Goal: Task Accomplishment & Management: Manage account settings

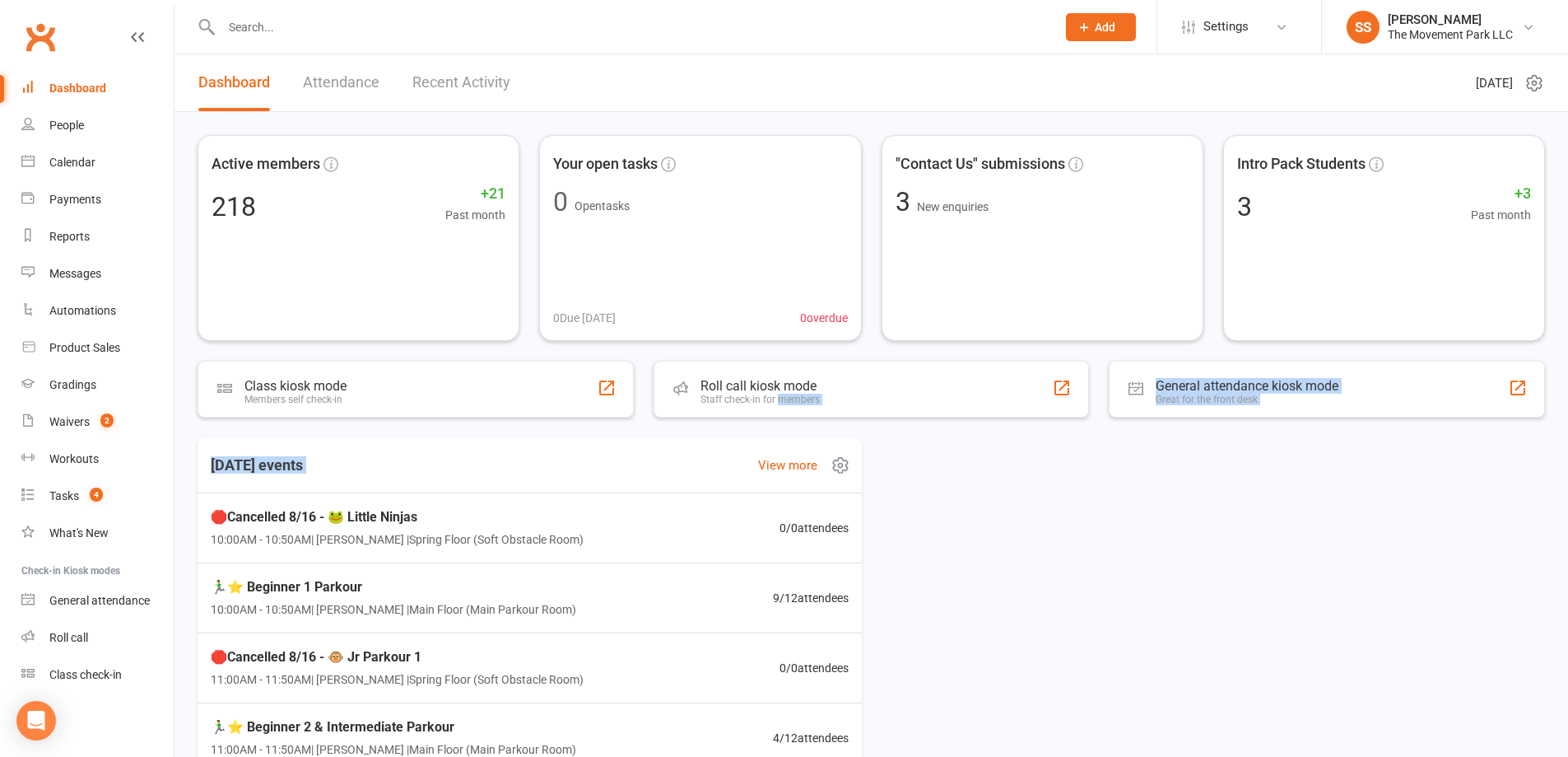
drag, startPoint x: 776, startPoint y: 399, endPoint x: 570, endPoint y: 425, distance: 207.6
click at [629, 446] on div "Active members 218 +21 Past month Your open tasks 0 Open tasks 0 Due today 0 ov…" at bounding box center [871, 530] width 1394 height 838
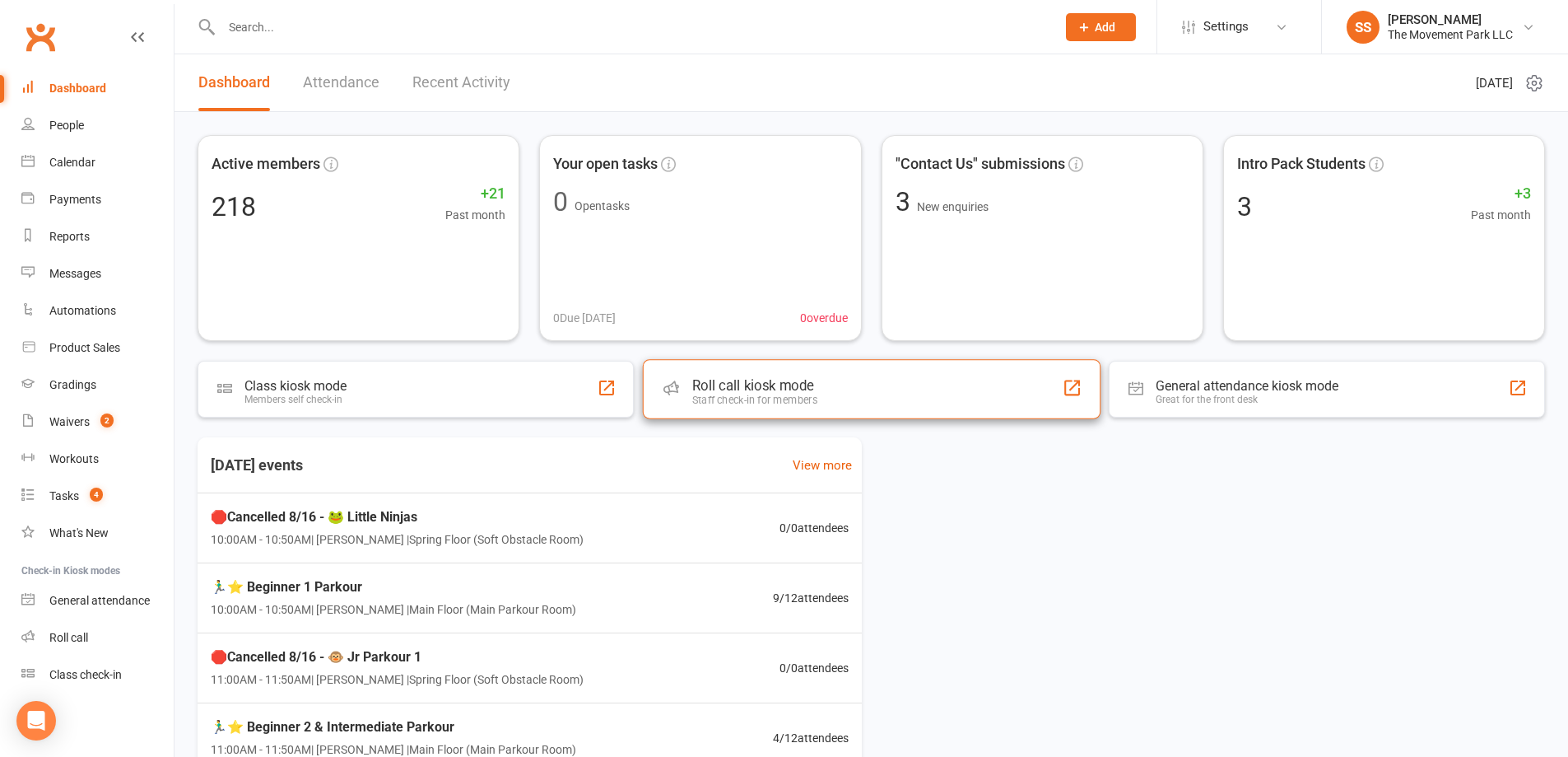
click at [697, 405] on div "Staff check-in for members" at bounding box center [754, 400] width 125 height 12
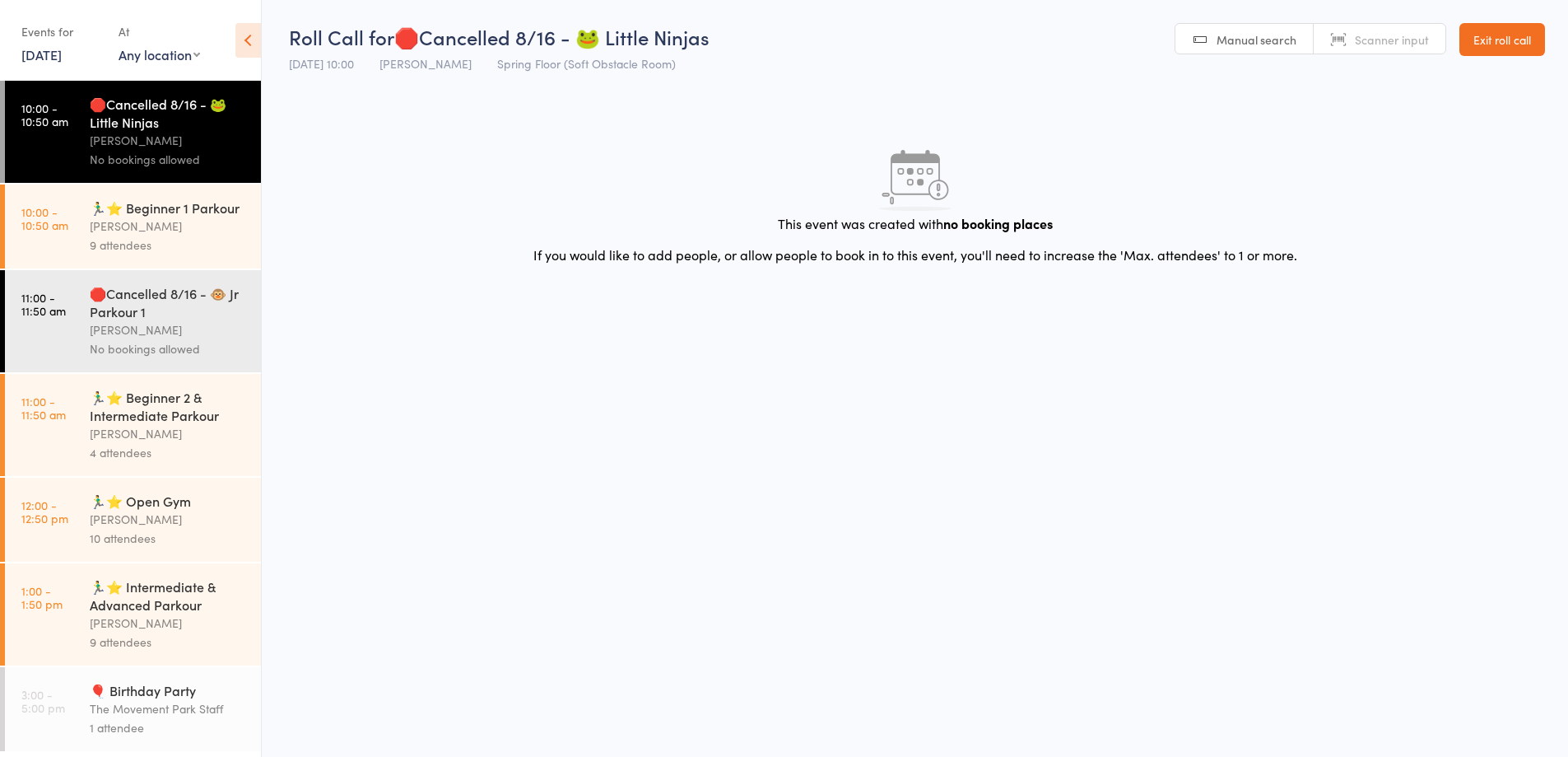
click at [156, 254] on div "9 attendees" at bounding box center [168, 244] width 157 height 19
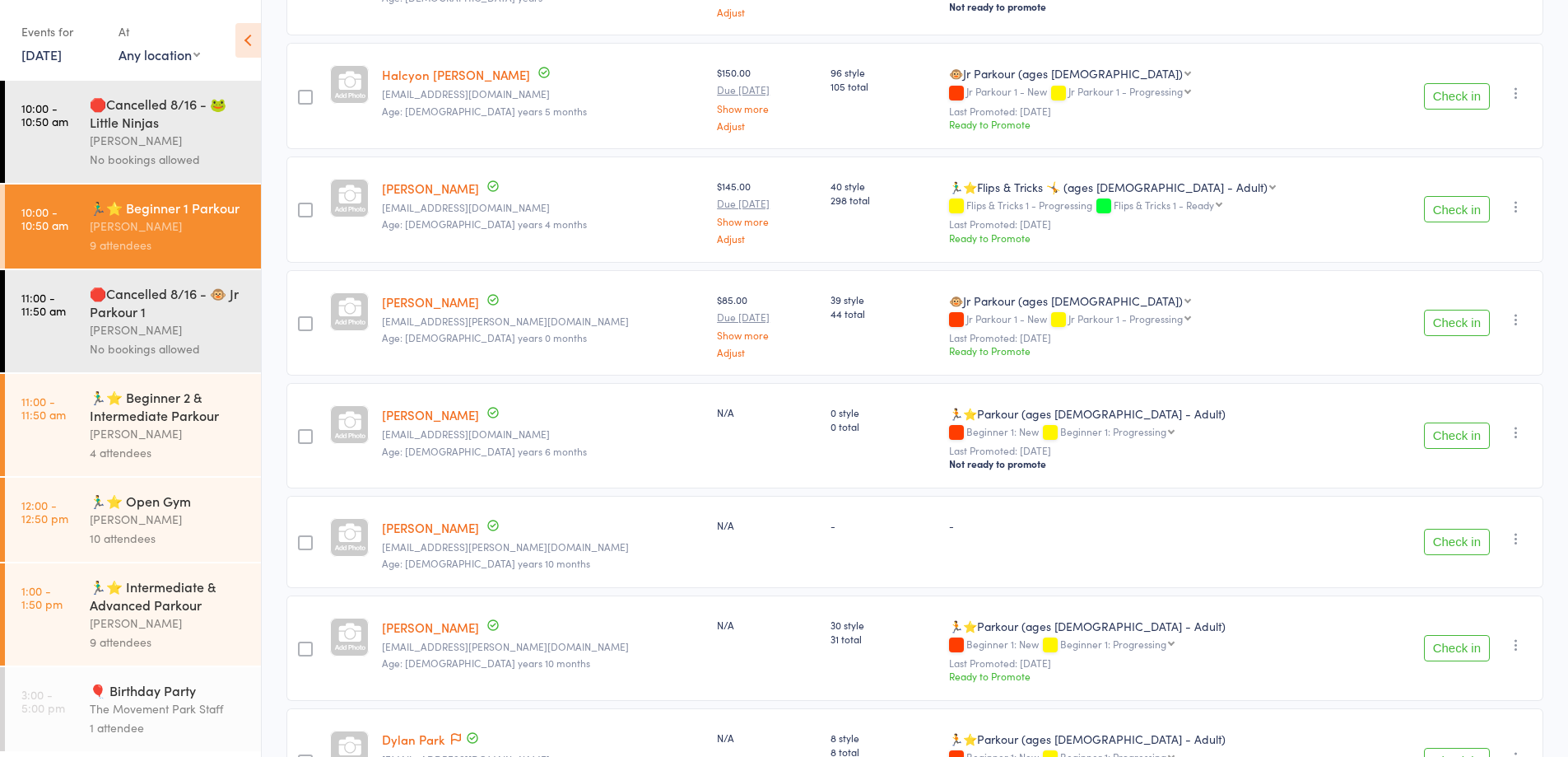
scroll to position [412, 0]
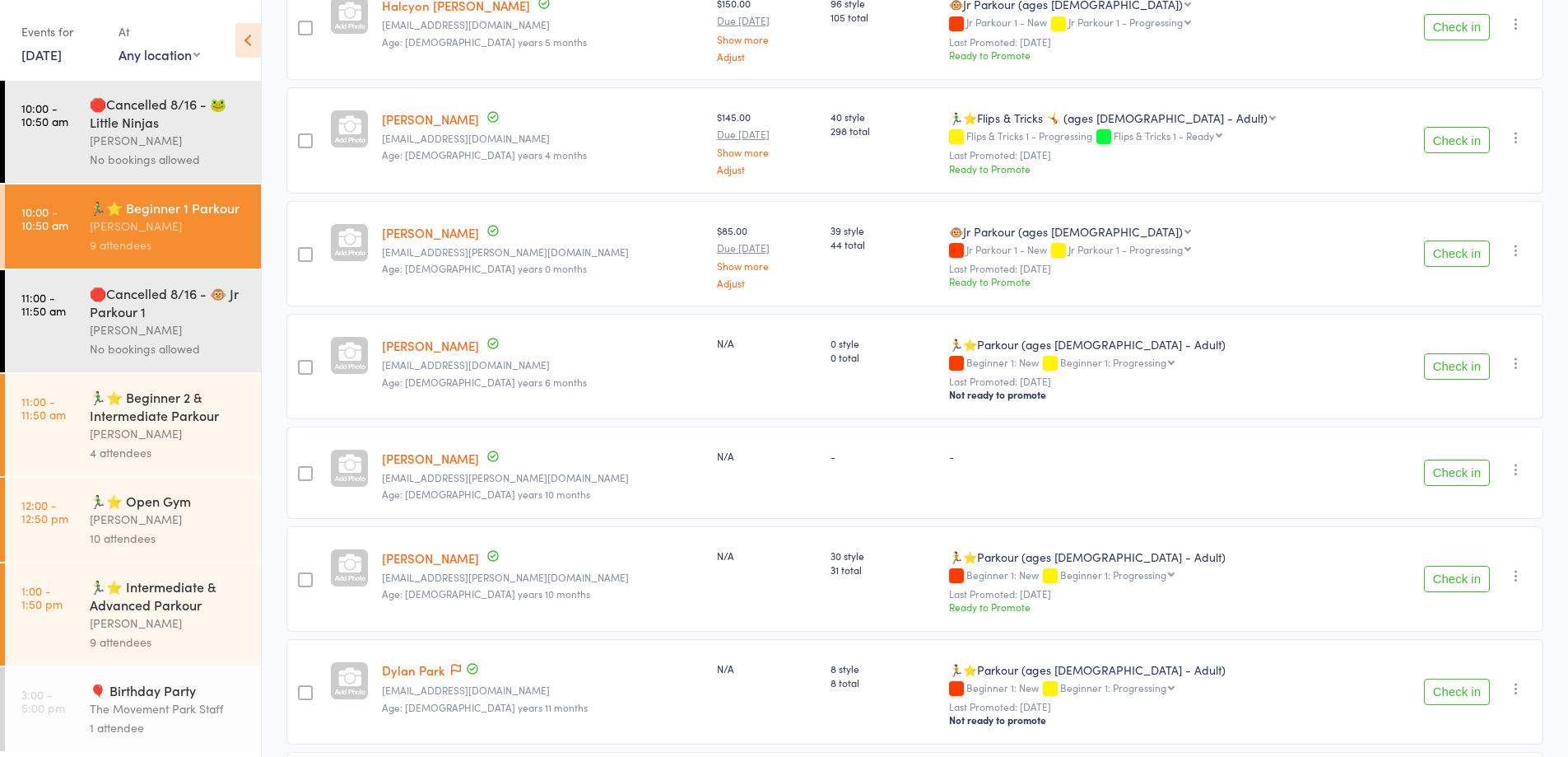
click at [1430, 474] on button "Check in" at bounding box center [1456, 472] width 66 height 27
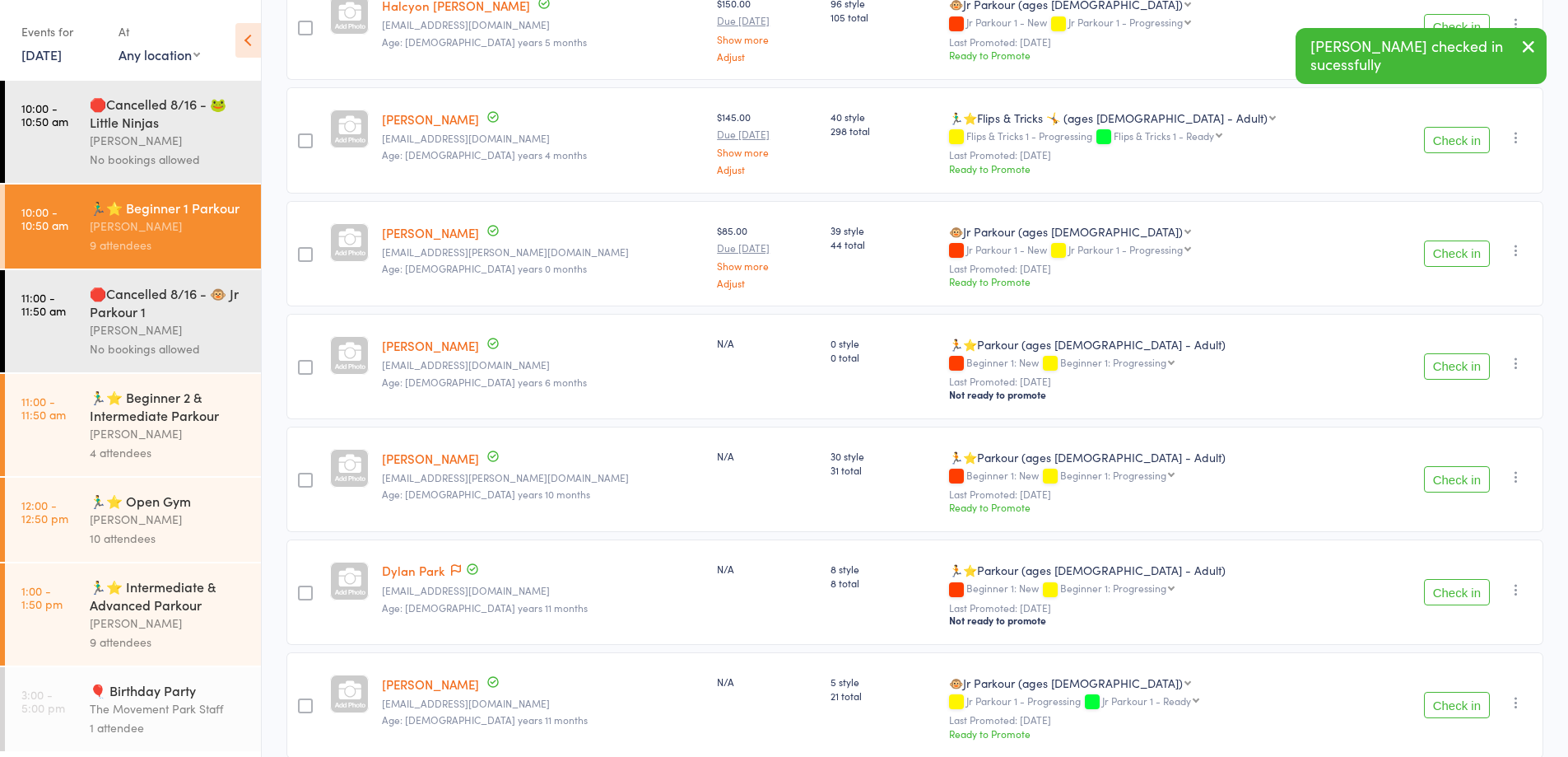
click at [1430, 474] on button "Check in" at bounding box center [1456, 479] width 66 height 27
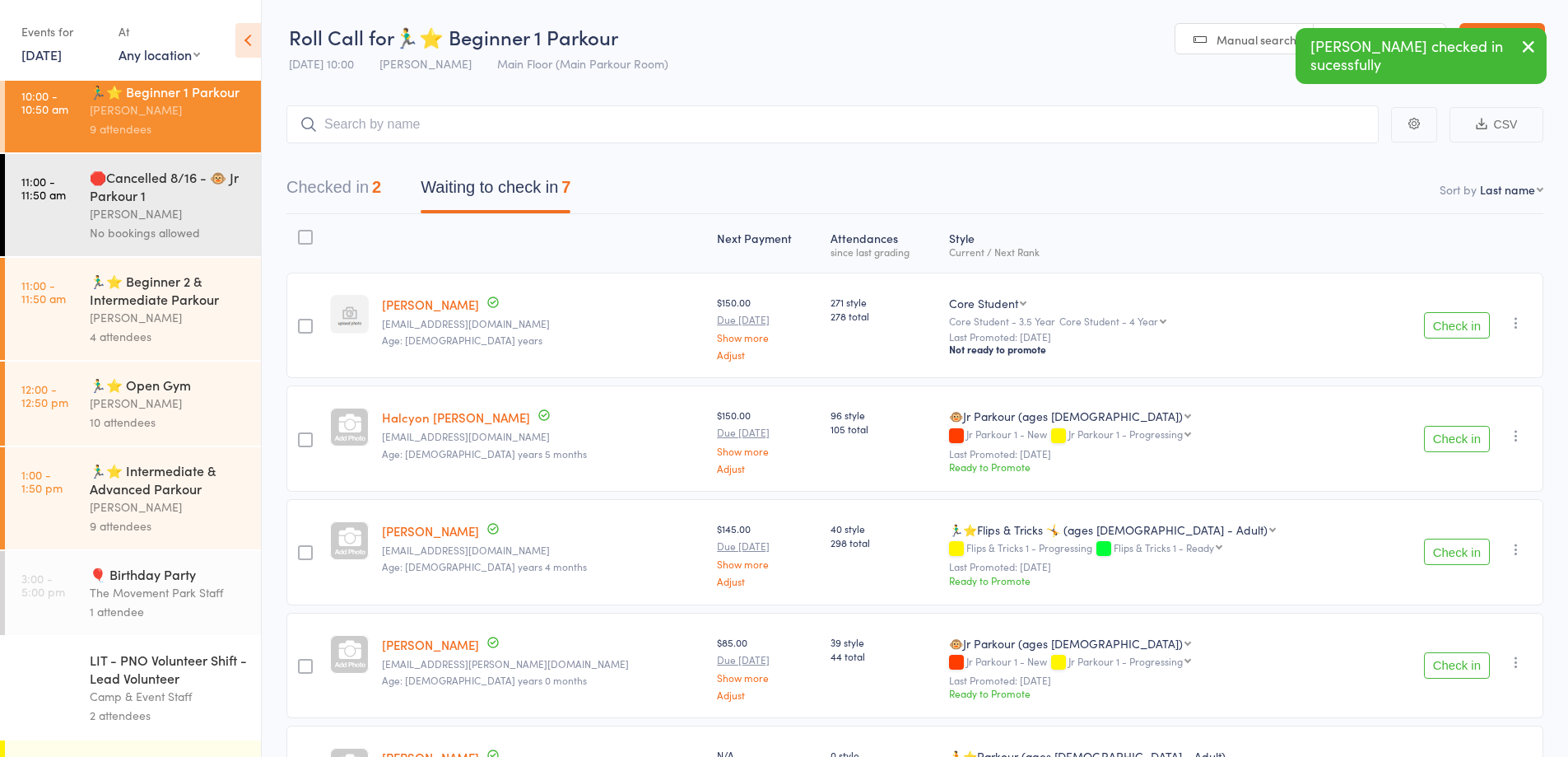
scroll to position [222, 0]
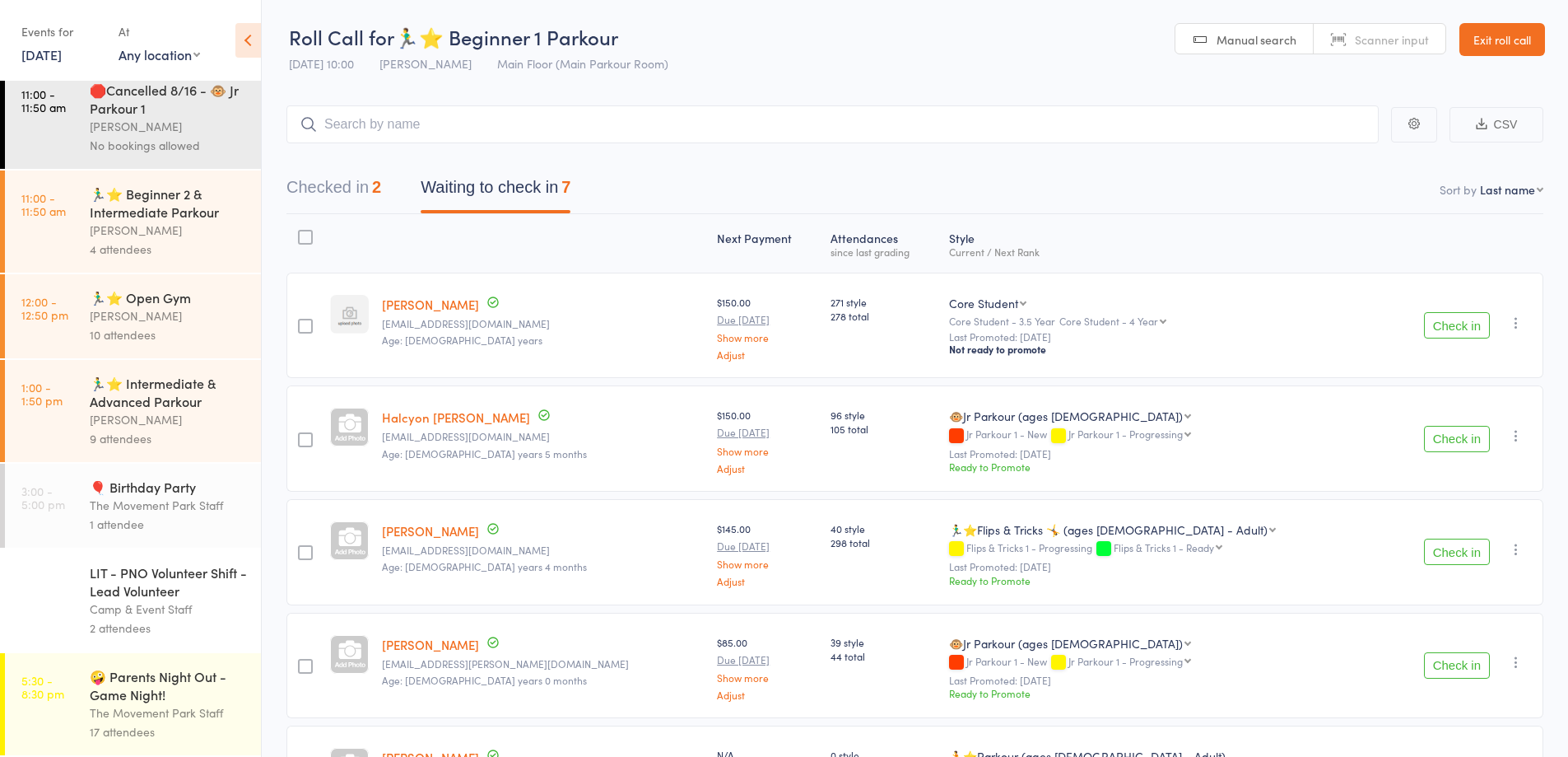
click at [172, 518] on div "1 attendee" at bounding box center [168, 523] width 157 height 19
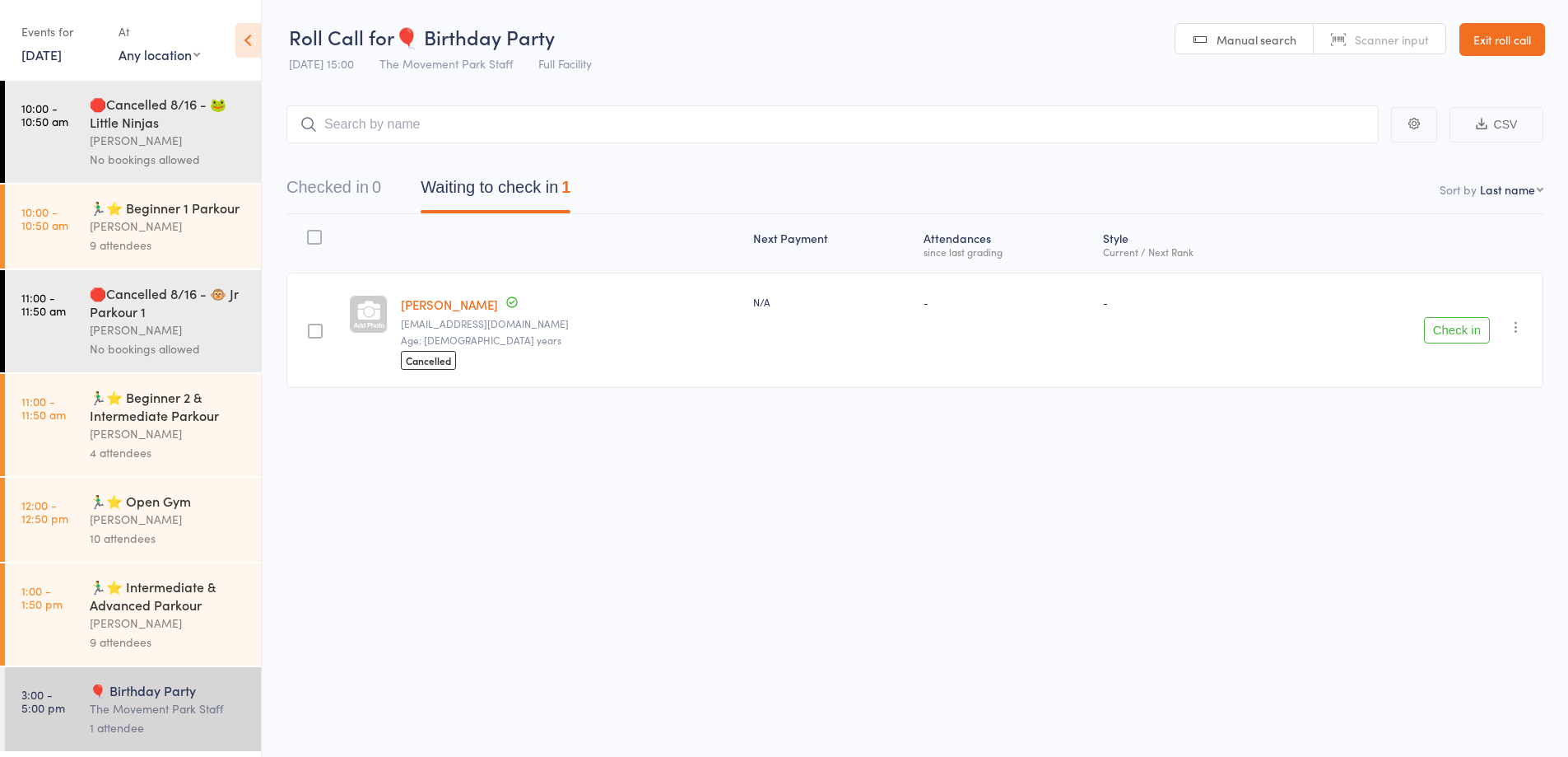
click at [132, 236] on div "Rick King" at bounding box center [168, 226] width 157 height 19
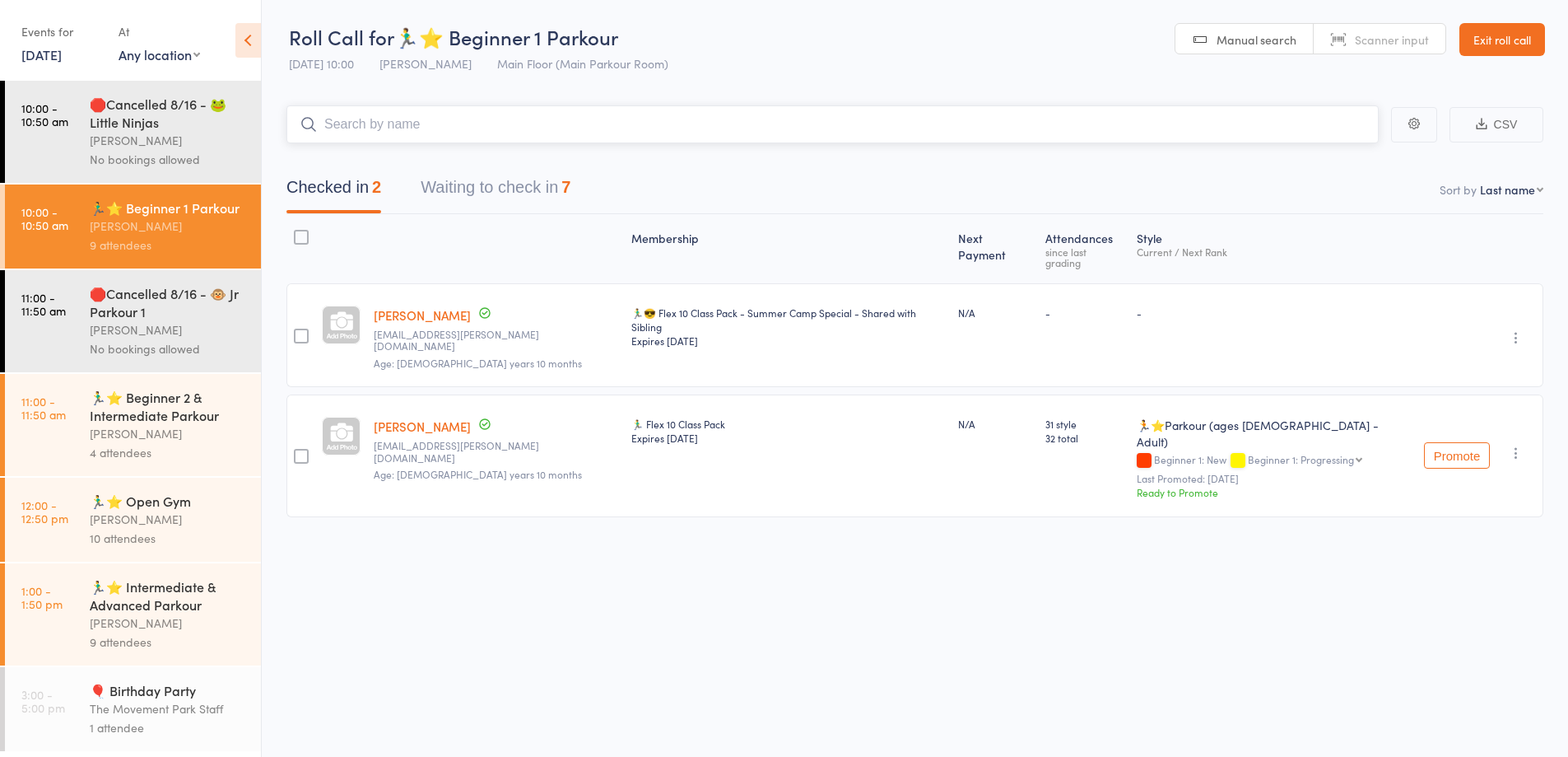
click at [541, 201] on button "Waiting to check in 7" at bounding box center [495, 191] width 149 height 44
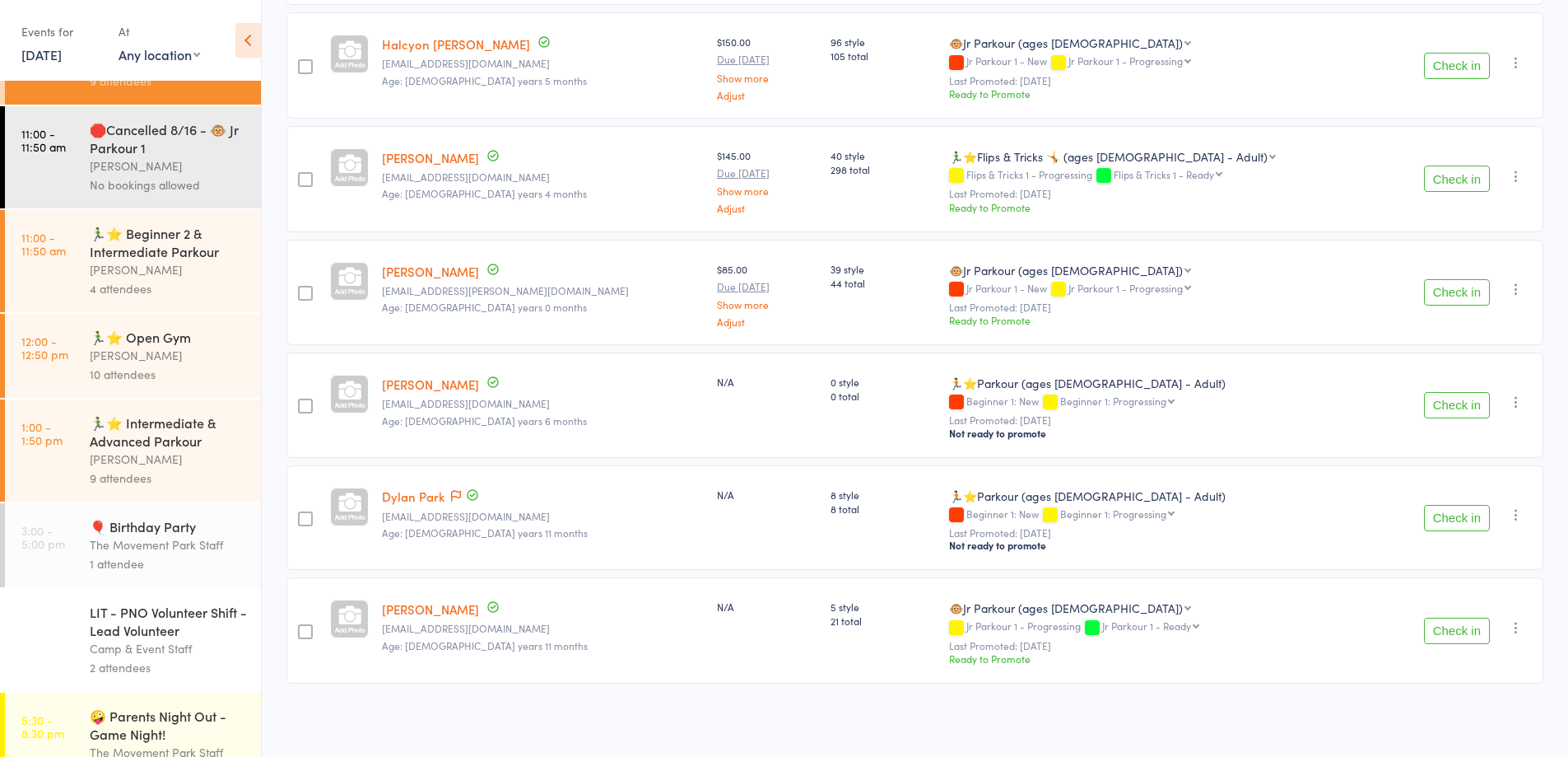
scroll to position [164, 0]
click at [170, 345] on div "🏃‍♂️⭐ Open Gym" at bounding box center [168, 335] width 157 height 18
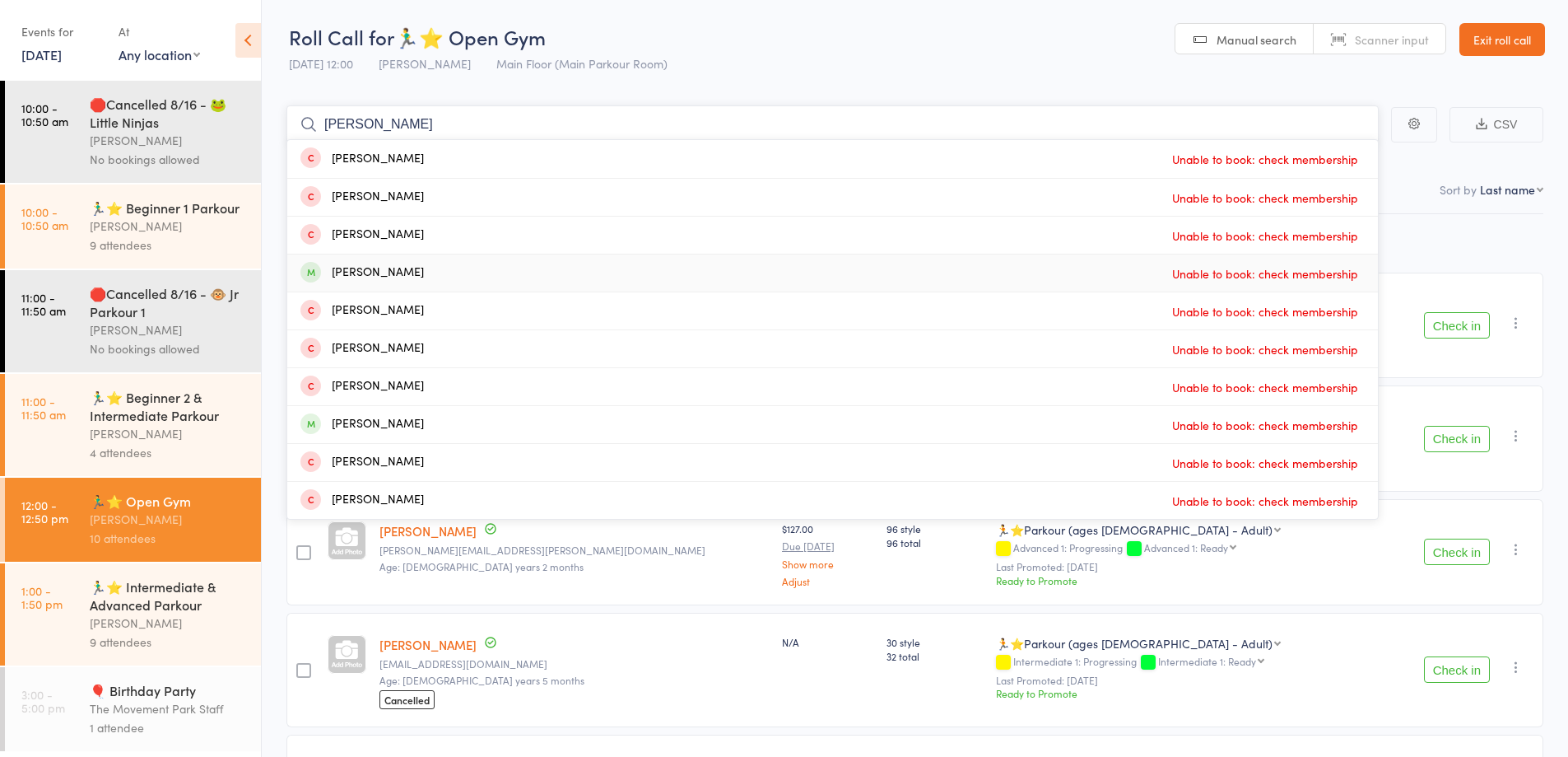
type input "parker ch"
click at [804, 264] on div "Parker Christensen Unable to book: check membership" at bounding box center [832, 272] width 1090 height 37
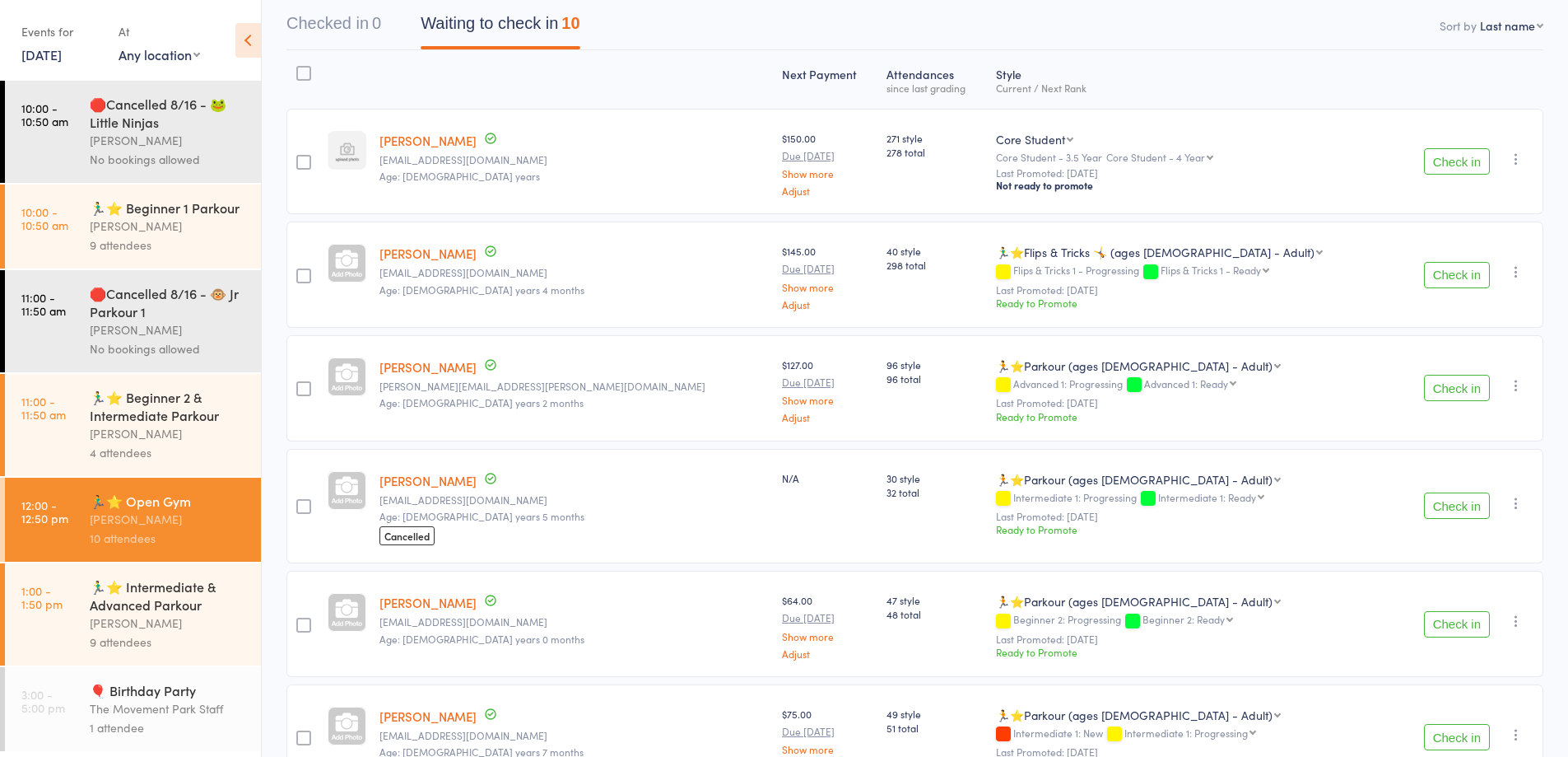
scroll to position [164, 0]
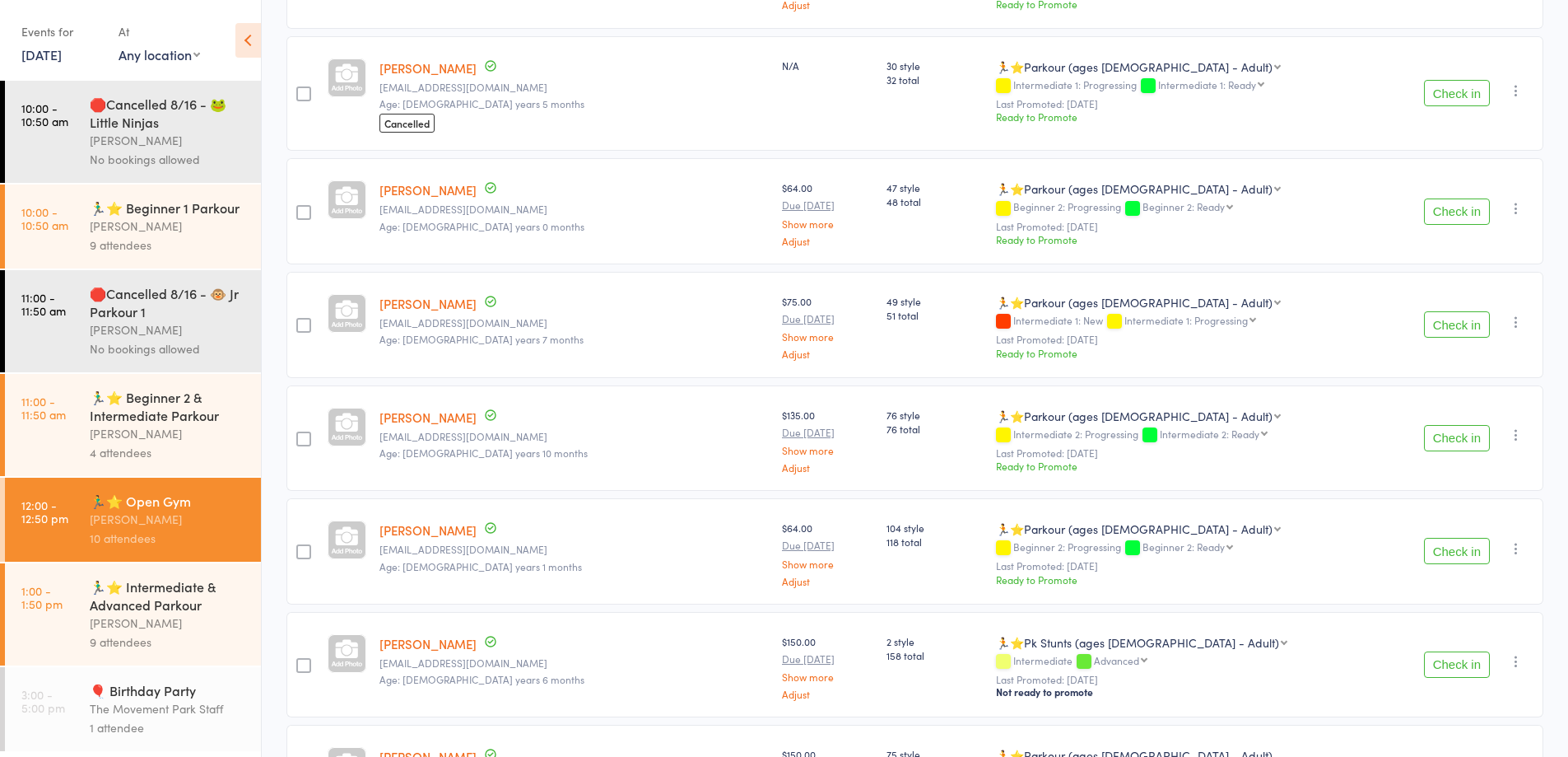
click at [106, 217] on div "🏃‍♂️⭐ Beginner 1 Parkour" at bounding box center [168, 208] width 157 height 18
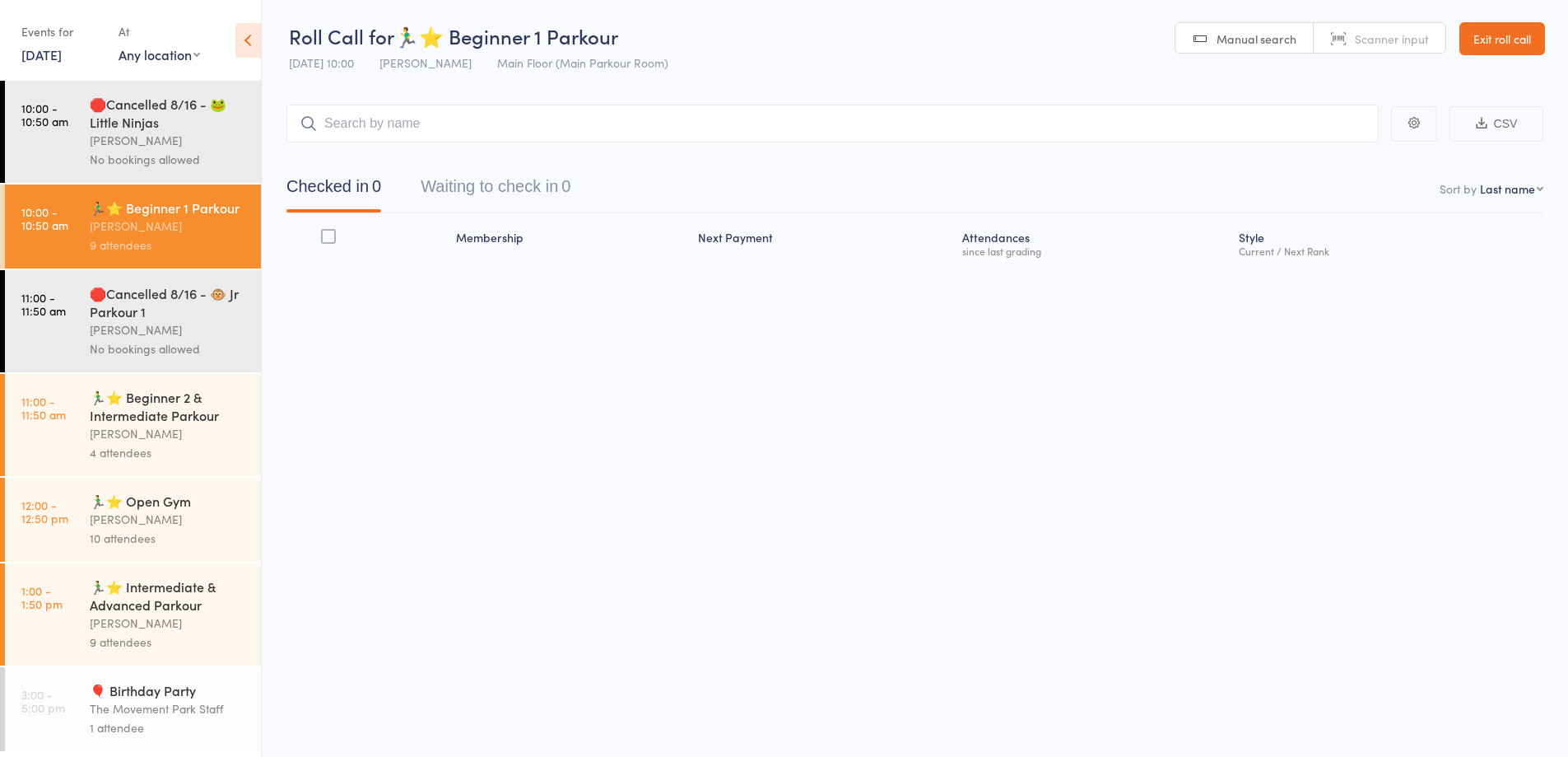
scroll to position [1, 0]
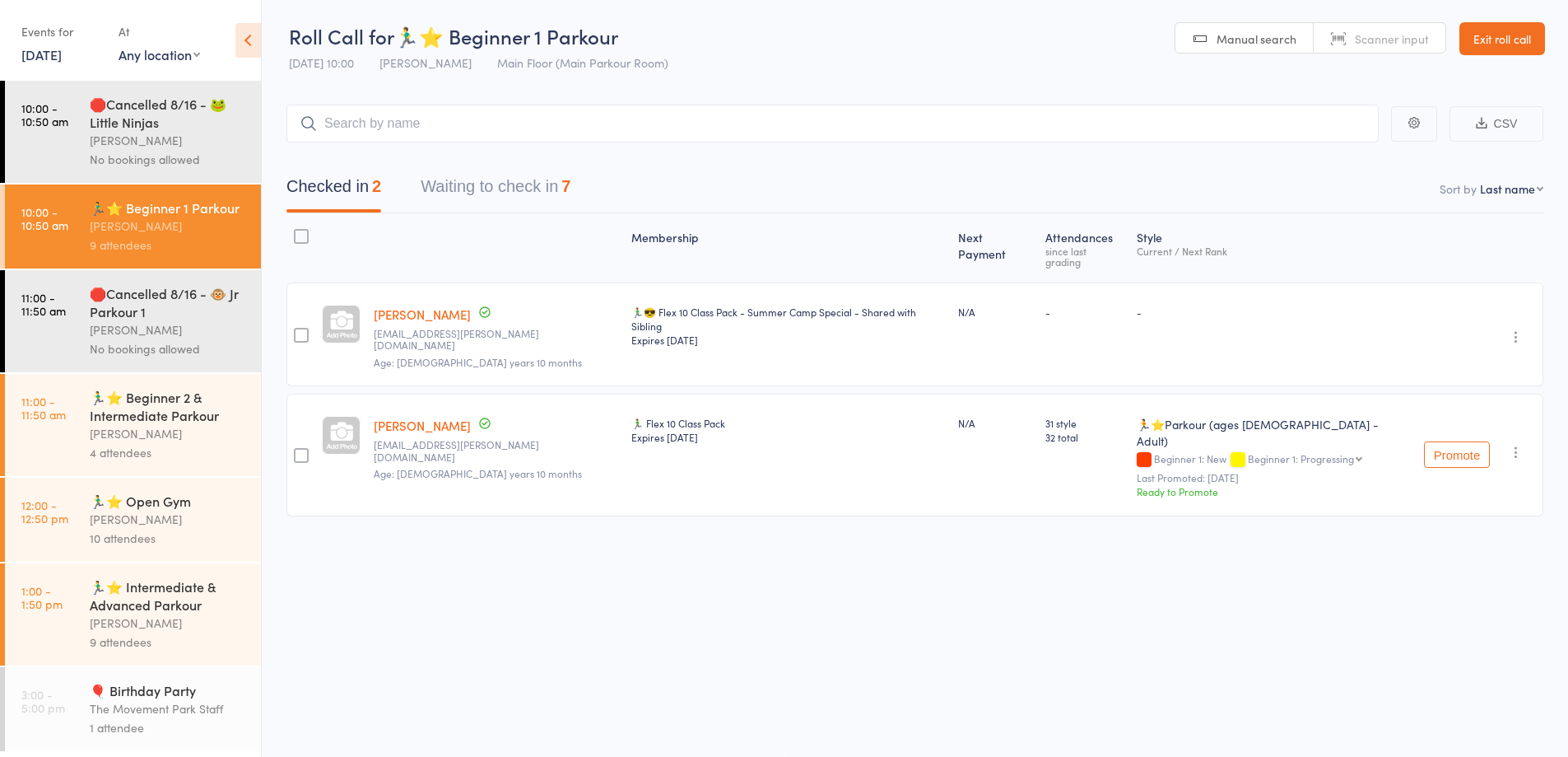
click at [531, 173] on button "Waiting to check in 7" at bounding box center [495, 191] width 149 height 44
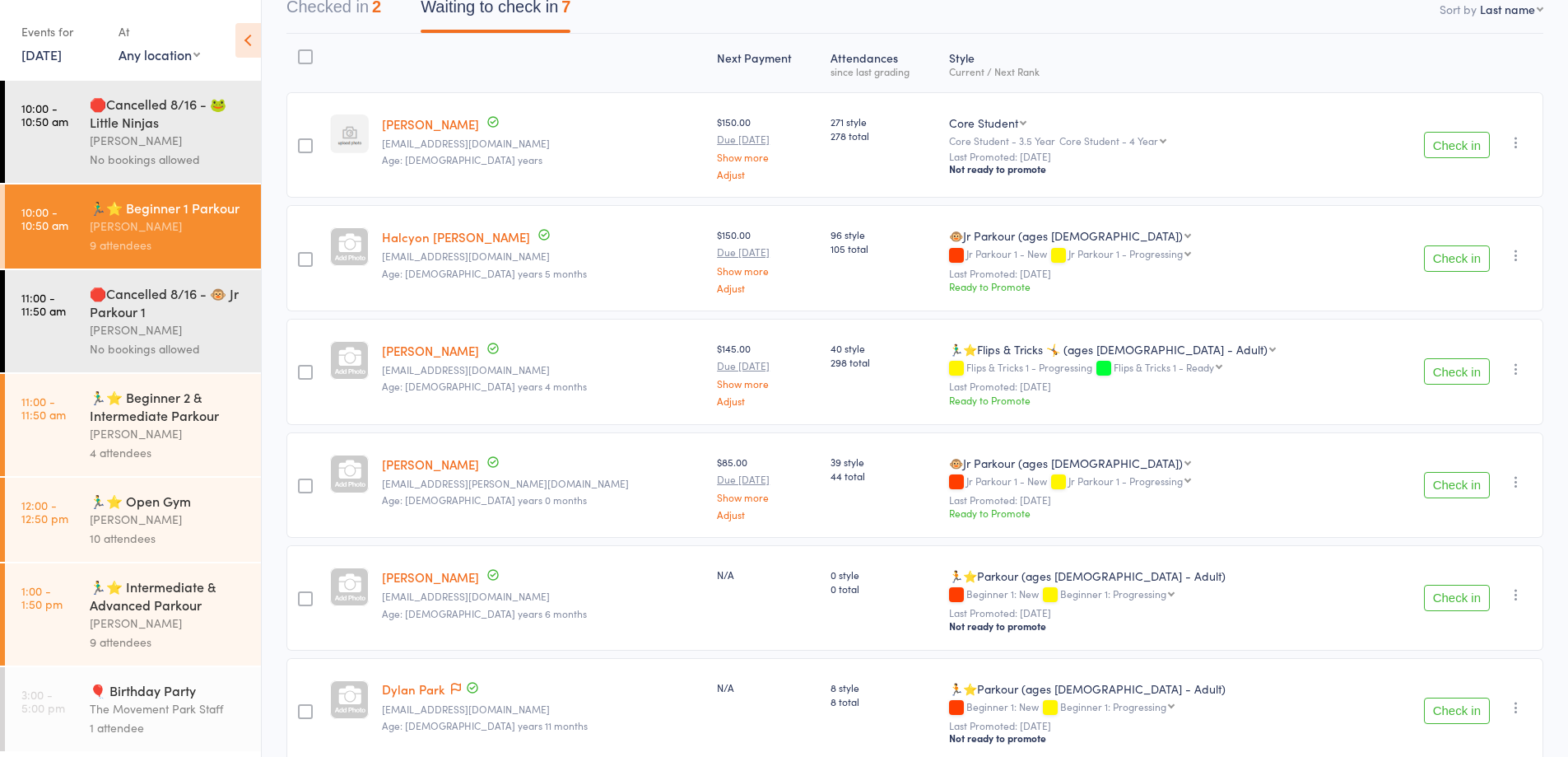
scroll to position [331, 0]
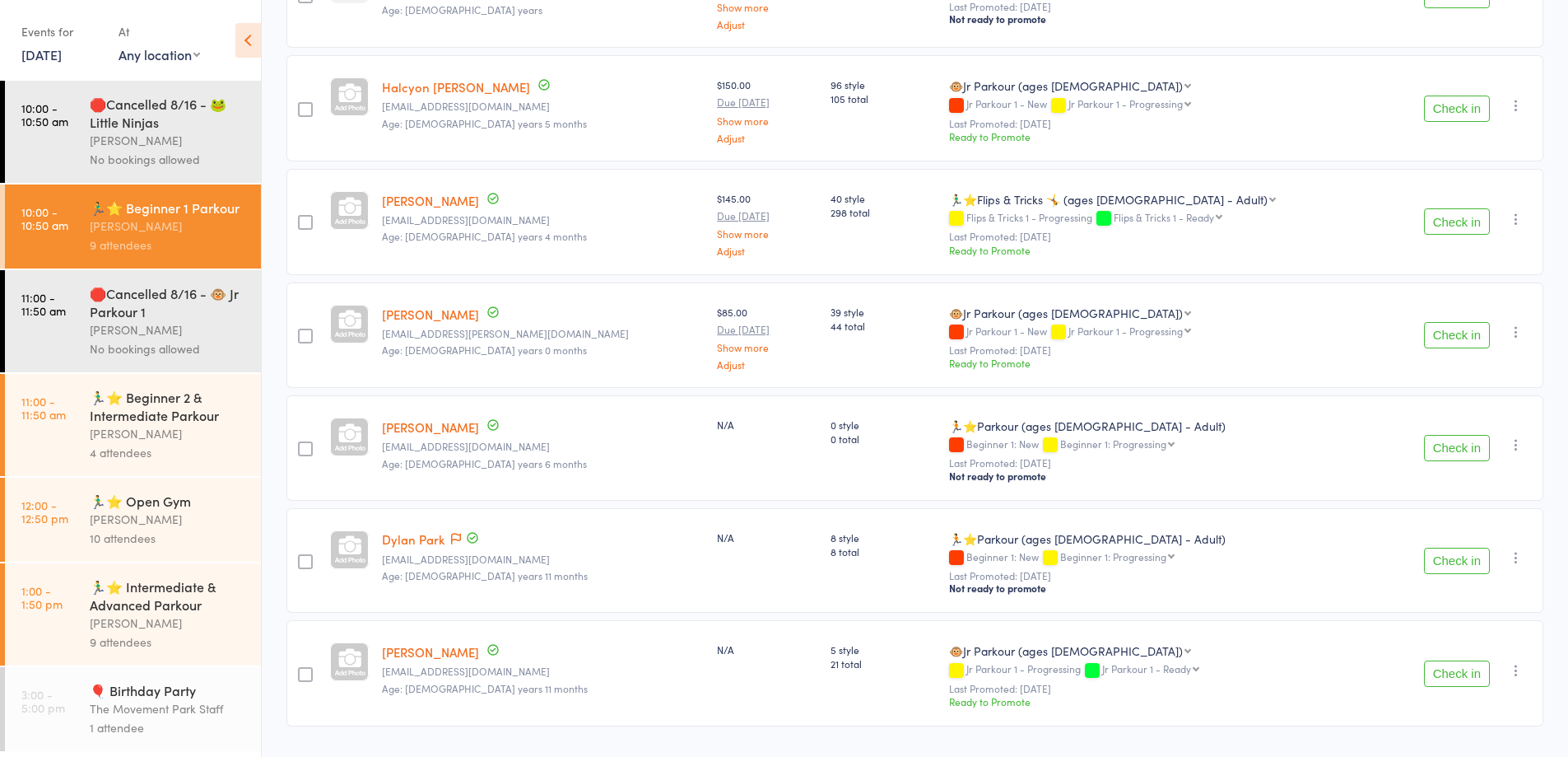
click at [1479, 565] on button "Check in" at bounding box center [1456, 560] width 66 height 27
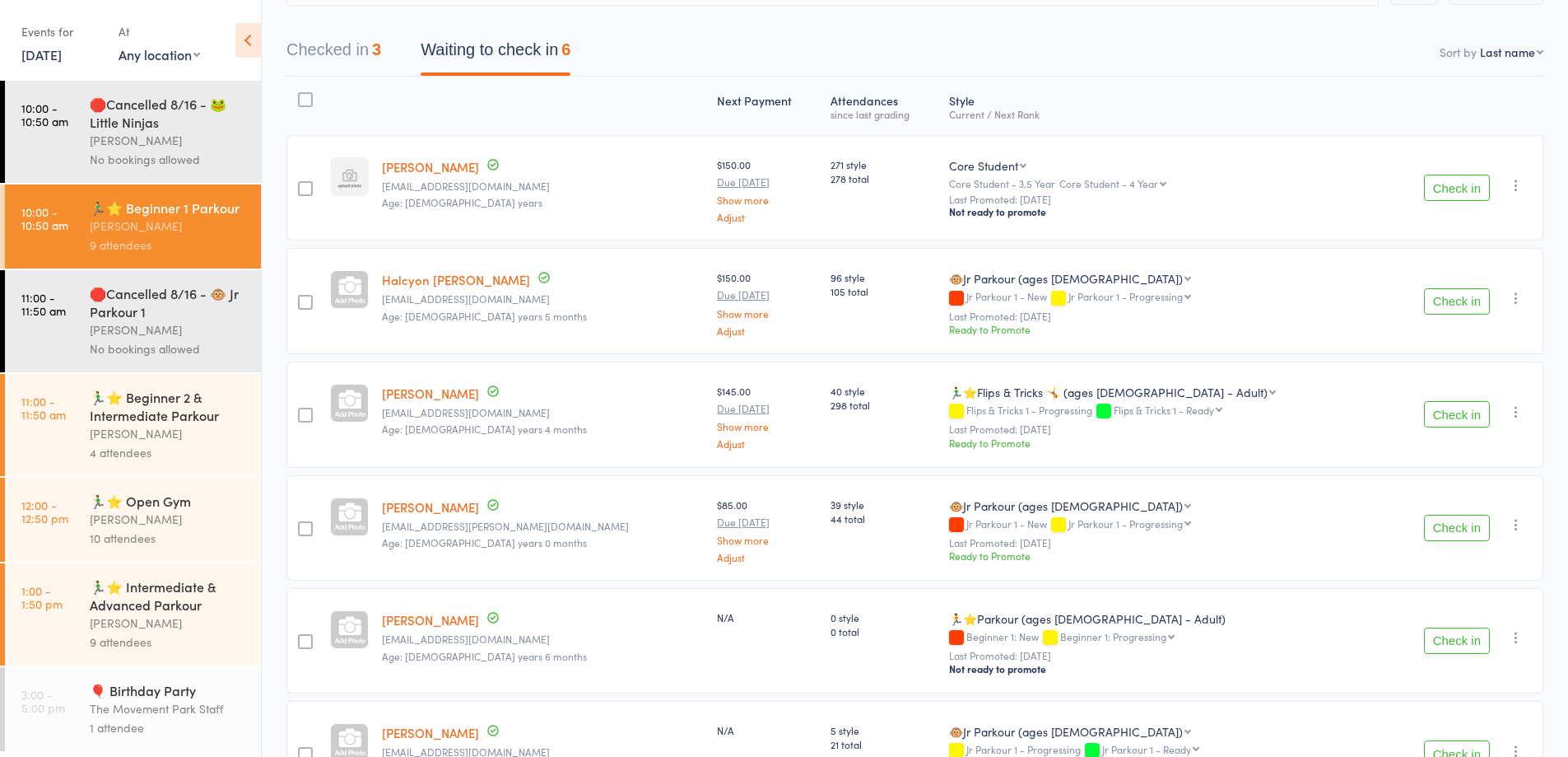
scroll to position [261, 0]
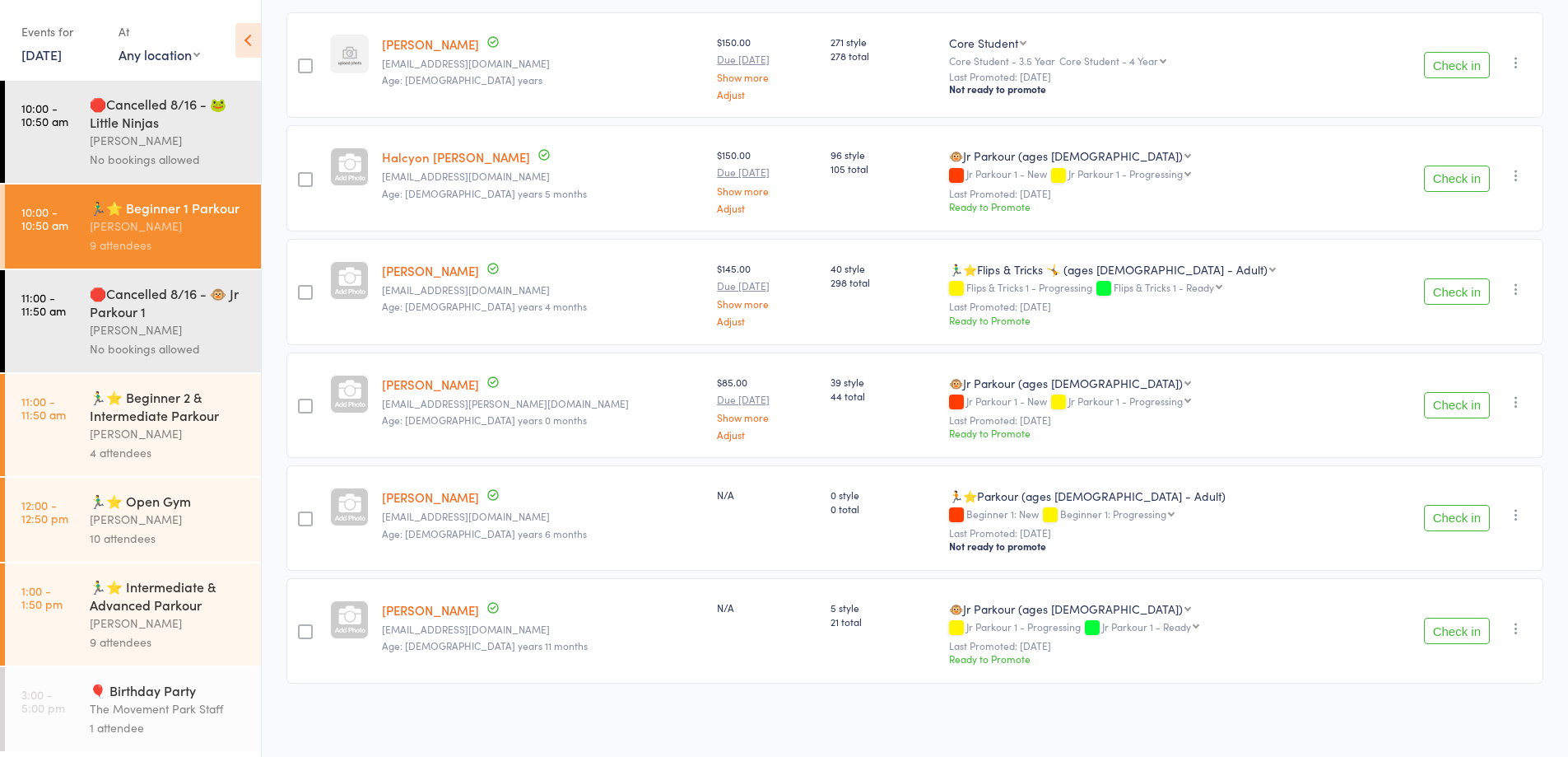
click at [1465, 517] on button "Check in" at bounding box center [1456, 518] width 66 height 27
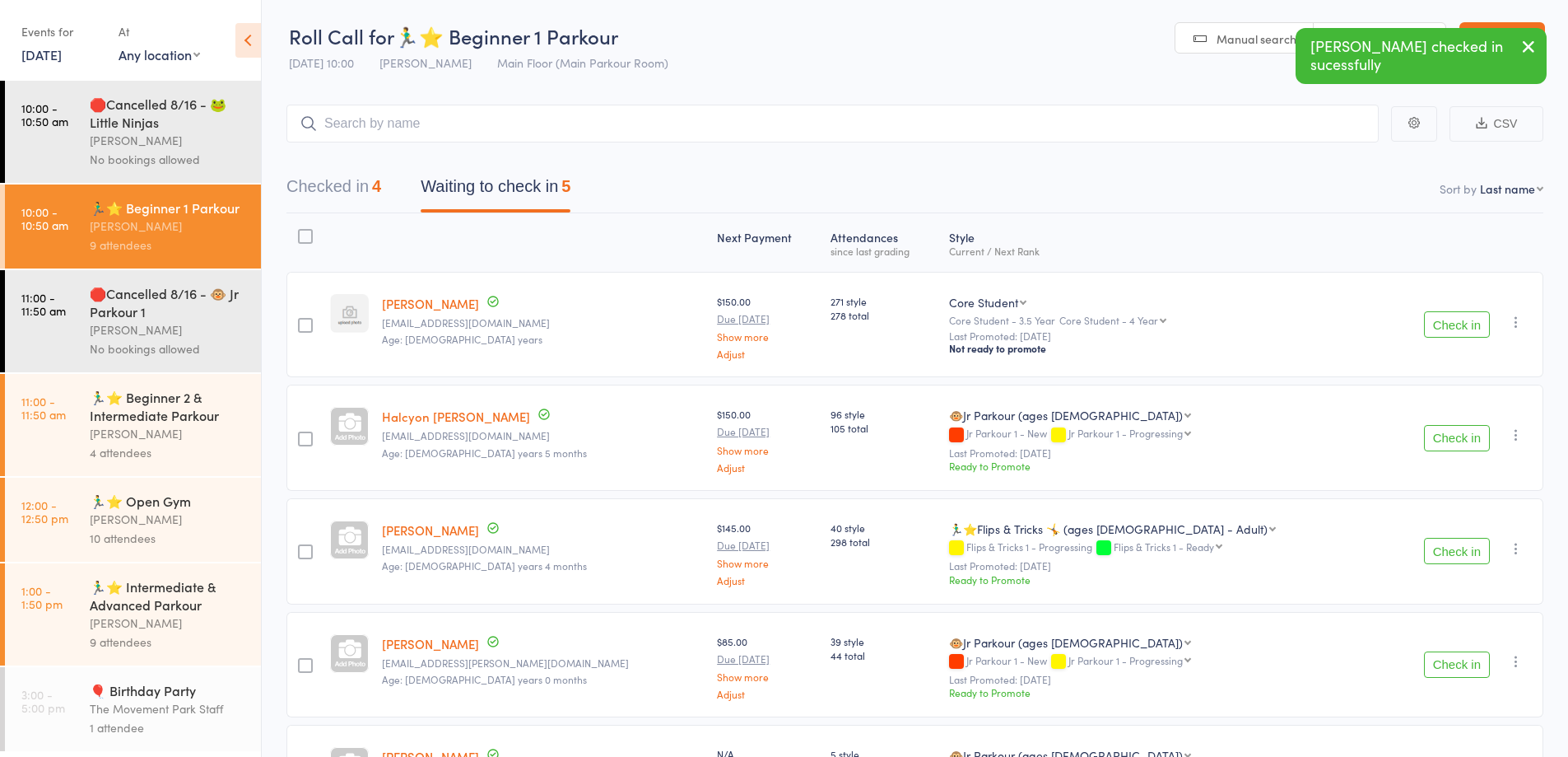
scroll to position [0, 0]
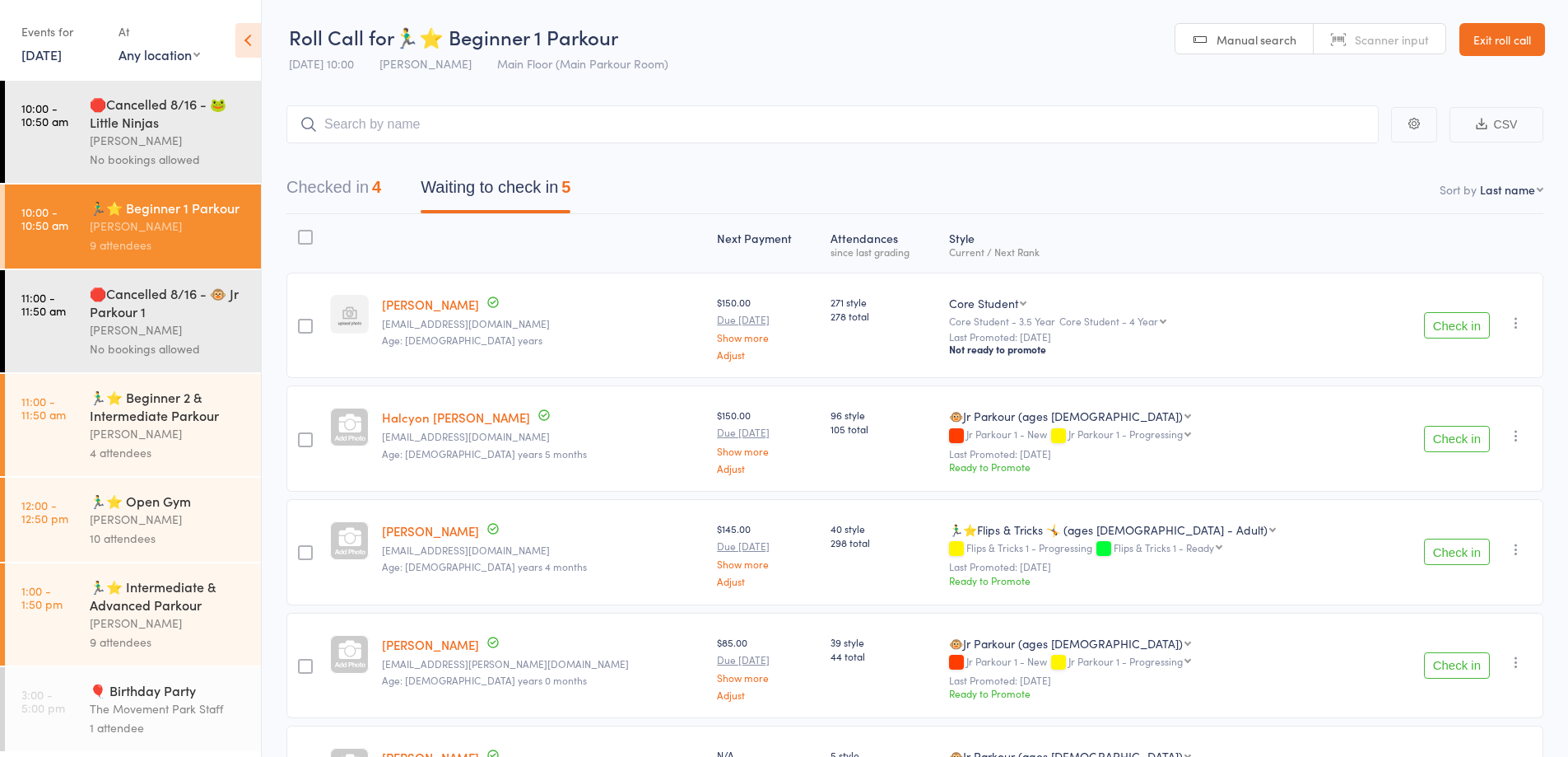
drag, startPoint x: 644, startPoint y: 177, endPoint x: 360, endPoint y: 155, distance: 284.9
click at [360, 155] on div "Checked in 4 Waiting to check in 5" at bounding box center [915, 179] width 1256 height 71
drag, startPoint x: 740, startPoint y: 215, endPoint x: 565, endPoint y: 197, distance: 175.9
click at [565, 197] on main "CSV Checked in 4 Waiting to check in 5 Sort by Last name First name Last name B…" at bounding box center [915, 493] width 1306 height 824
click at [681, 204] on nav "Checked in 4 Waiting to check in 5" at bounding box center [915, 191] width 1296 height 44
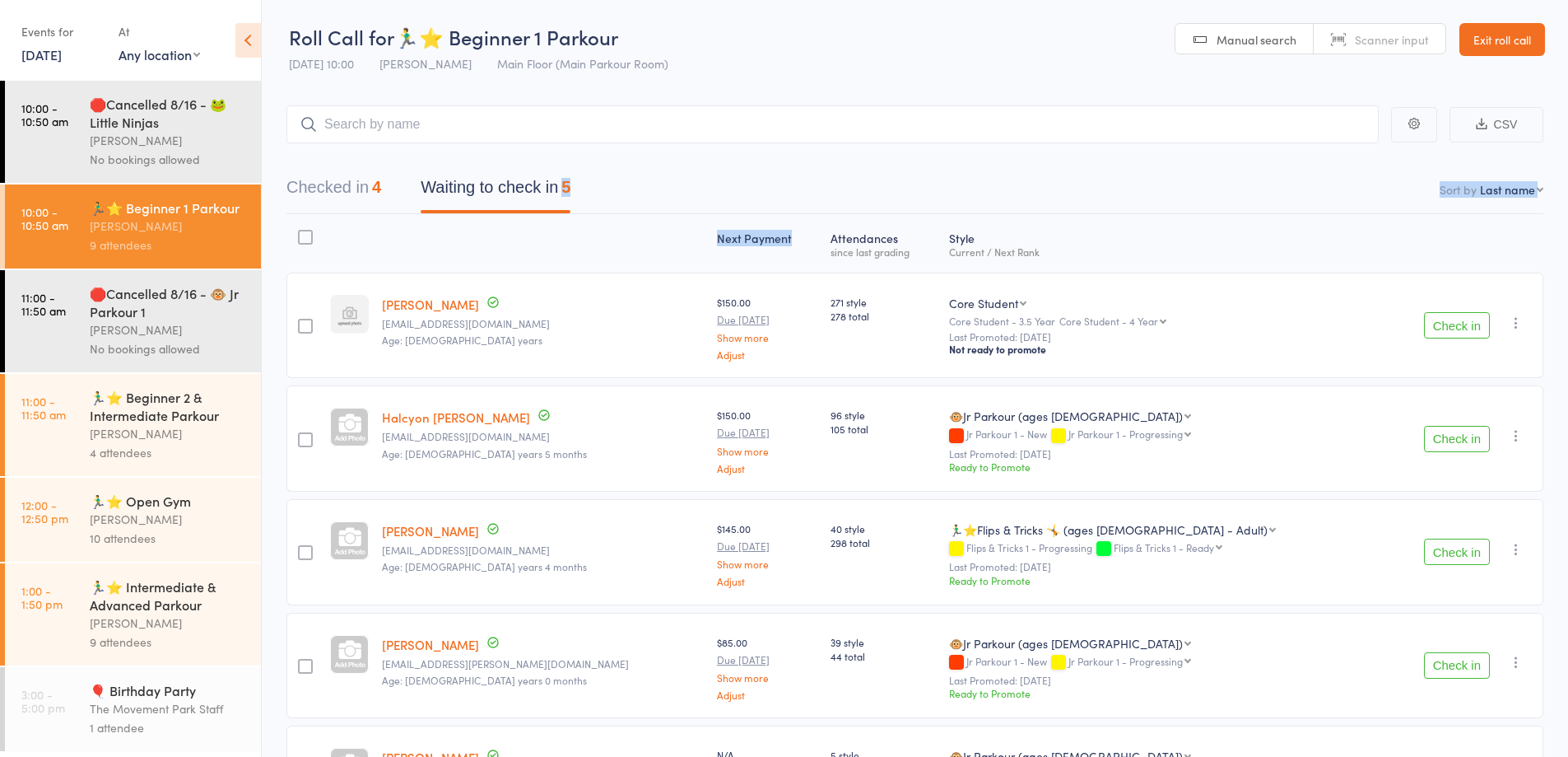
click at [710, 255] on div "Next Payment" at bounding box center [767, 243] width 114 height 44
click at [710, 254] on div "Next Payment" at bounding box center [767, 243] width 114 height 44
click at [739, 245] on div "Next Payment" at bounding box center [767, 243] width 114 height 44
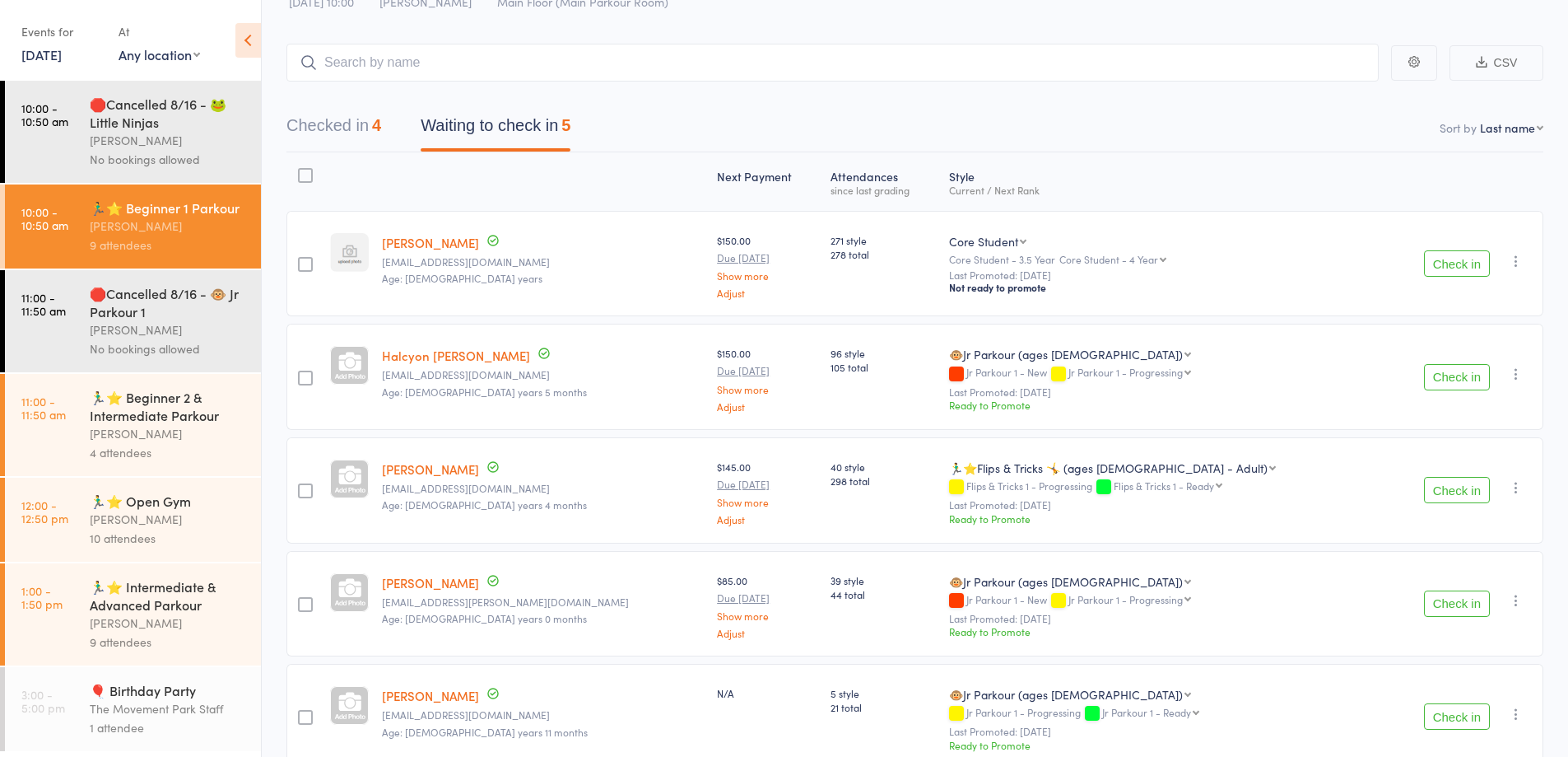
scroll to position [148, 0]
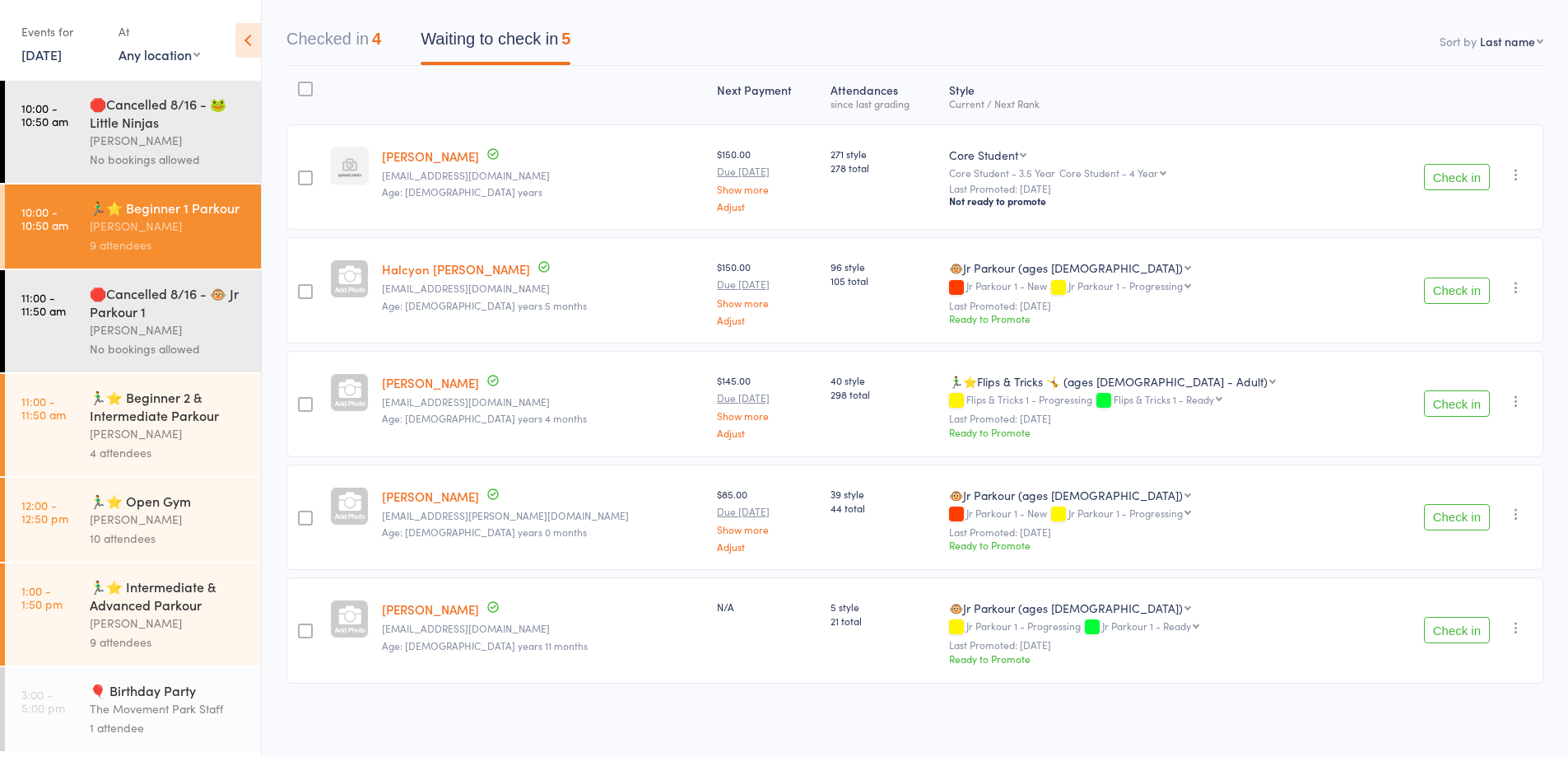
click at [1450, 518] on button "Check in" at bounding box center [1456, 517] width 66 height 27
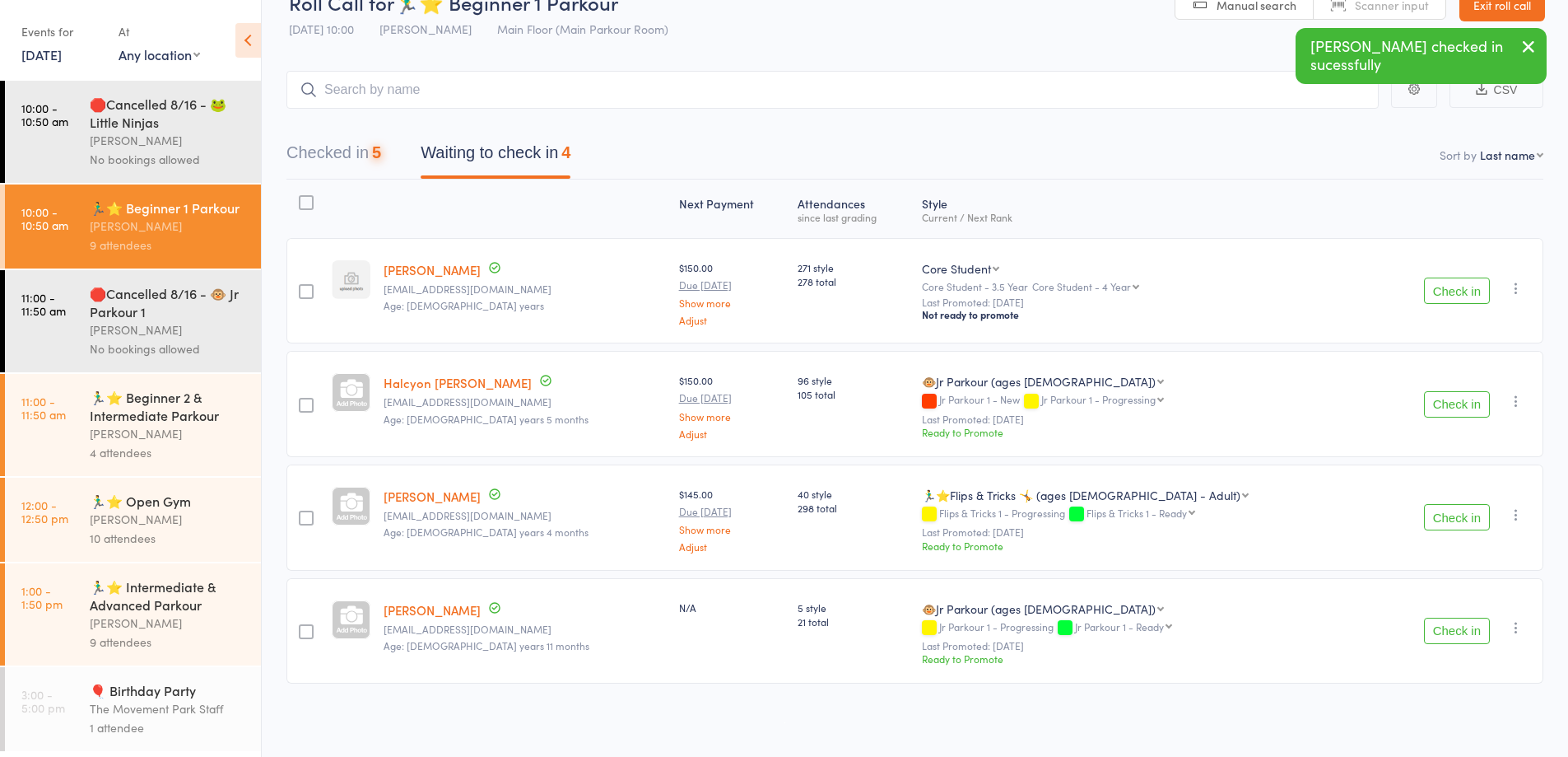
scroll to position [35, 0]
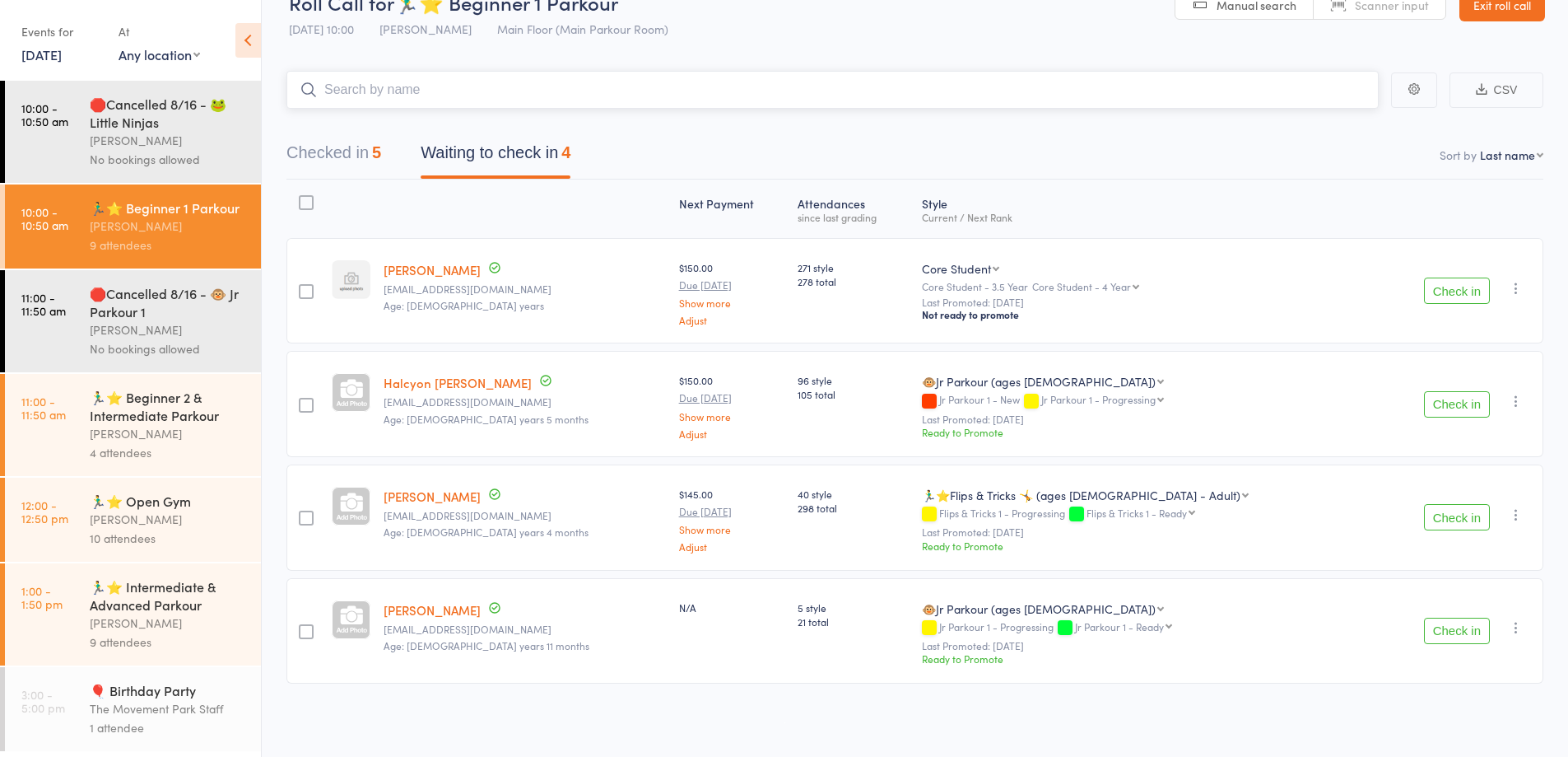
click at [368, 86] on input "search" at bounding box center [833, 90] width 1092 height 38
type input "k"
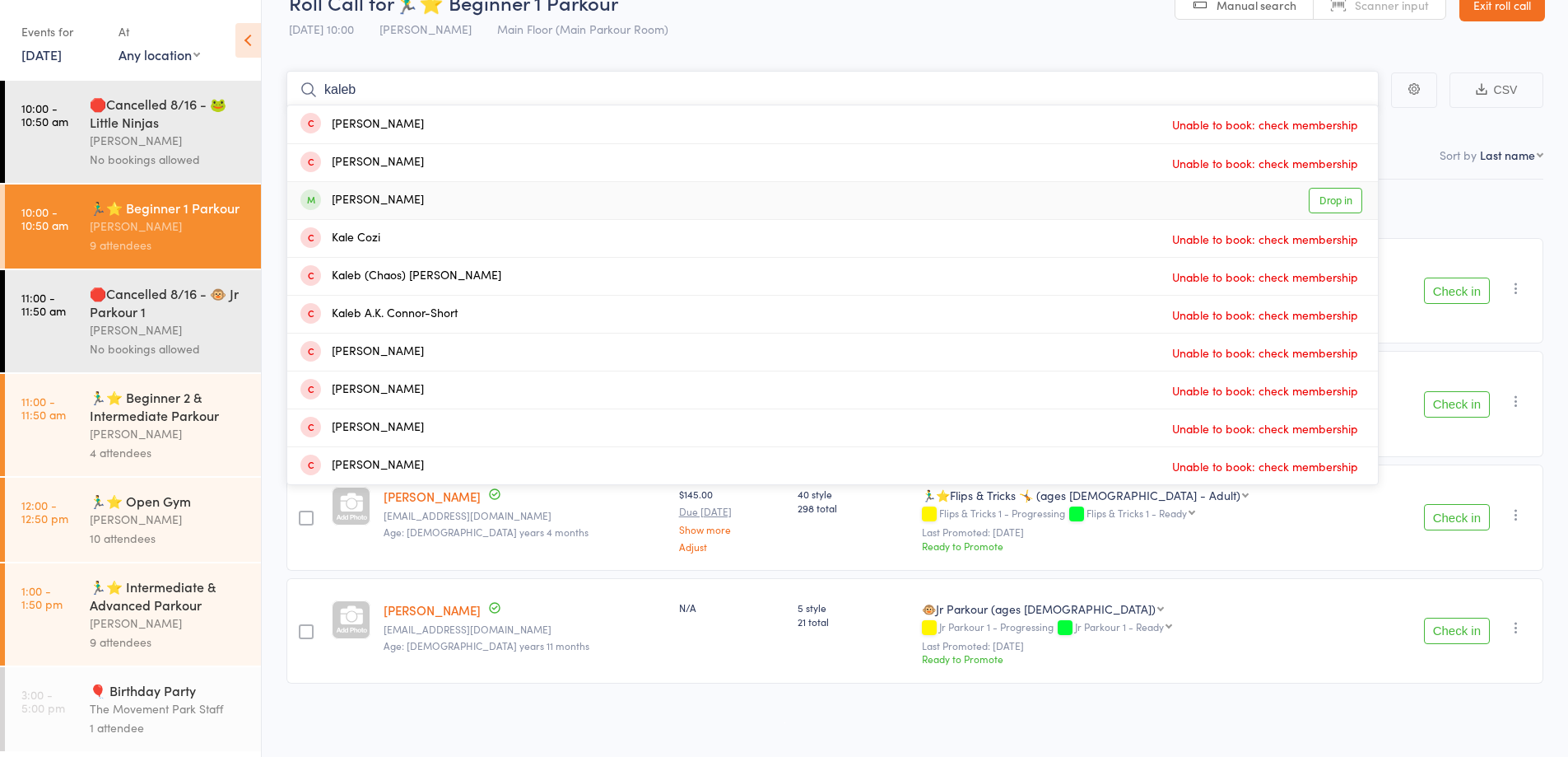
type input "kaleb"
click at [1330, 194] on link "Drop in" at bounding box center [1336, 201] width 53 height 26
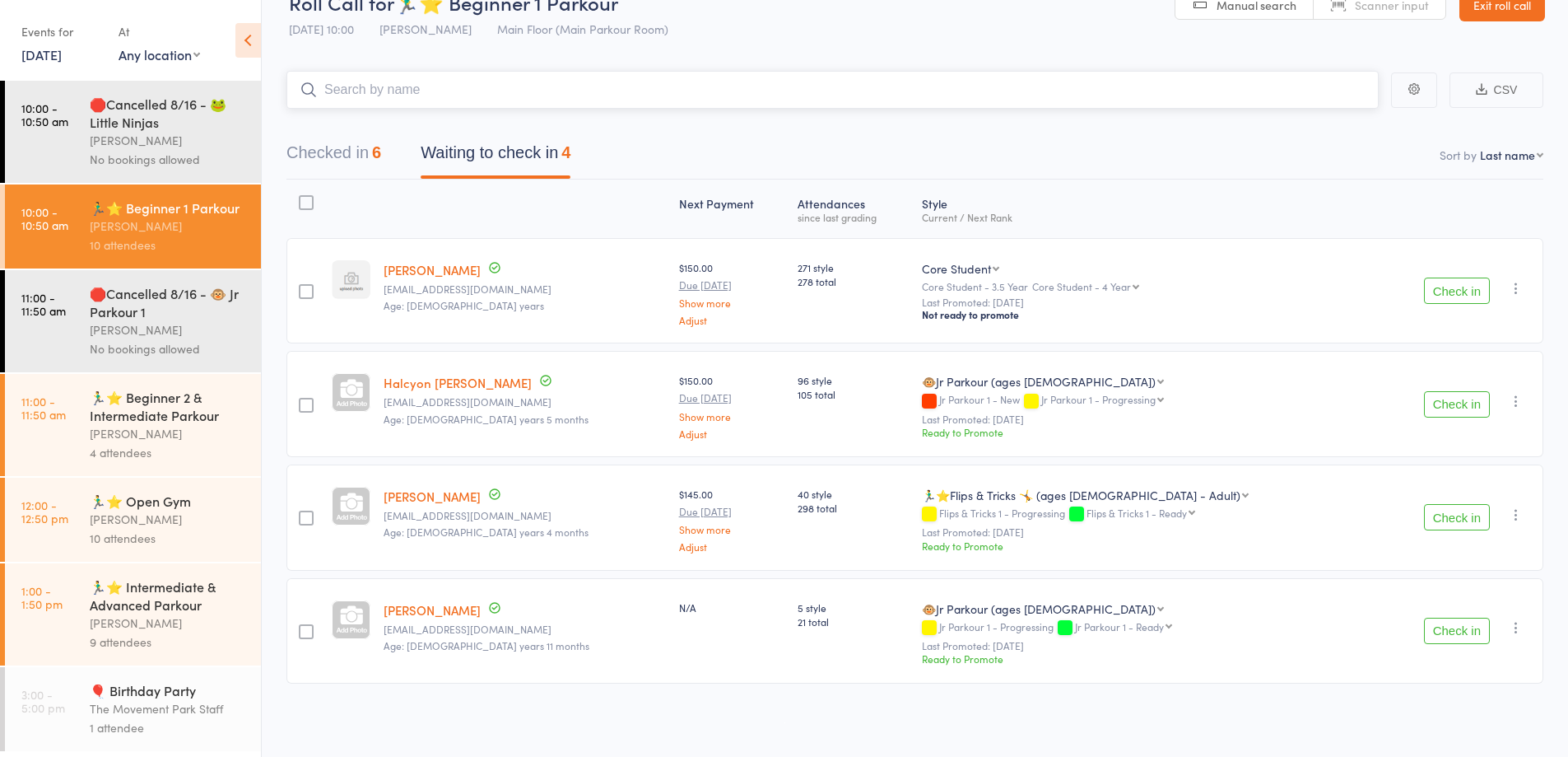
click at [692, 169] on nav "Checked in 6 Waiting to check in 4" at bounding box center [915, 156] width 1296 height 44
click at [1438, 292] on button "Check in" at bounding box center [1456, 290] width 66 height 27
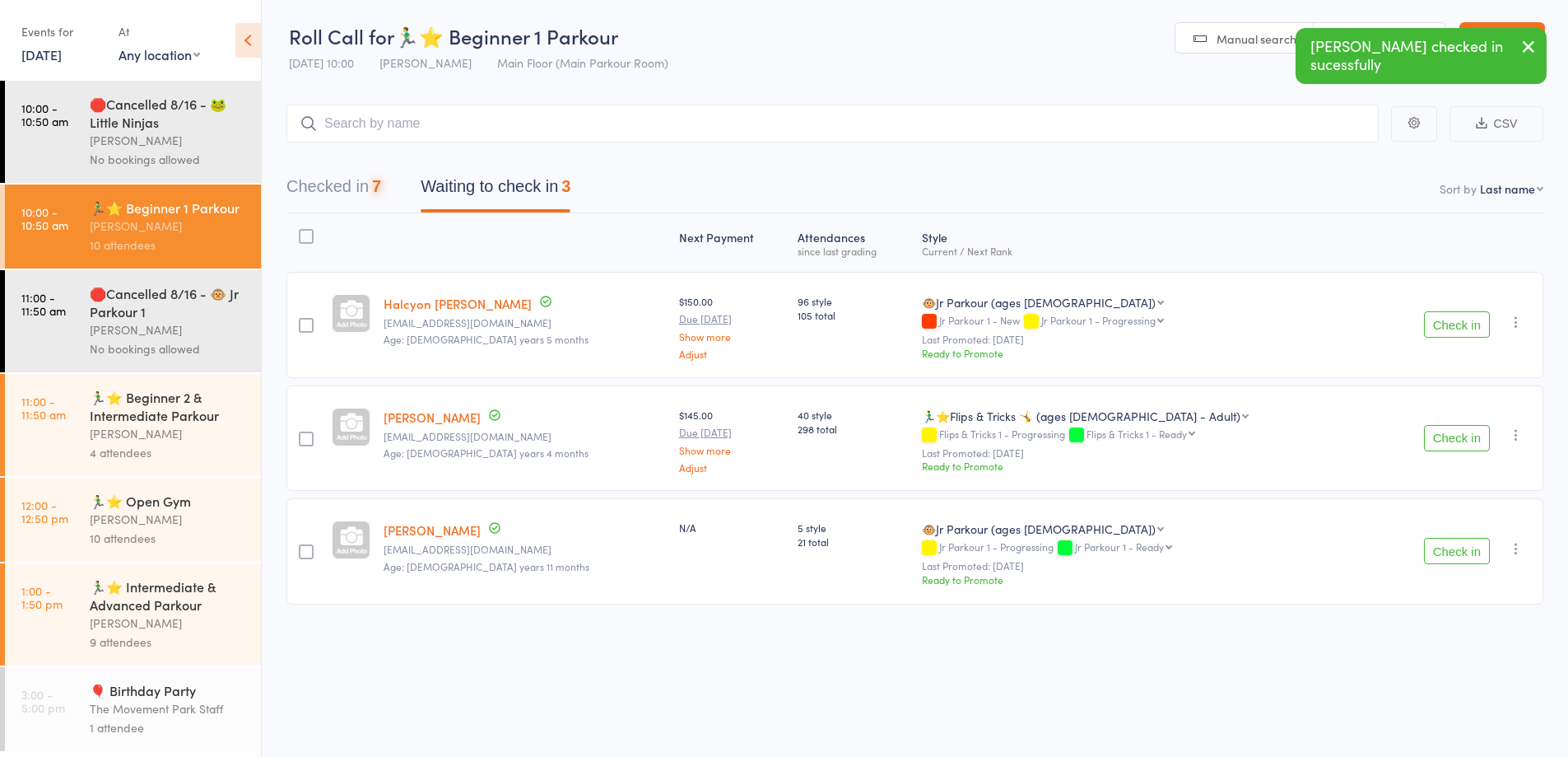
scroll to position [1, 0]
click at [1445, 333] on button "Check in" at bounding box center [1456, 324] width 66 height 27
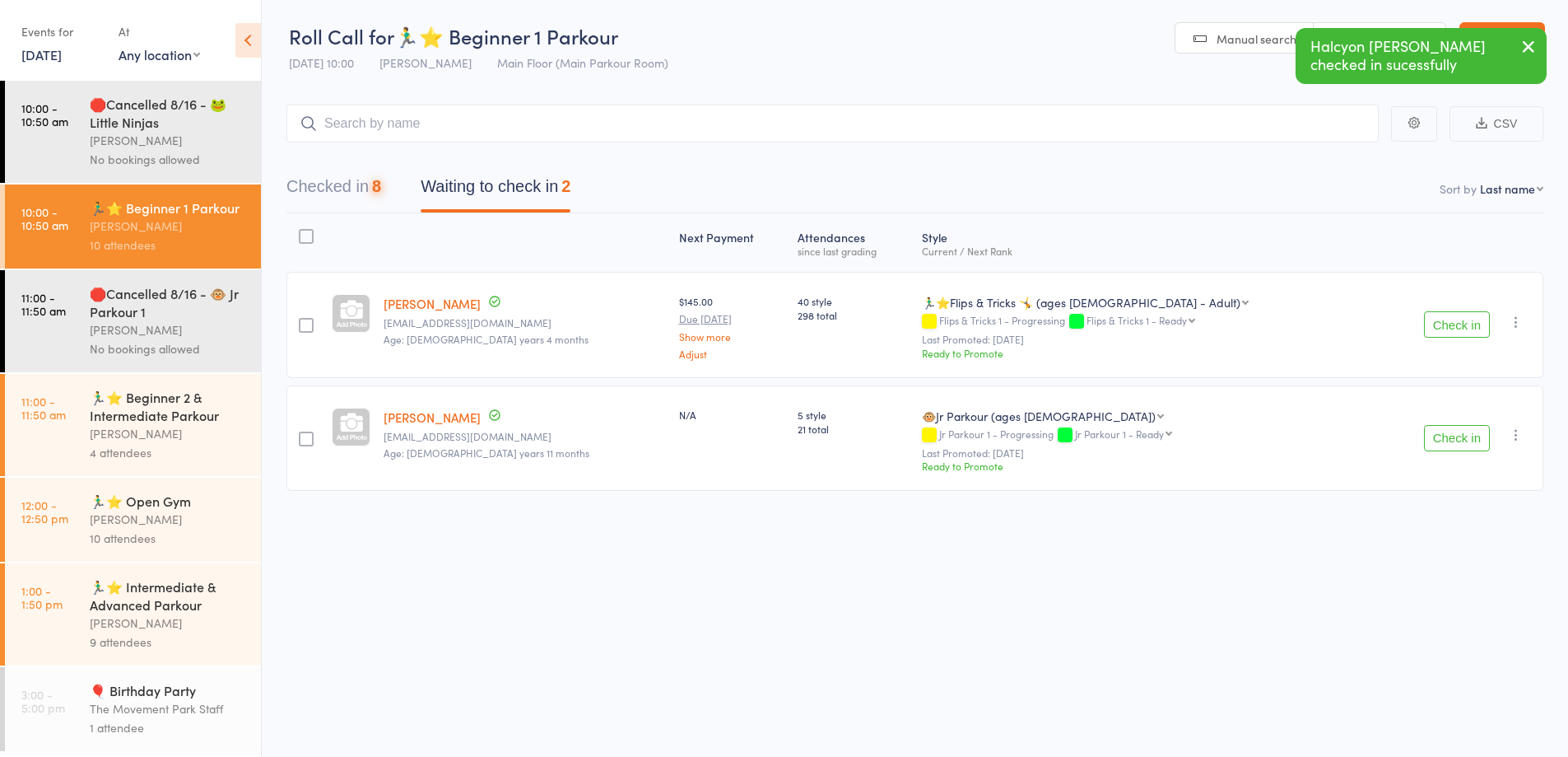
click at [1445, 335] on button "Check in" at bounding box center [1456, 324] width 66 height 27
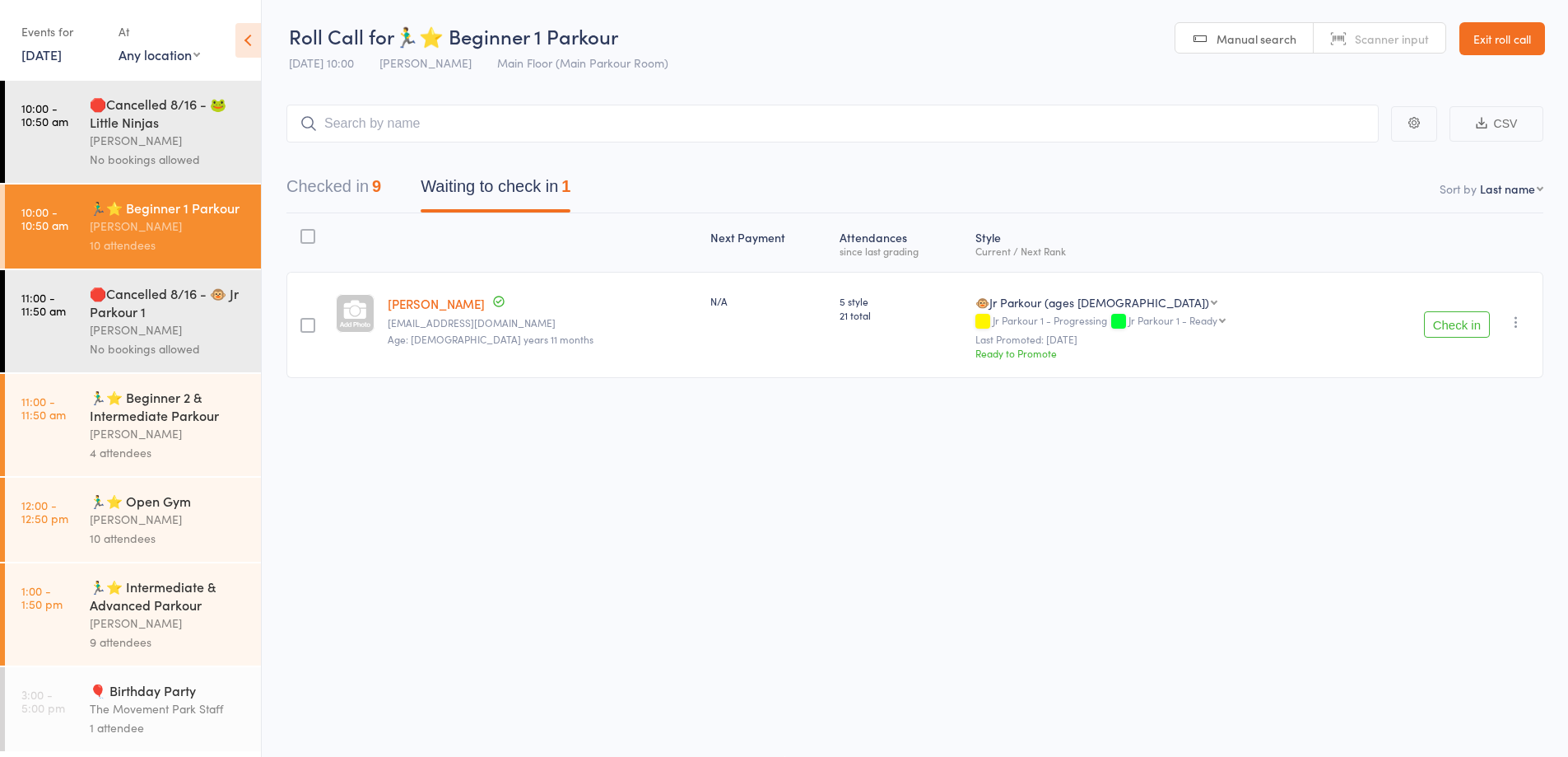
drag, startPoint x: 1464, startPoint y: 326, endPoint x: 1200, endPoint y: 385, distance: 270.5
click at [1464, 326] on button "Check in" at bounding box center [1456, 324] width 66 height 27
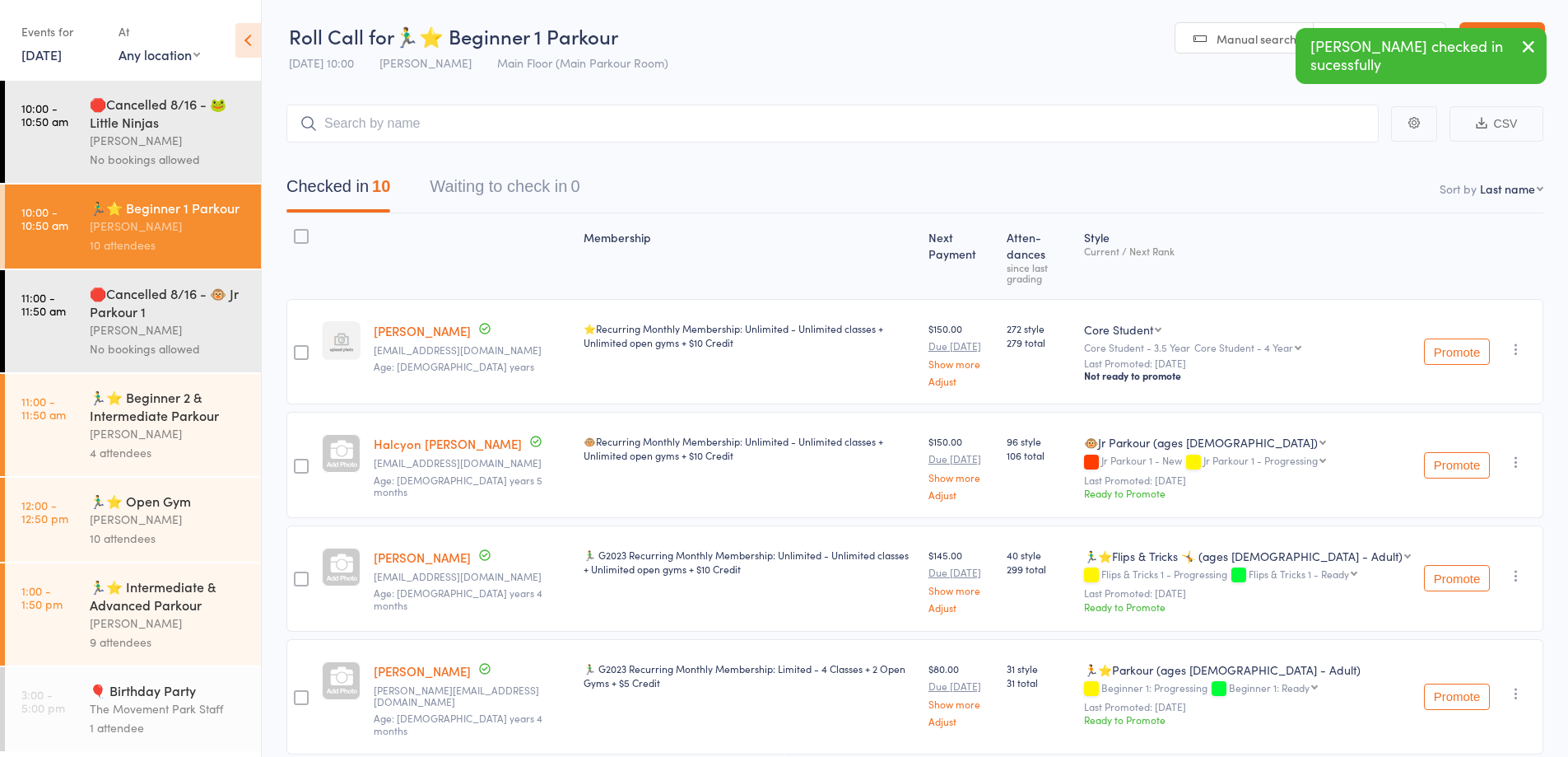
click at [181, 318] on div "🛑Cancelled 8/16 - 🐵 Jr Parkour 1" at bounding box center [168, 302] width 157 height 37
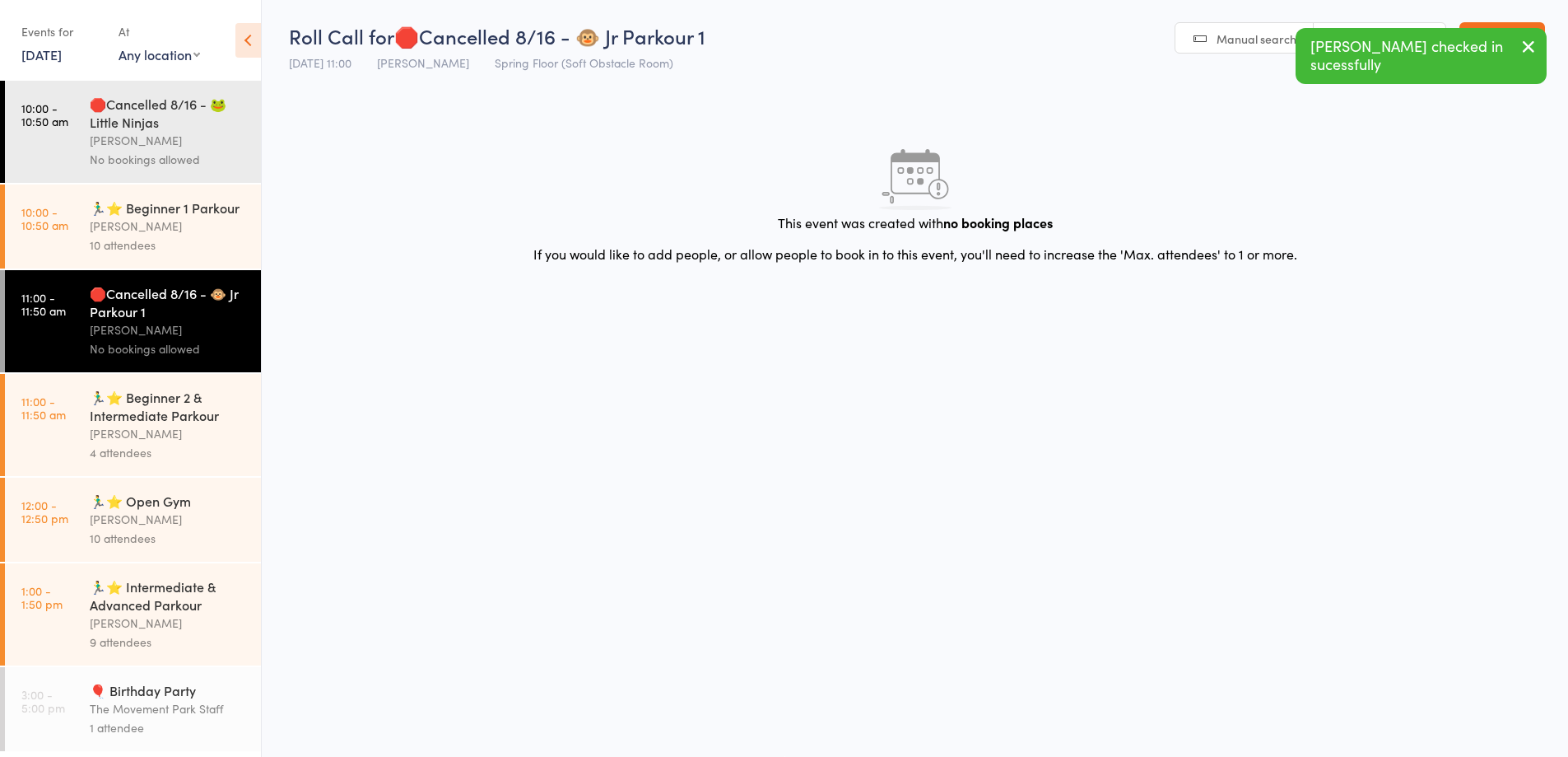
click at [176, 399] on div "🏃‍♂️⭐ Beginner 2 & Intermediate Parkour Rick King 4 attendees" at bounding box center [175, 425] width 171 height 102
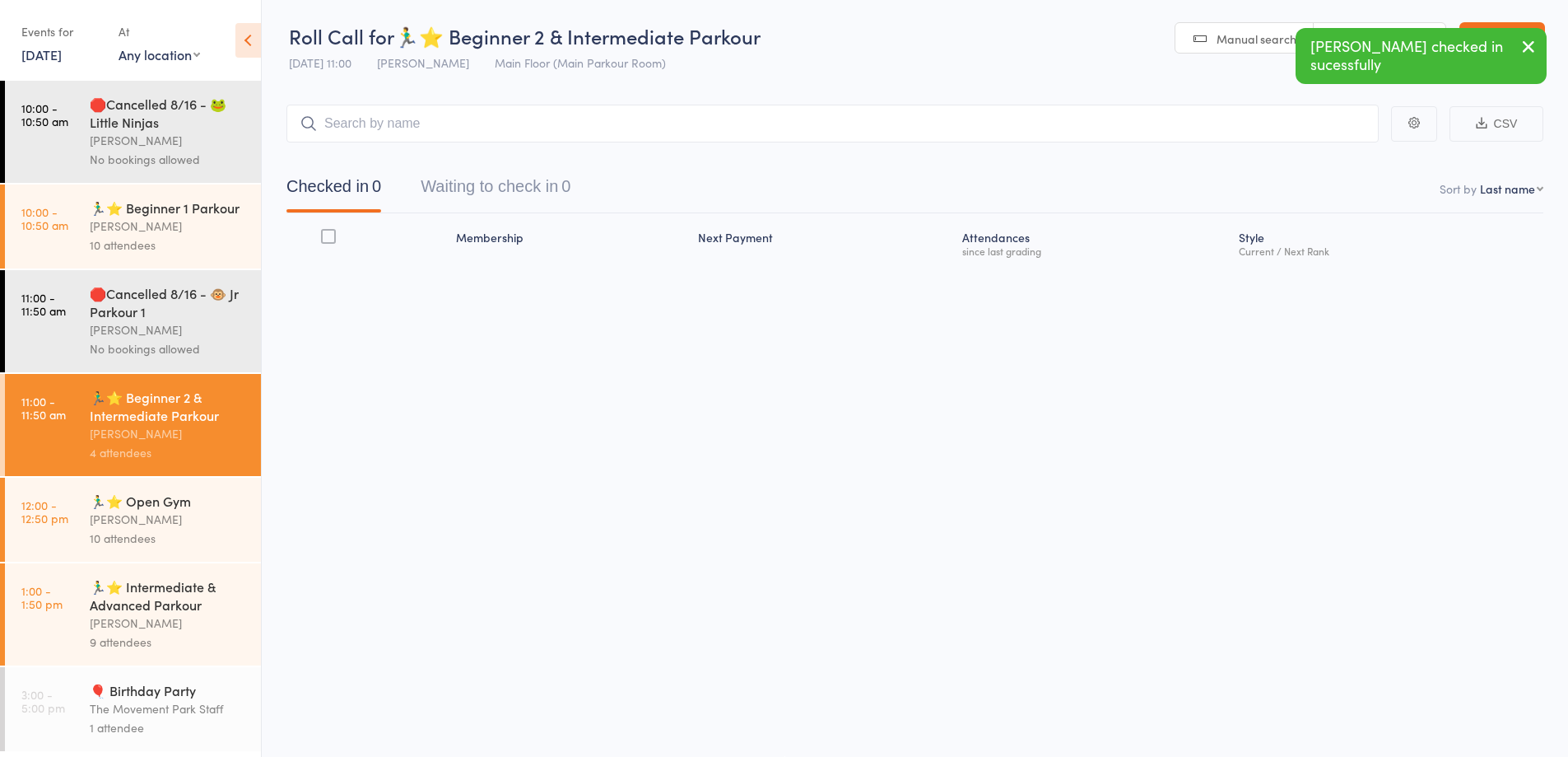
click at [182, 405] on div "🏃‍♂️⭐ Beginner 2 & Intermediate Parkour Rick King 4 attendees" at bounding box center [175, 425] width 171 height 102
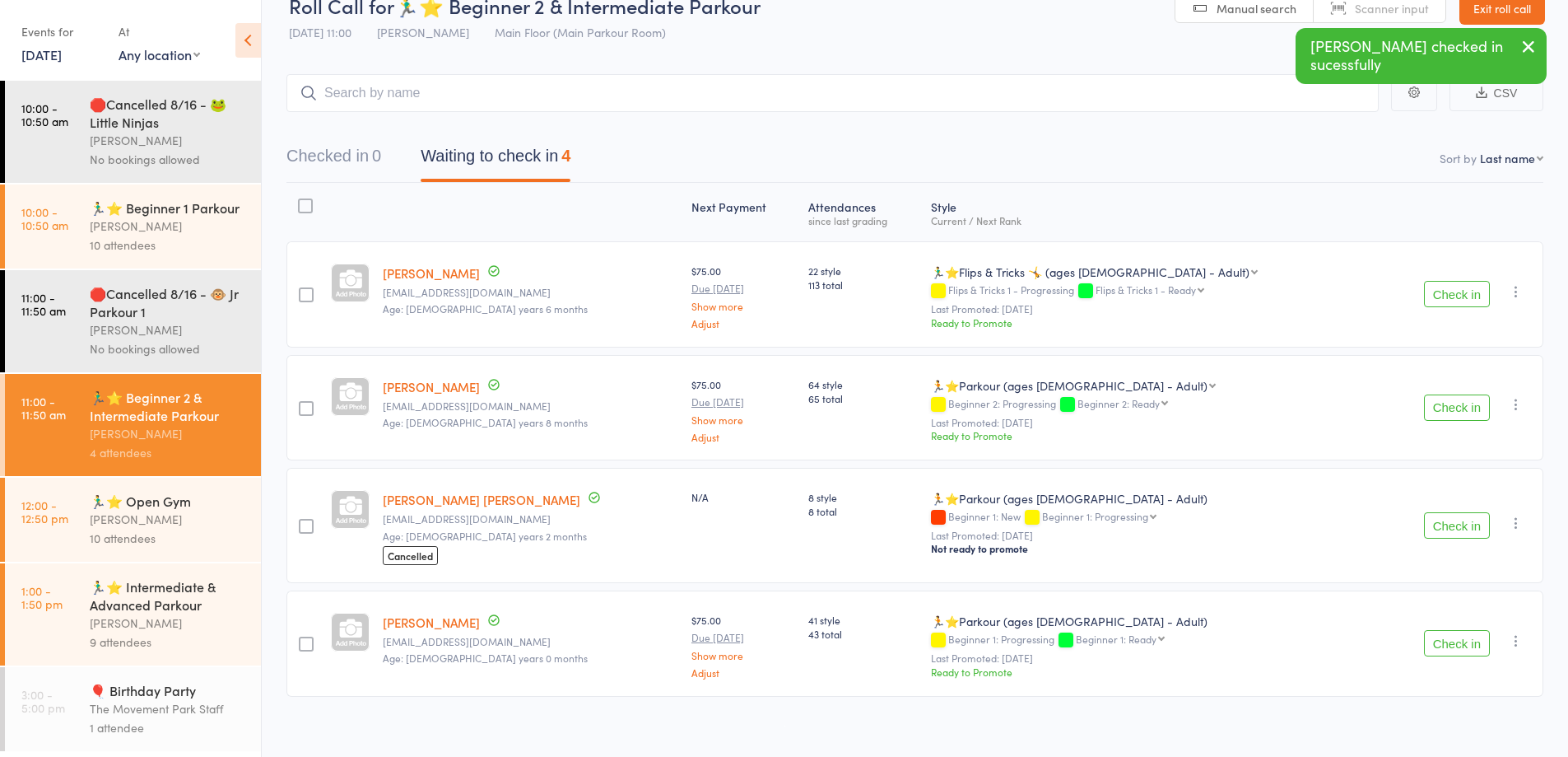
scroll to position [45, 0]
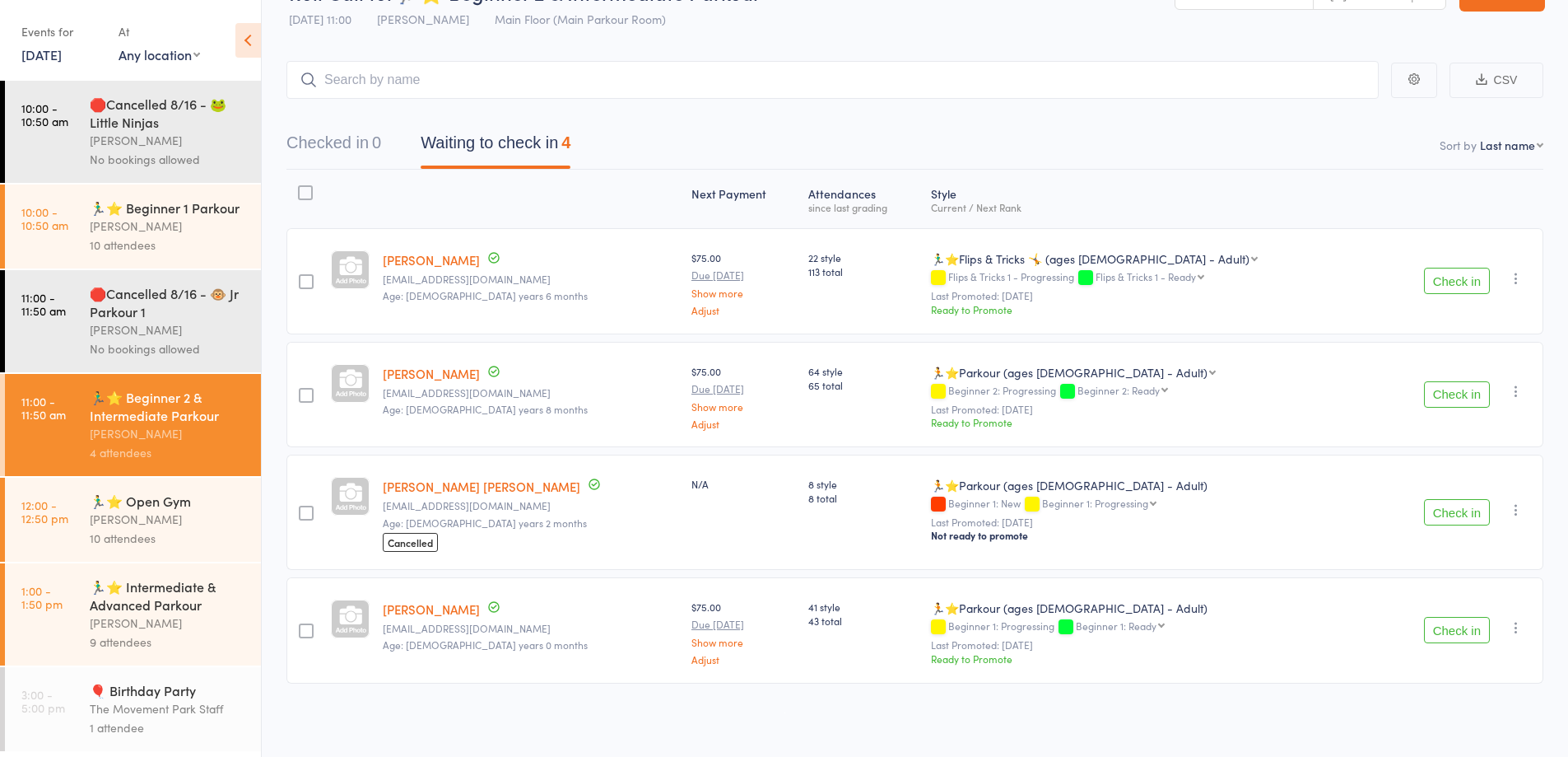
click at [159, 528] on div "Rick King" at bounding box center [168, 519] width 157 height 19
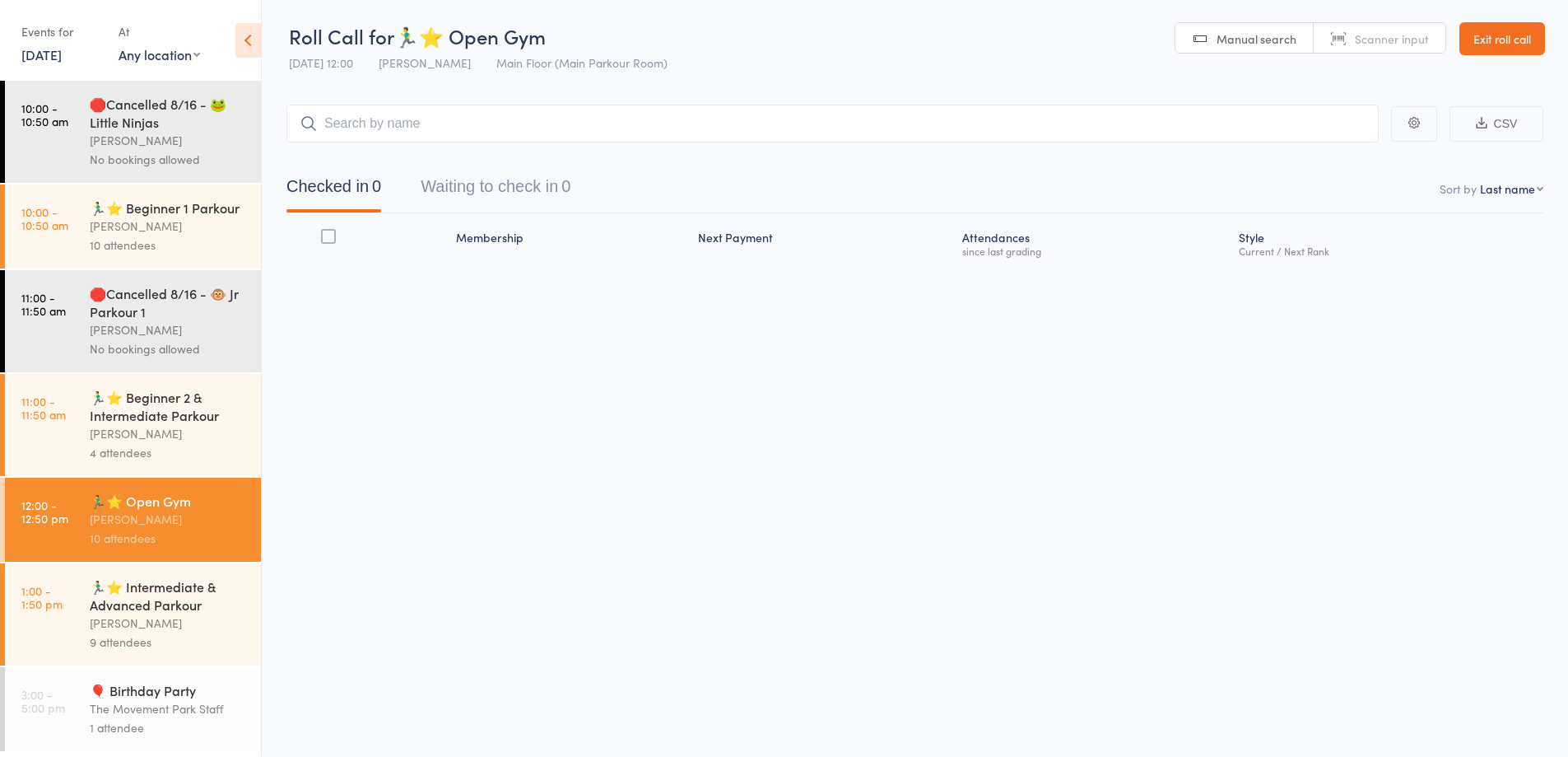
scroll to position [1, 0]
click at [496, 208] on button "Waiting to check in 0" at bounding box center [495, 191] width 149 height 44
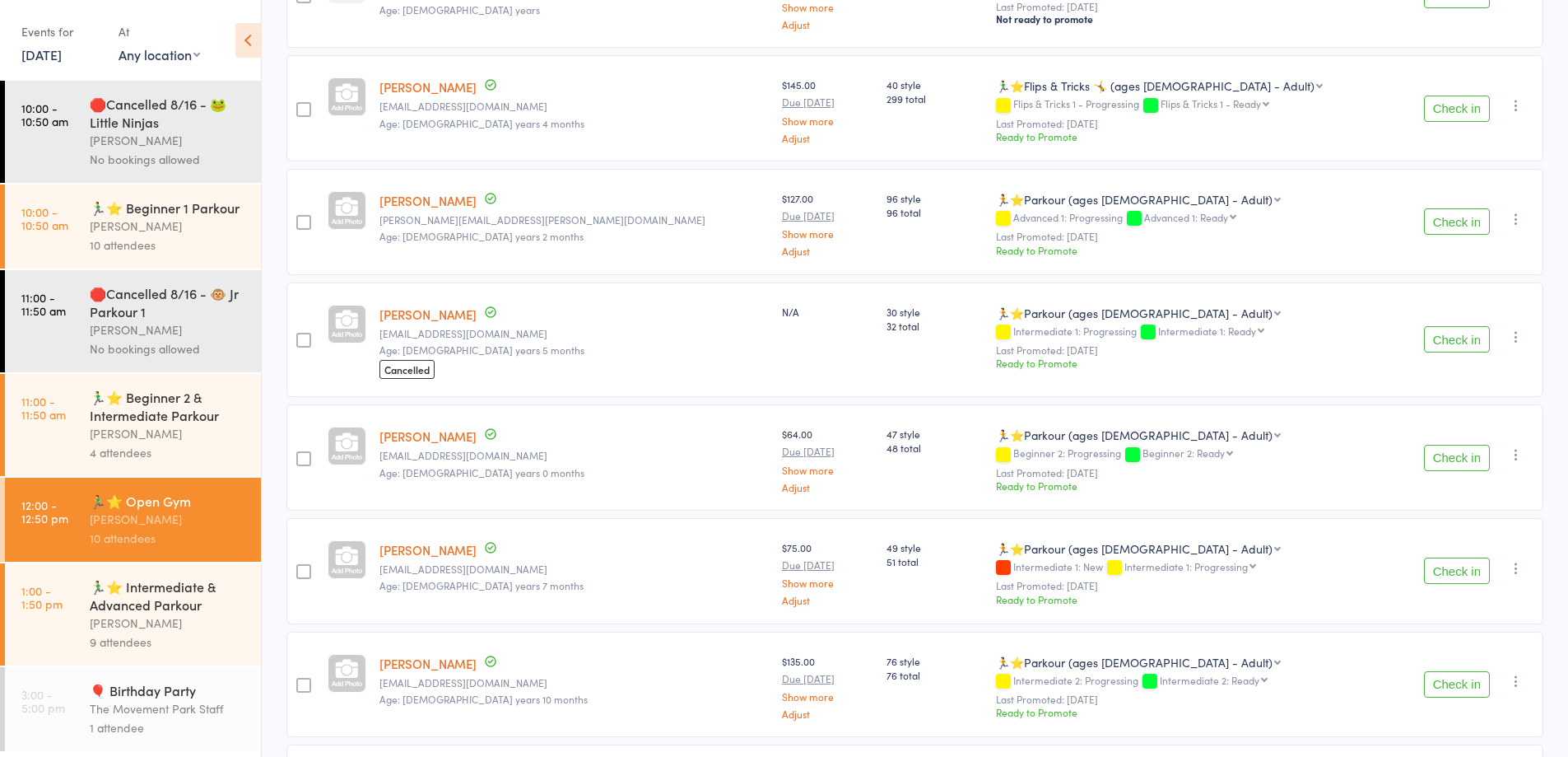
click at [121, 415] on div "🏃‍♂️⭐ Beginner 2 & Intermediate Parkour" at bounding box center [168, 406] width 157 height 37
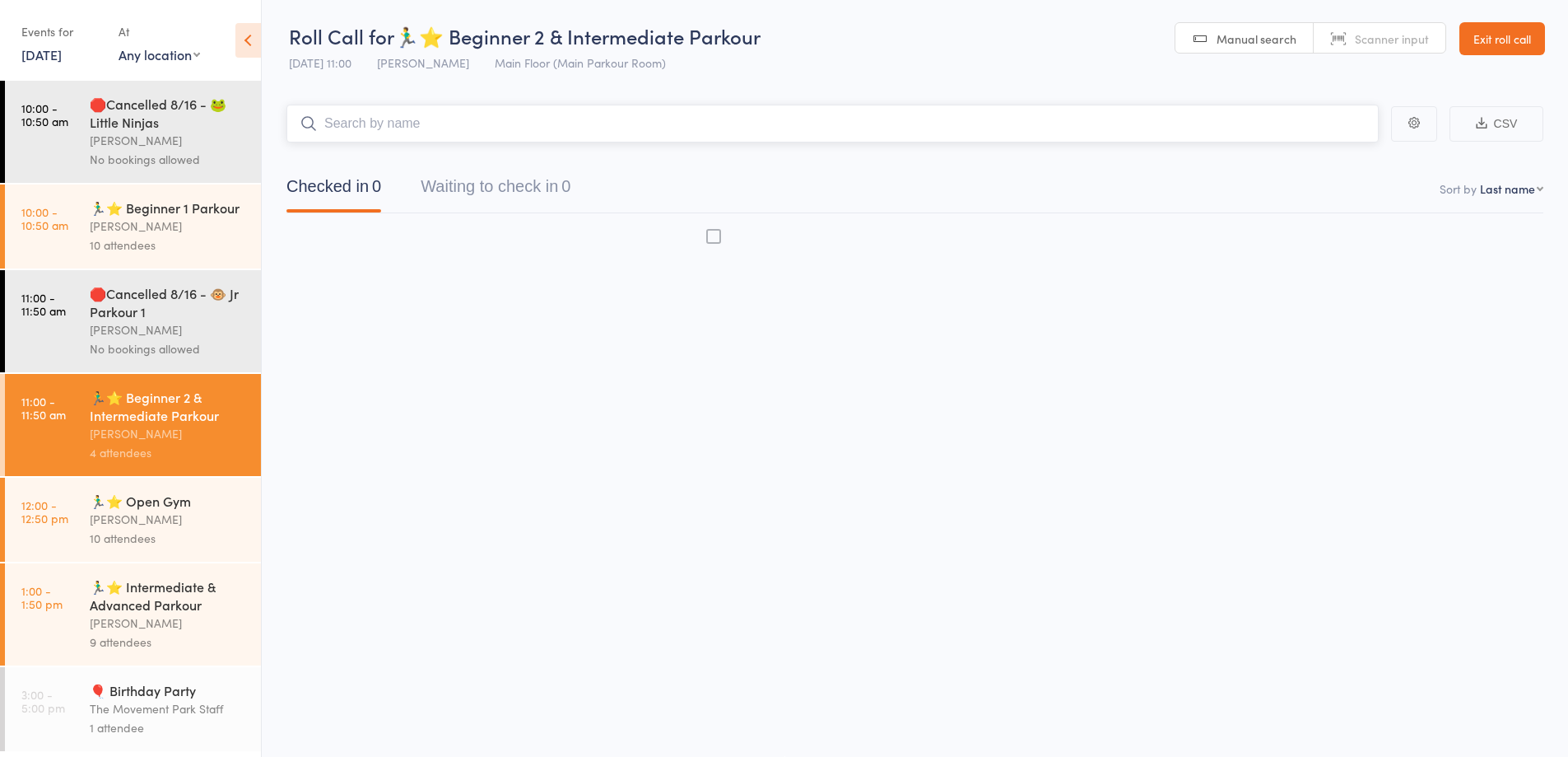
scroll to position [1, 0]
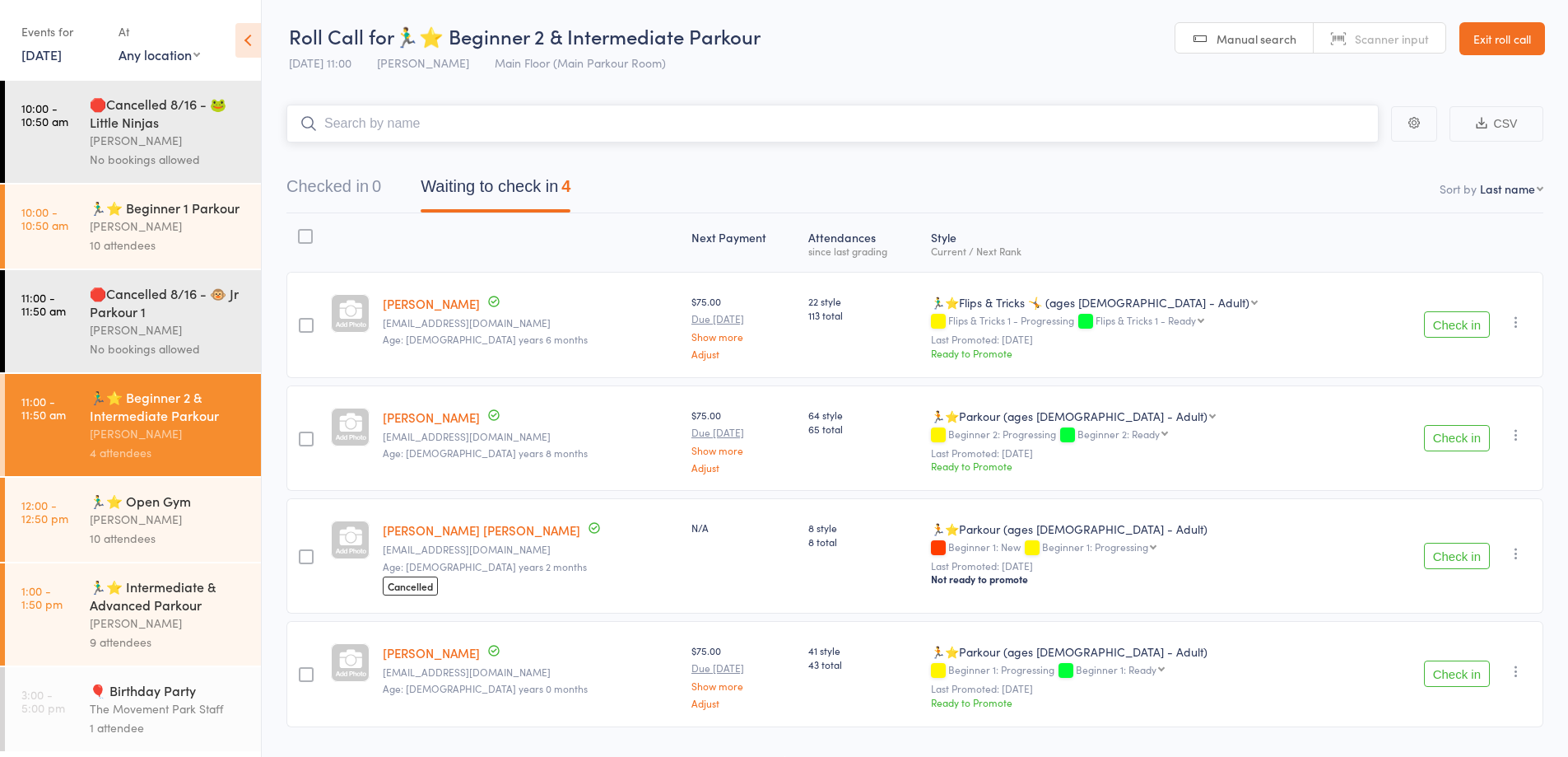
click at [453, 190] on button "Waiting to check in 4" at bounding box center [495, 191] width 149 height 44
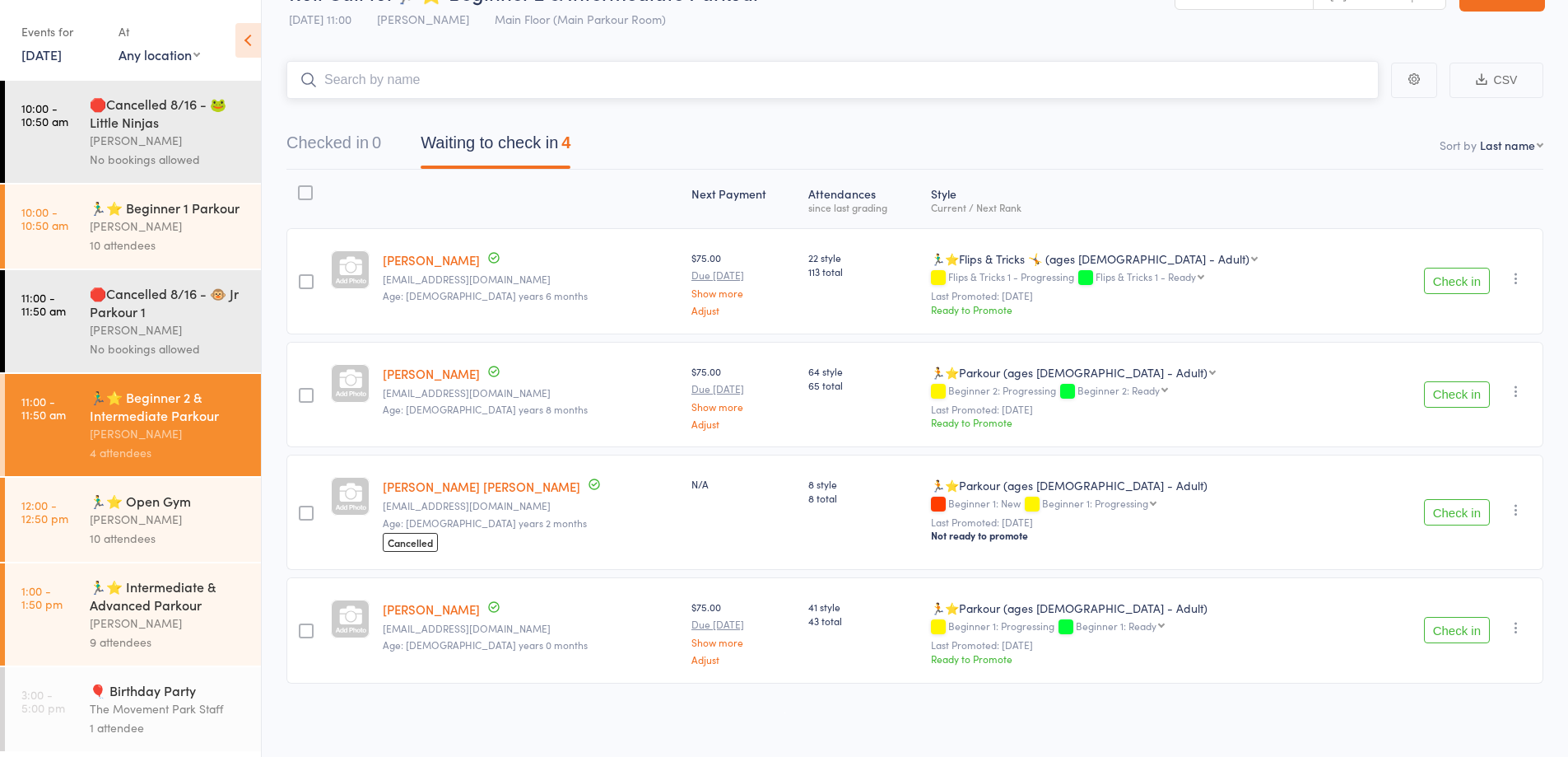
scroll to position [0, 0]
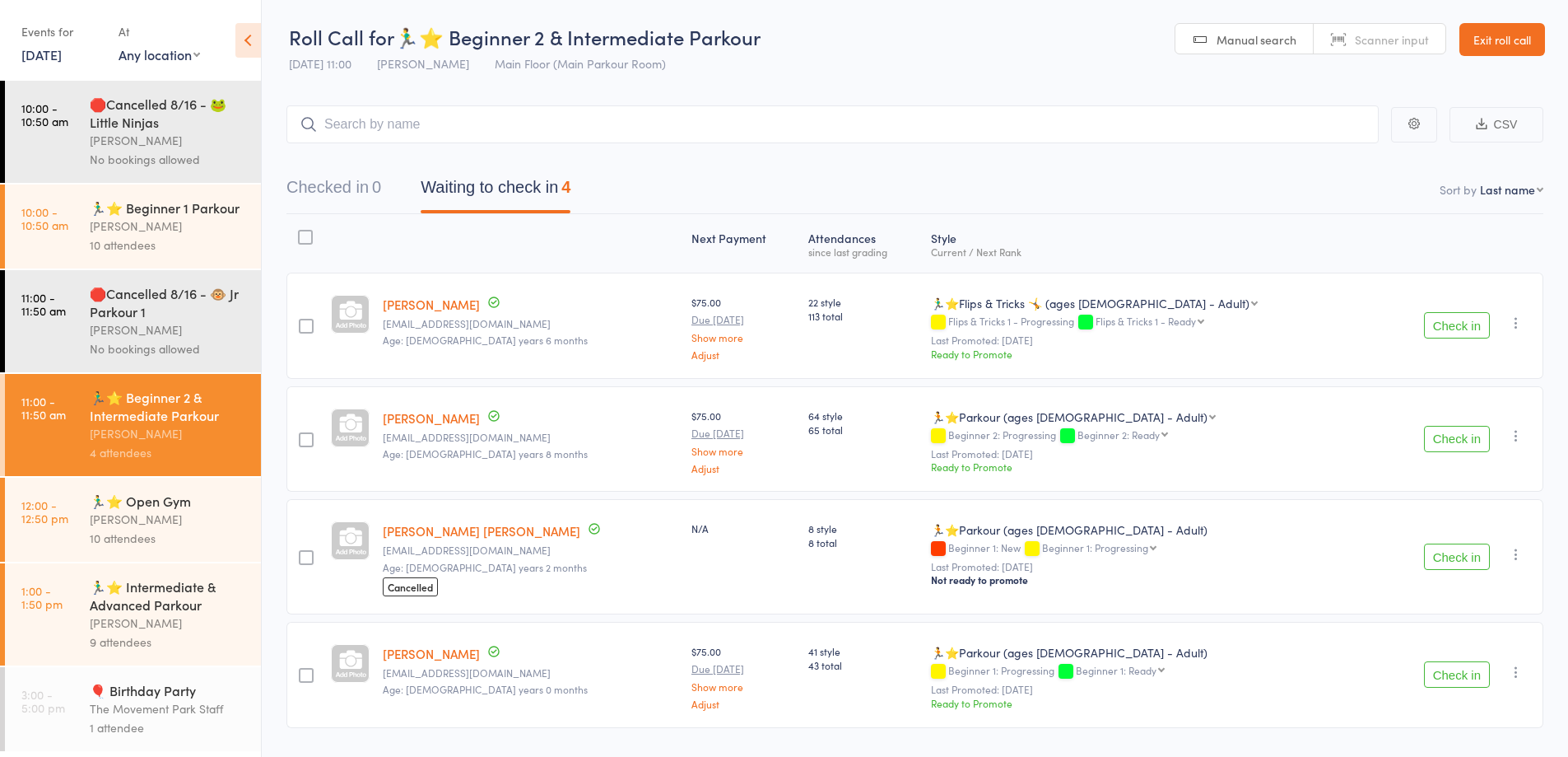
click at [115, 154] on div "No bookings allowed" at bounding box center [168, 158] width 157 height 19
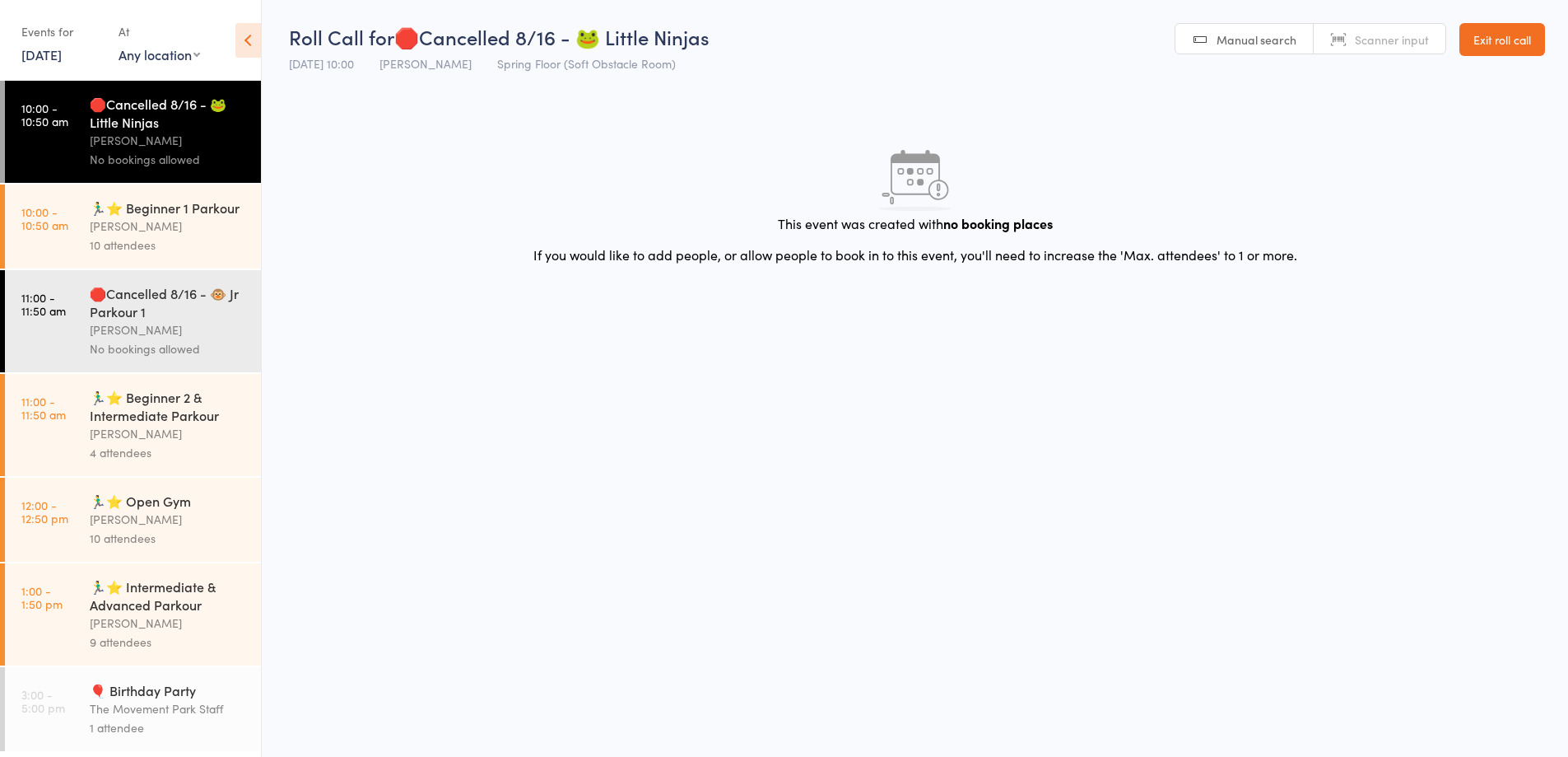
click at [128, 297] on div "🛑Cancelled 8/16 - 🐵 Jr Parkour 1 Kyla Anderson No bookings allowed" at bounding box center [175, 321] width 171 height 102
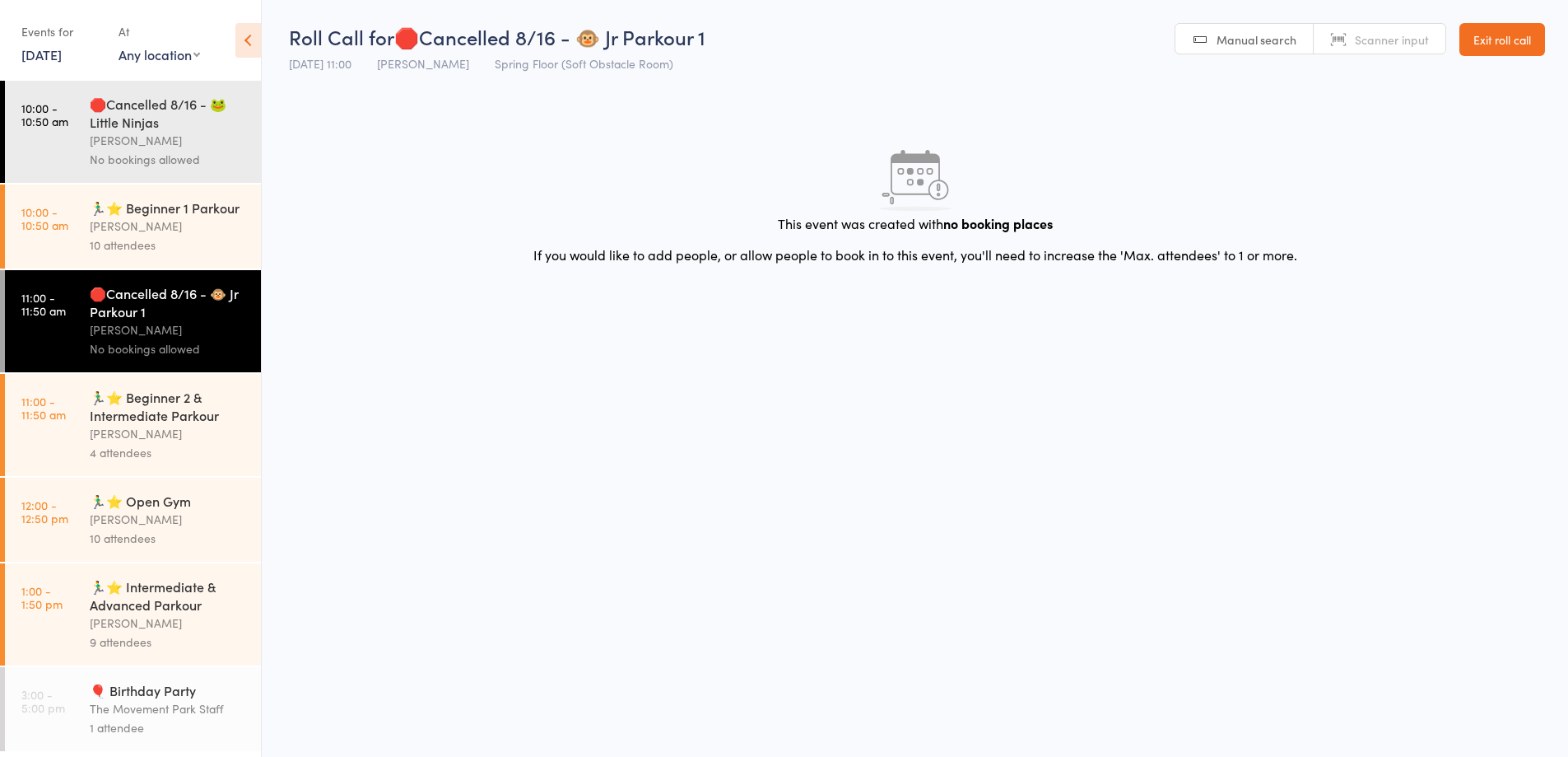
click at [162, 217] on div "🏃‍♂️⭐ Beginner 1 Parkour" at bounding box center [168, 208] width 157 height 18
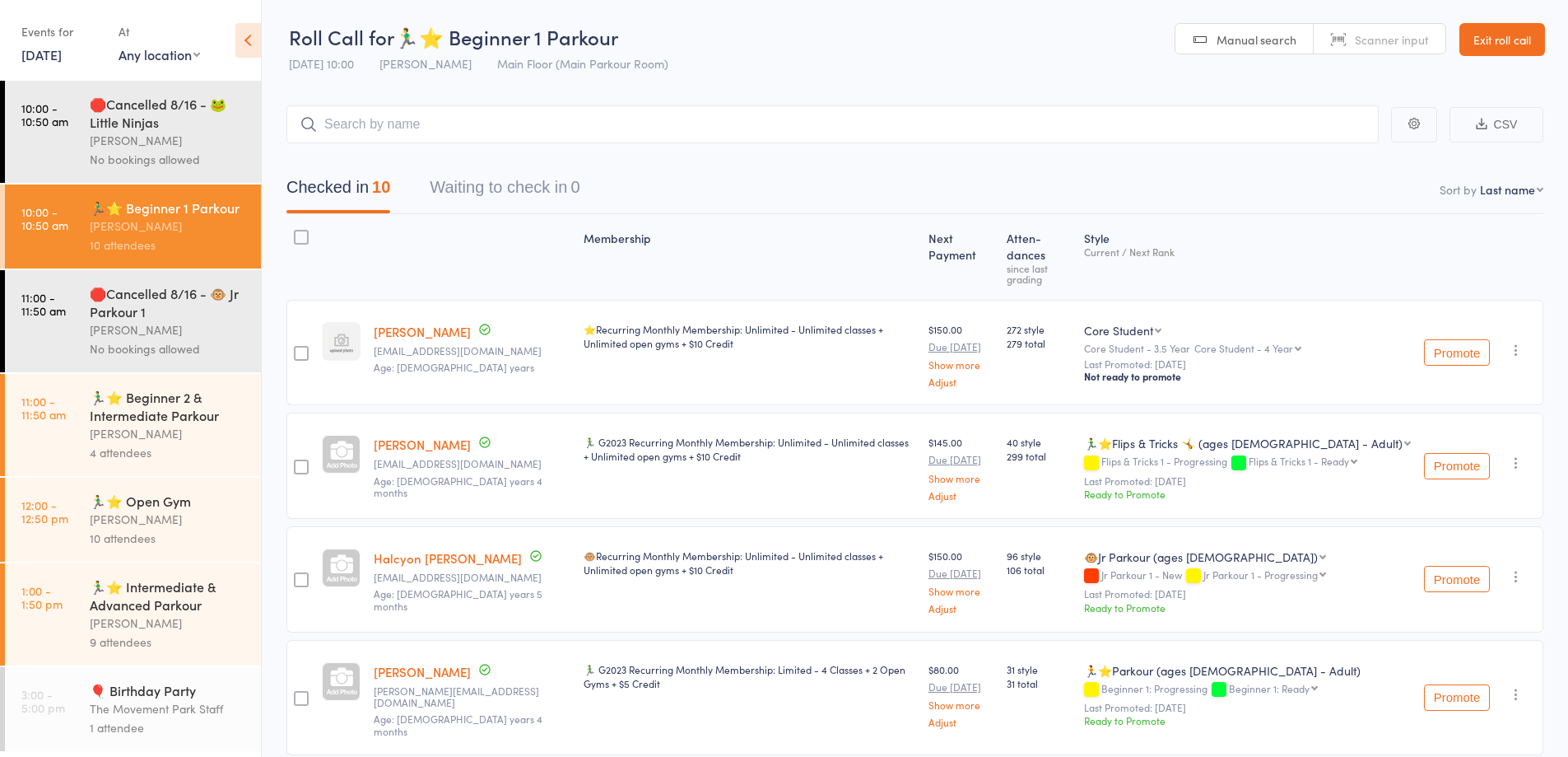
click at [139, 443] on div "[PERSON_NAME]" at bounding box center [168, 432] width 157 height 19
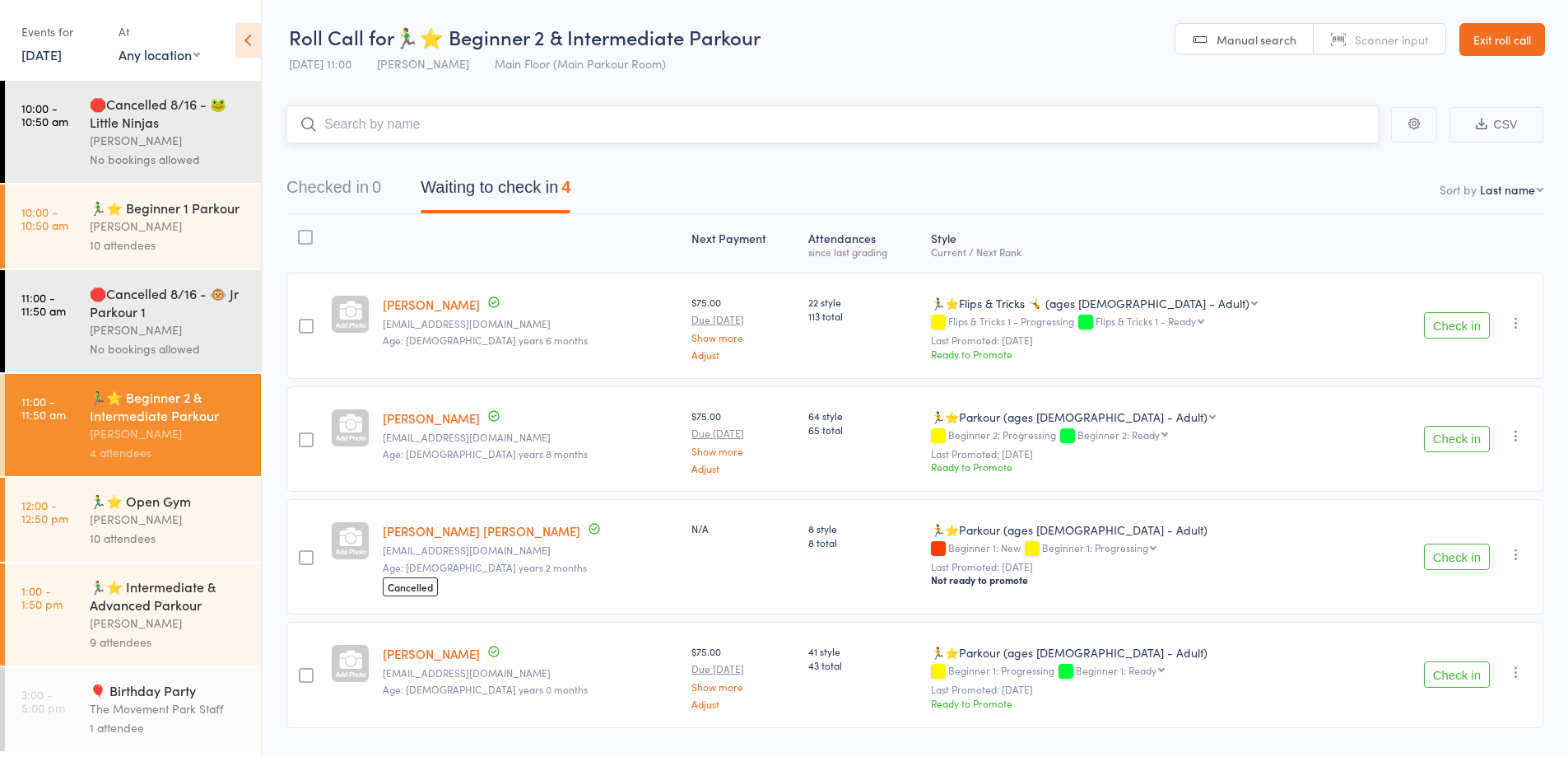
click at [451, 187] on button "Waiting to check in 4" at bounding box center [495, 191] width 149 height 44
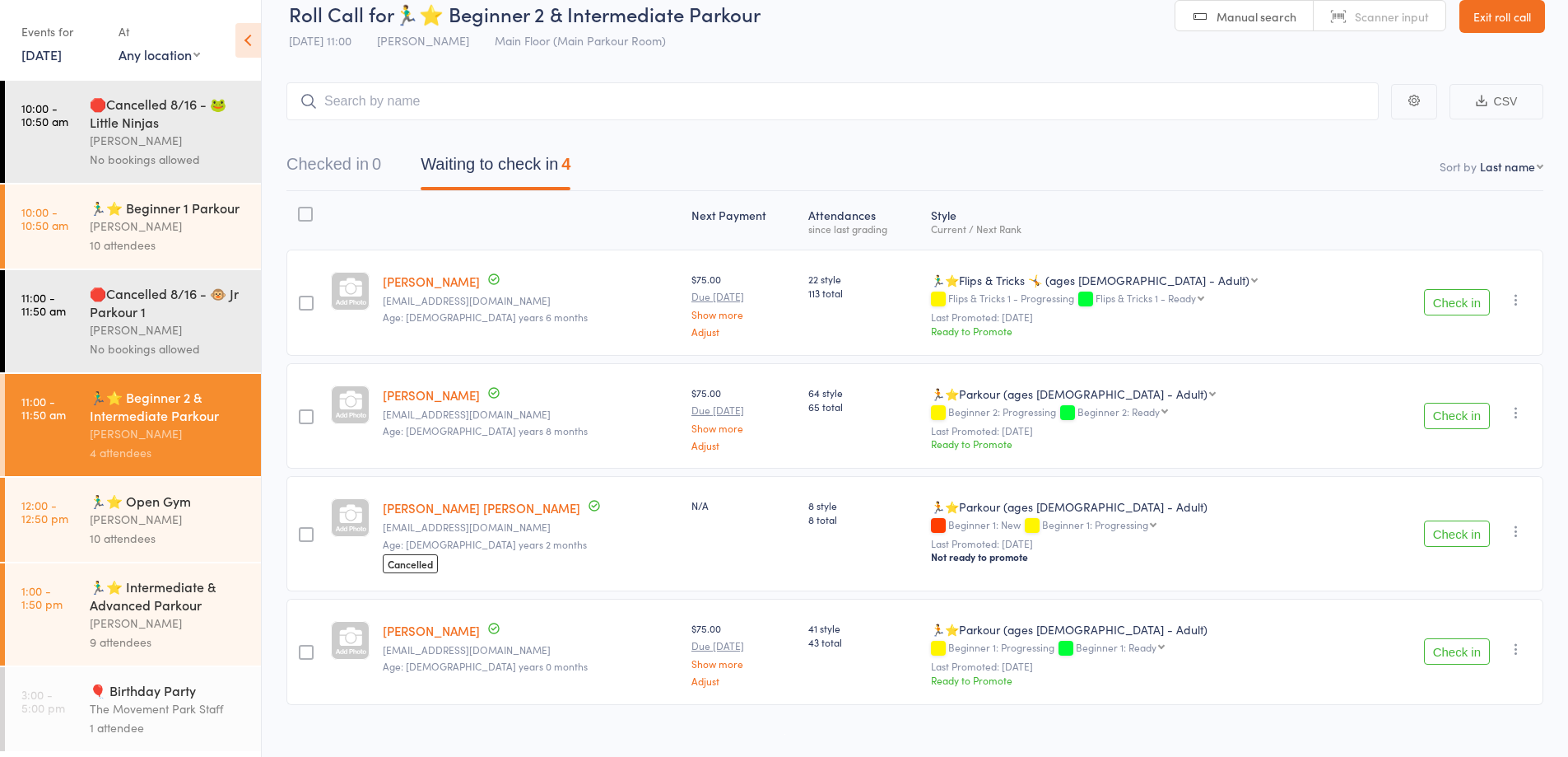
scroll to position [45, 0]
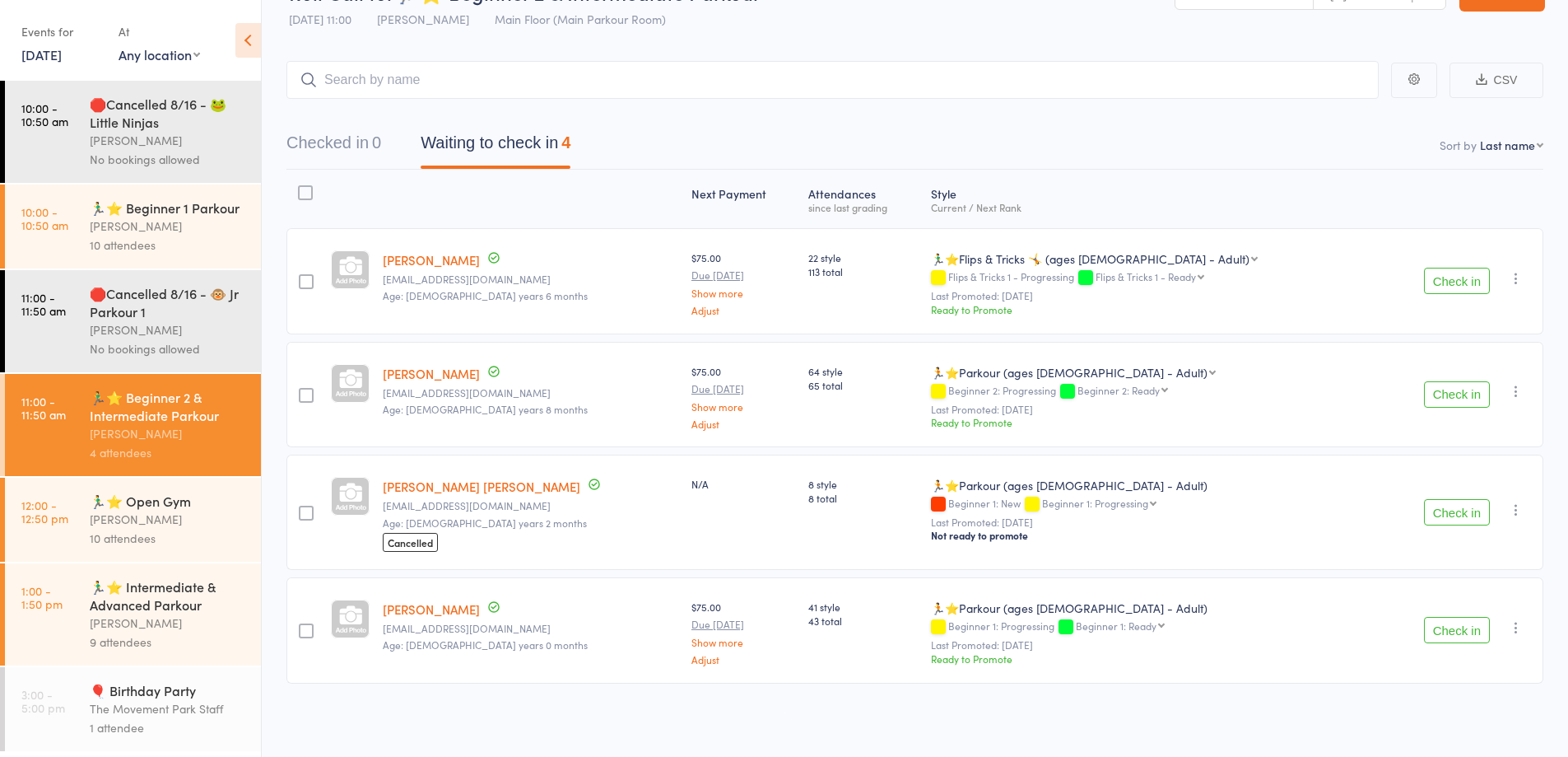
drag, startPoint x: 120, startPoint y: 237, endPoint x: 138, endPoint y: 236, distance: 18.0
click at [122, 236] on div "Rick King" at bounding box center [168, 226] width 157 height 19
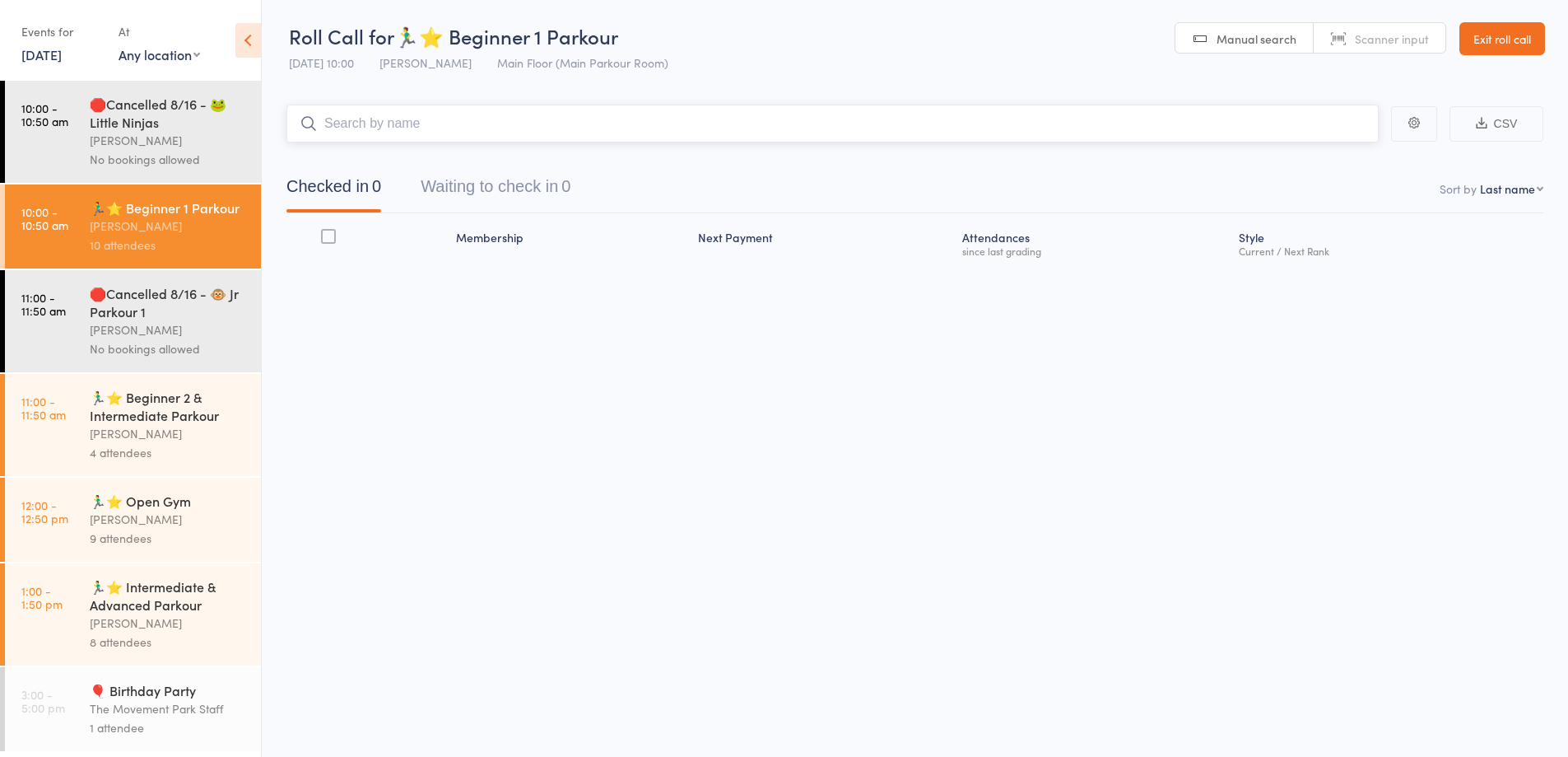
scroll to position [1, 0]
drag, startPoint x: 468, startPoint y: 164, endPoint x: 483, endPoint y: 194, distance: 33.5
click at [470, 170] on div "Checked in 0 Waiting to check in 0" at bounding box center [915, 178] width 1256 height 71
click at [483, 194] on button "Waiting to check in 0" at bounding box center [495, 191] width 149 height 44
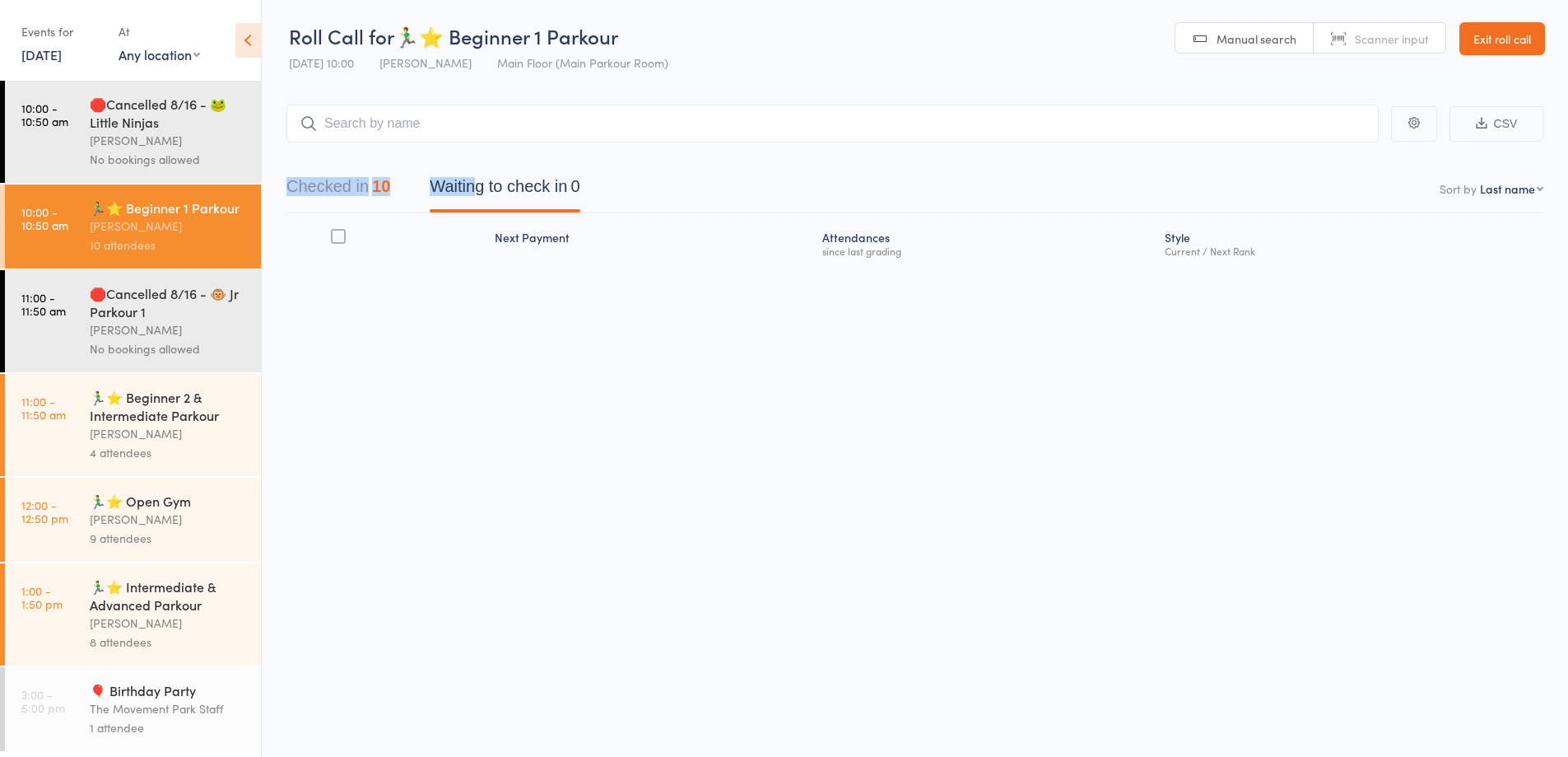
click at [680, 197] on nav "Checked in 10 Waiting to check in 0" at bounding box center [915, 191] width 1296 height 44
click at [674, 196] on nav "Checked in 10 Waiting to check in 0" at bounding box center [915, 191] width 1296 height 44
drag, startPoint x: 235, startPoint y: 172, endPoint x: 283, endPoint y: 176, distance: 48.2
click at [236, 172] on div "🛑Cancelled 8/16 - 🐸 Little Ninjas Kyla Anderson No bookings allowed" at bounding box center [175, 132] width 171 height 102
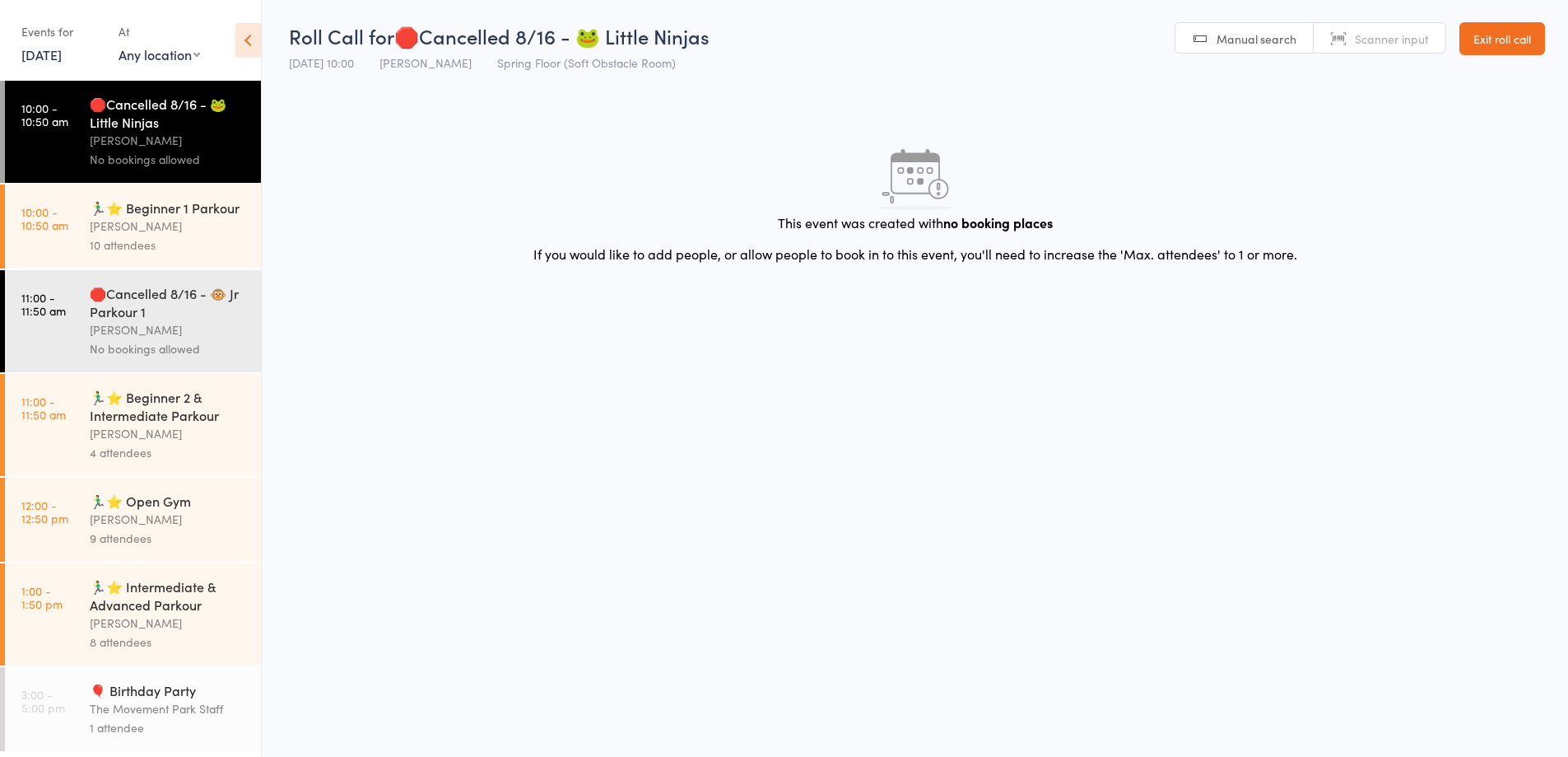
click at [127, 217] on div "🏃‍♂️⭐ Beginner 1 Parkour" at bounding box center [168, 208] width 157 height 18
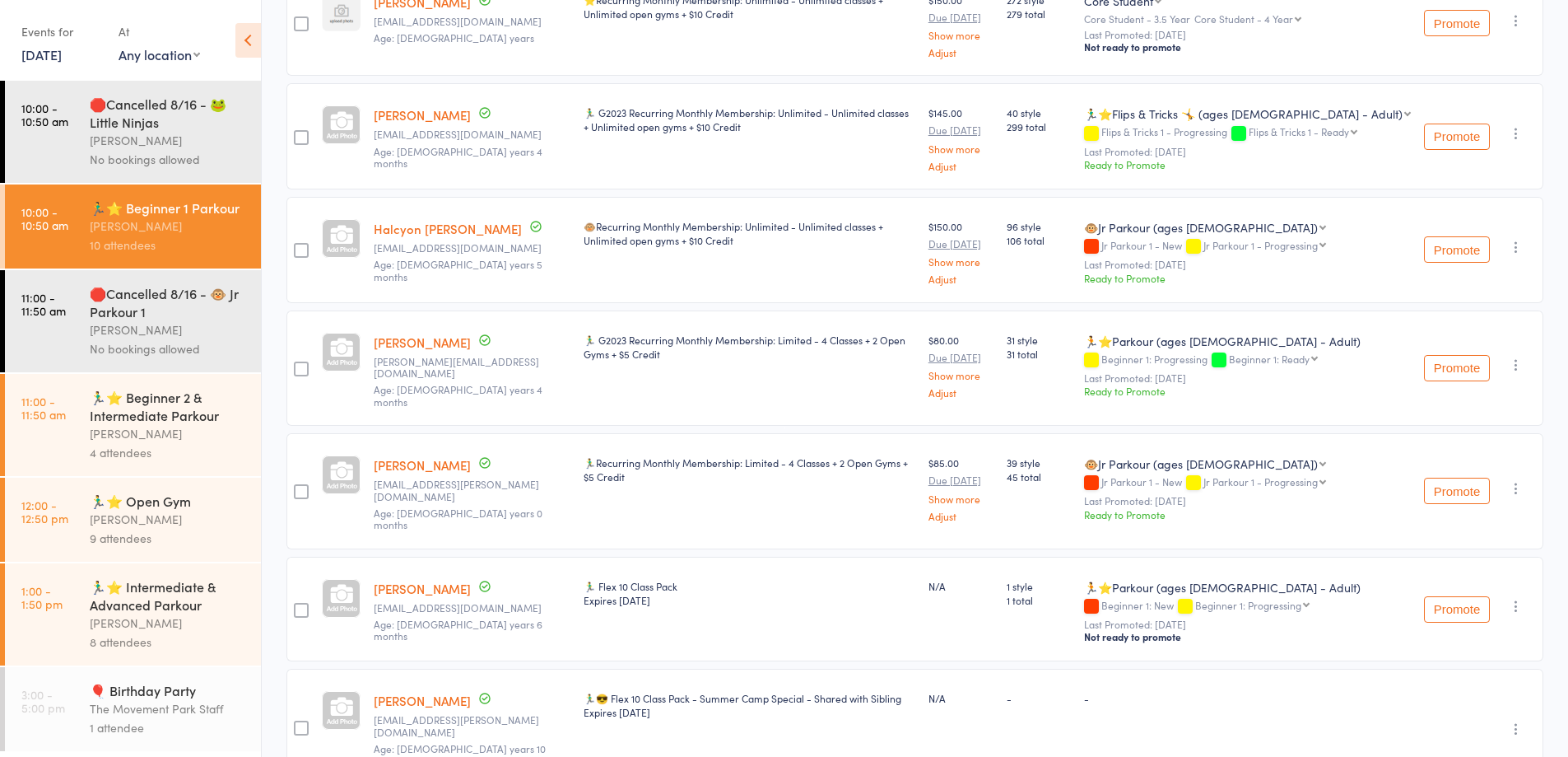
scroll to position [659, 0]
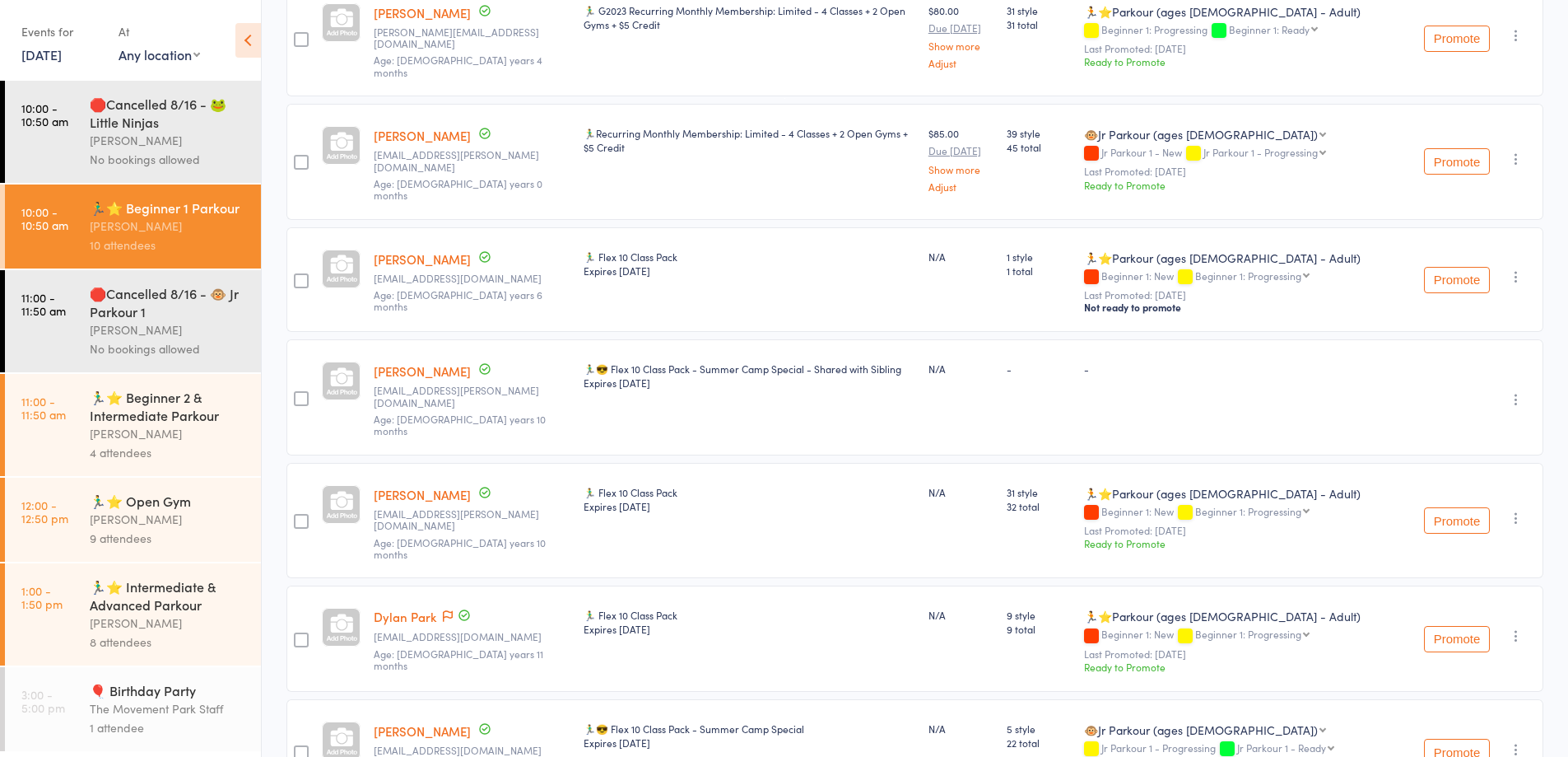
drag, startPoint x: 639, startPoint y: 282, endPoint x: 450, endPoint y: 146, distance: 232.8
click at [444, 131] on div "edit Kynah Atwood carleyky@gmail.com Age: 36 years ⭐Recurring Monthly Membershi…" at bounding box center [915, 223] width 1256 height 1164
click at [654, 297] on div "🏃‍♂️ Flex 10 Class Pack Expires Dec 18, 2025" at bounding box center [749, 280] width 345 height 105
drag, startPoint x: 751, startPoint y: 380, endPoint x: 692, endPoint y: 230, distance: 161.2
click at [692, 230] on div "edit Kynah Atwood carleyky@gmail.com Age: 36 years ⭐Recurring Monthly Membershi…" at bounding box center [915, 223] width 1256 height 1164
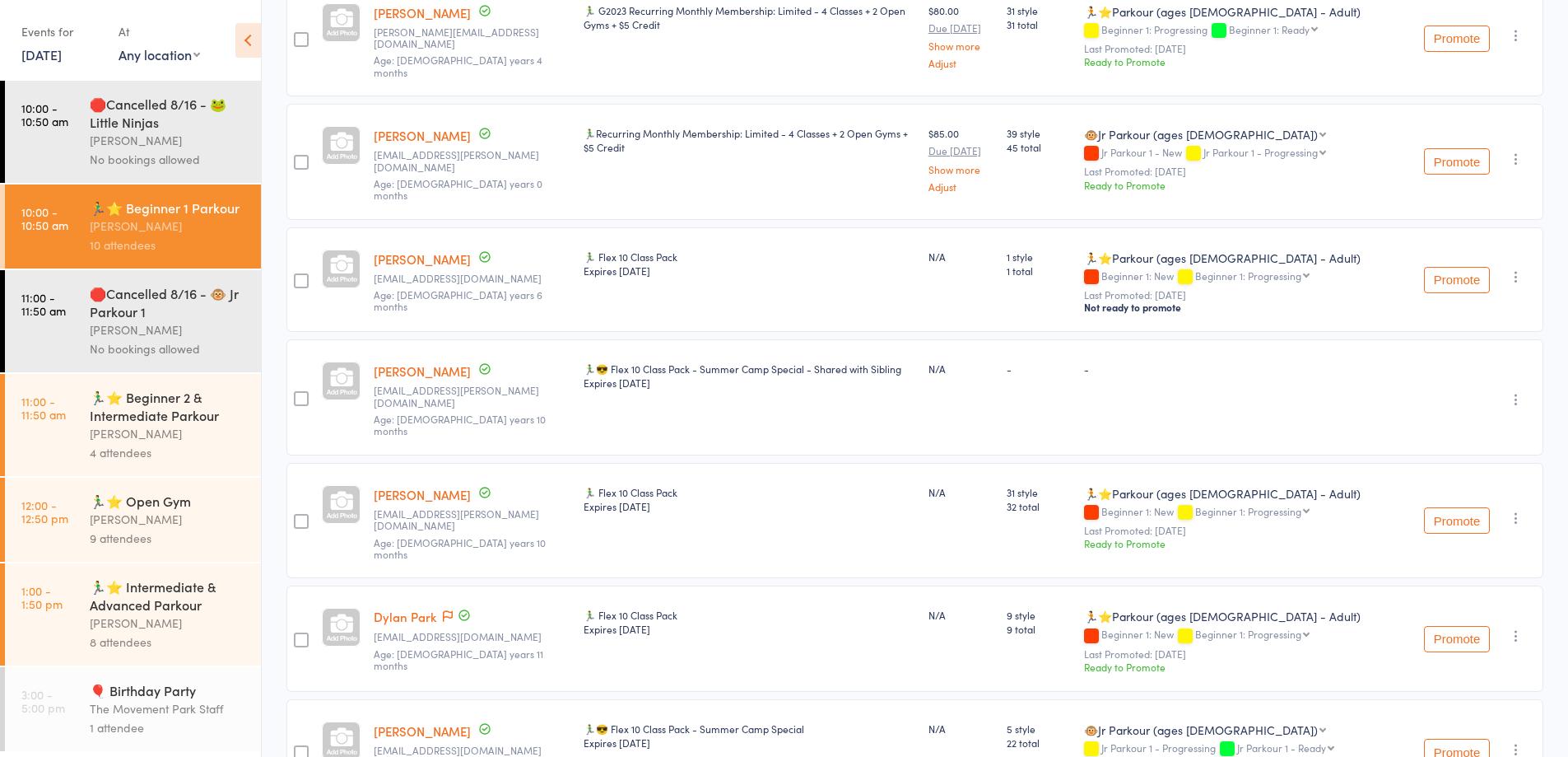
click at [692, 249] on div "🏃‍♂️ Flex 10 Class Pack Expires Dec 18, 2025" at bounding box center [749, 263] width 331 height 28
drag, startPoint x: 713, startPoint y: 252, endPoint x: 517, endPoint y: 148, distance: 221.9
click at [517, 148] on div "edit Kynah Atwood carleyky@gmail.com Age: 36 years ⭐Recurring Monthly Membershi…" at bounding box center [915, 223] width 1256 height 1164
click at [737, 621] on div "Expires Jan 20, 2026" at bounding box center [749, 628] width 331 height 14
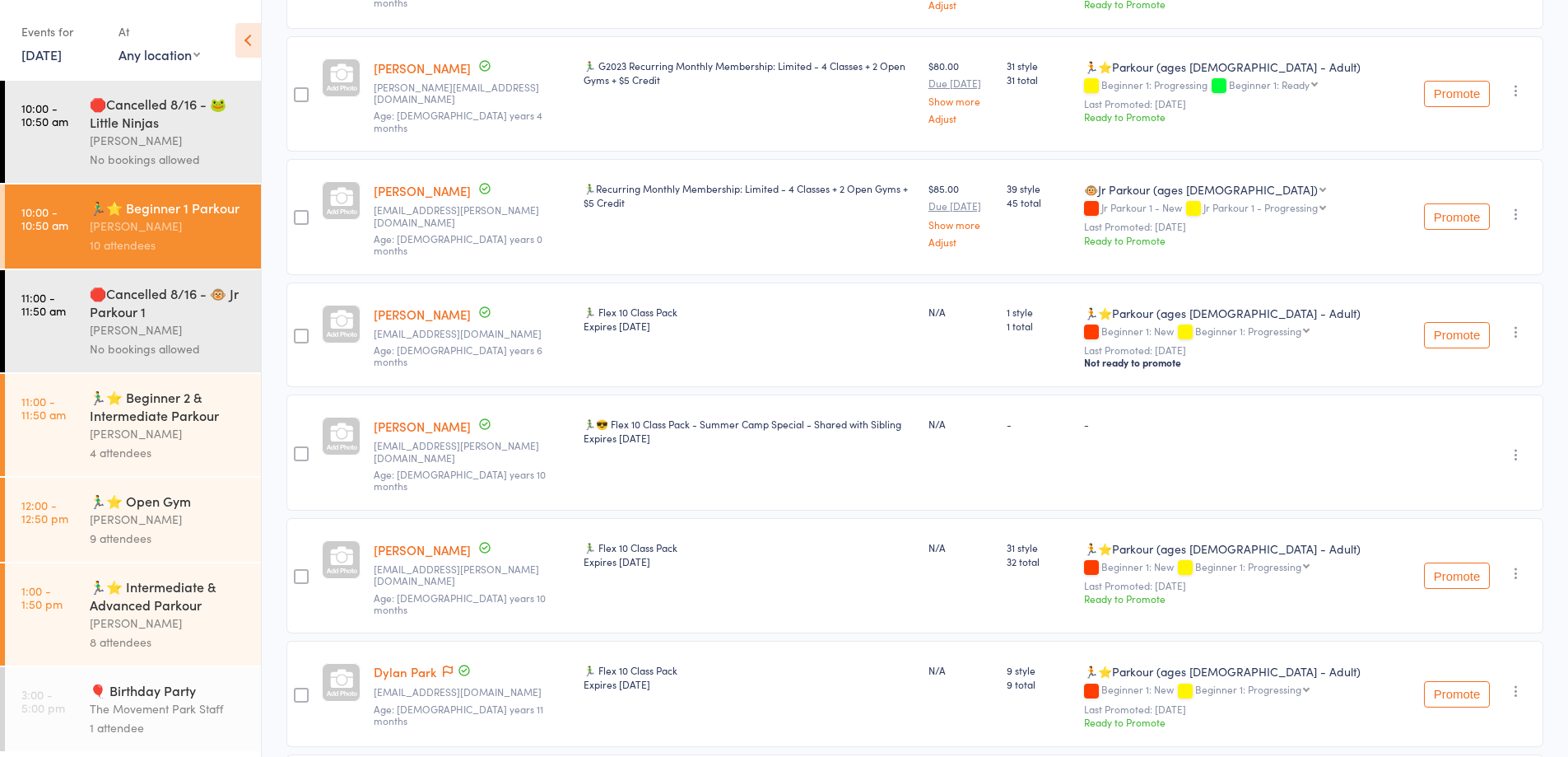
scroll to position [576, 0]
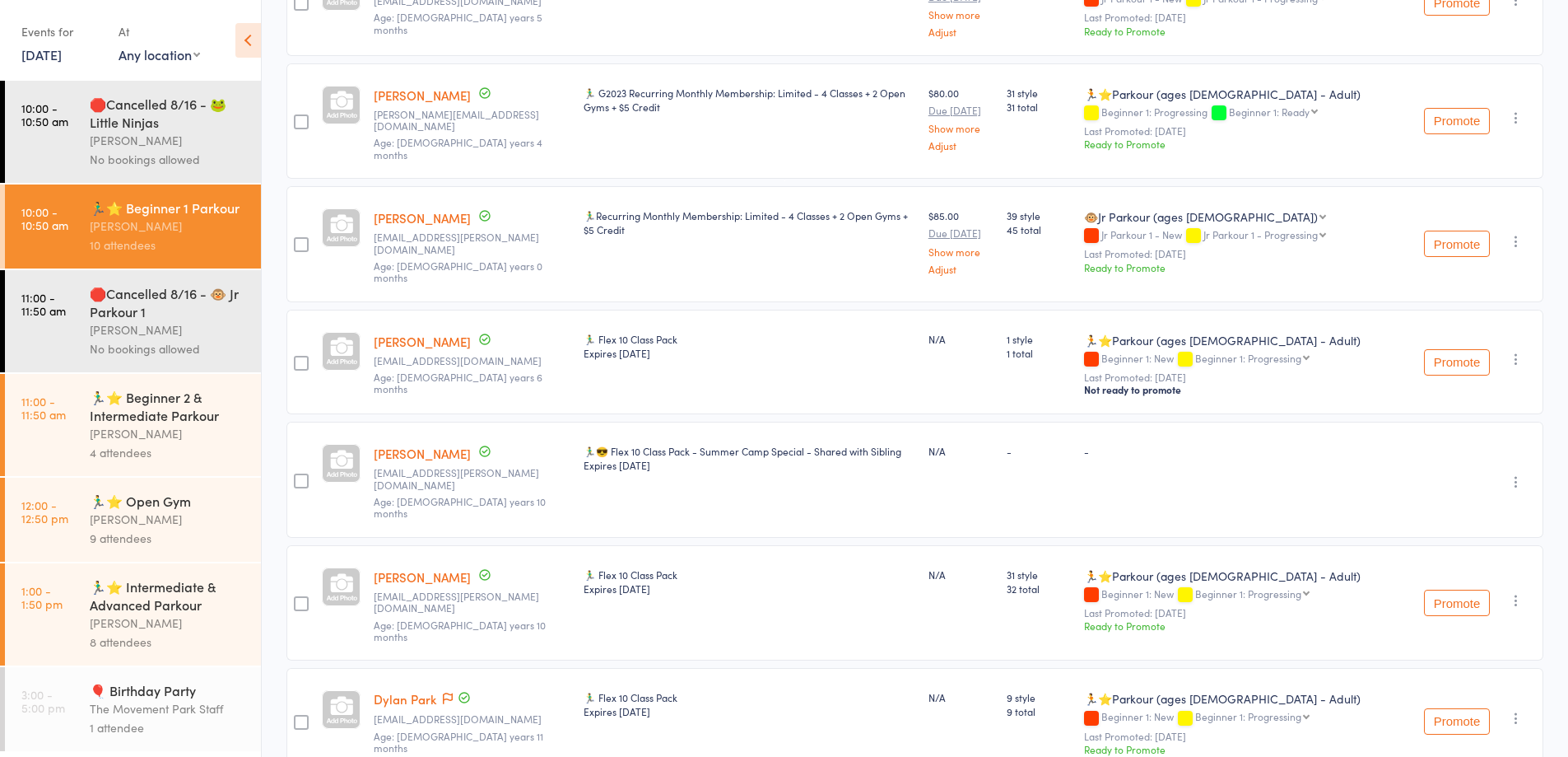
click at [85, 462] on link "11:00 - 11:50 am 🏃‍♂️⭐ Beginner 2 & Intermediate Parkour Rick King 4 attendees" at bounding box center [133, 425] width 256 height 102
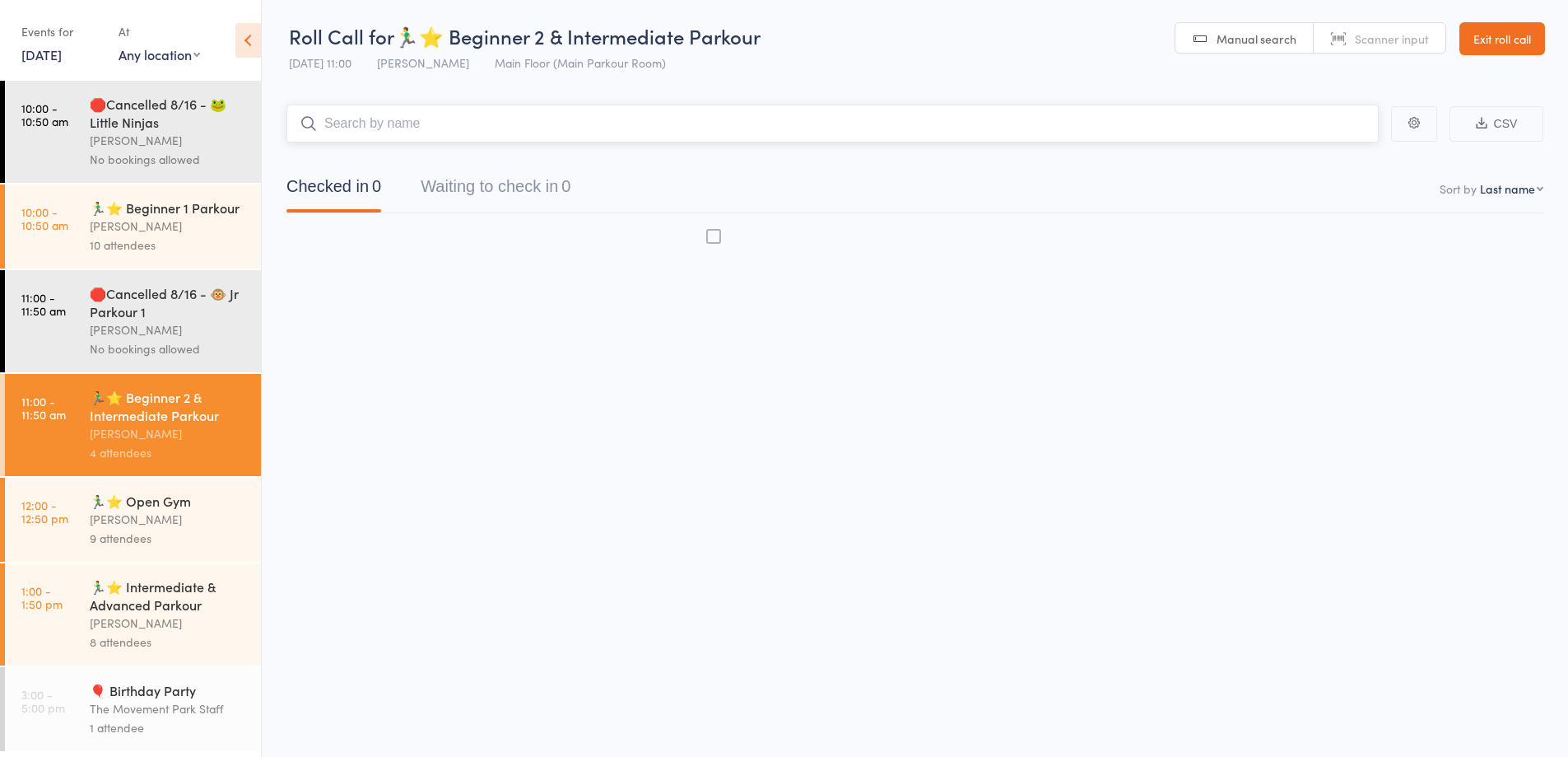
scroll to position [1, 0]
click at [135, 547] on div "9 attendees" at bounding box center [168, 537] width 157 height 19
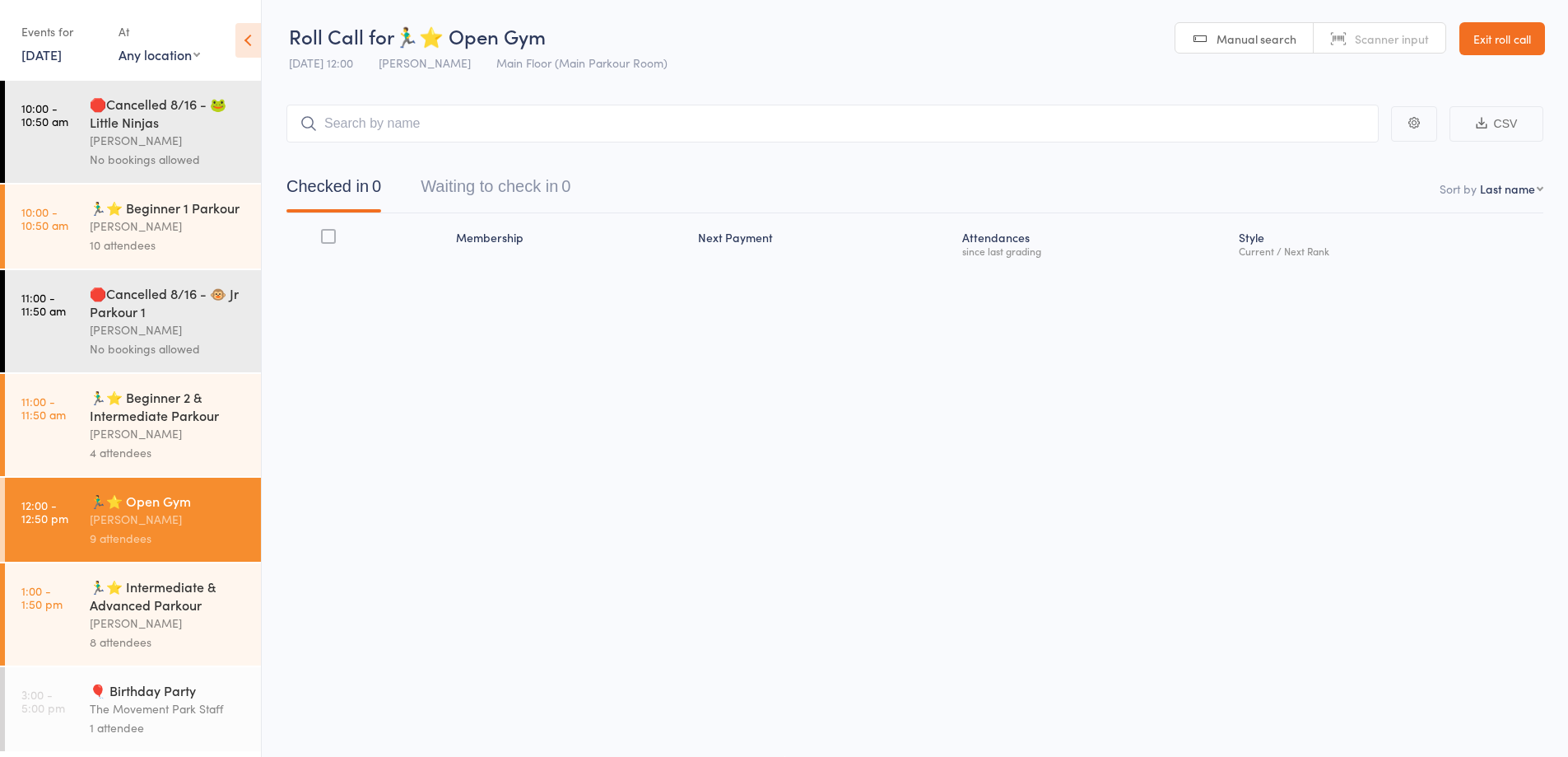
click at [134, 423] on div "🏃‍♂️⭐ Beginner 2 & Intermediate Parkour" at bounding box center [168, 406] width 157 height 37
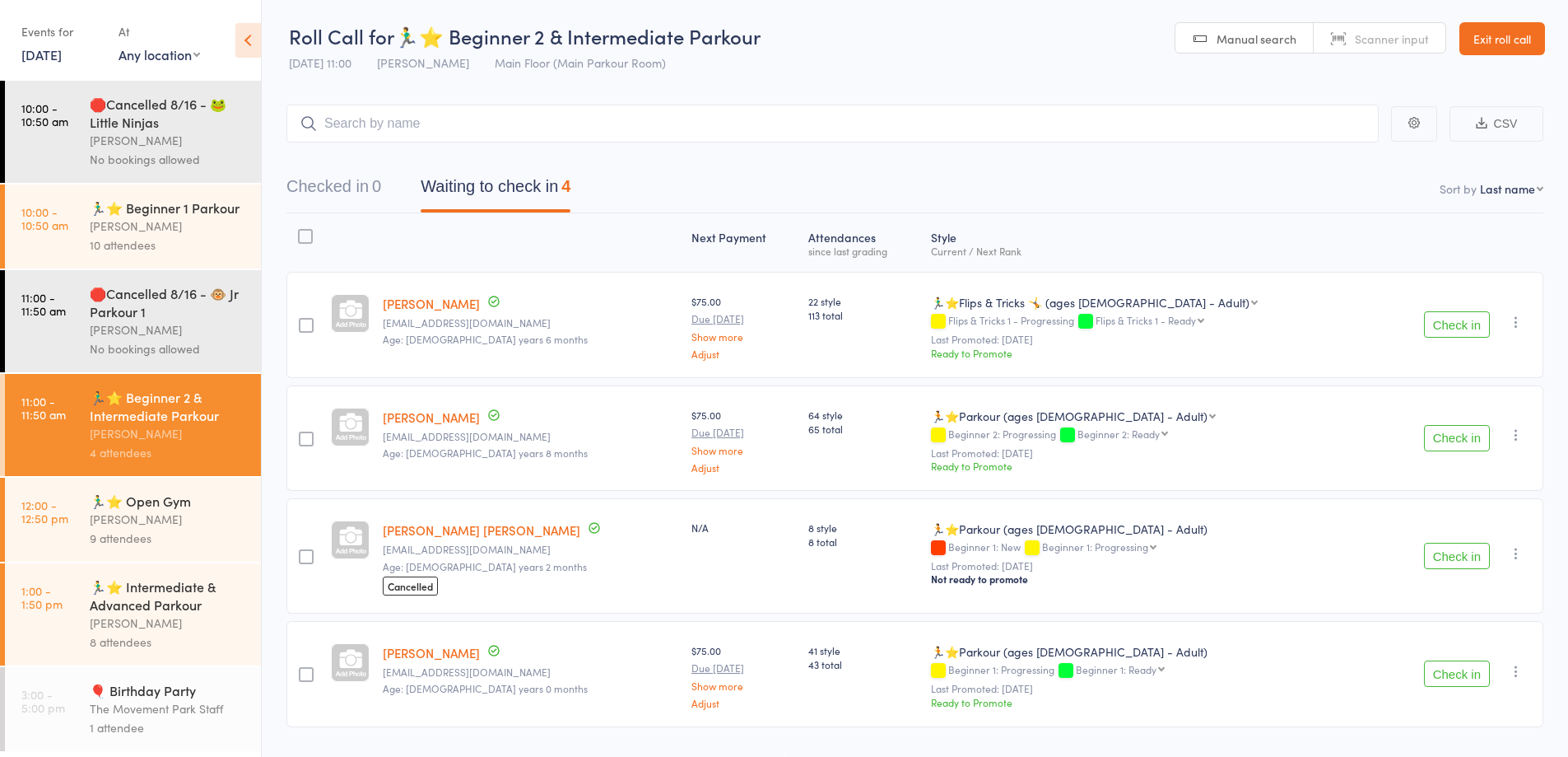
scroll to position [45, 0]
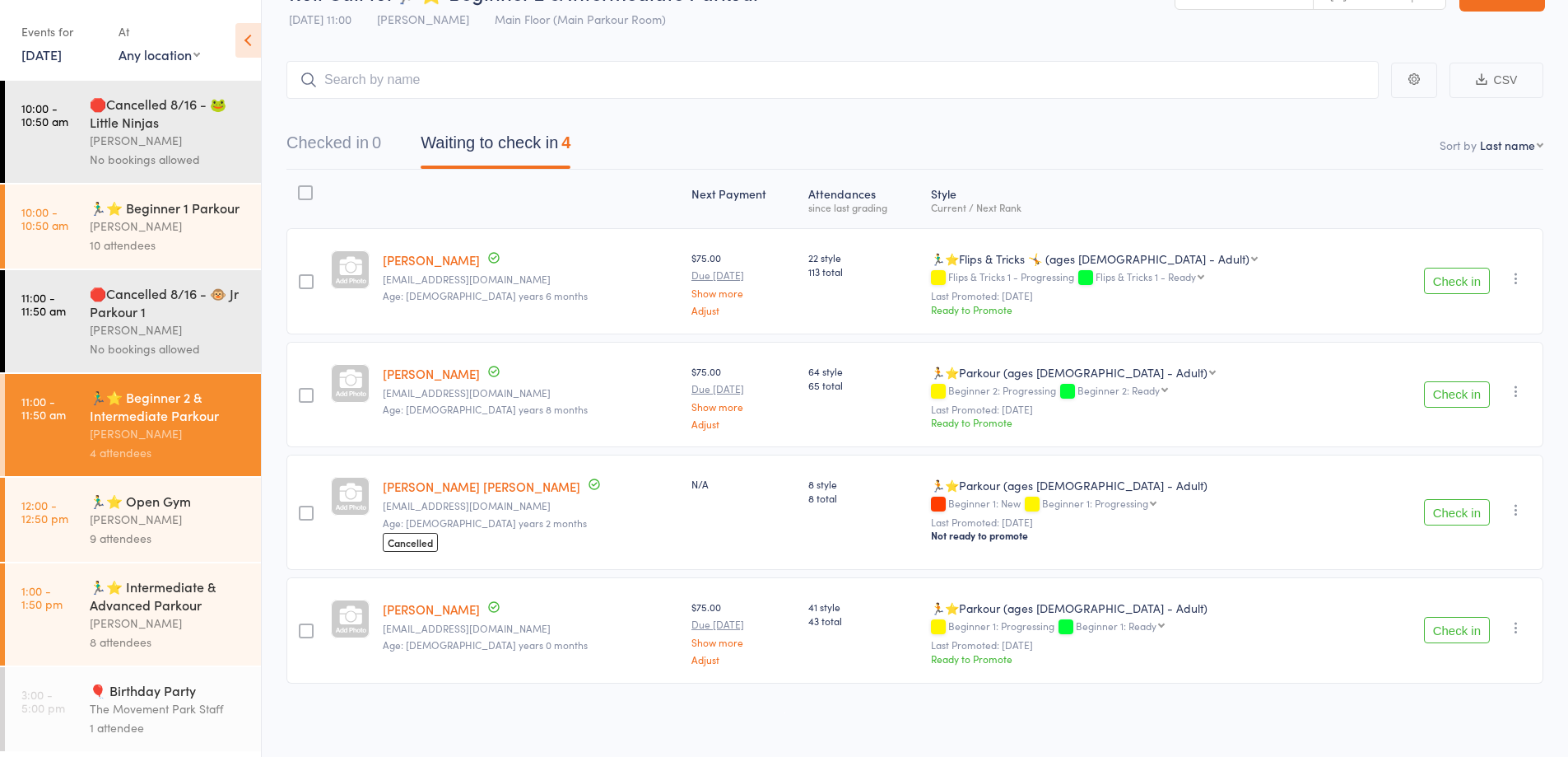
click at [1457, 399] on button "Check in" at bounding box center [1456, 394] width 66 height 27
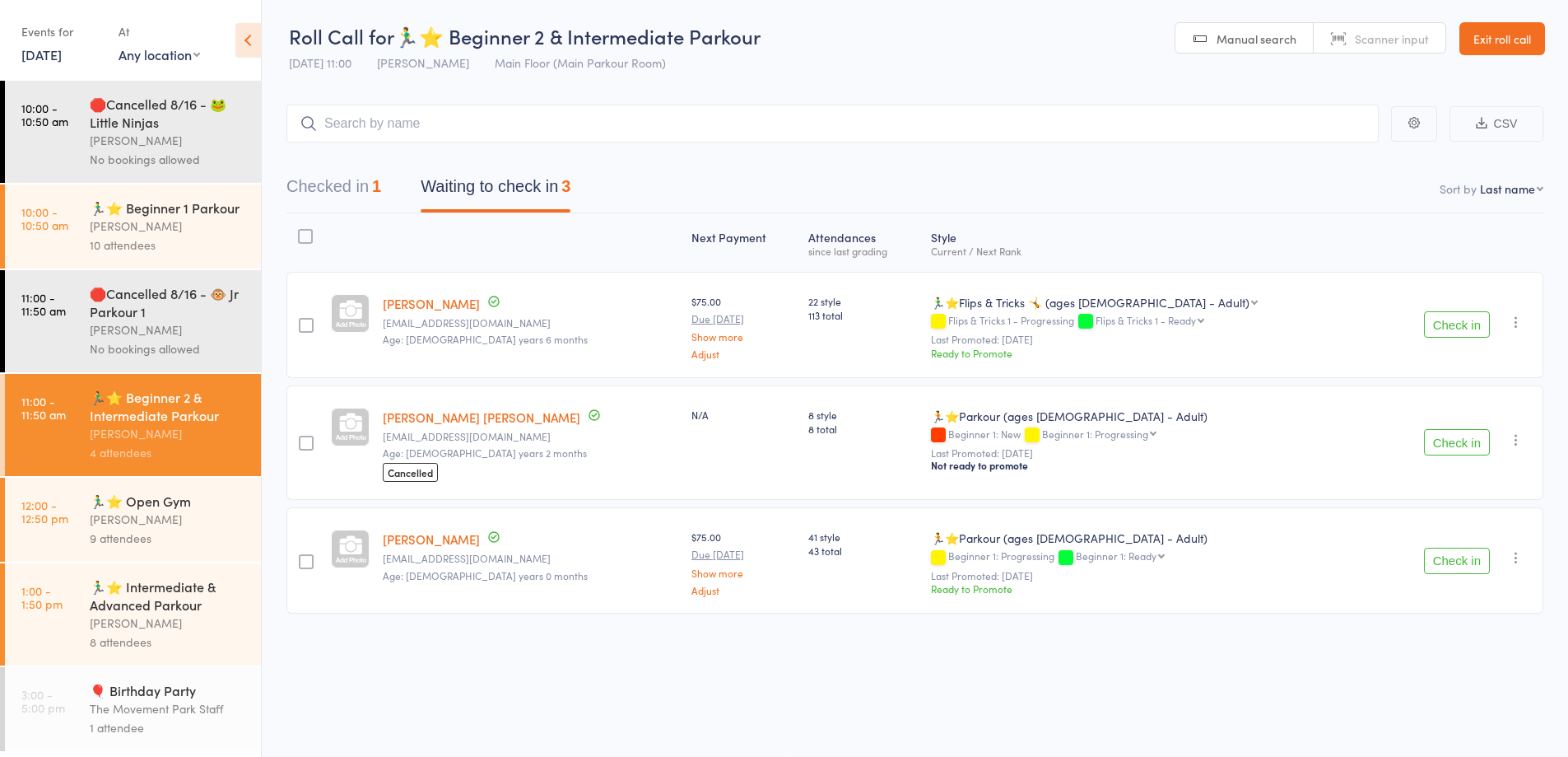
click at [1463, 438] on button "Check in" at bounding box center [1456, 441] width 66 height 27
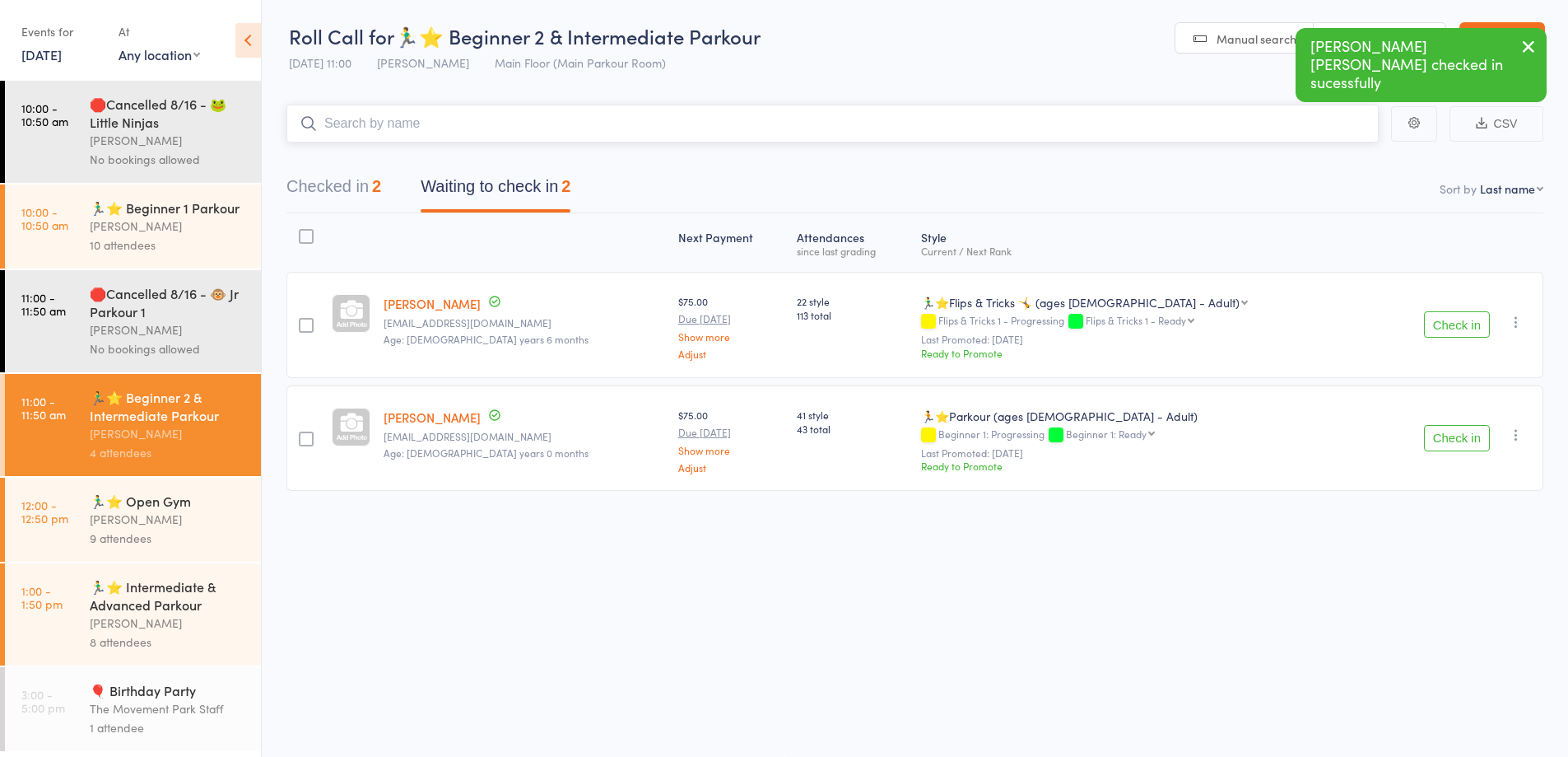
click at [666, 129] on input "search" at bounding box center [833, 124] width 1092 height 38
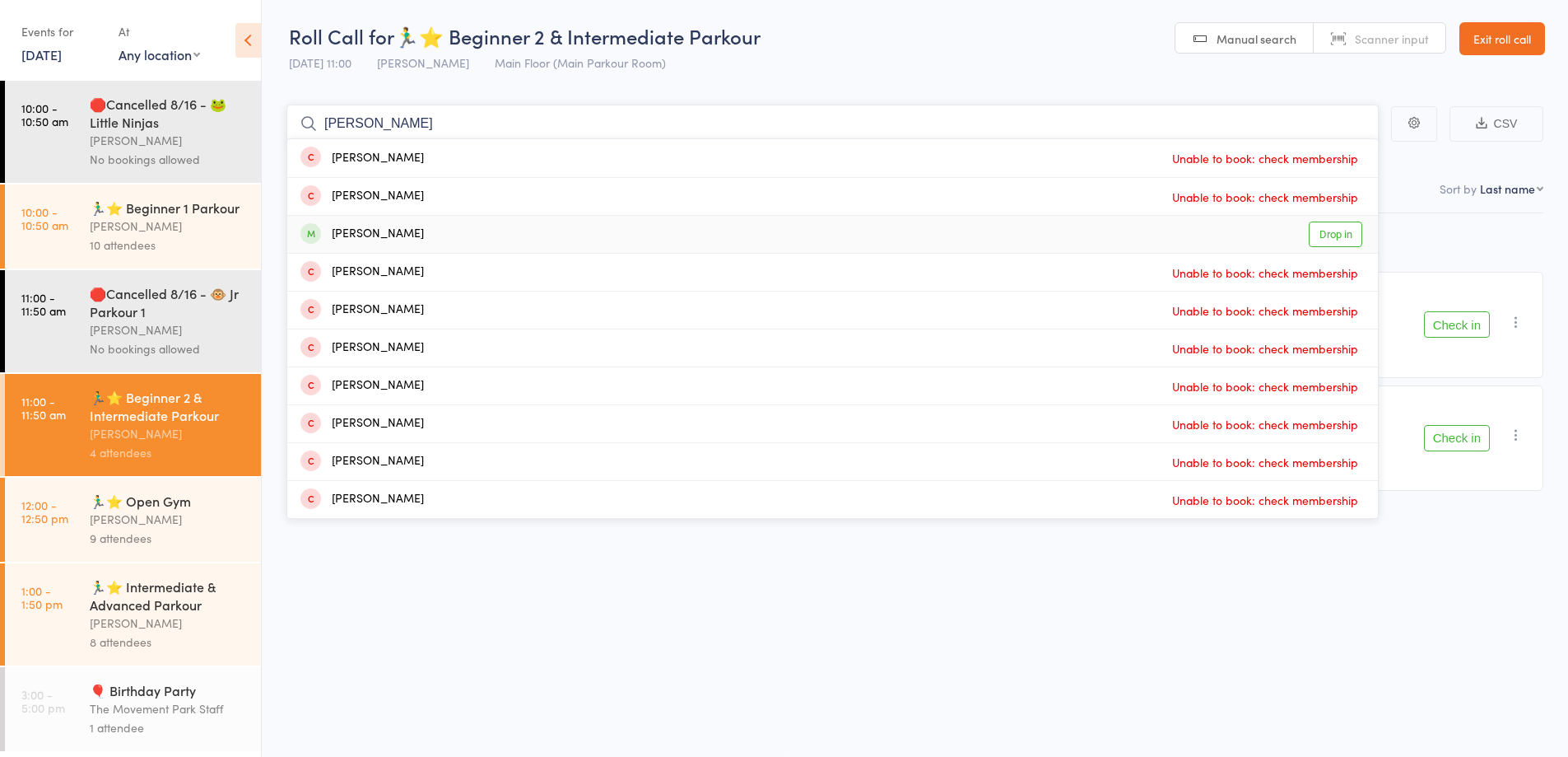
type input "jacob"
click at [1317, 227] on link "Drop in" at bounding box center [1336, 235] width 53 height 26
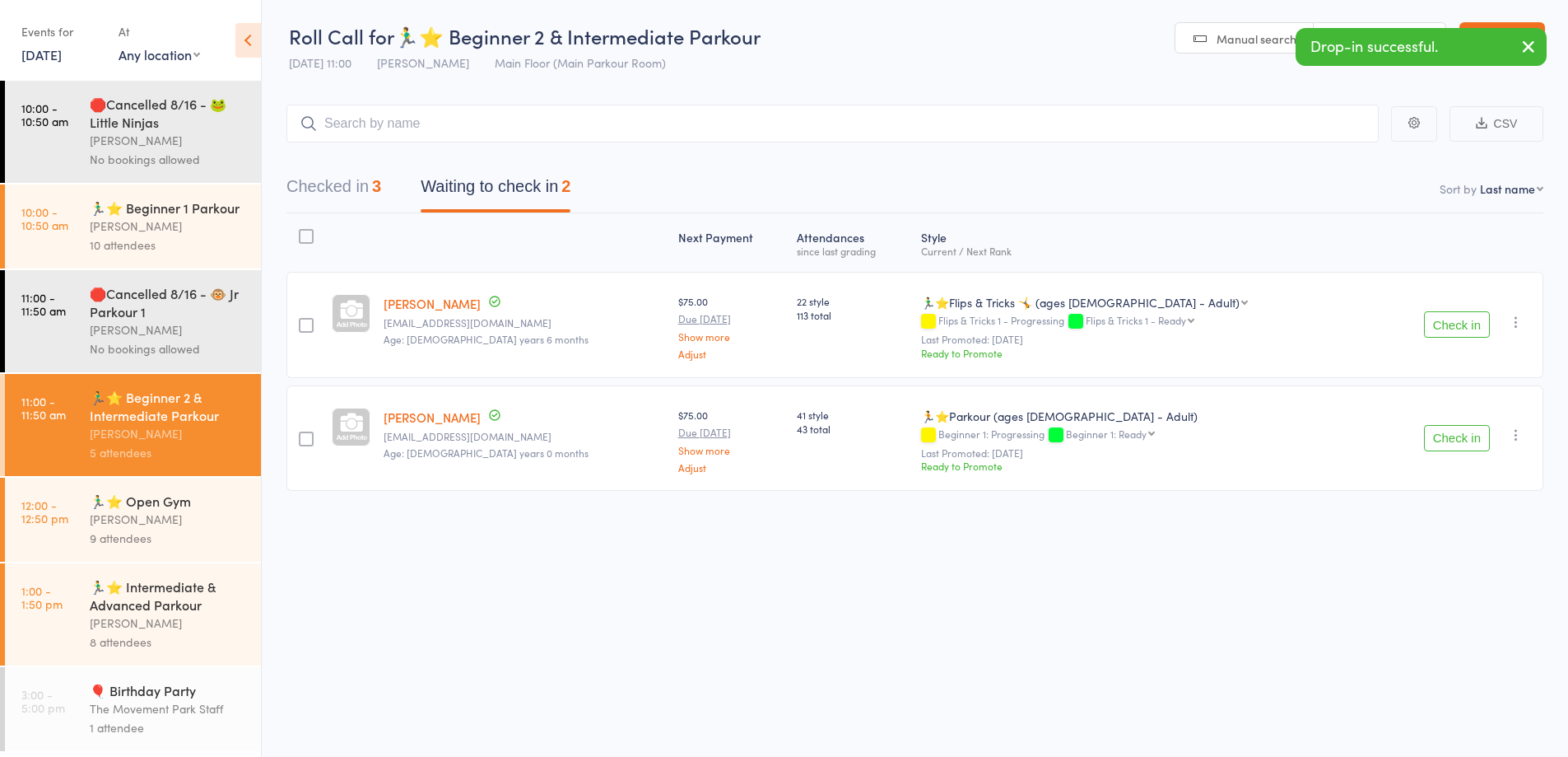
click at [381, 213] on div "Checked in 3 Waiting to check in 2" at bounding box center [915, 178] width 1256 height 71
click at [392, 187] on div "Checked in 3 Waiting to check in 2" at bounding box center [428, 191] width 323 height 44
click at [377, 187] on div "3" at bounding box center [376, 186] width 9 height 18
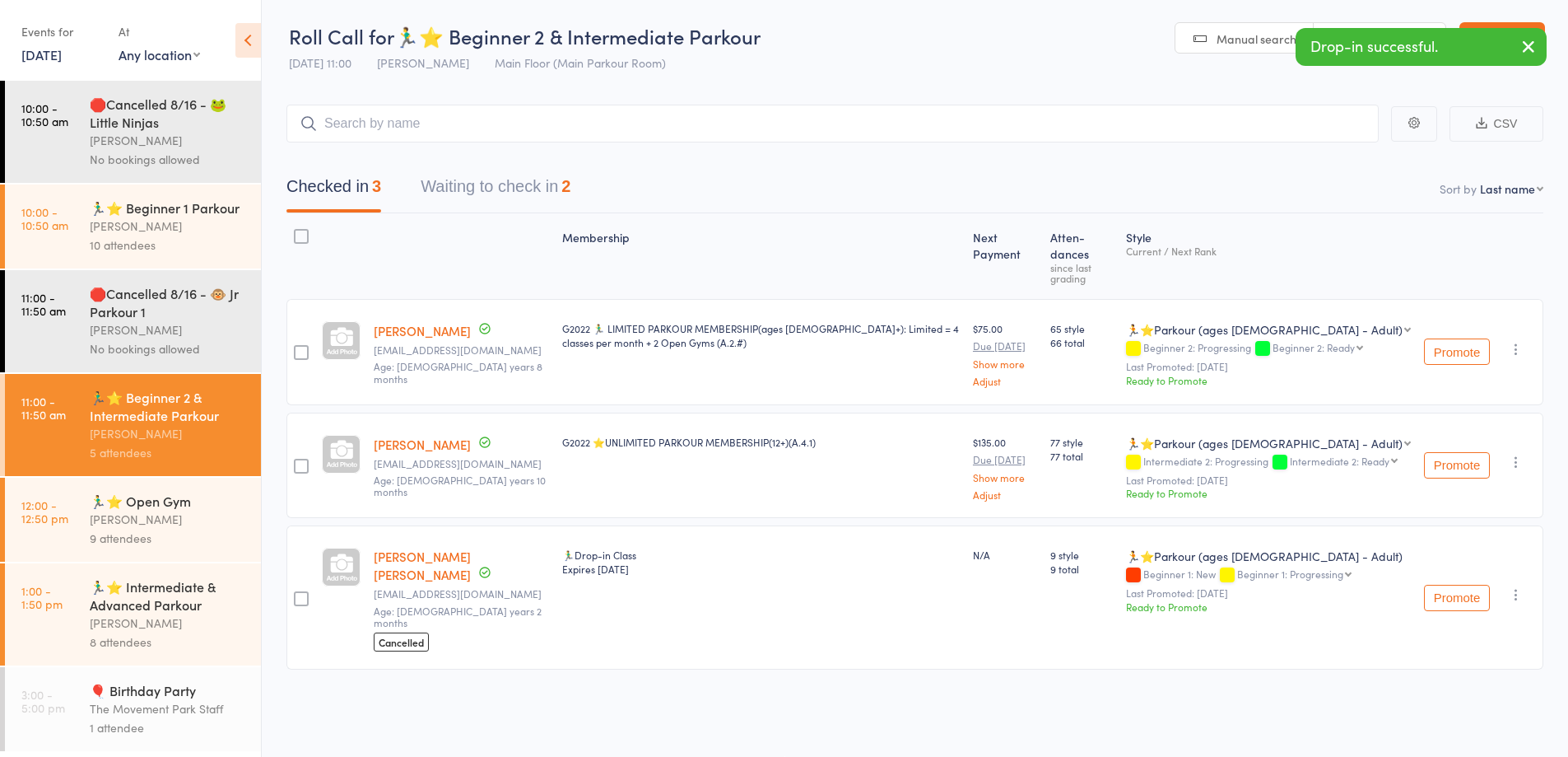
click at [1522, 586] on icon "button" at bounding box center [1516, 594] width 17 height 17
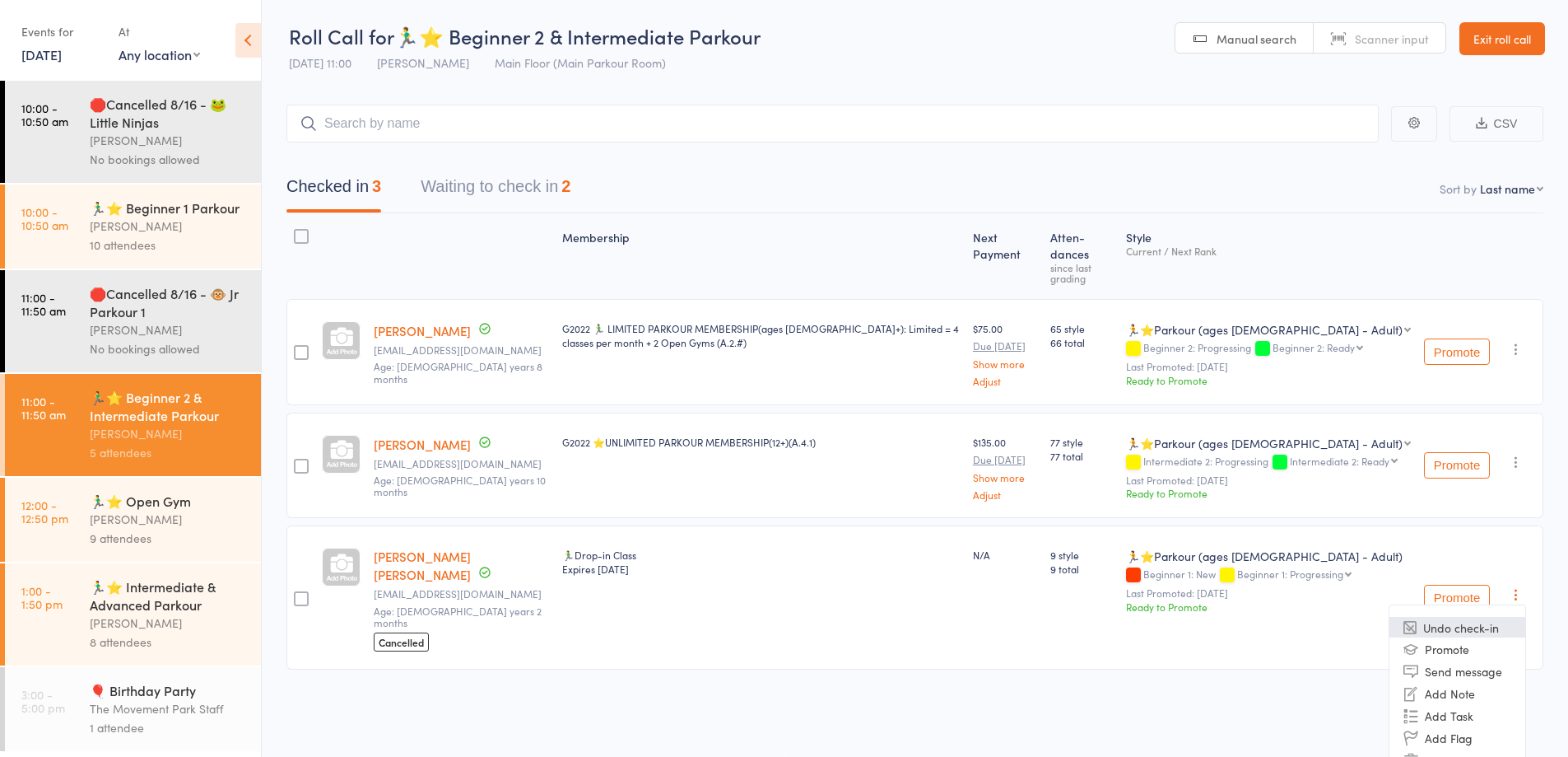
click at [1469, 621] on li "Undo check-in" at bounding box center [1456, 626] width 136 height 21
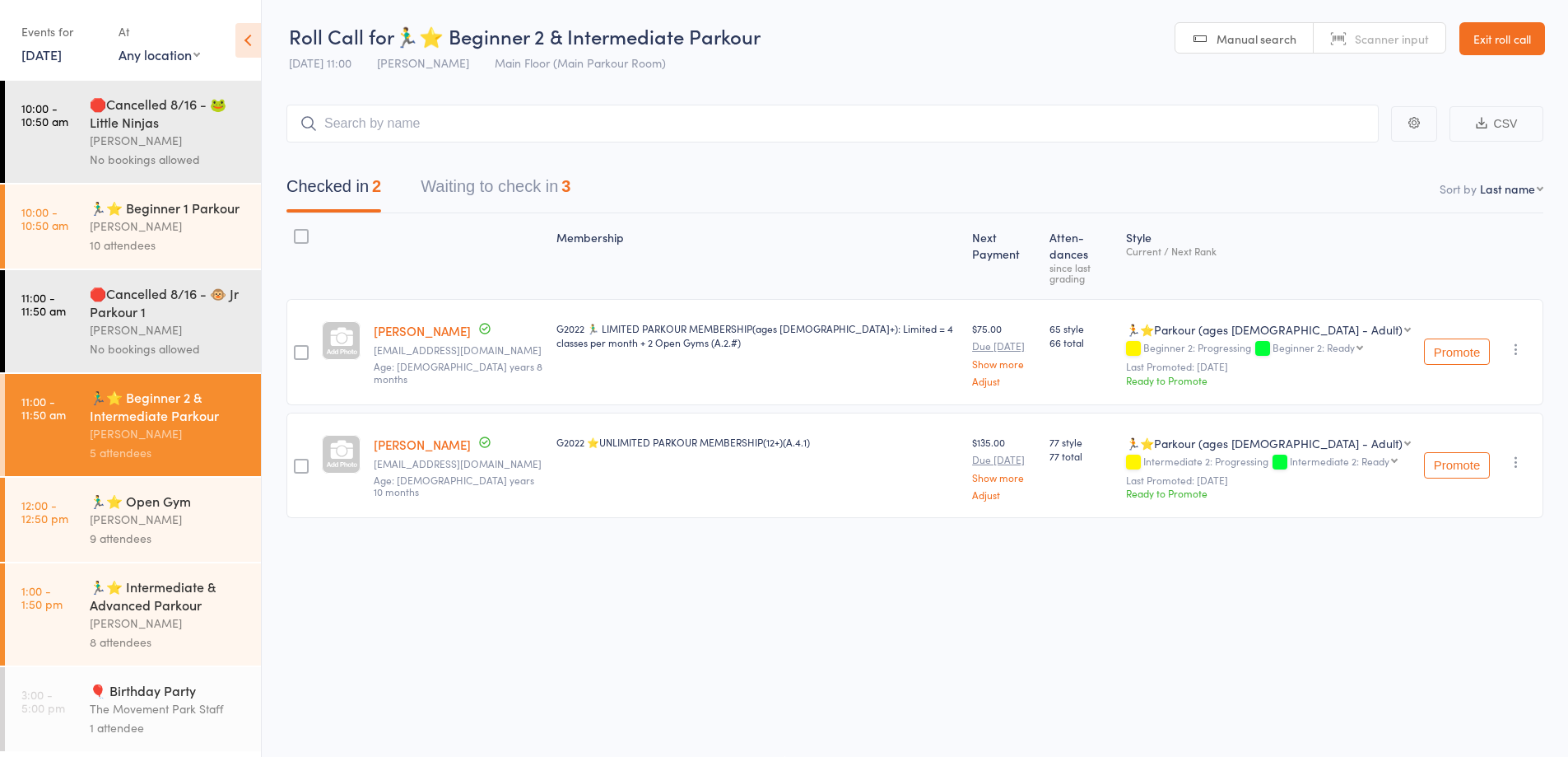
click at [499, 193] on button "Waiting to check in 3" at bounding box center [495, 191] width 149 height 44
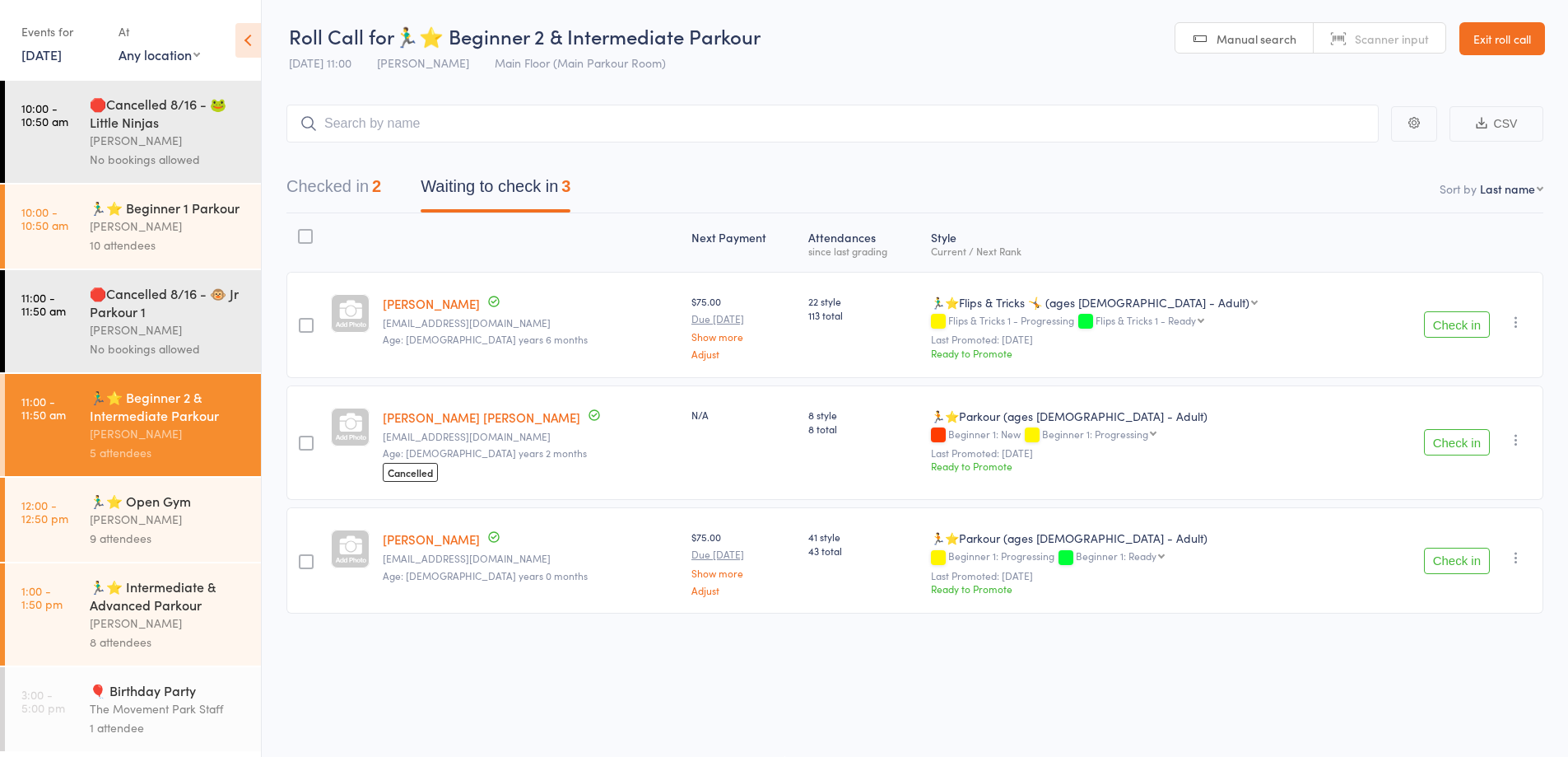
click at [1462, 331] on button "Check in" at bounding box center [1456, 324] width 66 height 27
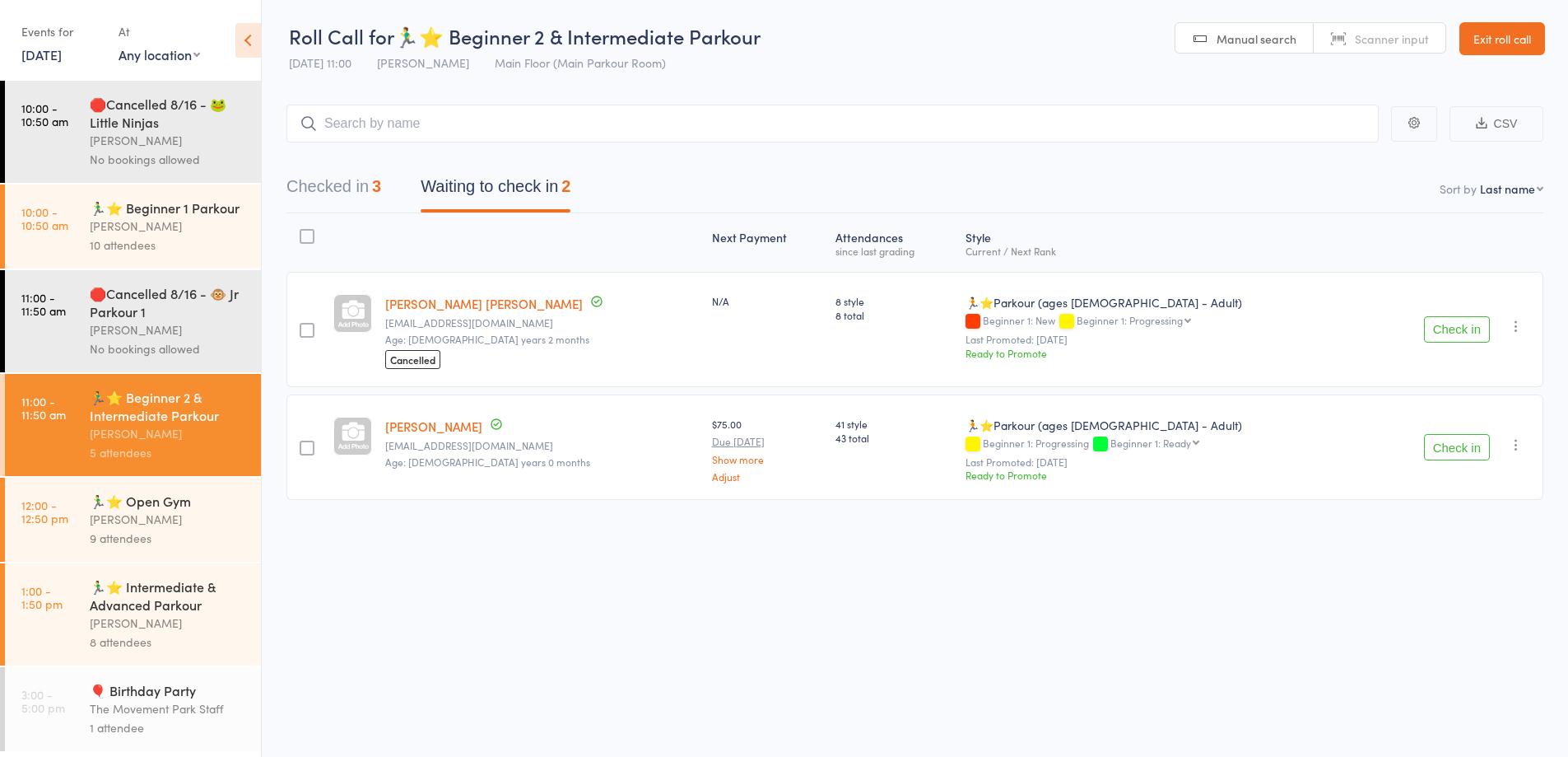
click at [1452, 436] on button "Check in" at bounding box center [1456, 446] width 66 height 27
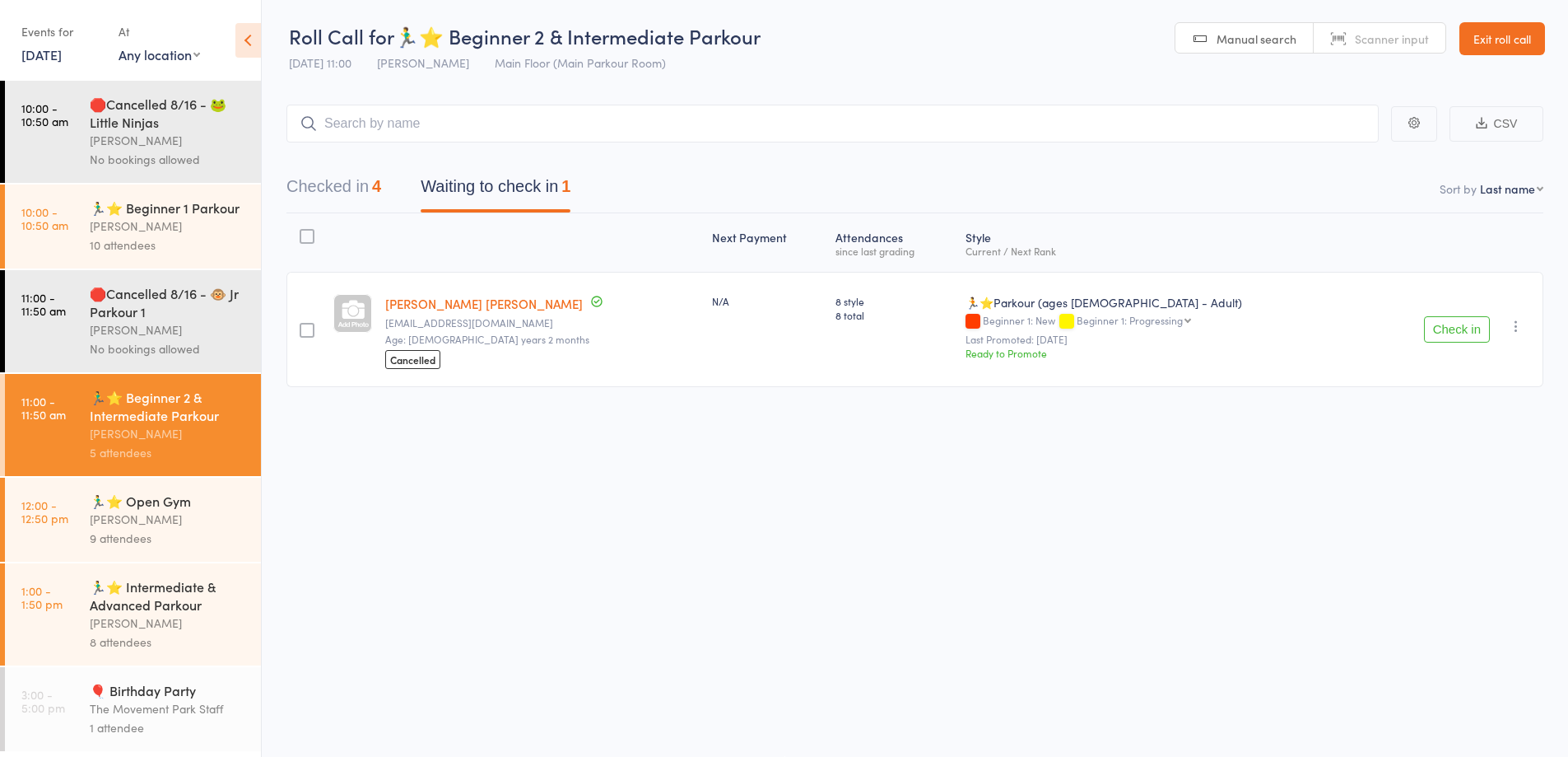
click at [135, 510] on div "🏃‍♂️⭐ Open Gym" at bounding box center [168, 501] width 157 height 18
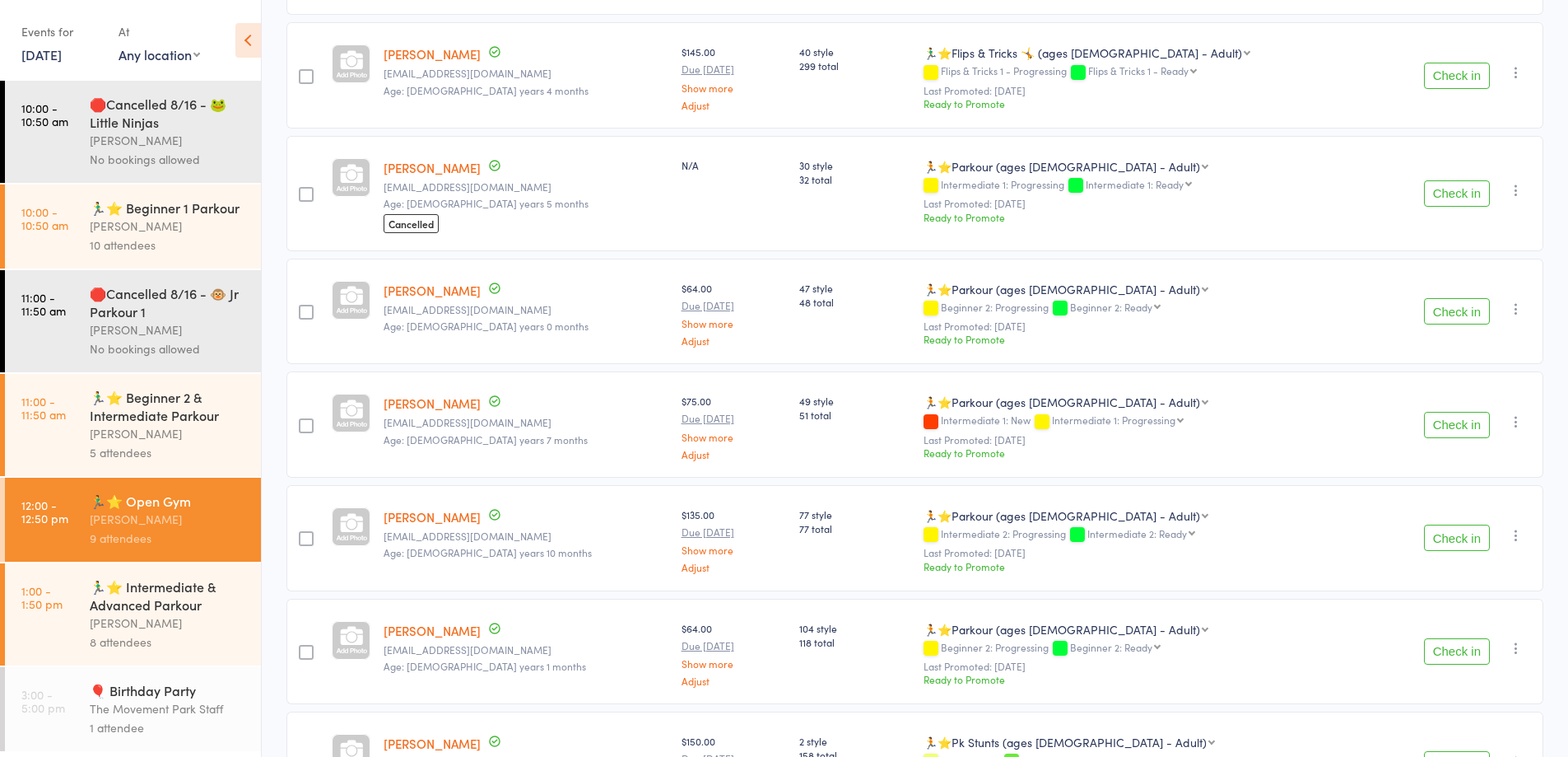
scroll to position [116, 0]
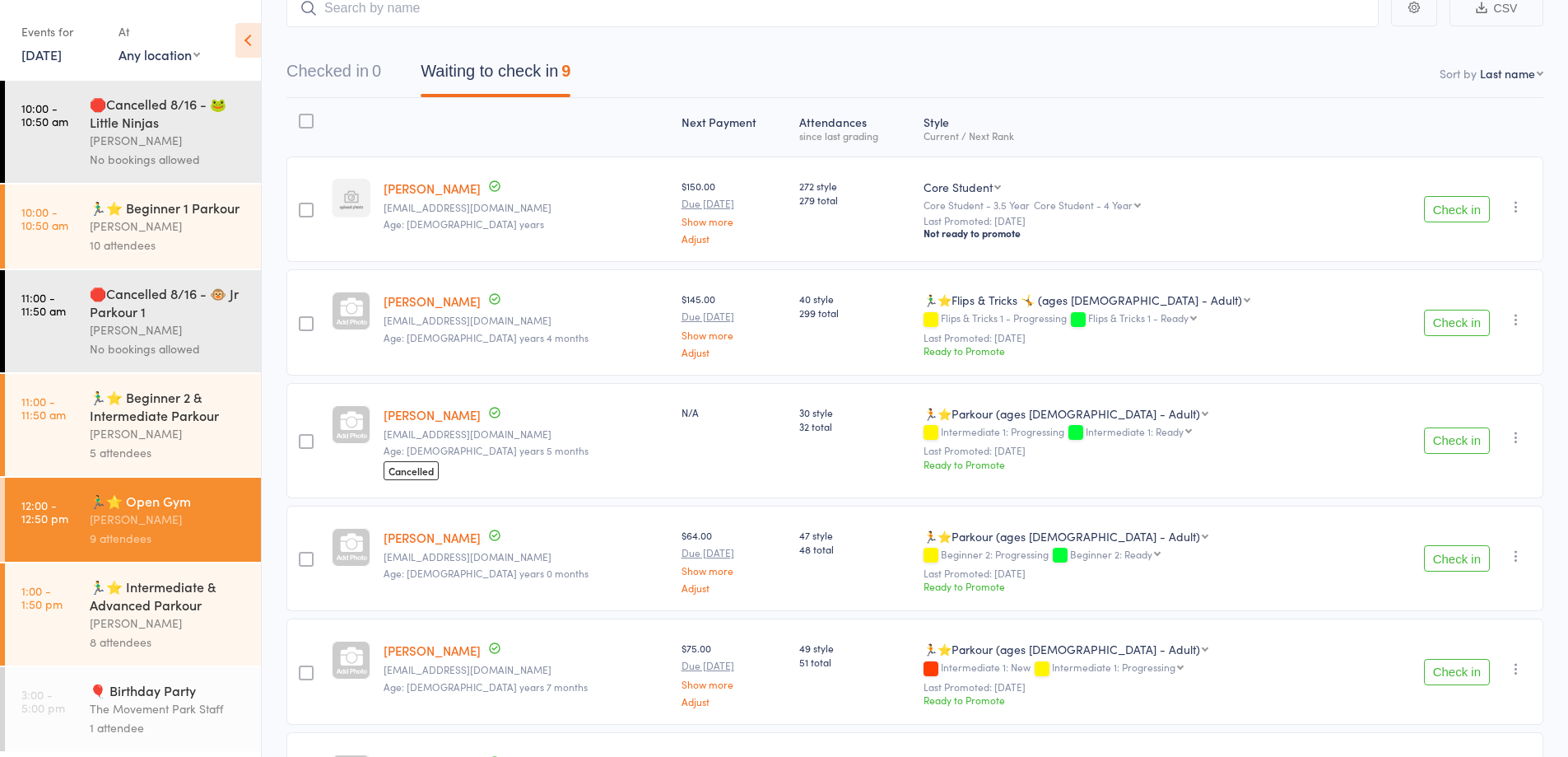
click at [395, 51] on div "Checked in 0 Waiting to check in 9" at bounding box center [915, 62] width 1256 height 71
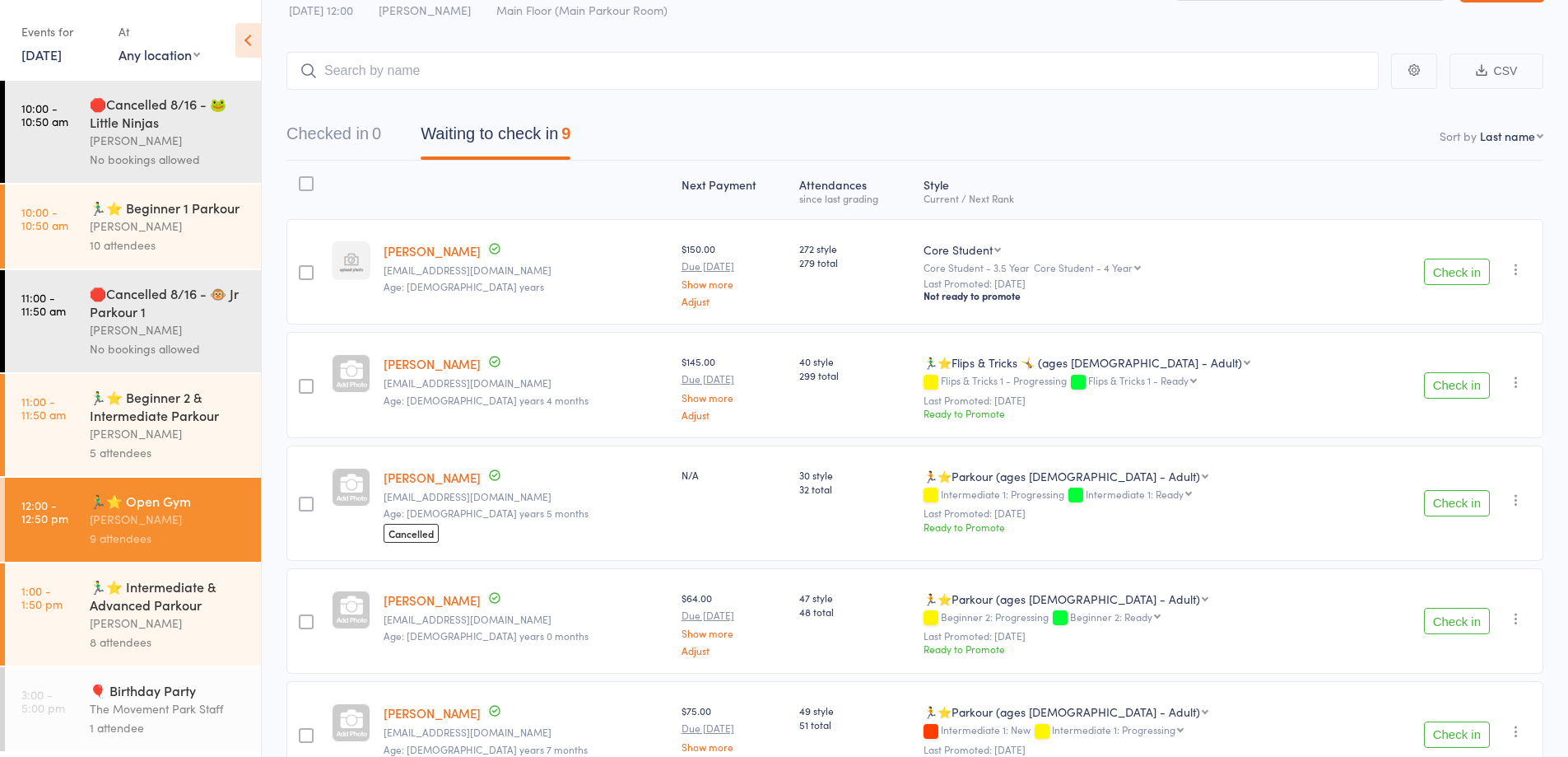
scroll to position [0, 0]
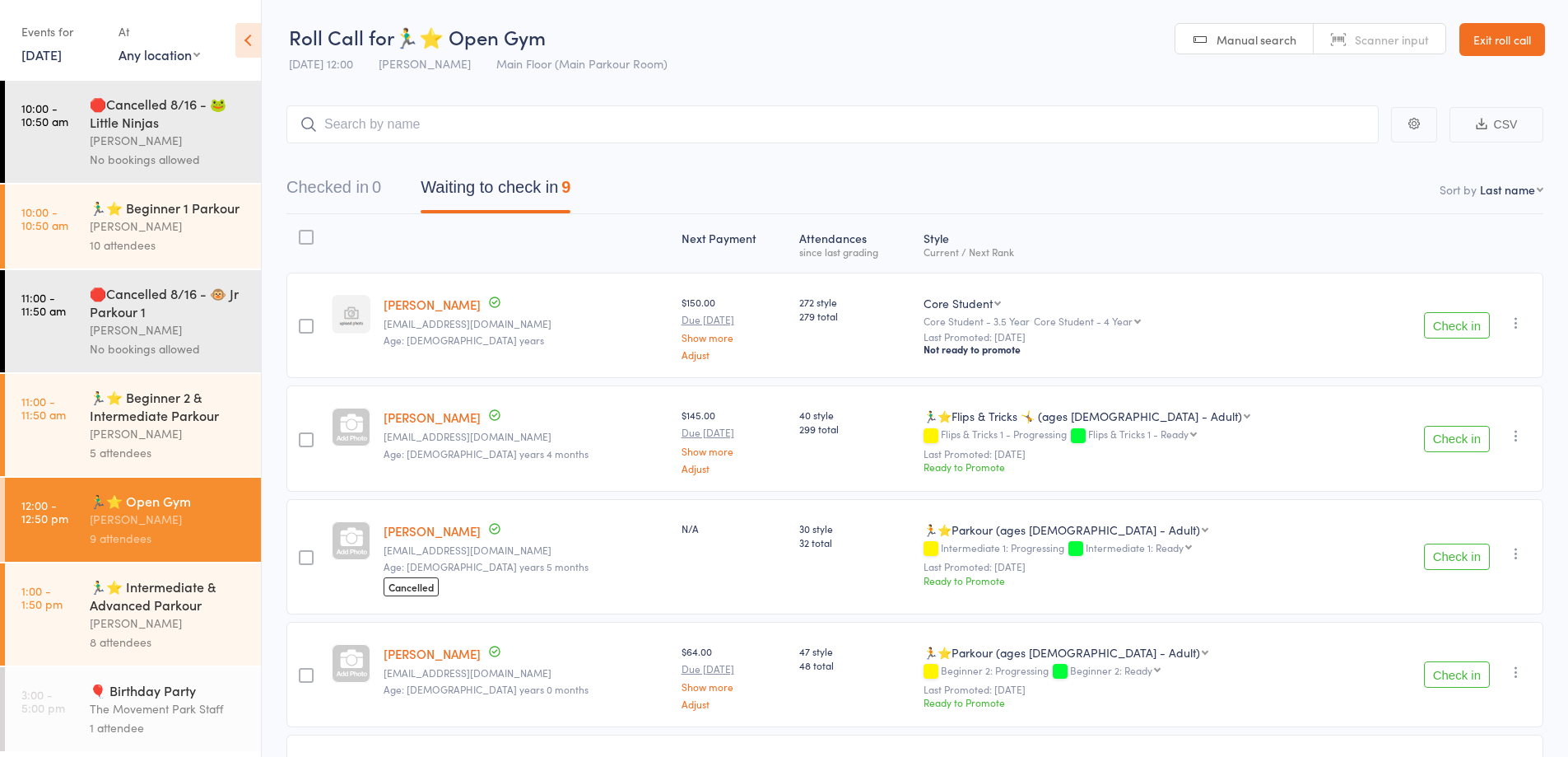
click at [215, 443] on div "Rick King" at bounding box center [168, 432] width 157 height 19
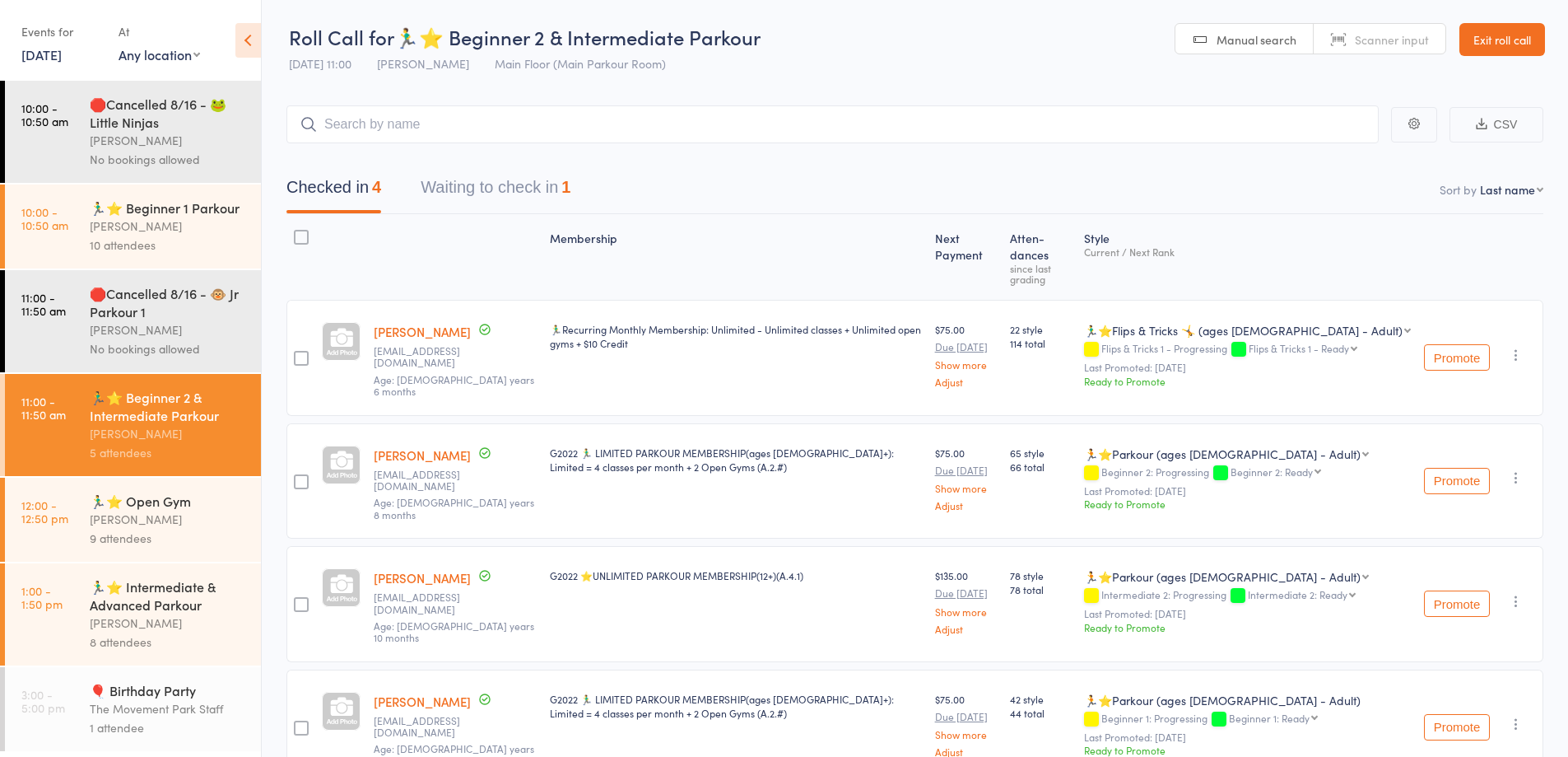
click at [465, 190] on button "Waiting to check in 1" at bounding box center [495, 191] width 149 height 44
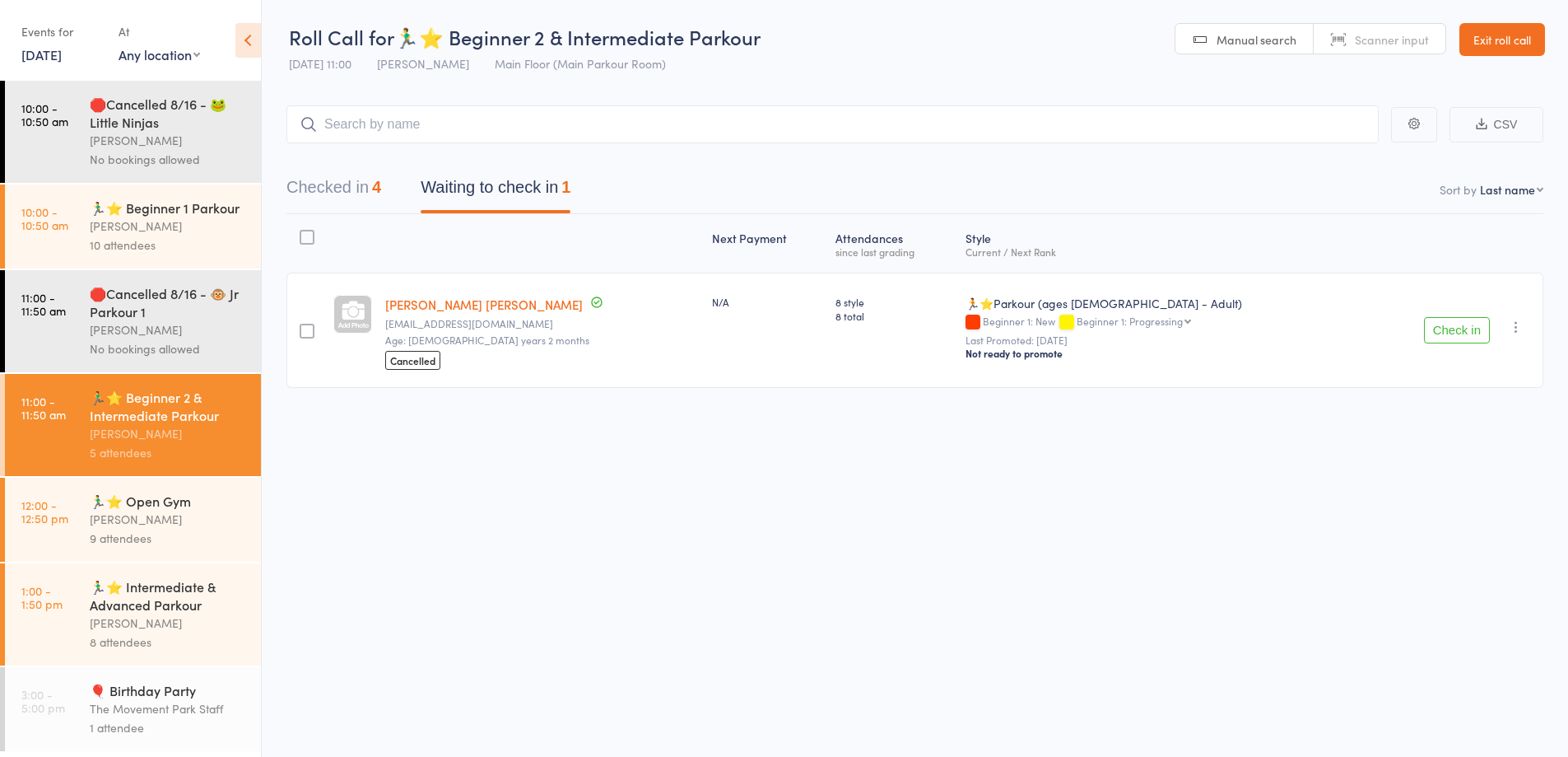
click at [336, 172] on button "Checked in 4" at bounding box center [334, 191] width 95 height 44
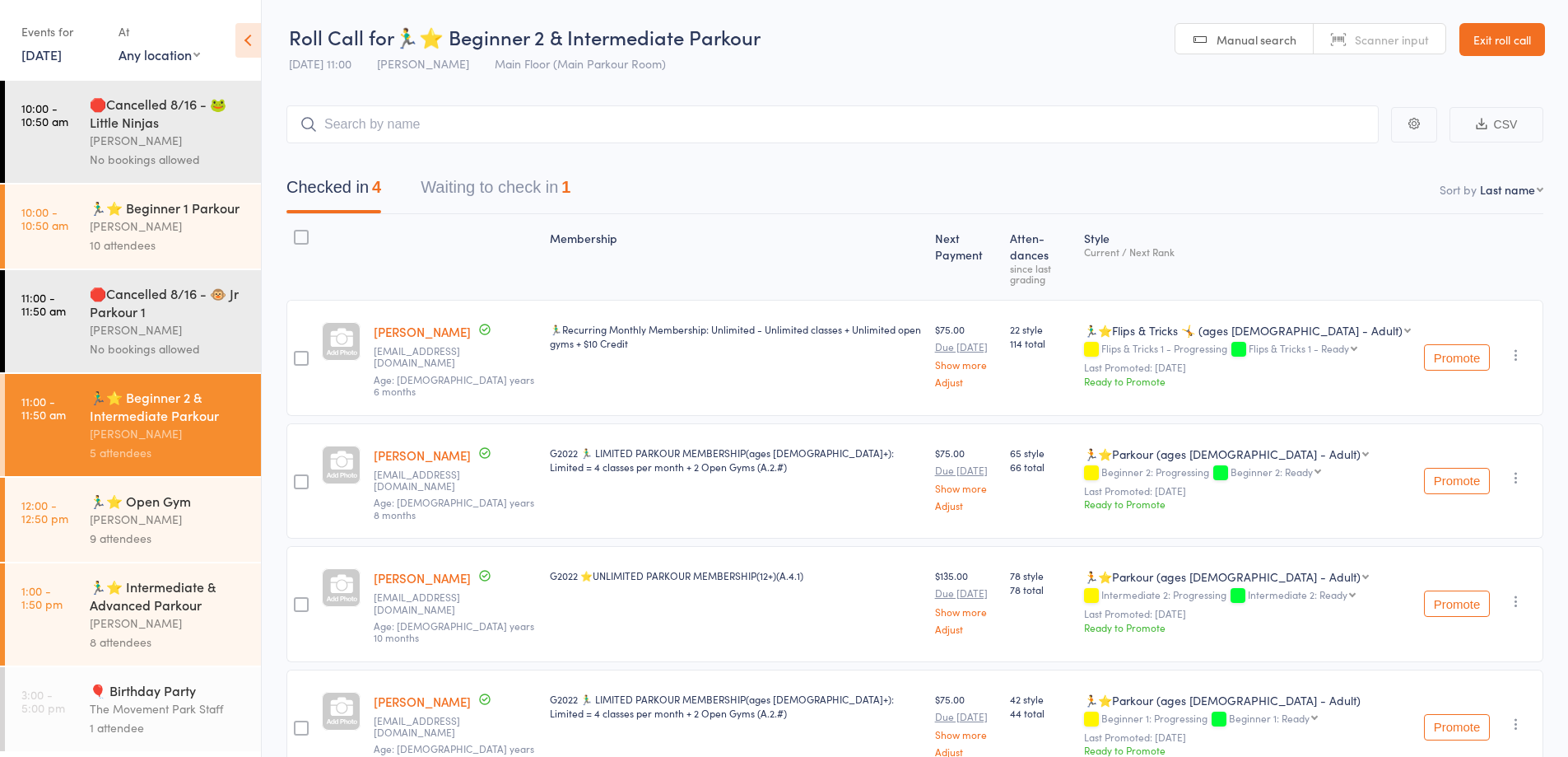
click at [183, 528] on div "Rick King" at bounding box center [168, 519] width 157 height 19
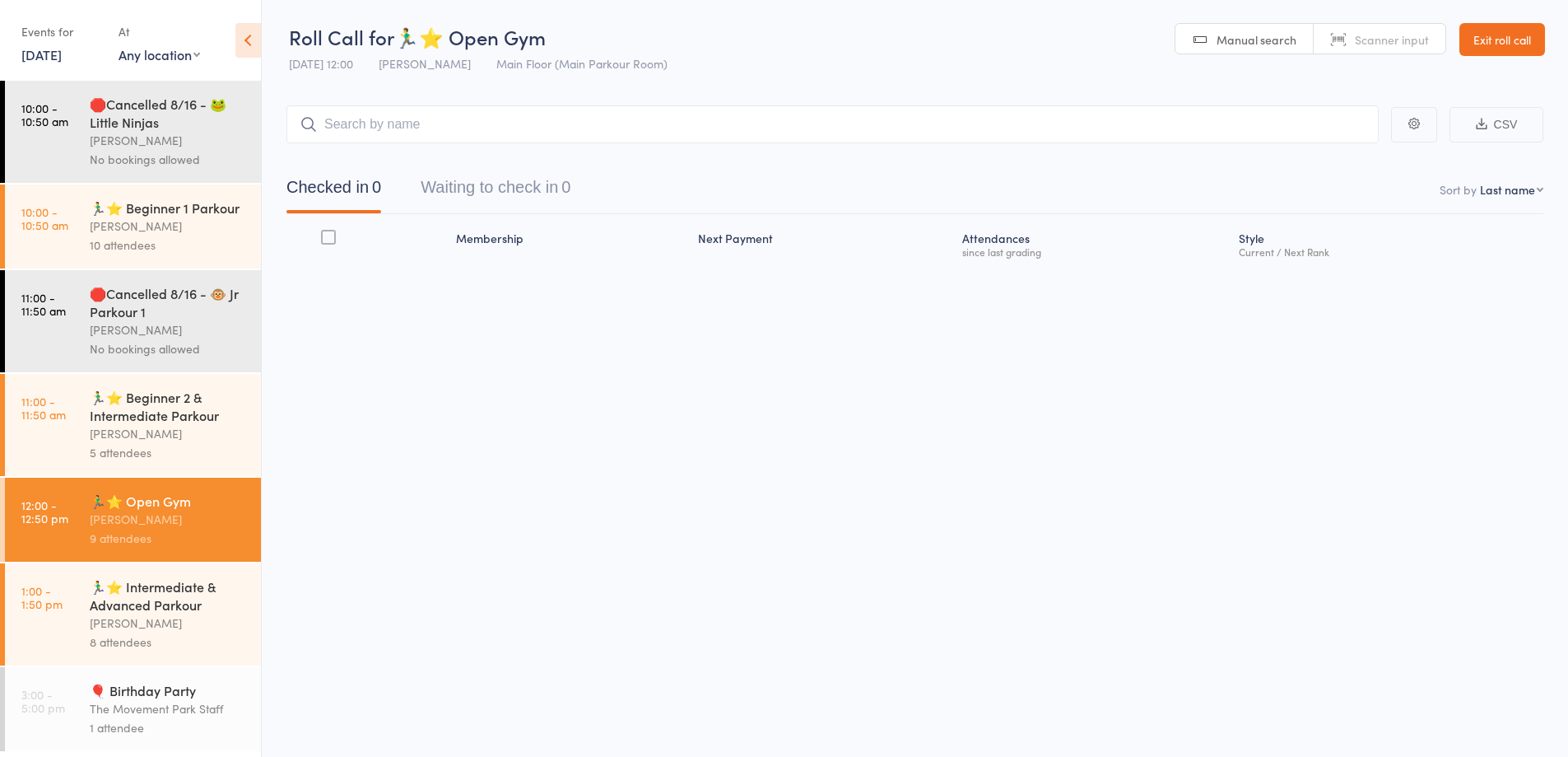
scroll to position [1, 0]
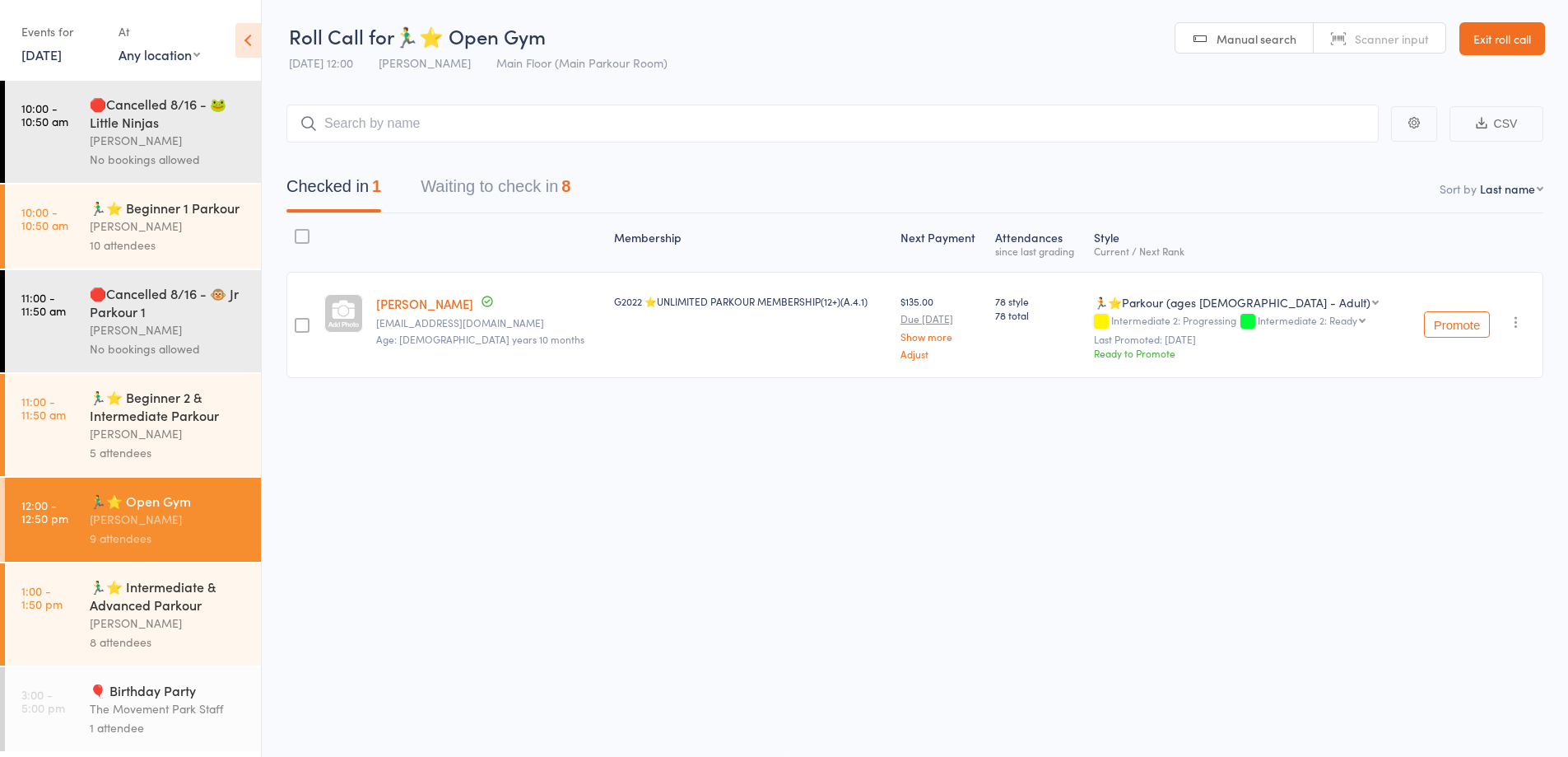
click at [481, 196] on button "Waiting to check in 8" at bounding box center [495, 191] width 149 height 44
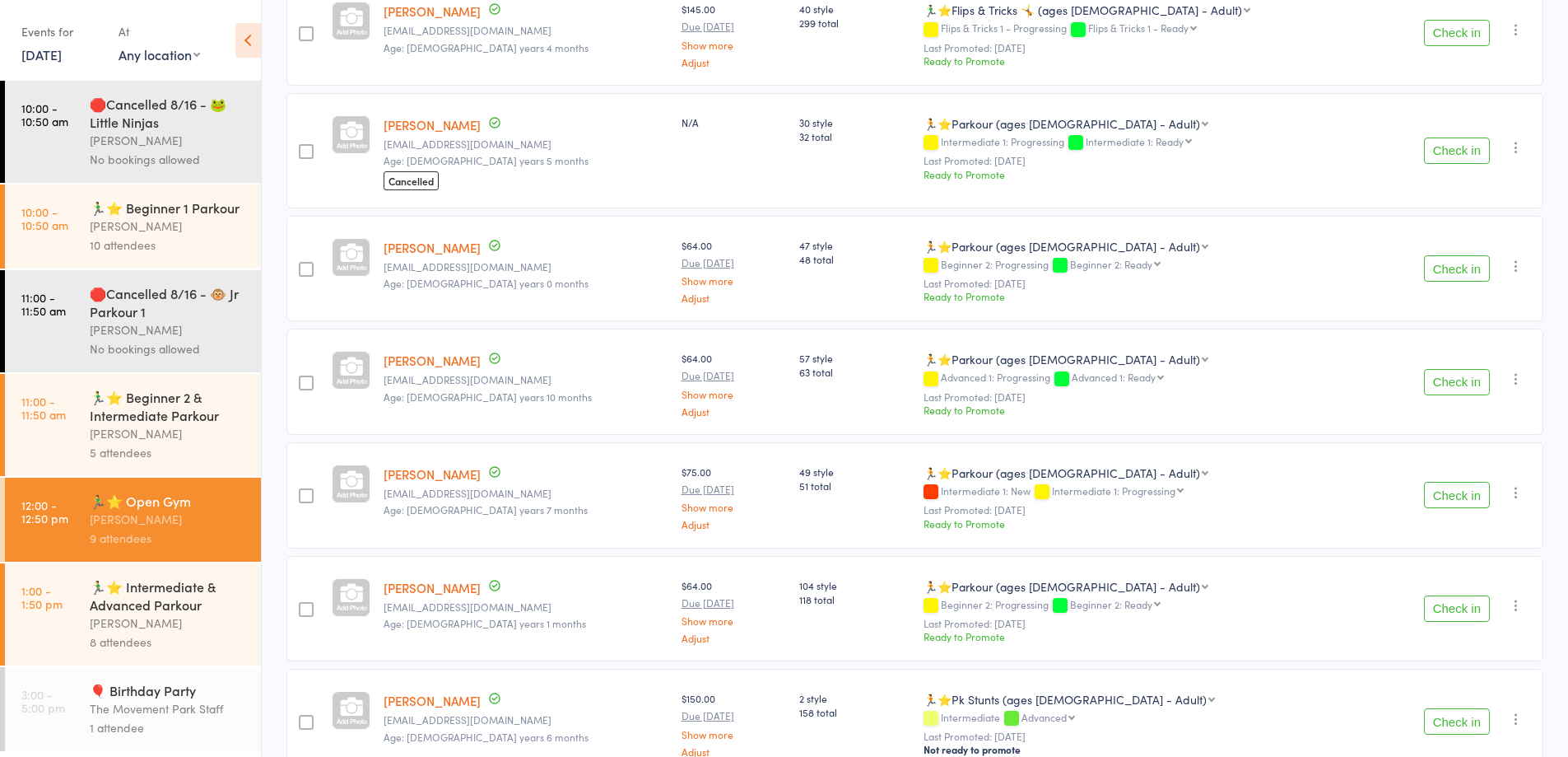
scroll to position [498, 0]
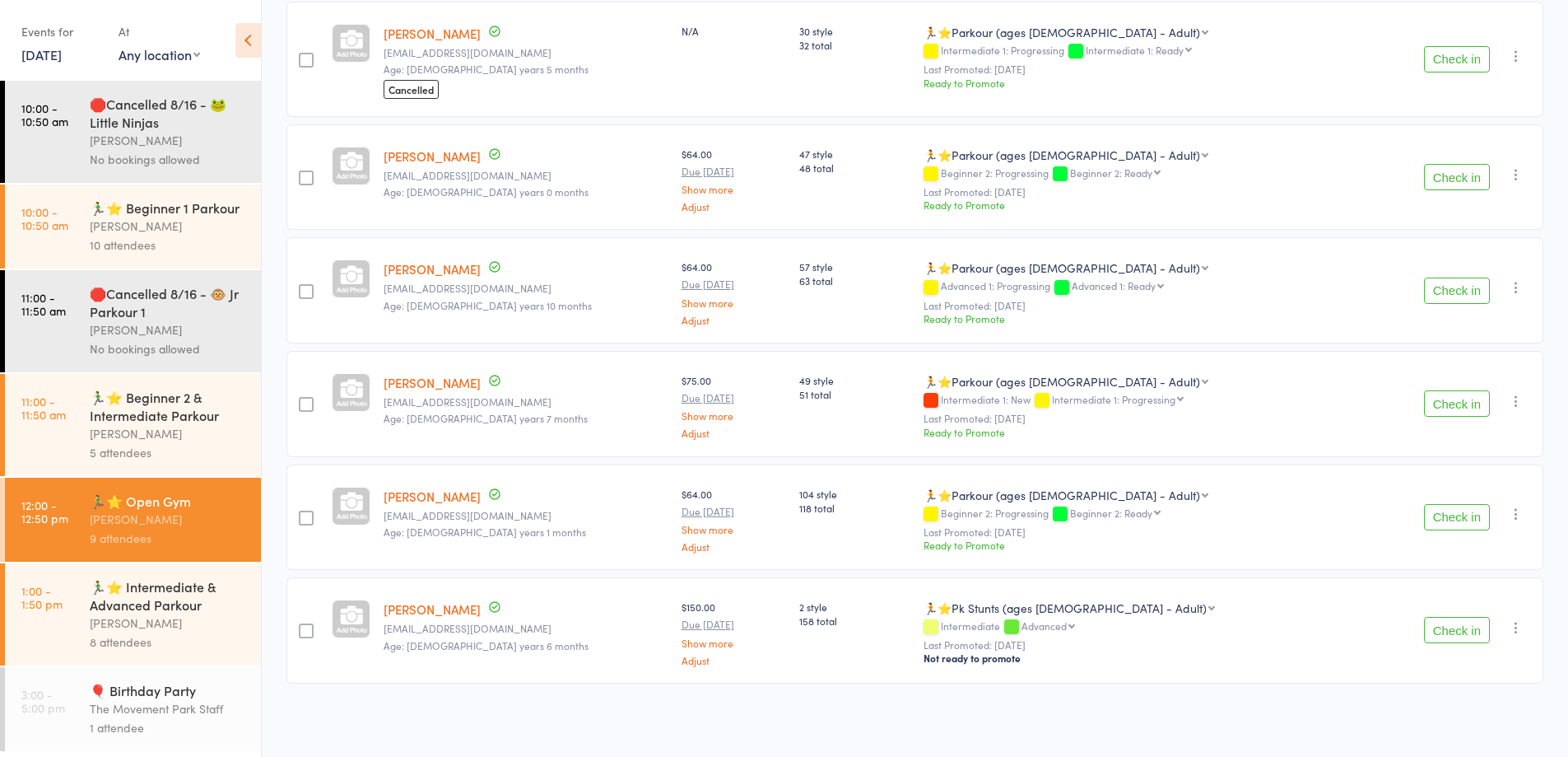
click at [1457, 520] on button "Check in" at bounding box center [1456, 517] width 66 height 27
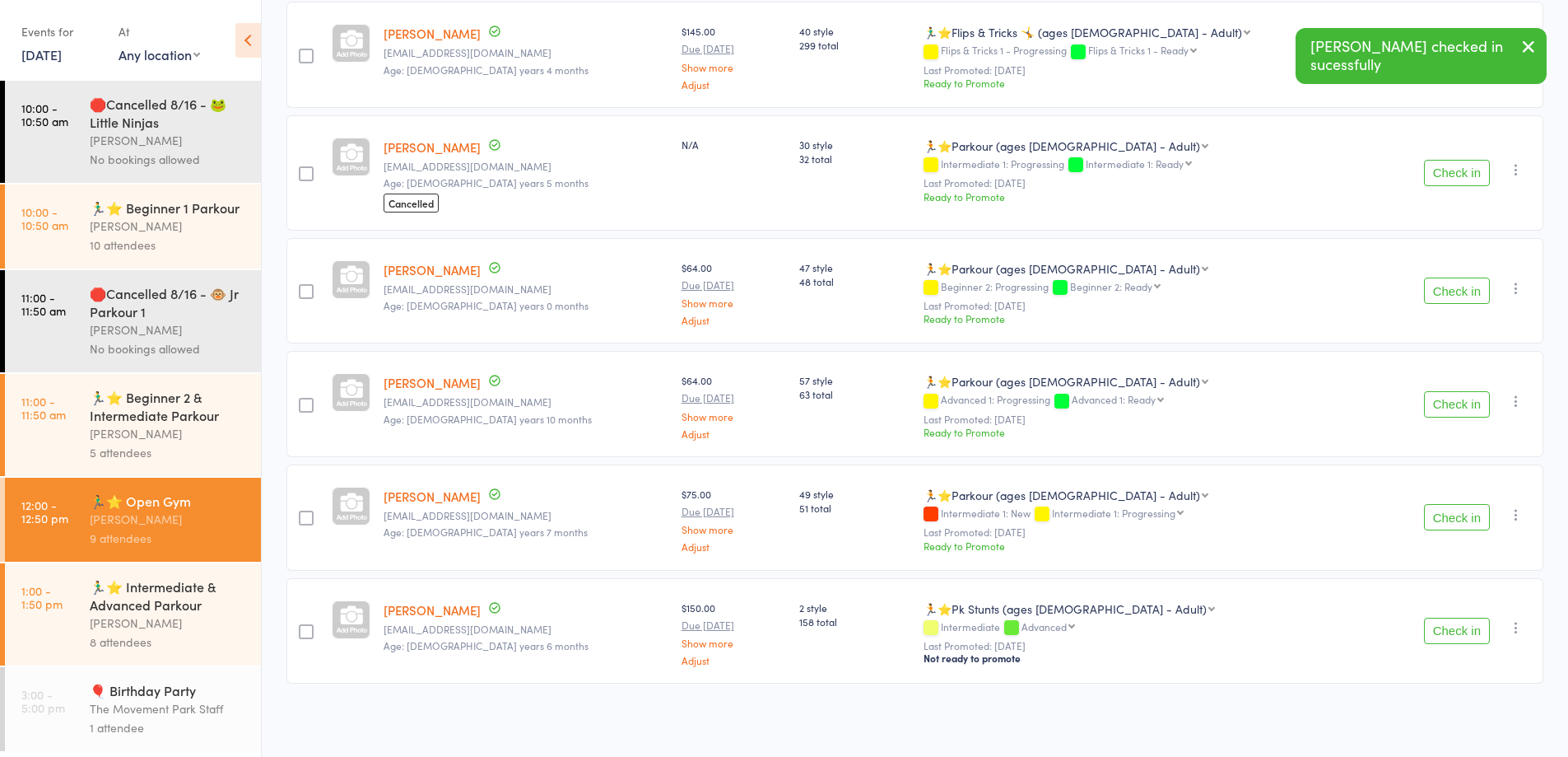
scroll to position [384, 0]
click at [1467, 631] on button "Check in" at bounding box center [1456, 630] width 66 height 27
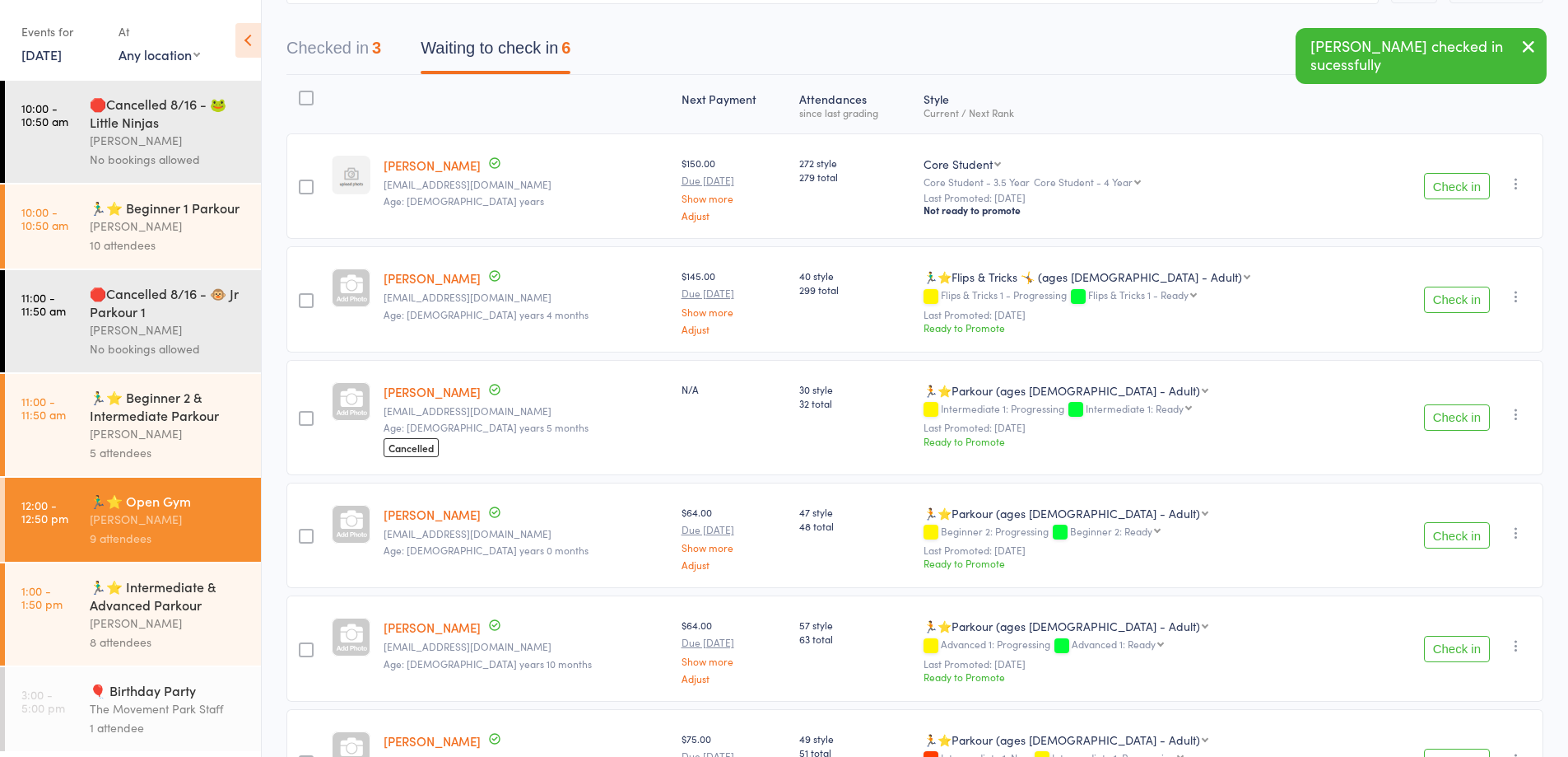
scroll to position [0, 0]
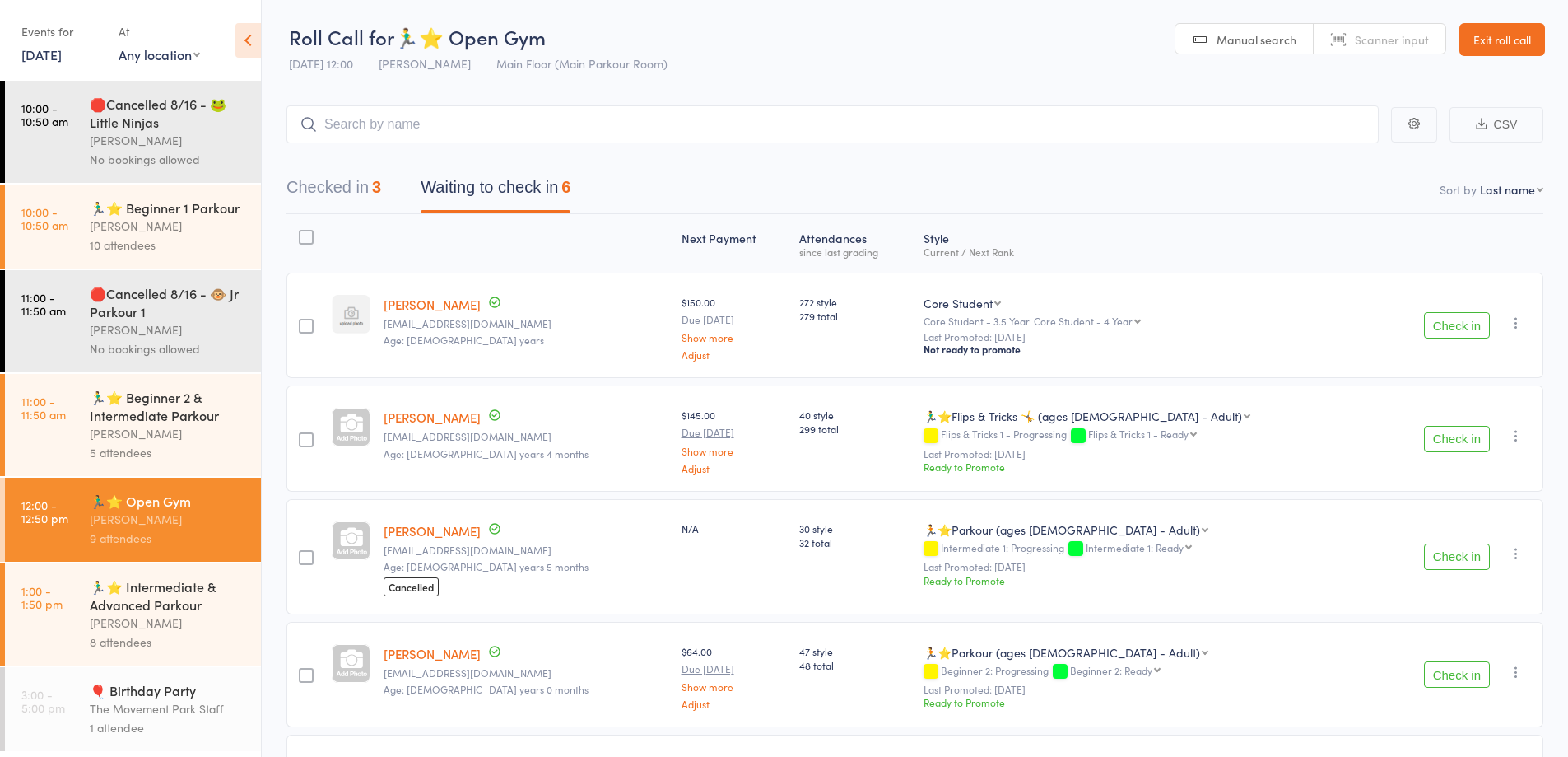
click at [1453, 435] on button "Check in" at bounding box center [1456, 438] width 66 height 27
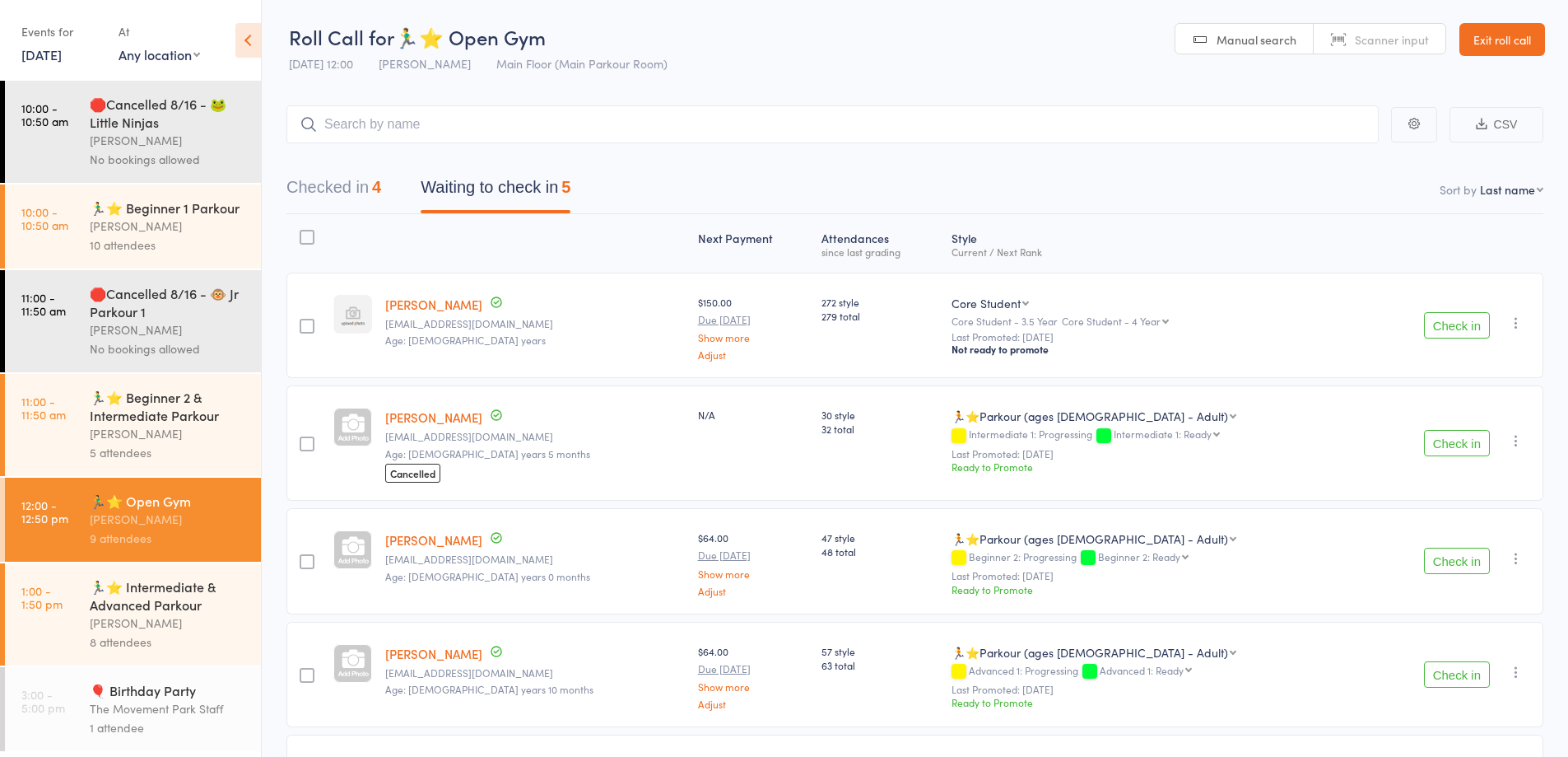
click at [1471, 326] on button "Check in" at bounding box center [1456, 325] width 66 height 27
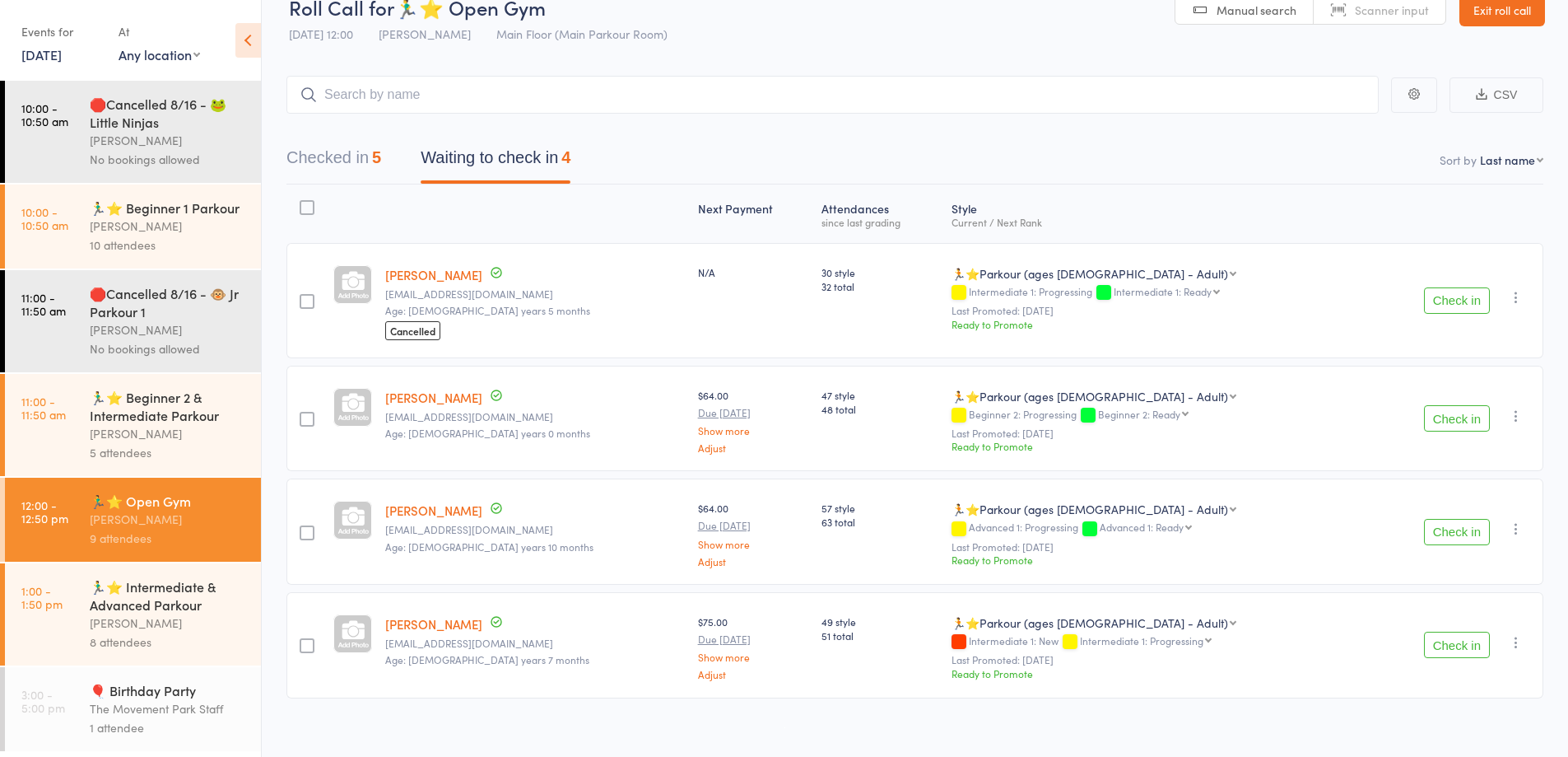
scroll to position [45, 0]
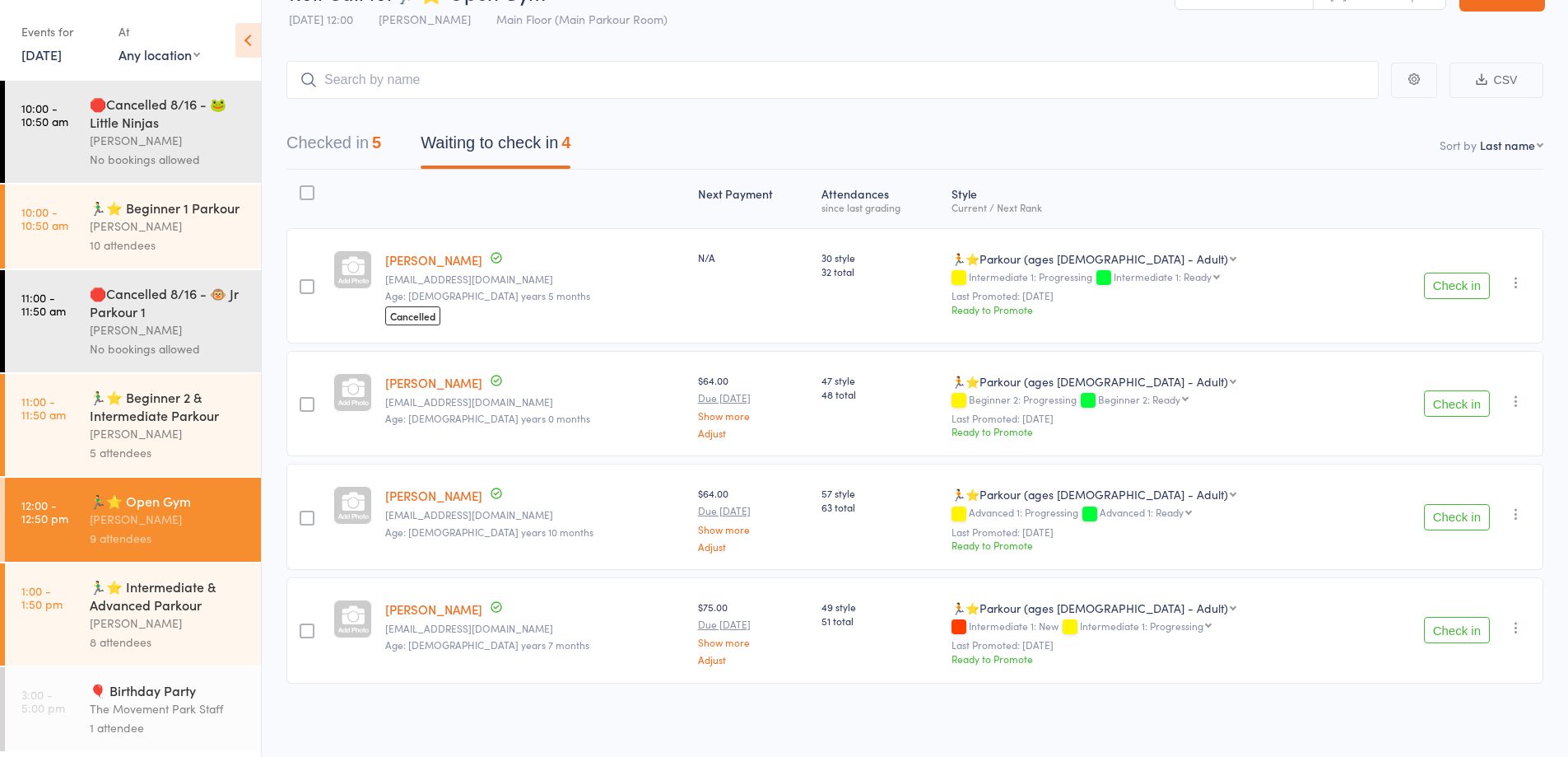
click at [1456, 631] on button "Check in" at bounding box center [1456, 629] width 66 height 27
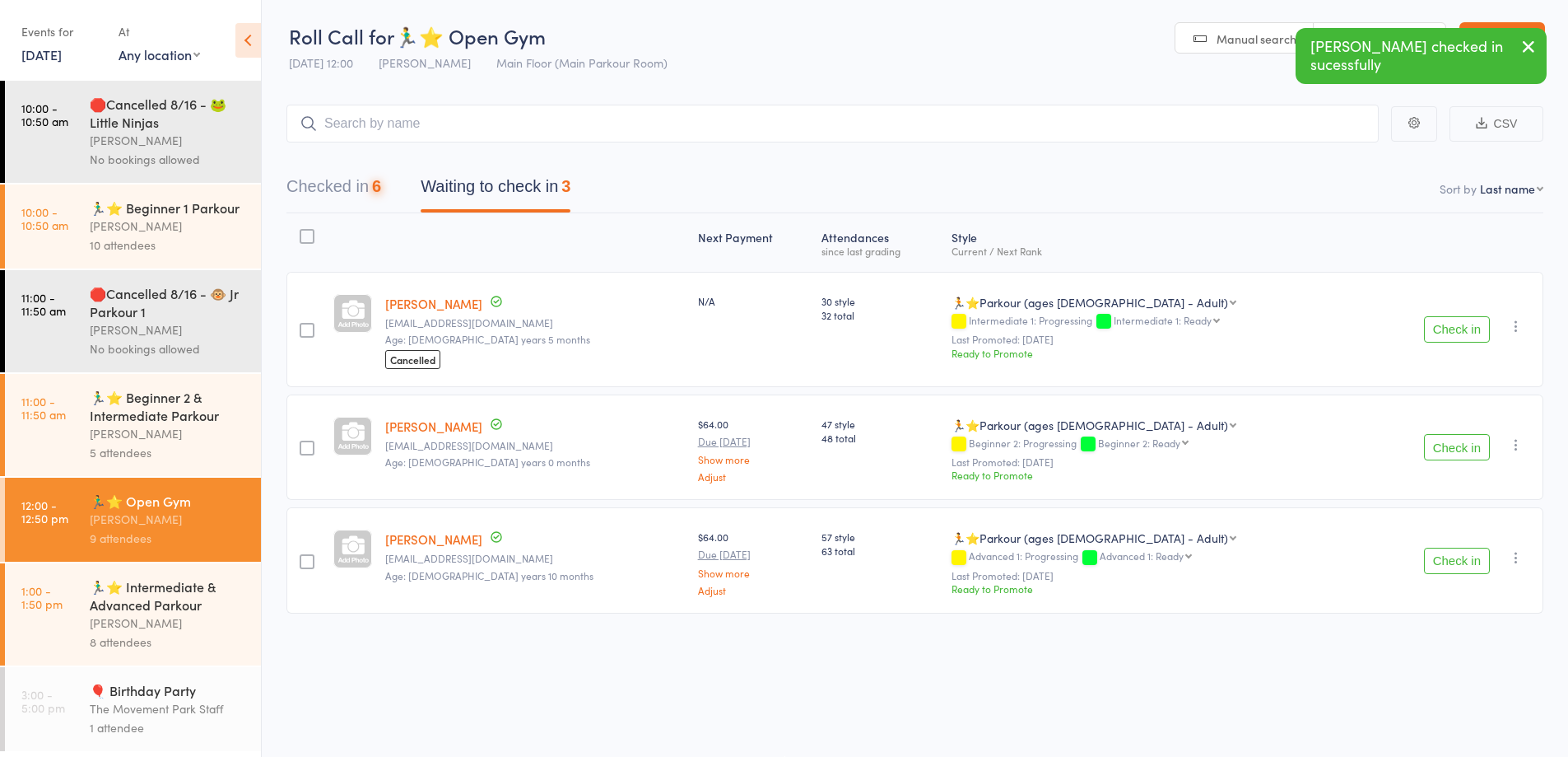
scroll to position [0, 0]
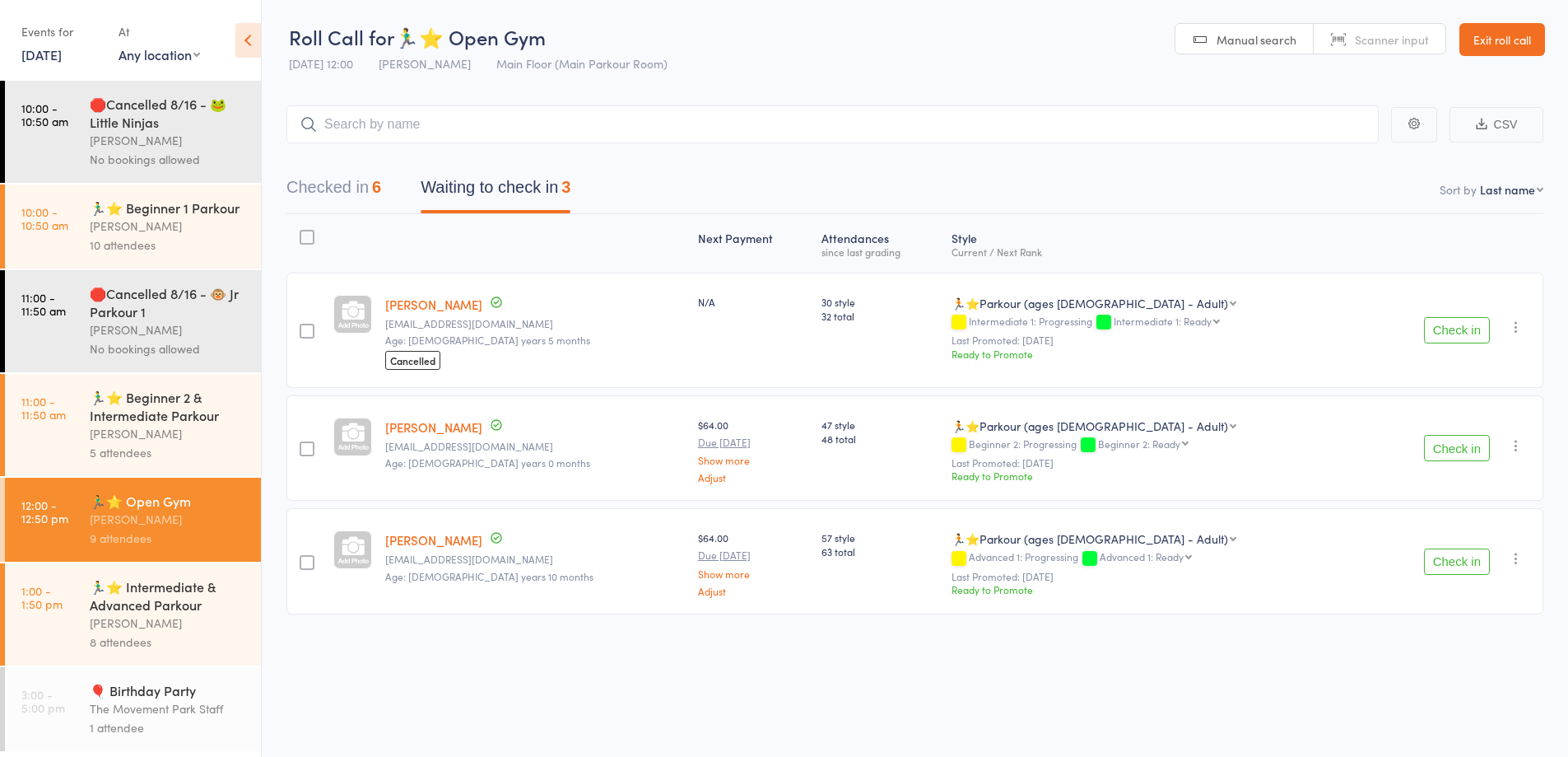
click at [1433, 327] on button "Check in" at bounding box center [1456, 330] width 66 height 27
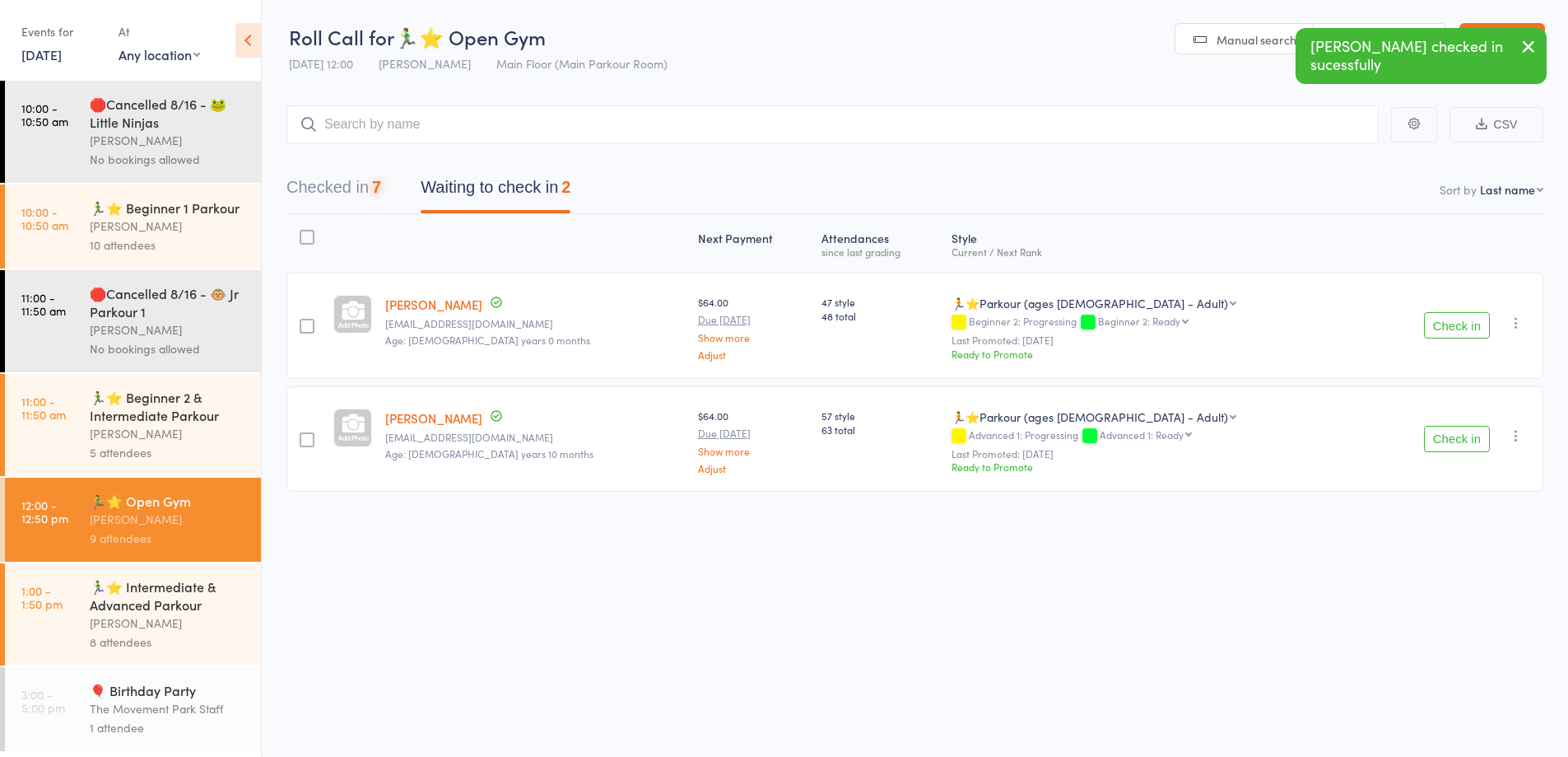
click at [1440, 331] on button "Check in" at bounding box center [1456, 325] width 66 height 27
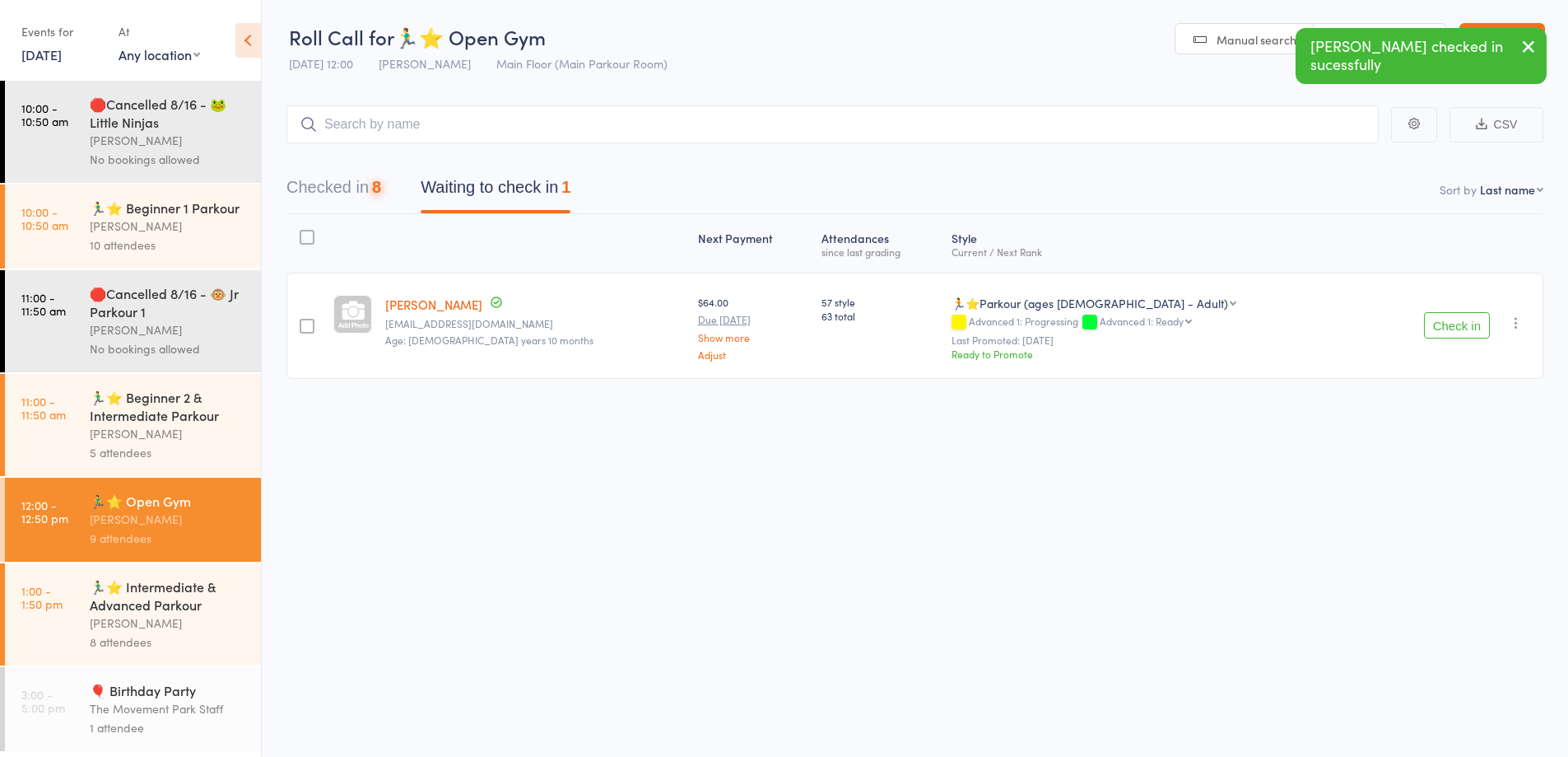
click at [1440, 331] on button "Check in" at bounding box center [1456, 325] width 66 height 27
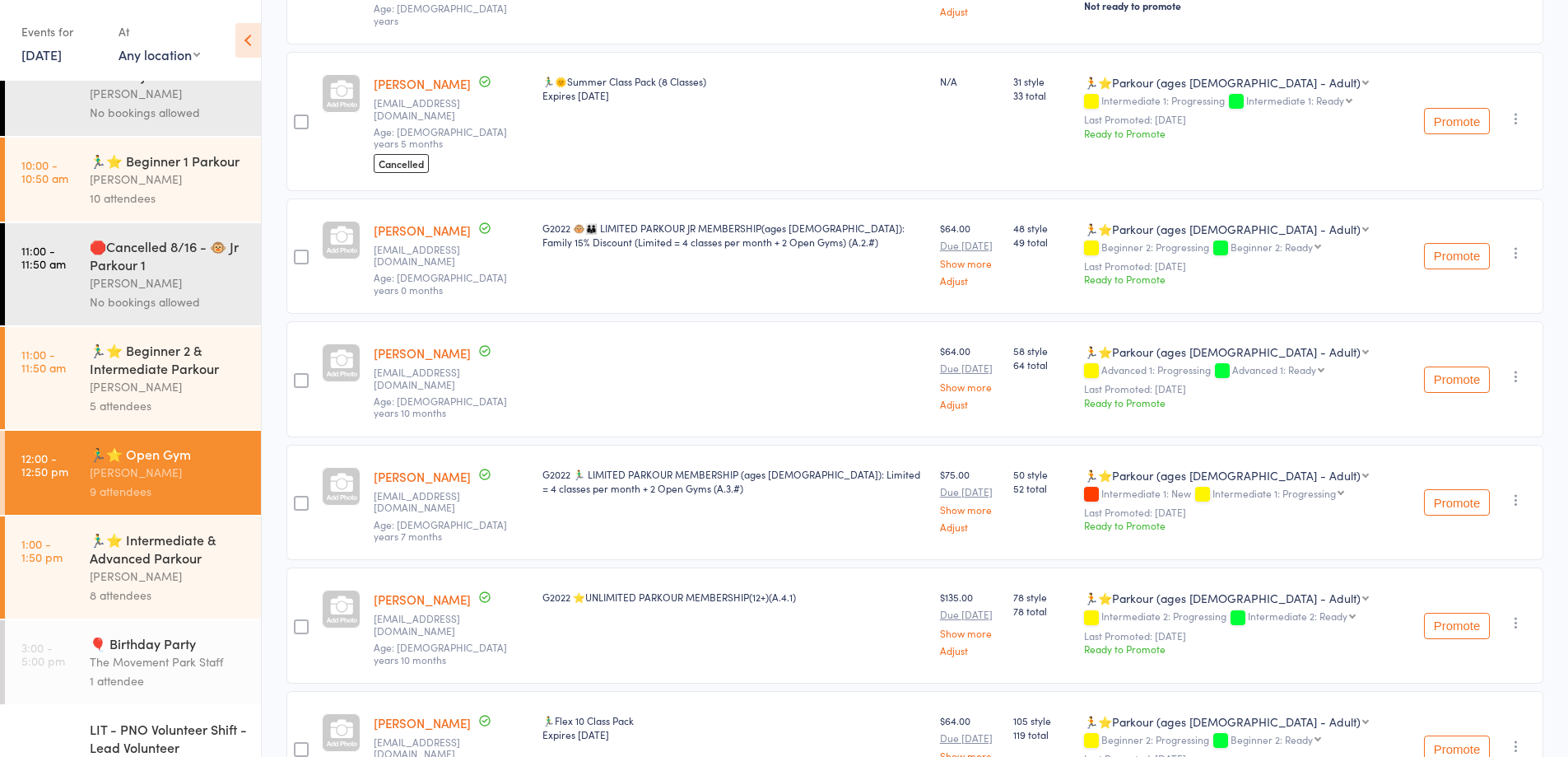
scroll to position [222, 0]
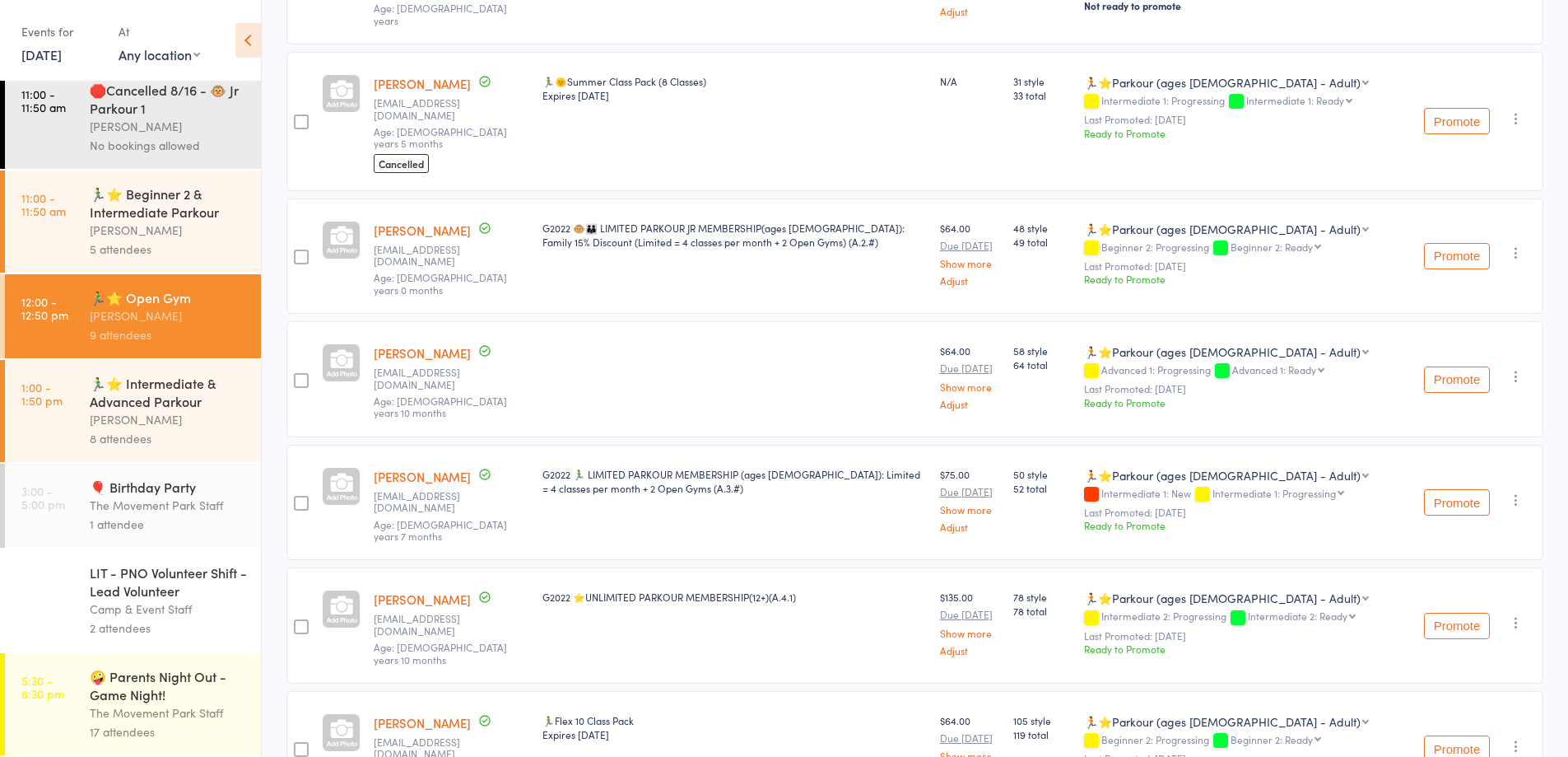
click at [157, 375] on div "🏃‍♂️⭐ Intermediate & Advanced Parkour" at bounding box center [168, 392] width 157 height 37
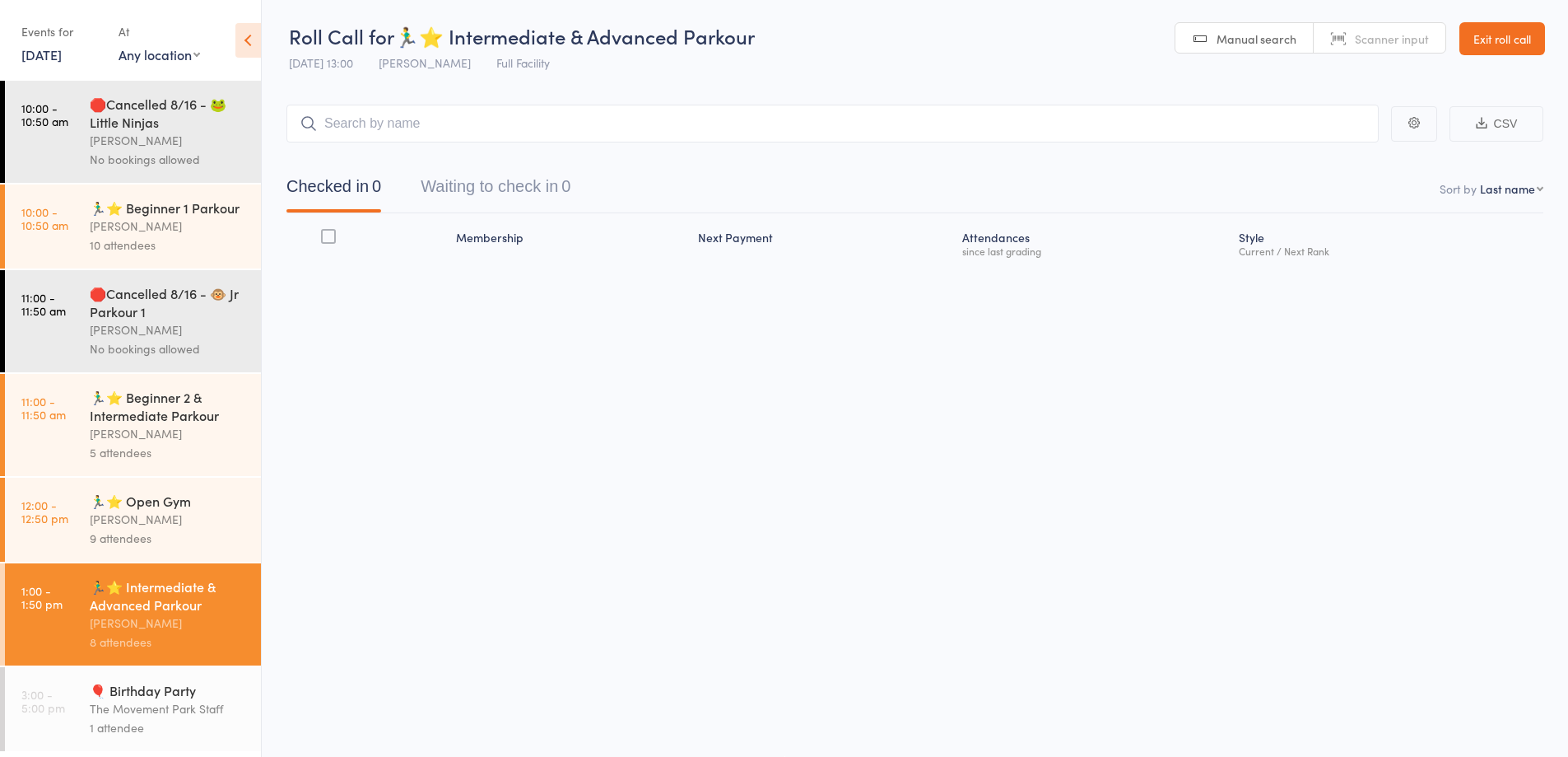
scroll to position [1, 0]
click at [502, 189] on button "Waiting to check in 0" at bounding box center [495, 191] width 149 height 44
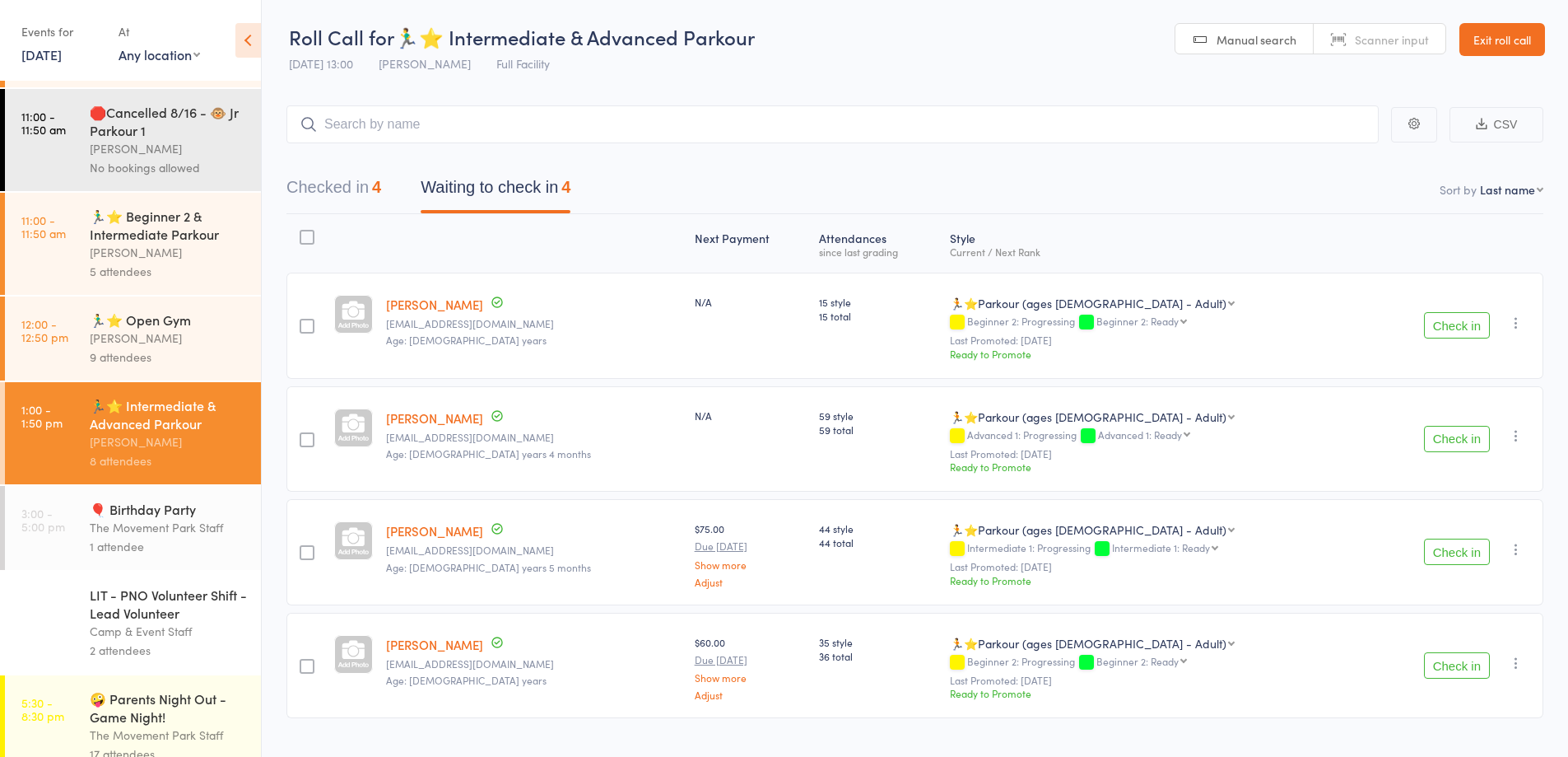
scroll to position [222, 0]
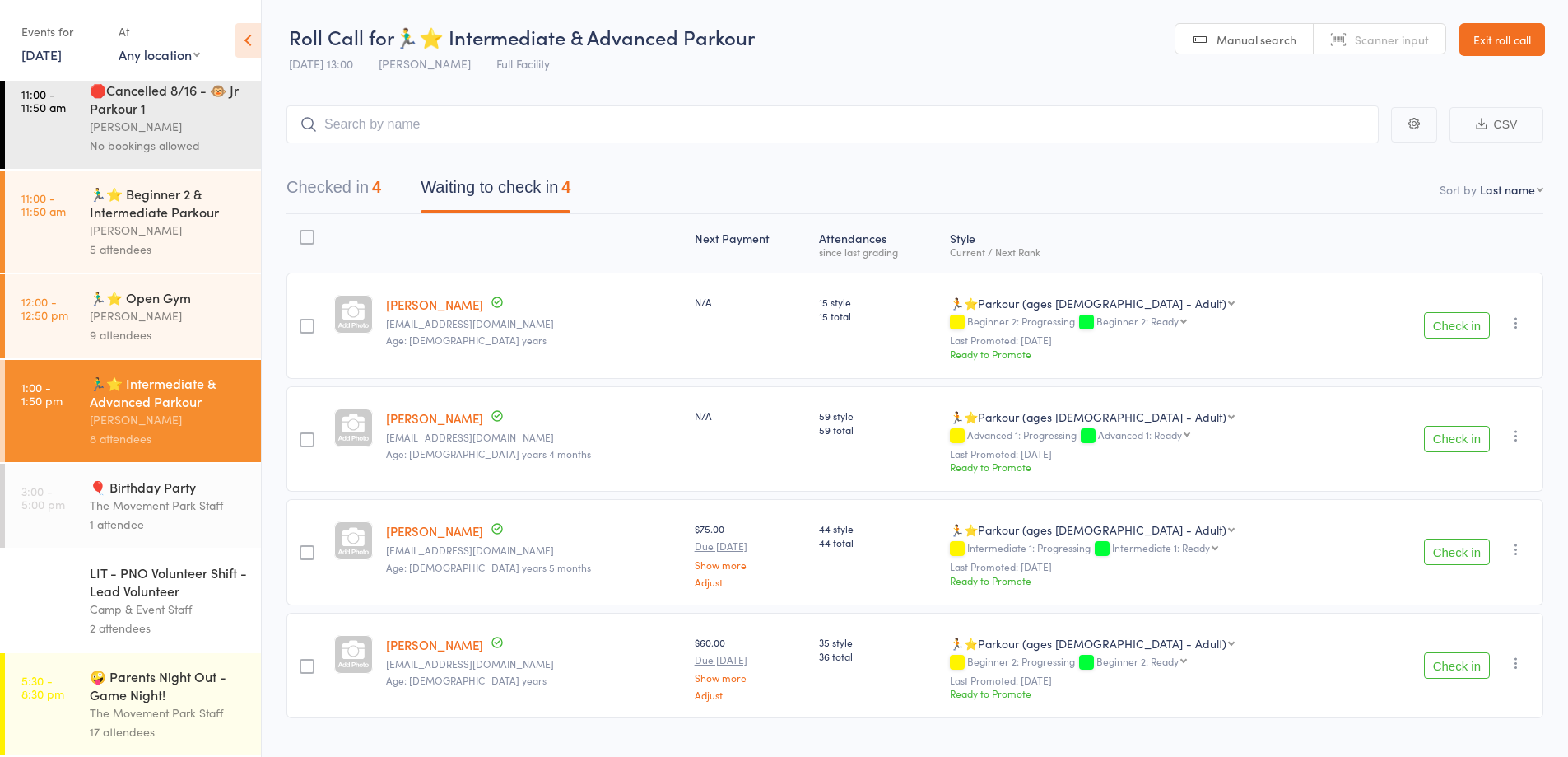
click at [176, 604] on div "Camp & Event Staff" at bounding box center [168, 609] width 157 height 19
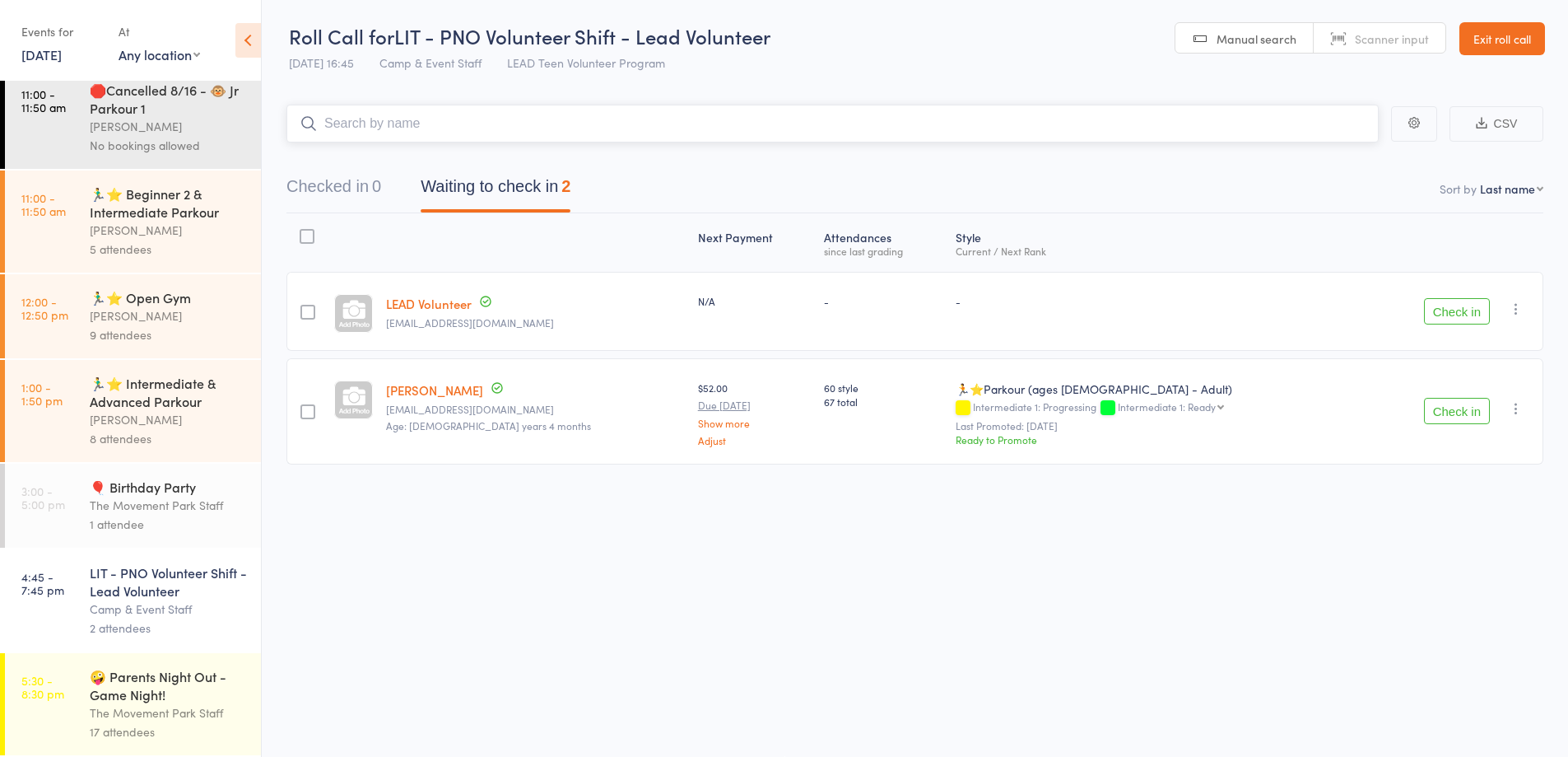
scroll to position [140, 0]
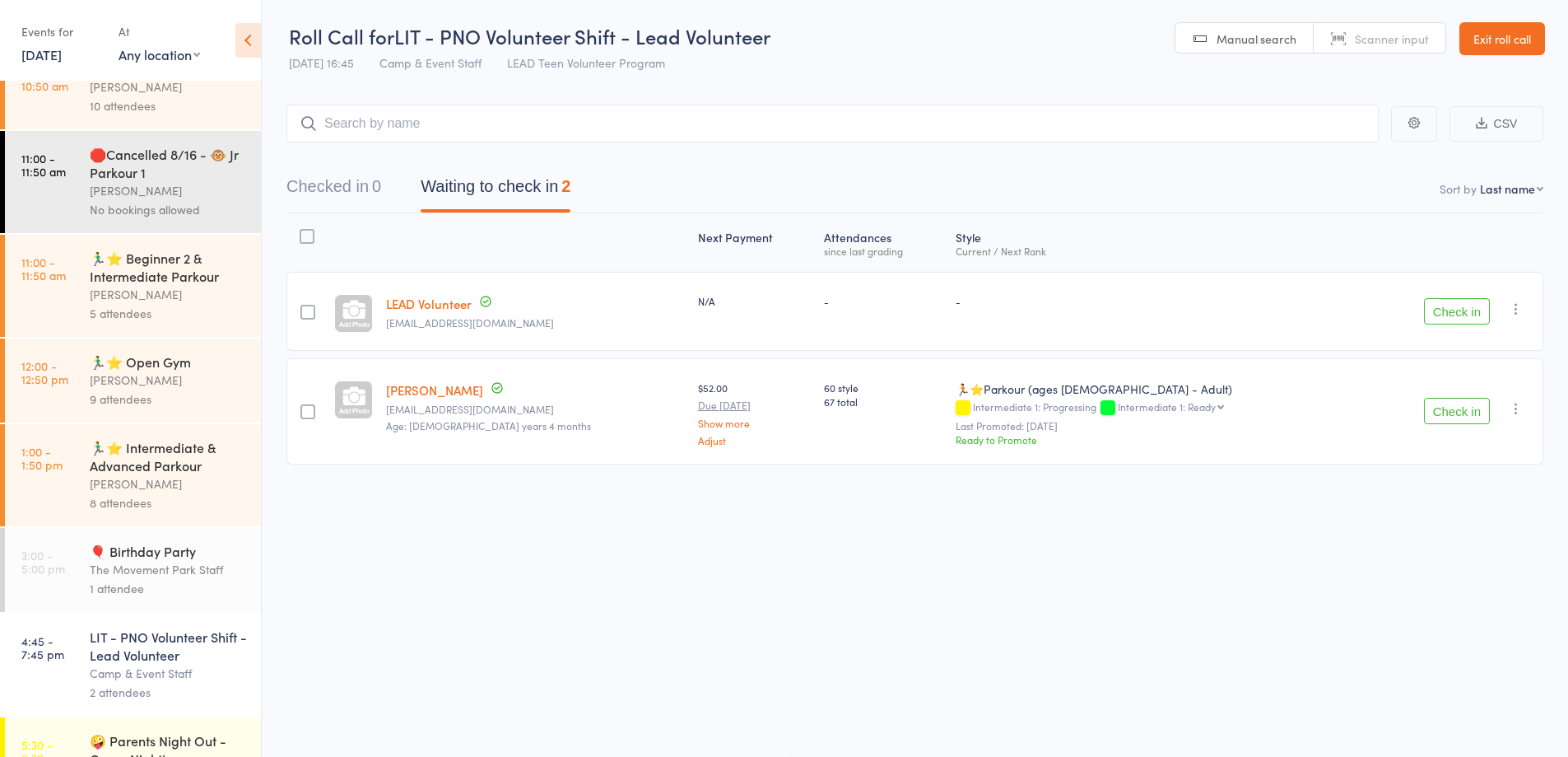
click at [148, 493] on div "Rick King" at bounding box center [168, 483] width 157 height 19
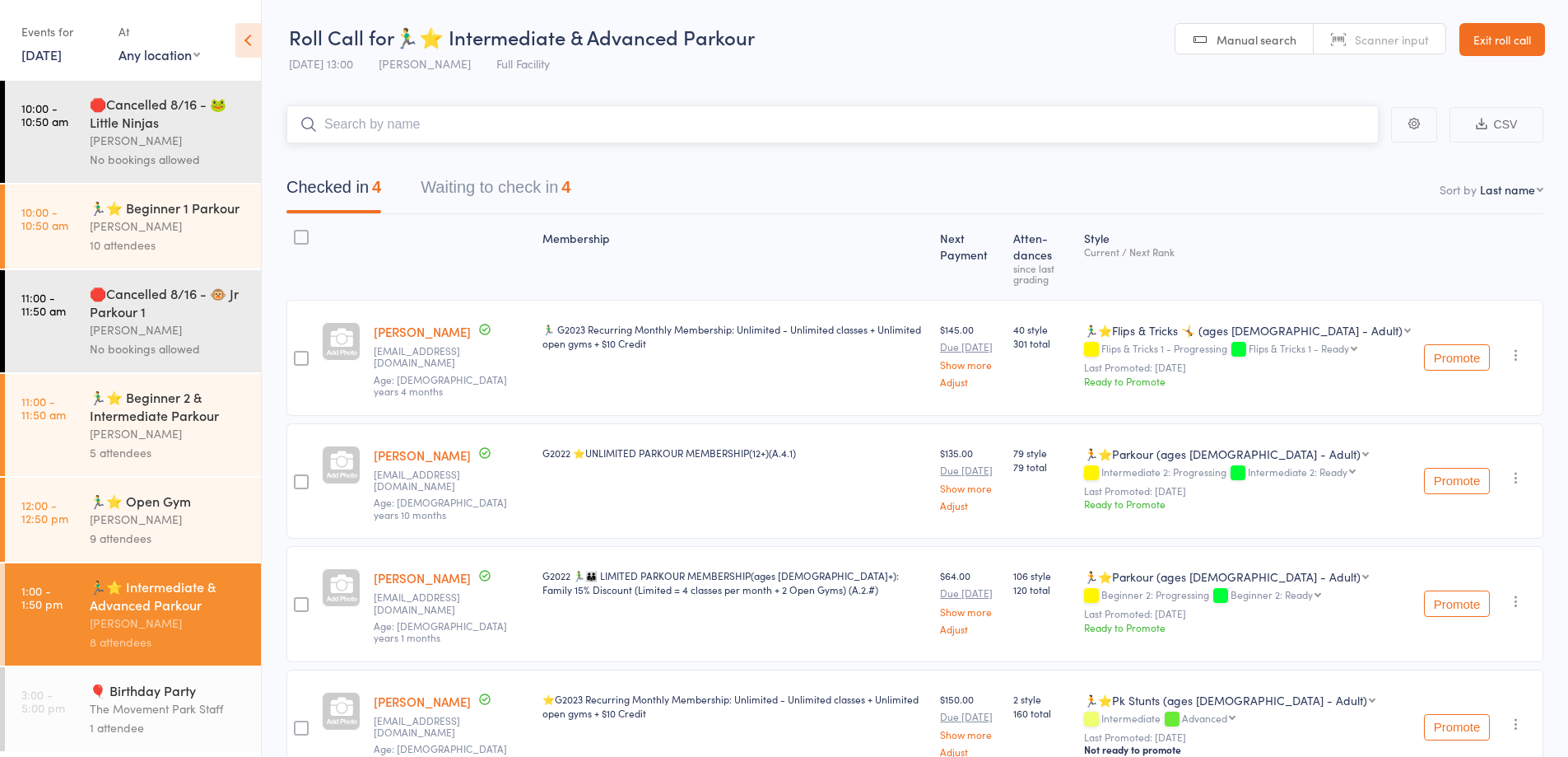
click at [546, 197] on button "Waiting to check in 4" at bounding box center [495, 191] width 149 height 44
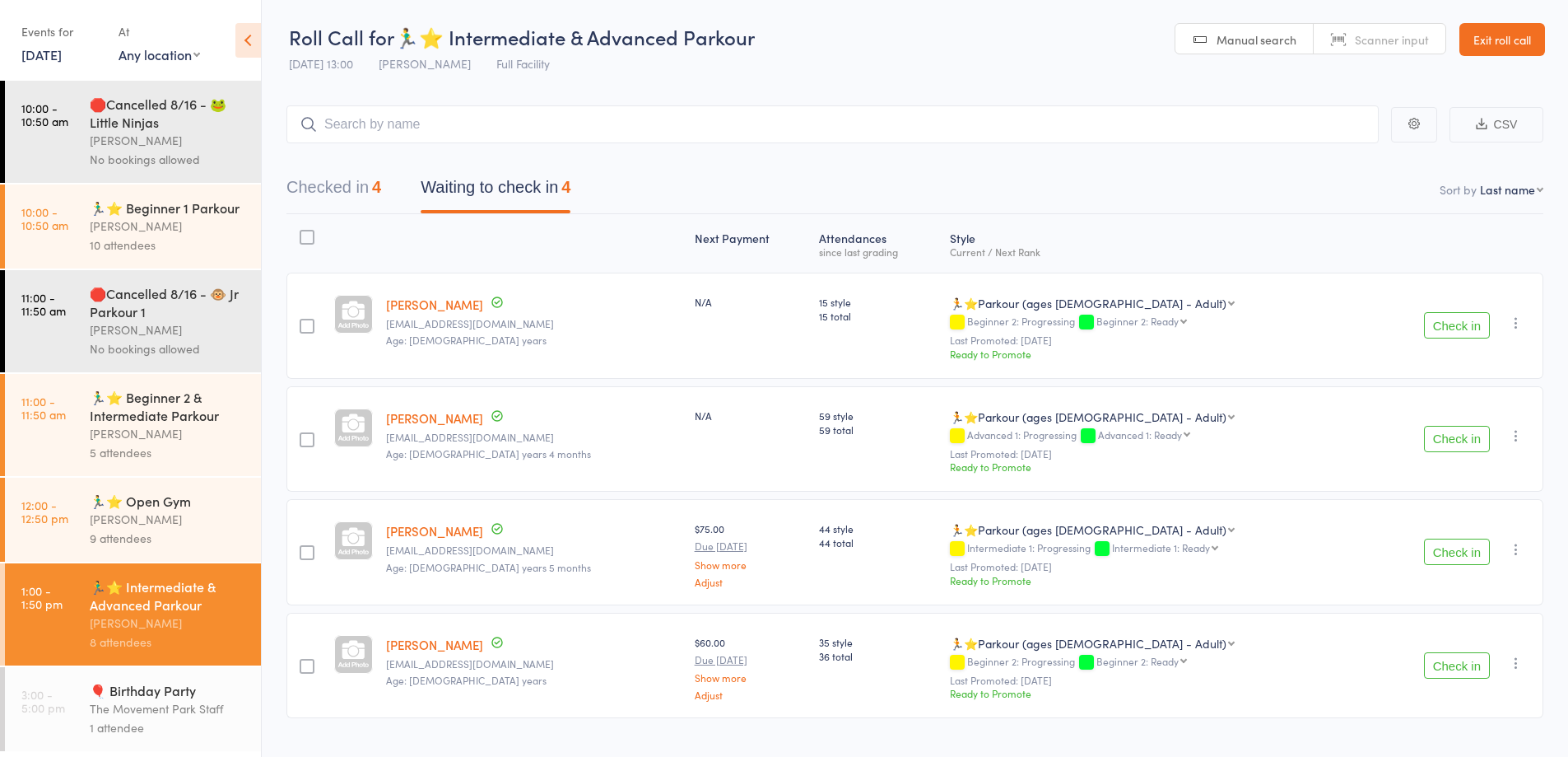
click at [128, 254] on div "10 attendees" at bounding box center [168, 244] width 157 height 19
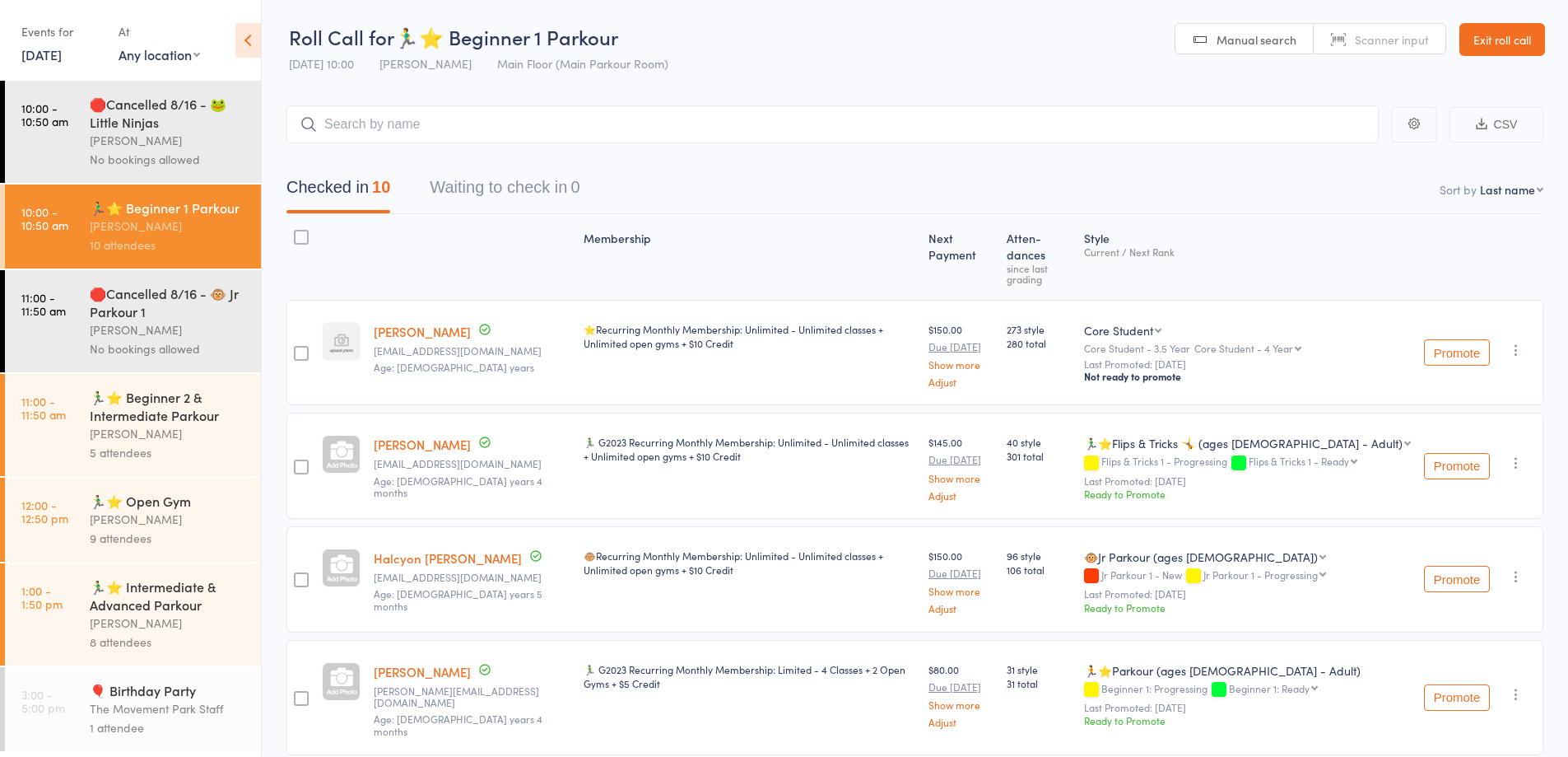
click at [126, 614] on div "🏃‍♂️⭐ Intermediate & Advanced Parkour" at bounding box center [168, 595] width 157 height 37
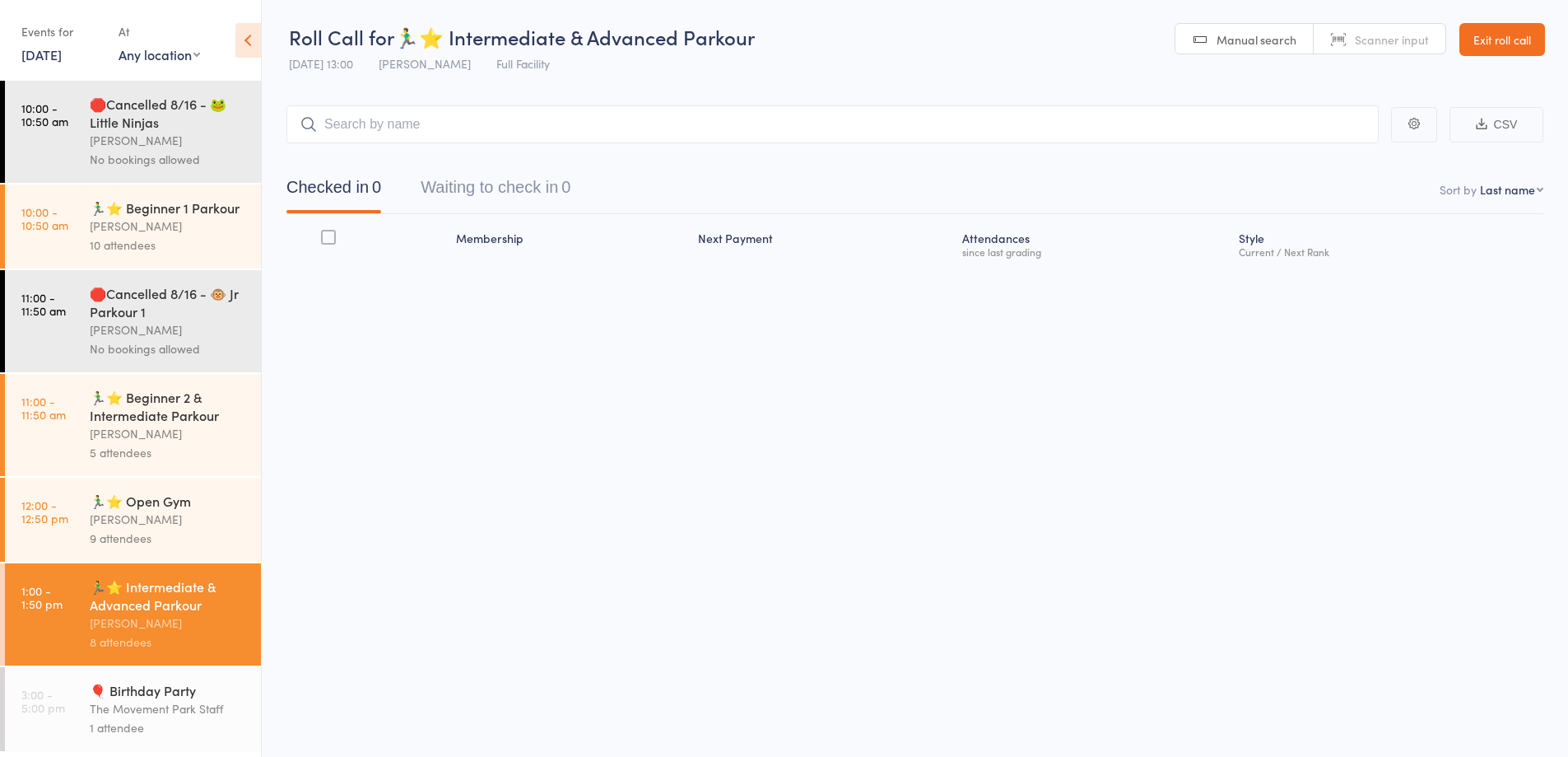
click at [499, 193] on button "Waiting to check in 0" at bounding box center [495, 191] width 149 height 44
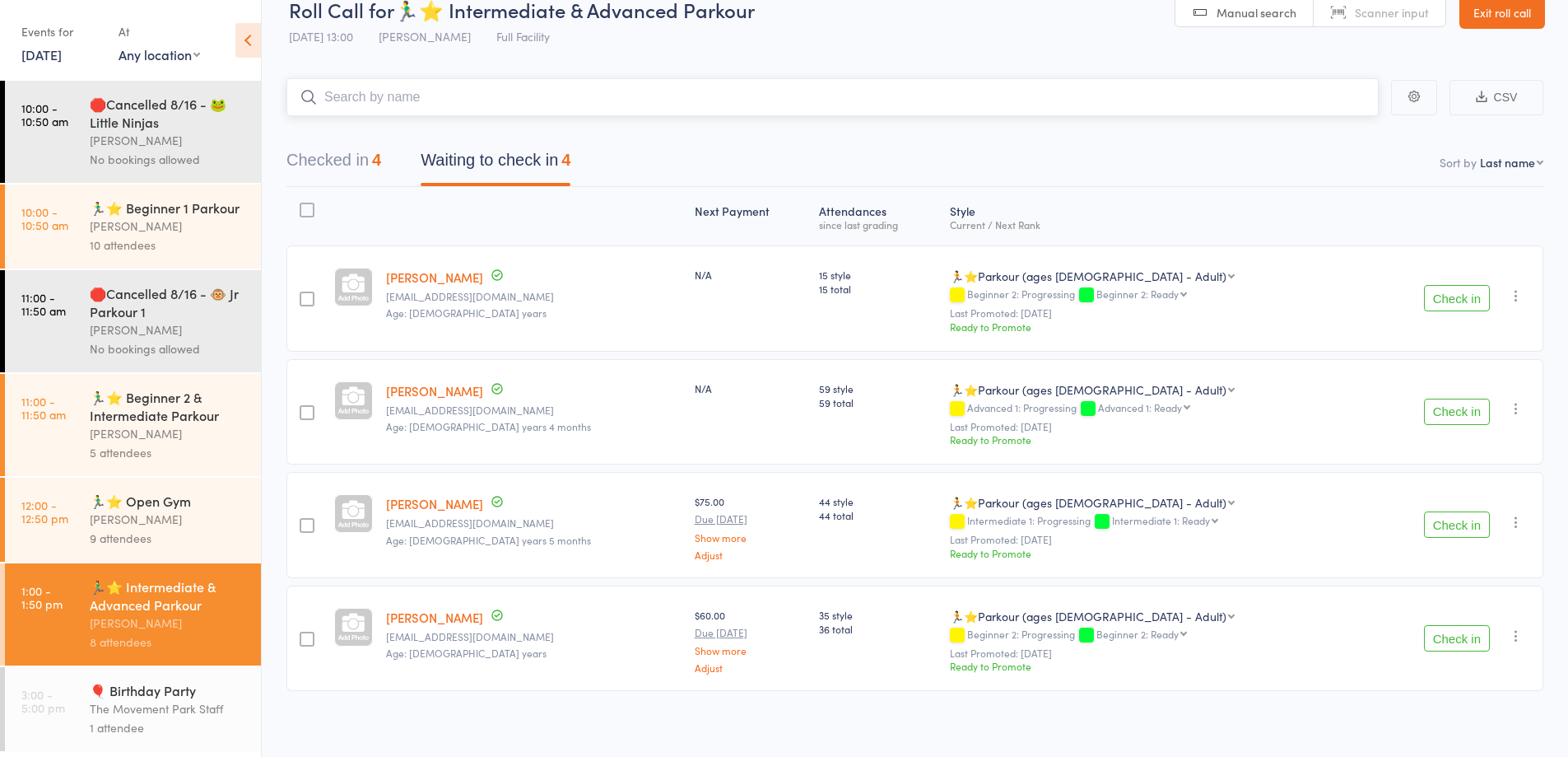
scroll to position [35, 0]
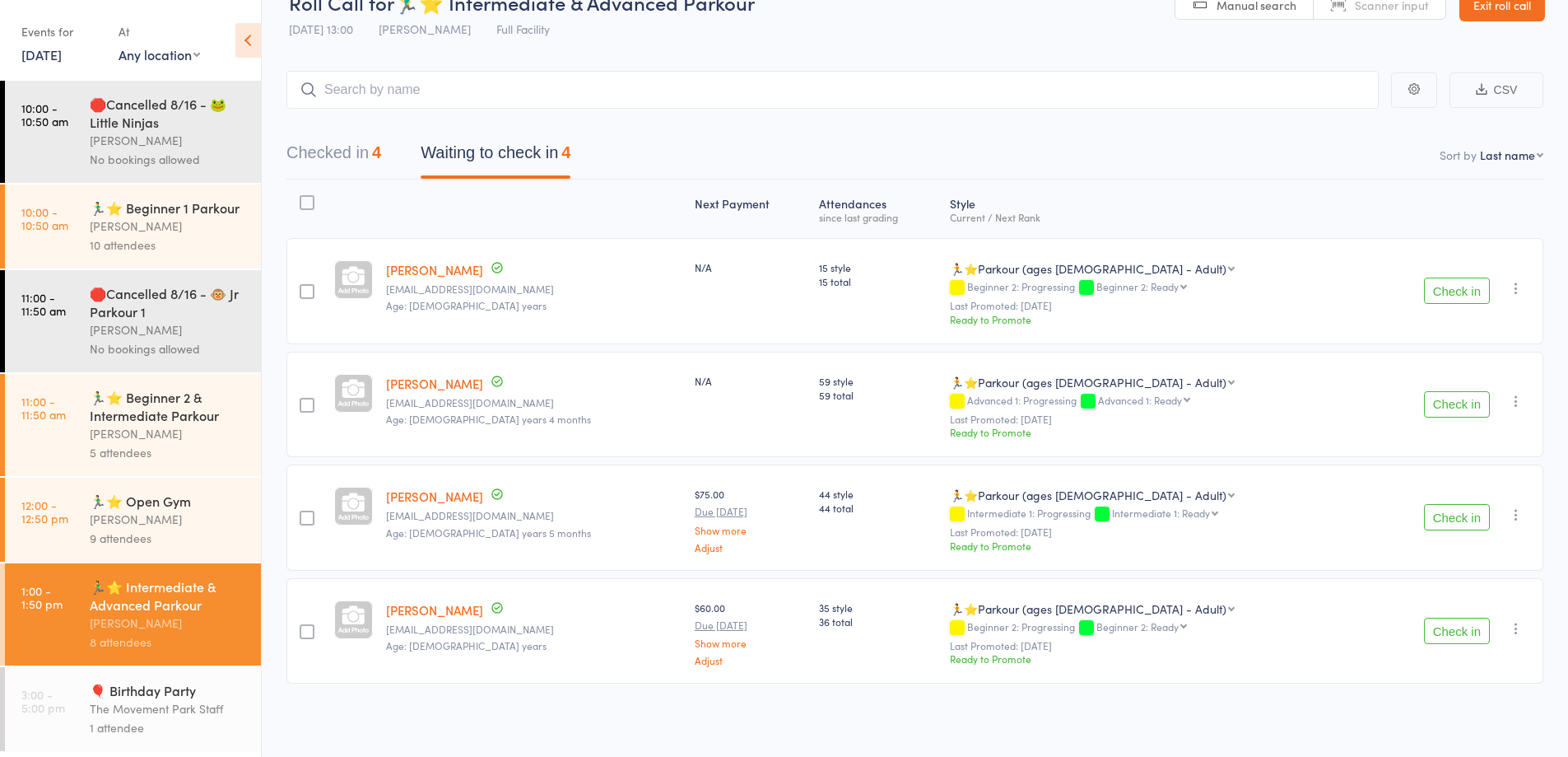
click at [1435, 627] on button "Check in" at bounding box center [1456, 630] width 66 height 27
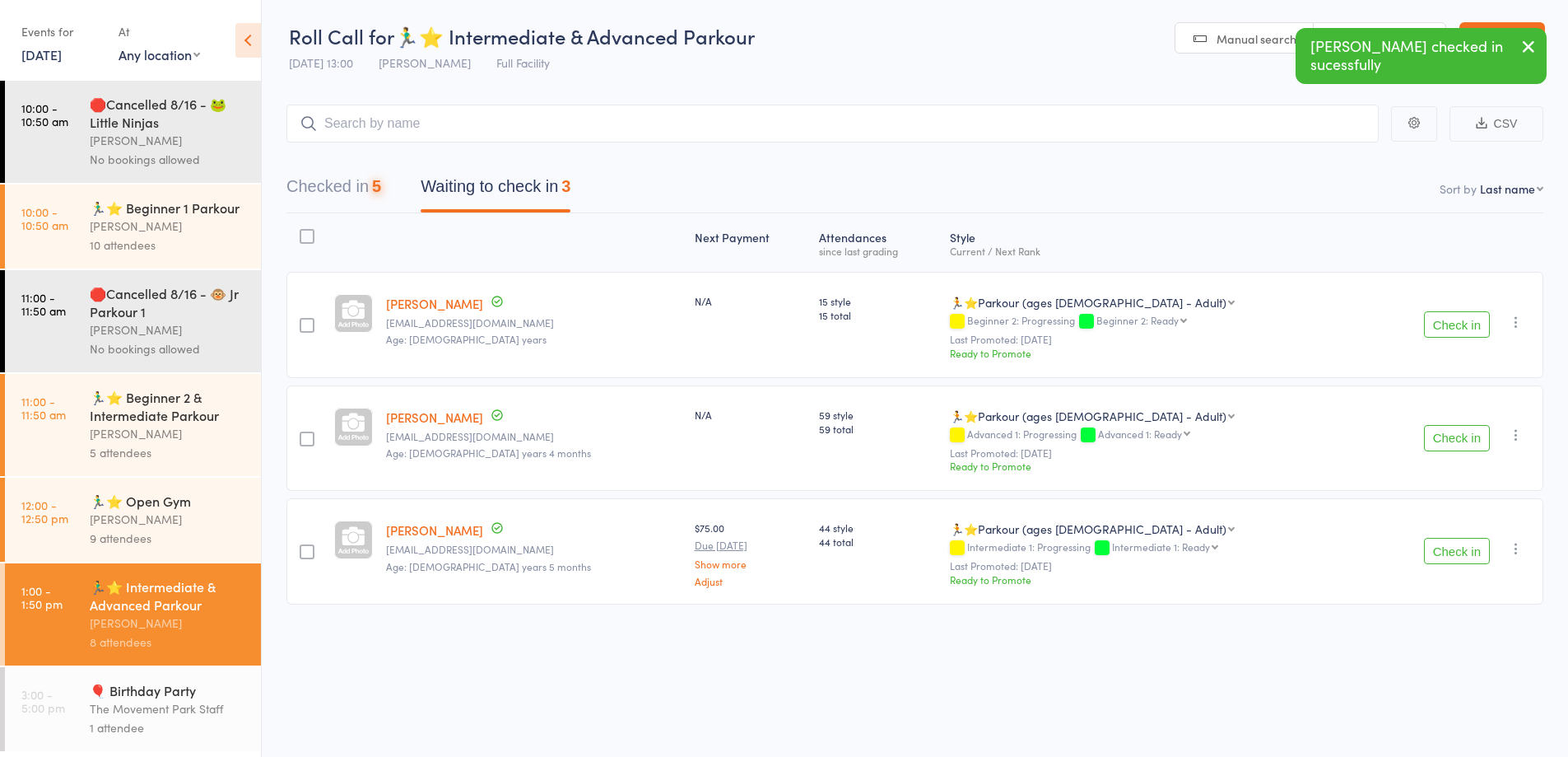
scroll to position [0, 0]
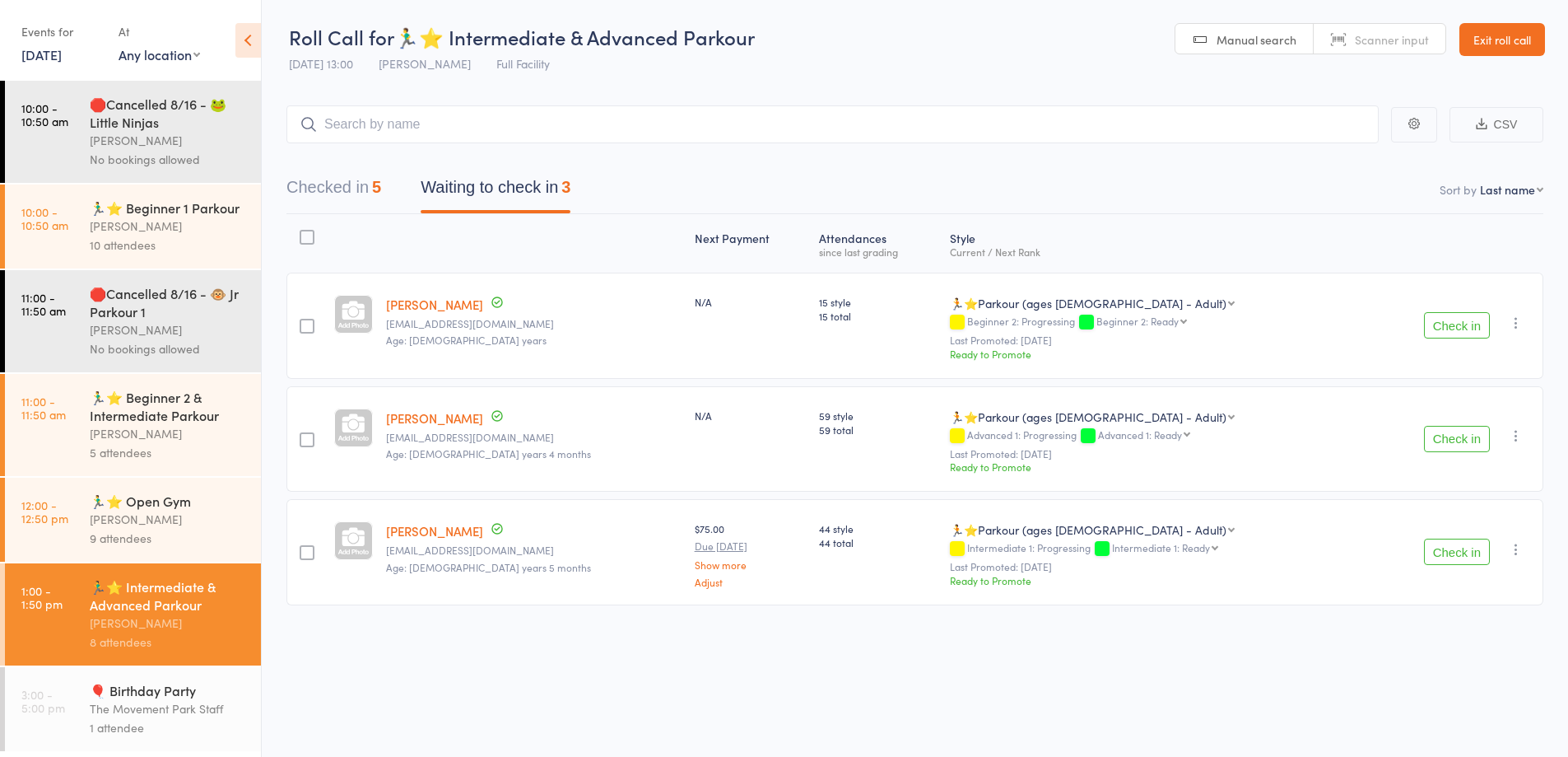
click at [366, 173] on button "Checked in 5" at bounding box center [334, 191] width 95 height 44
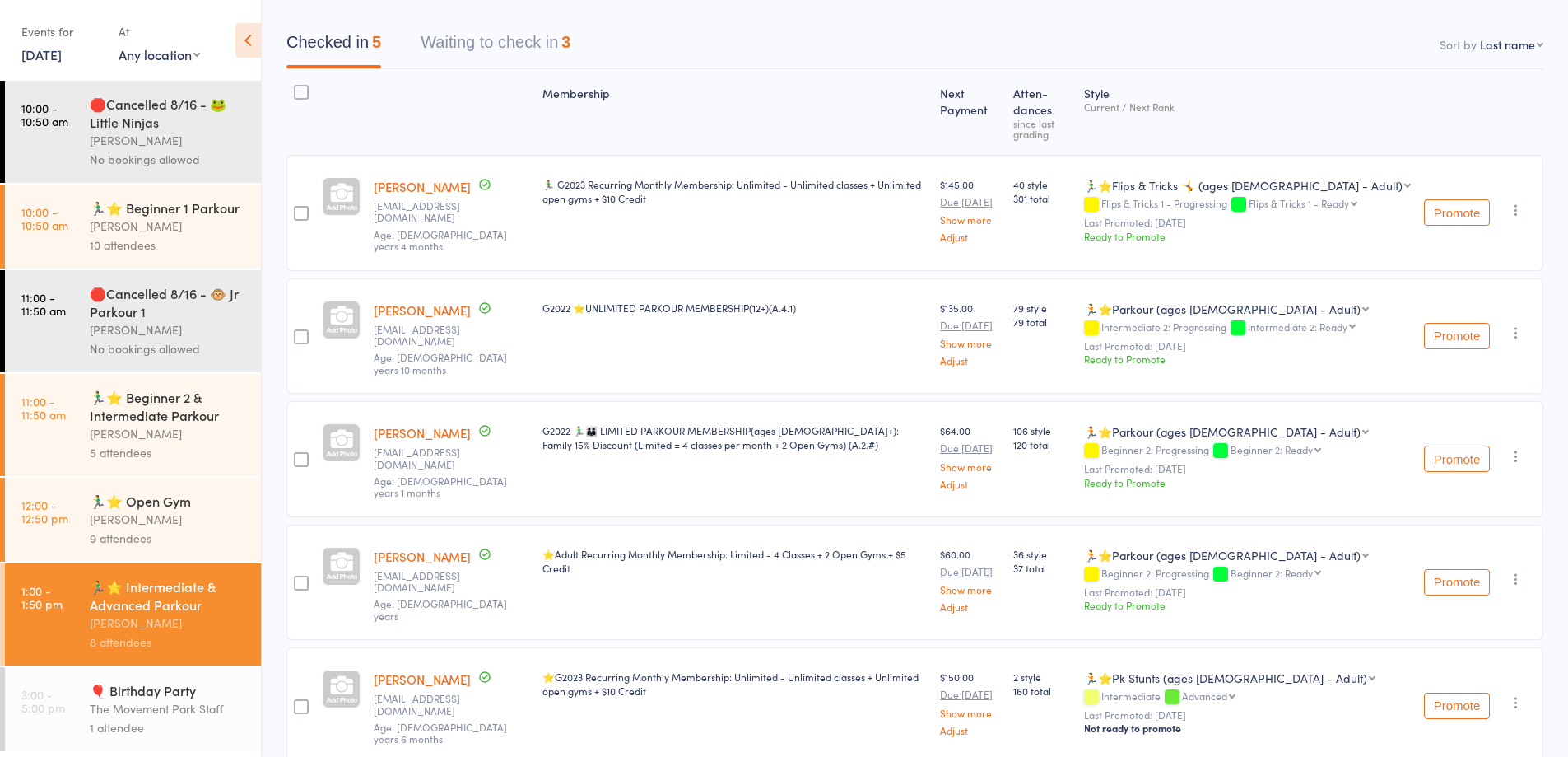
scroll to position [184, 0]
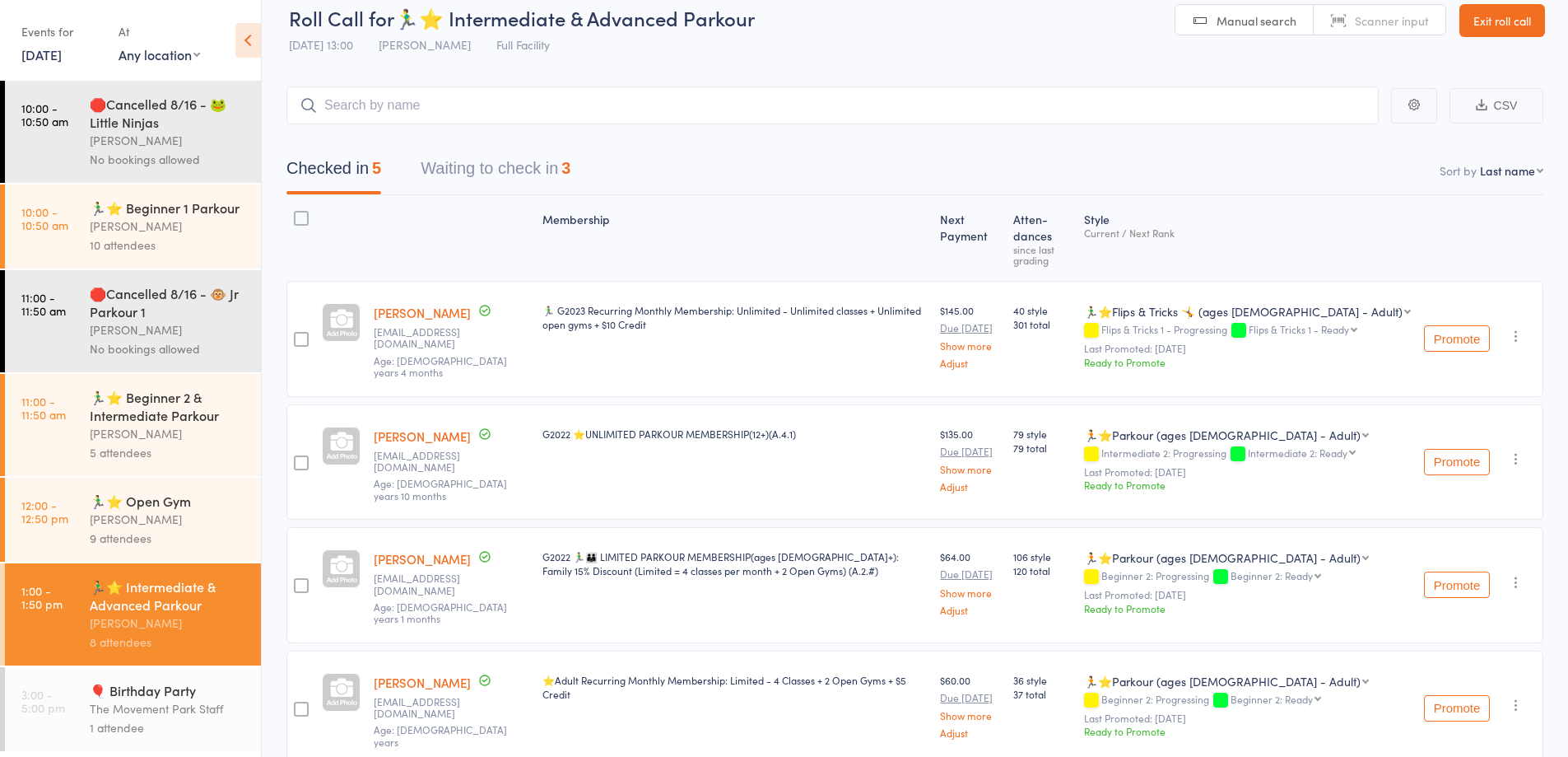
click at [444, 174] on button "Waiting to check in 3" at bounding box center [495, 172] width 149 height 44
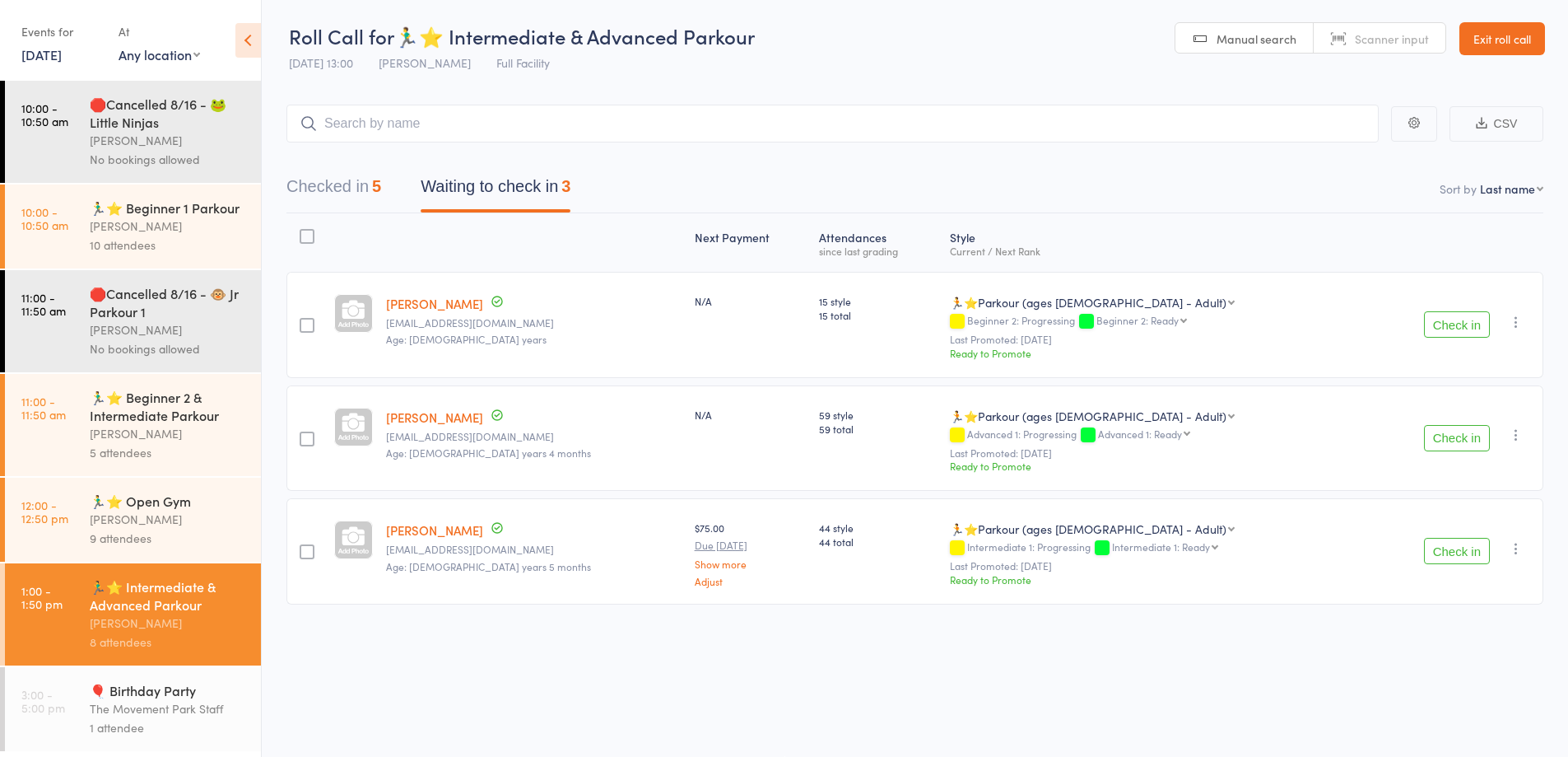
scroll to position [1, 0]
drag, startPoint x: 503, startPoint y: 111, endPoint x: 503, endPoint y: 122, distance: 11.0
click at [503, 117] on input "search" at bounding box center [833, 124] width 1092 height 38
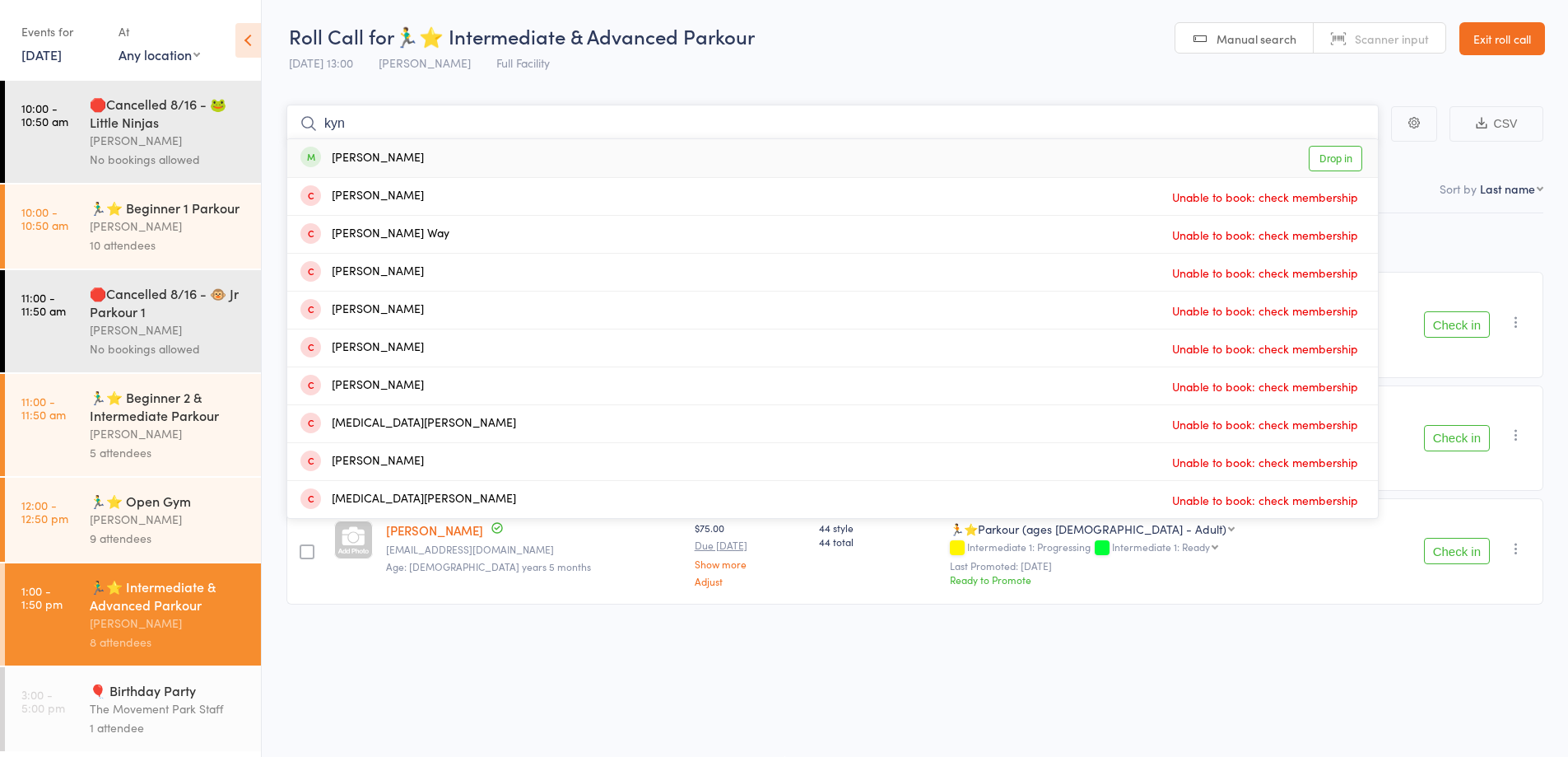
type input "kyn"
click at [1127, 693] on div "Roll Call for 🏃‍♂️⭐ Intermediate & Advanced Parkour 16 Aug 13:00 Rick King Full…" at bounding box center [784, 377] width 1568 height 757
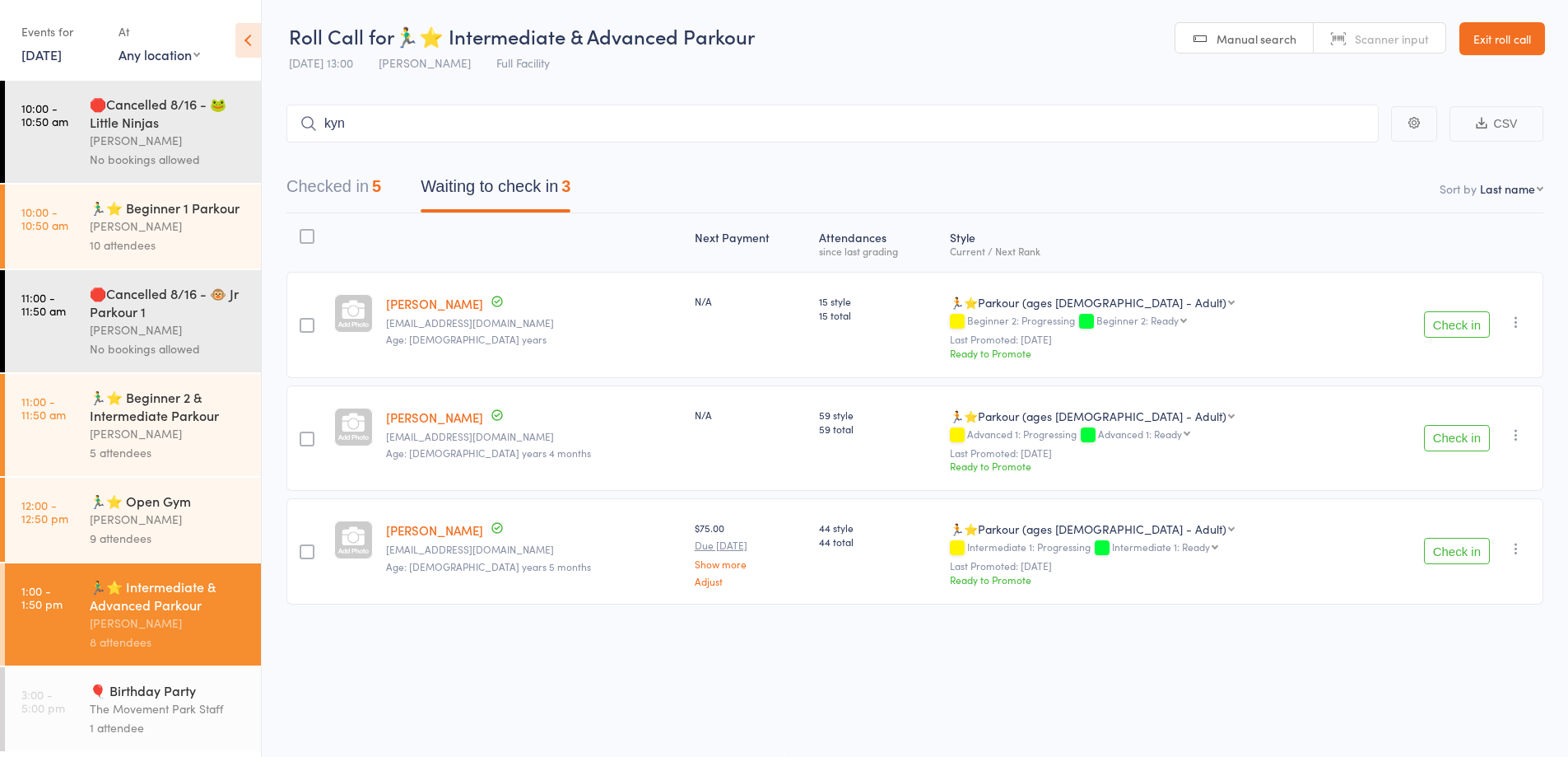
click at [1458, 440] on button "Check in" at bounding box center [1456, 437] width 66 height 27
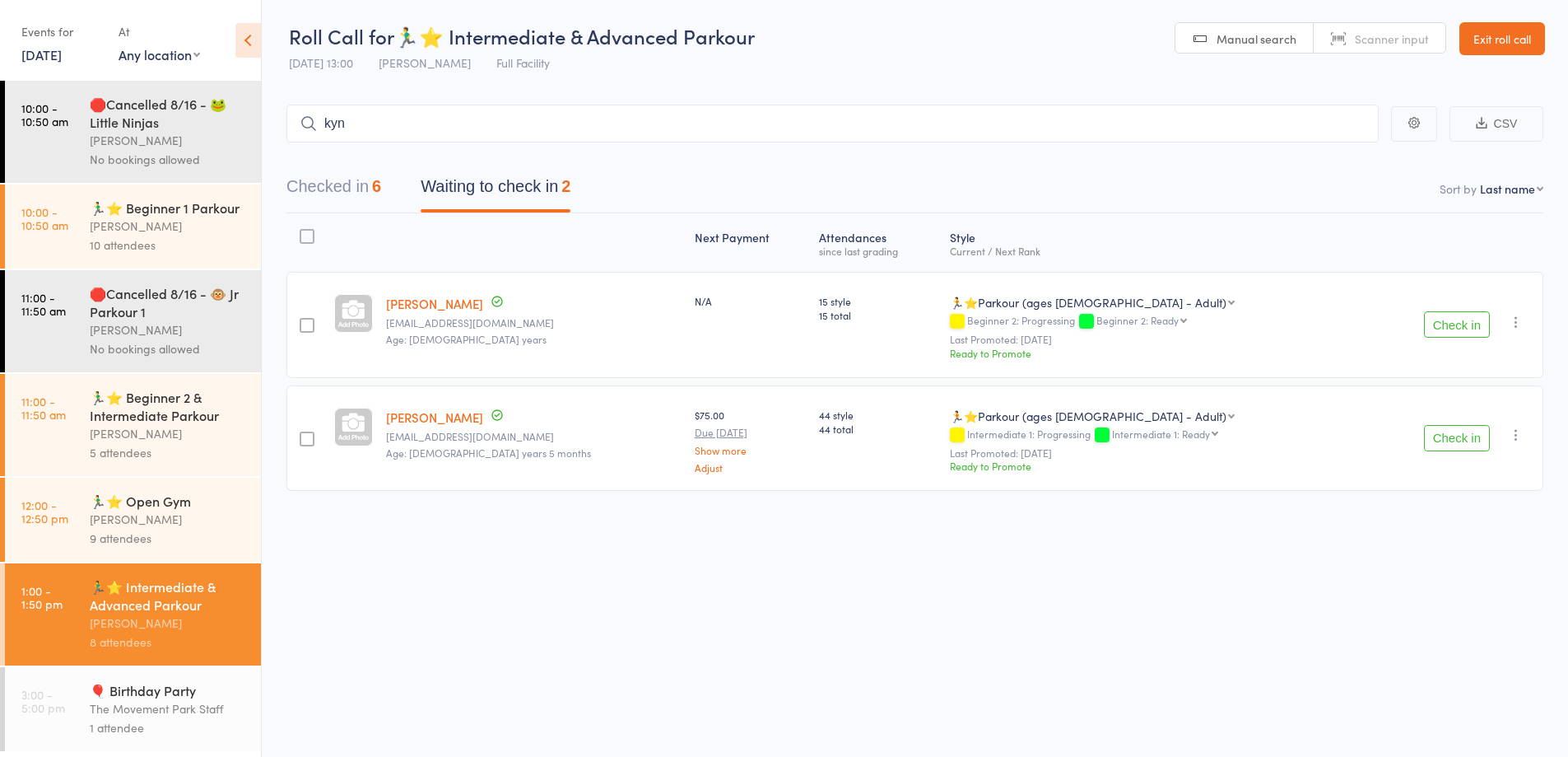
scroll to position [0, 0]
click at [1442, 431] on button "Check in" at bounding box center [1456, 438] width 66 height 27
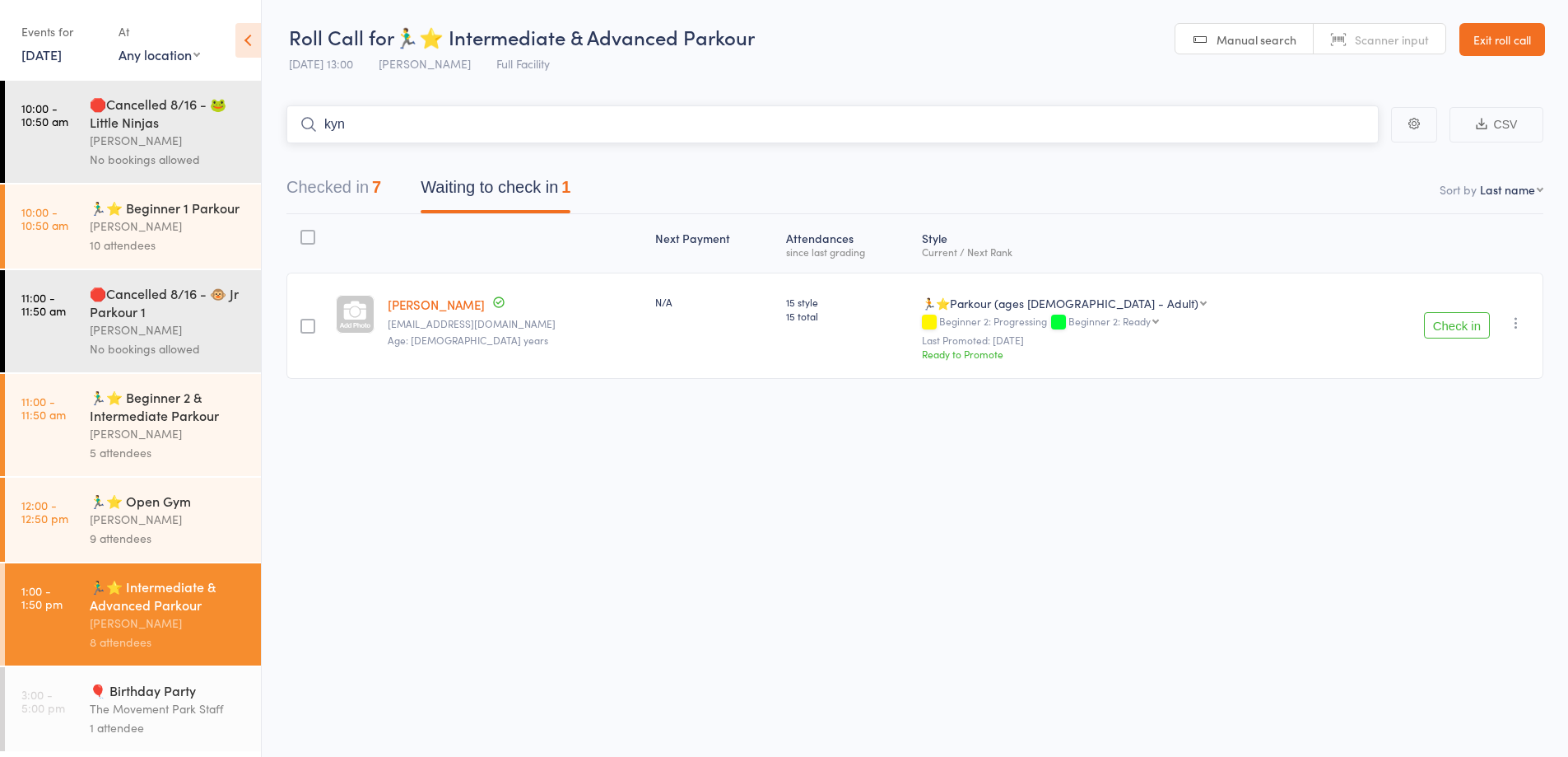
drag, startPoint x: 614, startPoint y: 132, endPoint x: 277, endPoint y: 86, distance: 340.1
click at [247, 119] on div "Roll Call for 🏃‍♂️⭐ Intermediate & Advanced Parkour 16 Aug 13:00 Rick King Full…" at bounding box center [784, 378] width 1568 height 757
click at [500, 425] on div "Next Payment Atten­dances since last grading Style Current / Next Rank Kathleen…" at bounding box center [915, 332] width 1256 height 237
click at [1456, 326] on button "Check in" at bounding box center [1456, 325] width 66 height 27
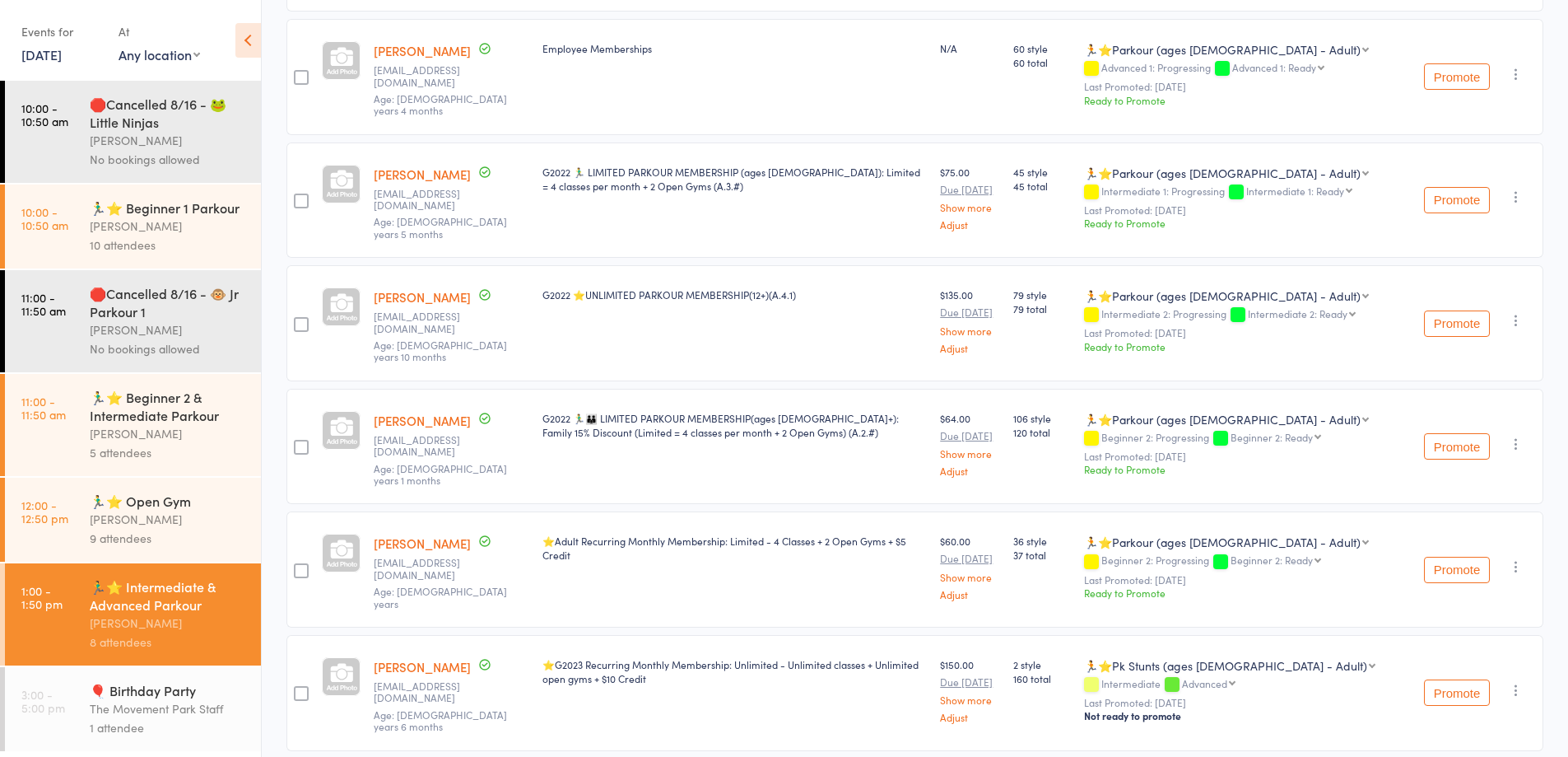
scroll to position [534, 0]
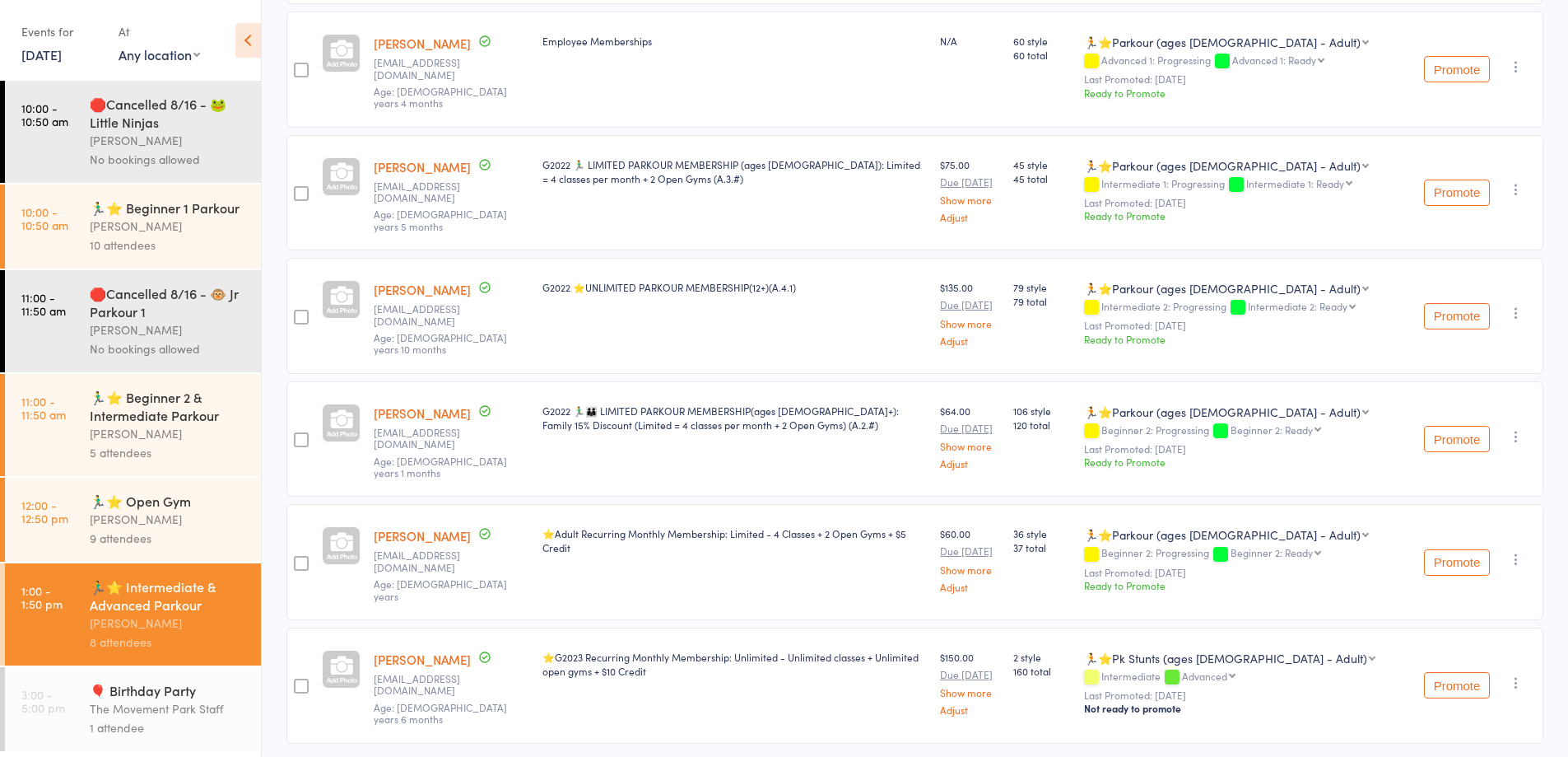
click at [190, 718] on div "The Movement Park Staff" at bounding box center [168, 708] width 157 height 19
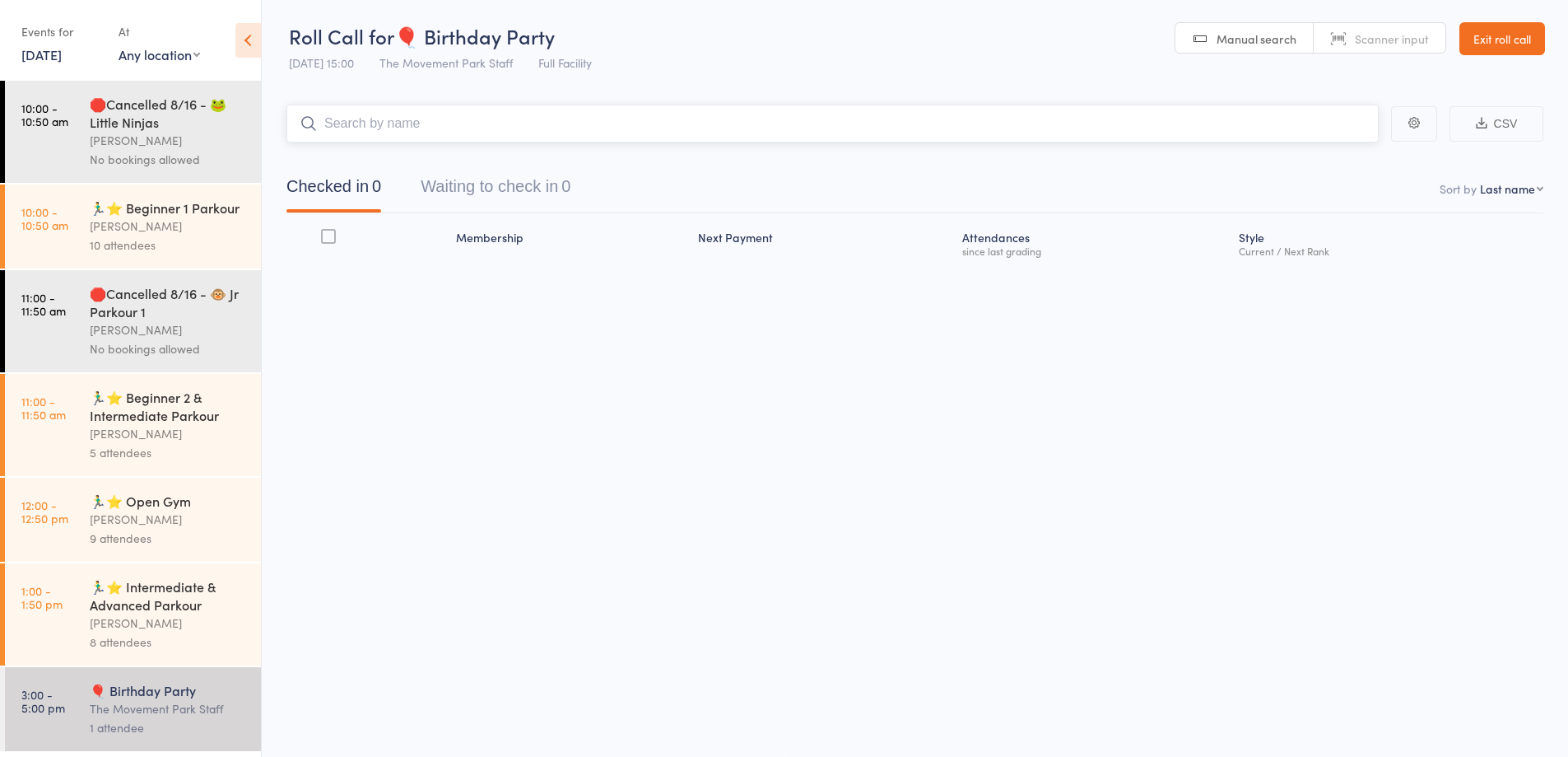
scroll to position [1, 0]
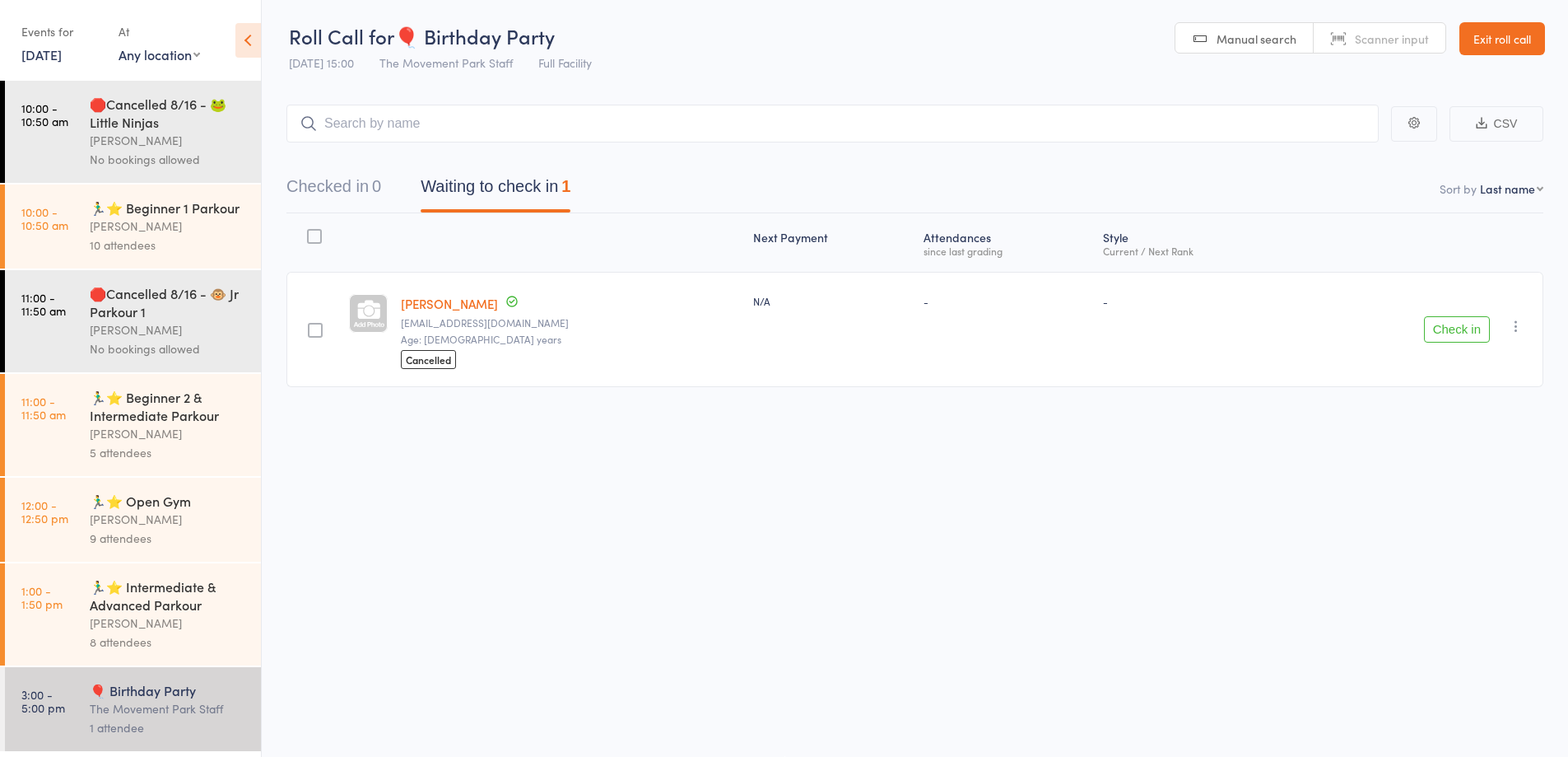
click at [164, 614] on div "🏃‍♂️⭐ Intermediate & Advanced Parkour" at bounding box center [168, 595] width 157 height 37
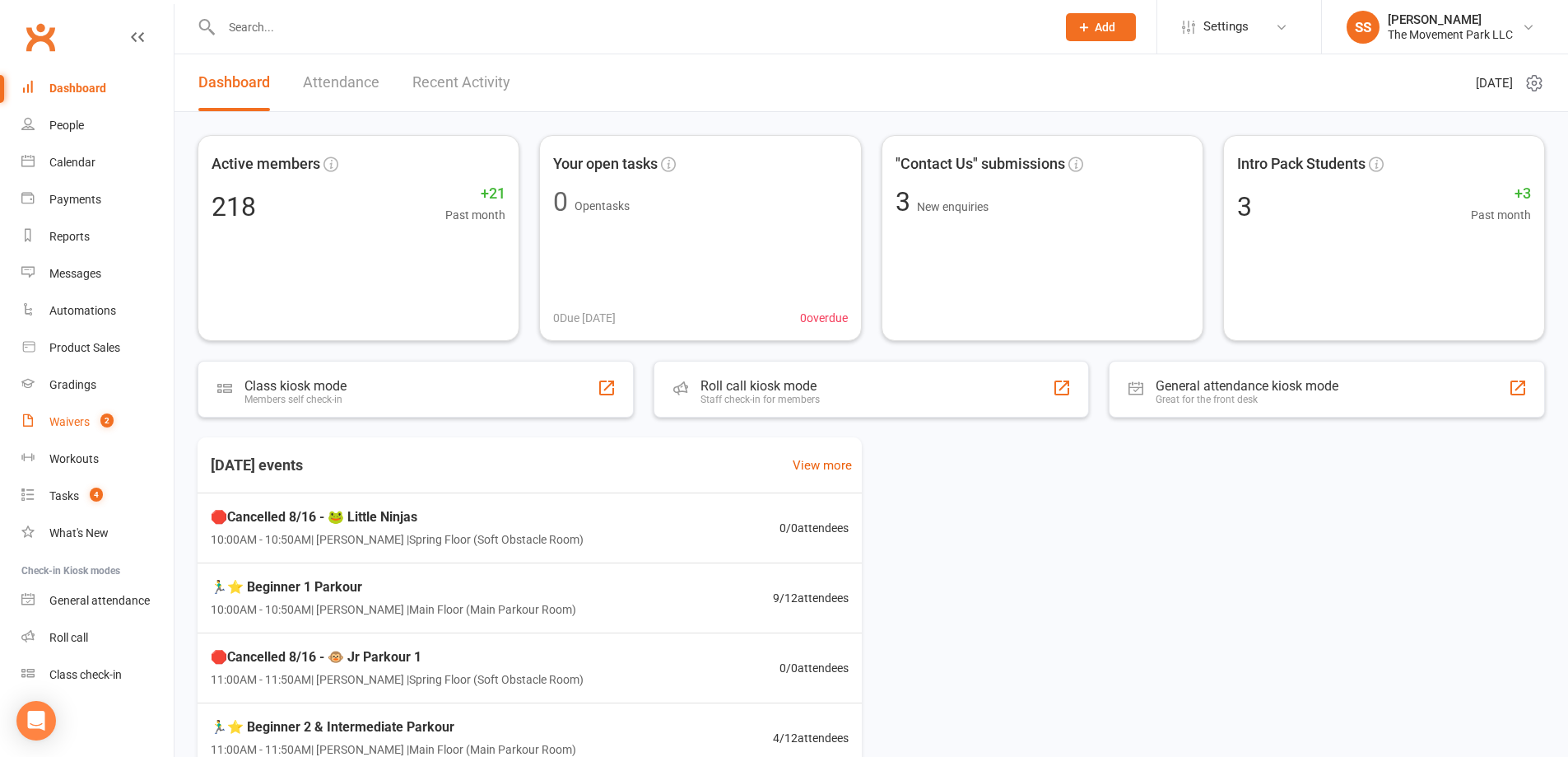
click at [105, 429] on link "Waivers 2" at bounding box center [98, 422] width 152 height 37
select select "100"
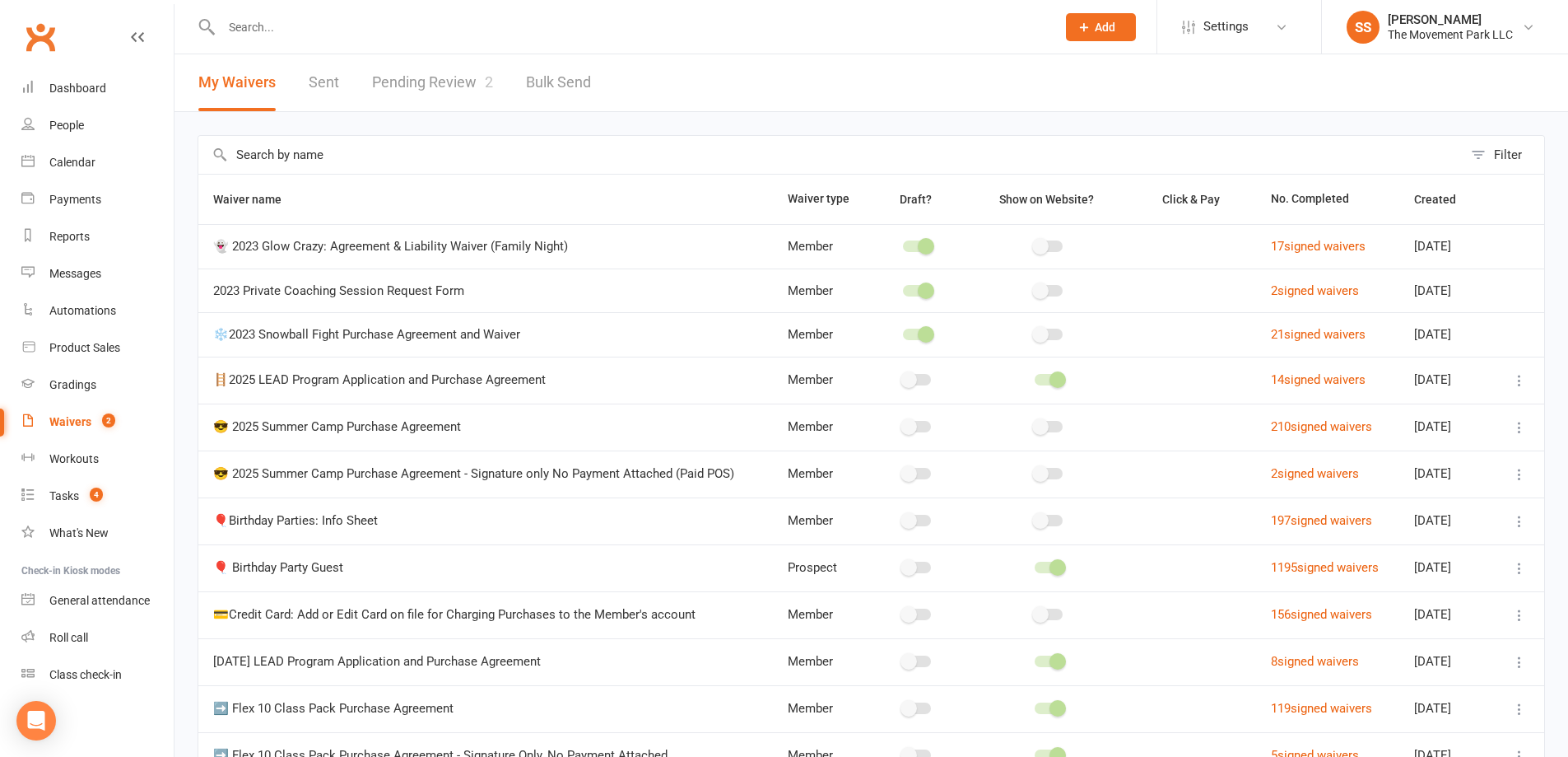
click at [415, 90] on link "Pending Review 2" at bounding box center [432, 82] width 121 height 56
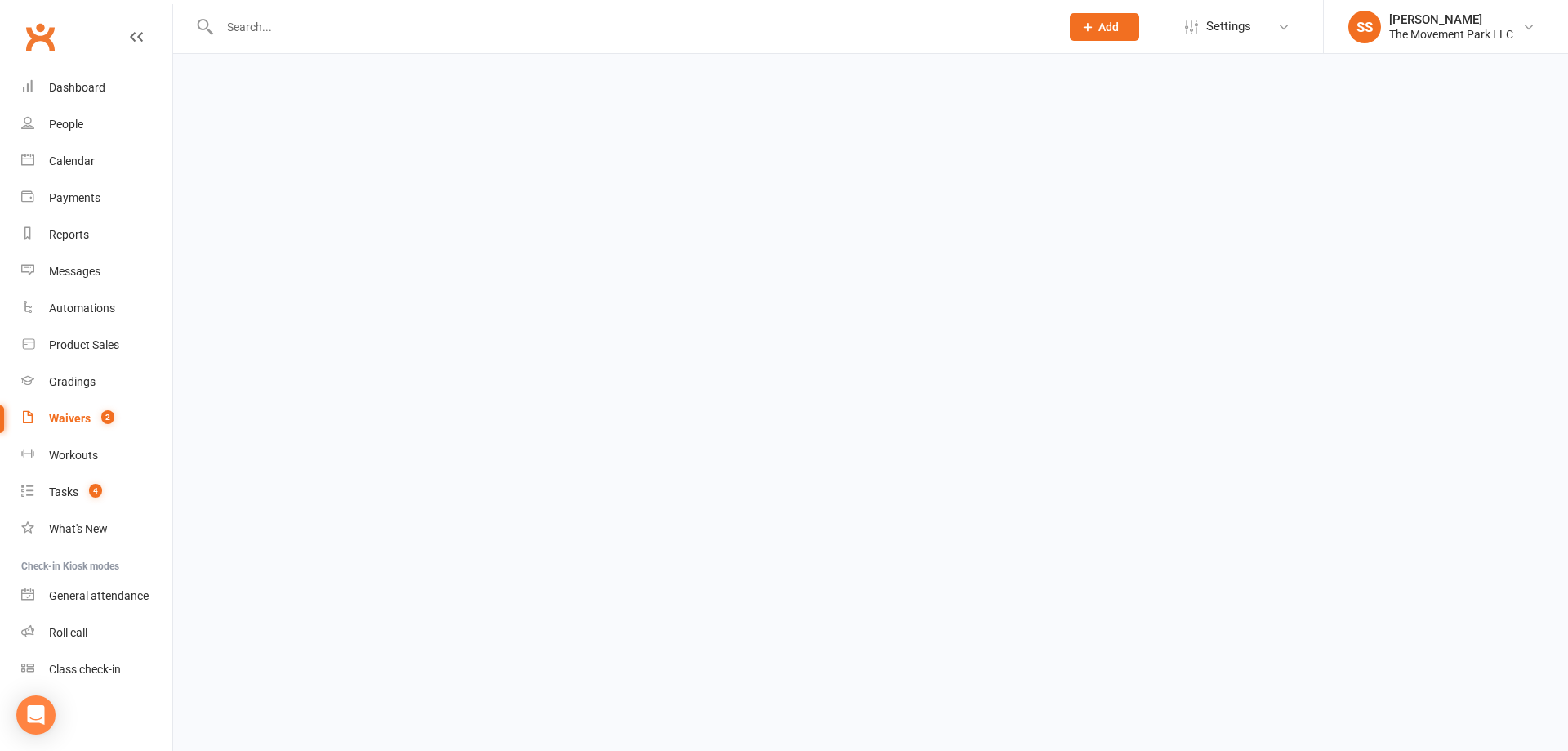
select select "100"
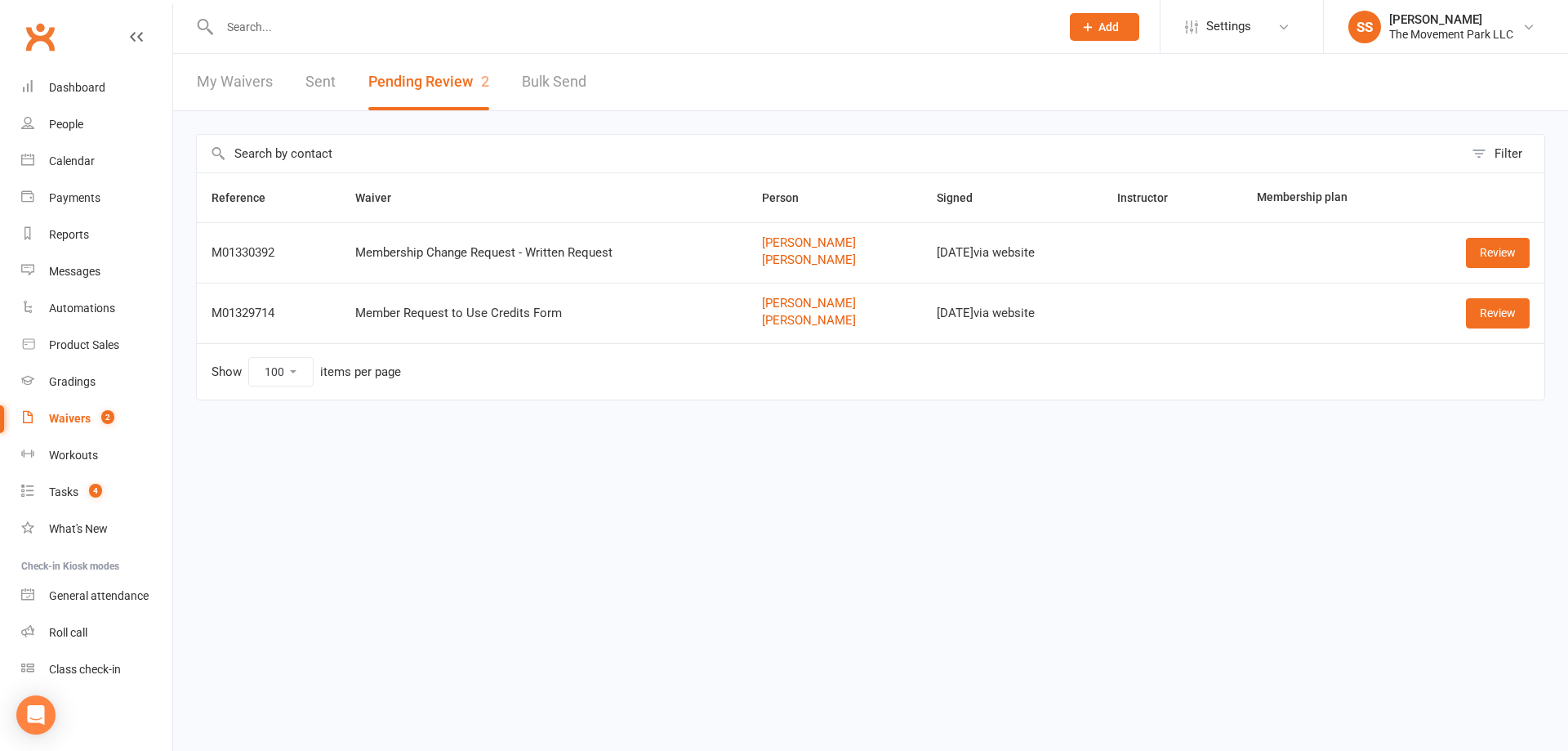
click at [416, 31] on input "text" at bounding box center [631, 27] width 834 height 23
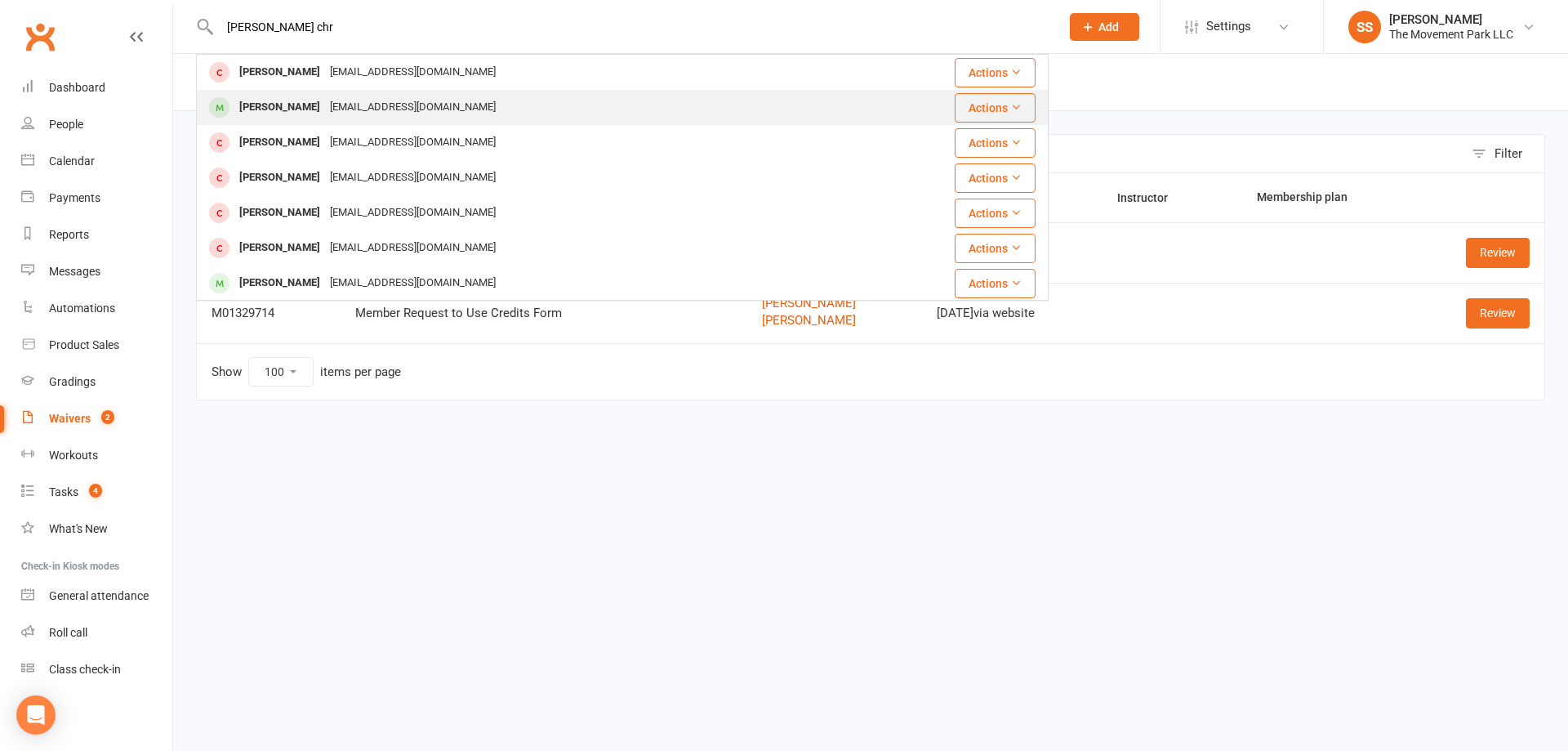
type input "parker chr"
click at [471, 95] on div "Parker Christensen lmk1411@hotmail.com" at bounding box center [558, 107] width 721 height 33
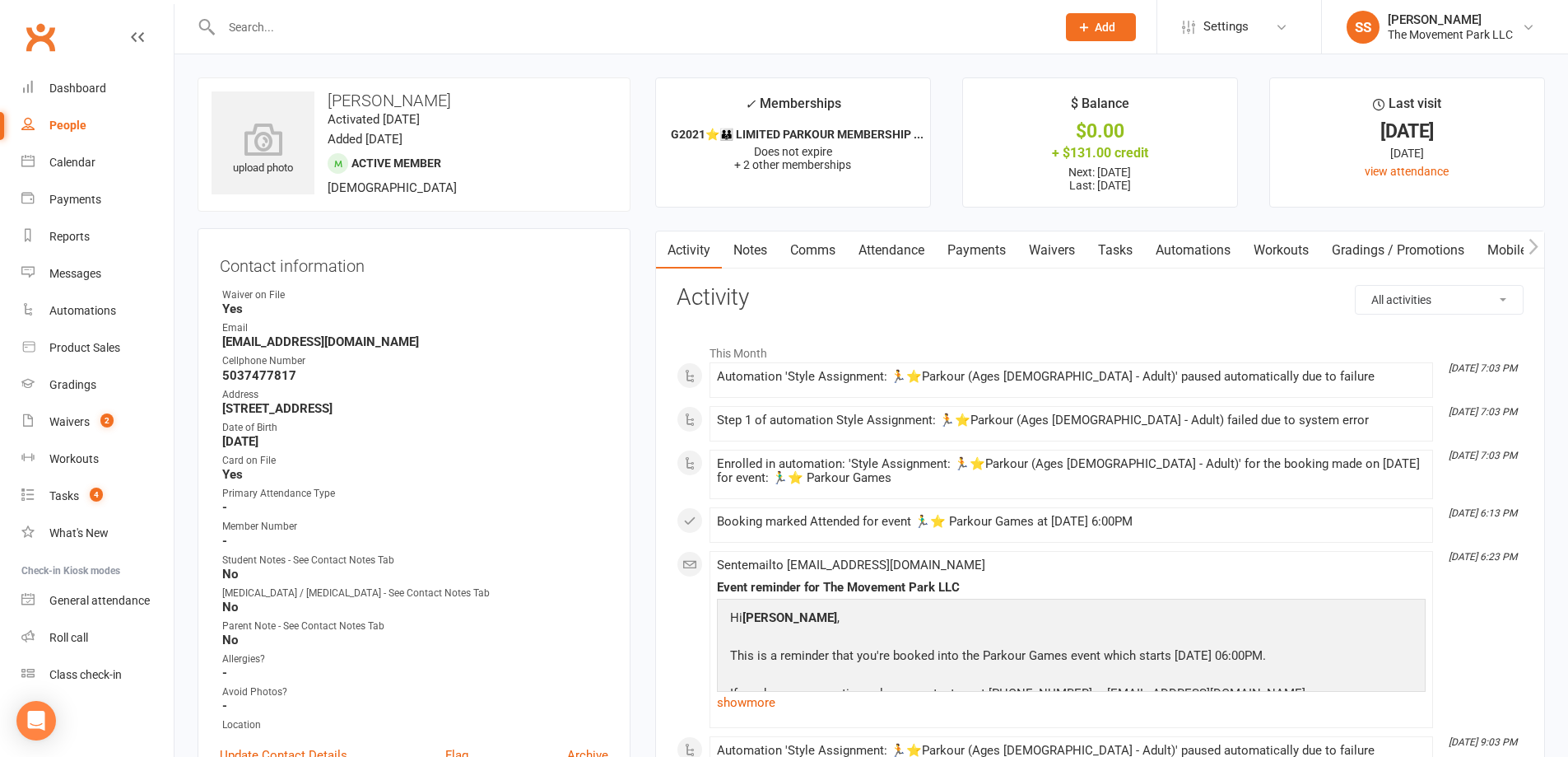
click at [872, 254] on link "Attendance" at bounding box center [891, 250] width 89 height 38
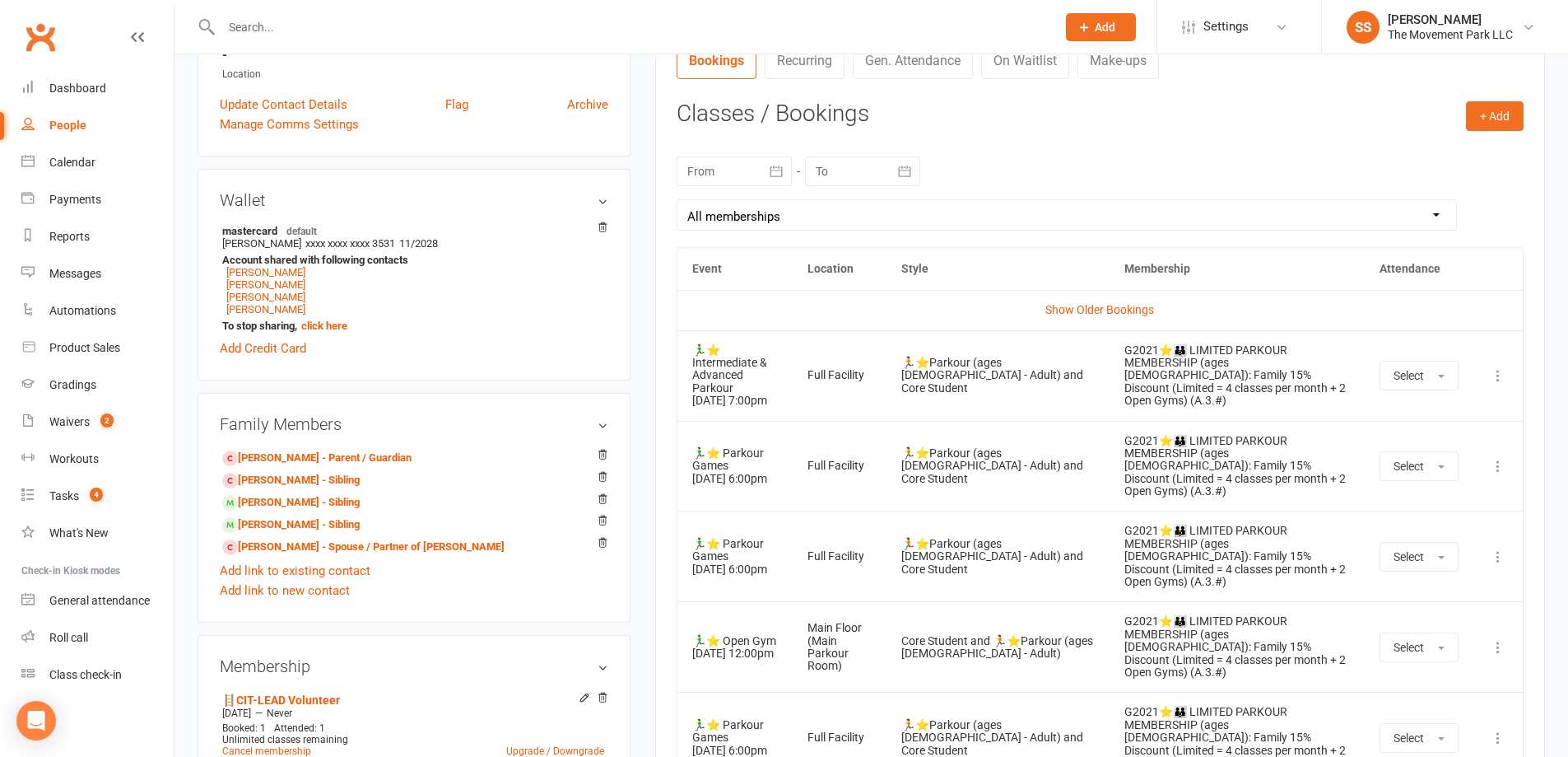
scroll to position [659, 0]
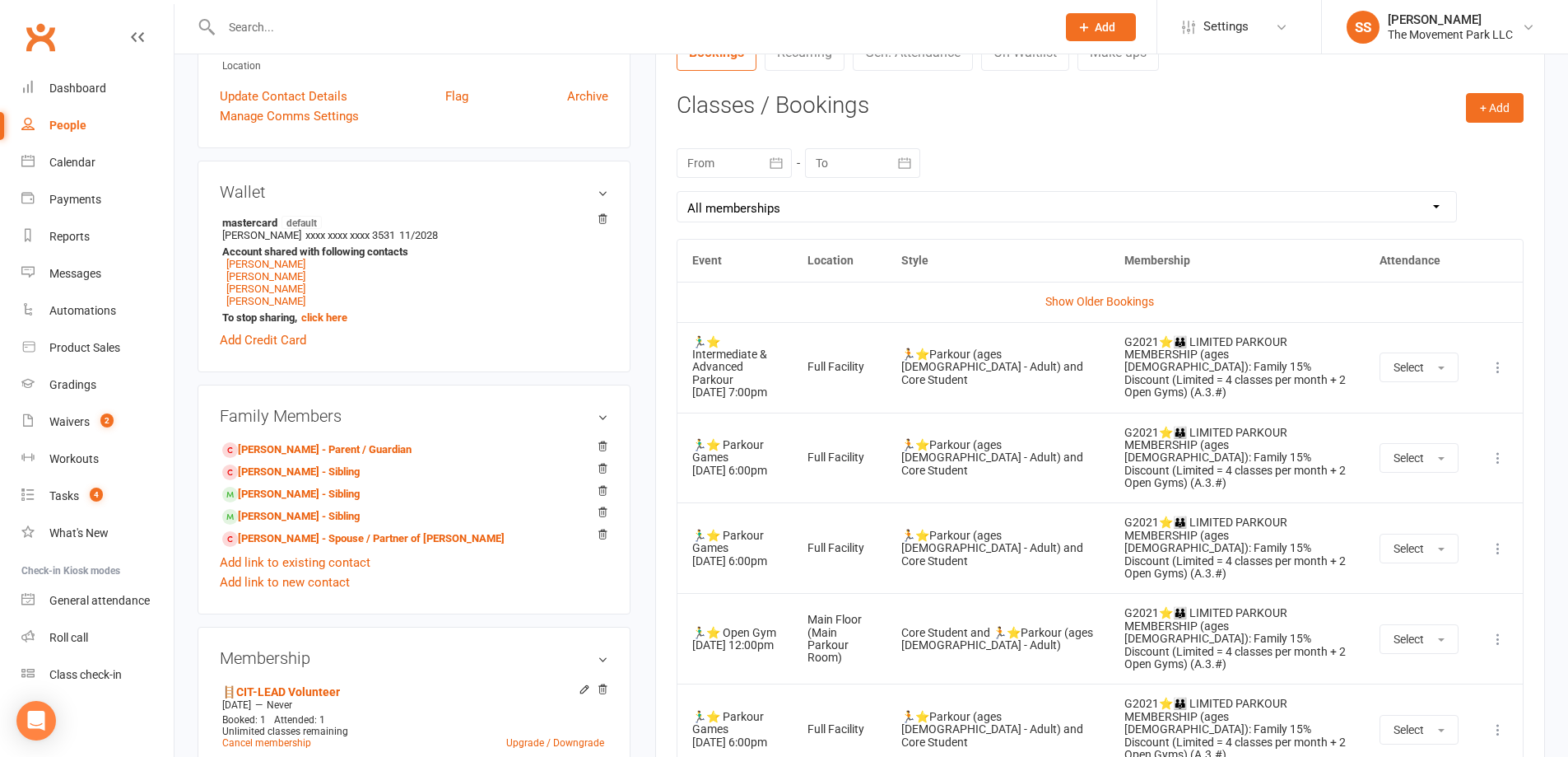
drag, startPoint x: 689, startPoint y: 363, endPoint x: 773, endPoint y: 390, distance: 88.2
click at [773, 390] on td "🏃‍♂️⭐ Intermediate & Advanced Parkour 27 Aug 2025 7:00pm" at bounding box center [735, 367] width 115 height 91
click at [1064, 302] on link "Show Older Bookings" at bounding box center [1100, 301] width 109 height 13
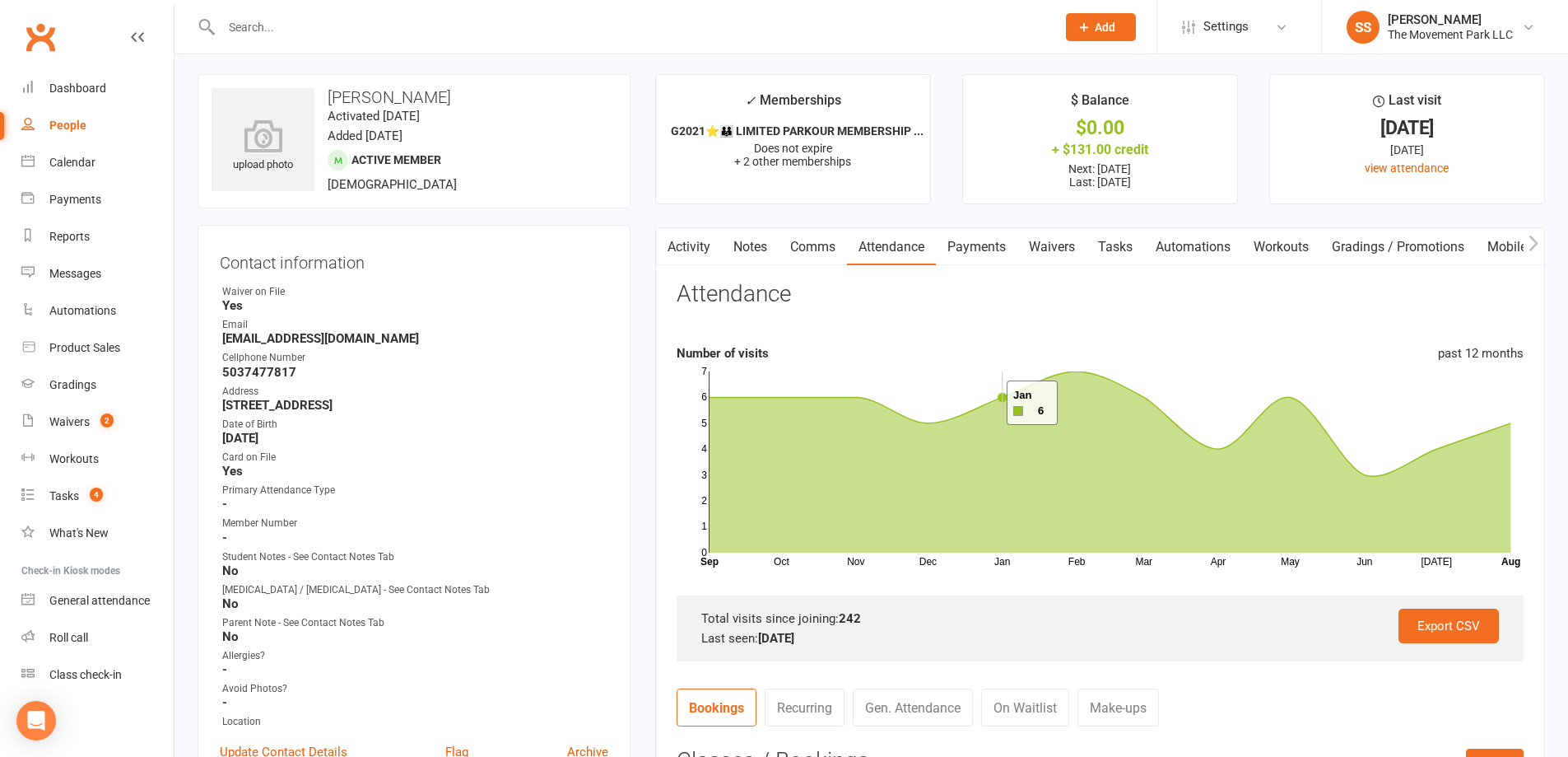
scroll to position [0, 0]
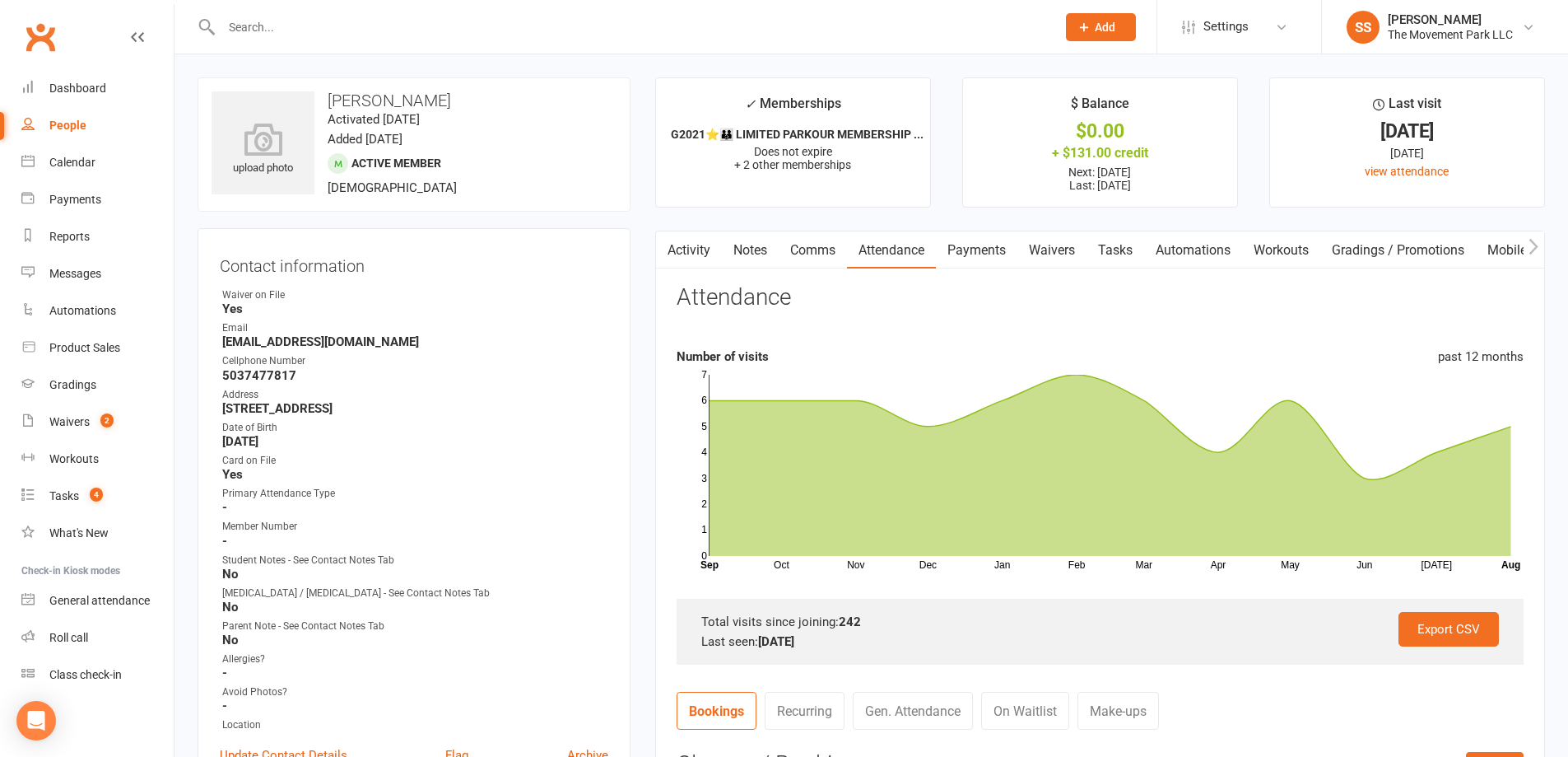
click at [686, 260] on link "Activity" at bounding box center [689, 250] width 66 height 38
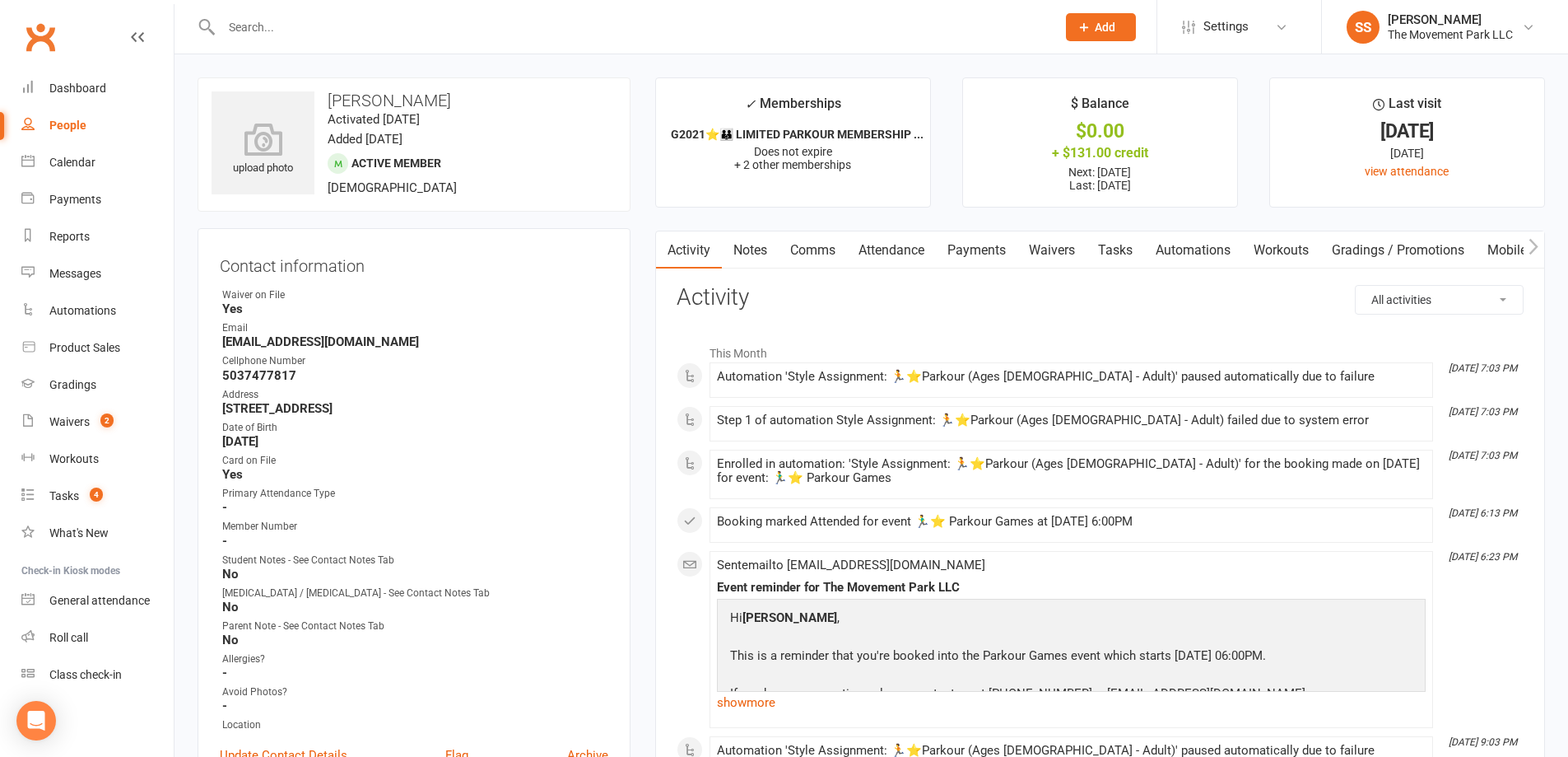
drag, startPoint x: 941, startPoint y: 254, endPoint x: 987, endPoint y: 254, distance: 46.0
click at [987, 254] on link "Payments" at bounding box center [976, 250] width 81 height 38
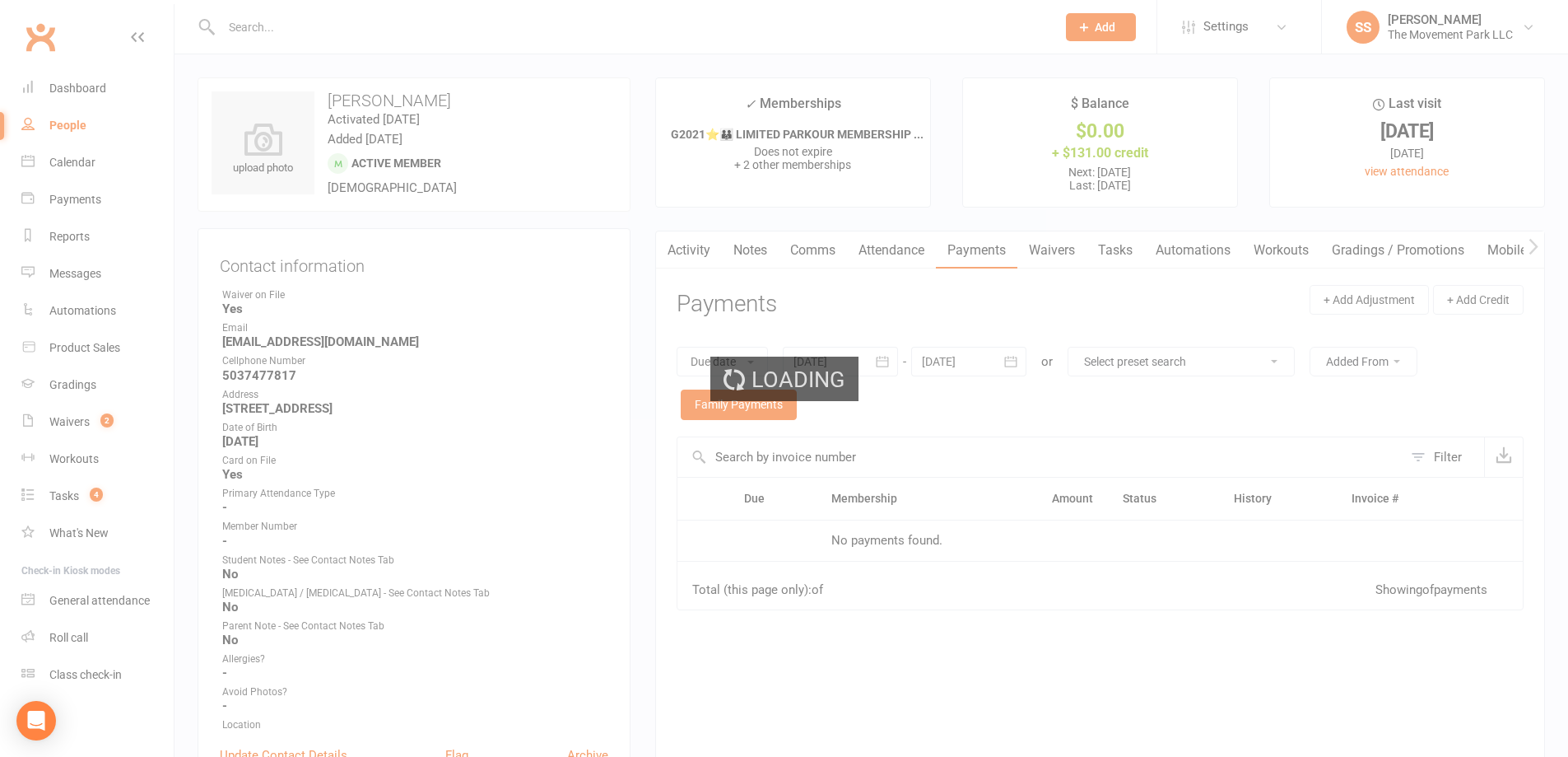
click at [882, 244] on link "Attendance" at bounding box center [891, 250] width 89 height 38
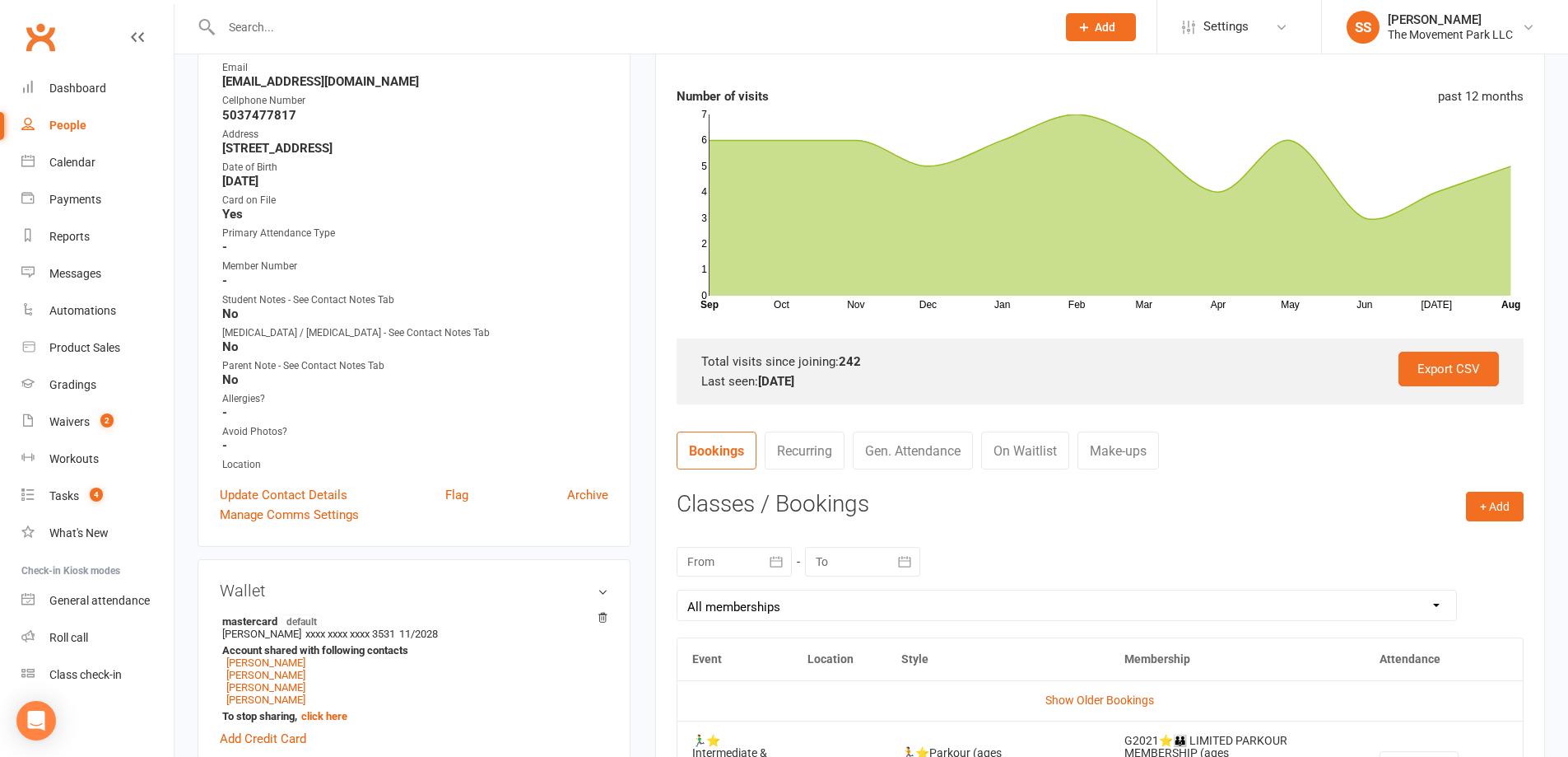
scroll to position [494, 0]
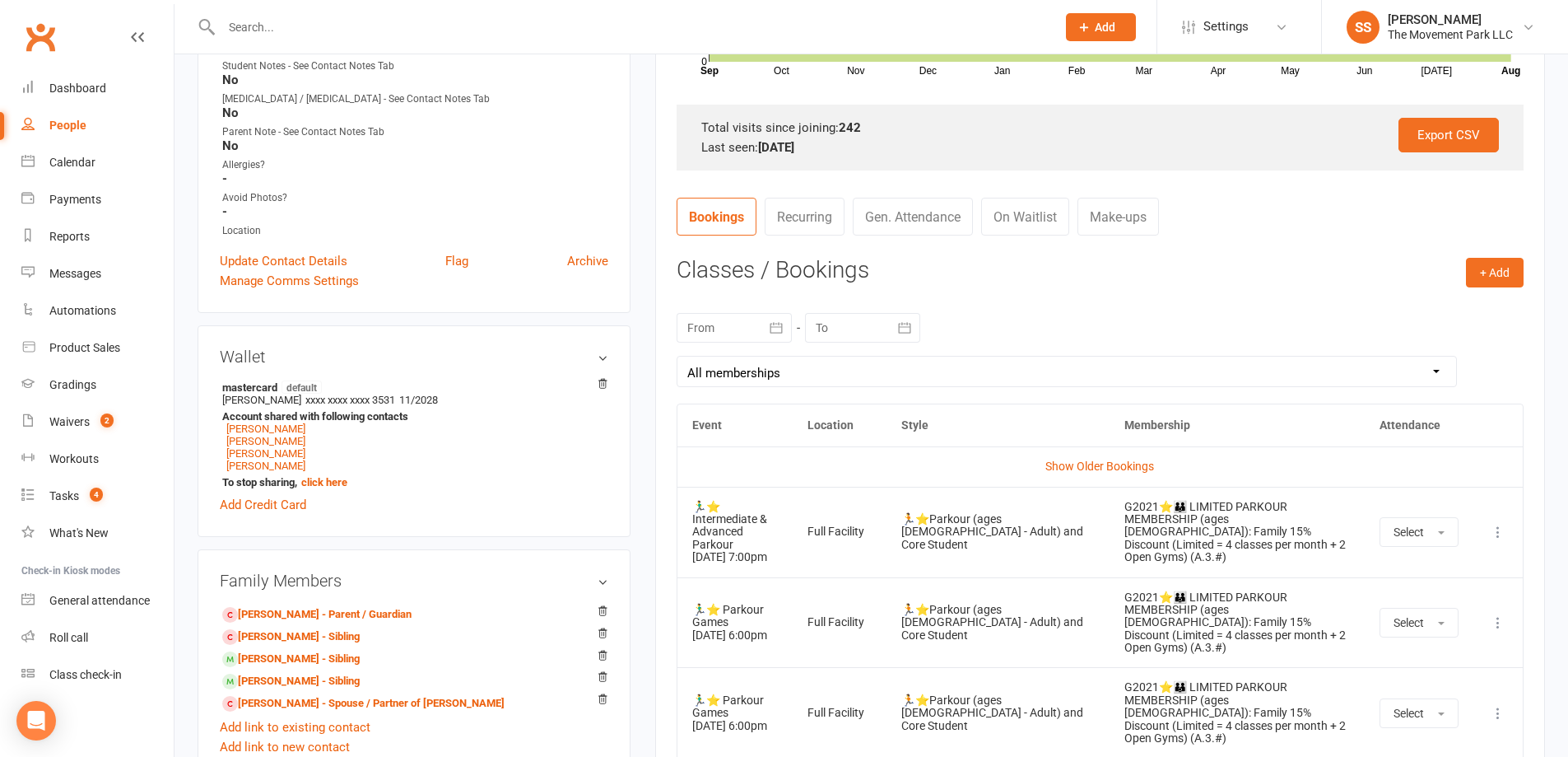
click at [901, 228] on link "Gen. Attendance" at bounding box center [912, 217] width 120 height 38
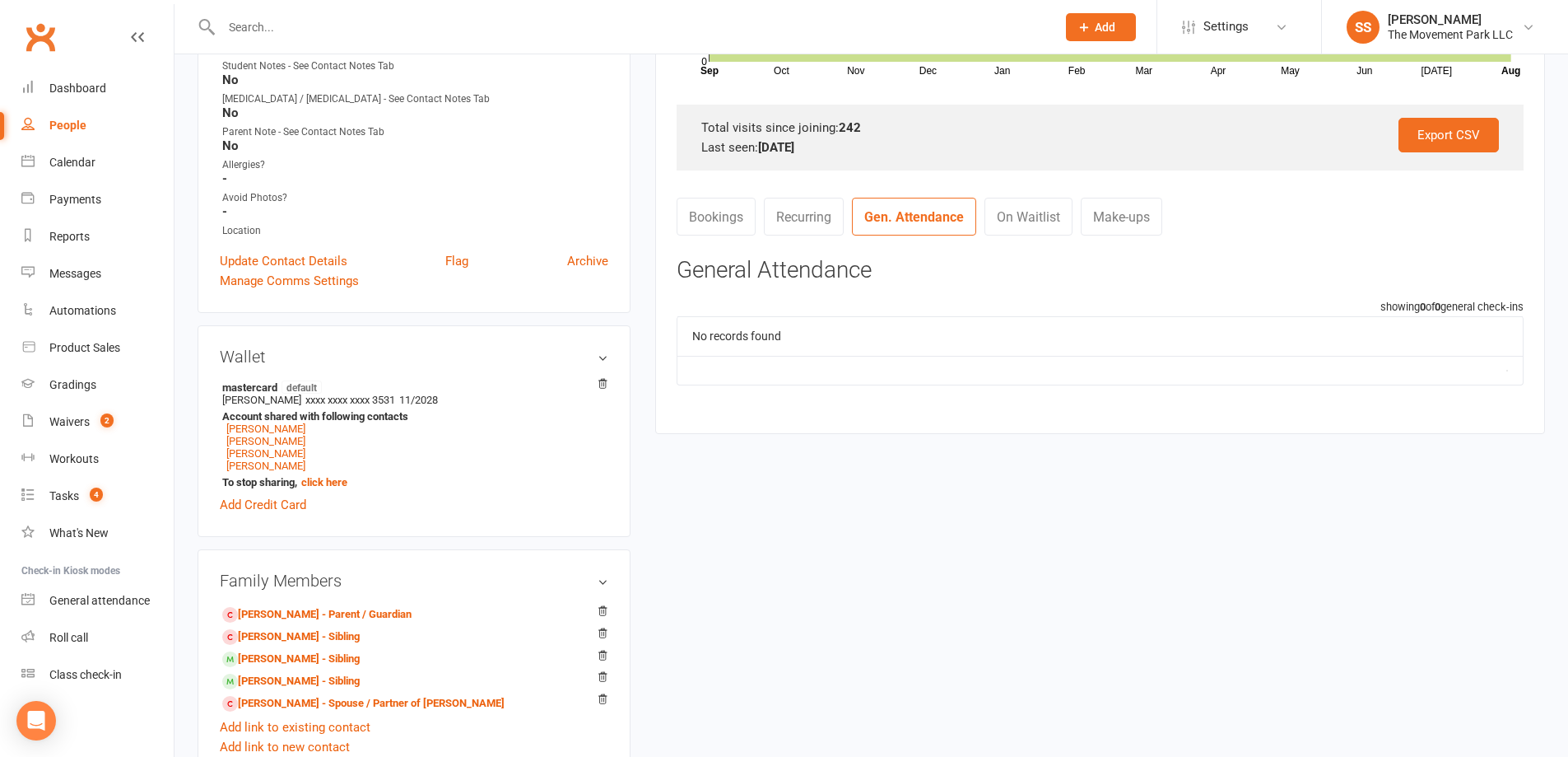
click at [727, 232] on link "Bookings" at bounding box center [716, 217] width 79 height 38
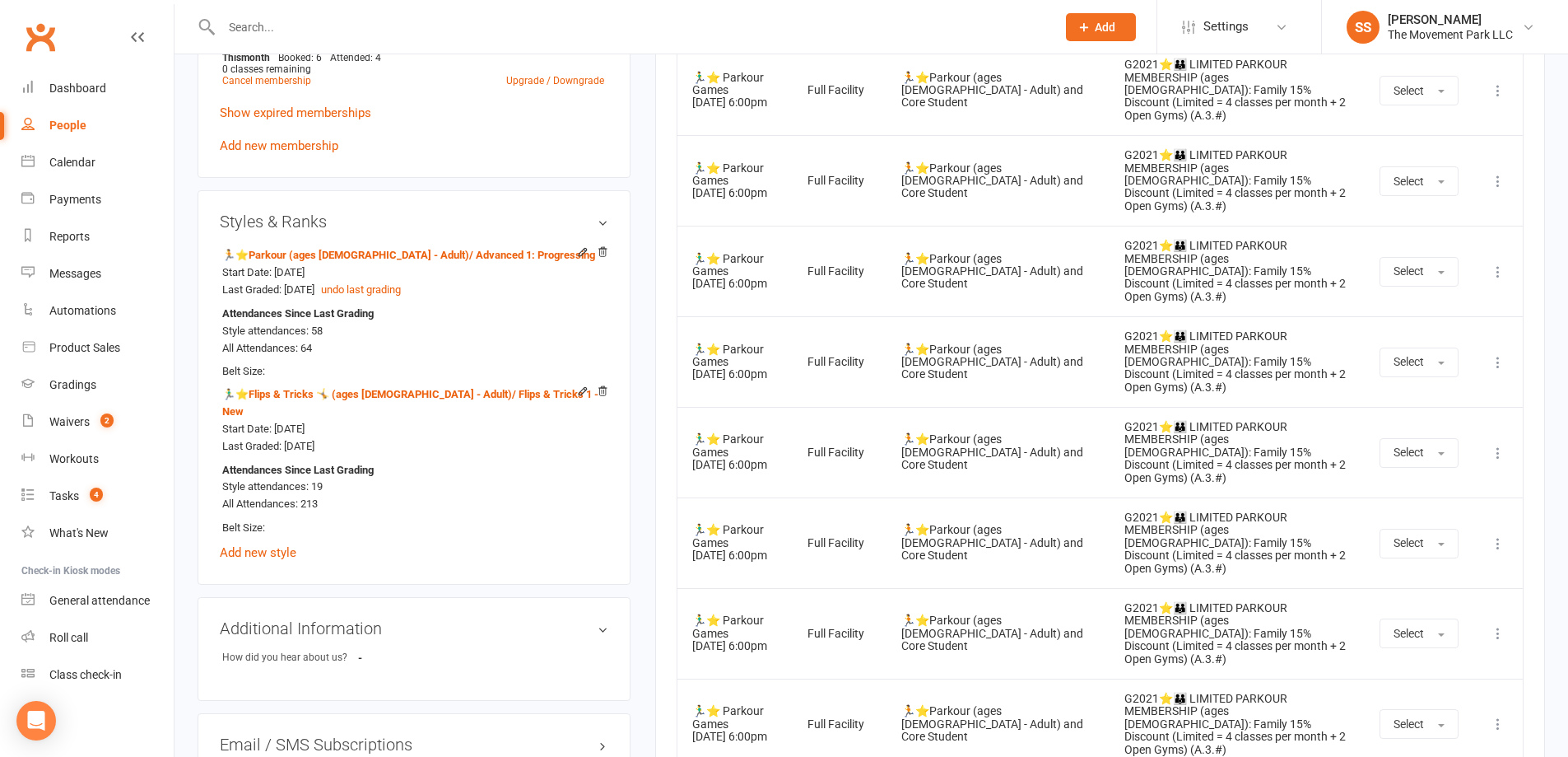
scroll to position [202, 0]
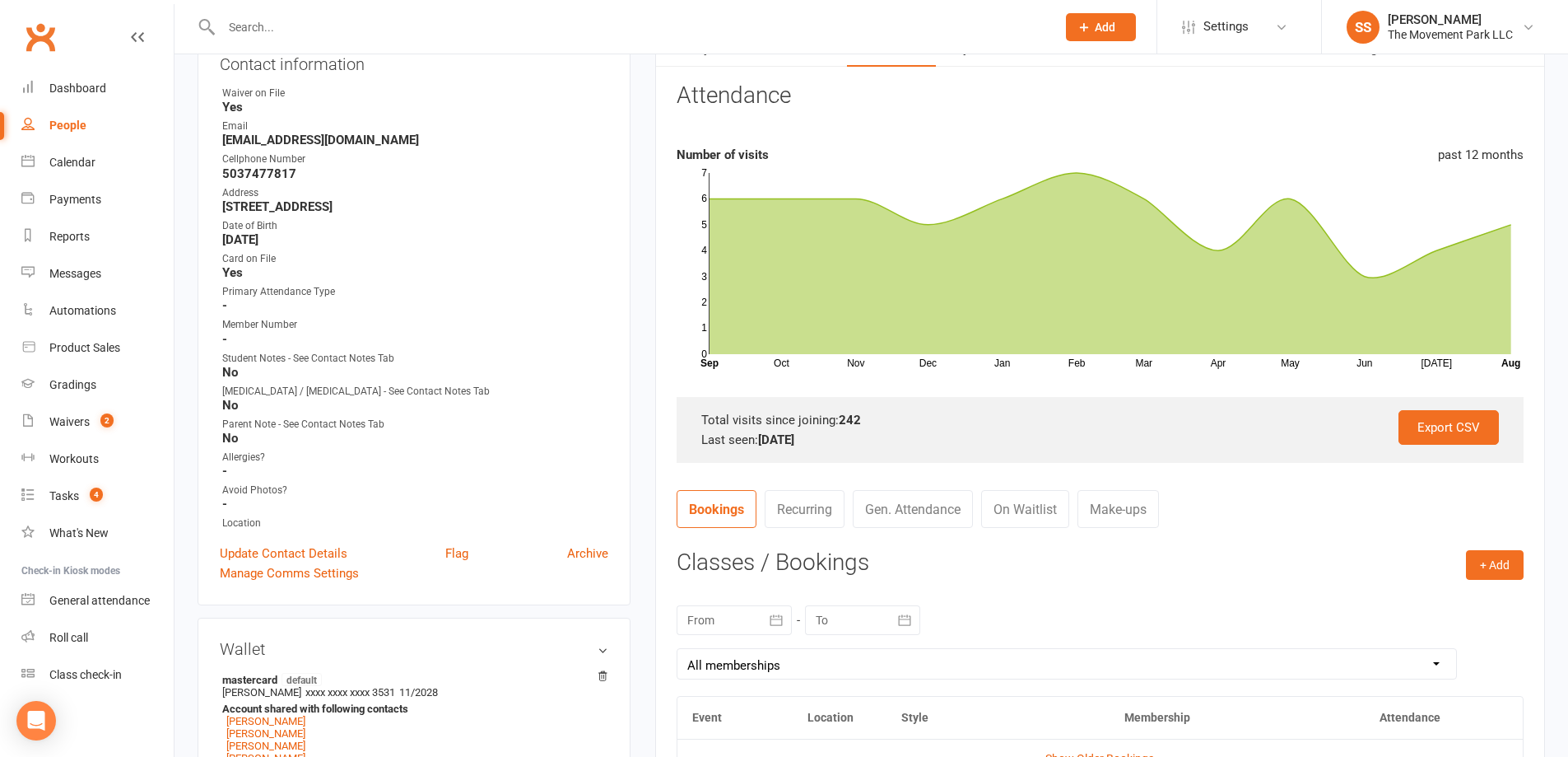
drag, startPoint x: 370, startPoint y: 489, endPoint x: 419, endPoint y: 296, distance: 199.1
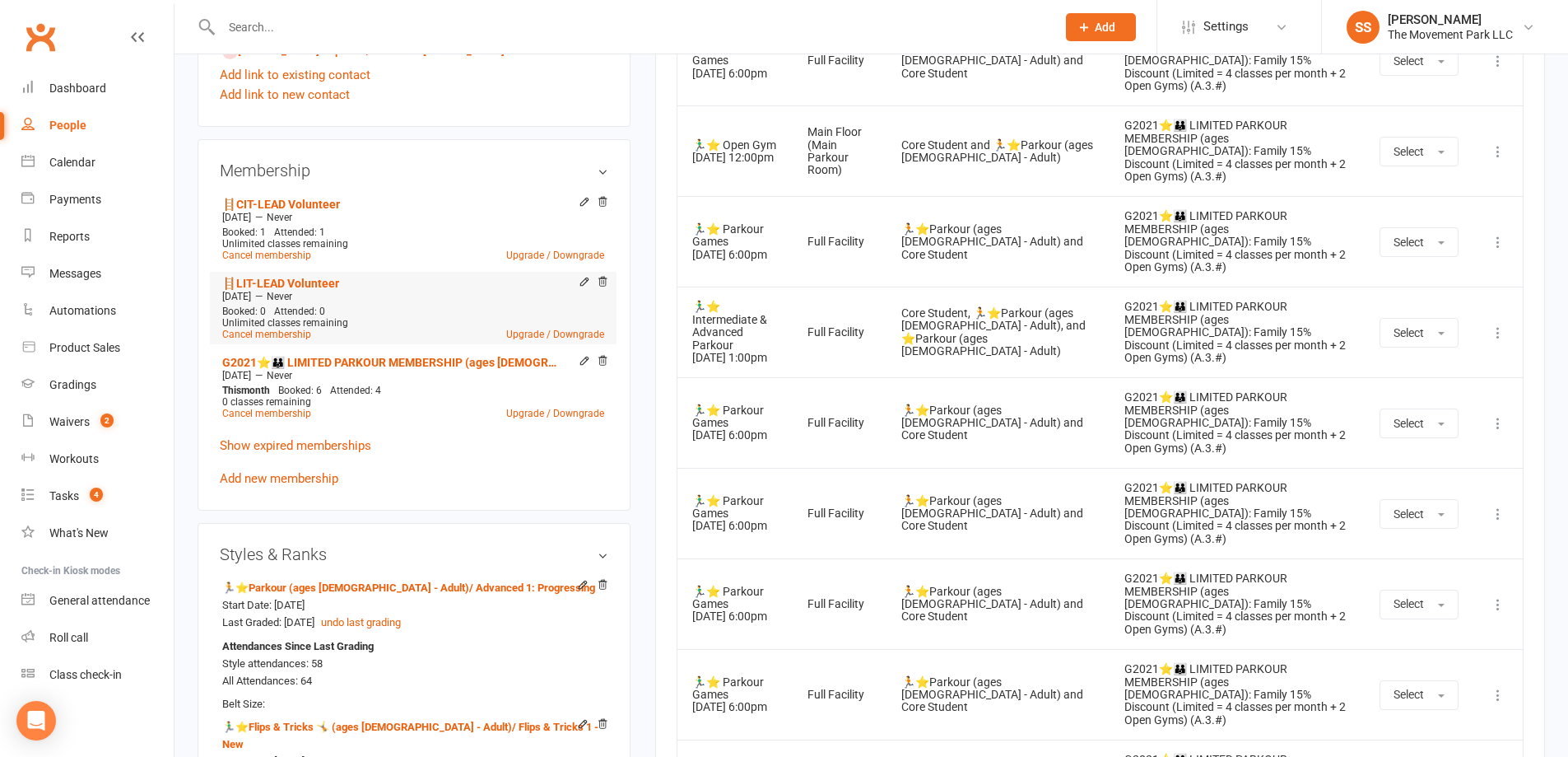
scroll to position [1153, 0]
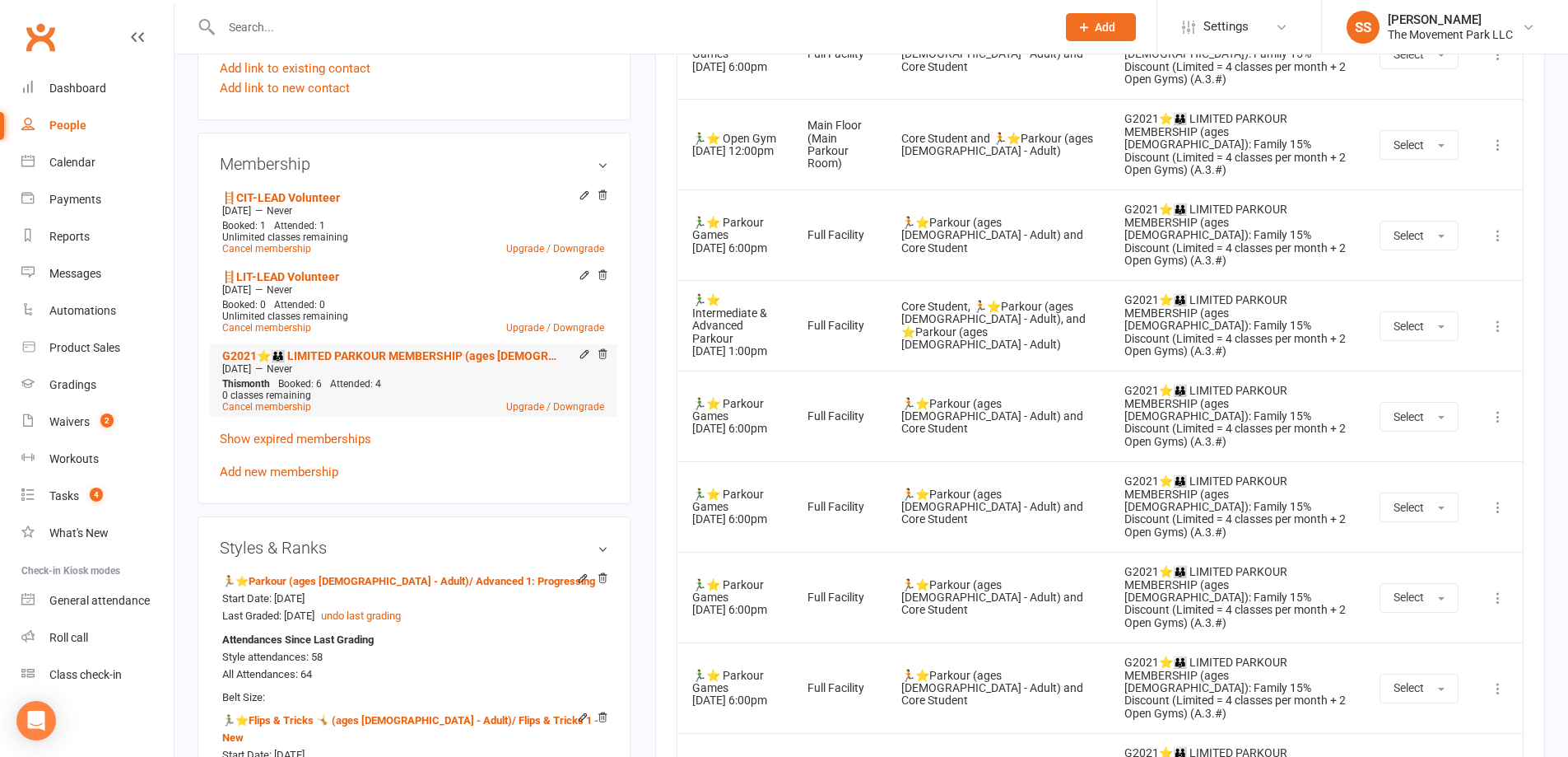
click at [581, 360] on icon at bounding box center [585, 355] width 12 height 13
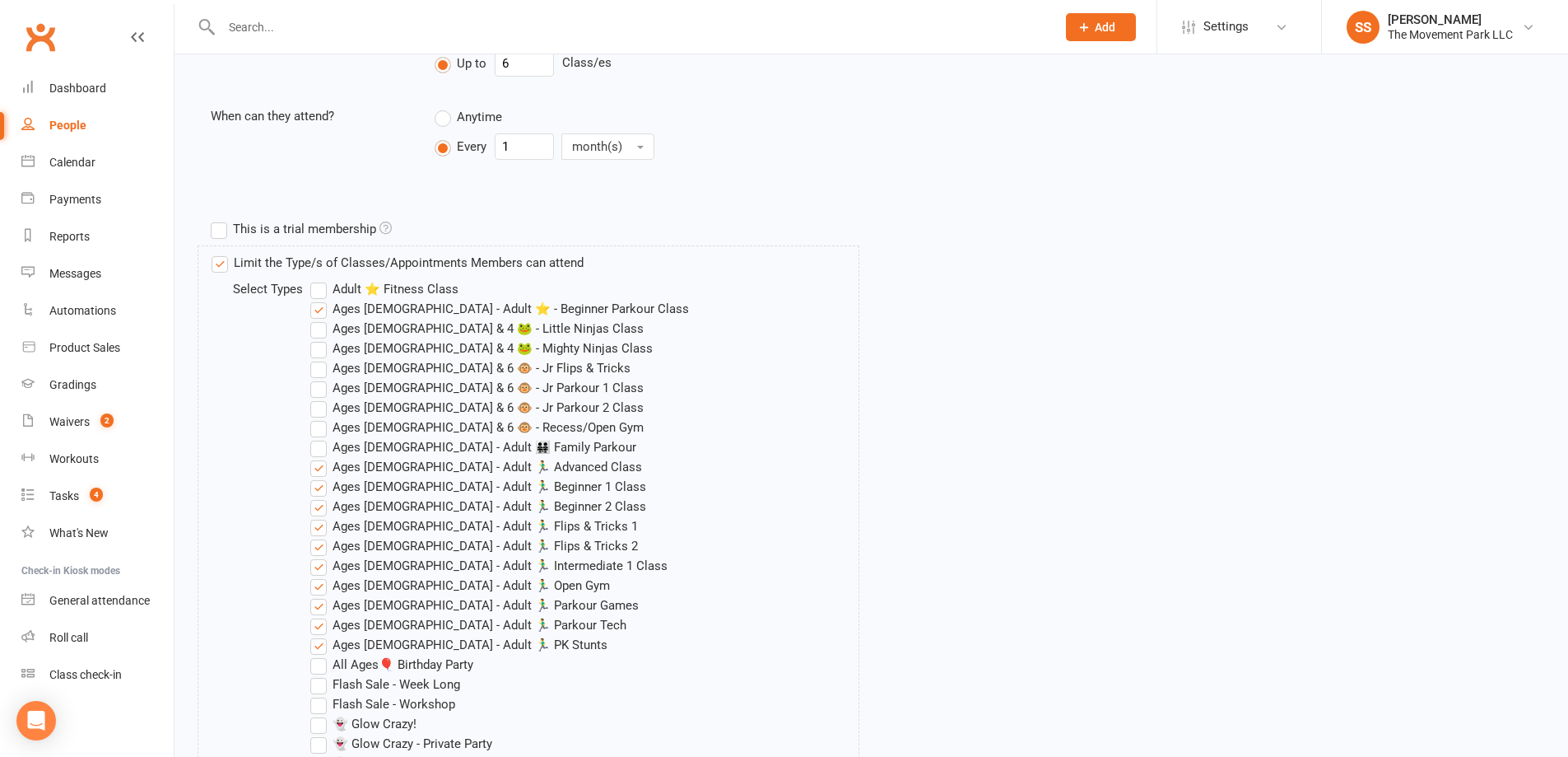
scroll to position [412, 0]
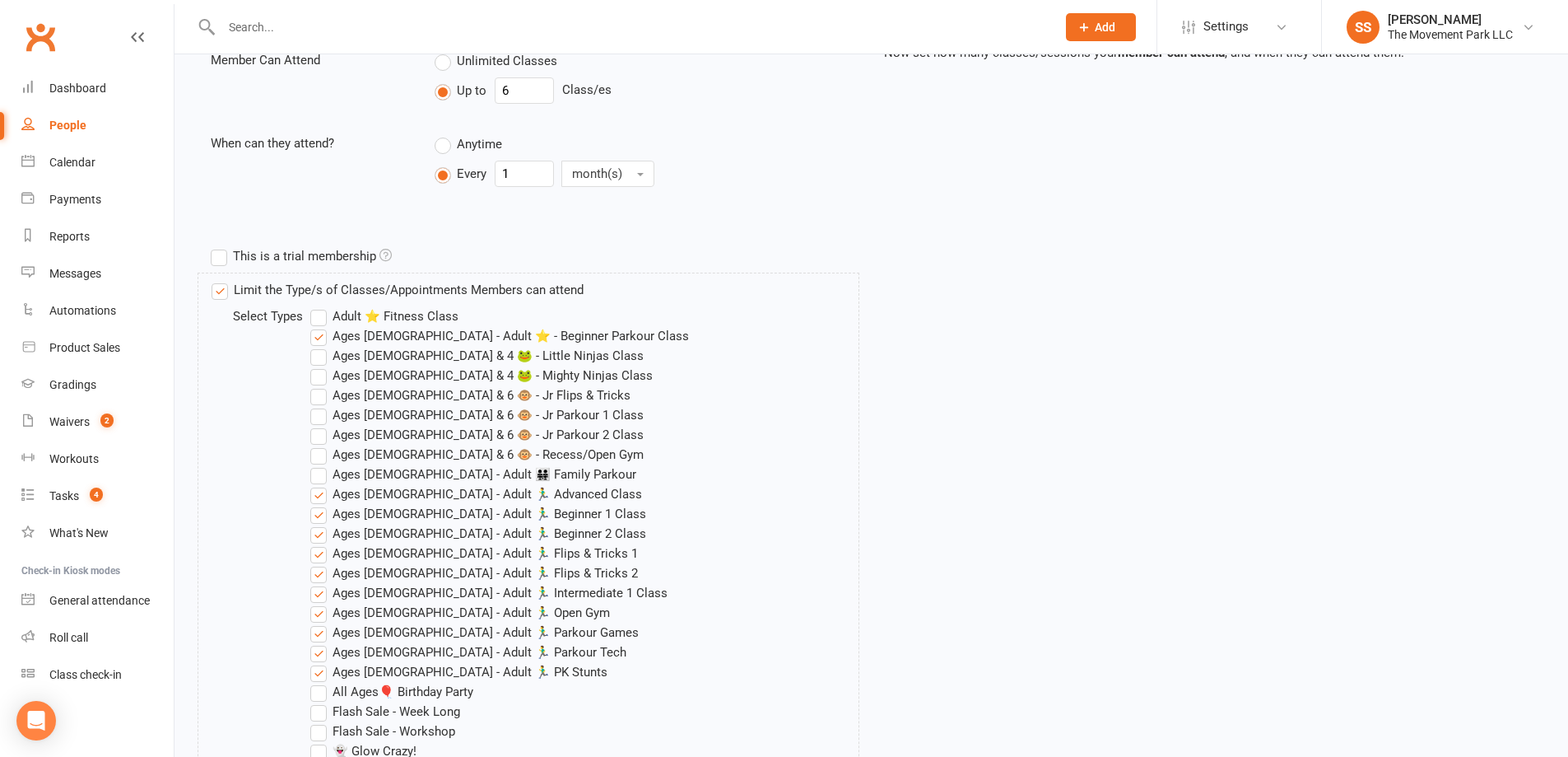
drag, startPoint x: 586, startPoint y: 452, endPoint x: 689, endPoint y: 471, distance: 104.7
click at [689, 471] on div "Select Types Adult ⭐ Fitness Class Ages 12 - Adult ⭐ - Beginner Parkour Class A…" at bounding box center [535, 711] width 647 height 810
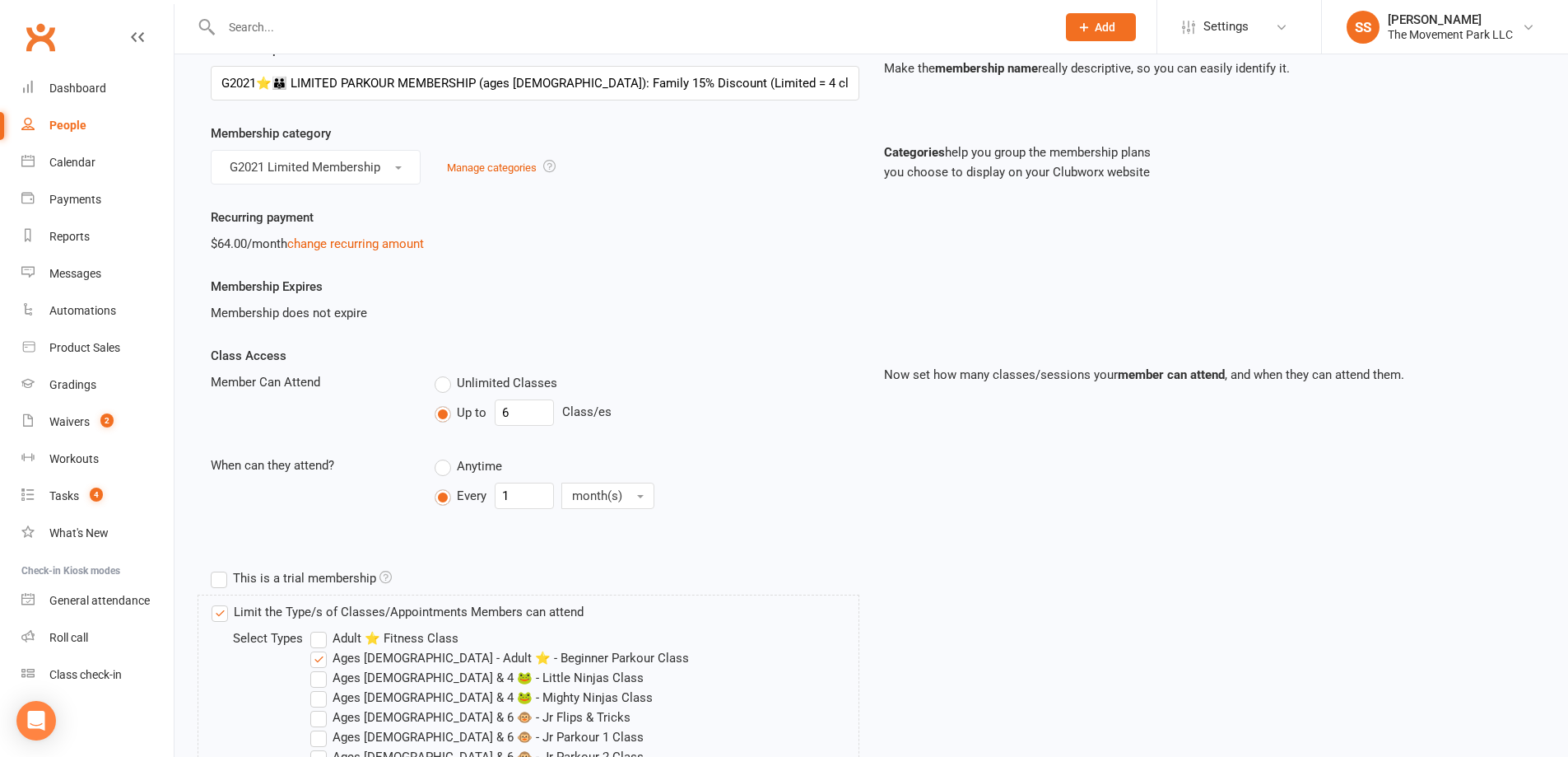
scroll to position [0, 0]
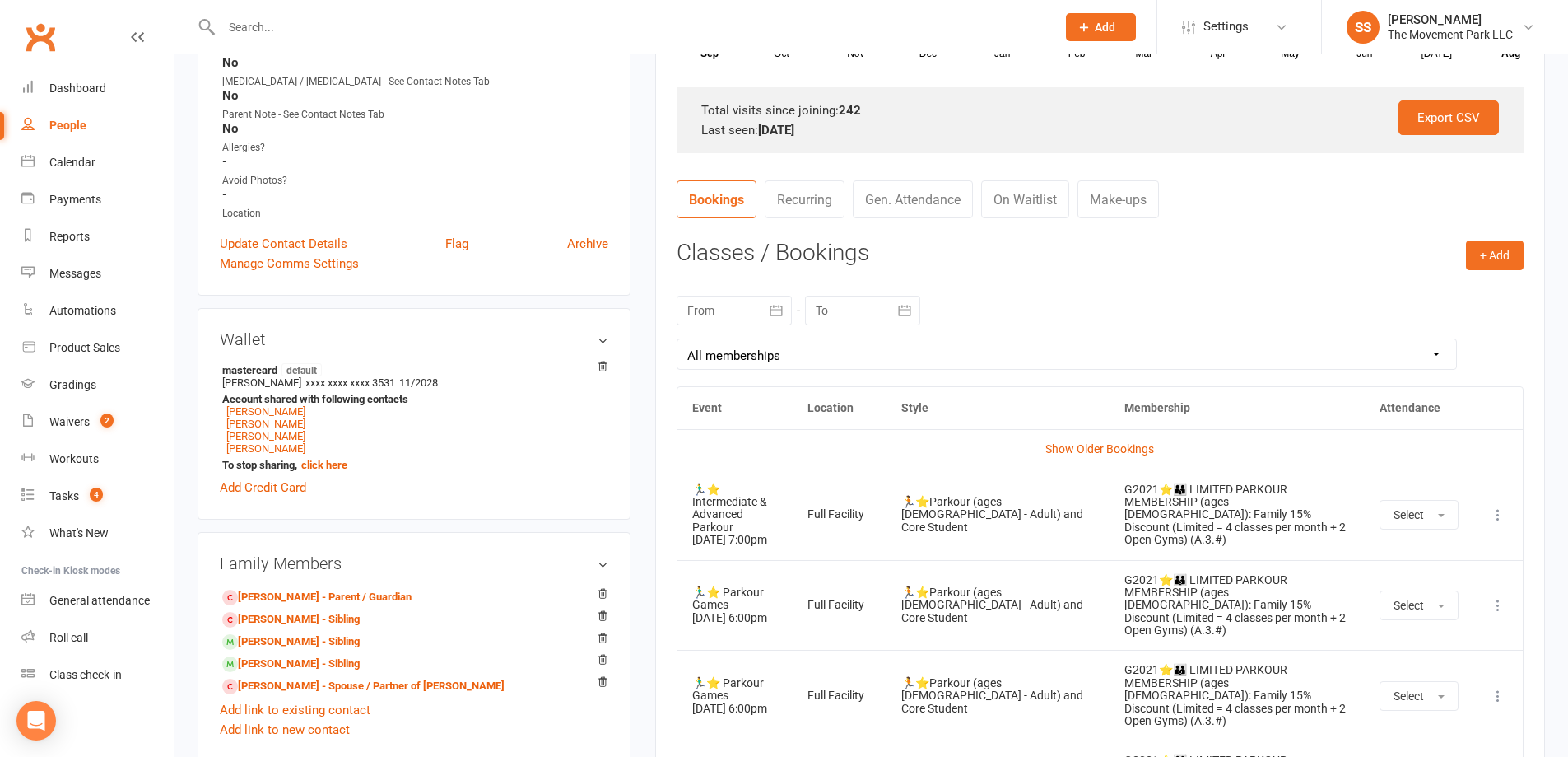
scroll to position [905, 0]
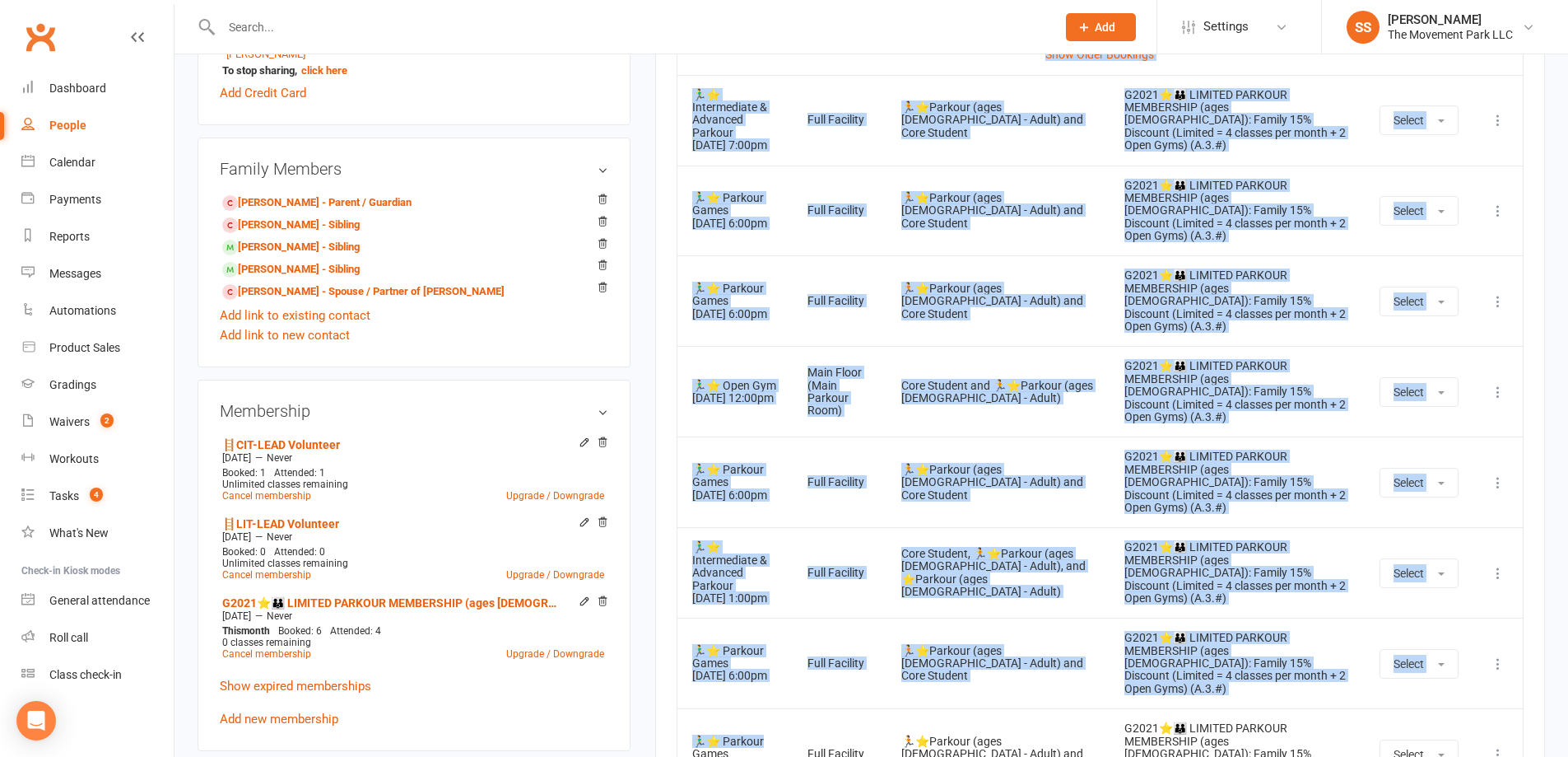
drag, startPoint x: 796, startPoint y: 646, endPoint x: 733, endPoint y: 461, distance: 195.4
click at [691, 453] on tbody "Show Older Bookings 🏃‍♂️⭐ Intermediate & Advanced Parkour 27 Aug 2025 7:00pm Fu…" at bounding box center [1100, 507] width 845 height 945
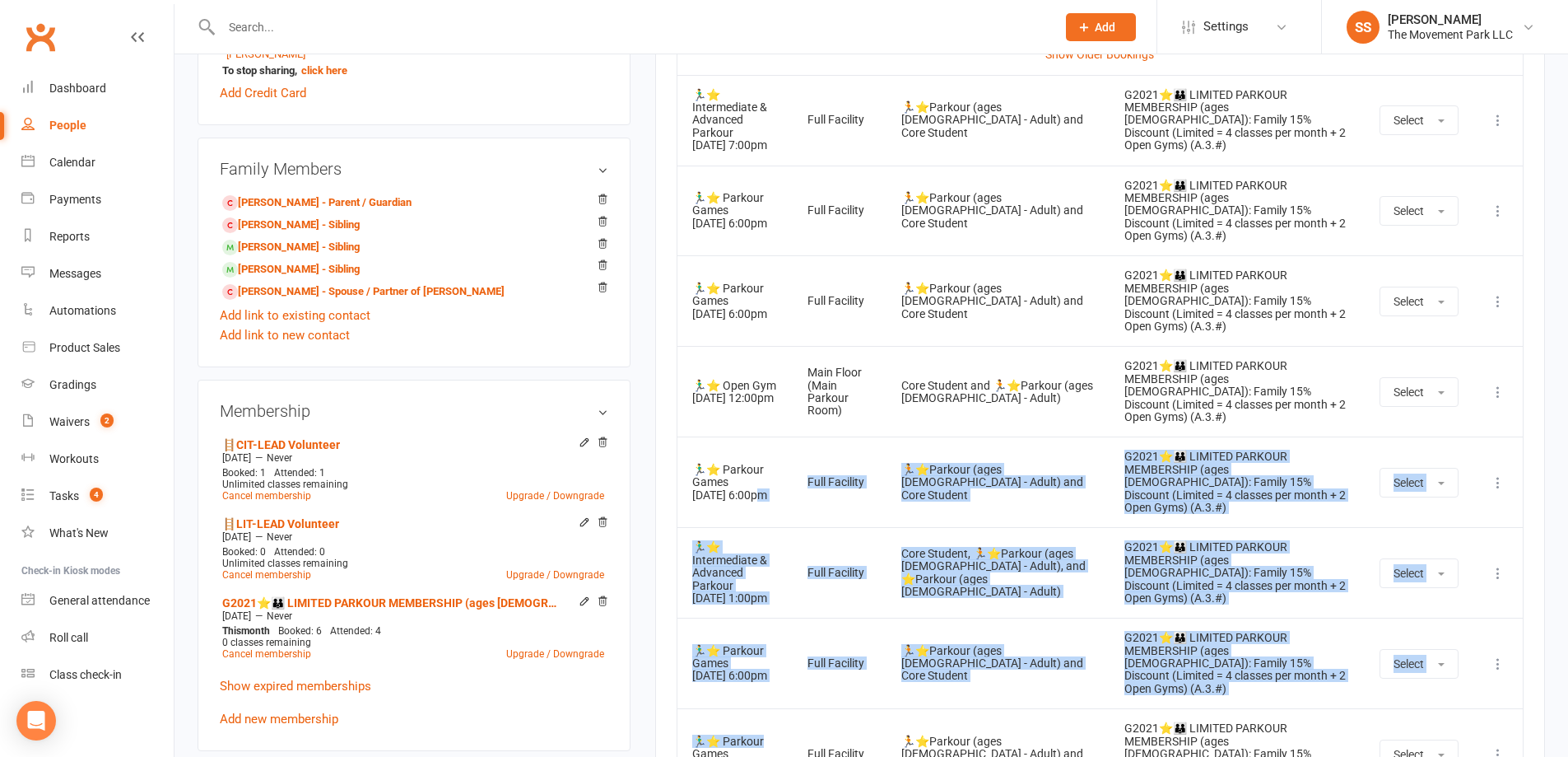
click at [745, 472] on td "🏃‍♂️⭐ Parkour Games 12 Sep 2025 6:00pm" at bounding box center [735, 482] width 115 height 91
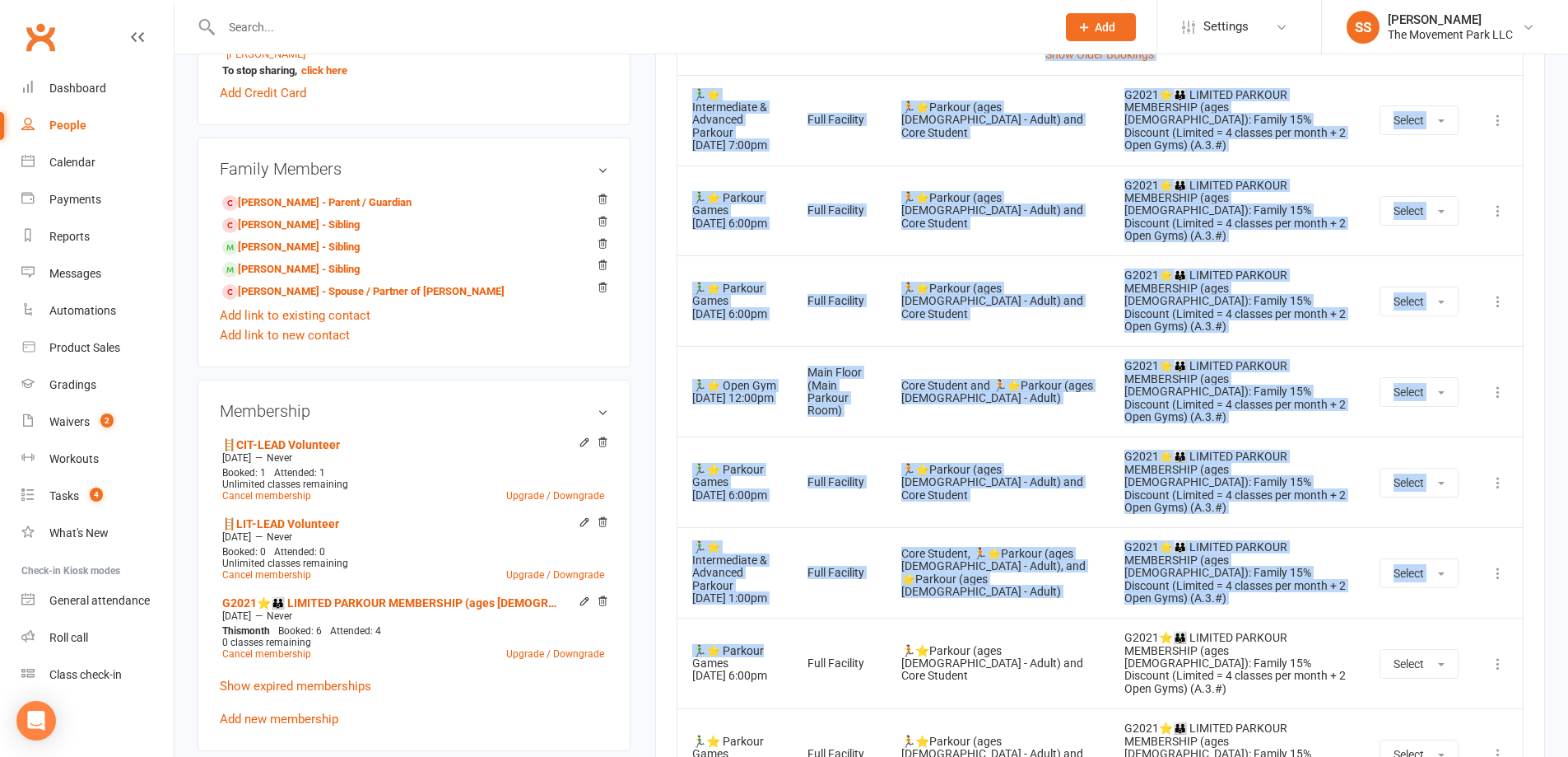
drag, startPoint x: 676, startPoint y: 338, endPoint x: 806, endPoint y: 569, distance: 265.1
click at [806, 569] on table "Event Location Style Membership Attendance Show Older Bookings 🏃‍♂️⭐ Intermedia…" at bounding box center [1100, 486] width 847 height 989
click at [792, 617] on td "🏃‍♂️⭐ Parkour Games 19 Sep 2025 6:00pm" at bounding box center [735, 663] width 115 height 91
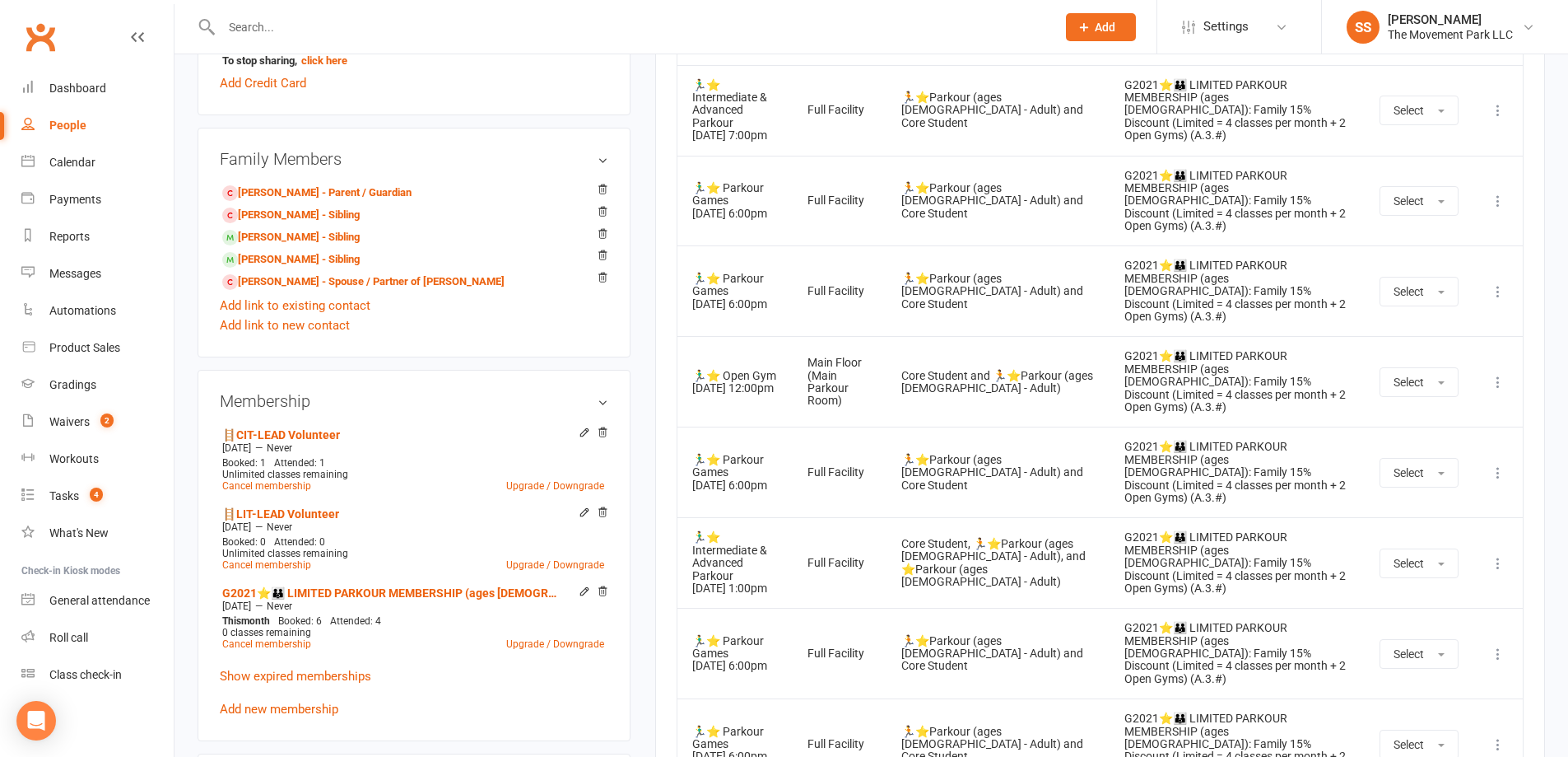
scroll to position [1153, 0]
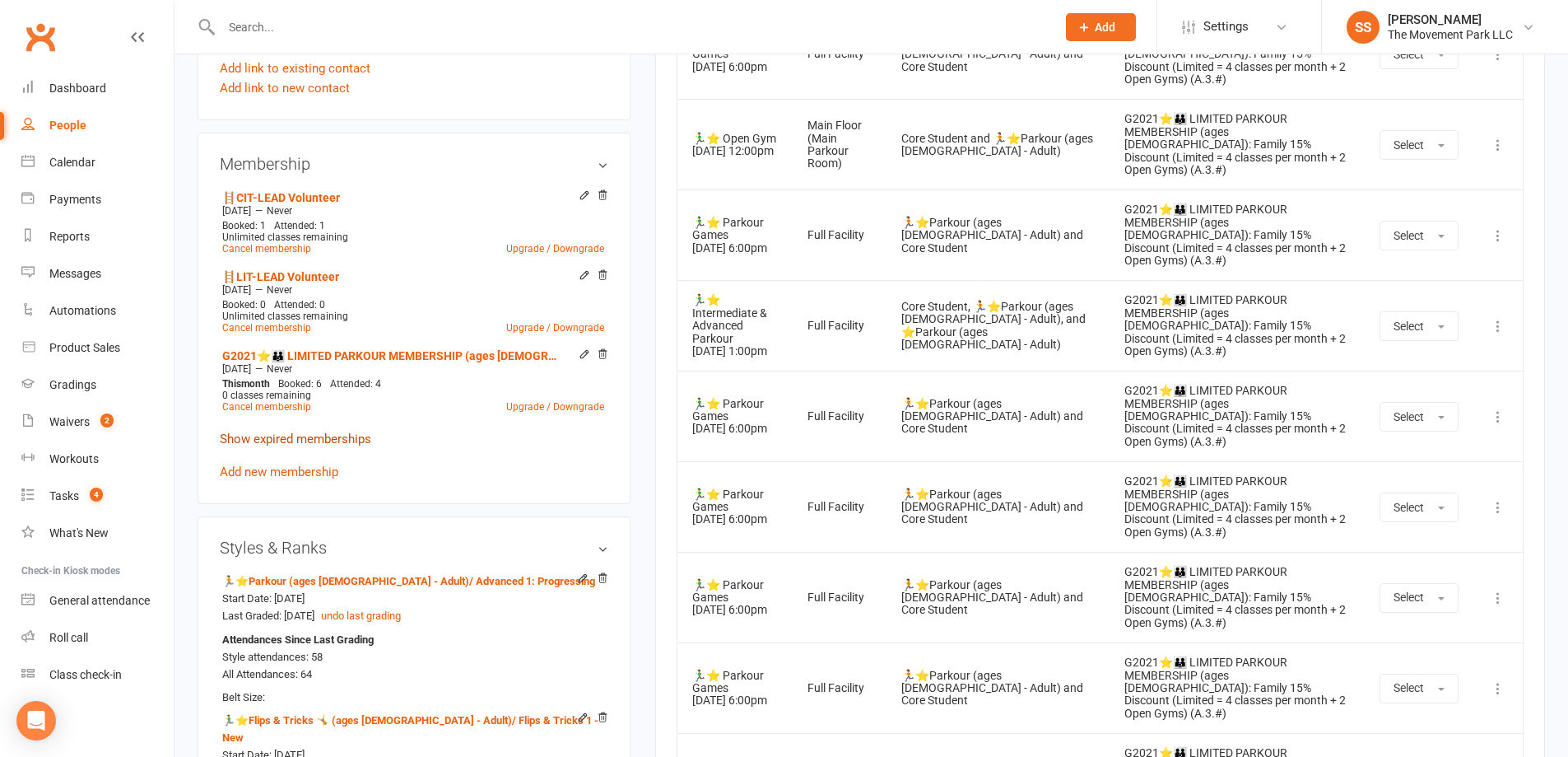
click at [316, 441] on link "Show expired memberships" at bounding box center [295, 438] width 151 height 15
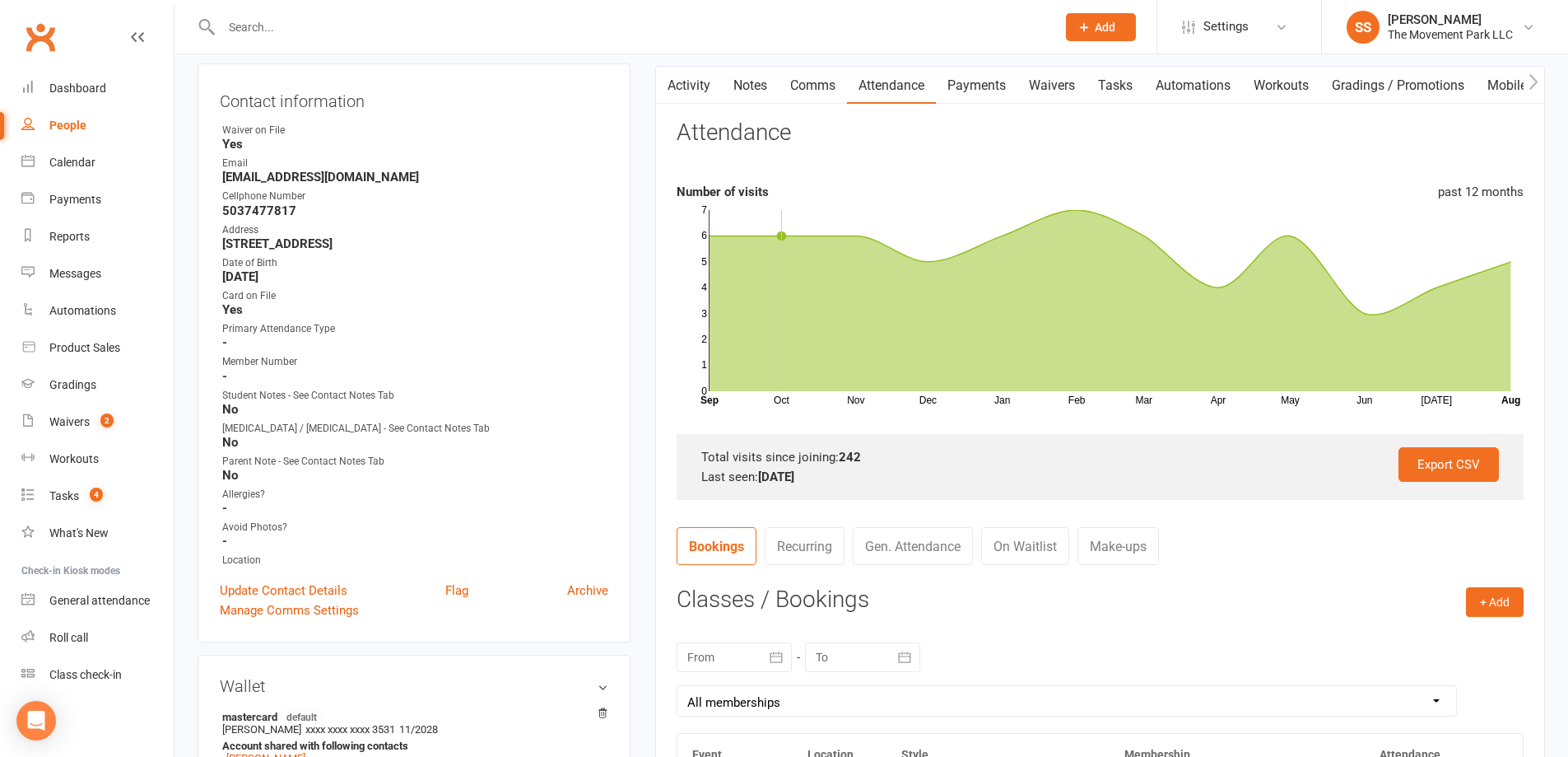
scroll to position [0, 0]
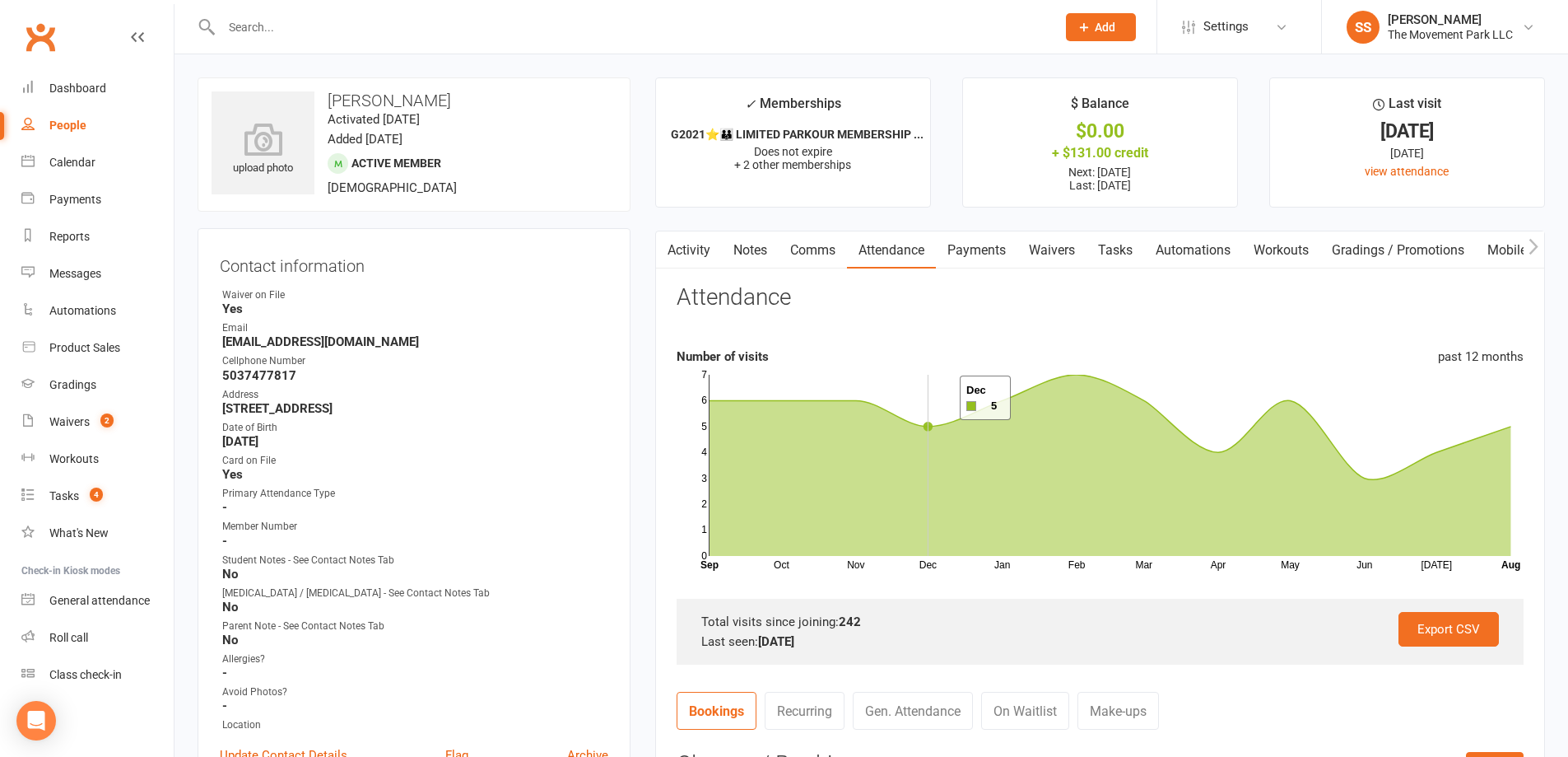
drag, startPoint x: 943, startPoint y: 409, endPoint x: 939, endPoint y: 398, distance: 11.7
click at [939, 398] on rect at bounding box center [1110, 465] width 801 height 181
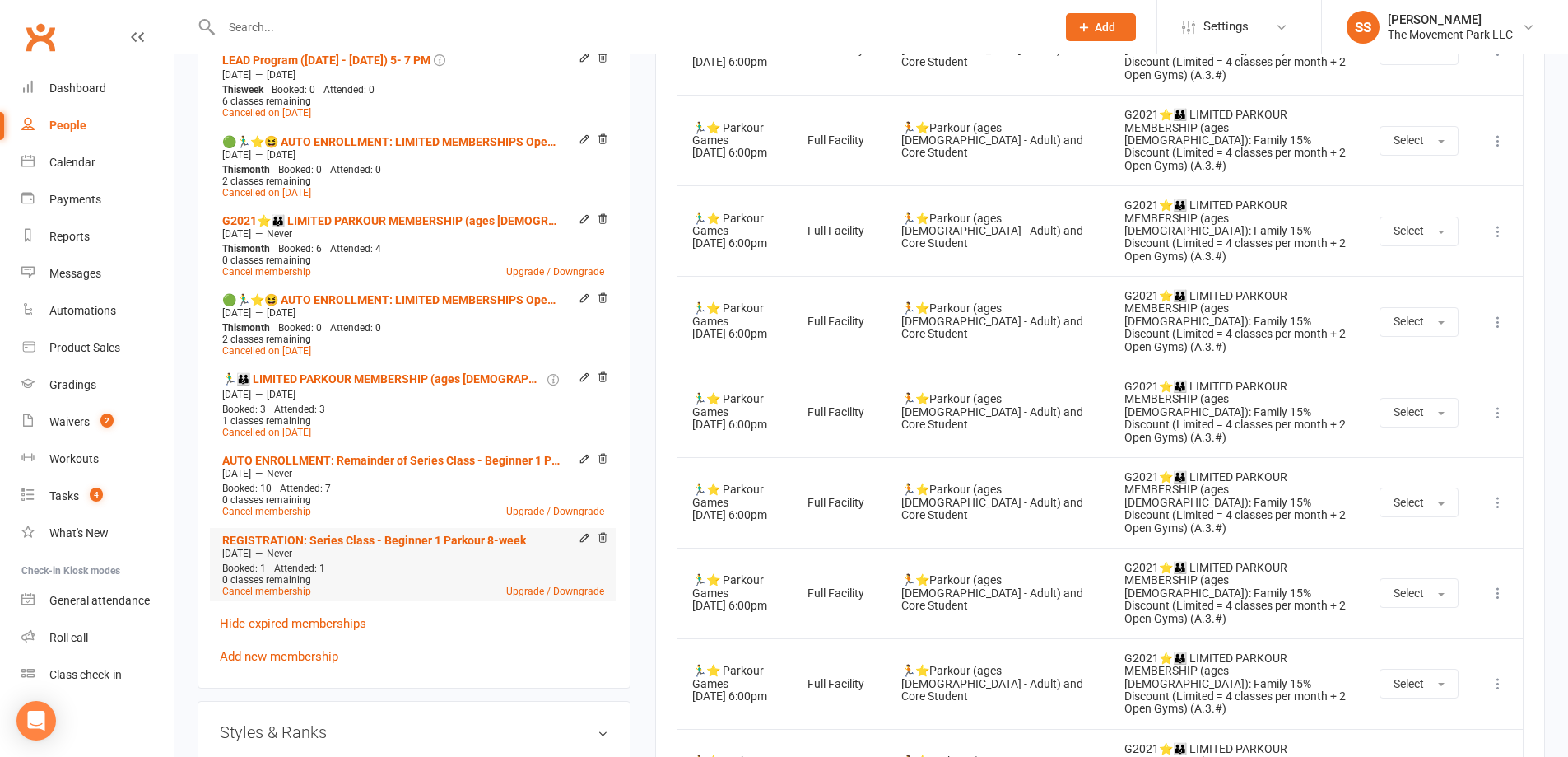
scroll to position [1729, 0]
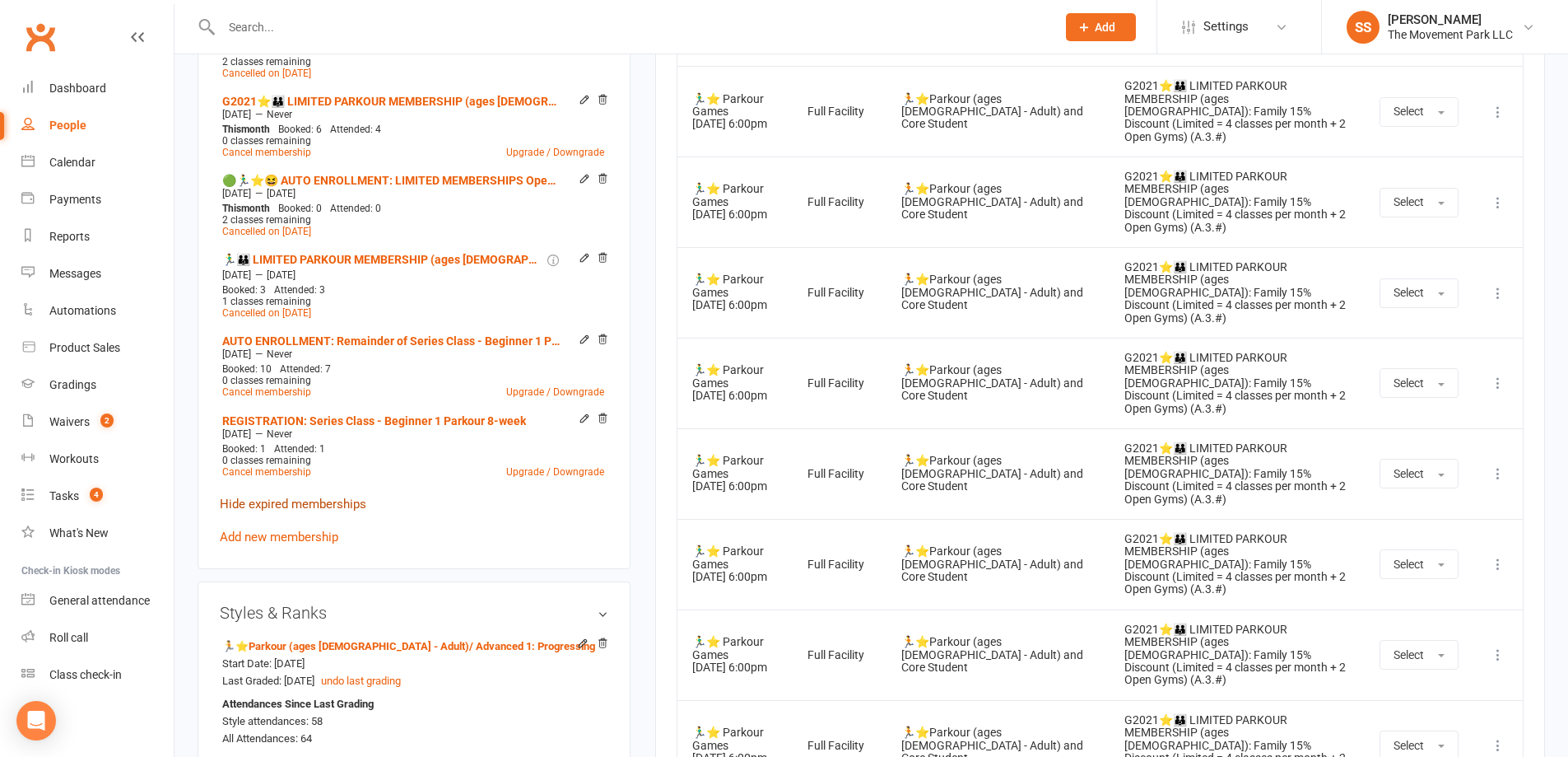
click at [323, 497] on link "Hide expired memberships" at bounding box center [293, 504] width 146 height 15
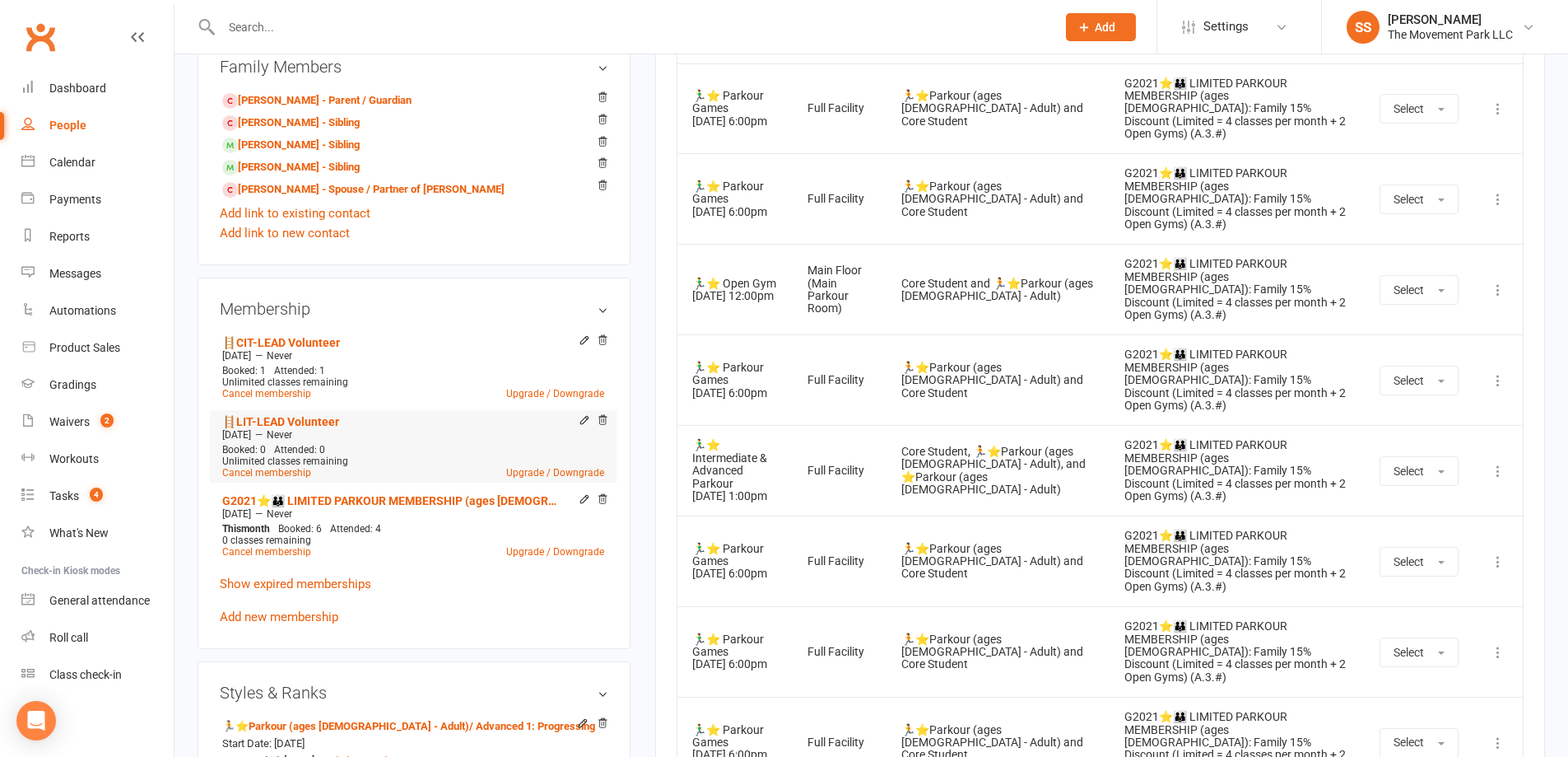
scroll to position [997, 0]
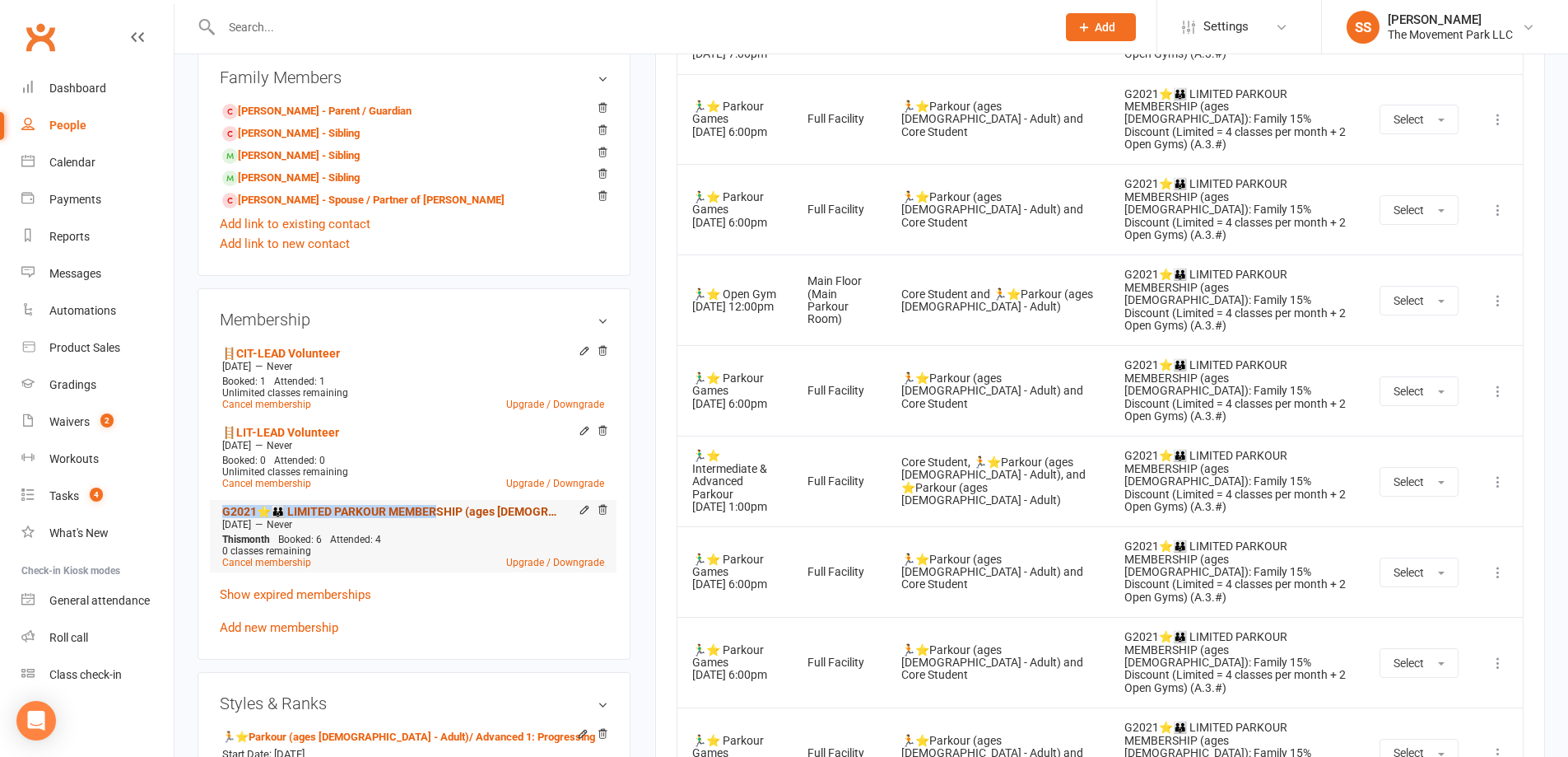
drag, startPoint x: 257, startPoint y: 510, endPoint x: 447, endPoint y: 517, distance: 190.1
click at [447, 517] on div "Membership 🪜CIT-LEAD Volunteer Jun 6 2025 — Never Booked: 1 Attended: 1 Unlimit…" at bounding box center [415, 473] width 433 height 371
click at [452, 512] on link "G2021⭐👨‍👨‍👦 LIMITED PARKOUR MEMBERSHIP (ages 7-12): Family 15% Discount (Limite…" at bounding box center [393, 511] width 340 height 13
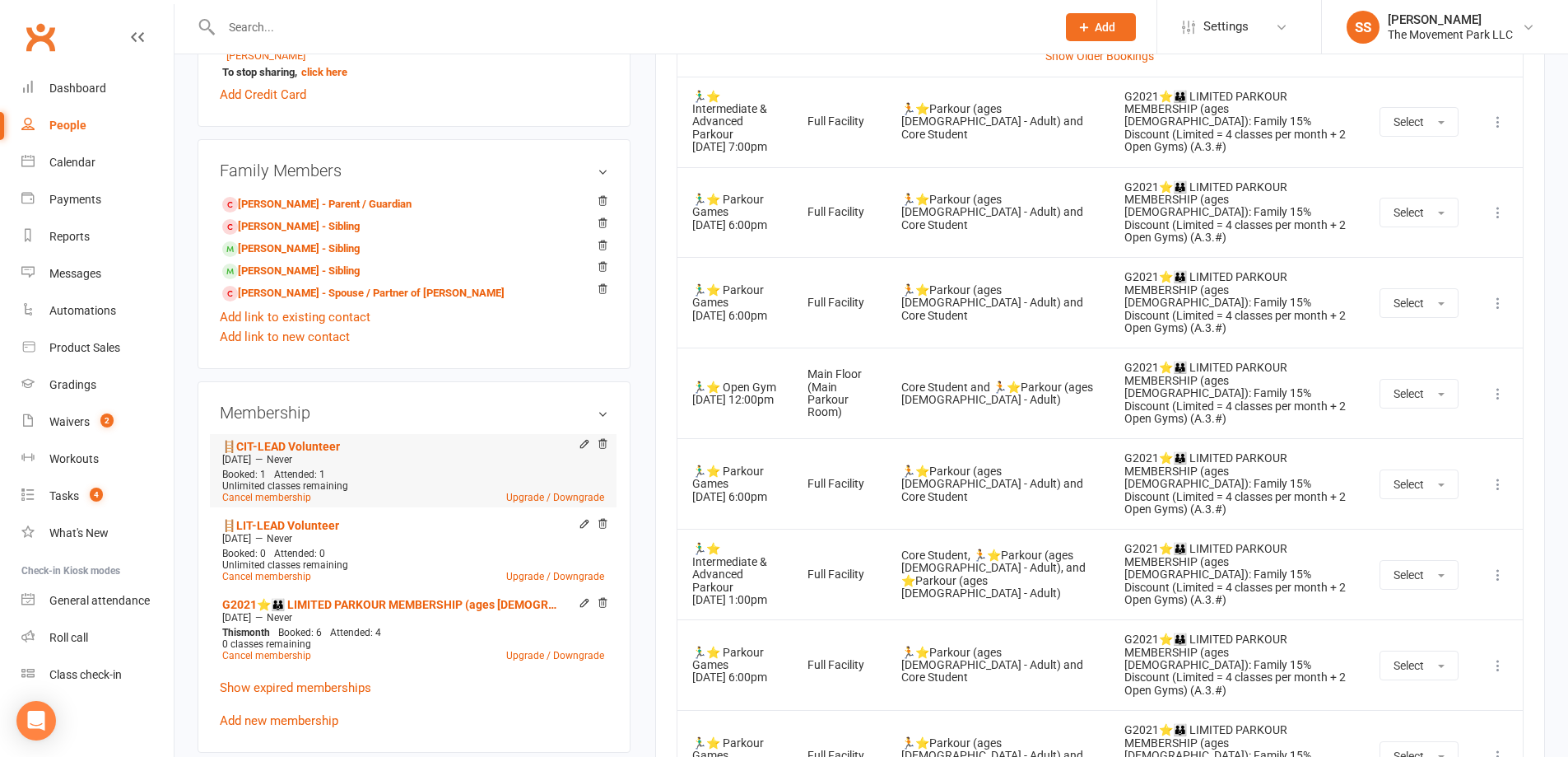
scroll to position [905, 0]
drag, startPoint x: 395, startPoint y: 631, endPoint x: 272, endPoint y: 621, distance: 123.4
click at [272, 621] on li "G2021⭐👨‍👨‍👦 LIMITED PARKOUR MEMBERSHIP (ages 7-12): Family 15% Discount (Limite…" at bounding box center [413, 626] width 390 height 72
click at [277, 620] on div "Mar 1 2022 — Never" at bounding box center [413, 615] width 390 height 13
drag, startPoint x: 282, startPoint y: 627, endPoint x: 391, endPoint y: 629, distance: 109.0
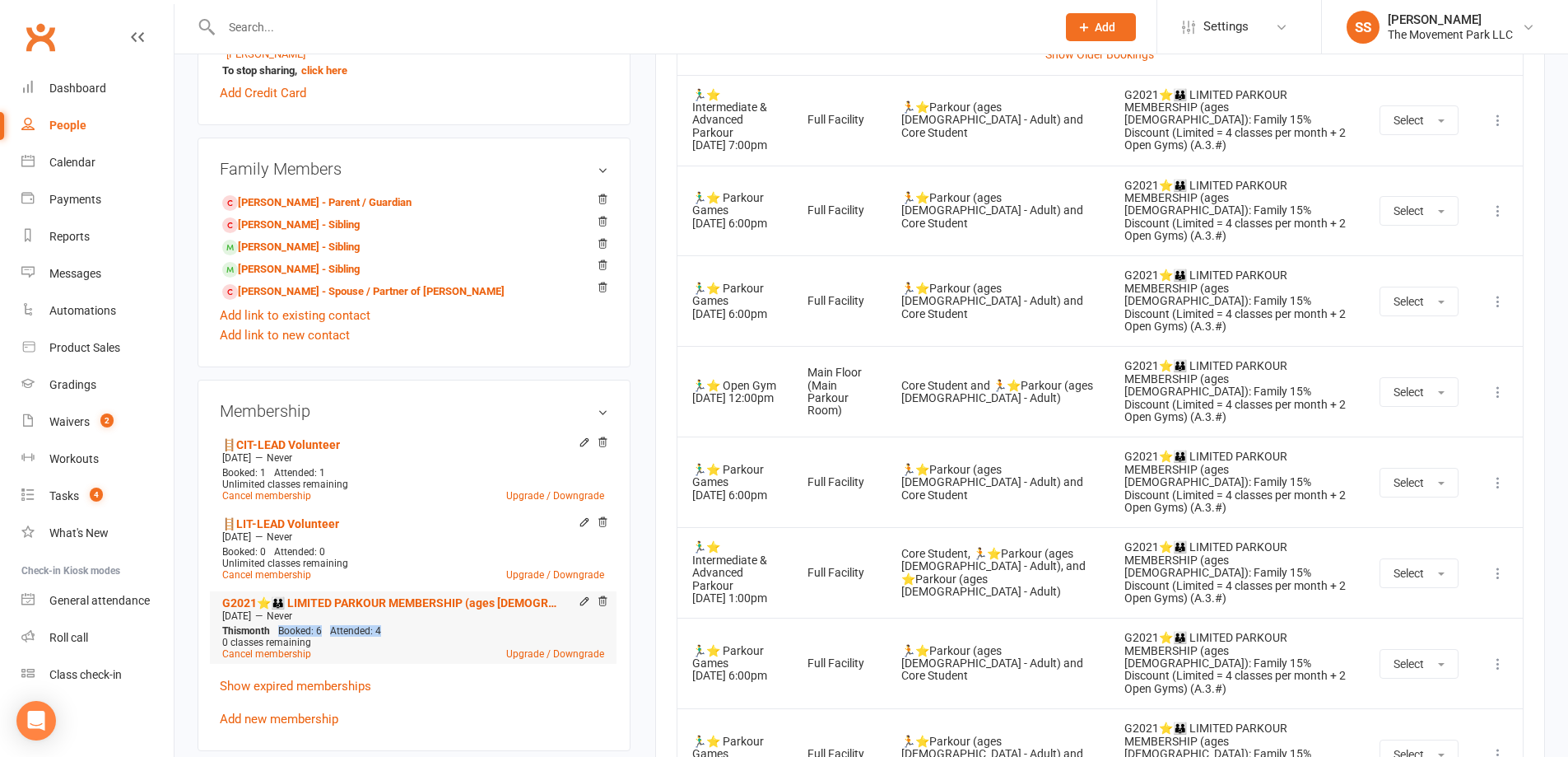
click at [391, 629] on div "This month Booked: 6 Attended: 4 0 classes remaining Cancel membership Upgrade …" at bounding box center [413, 641] width 390 height 35
click at [392, 629] on div "This month Booked: 6 Attended: 4 0 classes remaining Cancel membership Upgrade …" at bounding box center [413, 641] width 390 height 35
click at [585, 603] on icon at bounding box center [585, 602] width 12 height 12
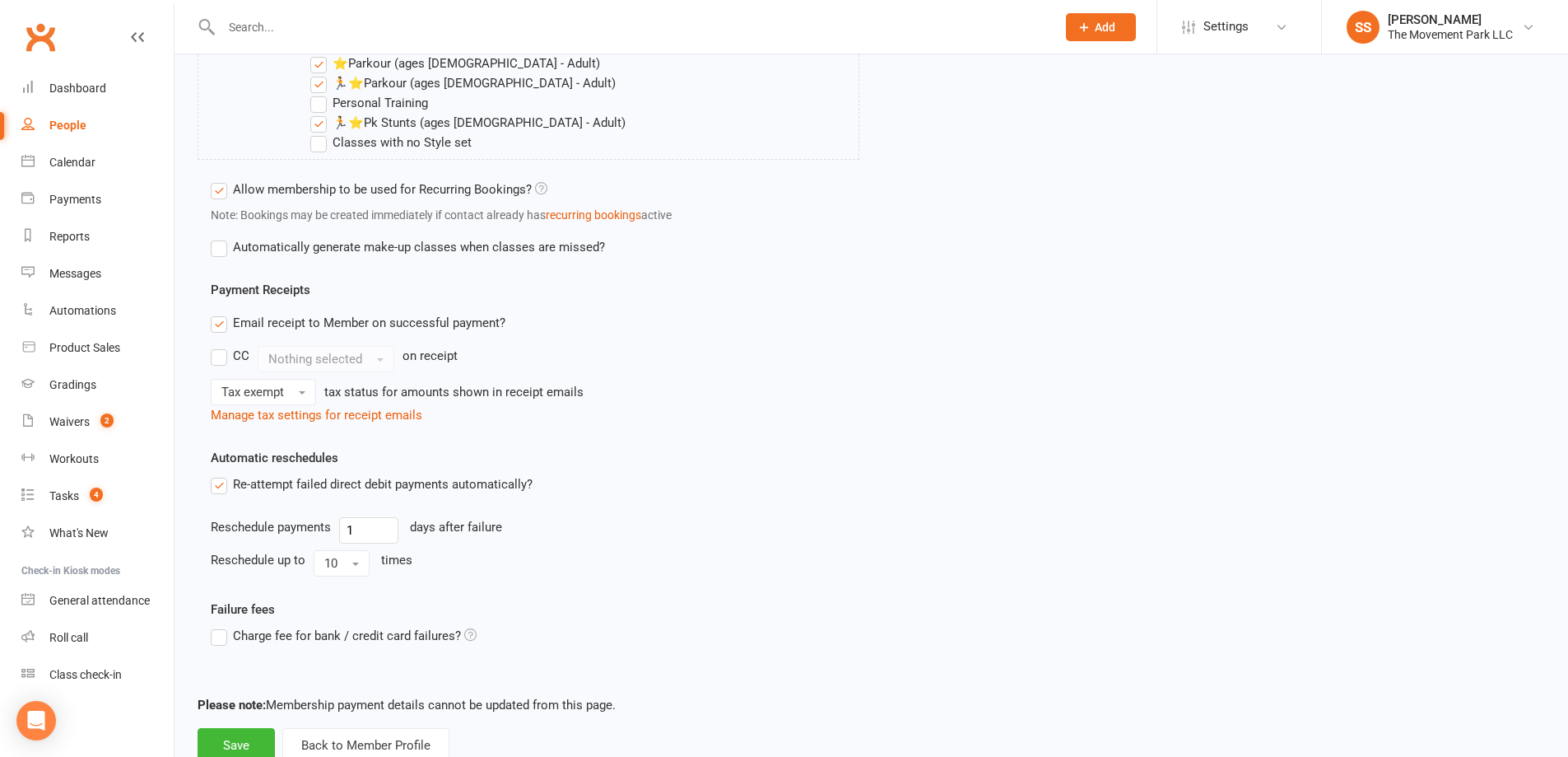
scroll to position [2171, 0]
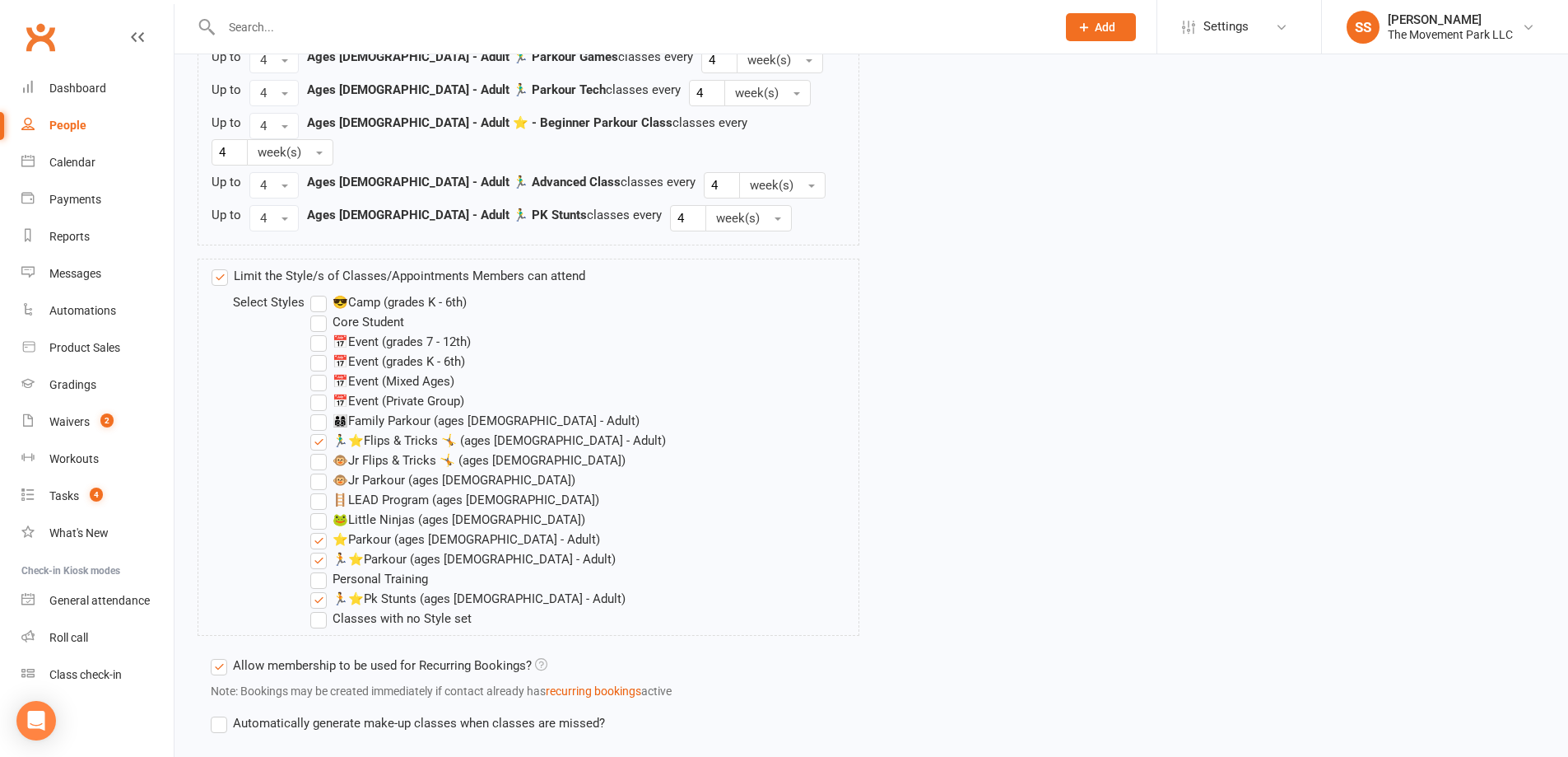
drag, startPoint x: 663, startPoint y: 452, endPoint x: 647, endPoint y: 366, distance: 87.5
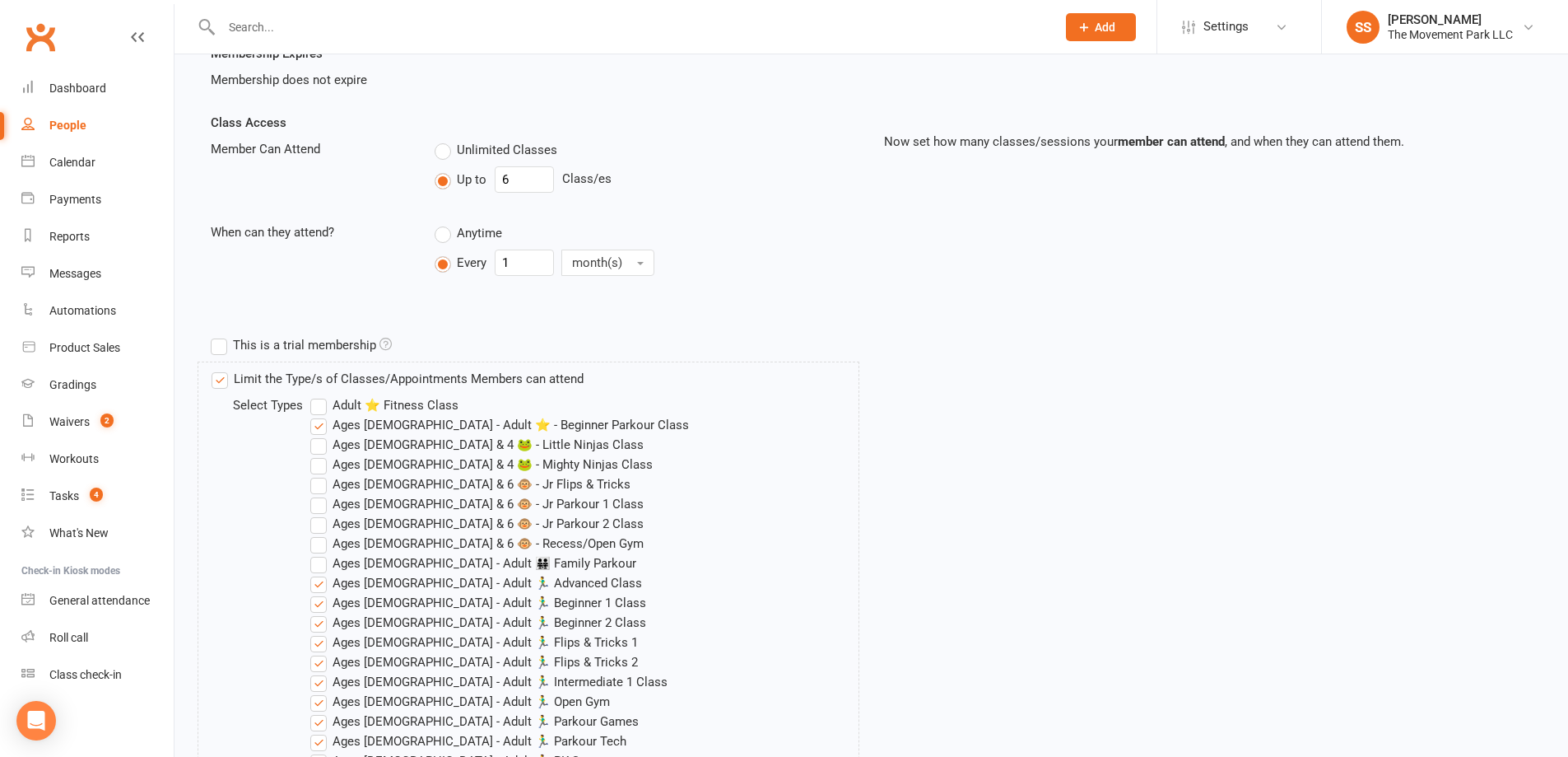
scroll to position [0, 0]
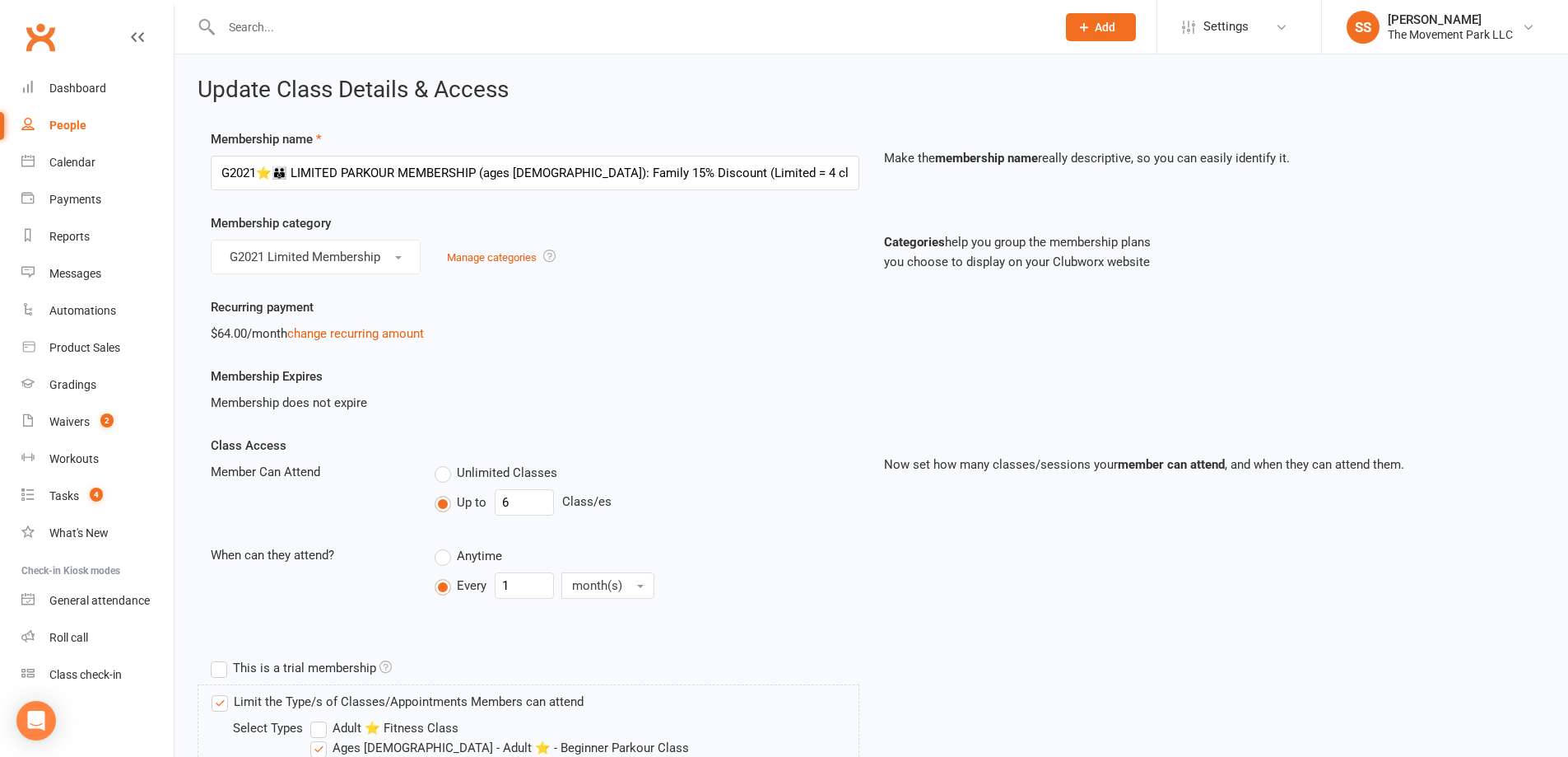
drag, startPoint x: 647, startPoint y: 366, endPoint x: 693, endPoint y: 258, distance: 117.4
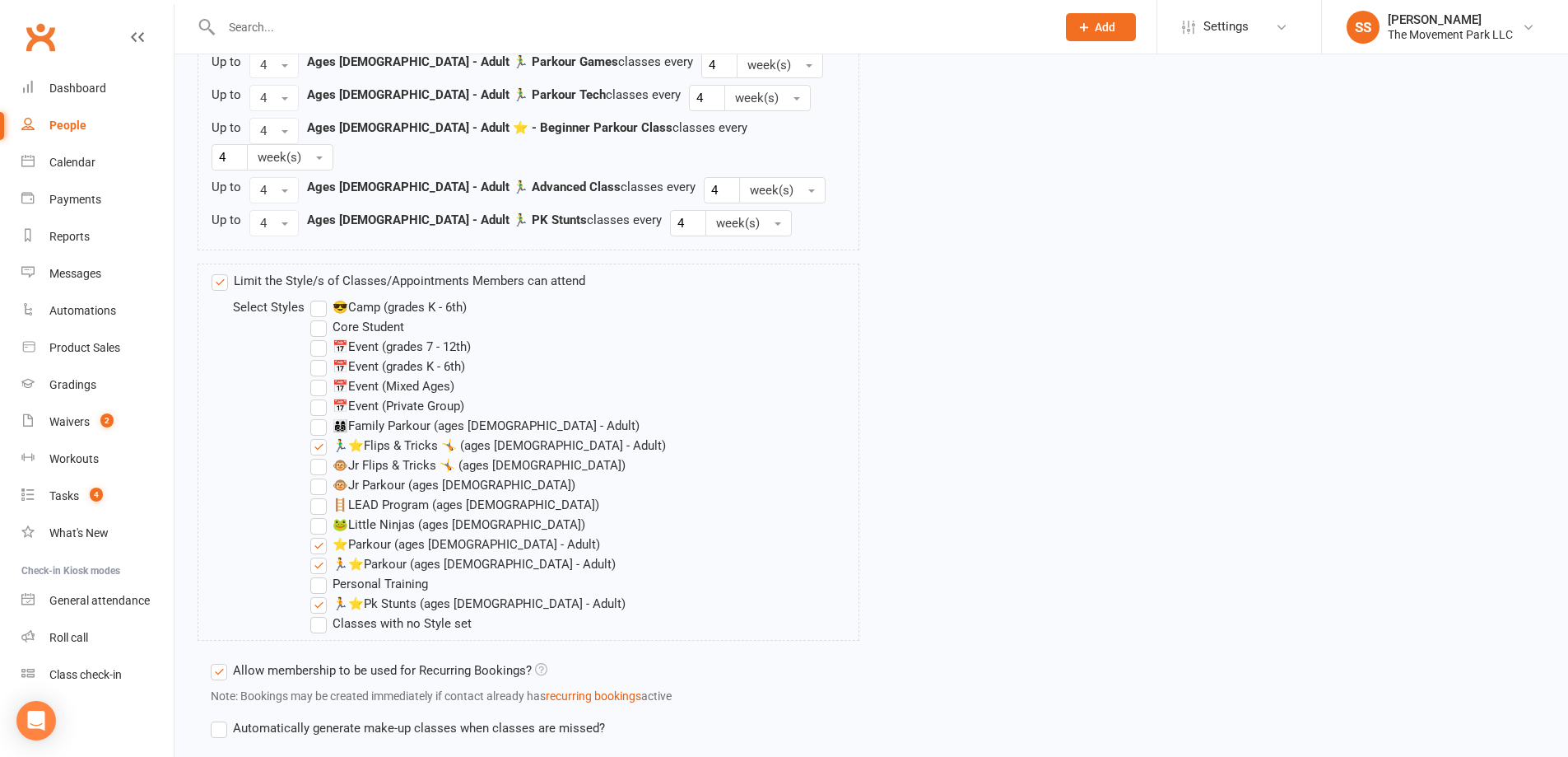
scroll to position [2253, 0]
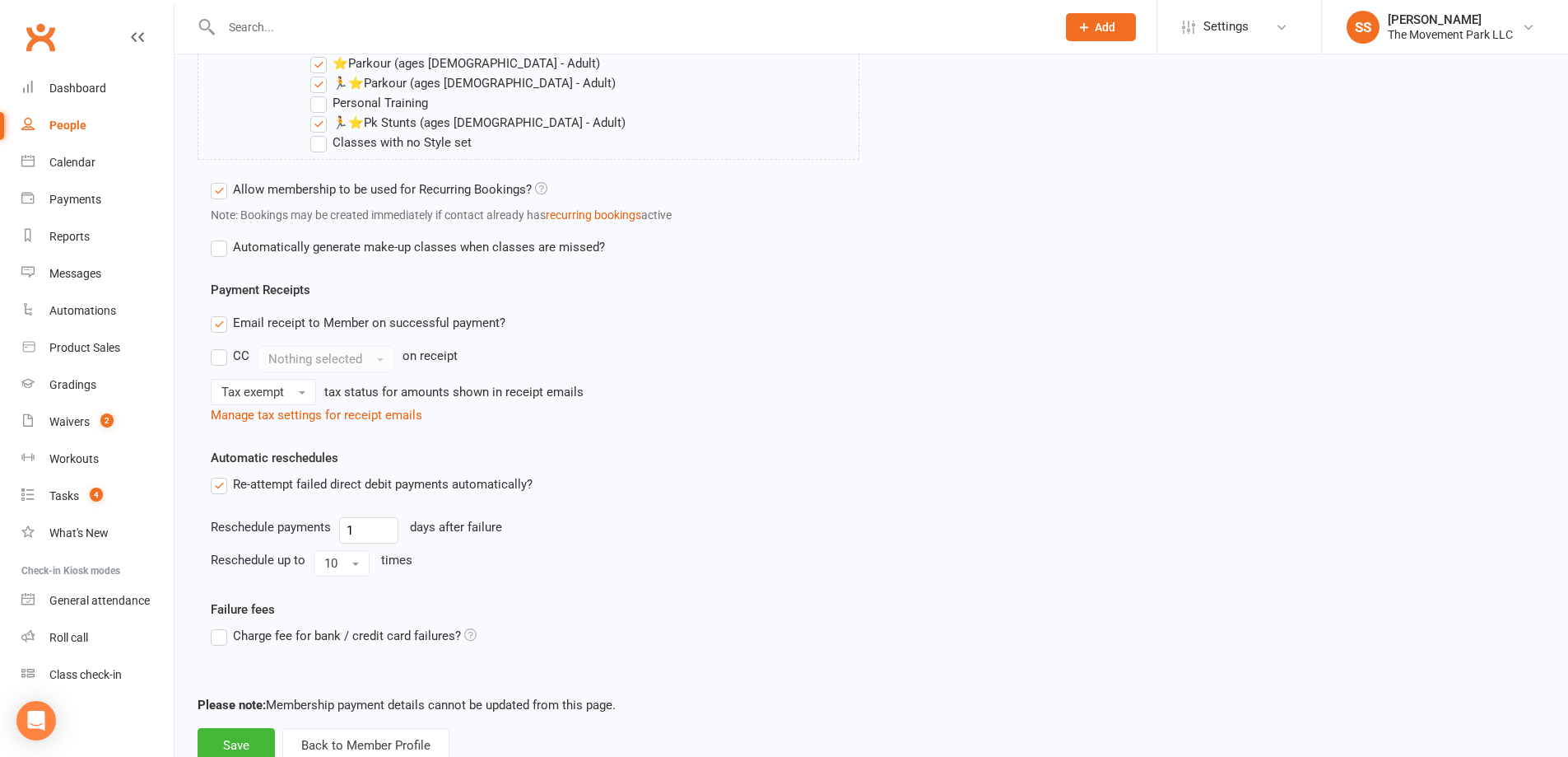
drag, startPoint x: 791, startPoint y: 428, endPoint x: 713, endPoint y: 607, distance: 195.3
click at [412, 727] on button "Back to Member Profile" at bounding box center [365, 744] width 167 height 35
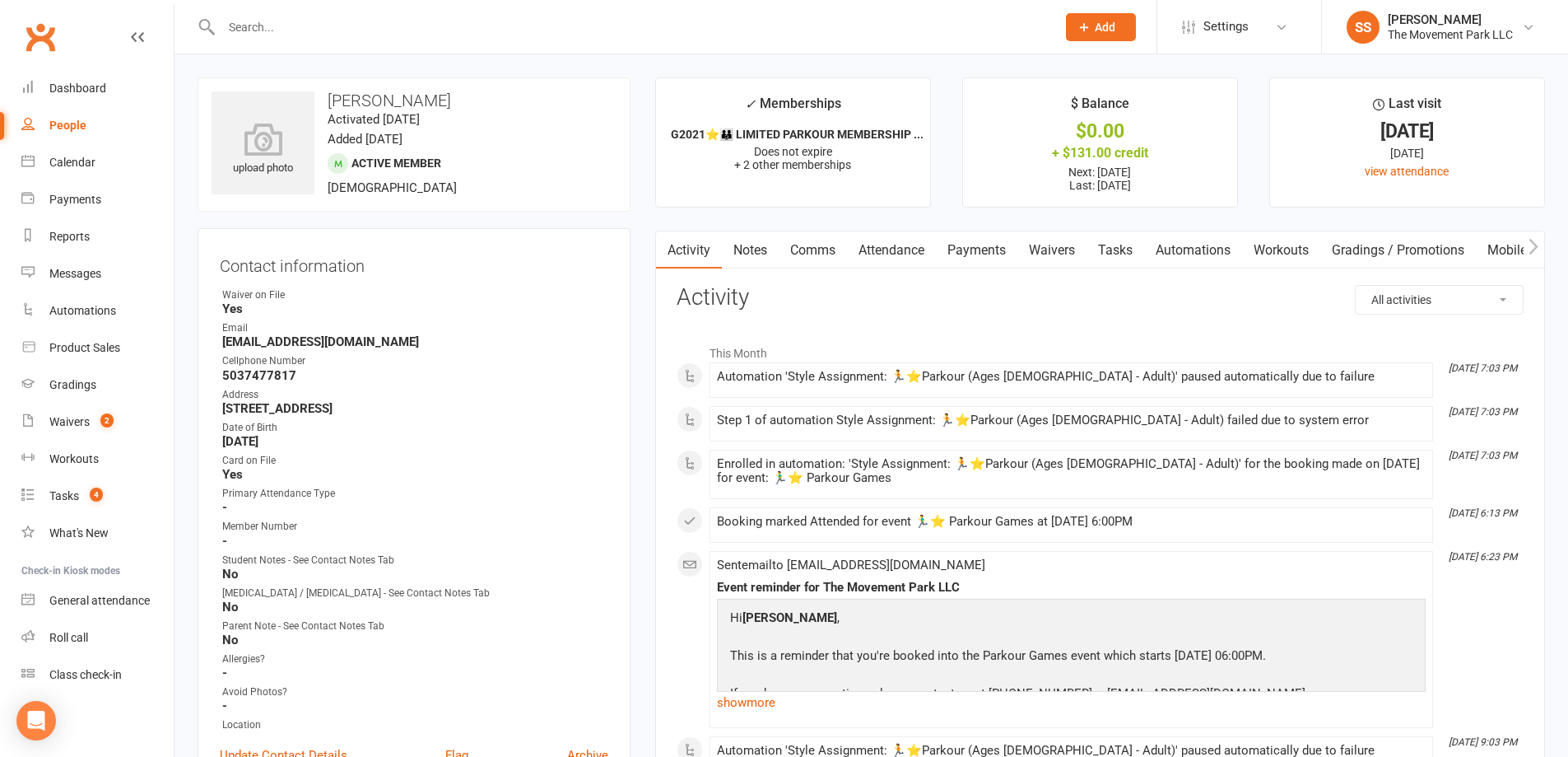
click at [881, 251] on link "Attendance" at bounding box center [891, 250] width 89 height 38
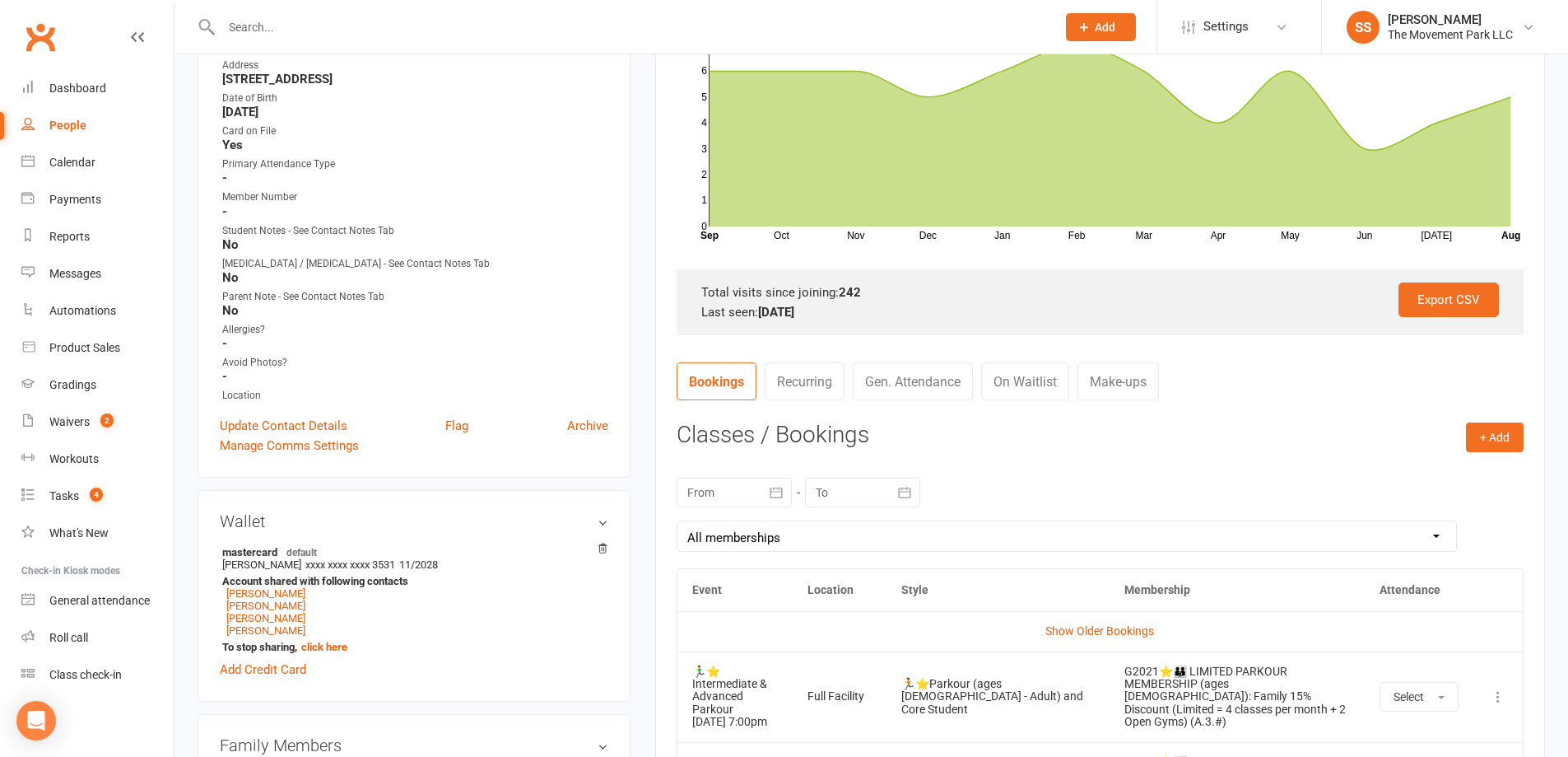
scroll to position [412, 0]
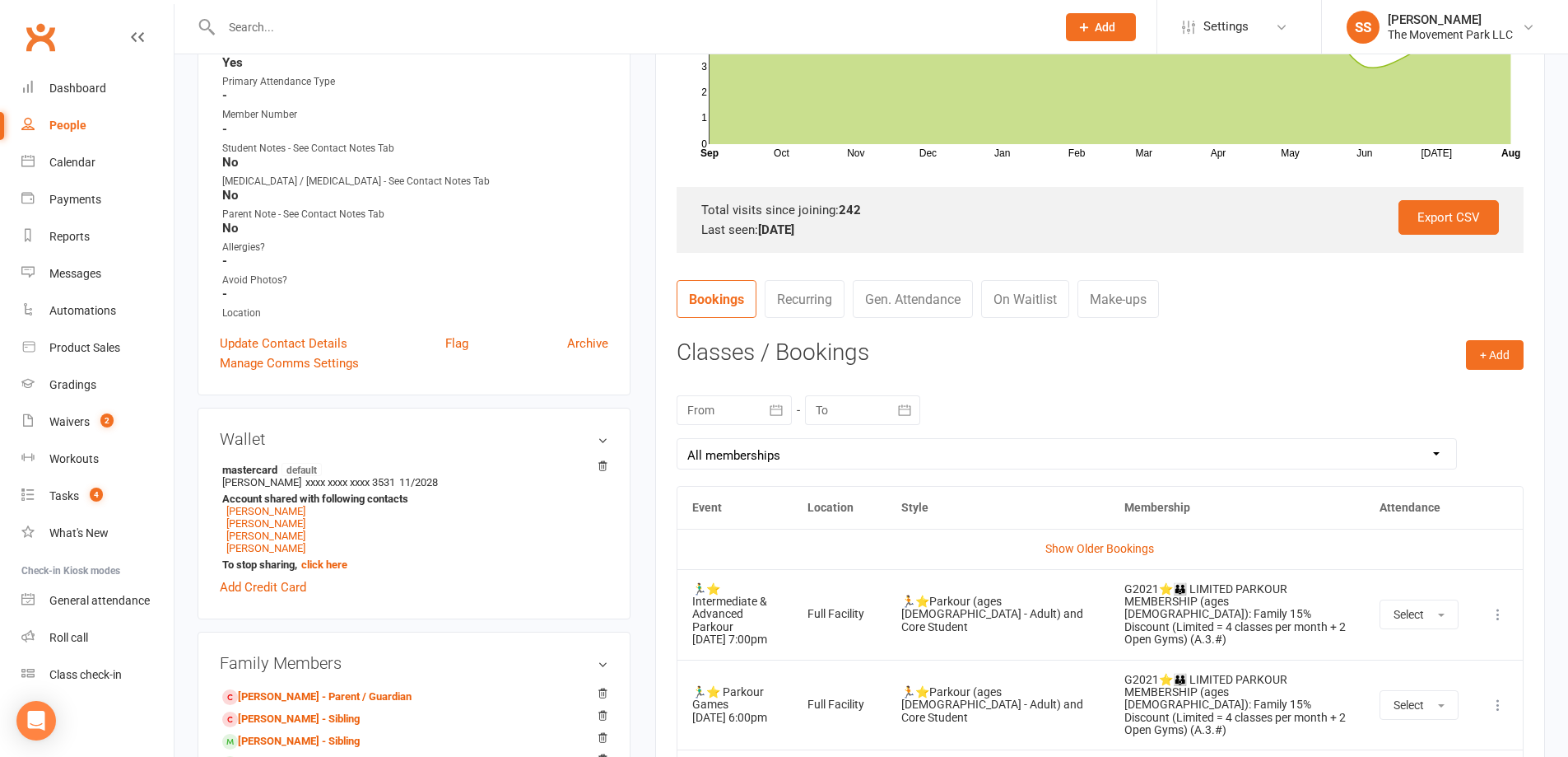
click at [776, 411] on icon "button" at bounding box center [776, 410] width 17 height 17
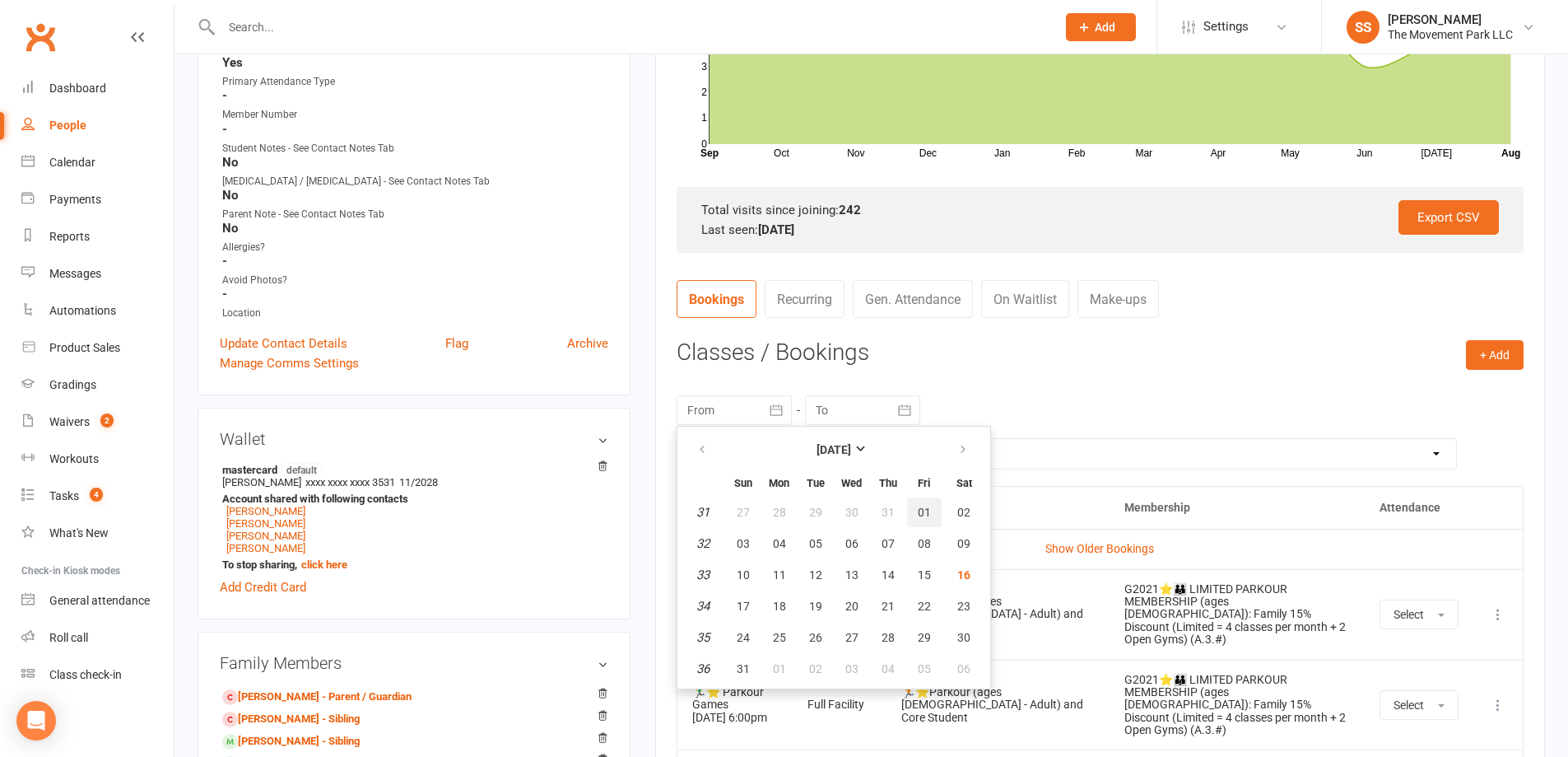
click at [924, 509] on span "01" at bounding box center [924, 512] width 13 height 13
type input "01 Aug 2025"
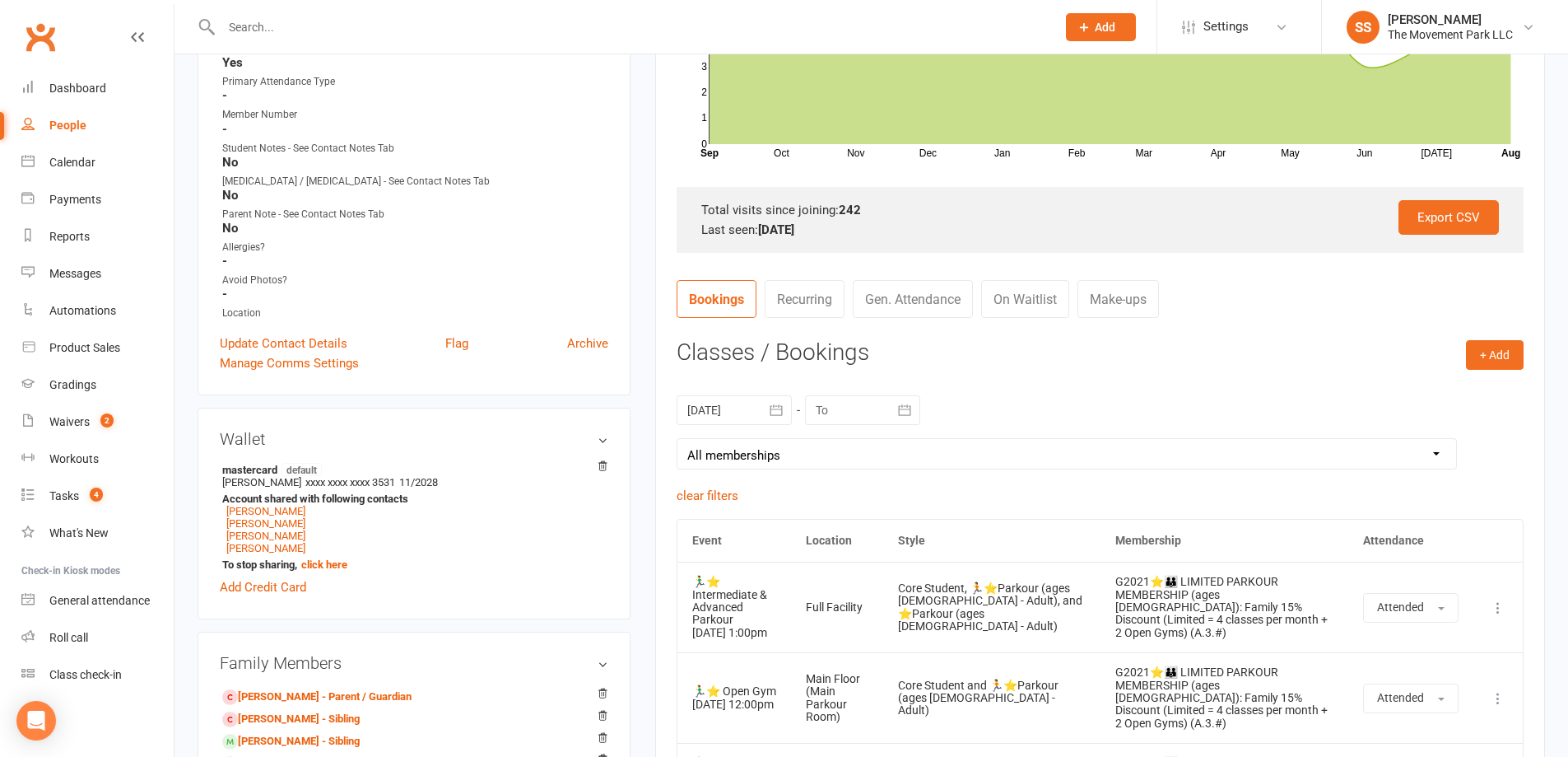
click at [898, 410] on button "button" at bounding box center [905, 410] width 30 height 30
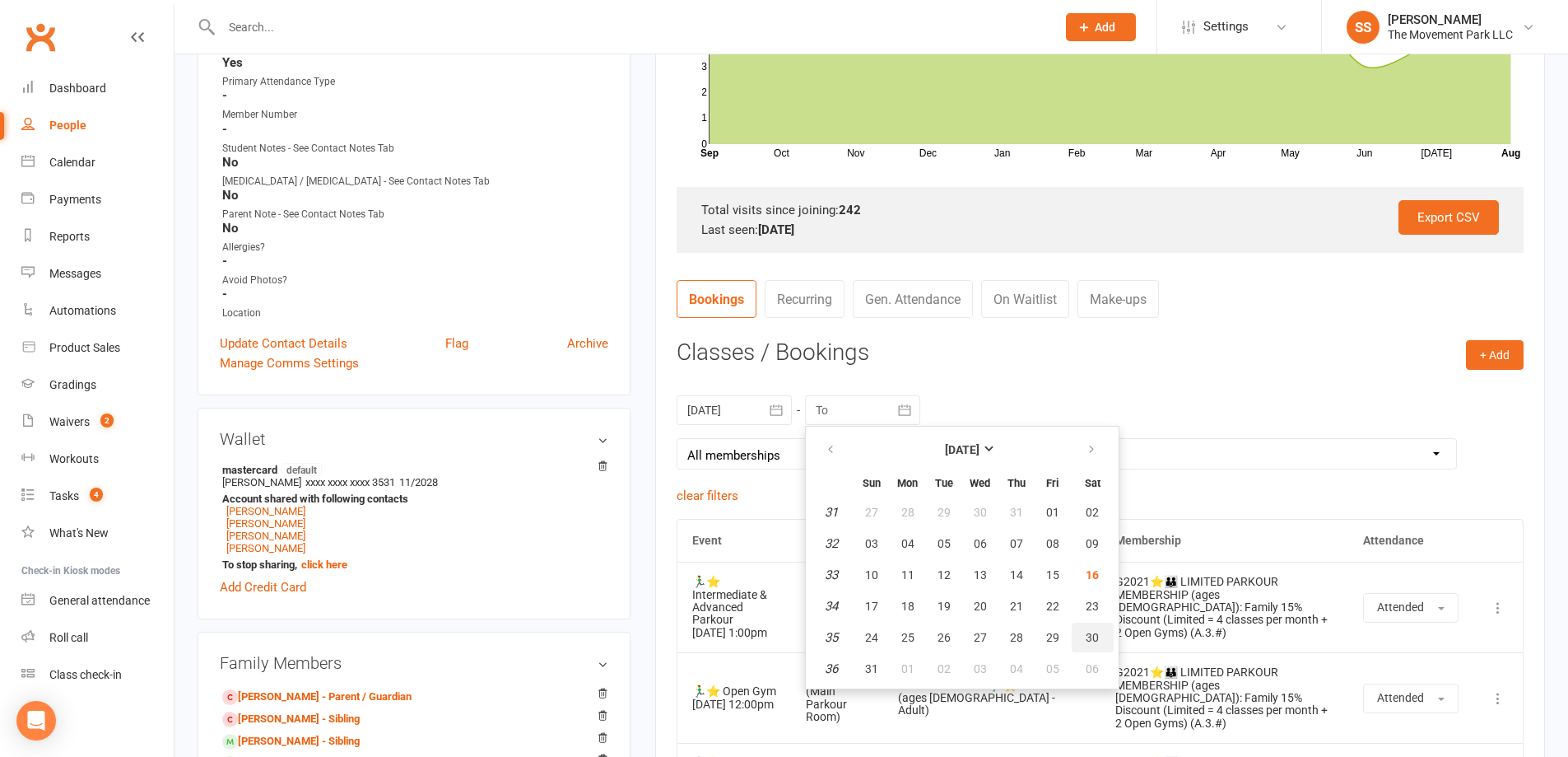
click at [1085, 637] on span "30" at bounding box center [1091, 636] width 13 height 13
type input "30 Aug 2025"
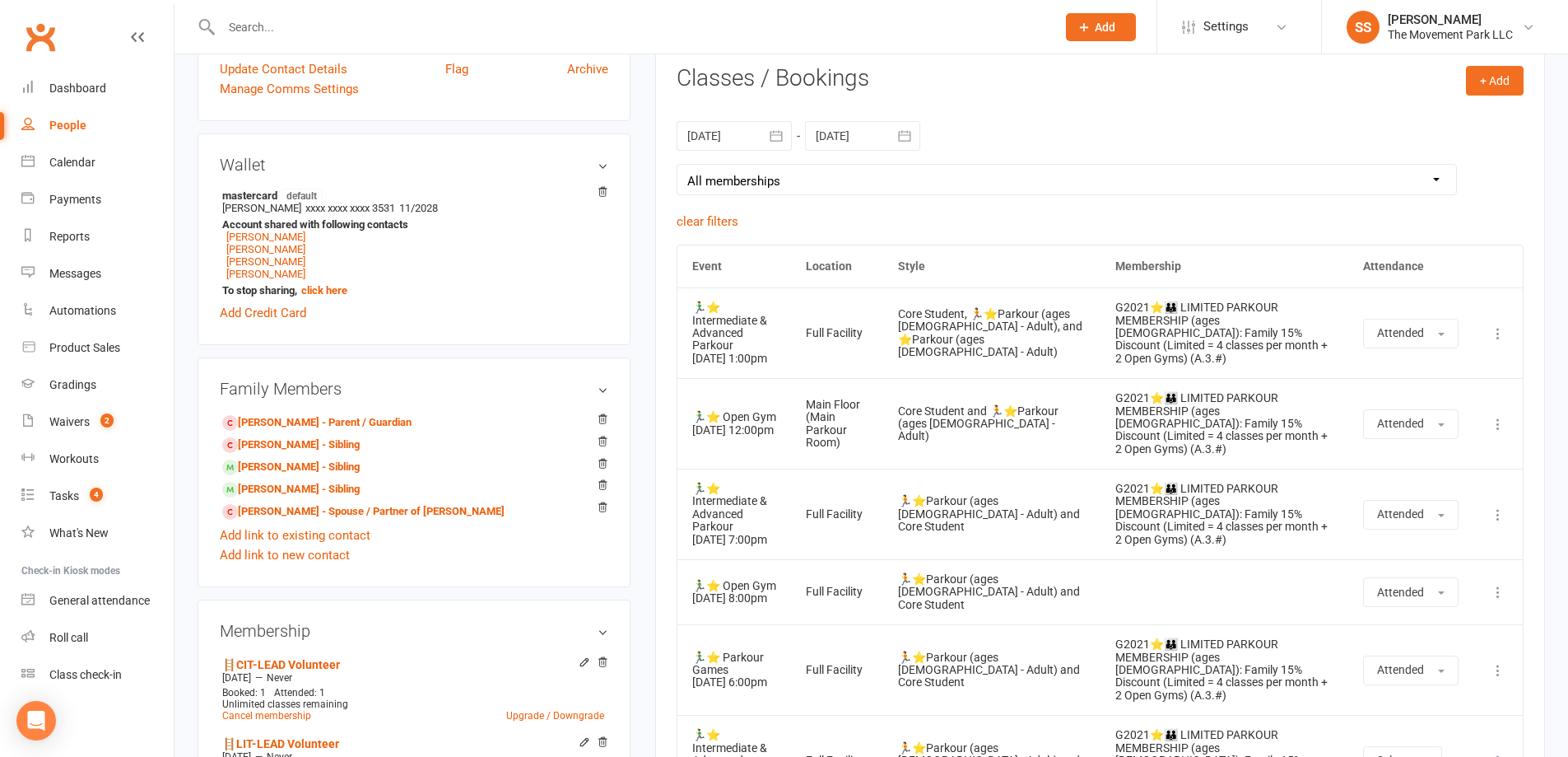
scroll to position [823, 0]
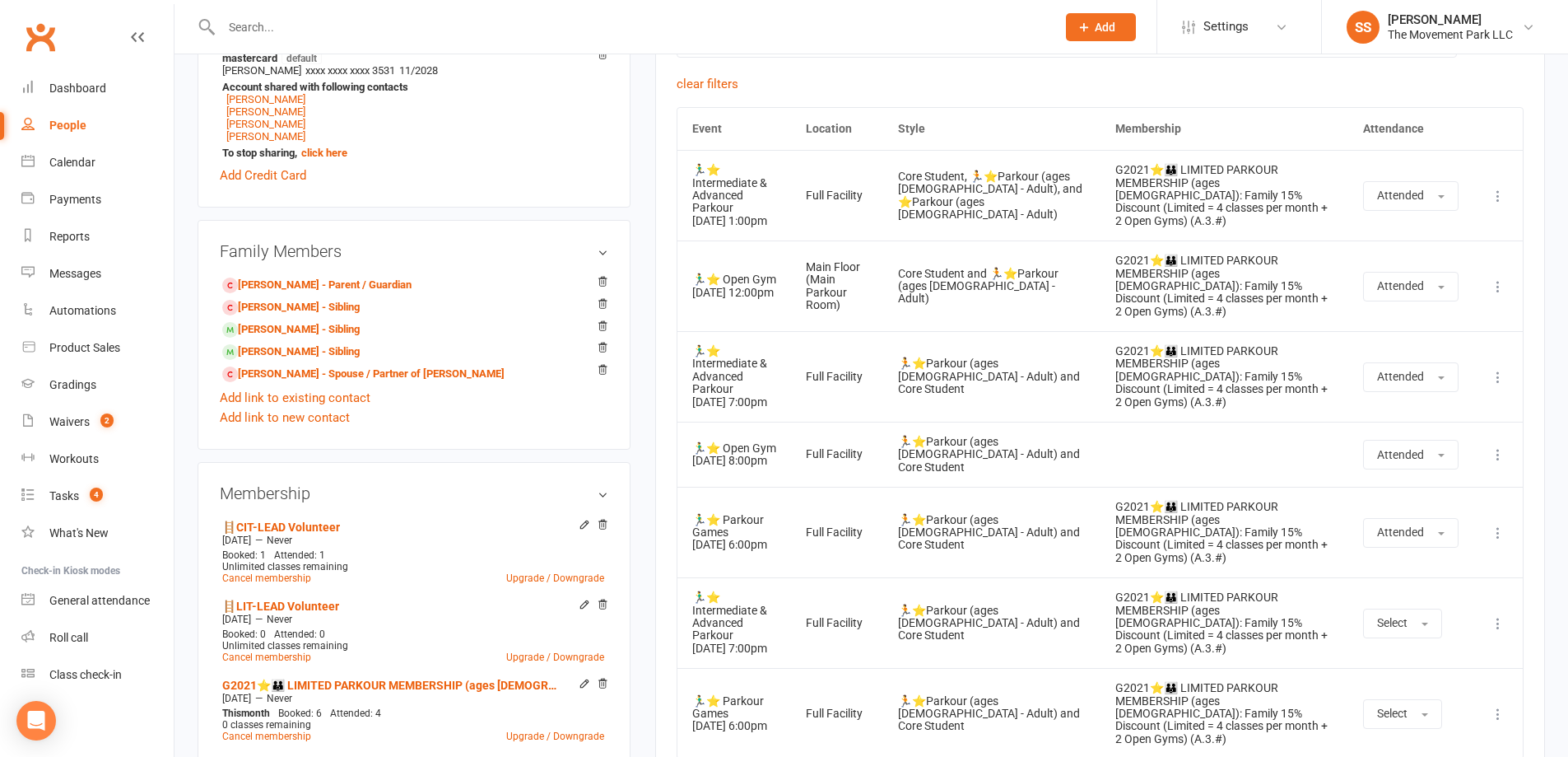
drag, startPoint x: 731, startPoint y: 461, endPoint x: 680, endPoint y: 341, distance: 130.4
click at [680, 341] on tbody "Show Older Bookings 🏃‍♂️⭐ Intermediate & Advanced Parkour 02 Aug 2025 1:00pm Fu…" at bounding box center [1100, 453] width 845 height 609
click at [680, 341] on td "🏃‍♂️⭐ Intermediate & Advanced Parkour 13 Aug 2025 7:00pm" at bounding box center [734, 376] width 114 height 91
drag, startPoint x: 581, startPoint y: 684, endPoint x: 430, endPoint y: 681, distance: 151.0
drag, startPoint x: 764, startPoint y: 426, endPoint x: 713, endPoint y: 426, distance: 51.0
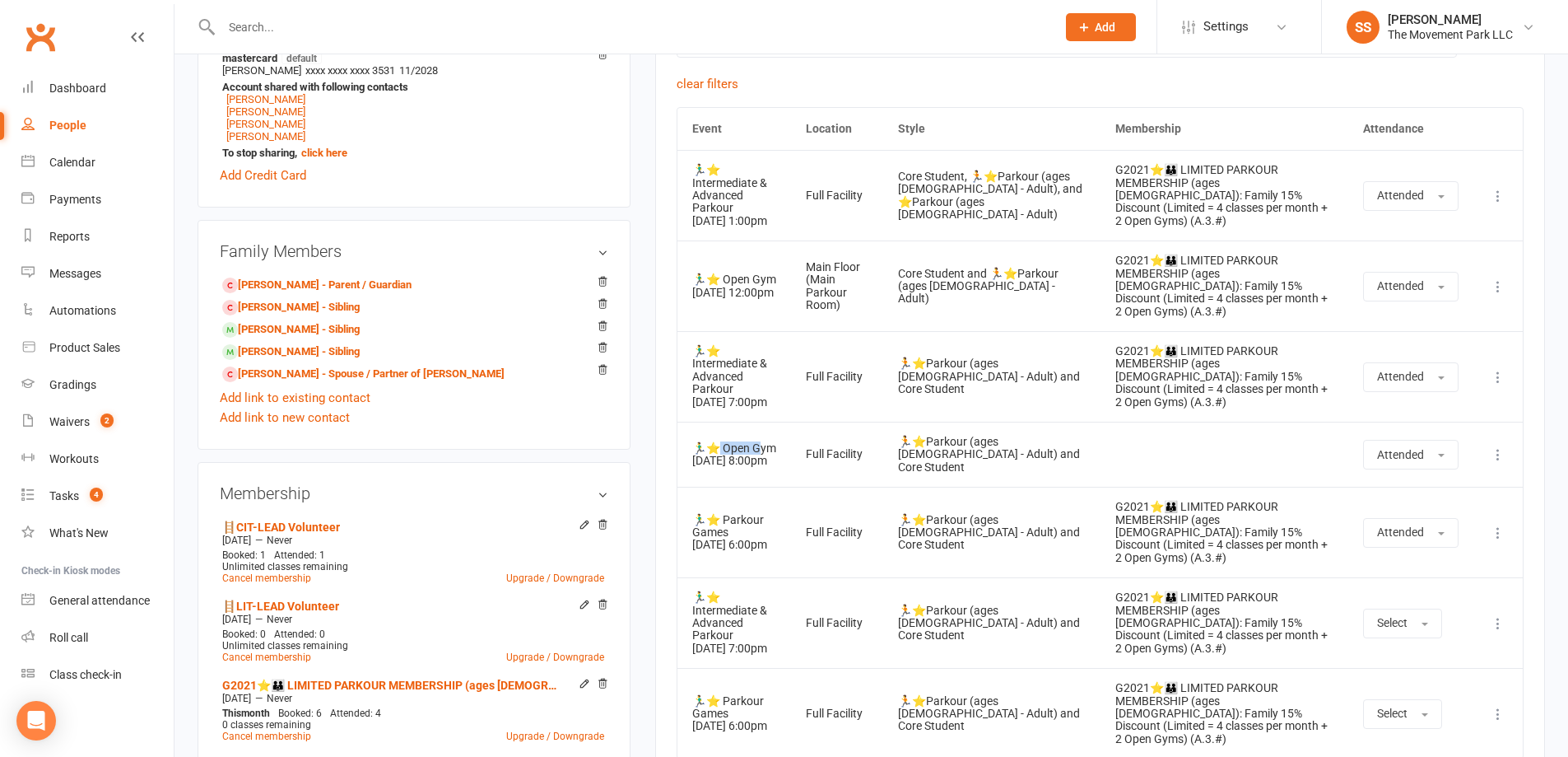
click at [713, 442] on div "🏃‍♂️⭐ Open Gym" at bounding box center [734, 448] width 84 height 12
drag, startPoint x: 689, startPoint y: 169, endPoint x: 796, endPoint y: 302, distance: 170.7
click at [796, 302] on tbody "Show Older Bookings 🏃‍♂️⭐ Intermediate & Advanced Parkour 02 Aug 2025 1:00pm Fu…" at bounding box center [1100, 453] width 845 height 609
click at [791, 312] on td "🏃‍♂️⭐ Open Gym 09 Aug 2025 12:00pm" at bounding box center [734, 286] width 114 height 91
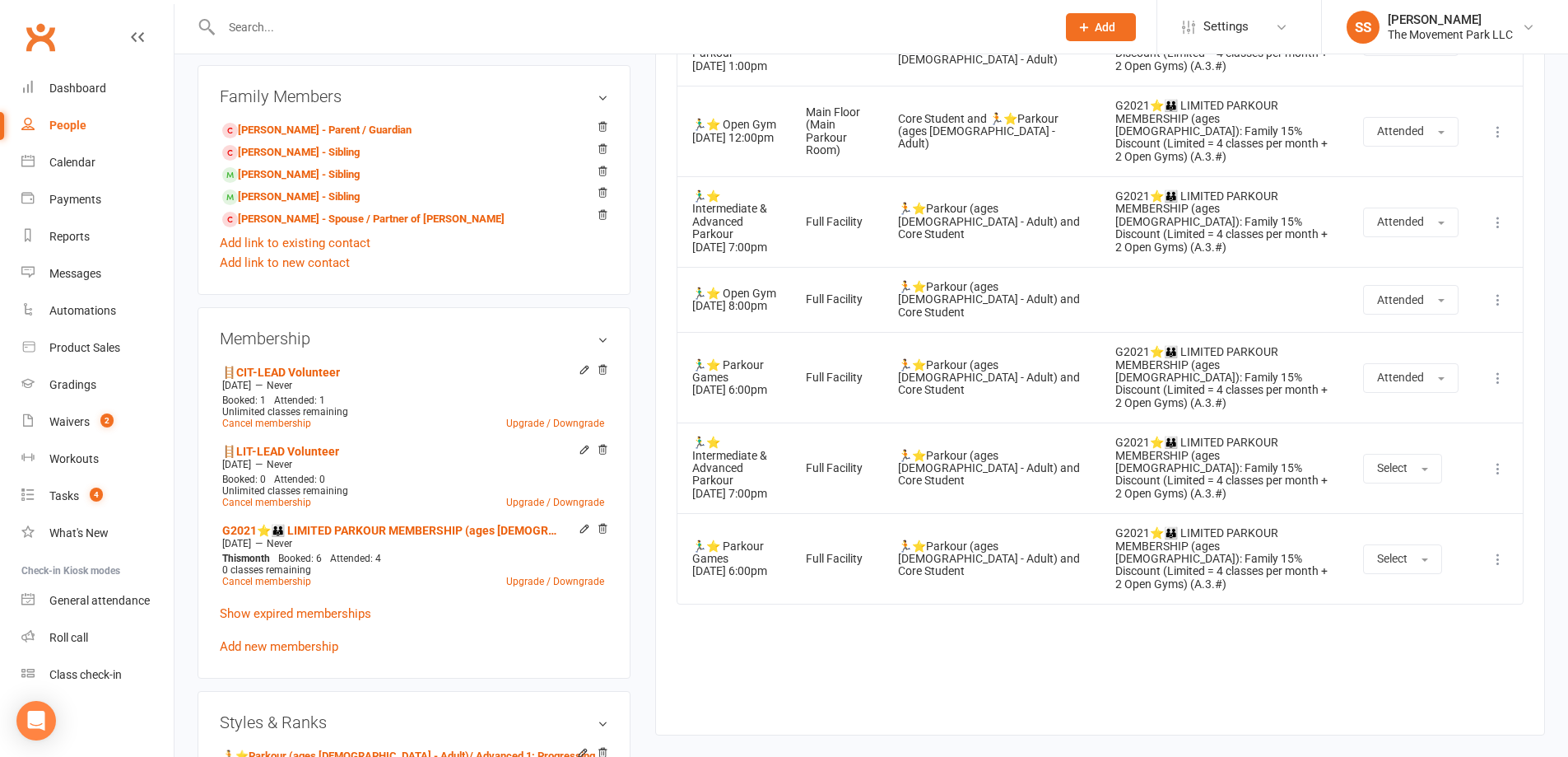
scroll to position [988, 0]
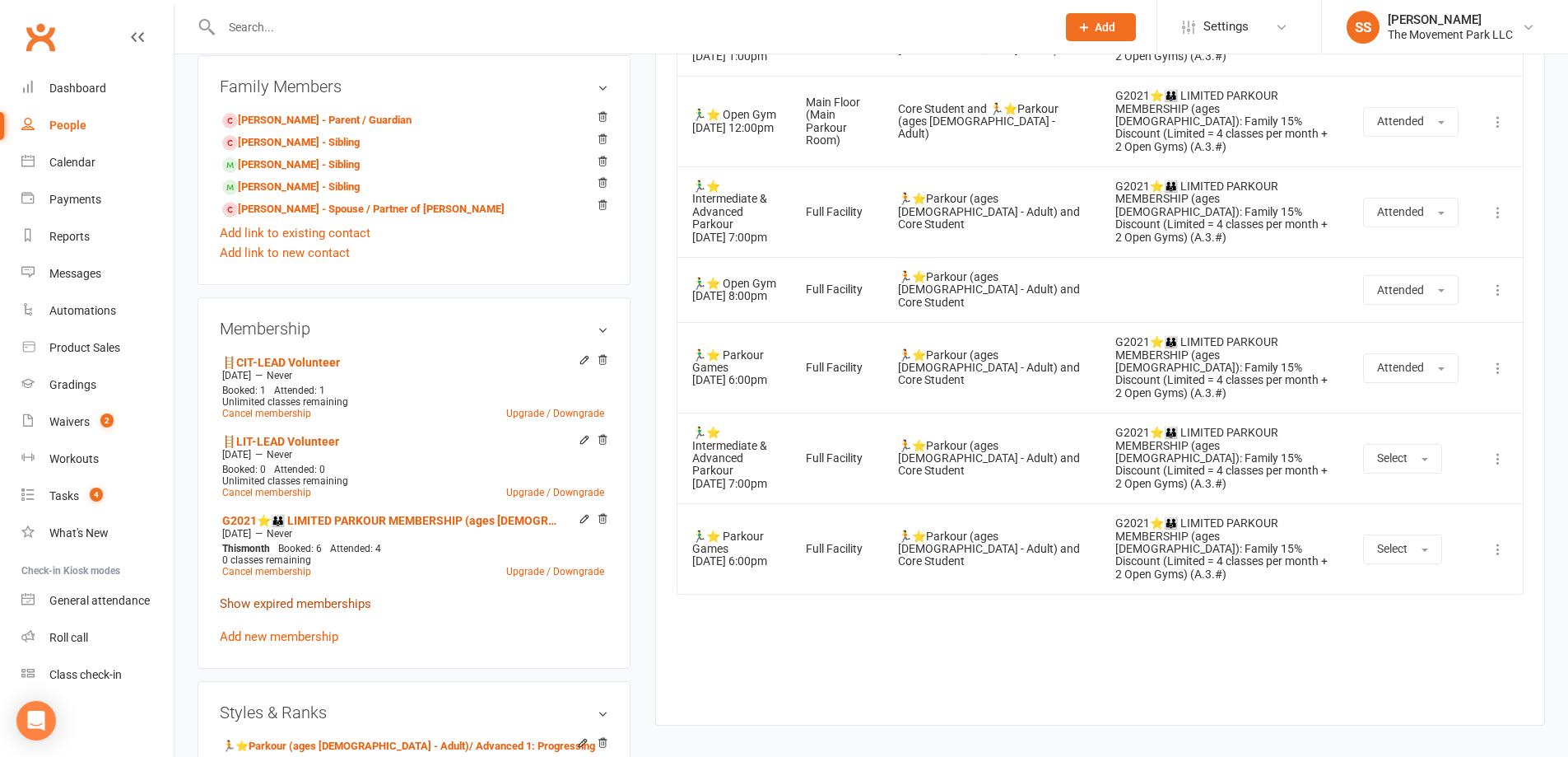
click at [305, 599] on link "Show expired memberships" at bounding box center [295, 603] width 151 height 15
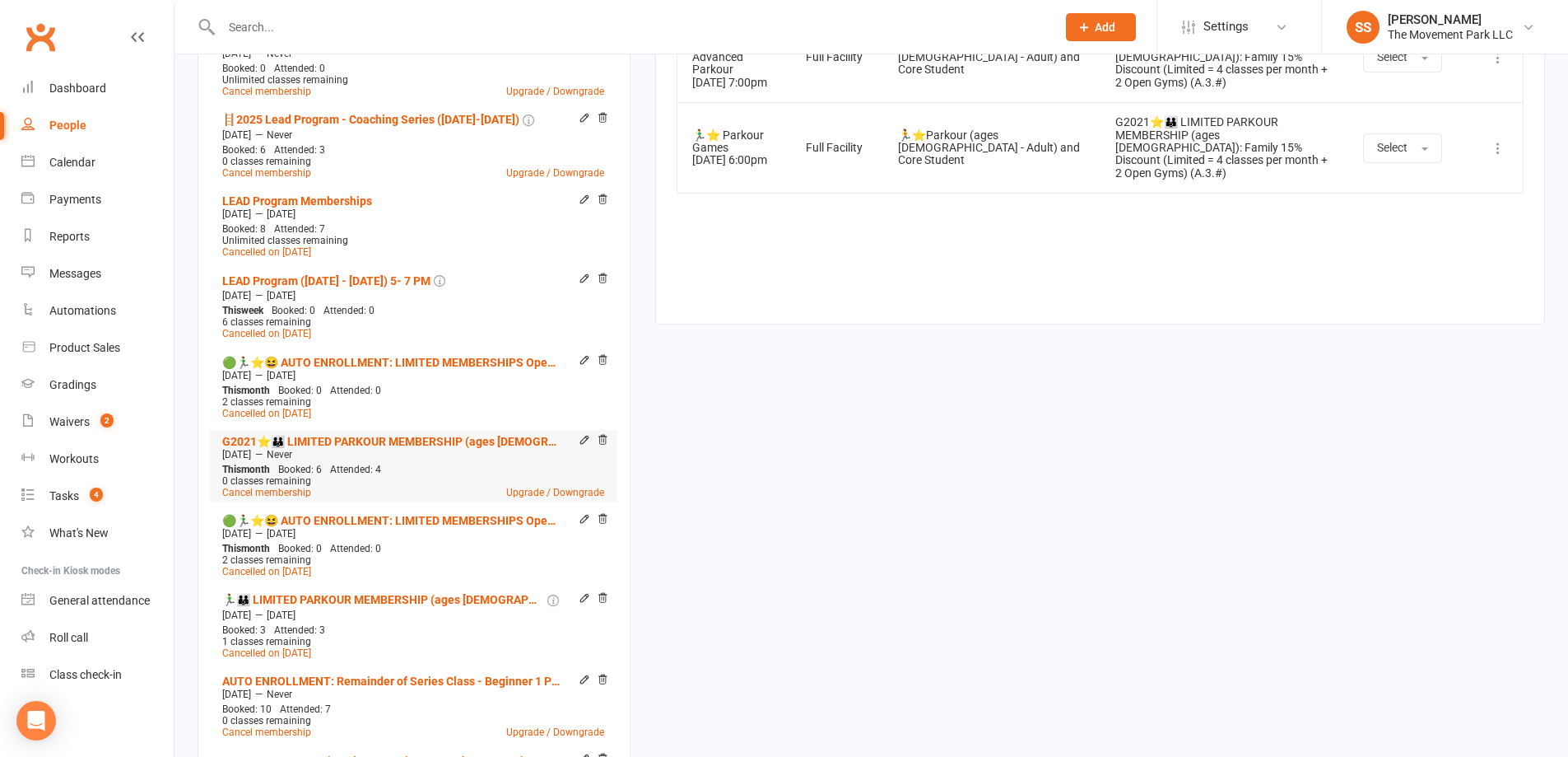
scroll to position [1482, 0]
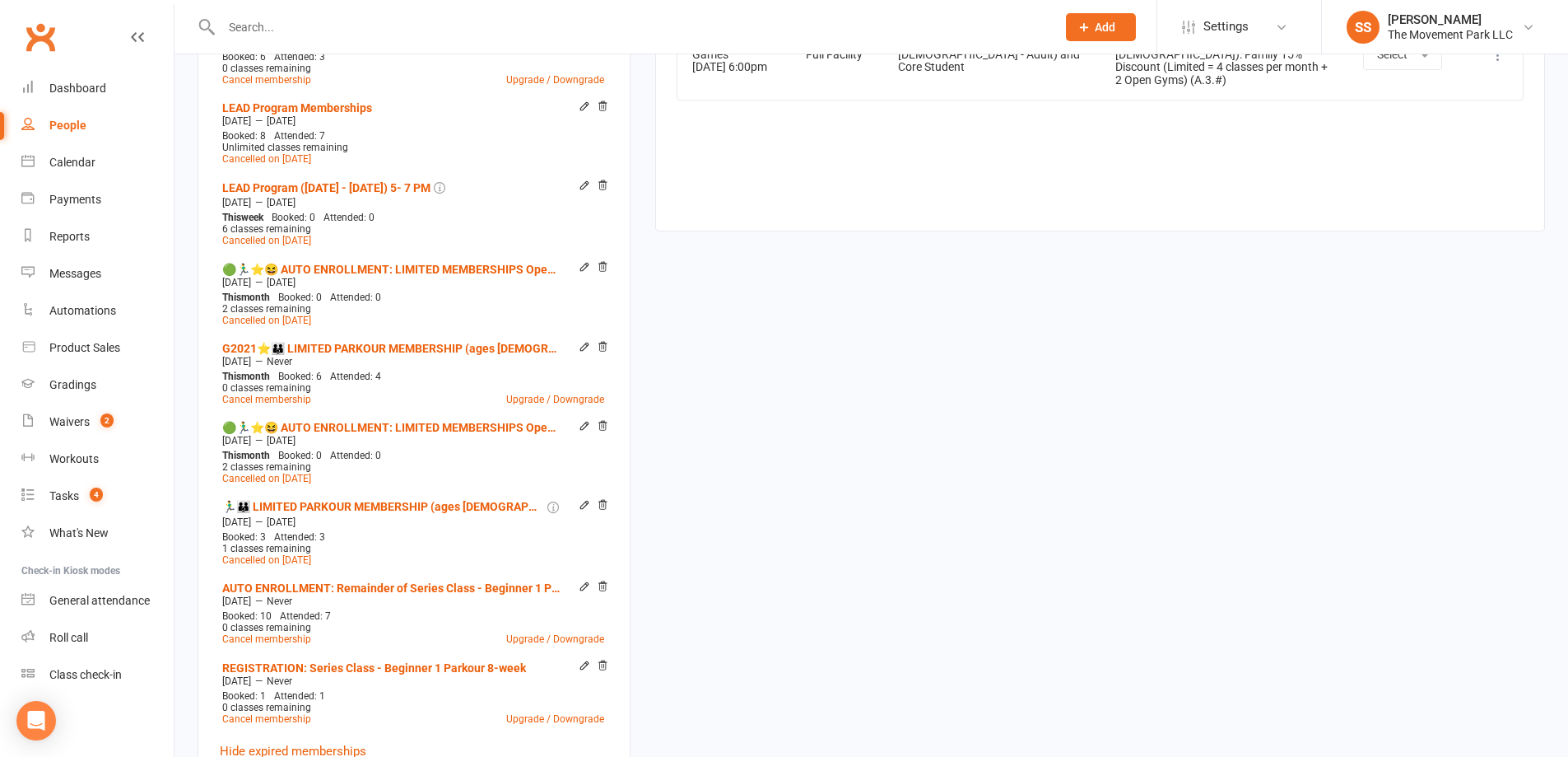
click at [186, 478] on div "upload photo Parker Christensen Activated 6 December, 2021 Added 29 November, 2…" at bounding box center [414, 218] width 458 height 3244
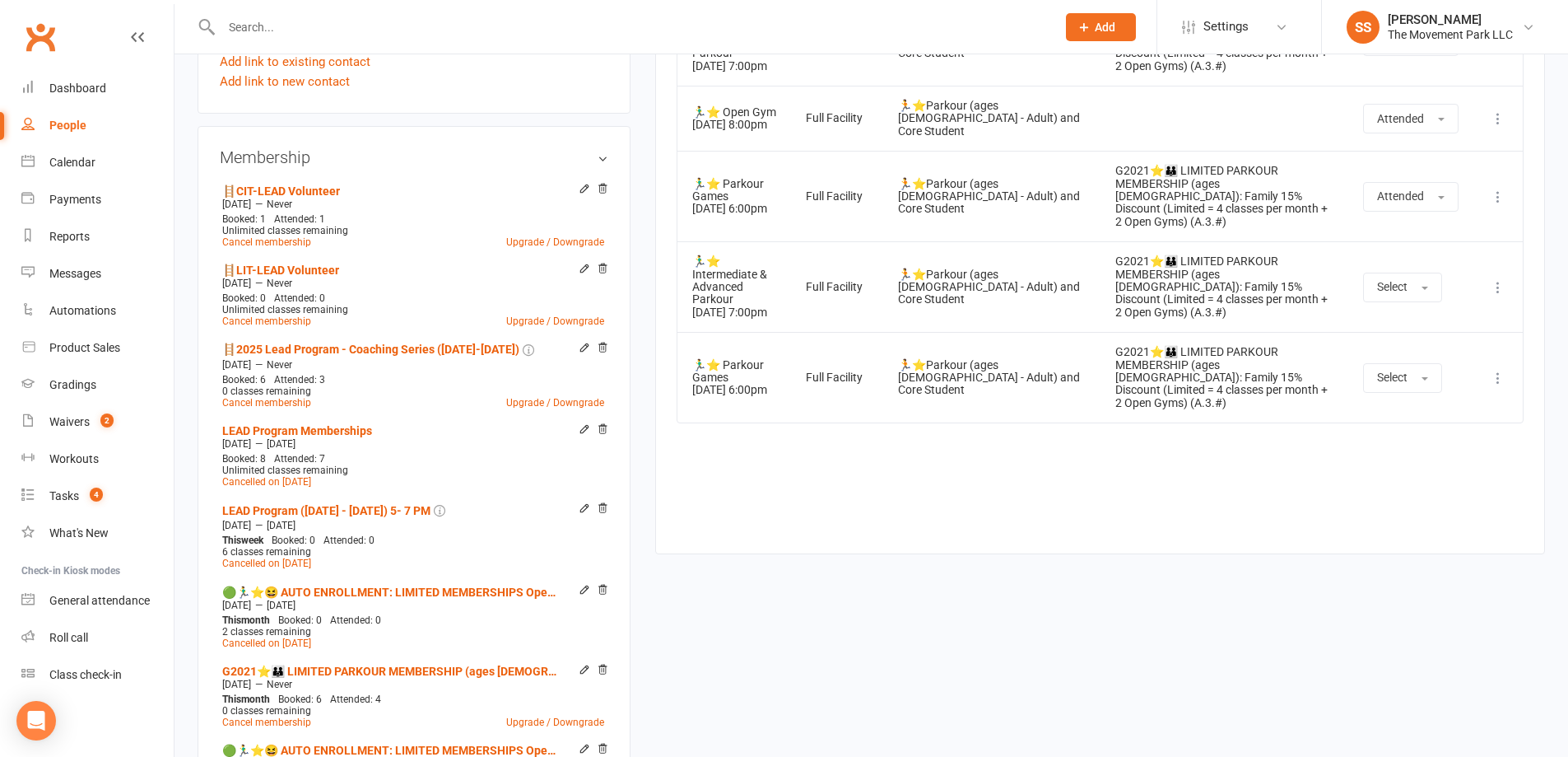
scroll to position [1153, 0]
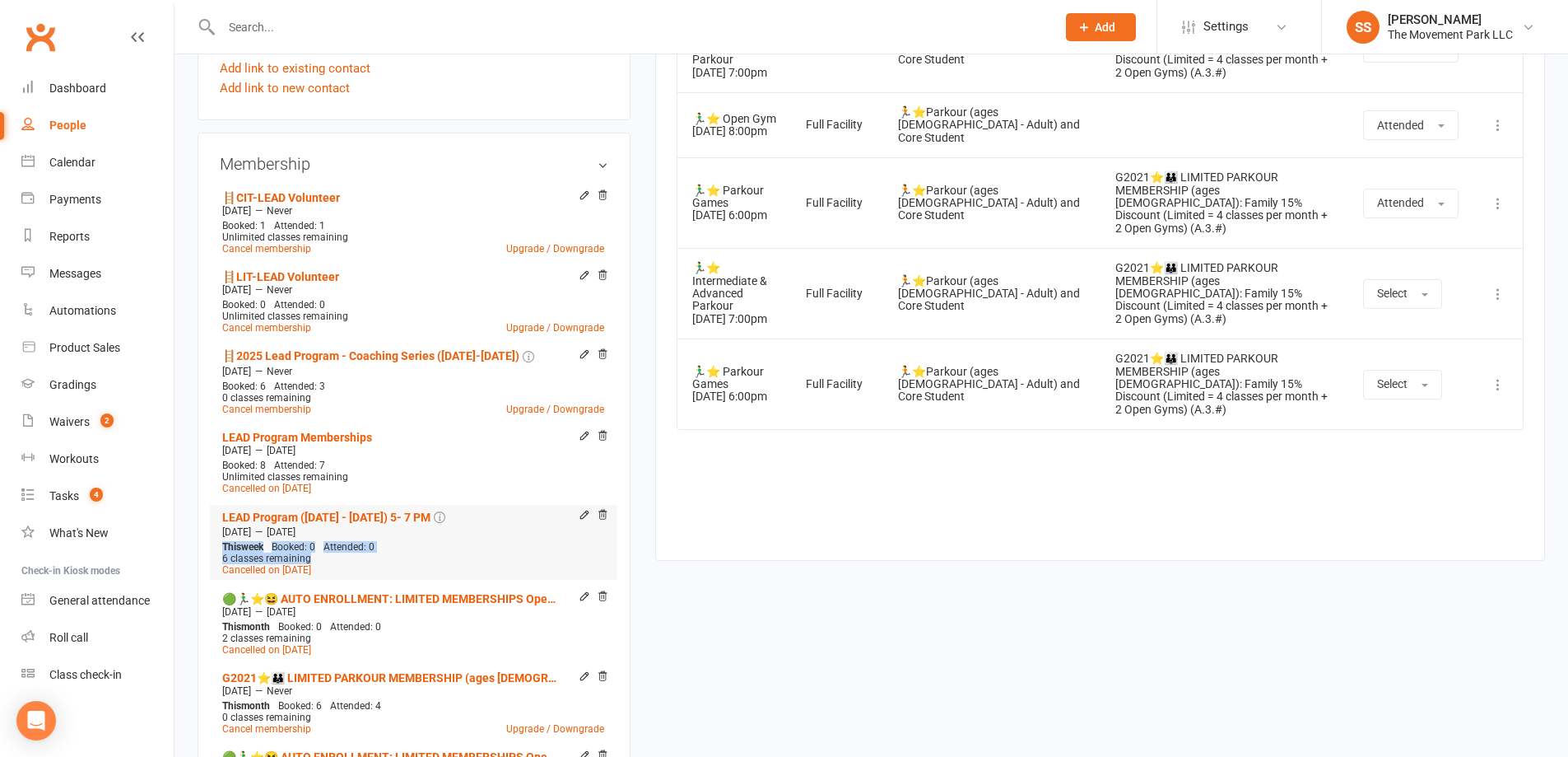
drag, startPoint x: 222, startPoint y: 545, endPoint x: 310, endPoint y: 551, distance: 88.2
click at [310, 551] on div "This week Booked: 0 Attended: 0 6 classes remaining Cancelled on Apr 2, 2025" at bounding box center [413, 558] width 390 height 35
click at [204, 526] on div "Membership 🪜CIT-LEAD Volunteer Jun 6 2025 — Never Booked: 1 Attended: 1 Unlimit…" at bounding box center [415, 638] width 433 height 1012
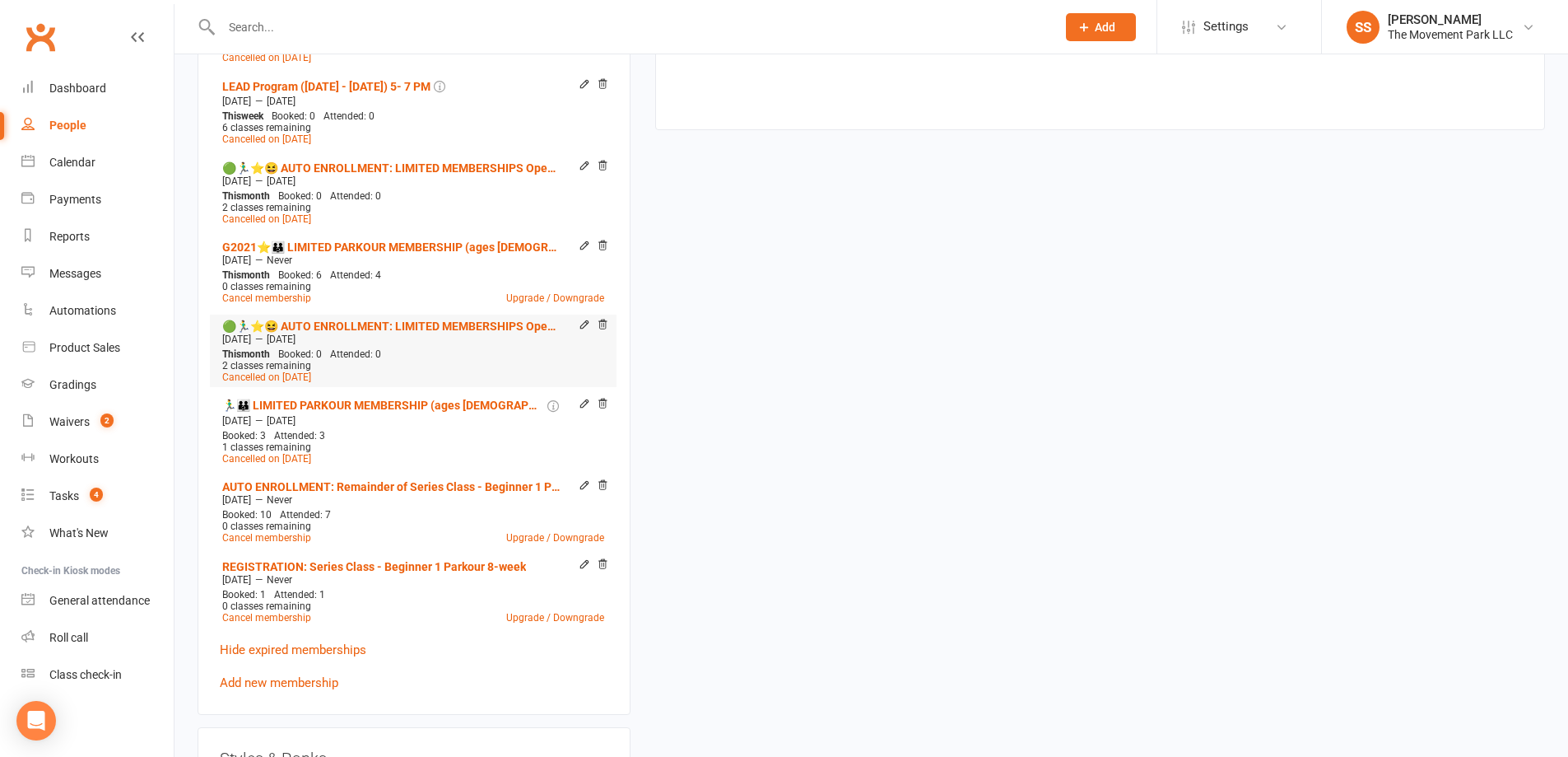
scroll to position [1811, 0]
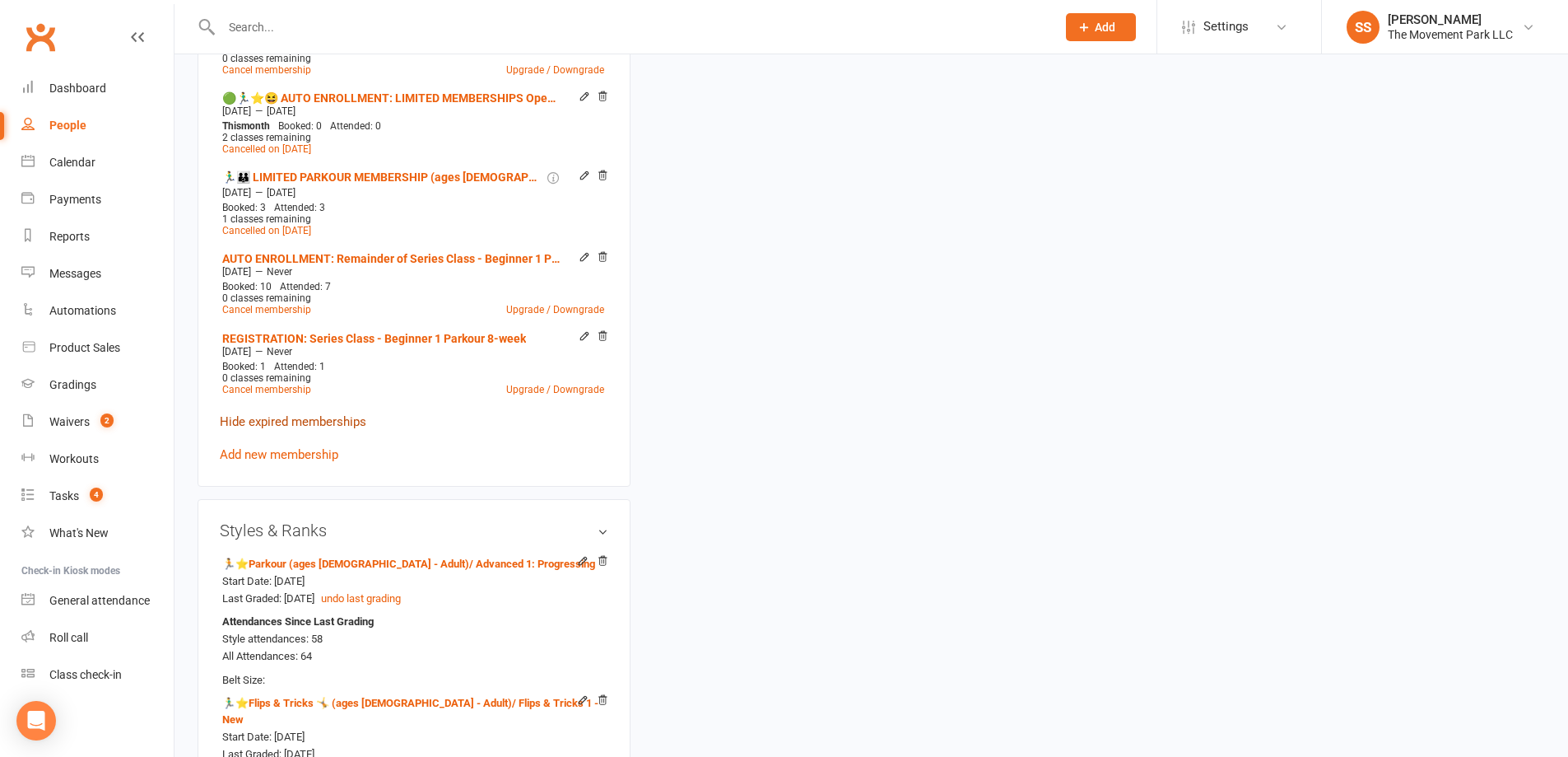
click at [276, 417] on link "Hide expired memberships" at bounding box center [293, 422] width 146 height 15
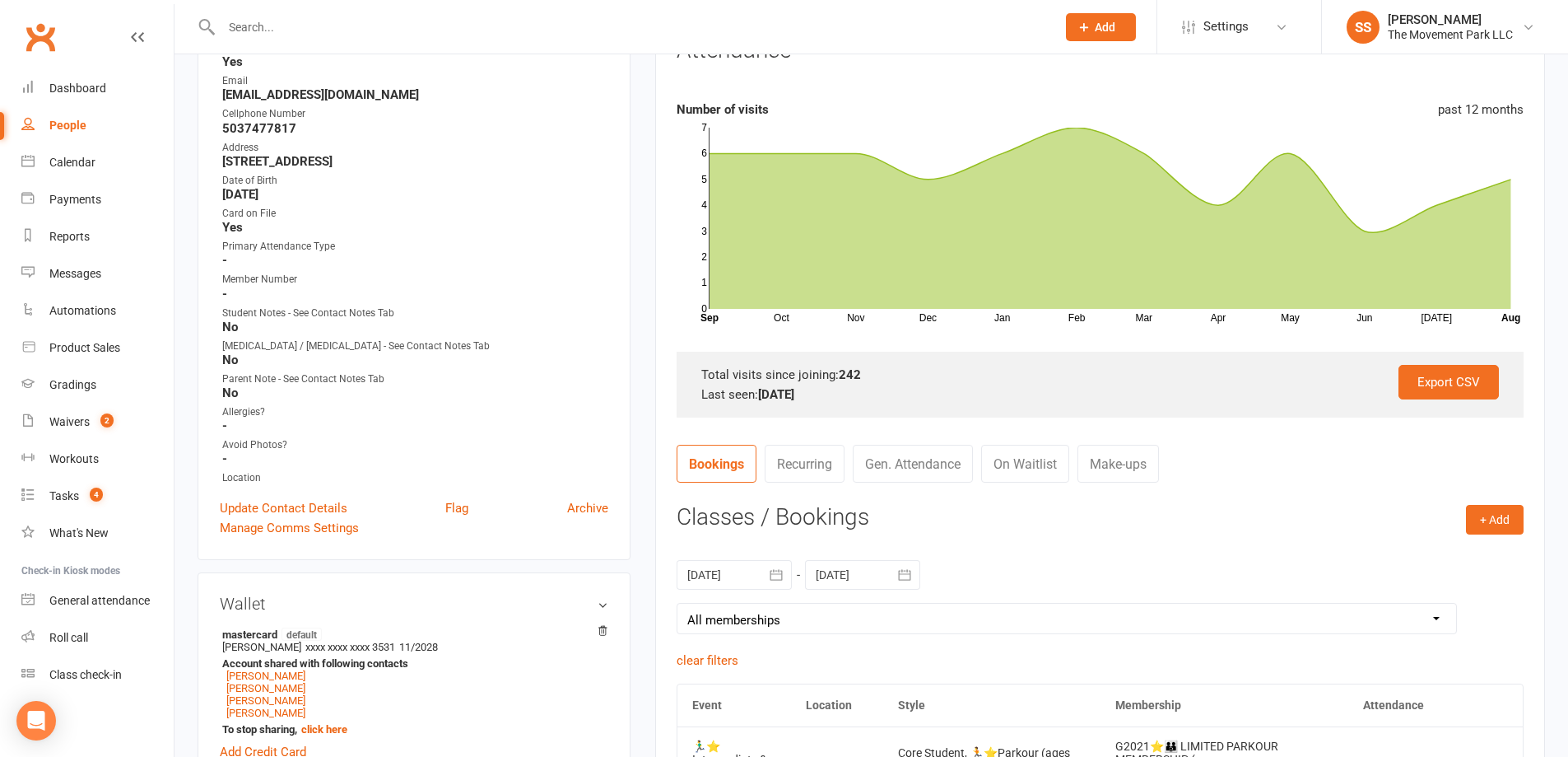
scroll to position [0, 0]
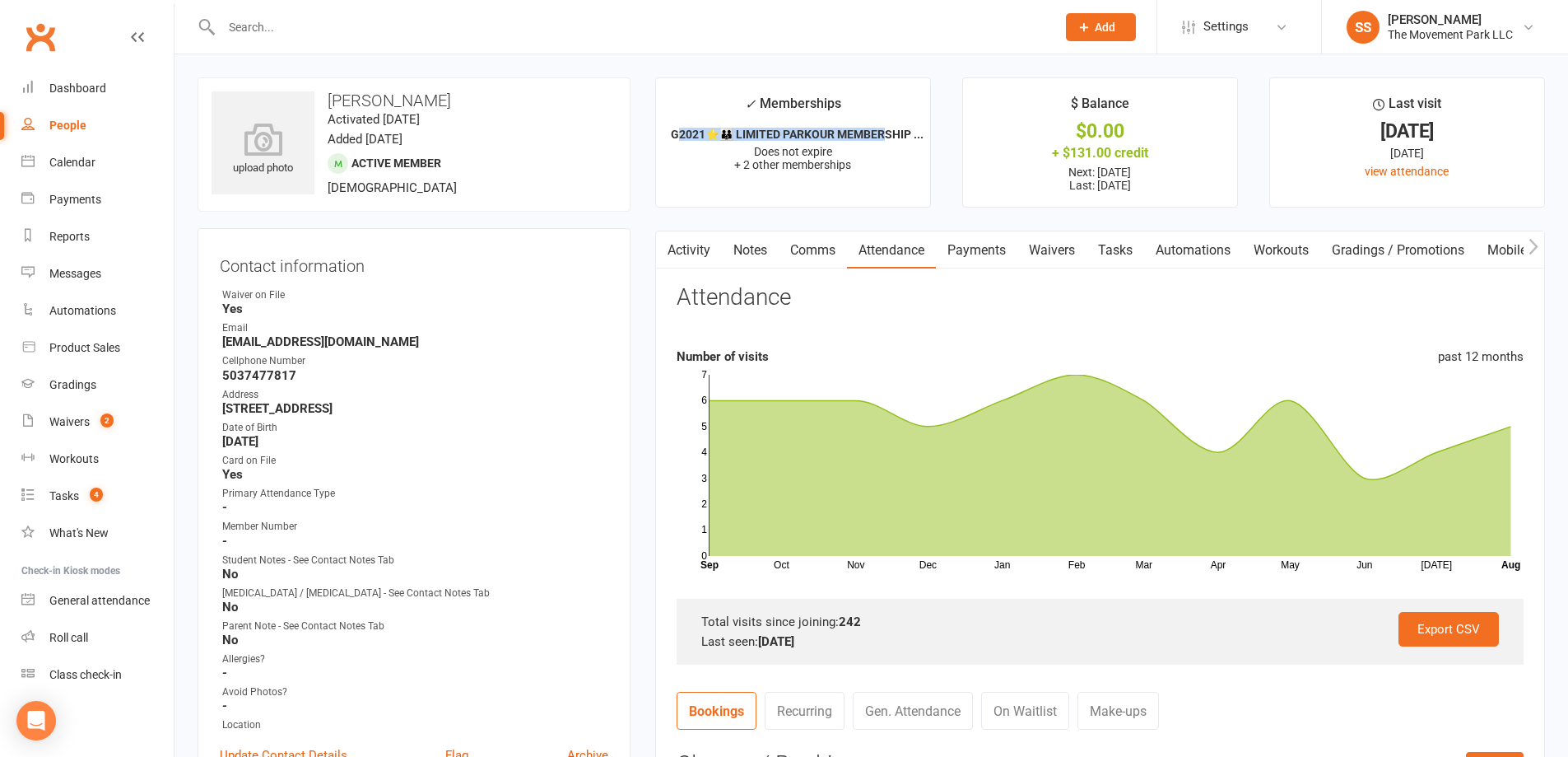
drag, startPoint x: 681, startPoint y: 134, endPoint x: 888, endPoint y: 136, distance: 207.0
click at [888, 136] on strong "G2021⭐👨‍👨‍👦 LIMITED PARKOUR MEMBERSHIP ..." at bounding box center [796, 134] width 252 height 13
click at [396, 99] on h3 "Parker Christensen" at bounding box center [414, 100] width 405 height 18
copy h3 "Christensen"
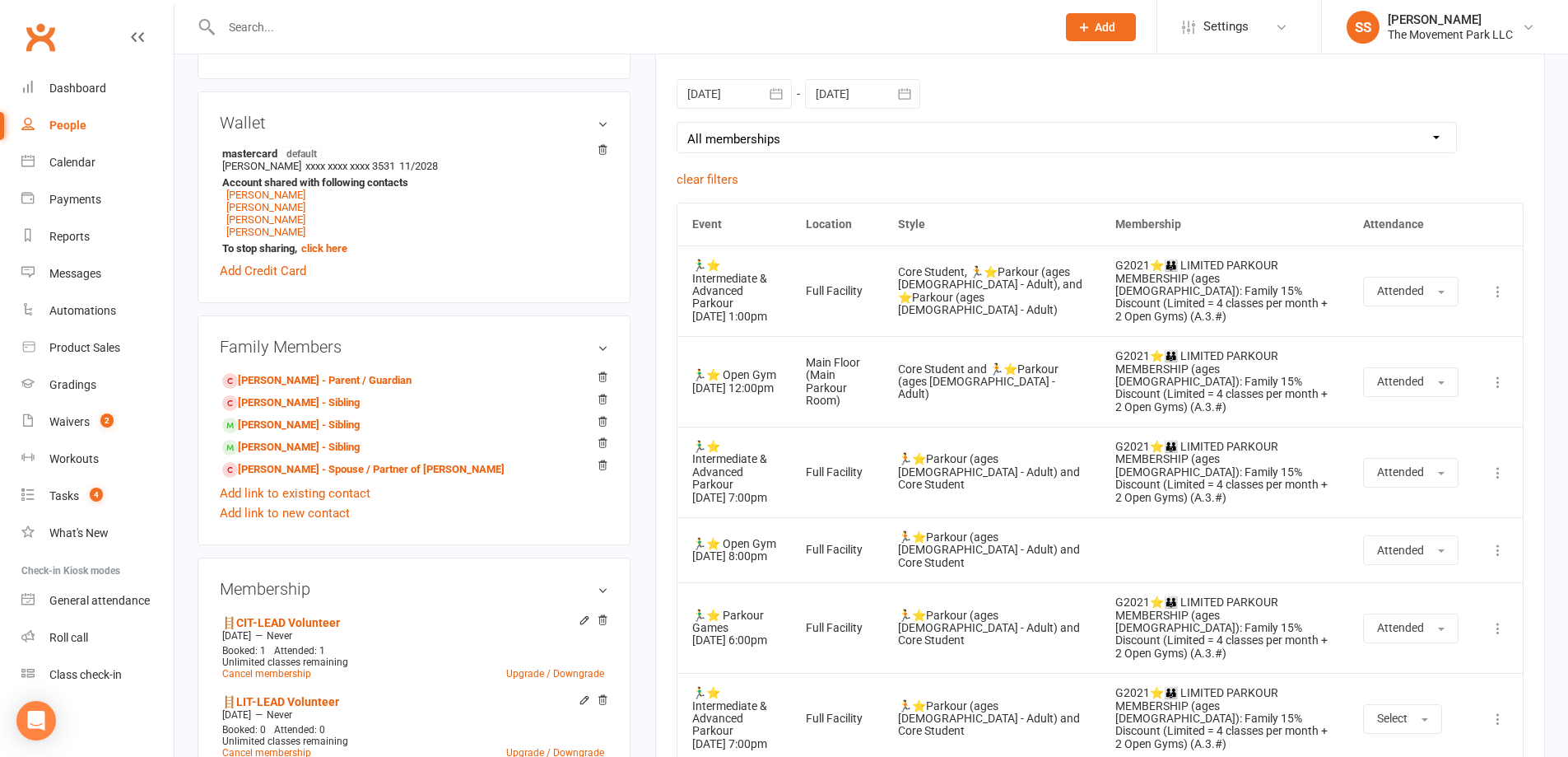
scroll to position [905, 0]
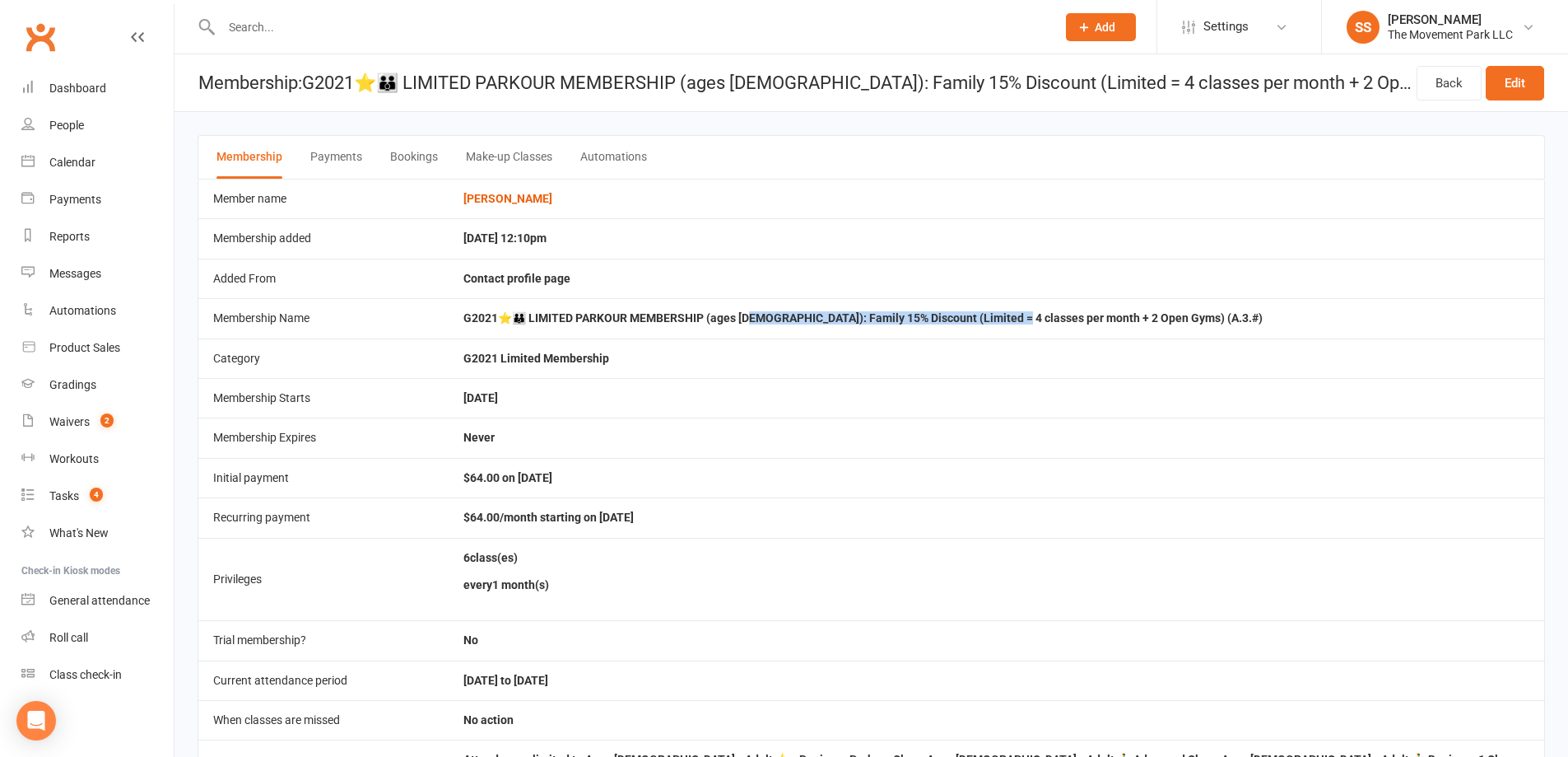
drag, startPoint x: 761, startPoint y: 309, endPoint x: 1011, endPoint y: 314, distance: 250.0
click at [1011, 314] on td "G2021⭐👨‍👨‍👦 LIMITED PARKOUR MEMBERSHIP (ages [DEMOGRAPHIC_DATA]): Family 15% Di…" at bounding box center [995, 318] width 1095 height 40
drag, startPoint x: 573, startPoint y: 235, endPoint x: 592, endPoint y: 235, distance: 19.0
click at [592, 235] on tr "Membership added [DATE] 12:10pm" at bounding box center [872, 237] width 1345 height 40
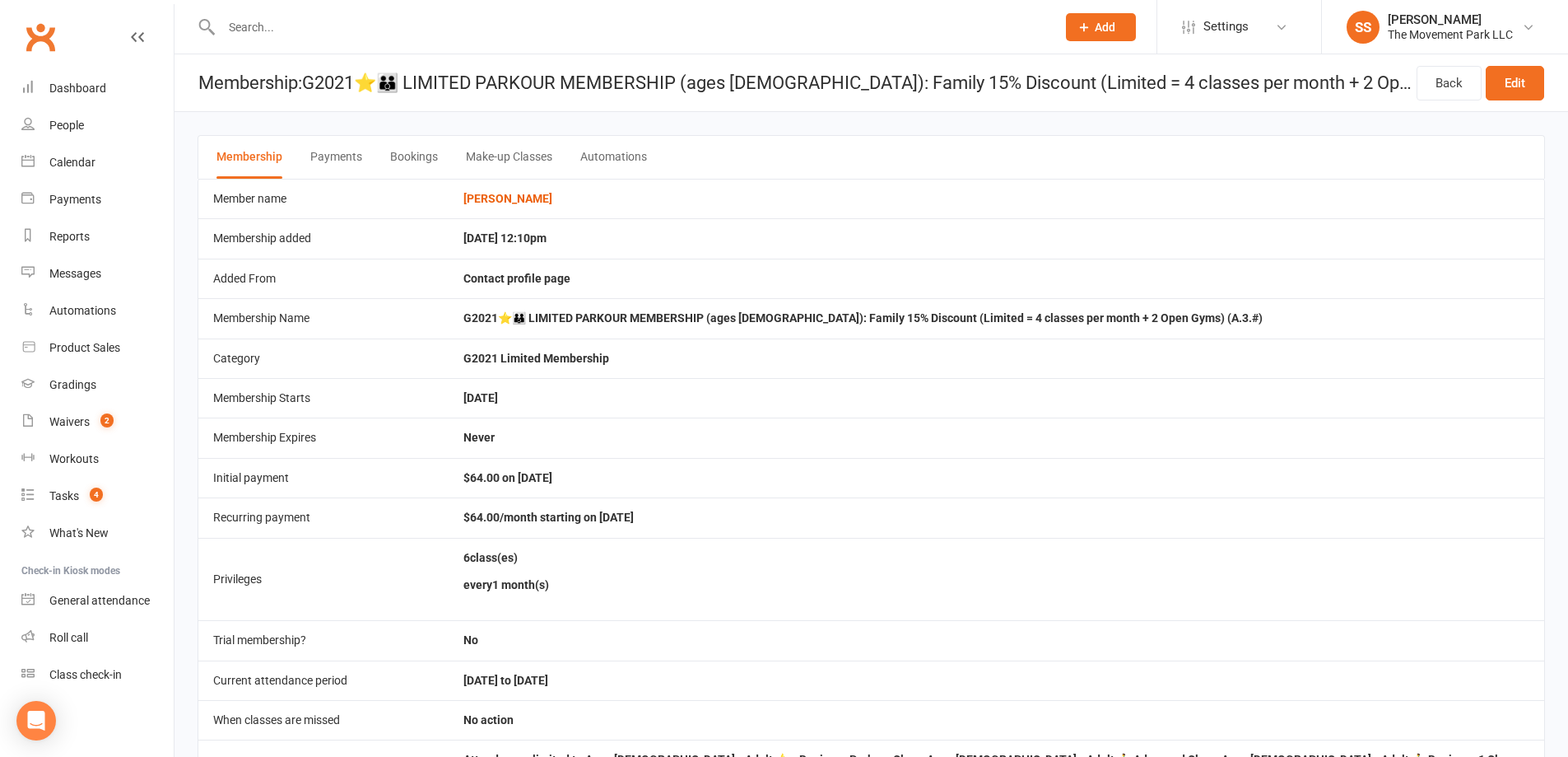
click at [548, 268] on td "Contact profile page" at bounding box center [995, 278] width 1095 height 40
drag, startPoint x: 441, startPoint y: 520, endPoint x: 702, endPoint y: 515, distance: 261.0
click at [702, 515] on tr "Recurring payment $64.00/month starting on [DATE]" at bounding box center [872, 518] width 1345 height 40
click at [702, 515] on td "$64.00/month starting on [DATE]" at bounding box center [995, 518] width 1095 height 40
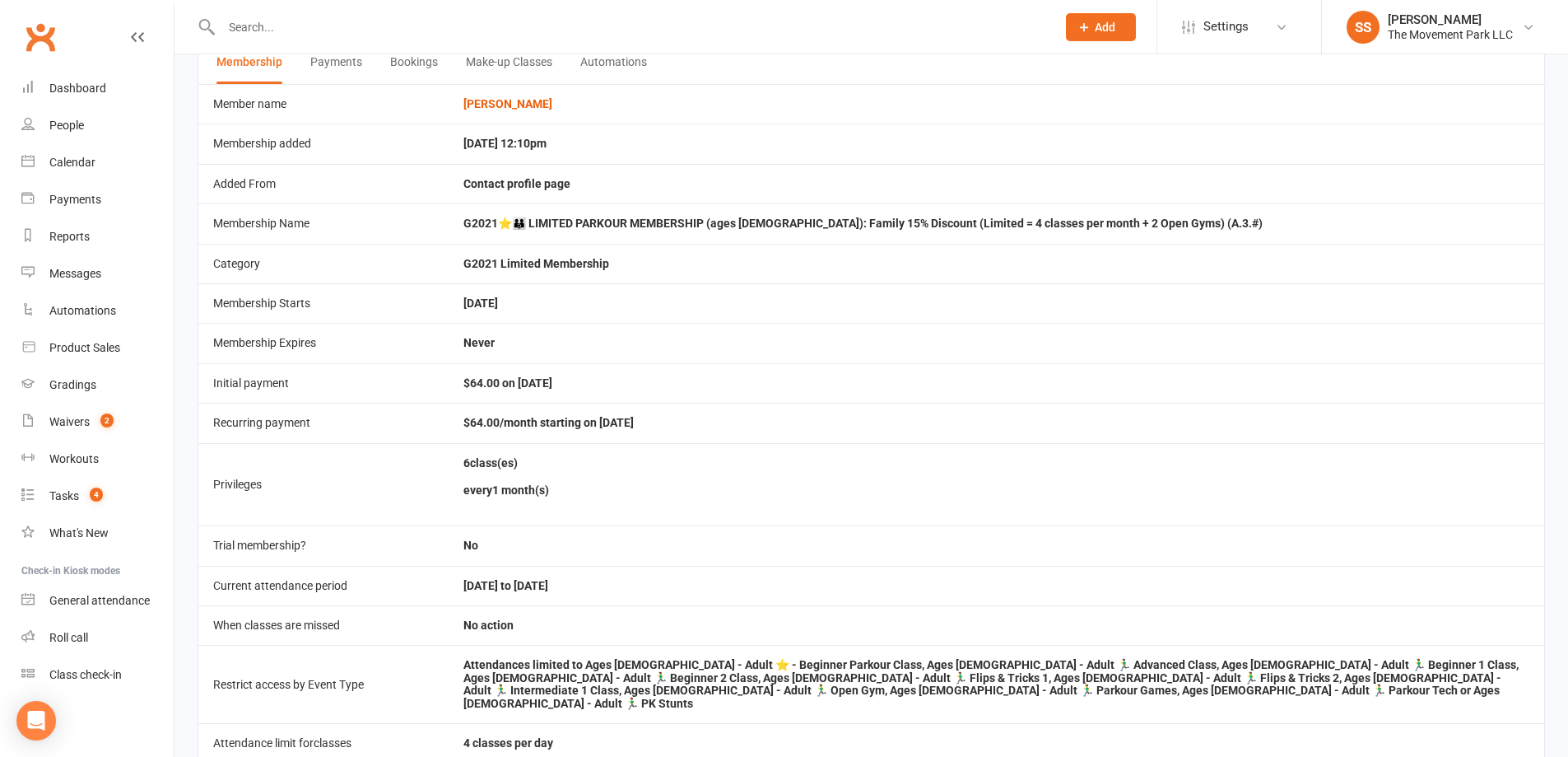
scroll to position [164, 0]
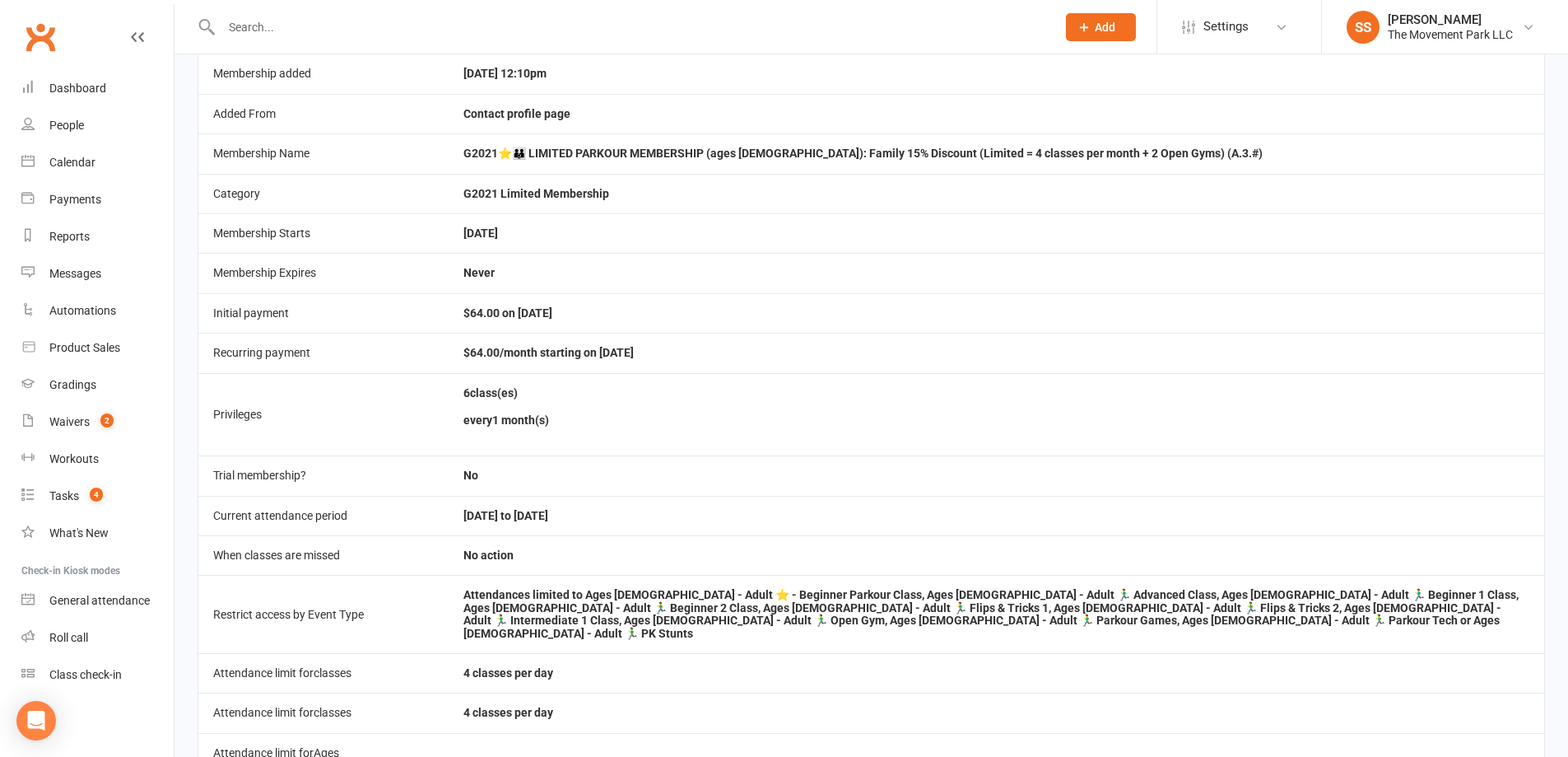
drag, startPoint x: 615, startPoint y: 515, endPoint x: 705, endPoint y: 515, distance: 90.0
click at [705, 515] on td "August 01, 2025 to August 31, 2025" at bounding box center [995, 516] width 1095 height 40
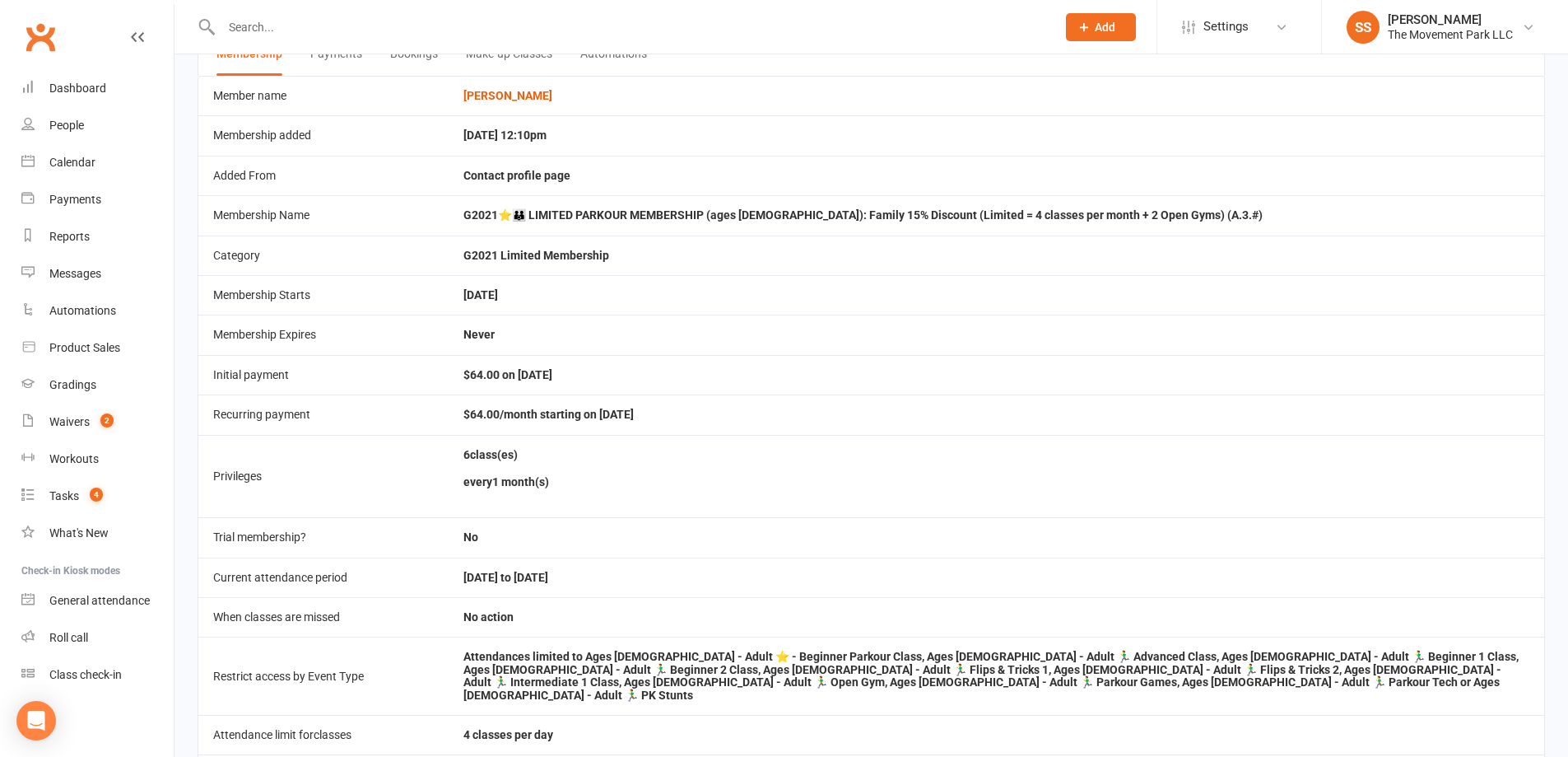
scroll to position [0, 0]
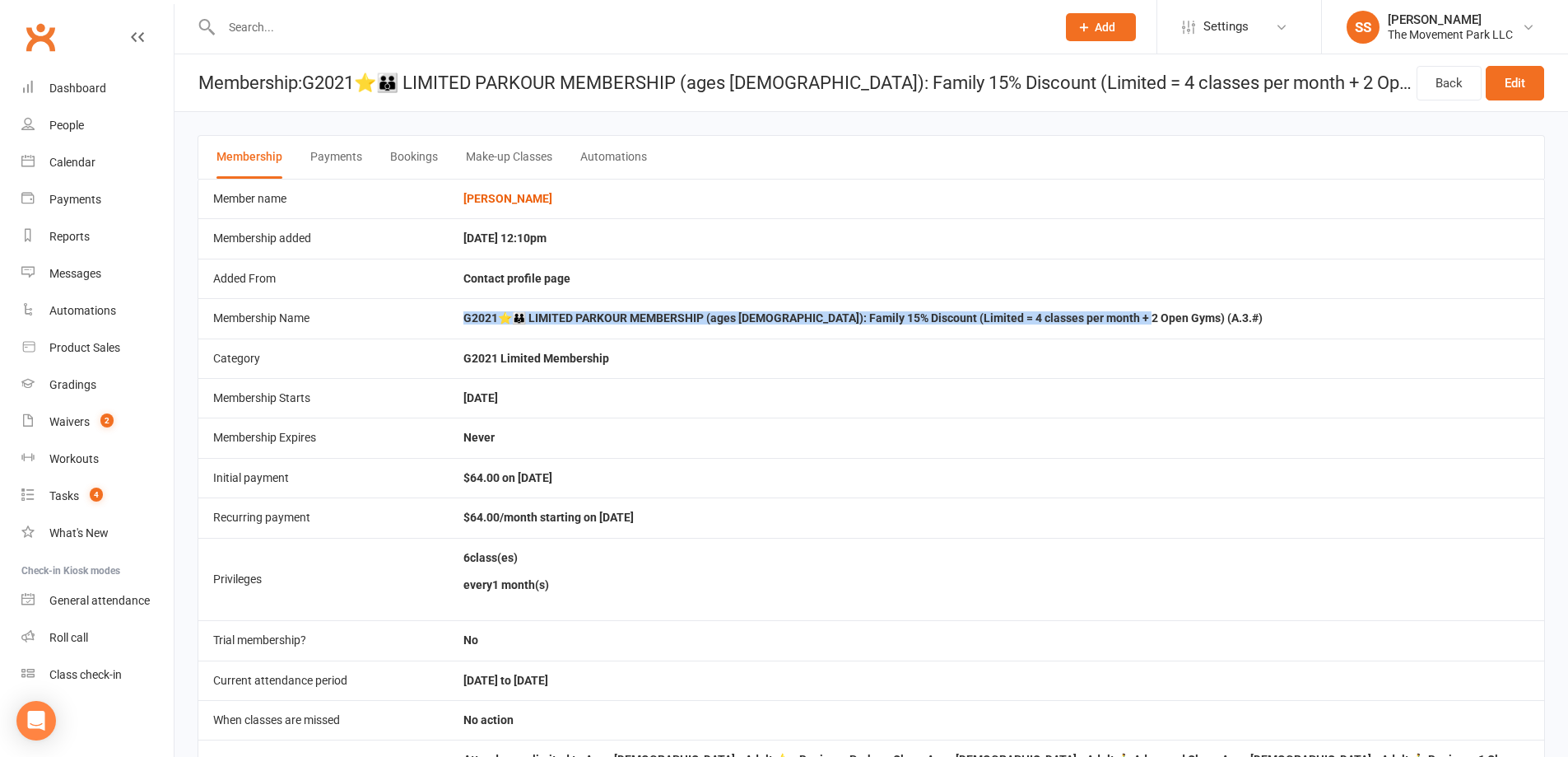
drag, startPoint x: 475, startPoint y: 322, endPoint x: 1139, endPoint y: 333, distance: 664.1
click at [1139, 333] on tr "Membership Name G2021⭐👨‍👨‍👦 LIMITED PARKOUR MEMBERSHIP (ages 7-12): Family 15% …" at bounding box center [872, 318] width 1345 height 40
click at [1139, 333] on td "G2021⭐👨‍👨‍👦 LIMITED PARKOUR MEMBERSHIP (ages 7-12): Family 15% Discount (Limite…" at bounding box center [995, 318] width 1095 height 40
drag, startPoint x: 1099, startPoint y: 349, endPoint x: 1167, endPoint y: 350, distance: 68.0
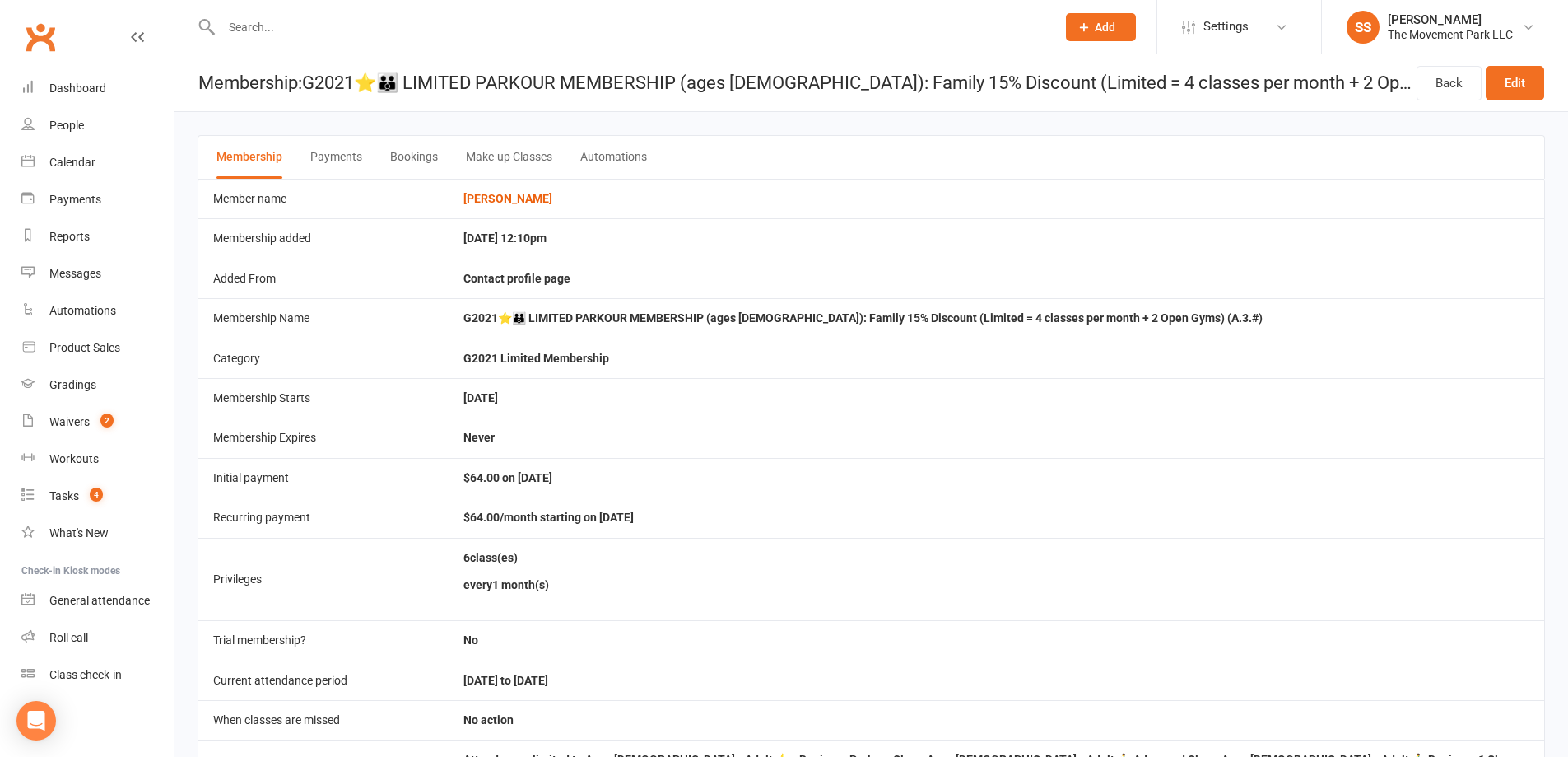
drag, startPoint x: 576, startPoint y: 487, endPoint x: 605, endPoint y: 153, distance: 335.3
click at [576, 488] on td "$64.00 on 1 Mar 2022" at bounding box center [995, 478] width 1095 height 40
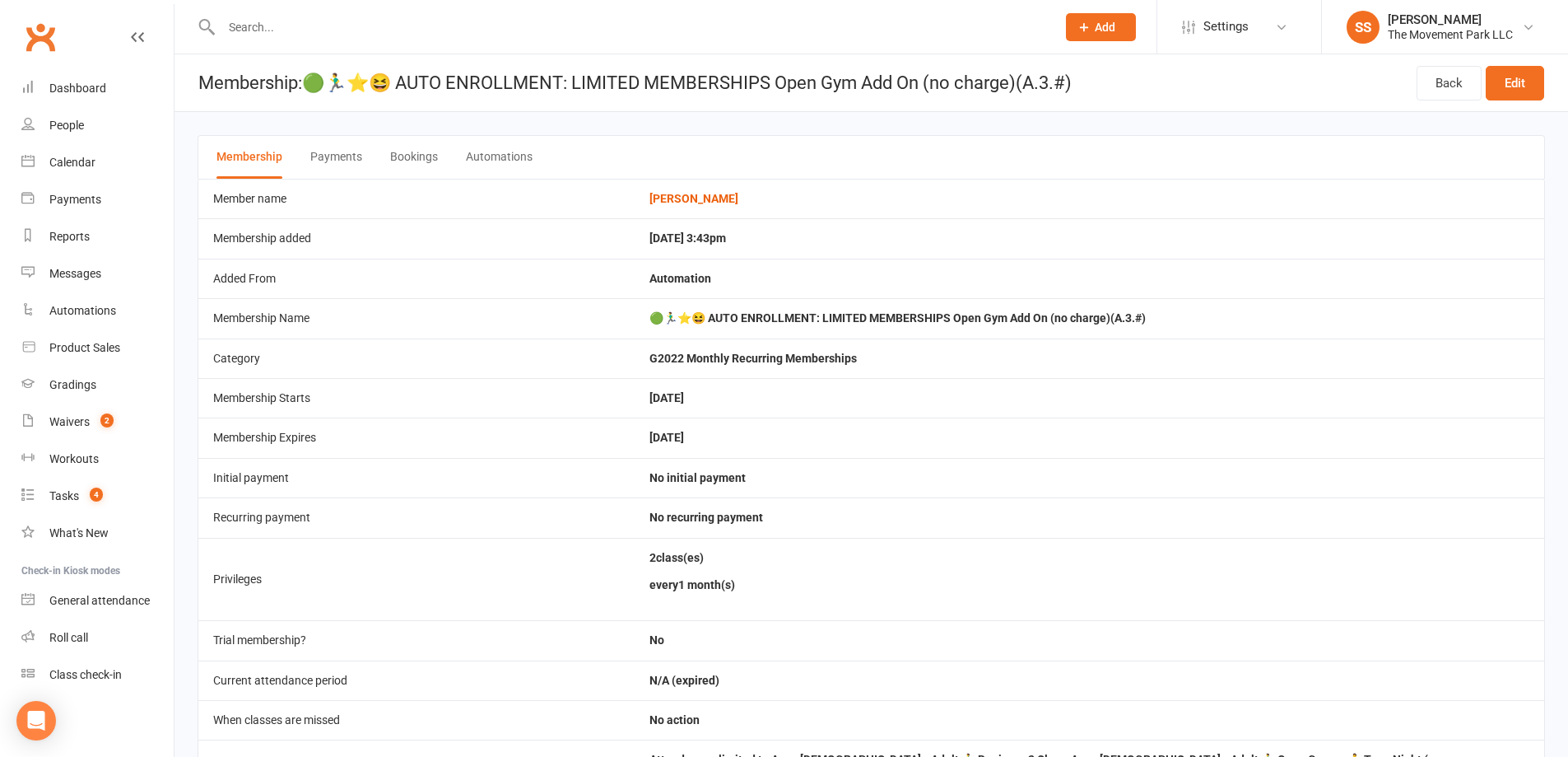
drag, startPoint x: 568, startPoint y: 248, endPoint x: 824, endPoint y: 248, distance: 256.0
click at [824, 248] on tr "Membership added [DATE] 3:43pm" at bounding box center [872, 237] width 1345 height 40
click at [807, 287] on td "Automation" at bounding box center [1088, 278] width 909 height 40
drag, startPoint x: 761, startPoint y: 287, endPoint x: 657, endPoint y: 274, distance: 104.8
click at [657, 274] on tr "Added From Automation" at bounding box center [872, 278] width 1345 height 40
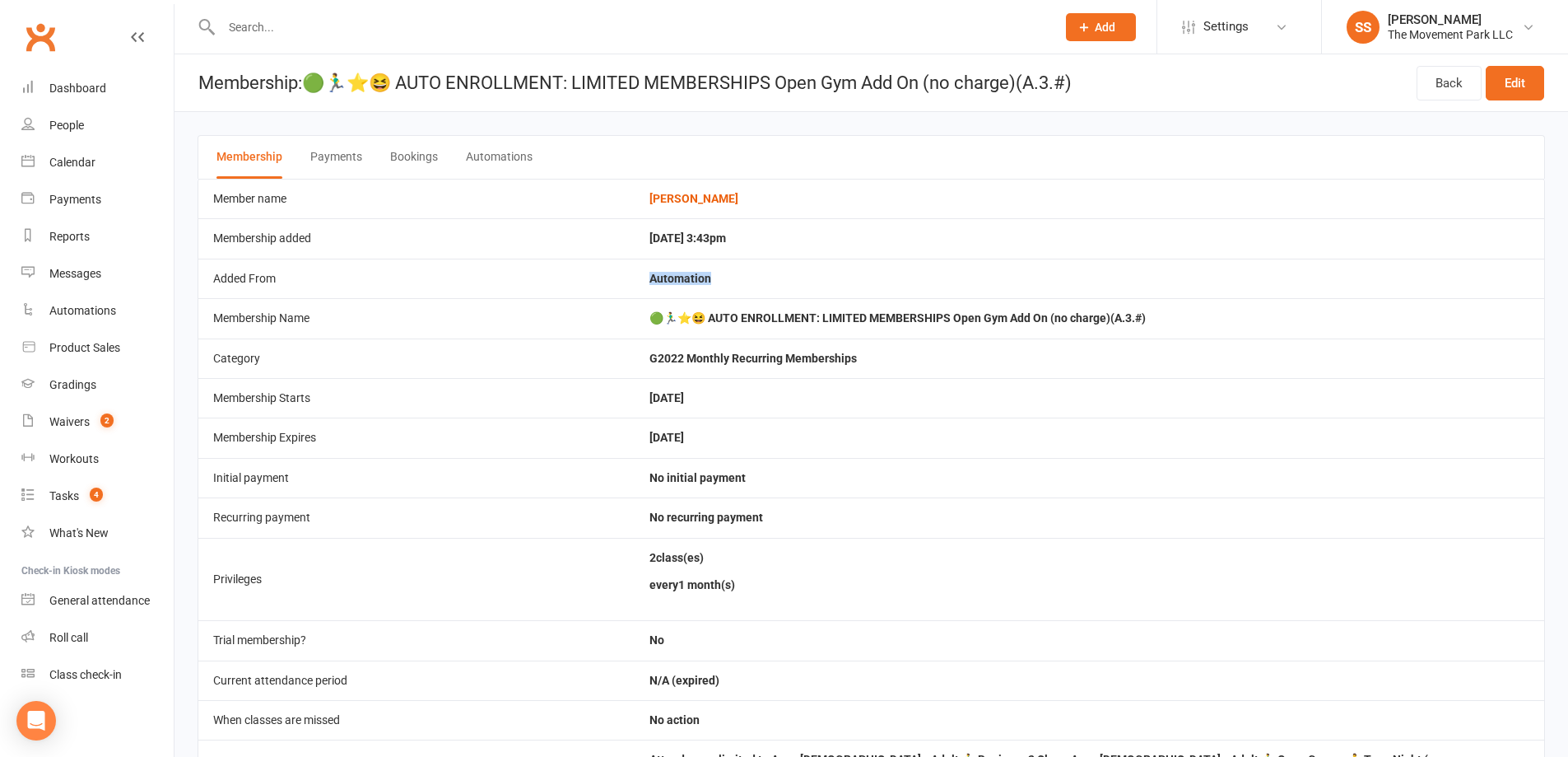
click at [634, 274] on td "Added From" at bounding box center [416, 278] width 436 height 40
drag, startPoint x: 625, startPoint y: 328, endPoint x: 1218, endPoint y: 318, distance: 593.1
click at [1218, 318] on tr "Membership Name 🟢🏃‍♂️⭐😆 AUTO ENROLLMENT: LIMITED MEMBERSHIPS Open Gym Add On (n…" at bounding box center [872, 318] width 1345 height 40
click at [1218, 318] on td "🟢🏃‍♂️⭐😆 AUTO ENROLLMENT: LIMITED MEMBERSHIPS Open Gym Add On (no charge)(A.3.#)" at bounding box center [1088, 318] width 909 height 40
drag, startPoint x: 675, startPoint y: 426, endPoint x: 790, endPoint y: 426, distance: 115.0
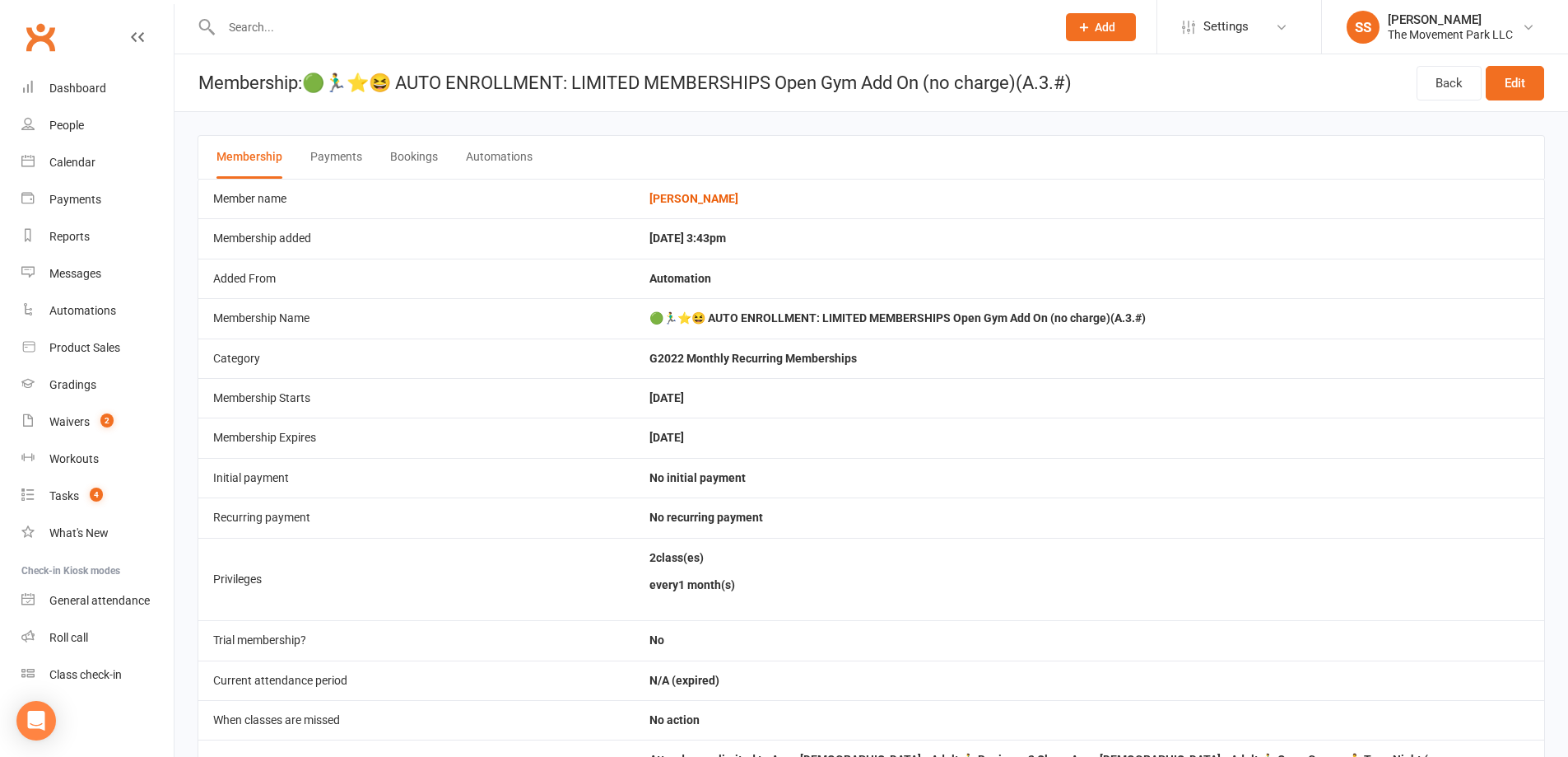
click at [790, 426] on tr "Membership Expires [DATE]" at bounding box center [872, 437] width 1345 height 40
click at [791, 425] on td "[DATE]" at bounding box center [1088, 437] width 909 height 40
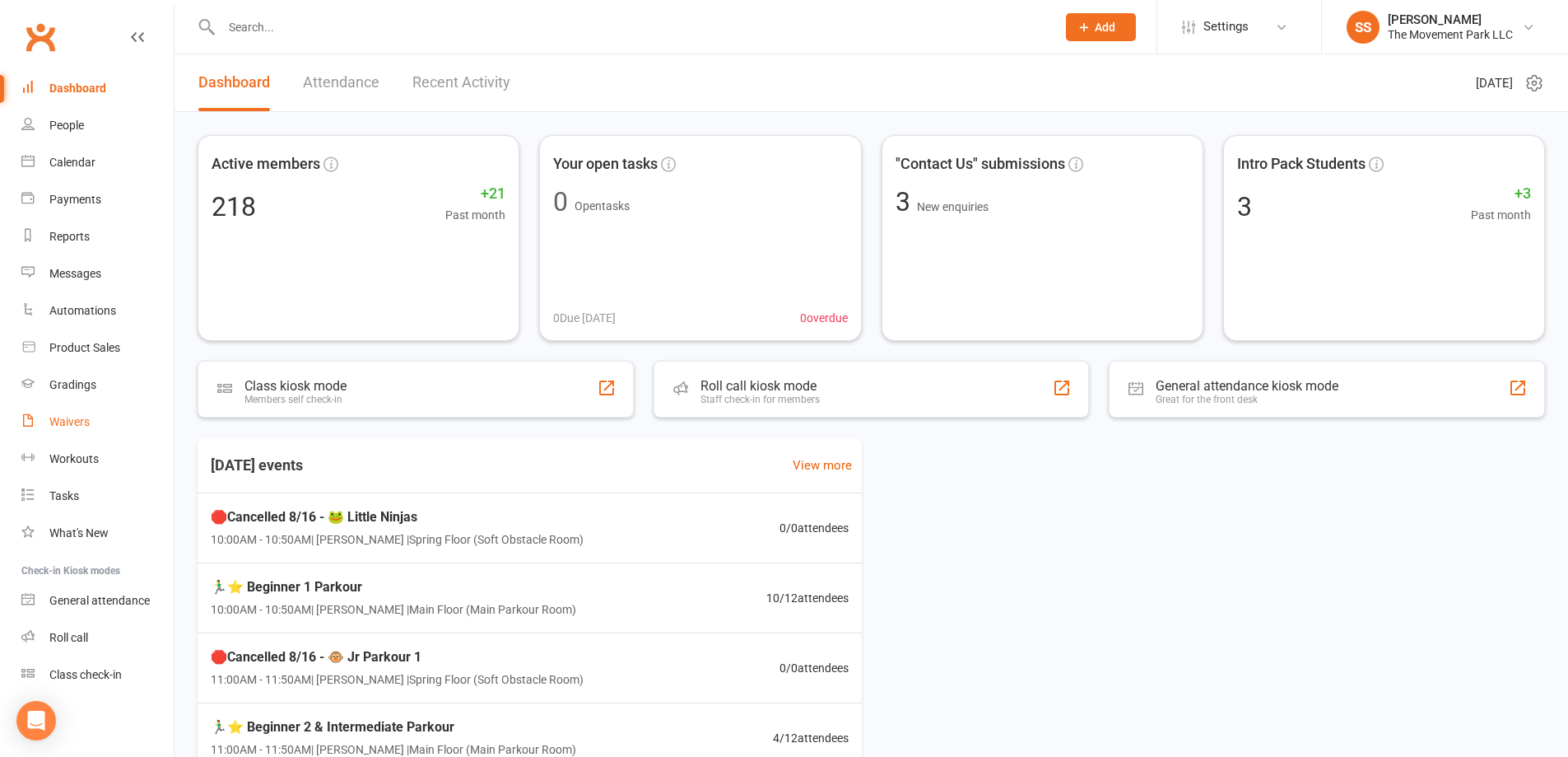
click at [107, 431] on link "Waivers" at bounding box center [98, 422] width 152 height 37
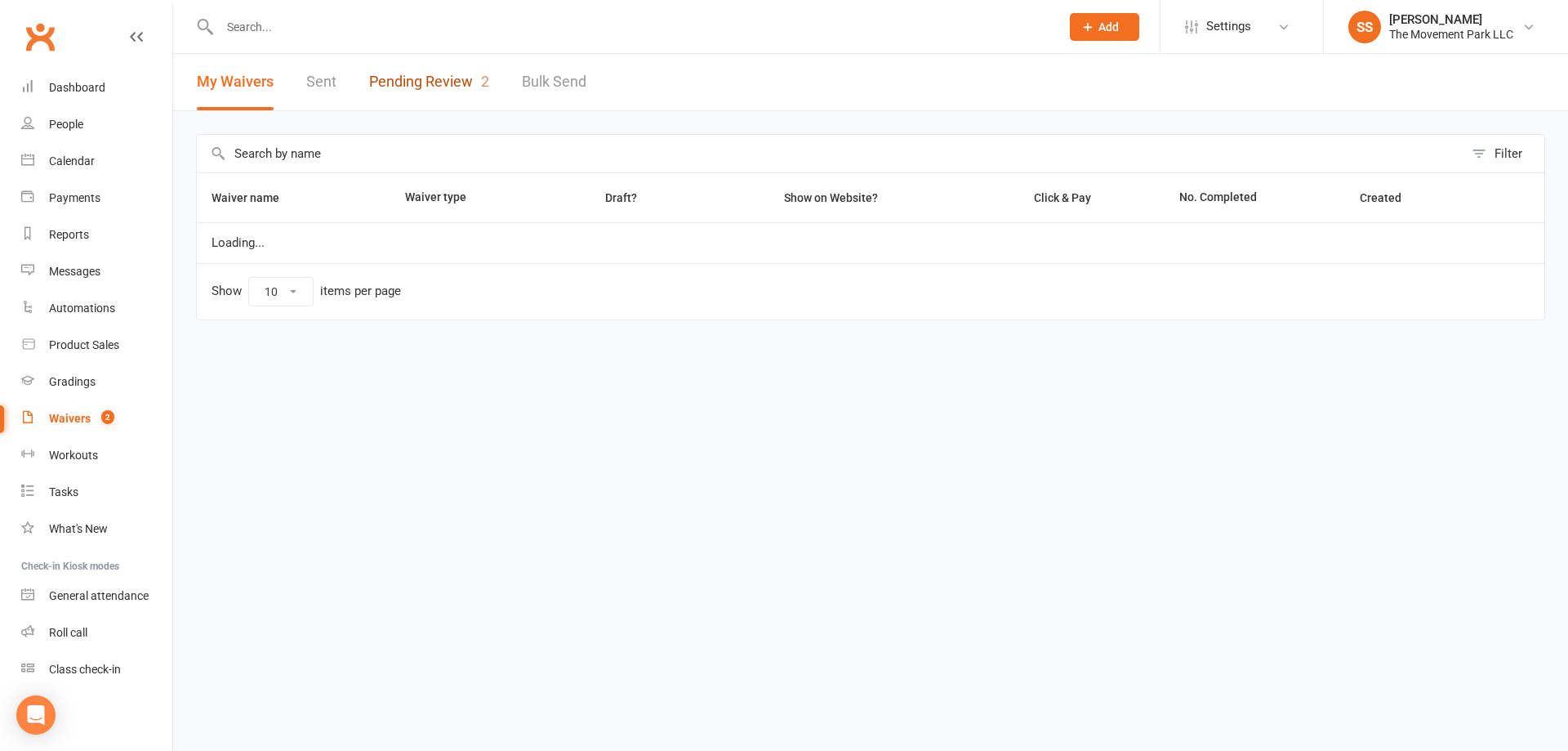
click at [462, 93] on link "Pending Review 2" at bounding box center [429, 81] width 120 height 56
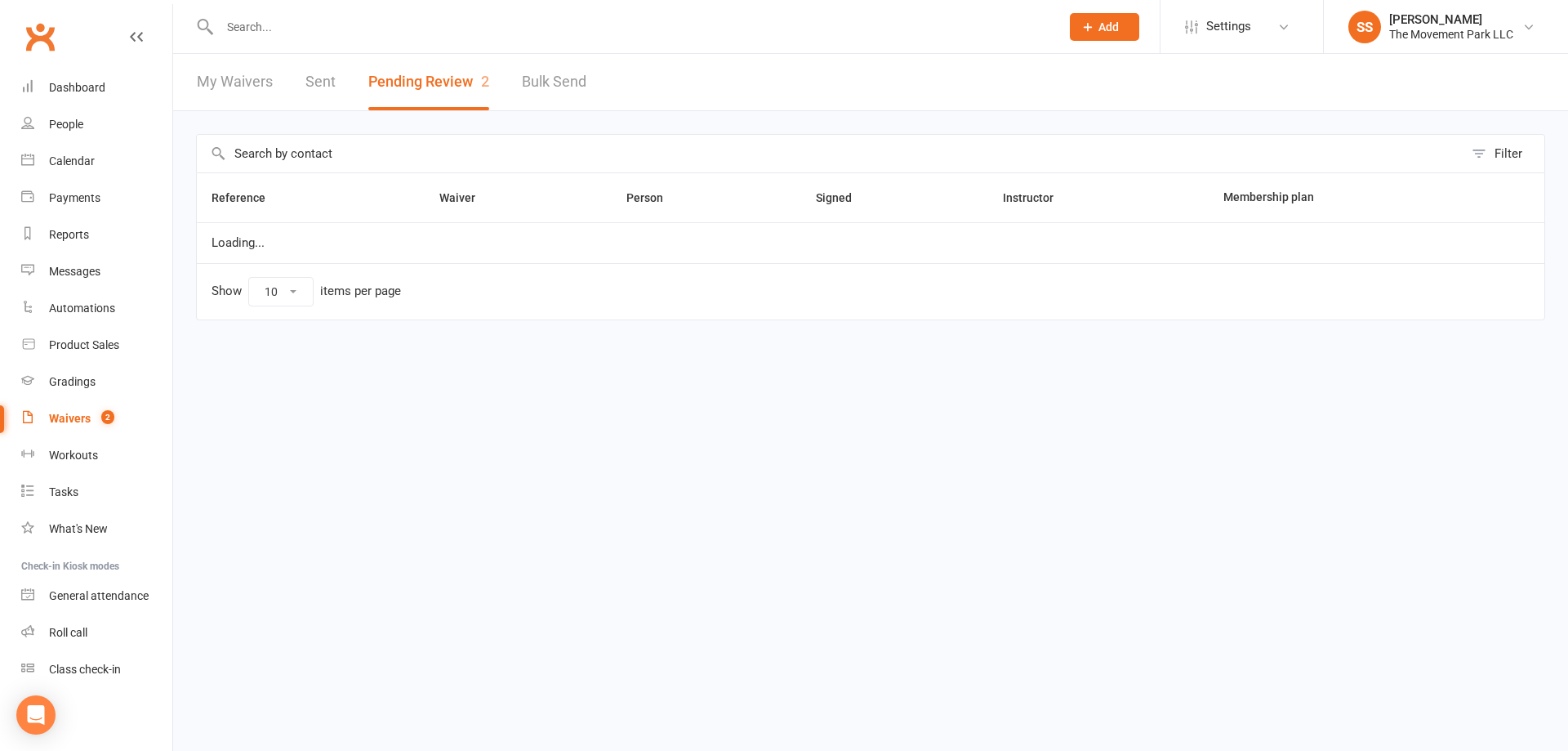
click at [423, 73] on button "Pending Review 2" at bounding box center [428, 81] width 121 height 56
select select "100"
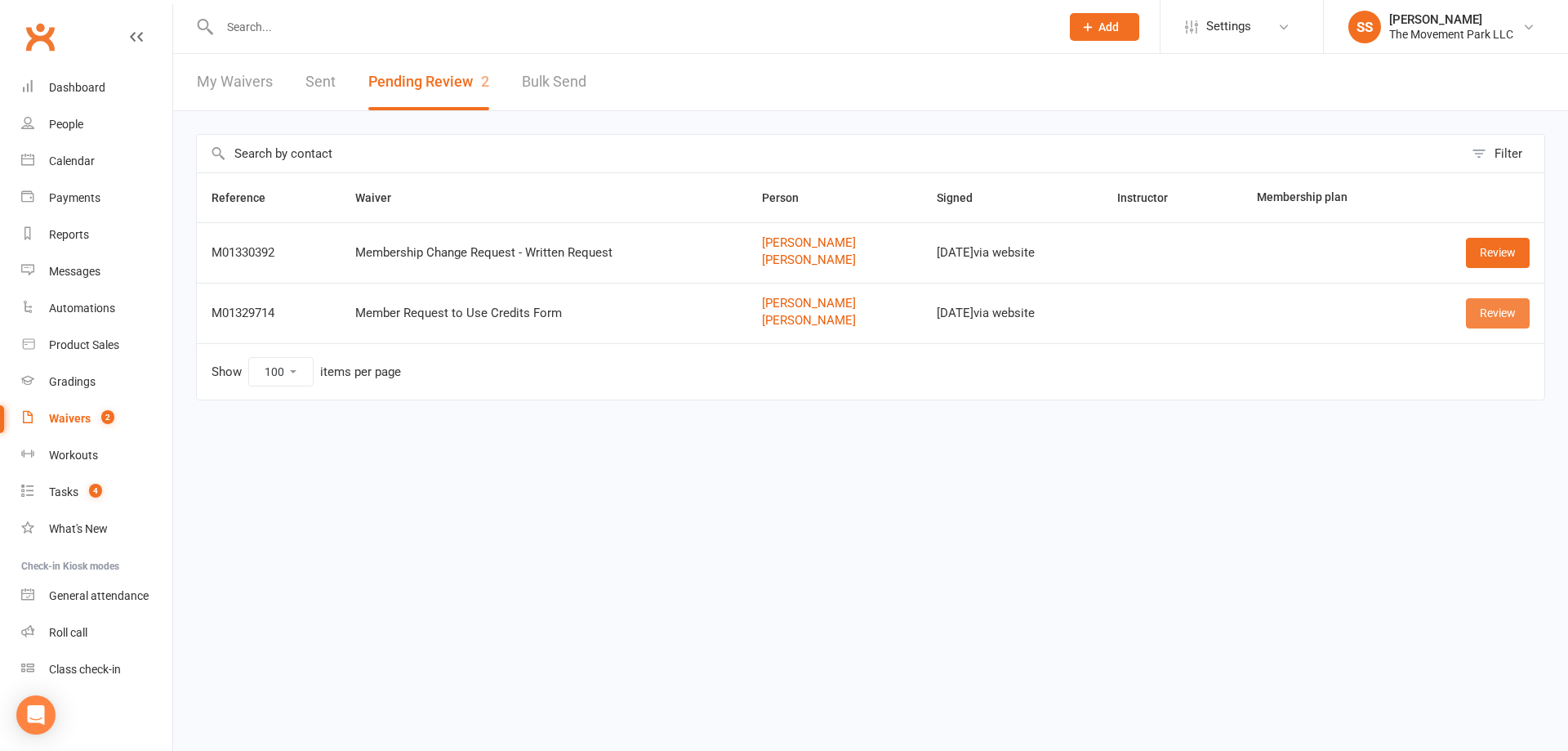
click at [1505, 314] on link "Review" at bounding box center [1497, 313] width 64 height 29
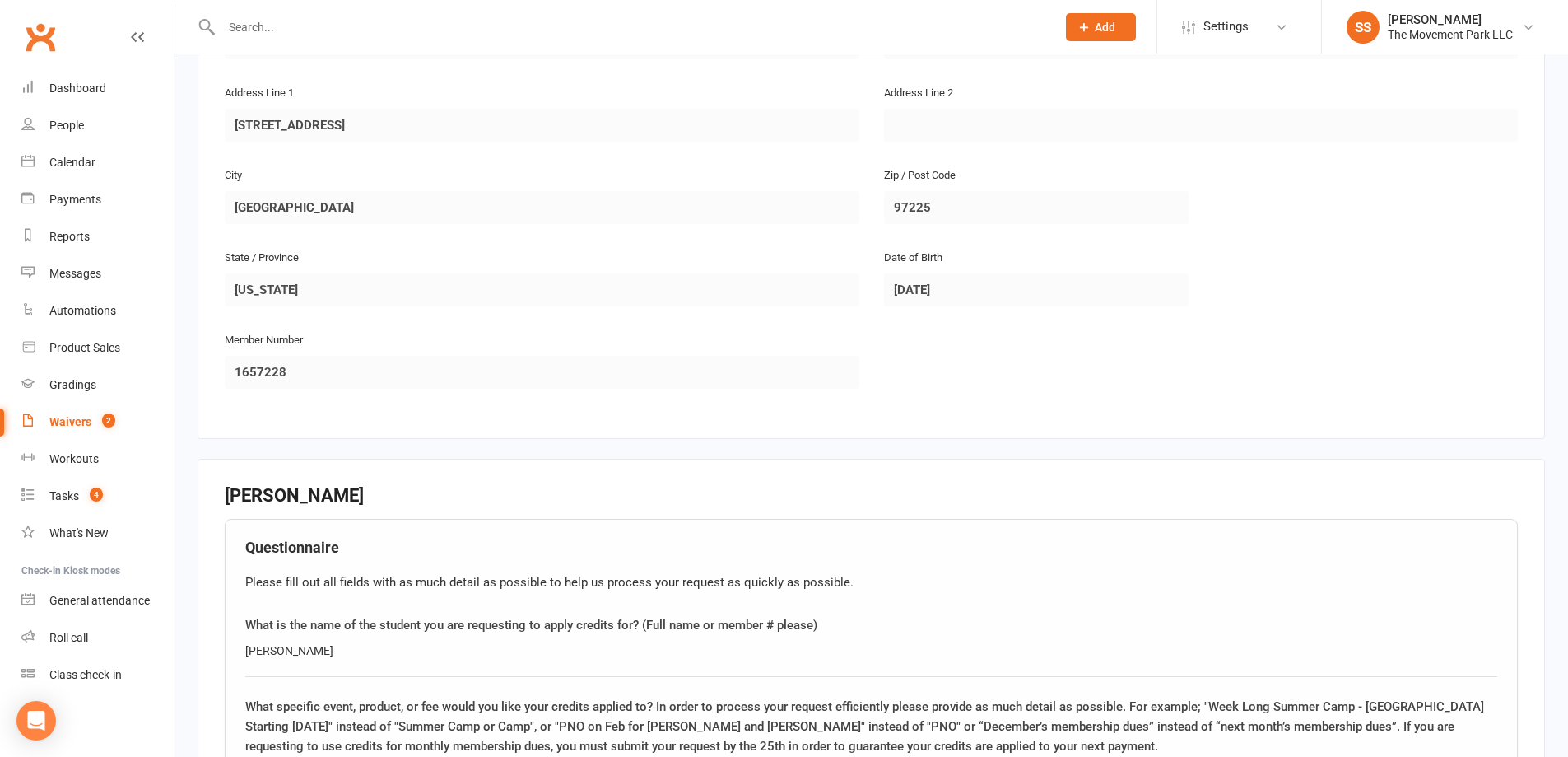
scroll to position [1399, 0]
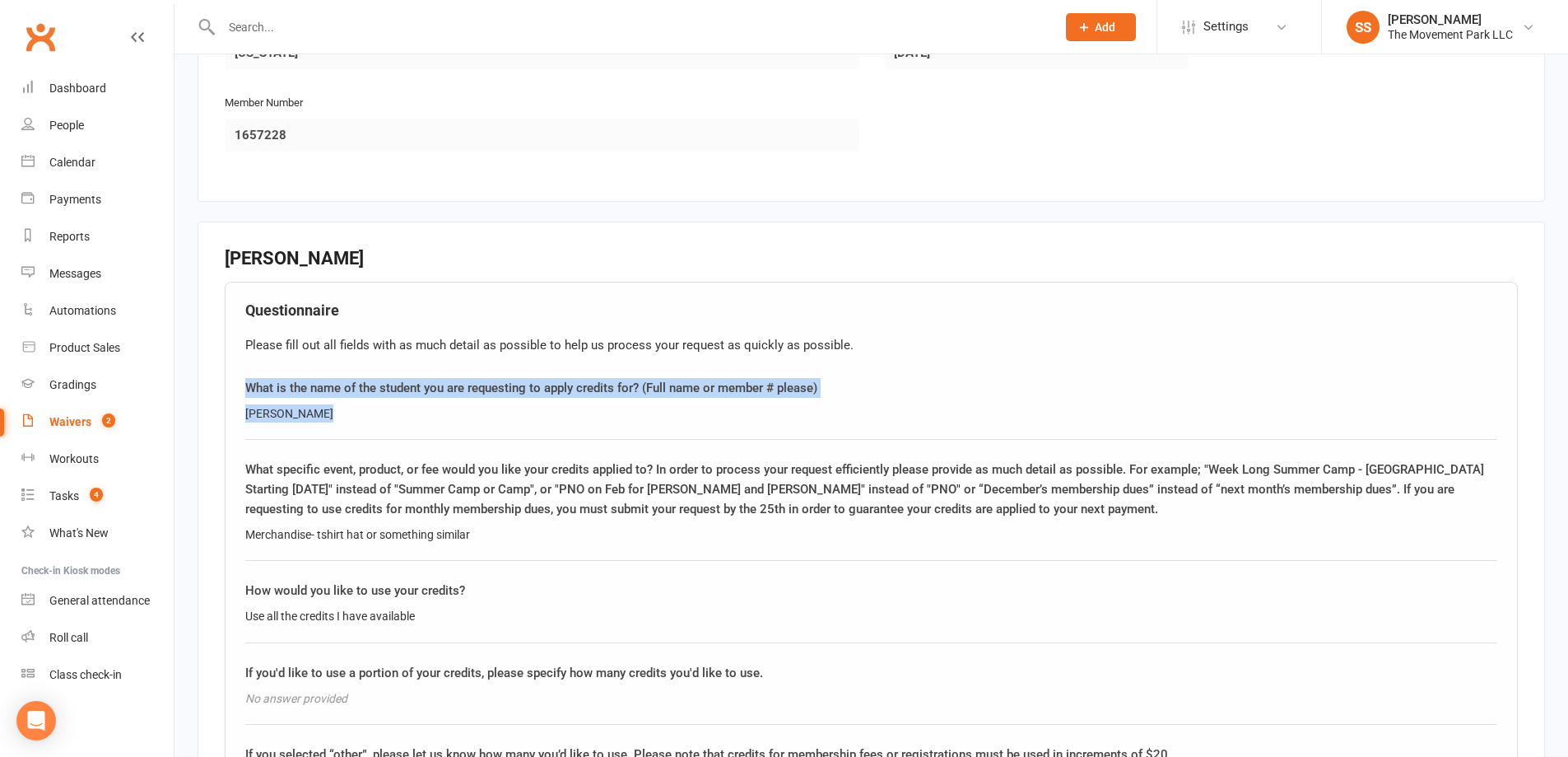
drag, startPoint x: 251, startPoint y: 372, endPoint x: 485, endPoint y: 395, distance: 235.1
click at [485, 395] on div "What is the name of the student you are requesting to apply credits for? (Full …" at bounding box center [871, 409] width 1251 height 61
click at [485, 405] on div "[PERSON_NAME]" at bounding box center [871, 414] width 1251 height 18
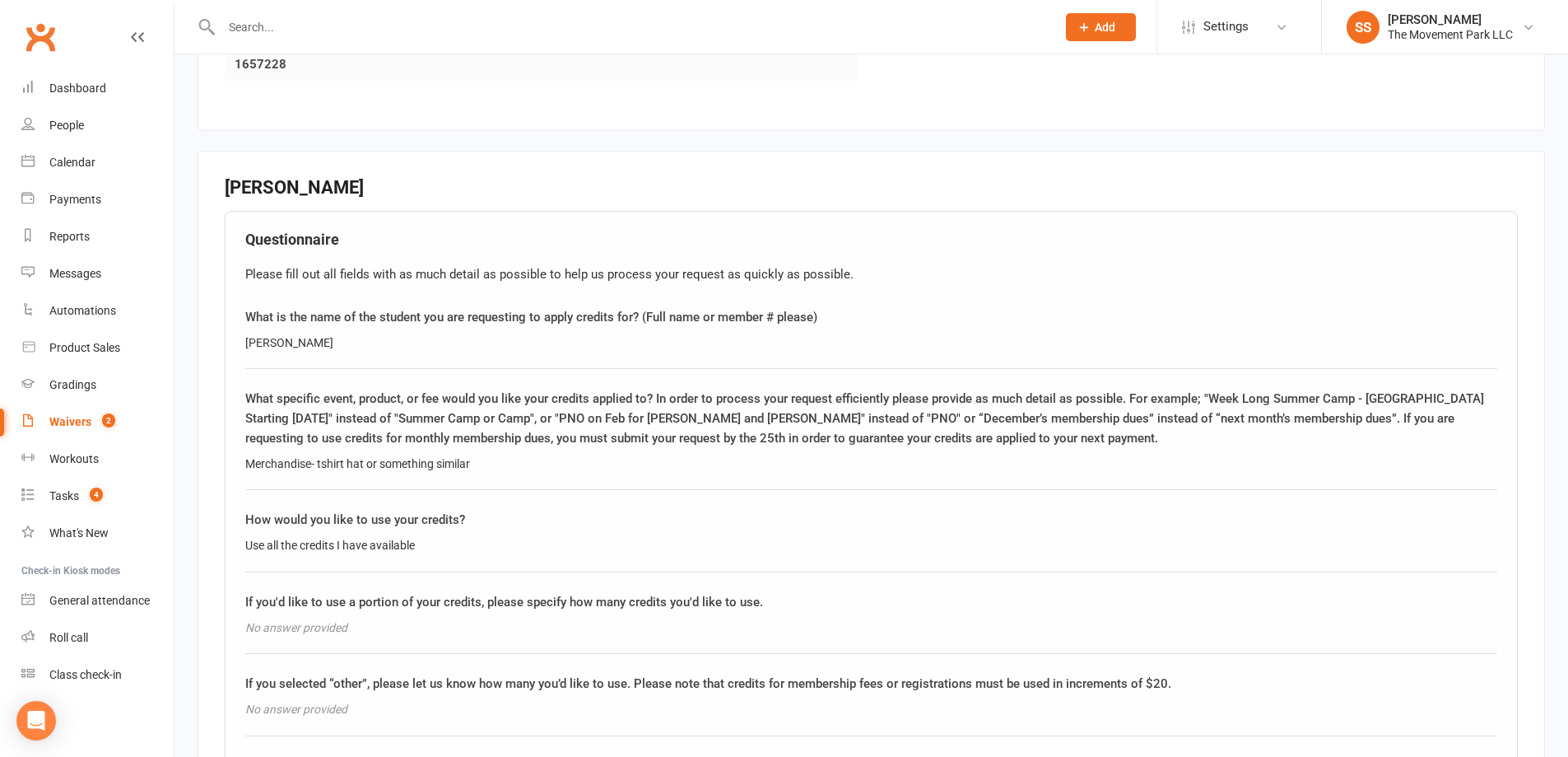
scroll to position [1564, 0]
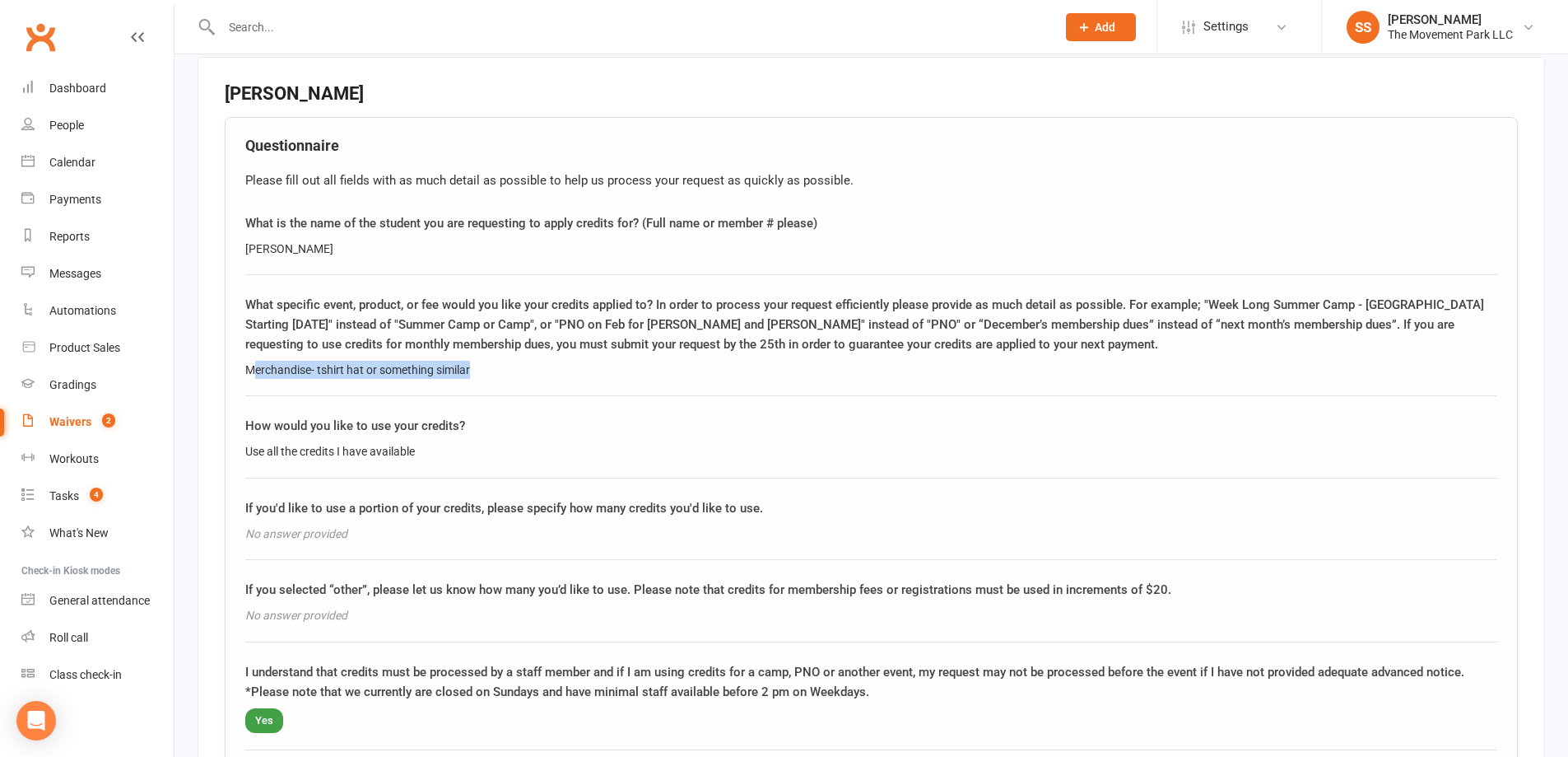
drag, startPoint x: 251, startPoint y: 349, endPoint x: 517, endPoint y: 345, distance: 266.0
click at [512, 360] on div "Merchandise- tshirt hat or something similar" at bounding box center [871, 369] width 1251 height 18
click at [519, 360] on div "Merchandise- tshirt hat or something similar" at bounding box center [871, 369] width 1251 height 18
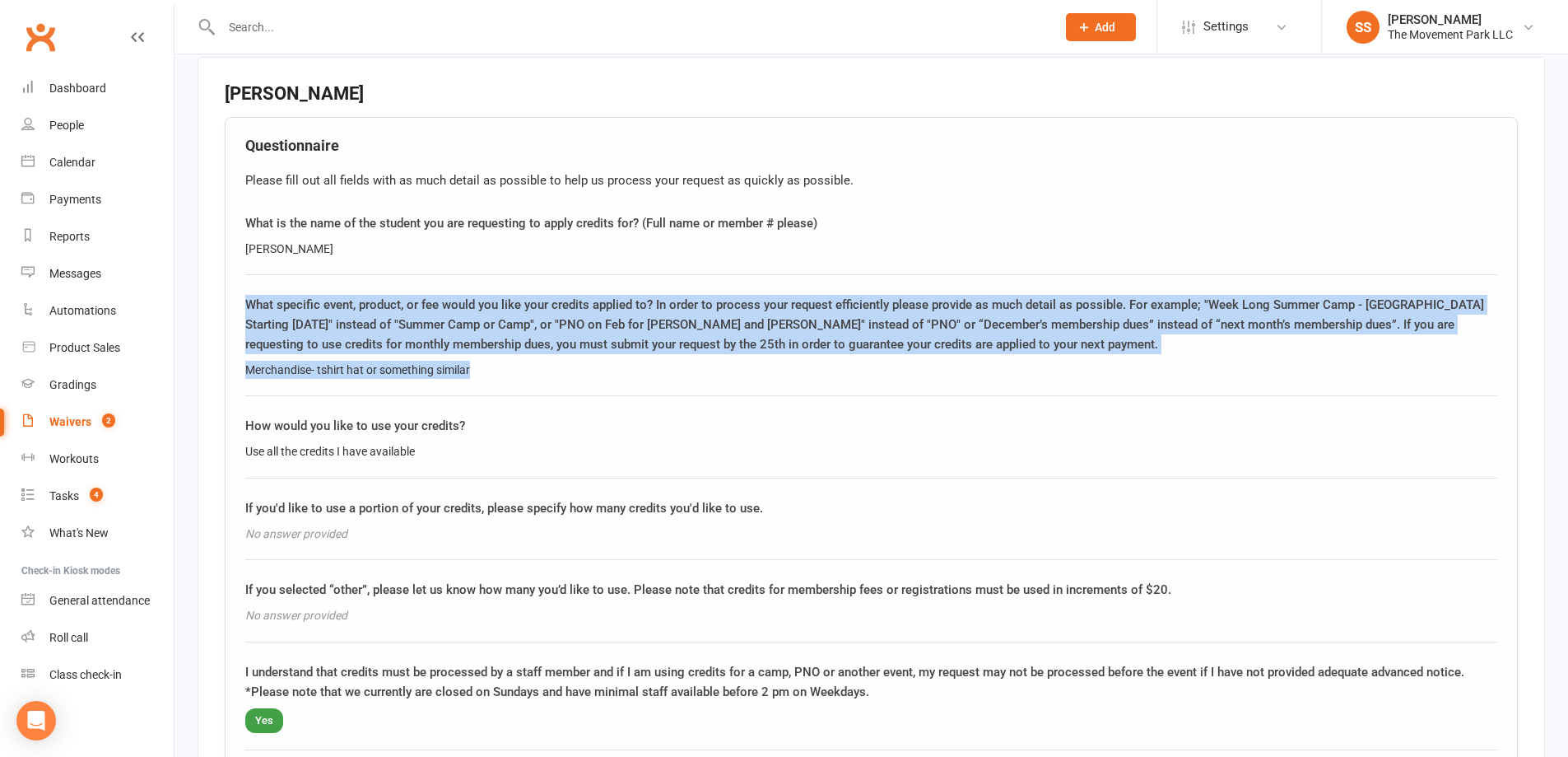
drag, startPoint x: 429, startPoint y: 357, endPoint x: 214, endPoint y: 278, distance: 229.1
click at [214, 278] on fieldset "[PERSON_NAME] Questionnaire Please fill out all fields with as much detail as p…" at bounding box center [872, 491] width 1347 height 870
click at [234, 285] on div "Questionnaire Please fill out all fields with as much detail as possible to hel…" at bounding box center [871, 499] width 1293 height 765
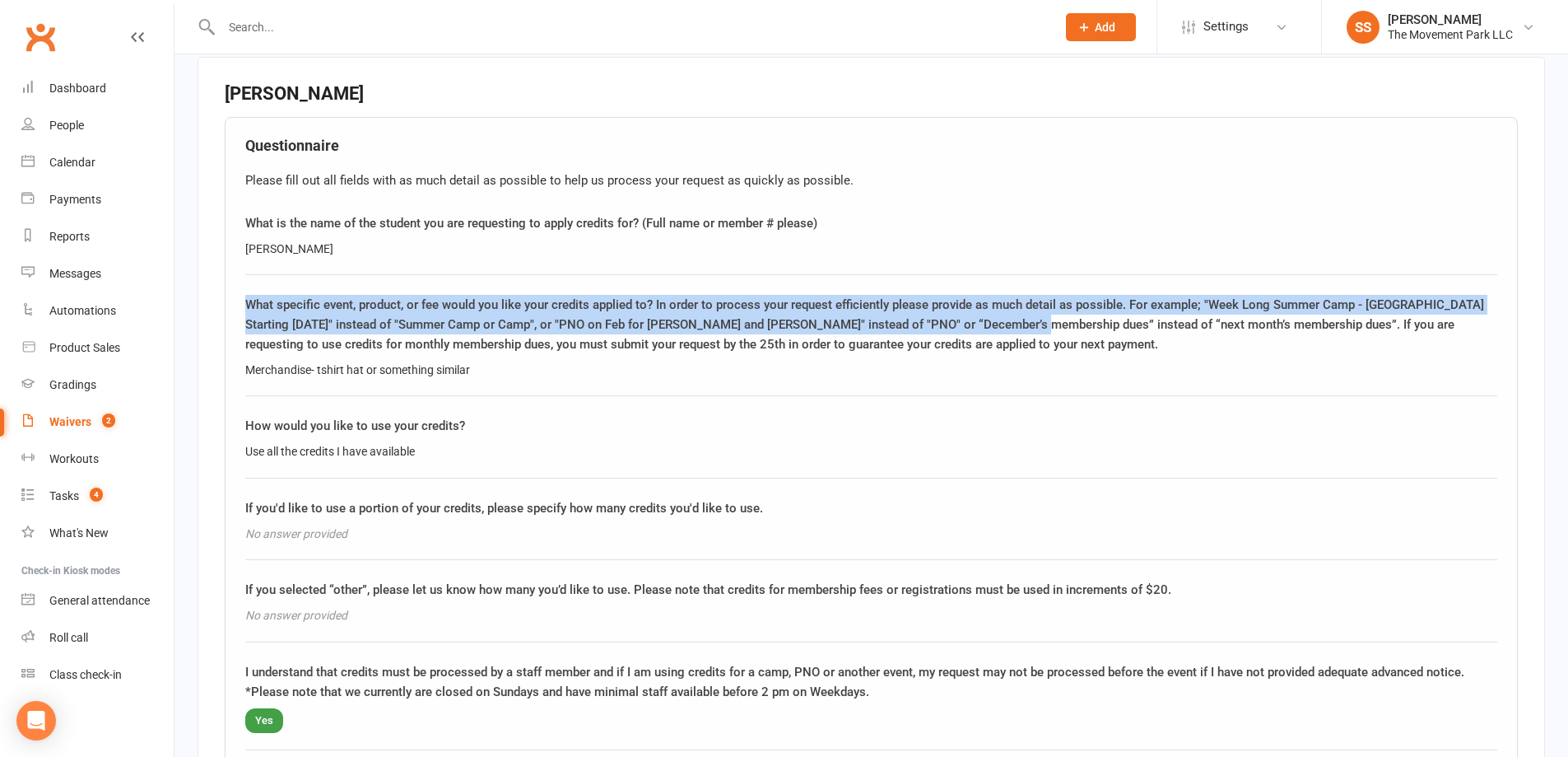
drag, startPoint x: 252, startPoint y: 285, endPoint x: 1013, endPoint y: 324, distance: 762.0
click at [989, 310] on div "What specific event, product, or fee would you like your credits applied to? In…" at bounding box center [871, 325] width 1251 height 59
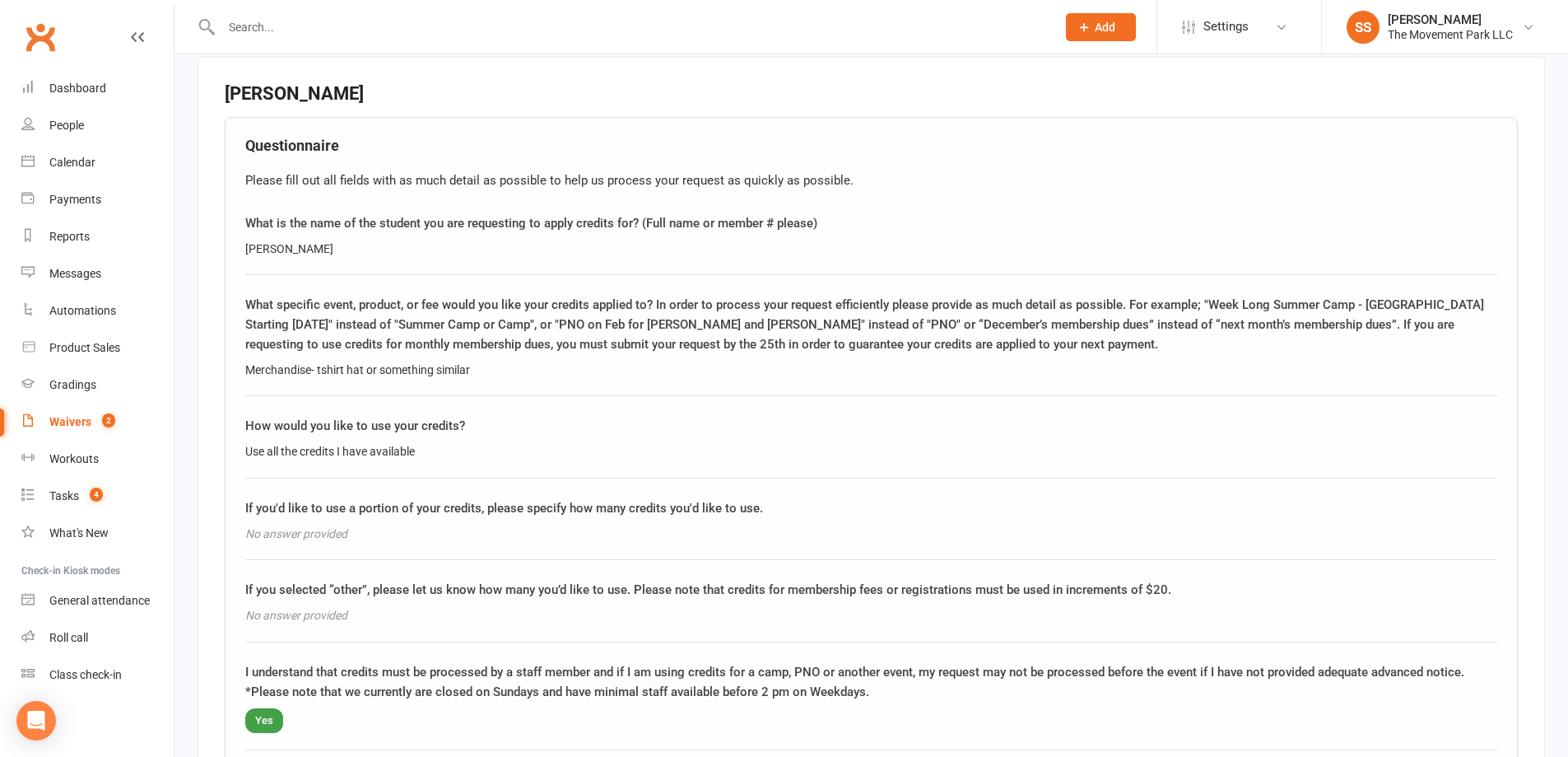
click at [1013, 324] on div "What specific event, product, or fee would you like your credits applied to? In…" at bounding box center [871, 325] width 1251 height 59
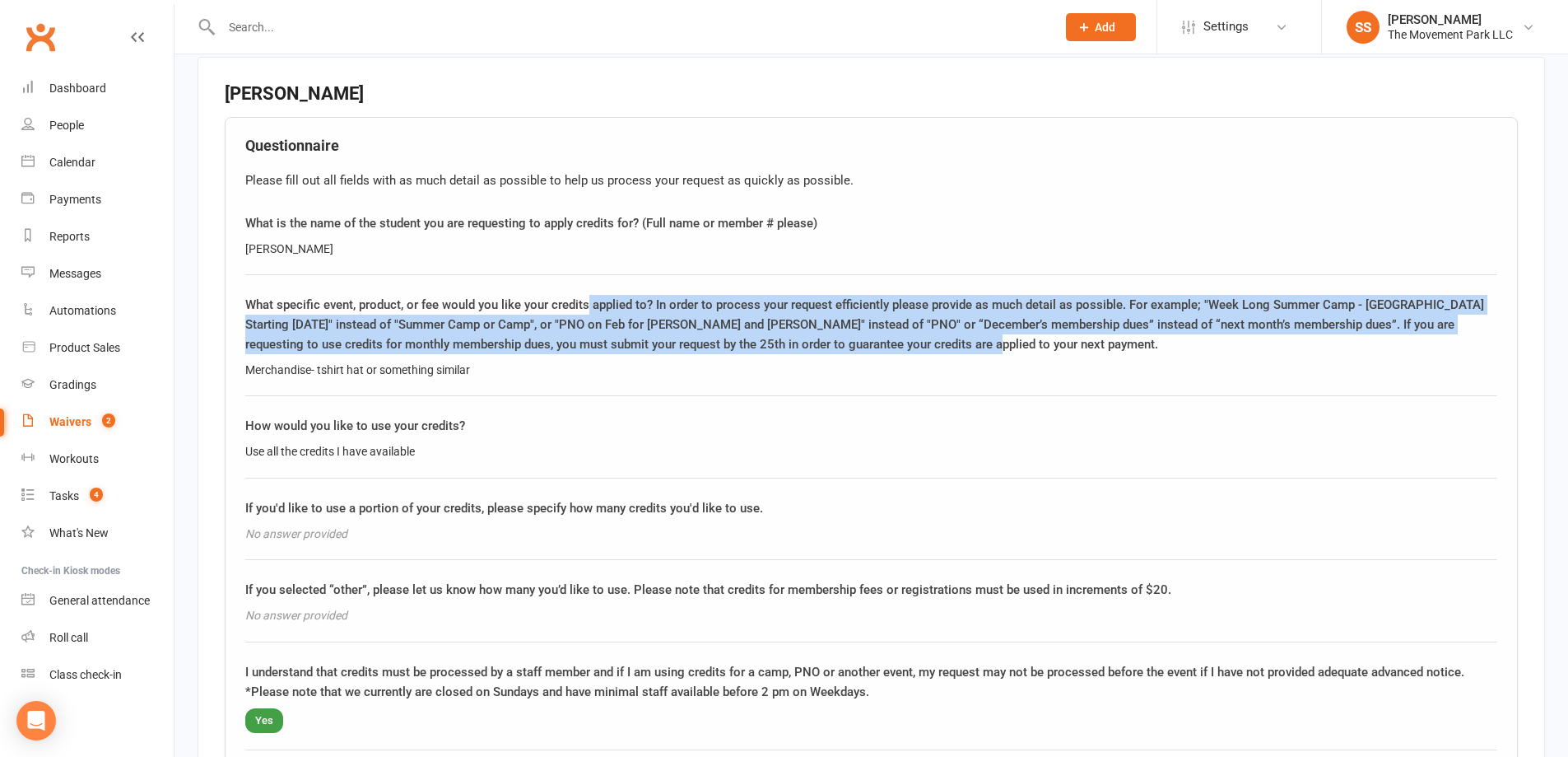
drag, startPoint x: 1017, startPoint y: 328, endPoint x: 725, endPoint y: 309, distance: 292.6
click at [595, 267] on div "Questionnaire Please fill out all fields with as much detail as possible to hel…" at bounding box center [871, 499] width 1293 height 765
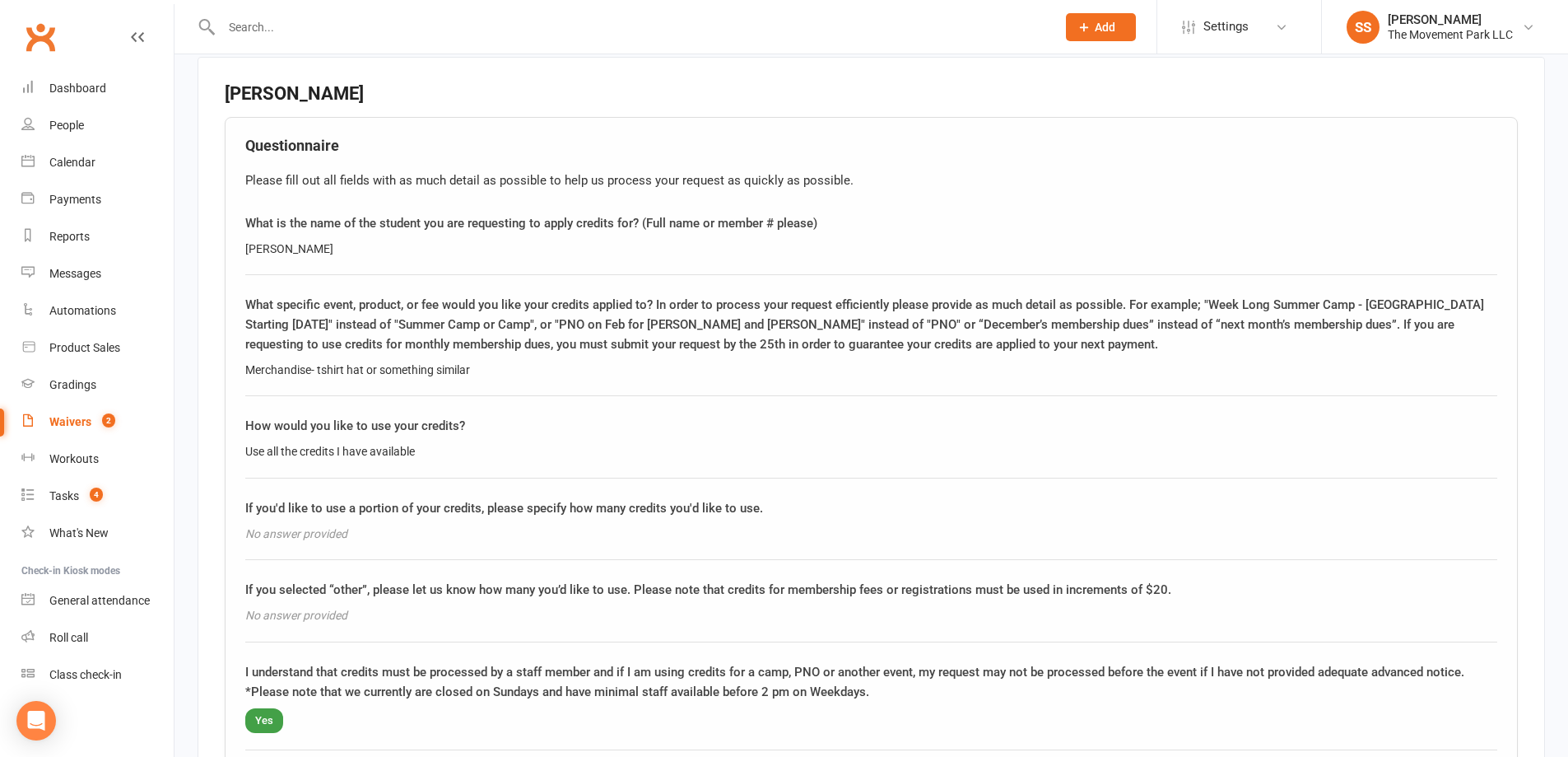
click at [862, 360] on div "Merchandise- tshirt hat or something similar" at bounding box center [871, 369] width 1251 height 18
drag, startPoint x: 236, startPoint y: 428, endPoint x: 377, endPoint y: 466, distance: 146.0
click at [371, 464] on div "Questionnaire Please fill out all fields with as much detail as possible to hel…" at bounding box center [871, 499] width 1293 height 765
click at [380, 546] on div "Questionnaire Please fill out all fields with as much detail as possible to hel…" at bounding box center [871, 499] width 1293 height 765
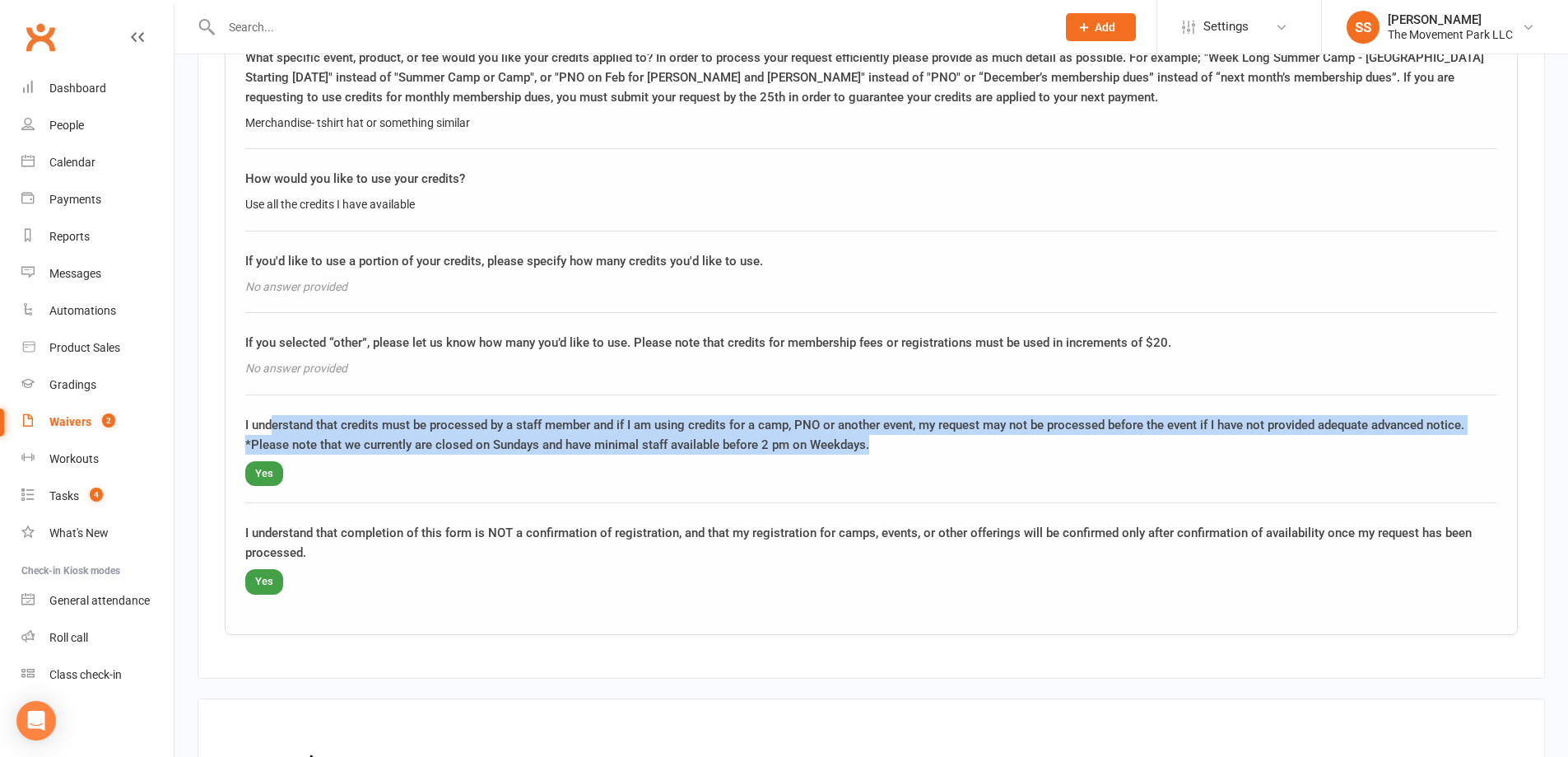
drag, startPoint x: 272, startPoint y: 404, endPoint x: 1012, endPoint y: 415, distance: 740.1
click at [1012, 416] on div "I understand that credits must be processed by a staff member and if I am using…" at bounding box center [871, 434] width 1251 height 40
click at [1012, 415] on div "I understand that credits must be processed by a staff member and if I am using…" at bounding box center [871, 434] width 1251 height 40
drag, startPoint x: 794, startPoint y: 408, endPoint x: 223, endPoint y: 405, distance: 571.0
click at [228, 404] on div "Questionnaire Please fill out all fields with as much detail as possible to hel…" at bounding box center [871, 252] width 1293 height 765
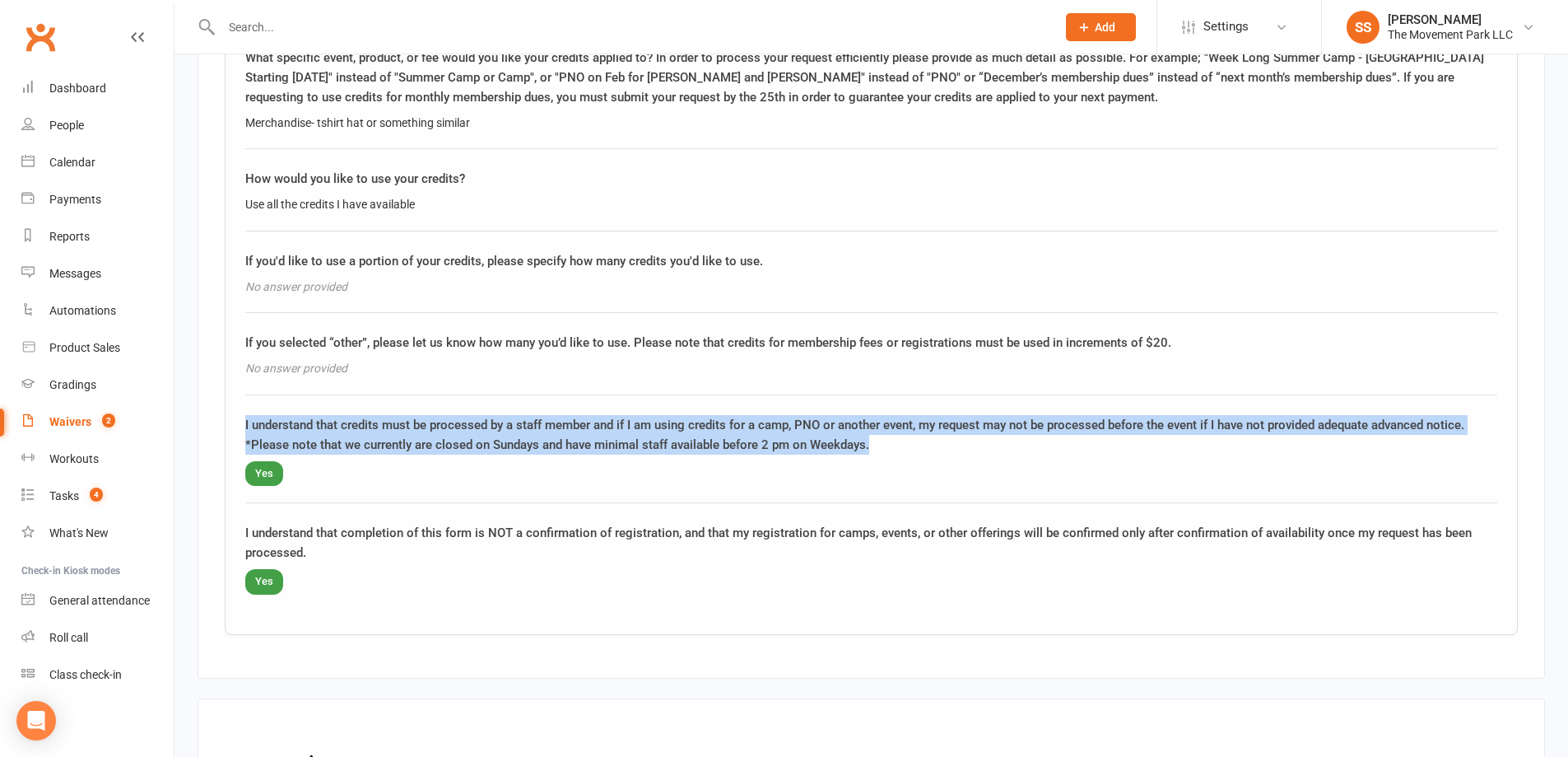
click at [223, 405] on fieldset "Heidi Pond Questionnaire Please fill out all fields with as much detail as poss…" at bounding box center [872, 244] width 1347 height 870
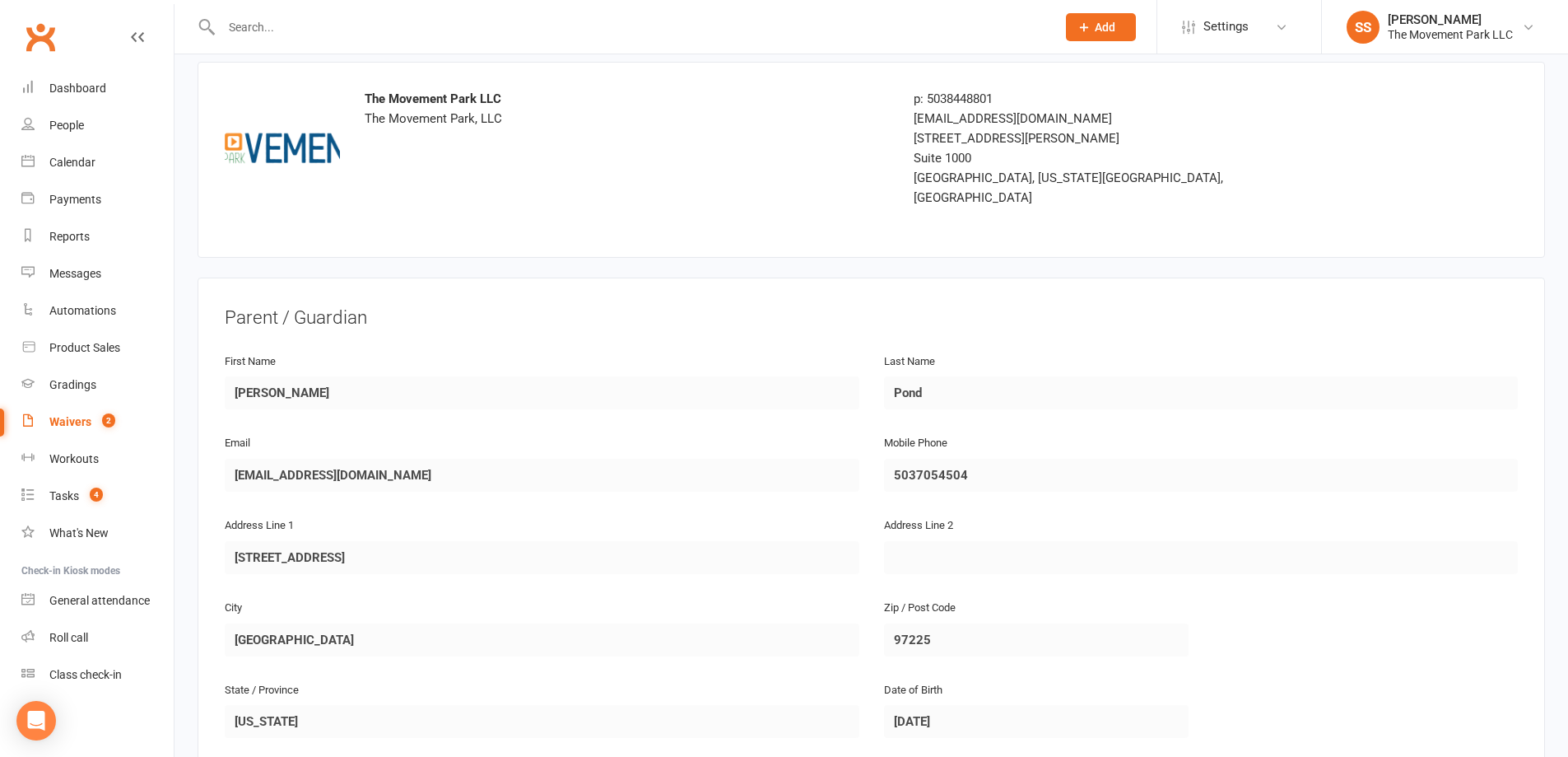
scroll to position [0, 0]
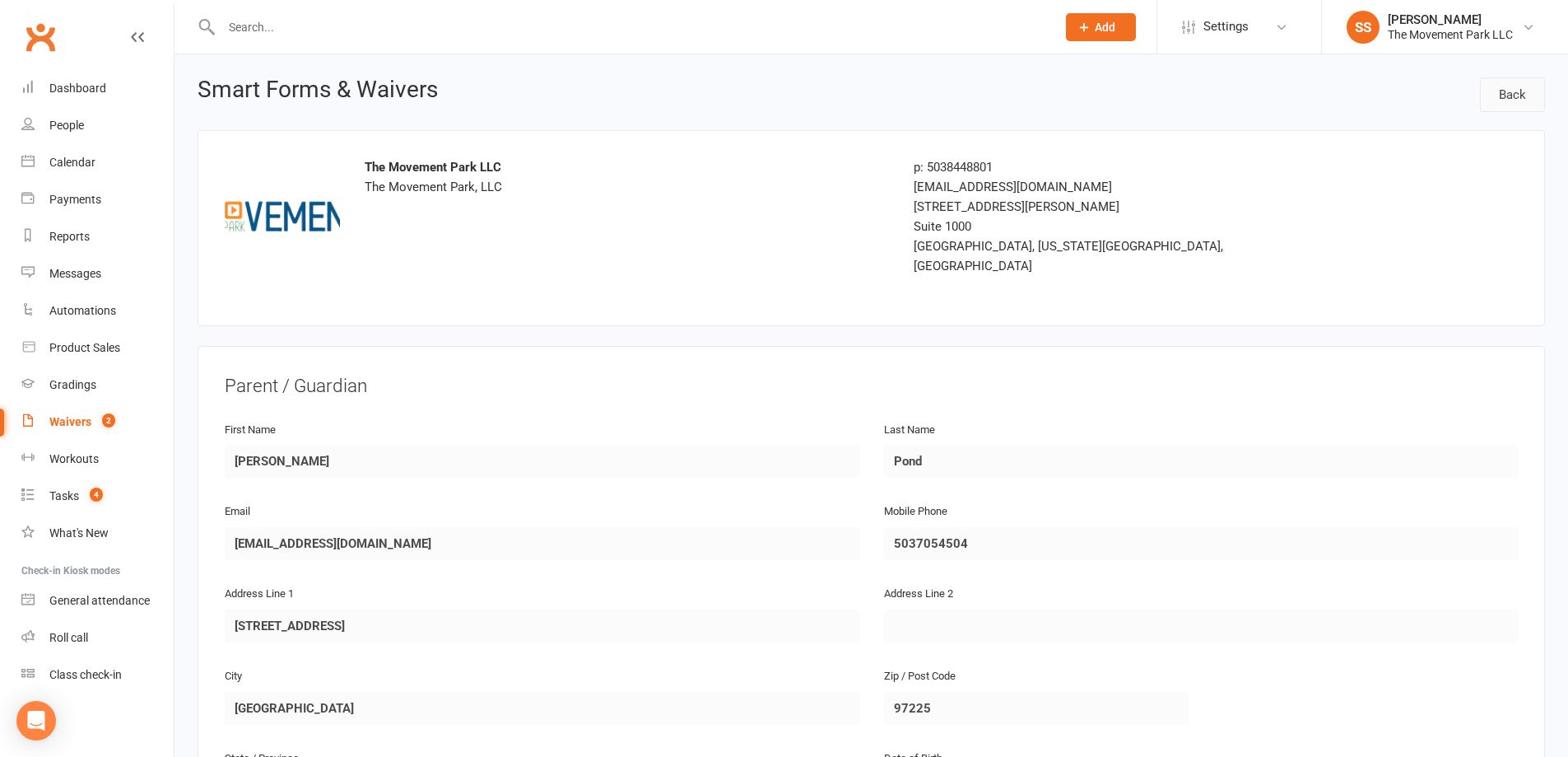
click at [1498, 96] on link "Back" at bounding box center [1513, 94] width 65 height 35
select select "100"
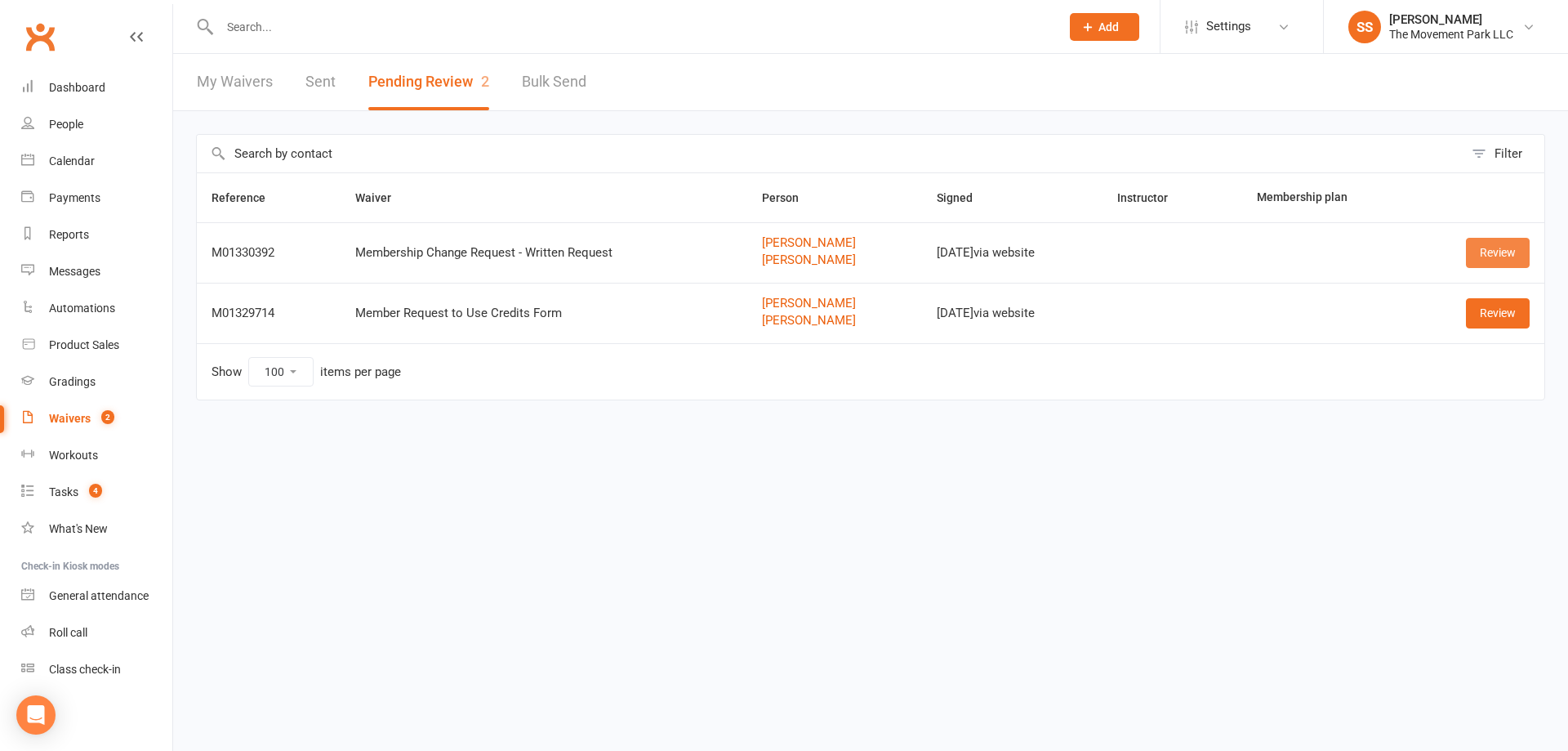
drag, startPoint x: 784, startPoint y: 241, endPoint x: 1468, endPoint y: 250, distance: 684.1
click at [1466, 250] on link "Review" at bounding box center [1497, 252] width 64 height 29
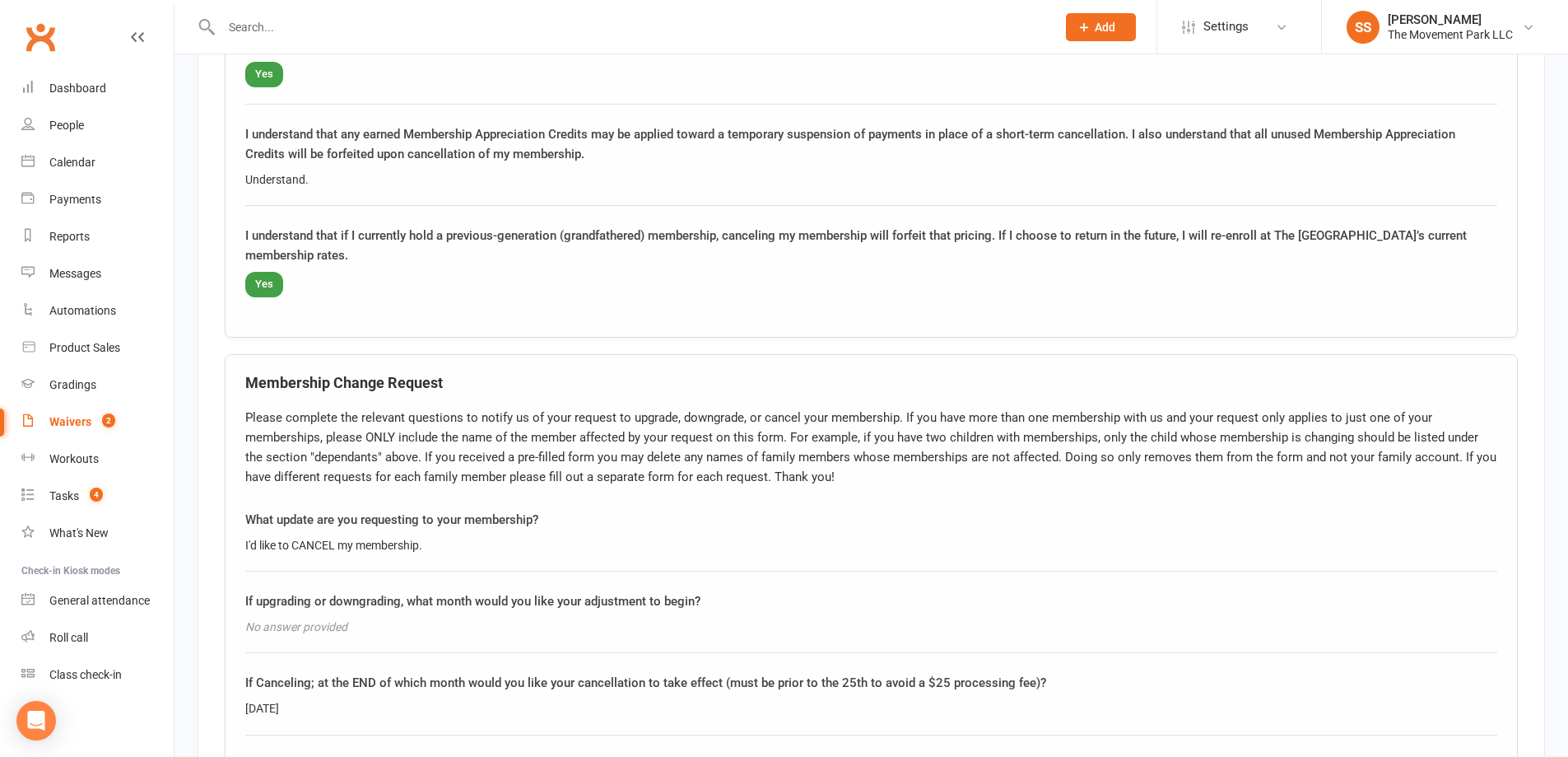
scroll to position [1811, 0]
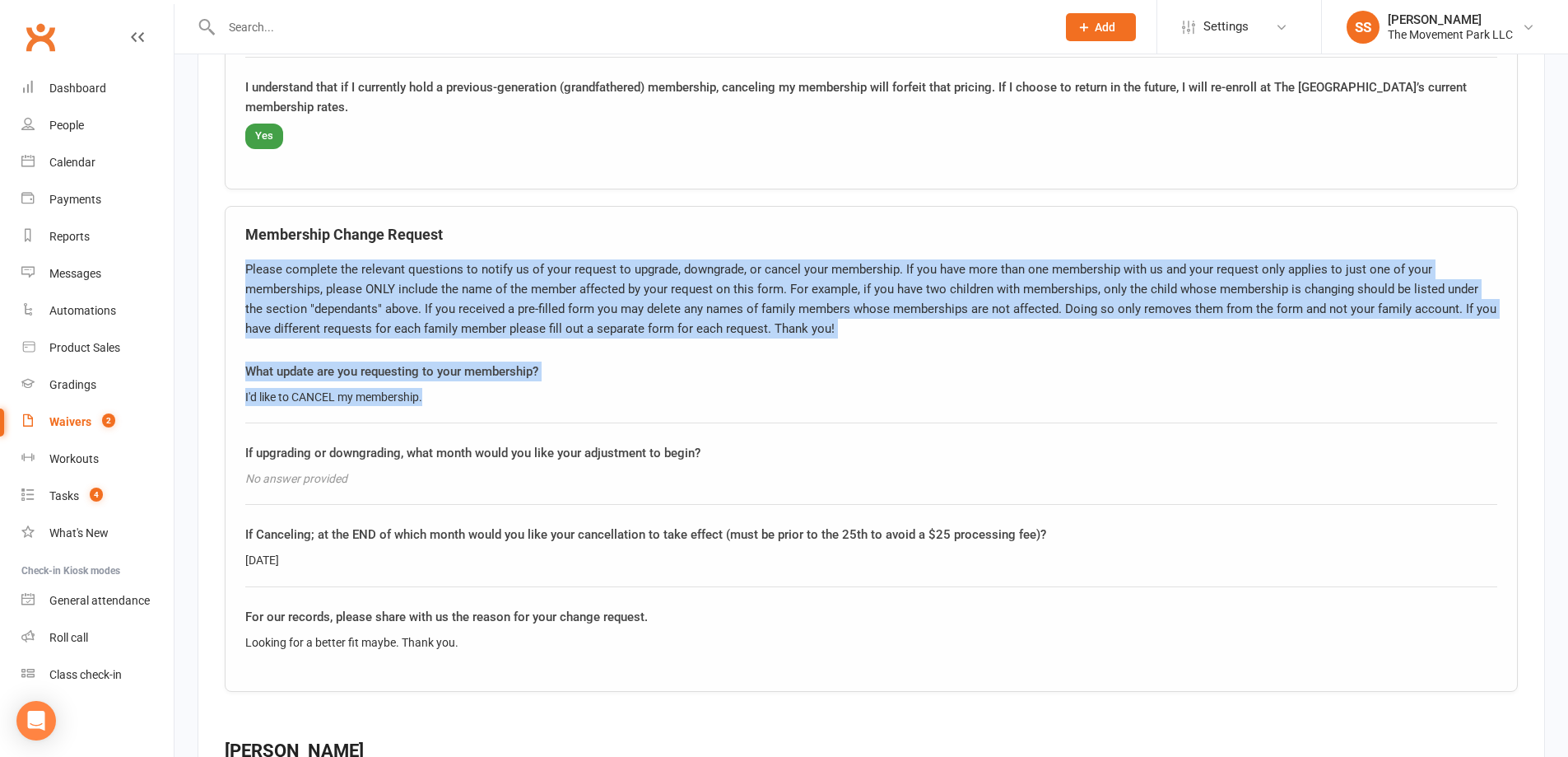
drag, startPoint x: 228, startPoint y: 304, endPoint x: 216, endPoint y: 252, distance: 53.4
click at [216, 252] on fieldset "Ana Cabrera Cancelation Policy Acknowledgement I understand that, per my member…" at bounding box center [872, 474] width 1347 height 1658
click at [350, 361] on div "What update are you requesting to your membership?" at bounding box center [871, 371] width 1251 height 20
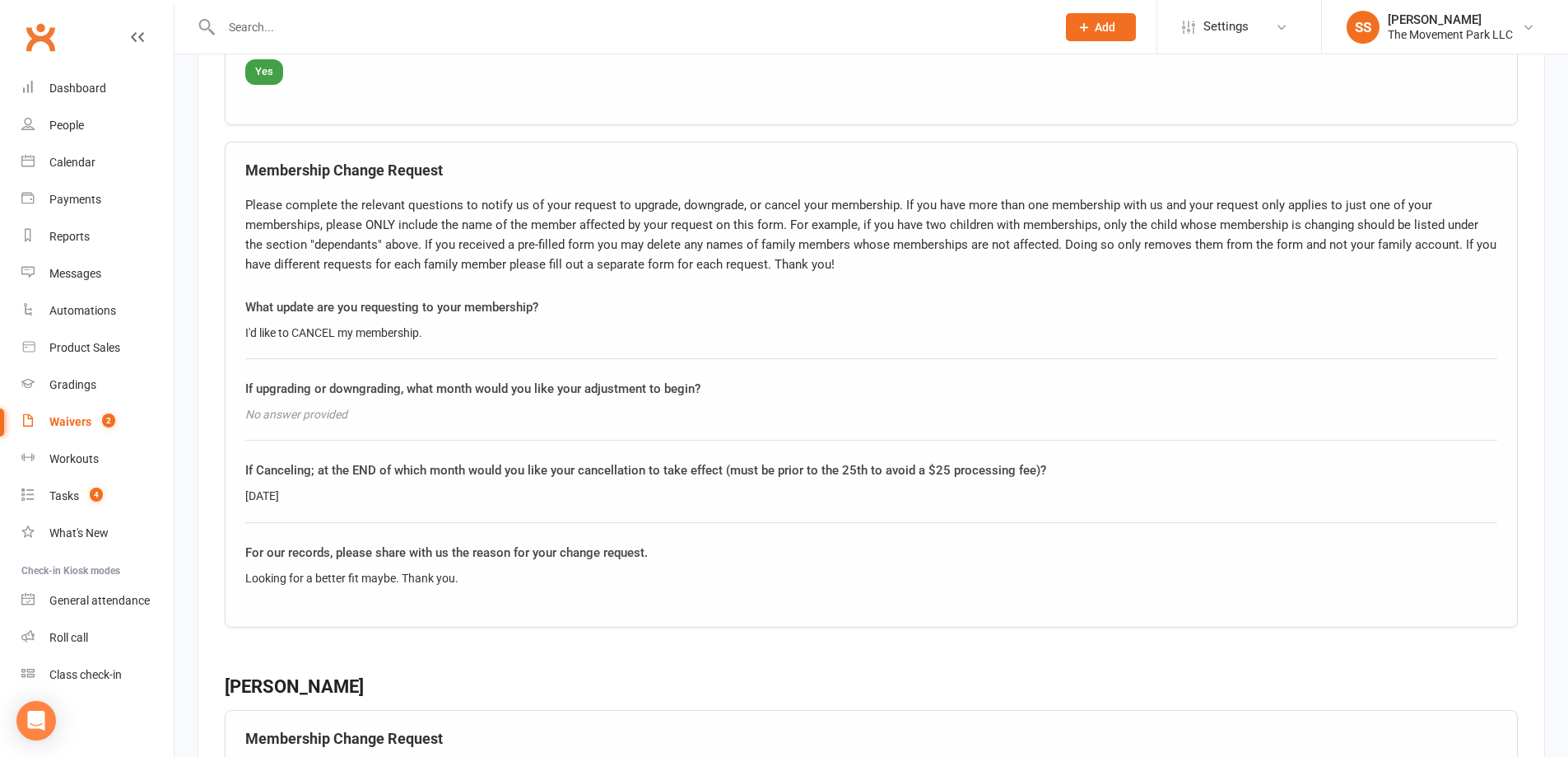
scroll to position [1976, 0]
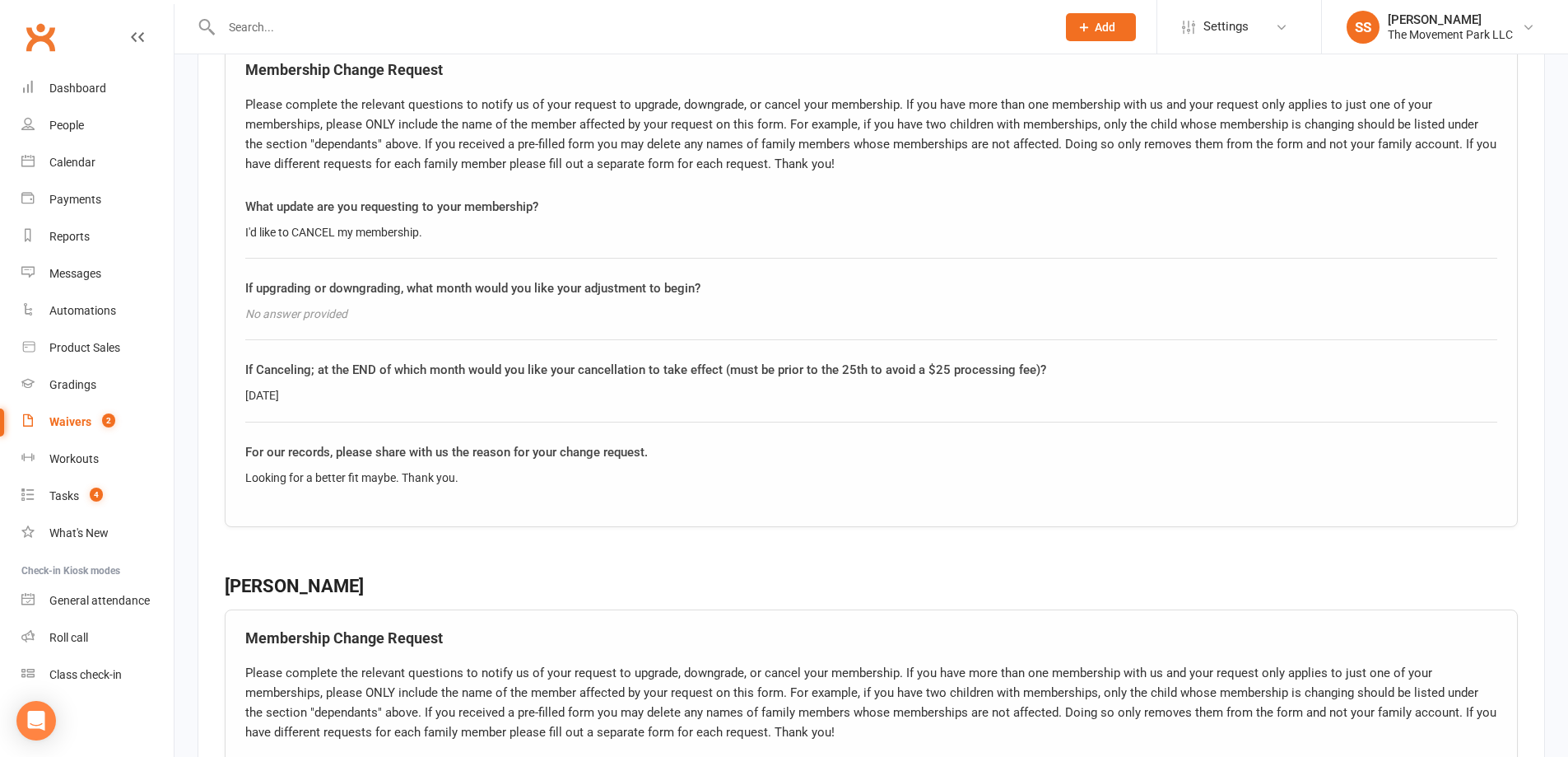
drag, startPoint x: 347, startPoint y: 373, endPoint x: 231, endPoint y: 352, distance: 117.9
click at [231, 352] on div "Membership Change Request Please complete the relevant questions to notify us o…" at bounding box center [871, 284] width 1293 height 486
drag, startPoint x: 237, startPoint y: 343, endPoint x: 371, endPoint y: 376, distance: 138.0
click at [371, 376] on div "Membership Change Request Please complete the relevant questions to notify us o…" at bounding box center [871, 284] width 1293 height 486
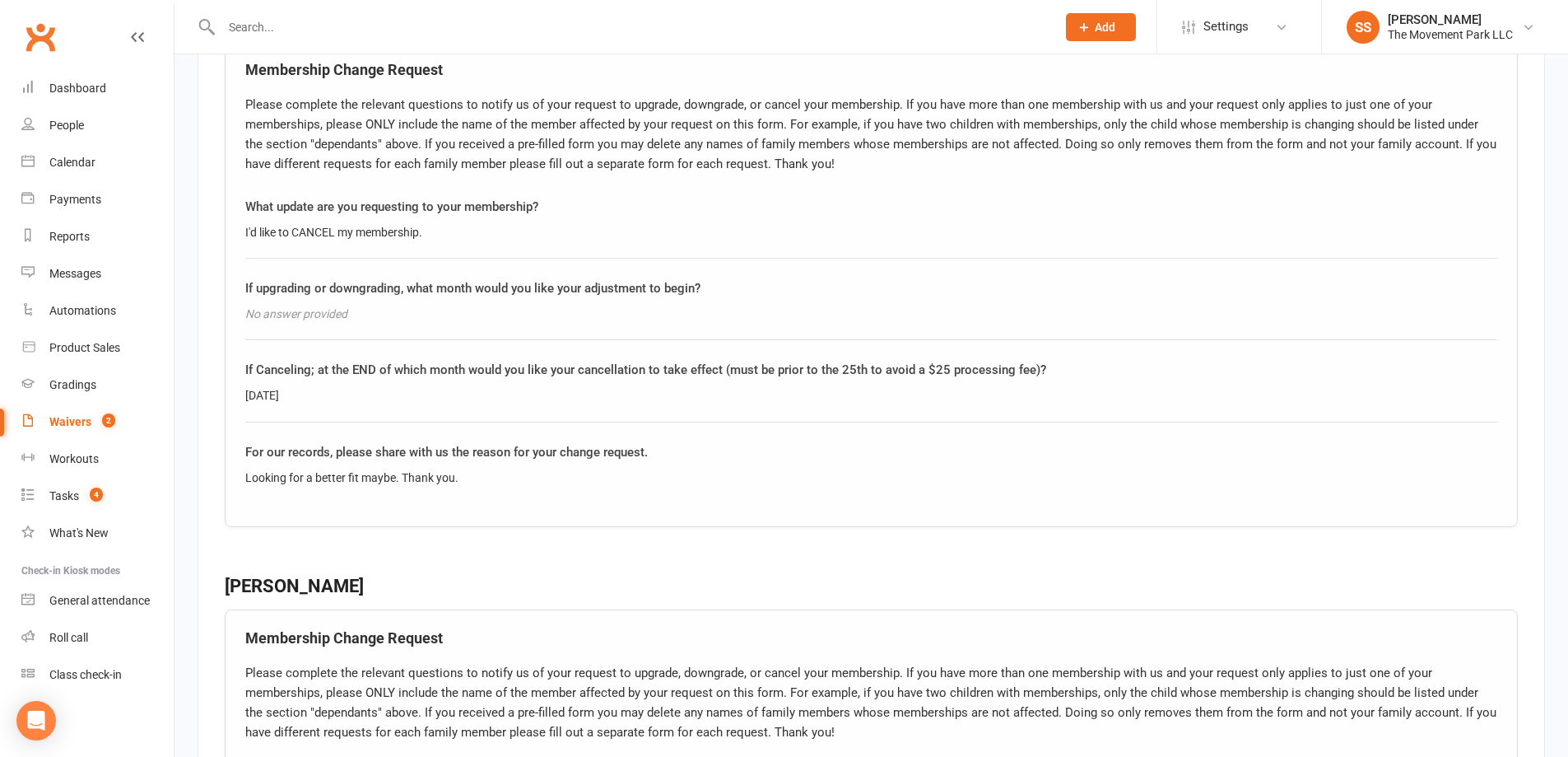
click at [371, 386] on div "[DATE]" at bounding box center [871, 395] width 1251 height 18
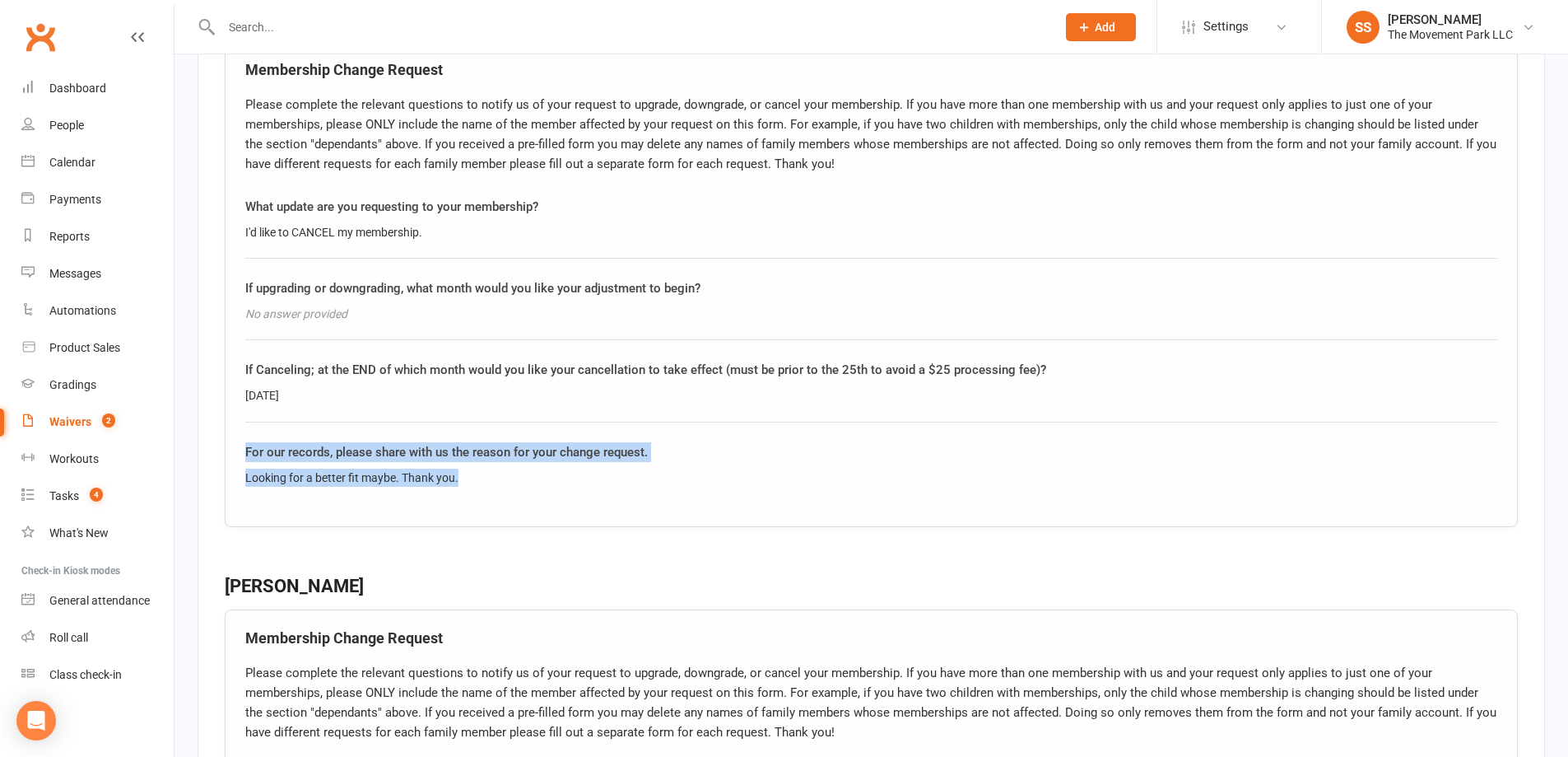
drag, startPoint x: 508, startPoint y: 456, endPoint x: 222, endPoint y: 413, distance: 289.2
click at [222, 413] on fieldset "Ana Cabrera Cancelation Policy Acknowledgement I understand that, per my member…" at bounding box center [872, 310] width 1347 height 1658
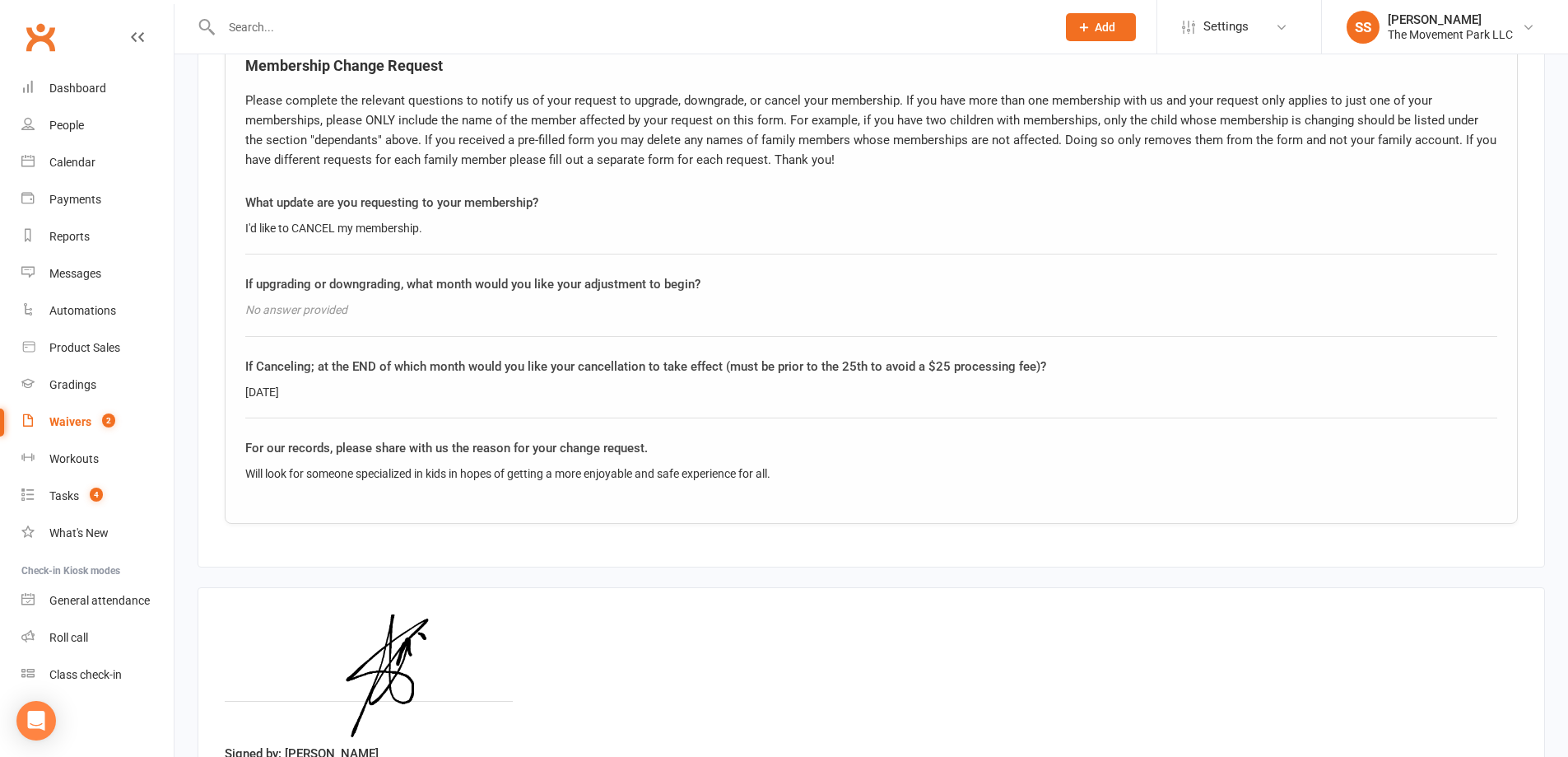
scroll to position [2670, 0]
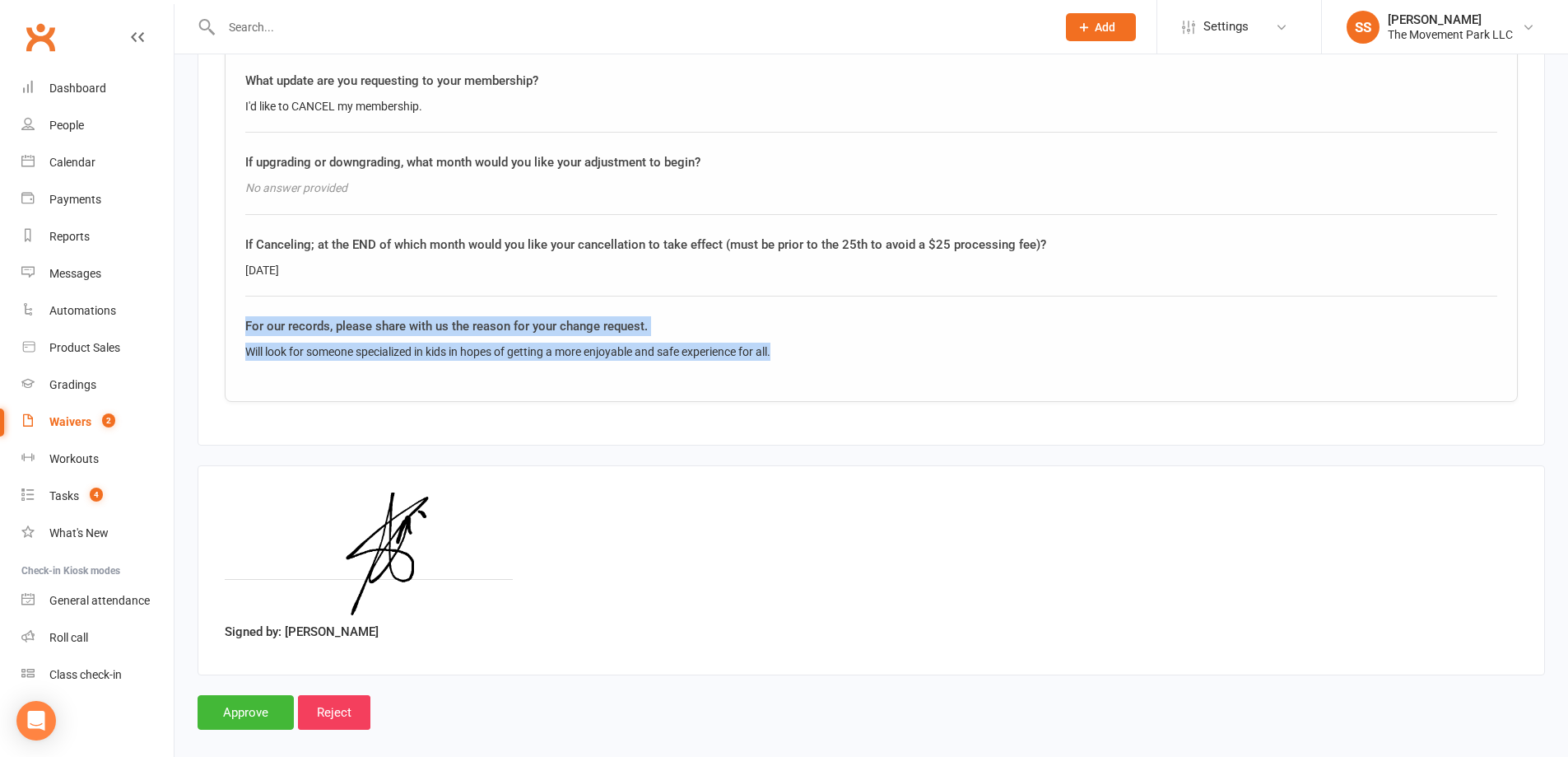
drag, startPoint x: 231, startPoint y: 298, endPoint x: 799, endPoint y: 337, distance: 569.3
click at [799, 337] on div "Membership Change Request Please complete the relevant questions to notify us o…" at bounding box center [871, 157] width 1293 height 486
click at [799, 342] on div "Will look for someone specialized in kids in hopes of getting a more enjoyable …" at bounding box center [871, 351] width 1251 height 18
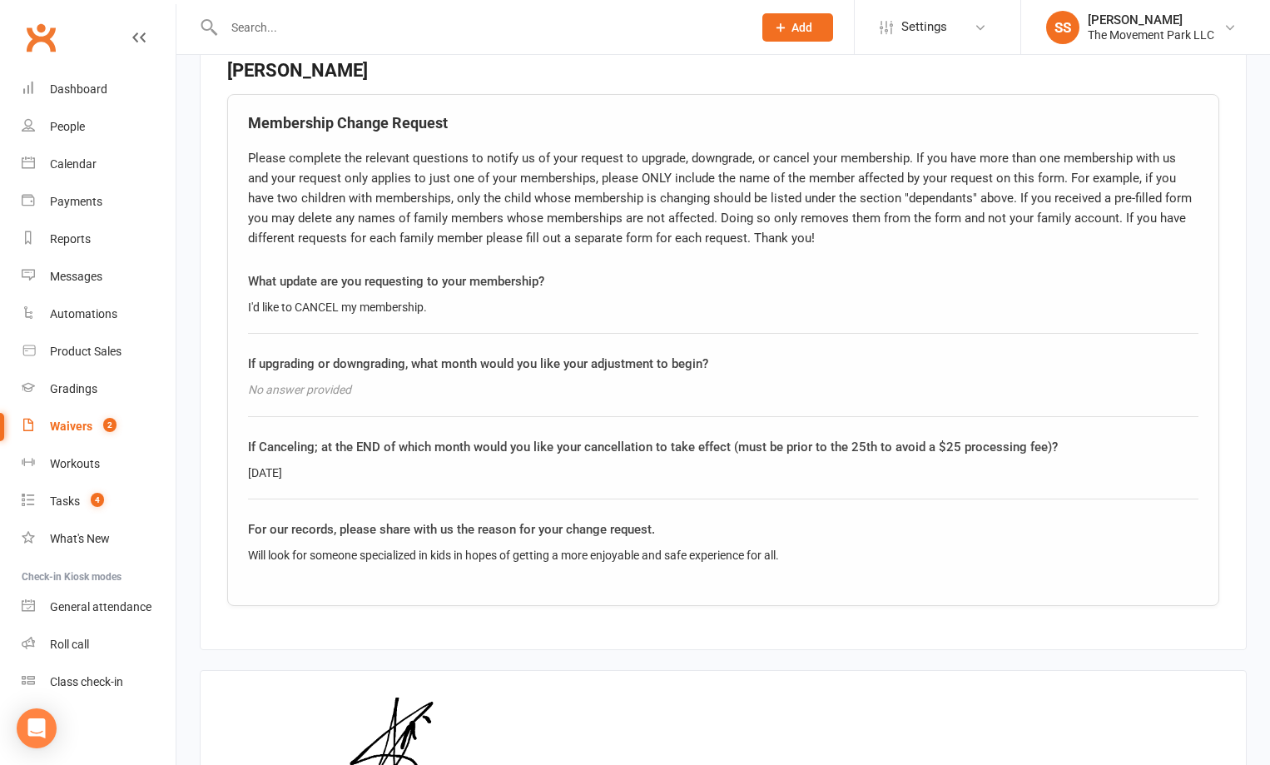
scroll to position [2758, 0]
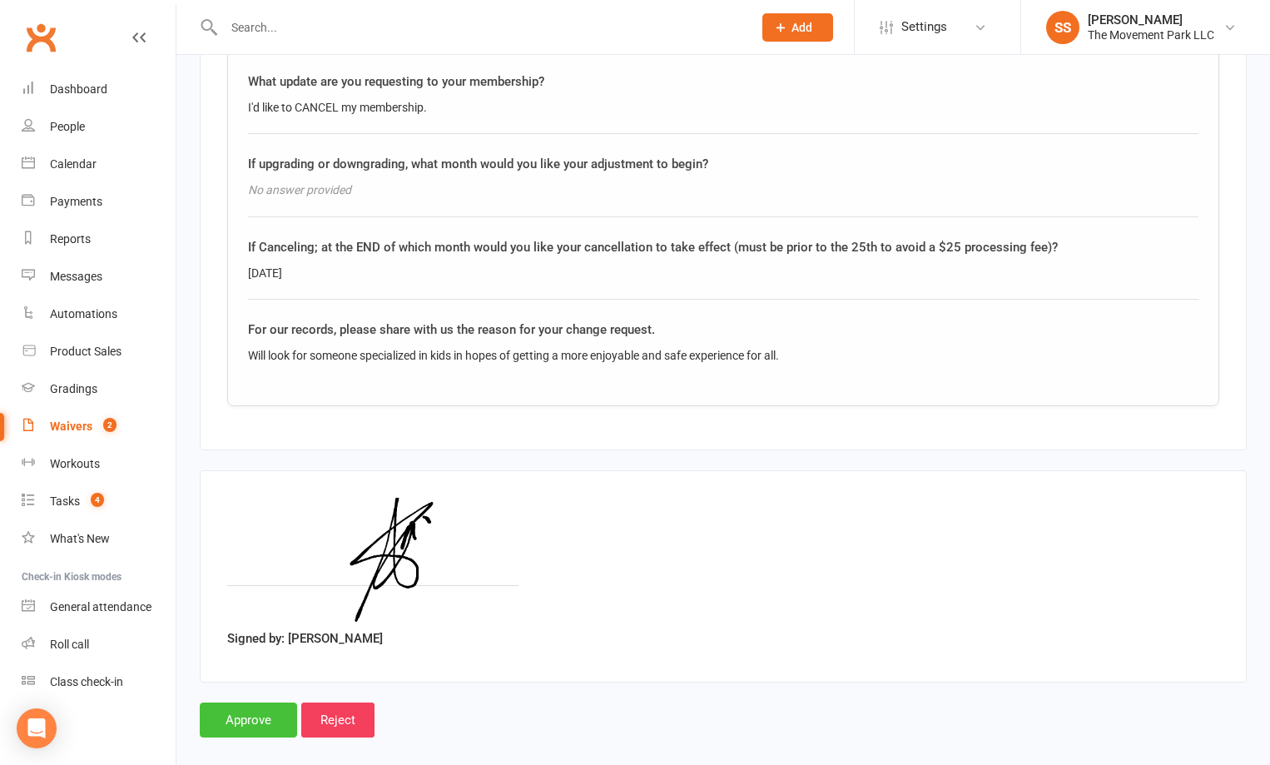
click at [259, 702] on input "Approve" at bounding box center [248, 719] width 97 height 35
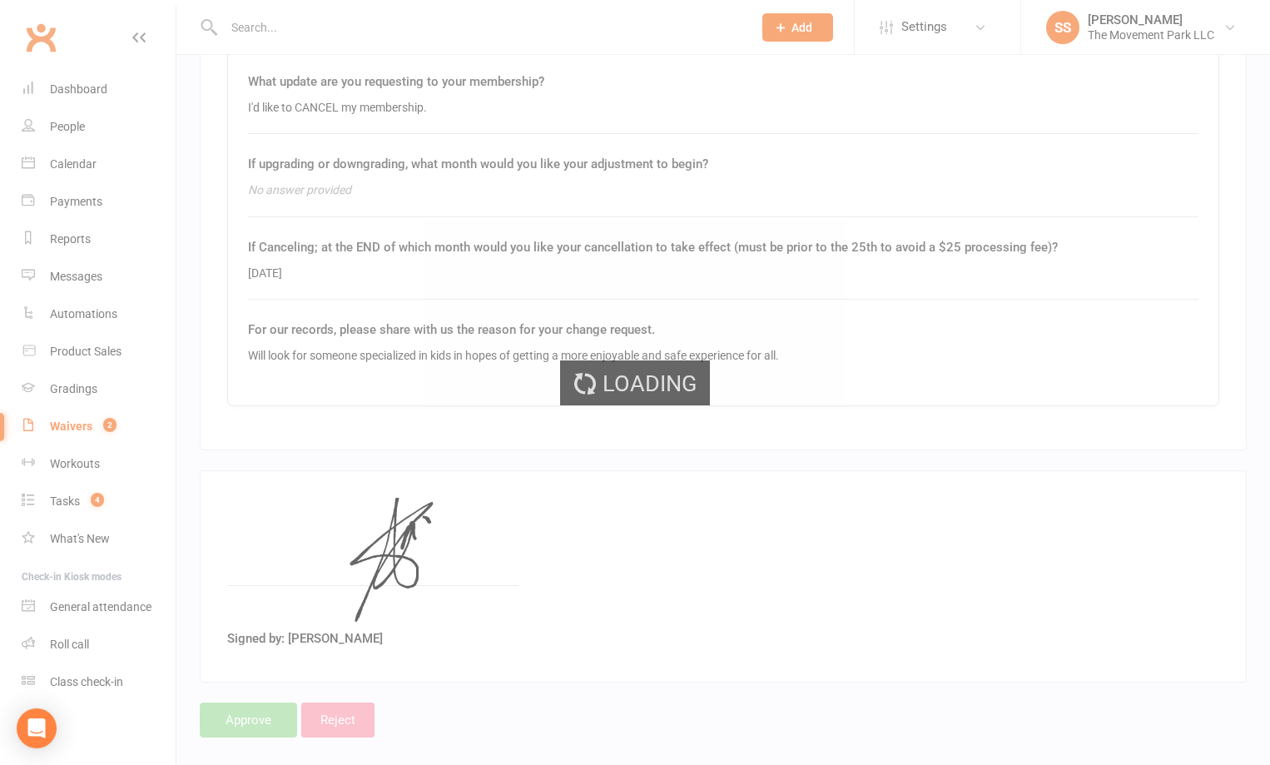
select select "100"
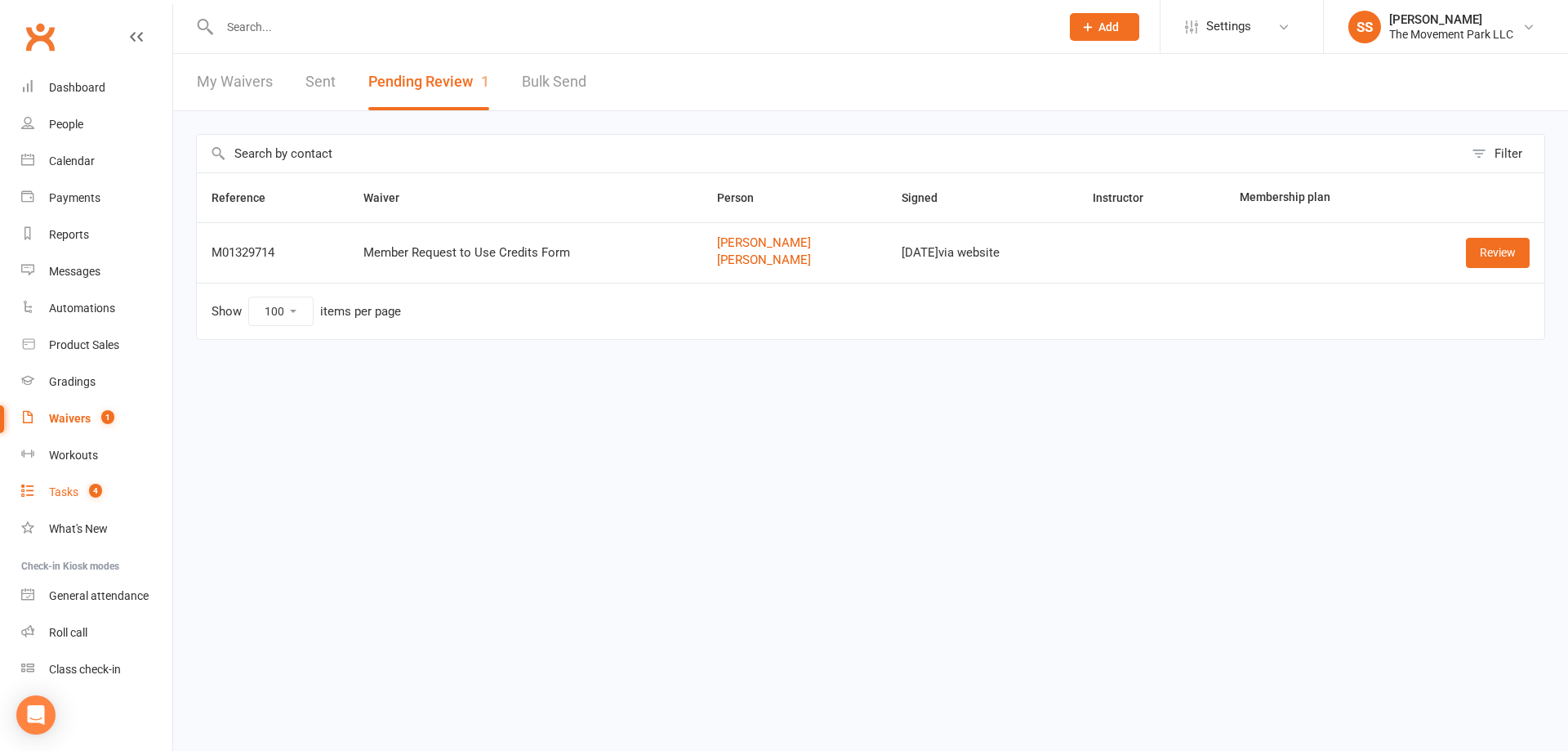
click at [108, 496] on link "Tasks 4" at bounding box center [97, 492] width 151 height 36
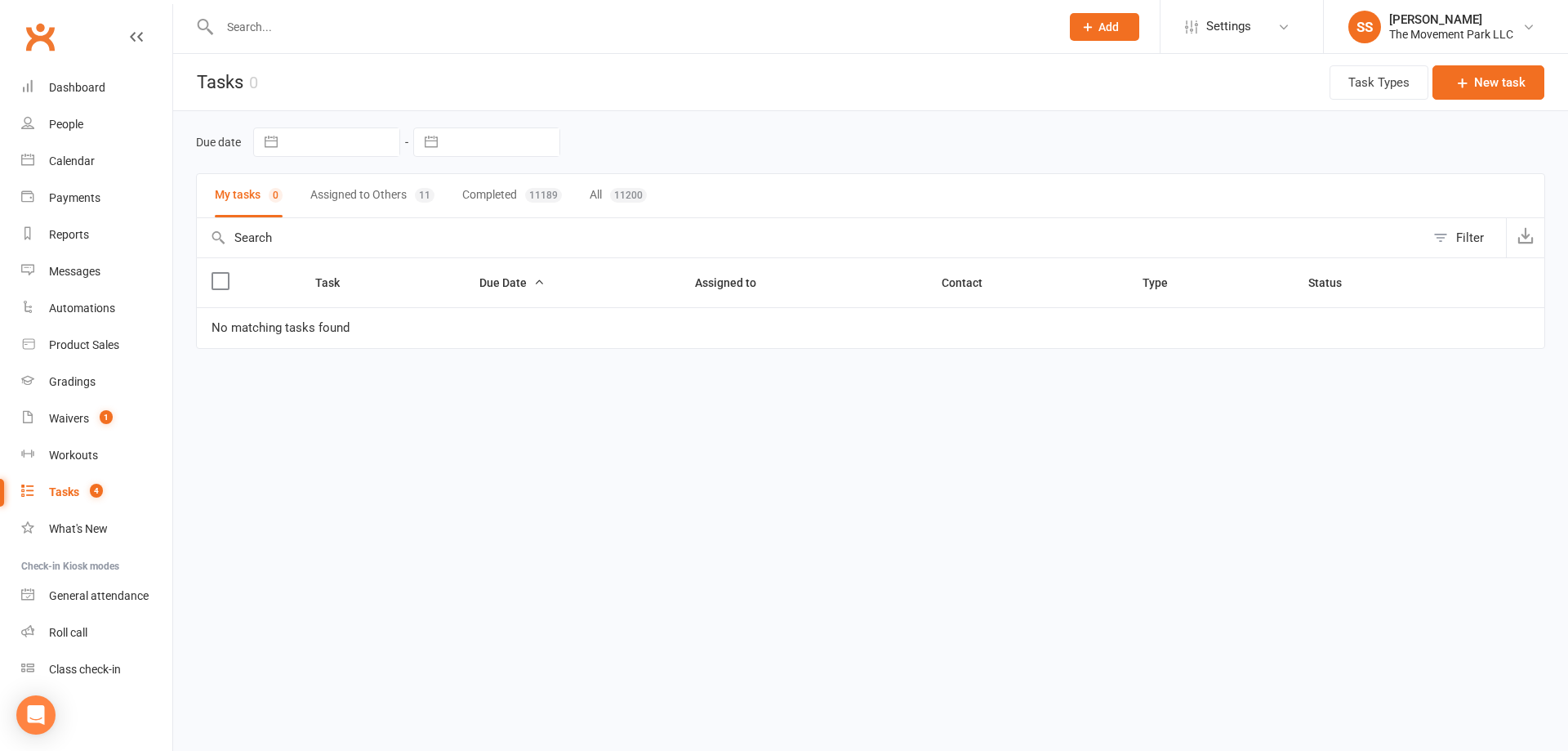
click at [386, 192] on button "Assigned to Others 11" at bounding box center [372, 195] width 124 height 43
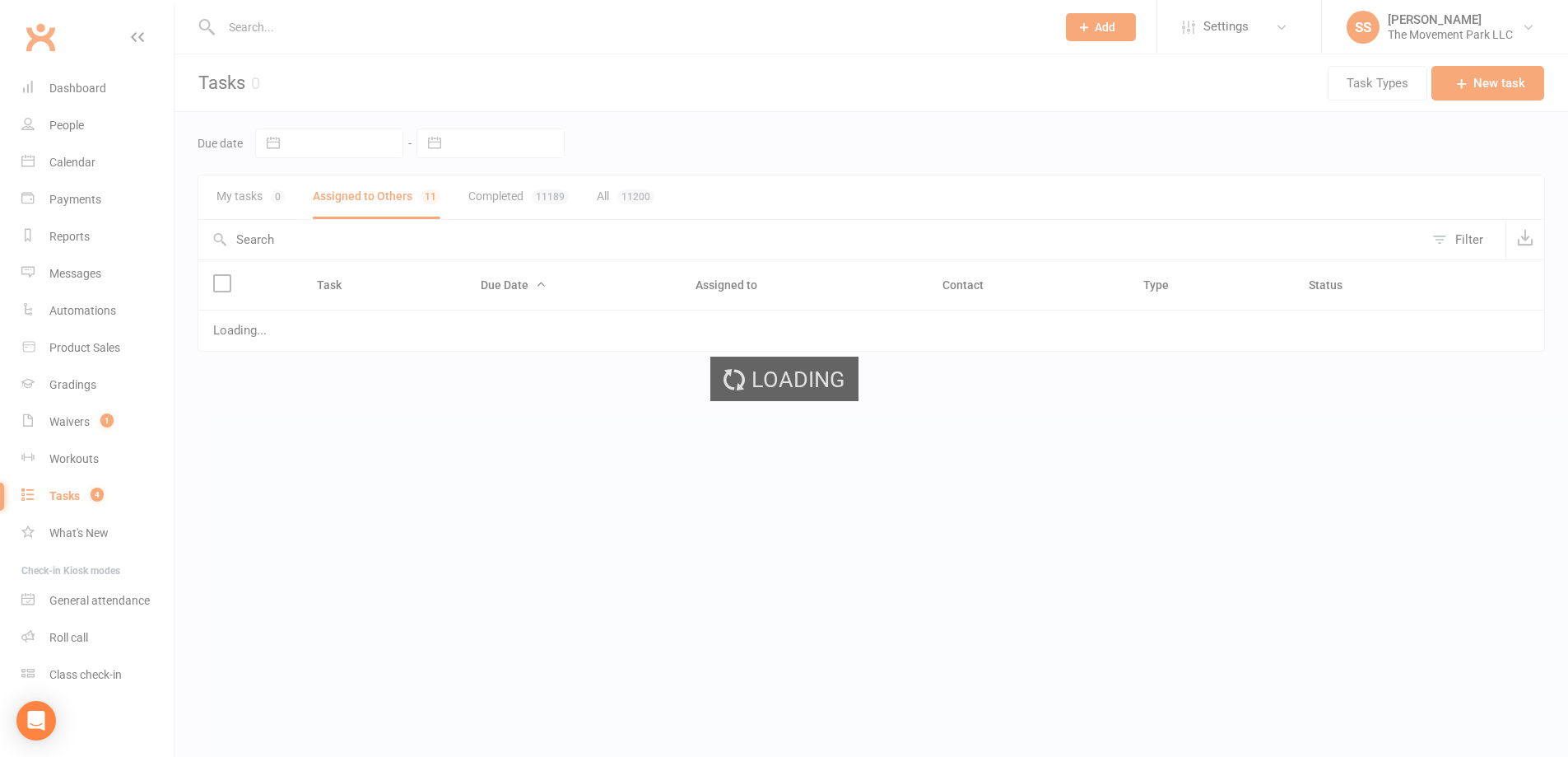
select select "waiting"
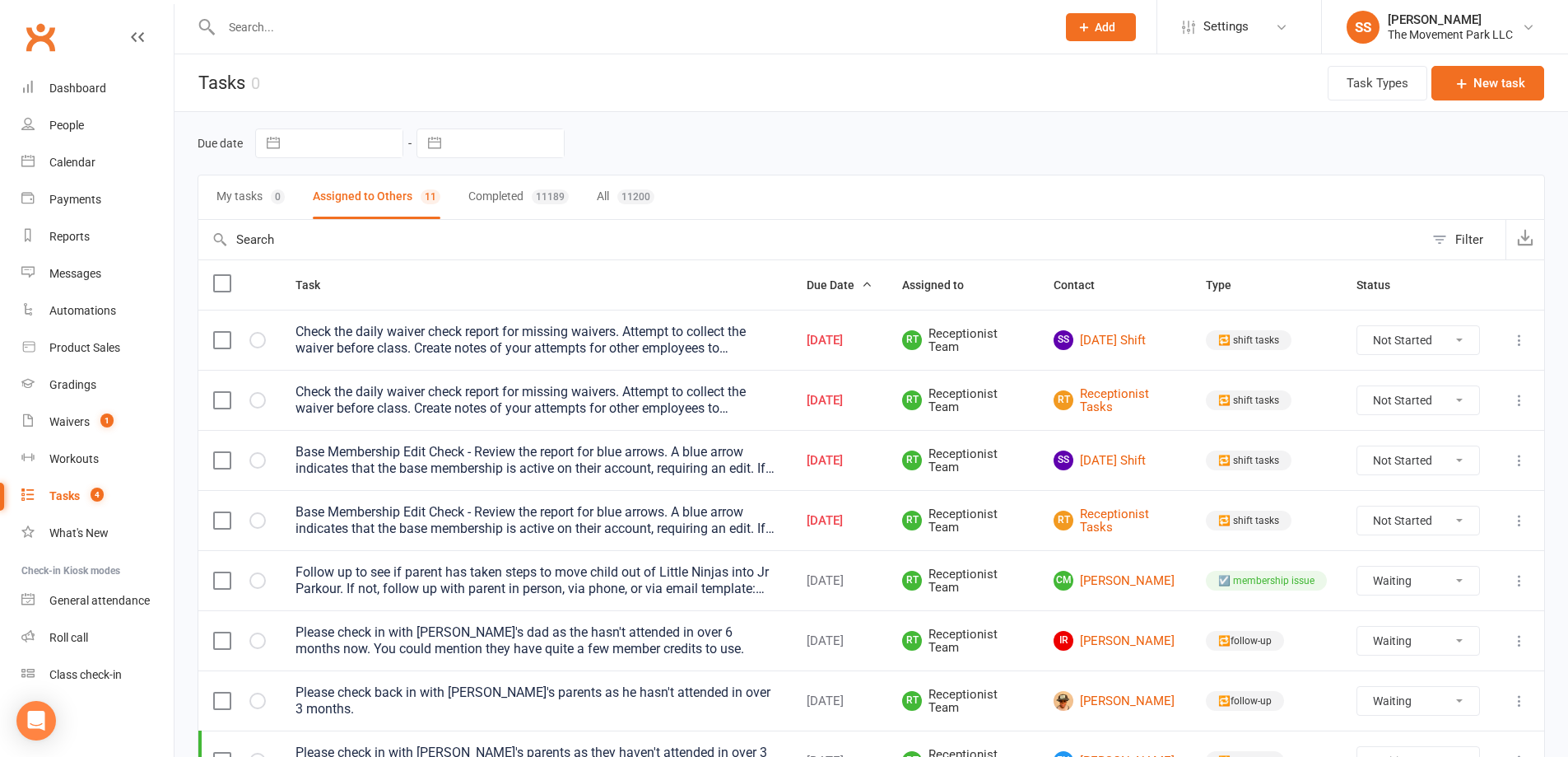
select select "waiting"
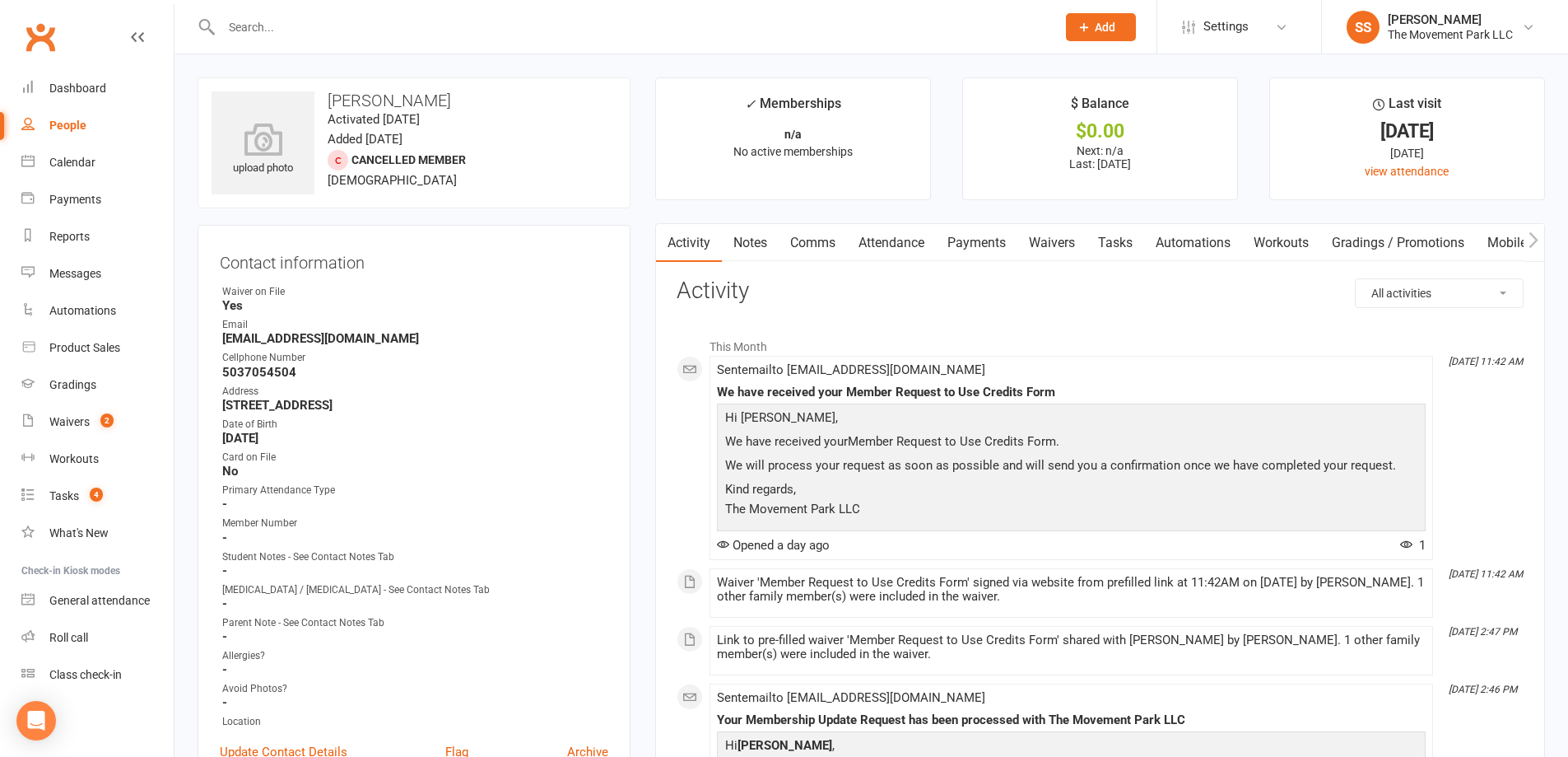
click at [1527, 246] on button "button" at bounding box center [1533, 241] width 21 height 37
click at [1492, 242] on link "Credit balance" at bounding box center [1491, 242] width 106 height 38
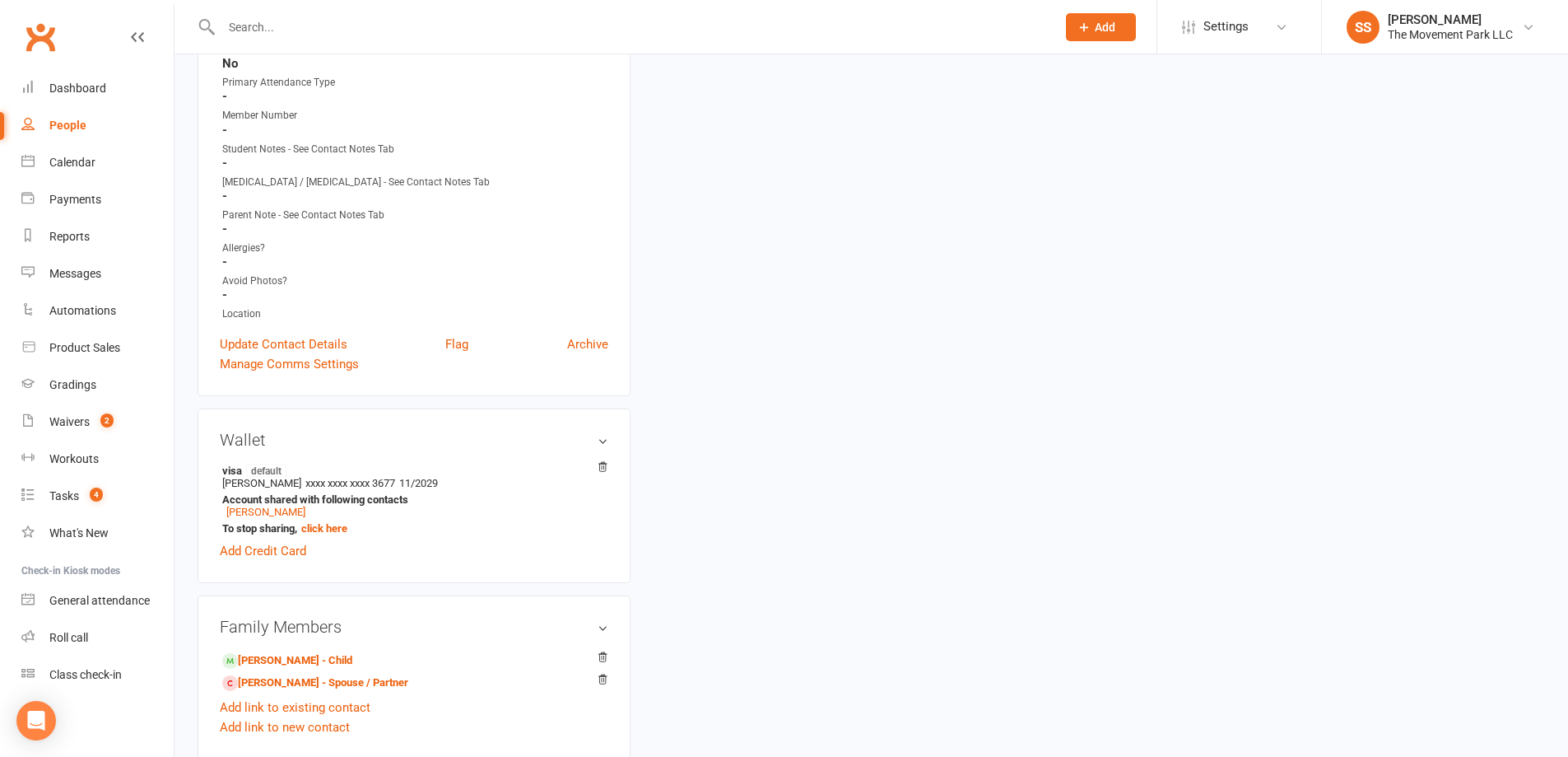
scroll to position [412, 0]
click at [266, 502] on ul "Account shared with following contacts [PERSON_NAME]" at bounding box center [412, 501] width 378 height 25
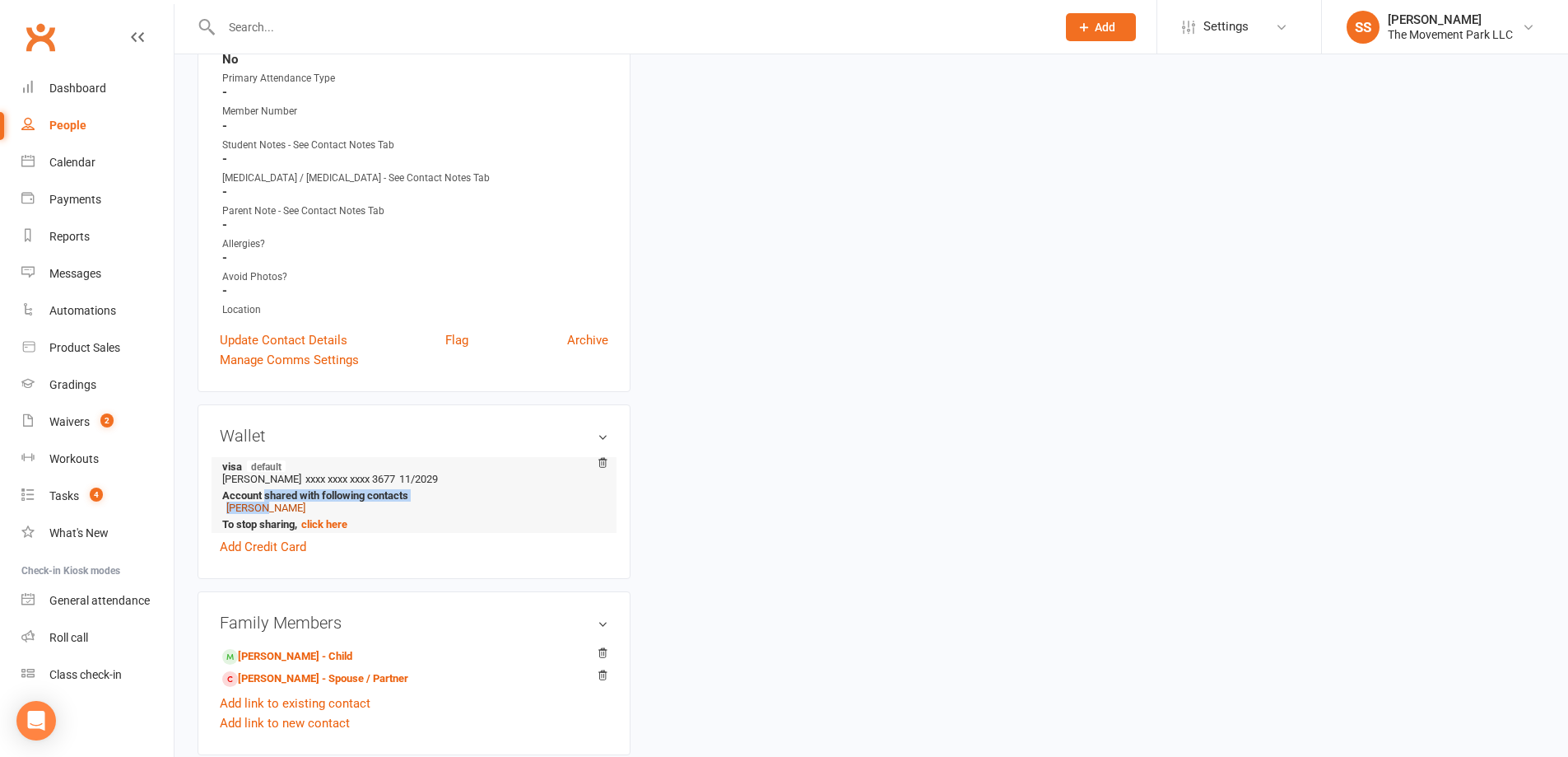
click at [265, 508] on link "[PERSON_NAME]" at bounding box center [266, 508] width 79 height 12
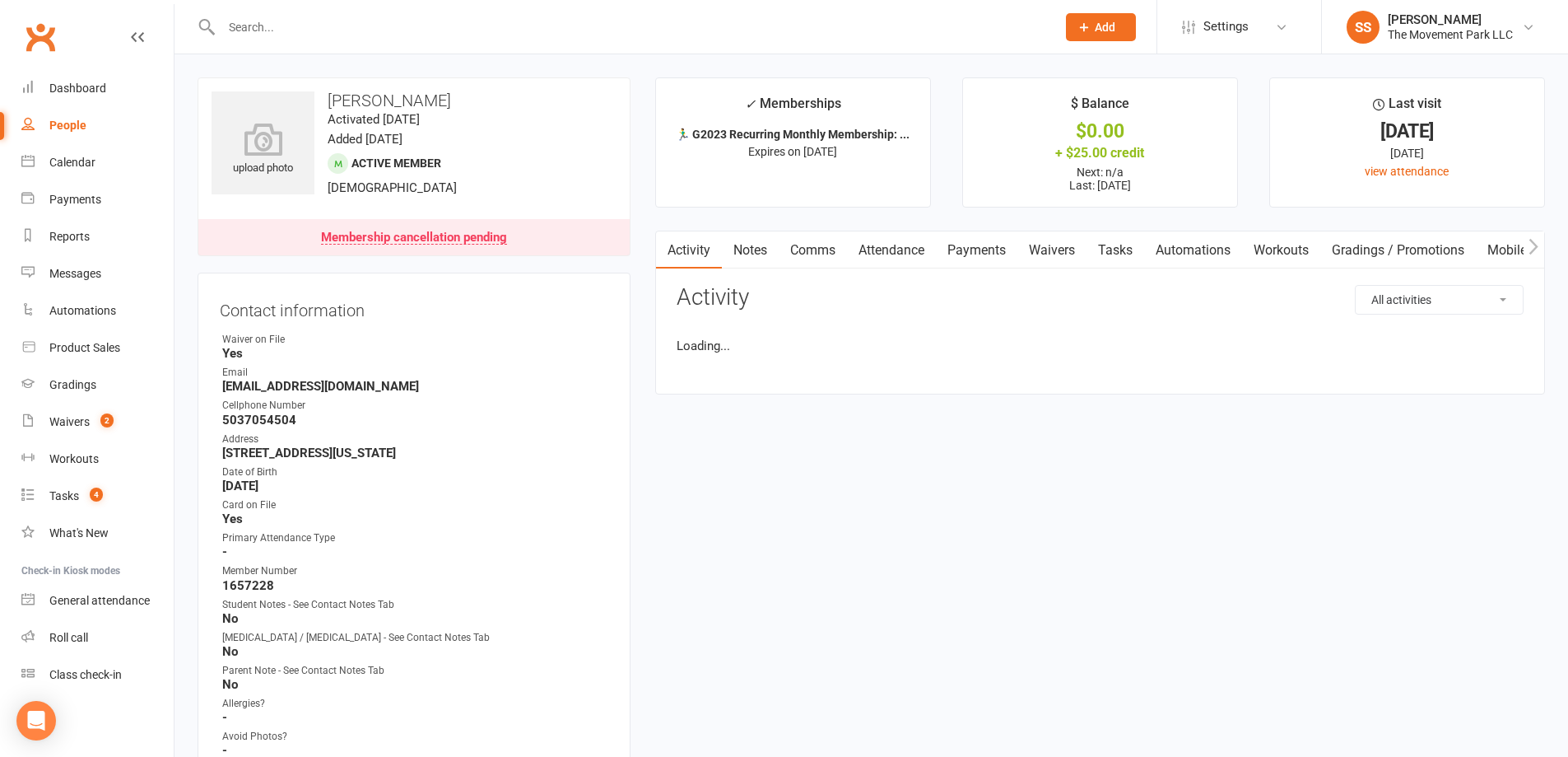
click at [1533, 244] on icon "button" at bounding box center [1533, 245] width 10 height 17
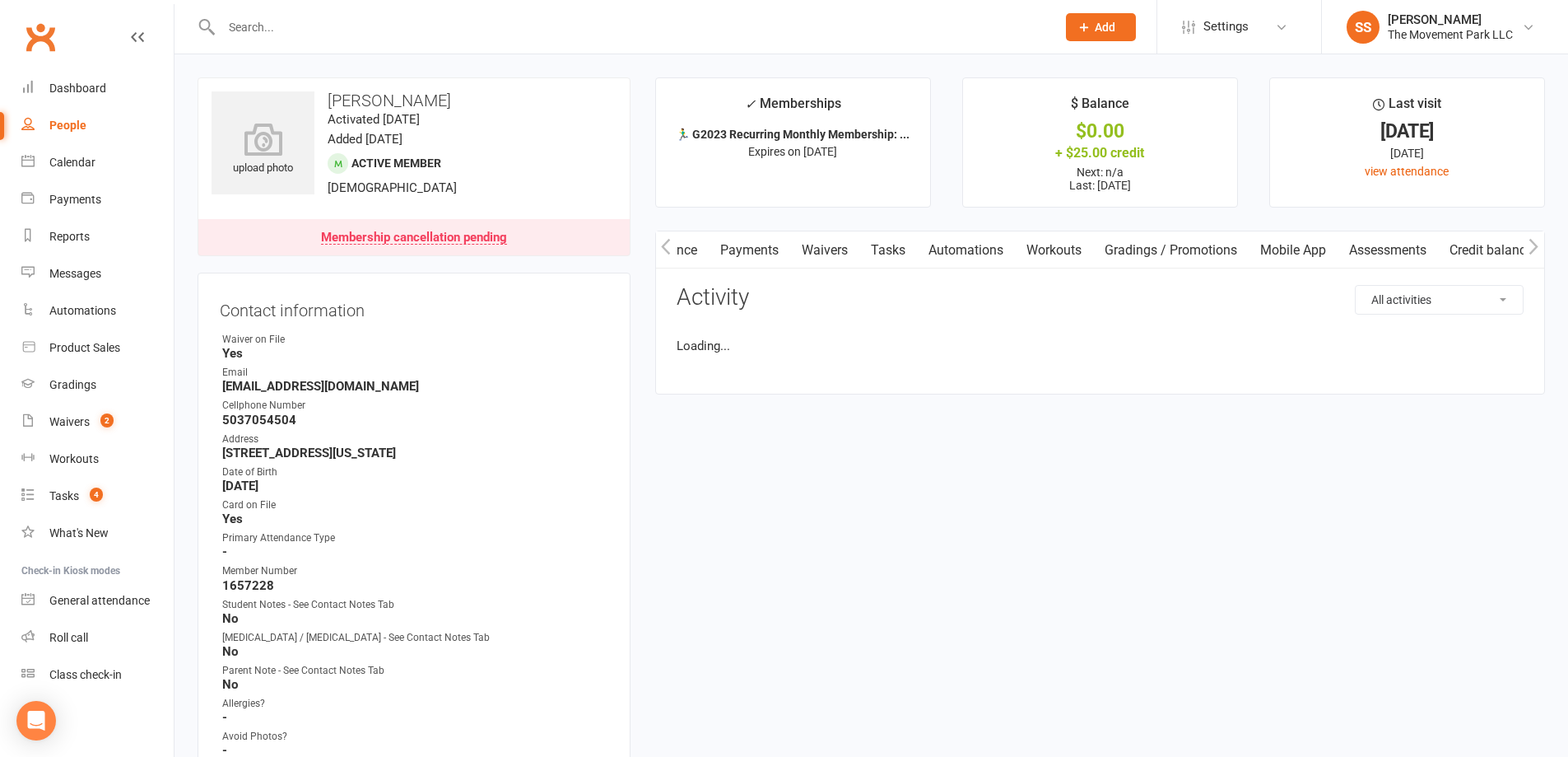
click at [1488, 252] on link "Credit balance" at bounding box center [1491, 250] width 106 height 38
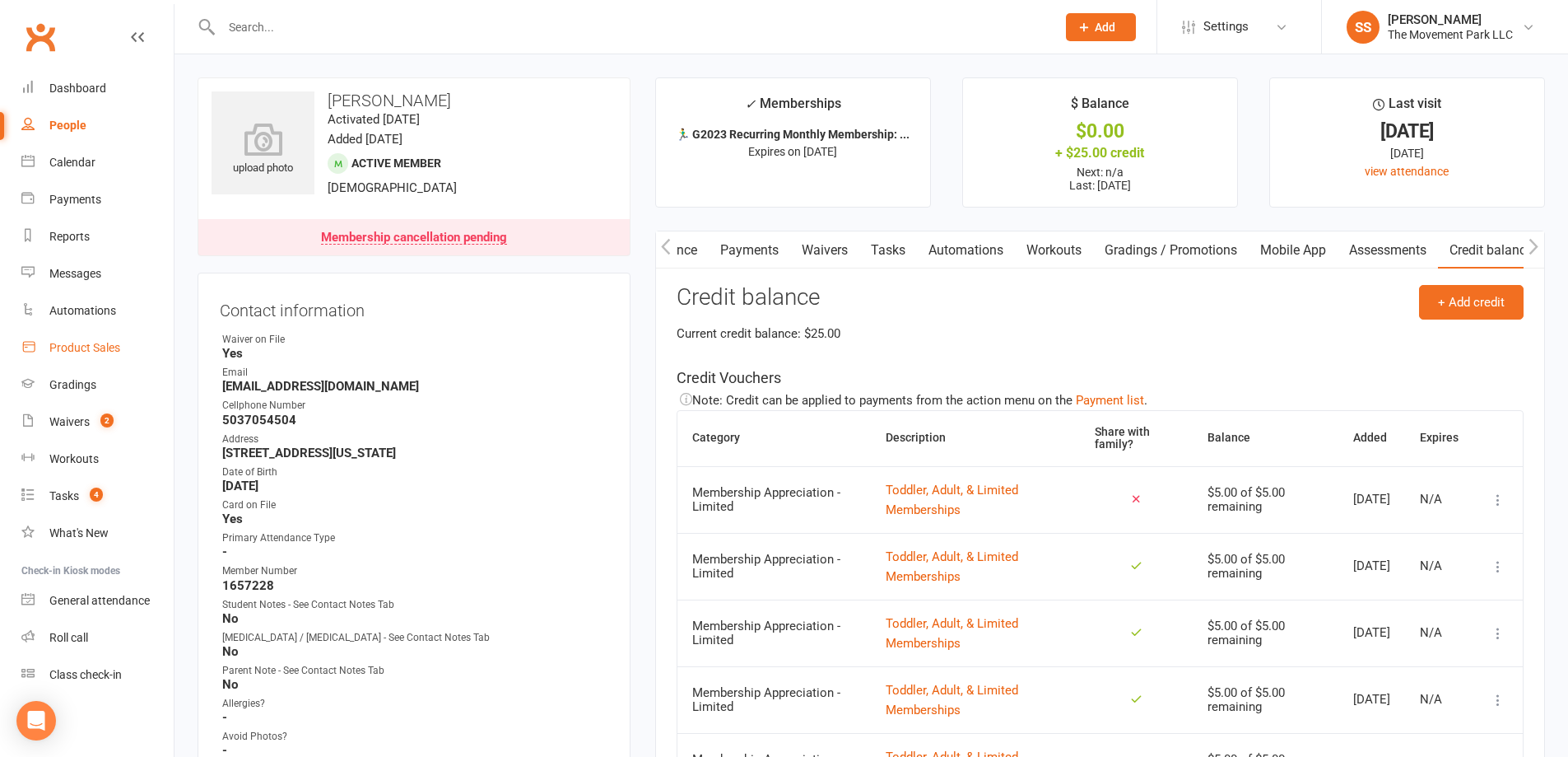
click at [684, 256] on link "Attendance" at bounding box center [665, 250] width 89 height 38
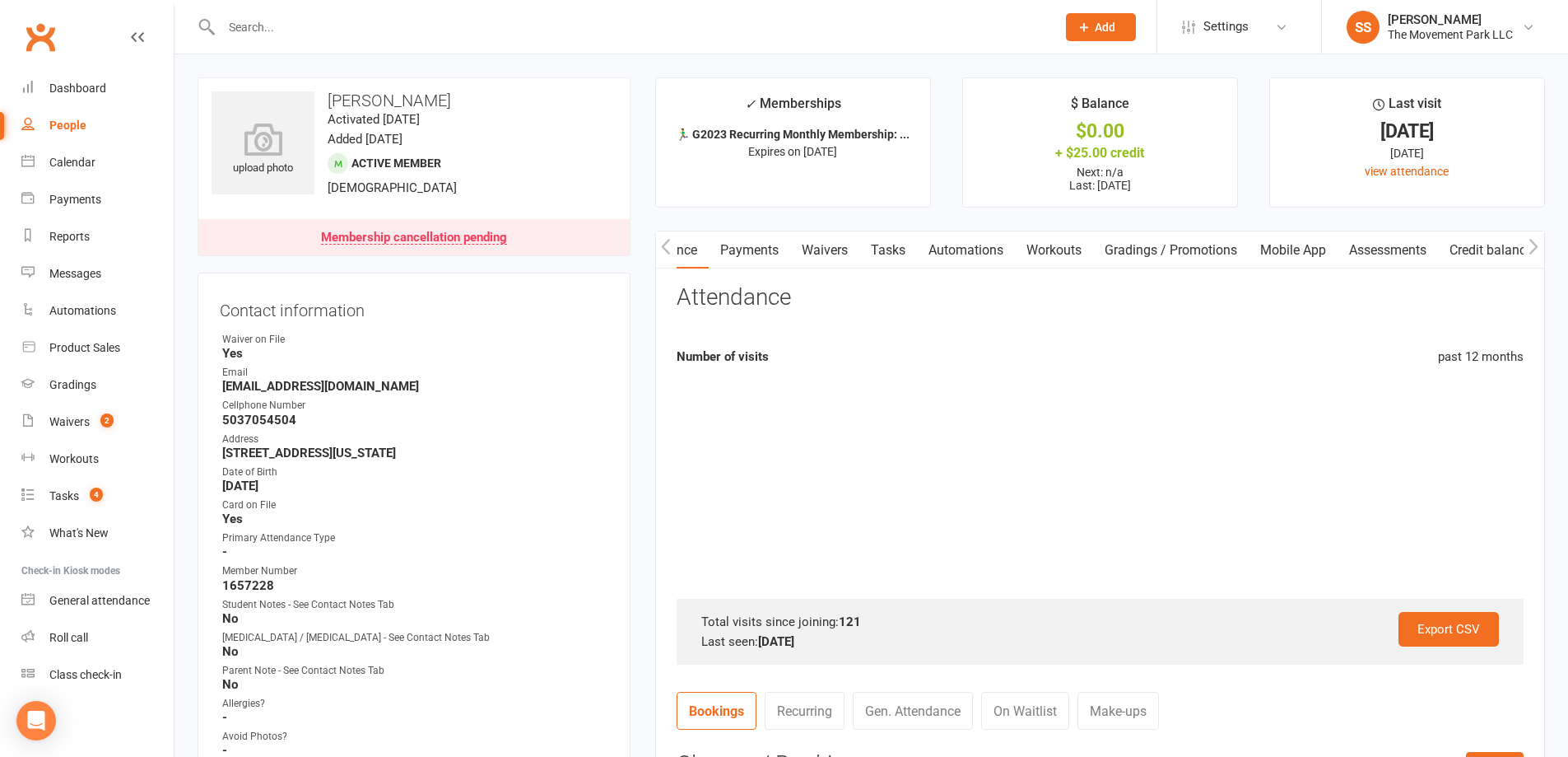
click at [666, 249] on icon "button" at bounding box center [665, 246] width 9 height 16
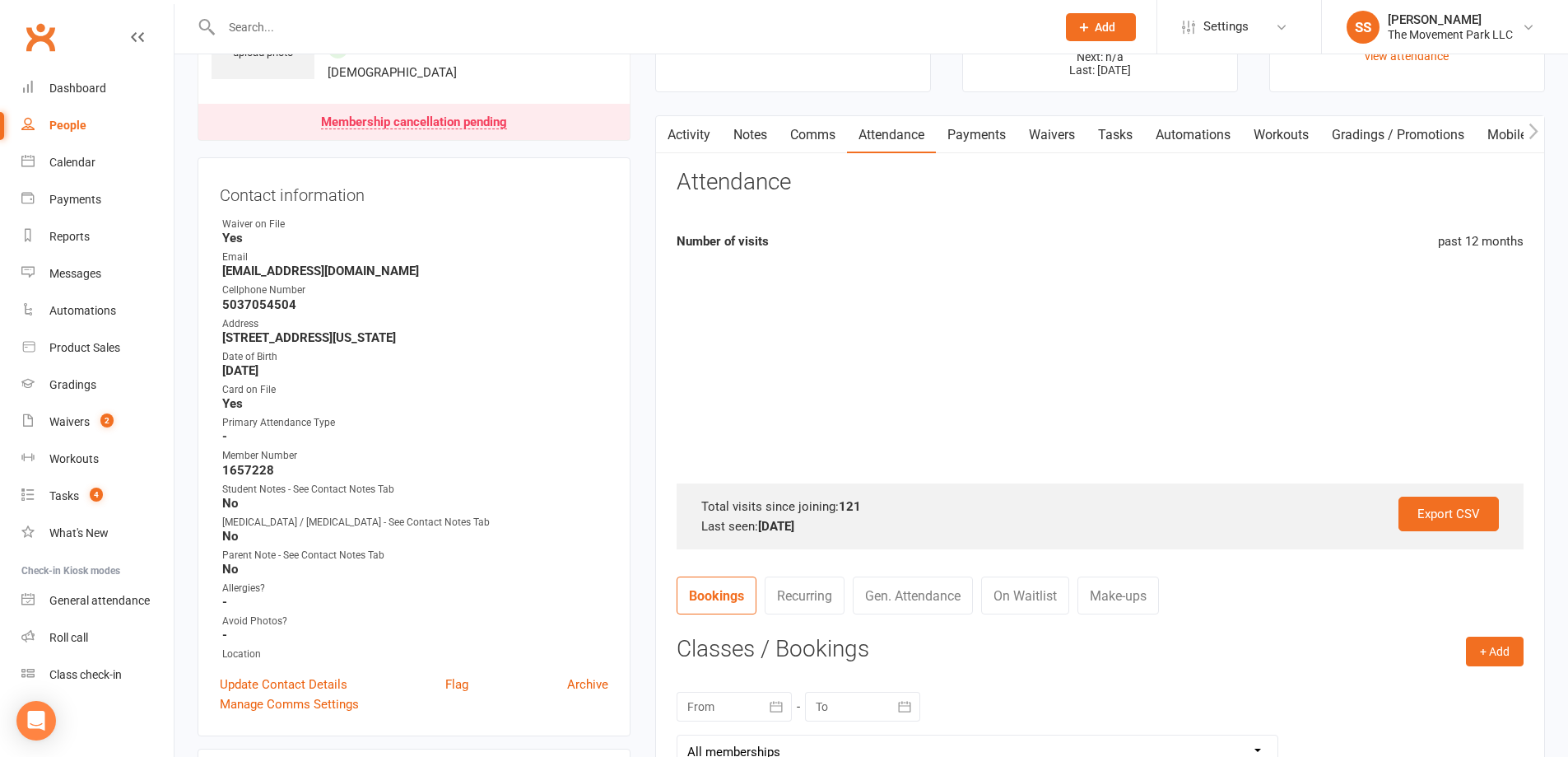
scroll to position [330, 0]
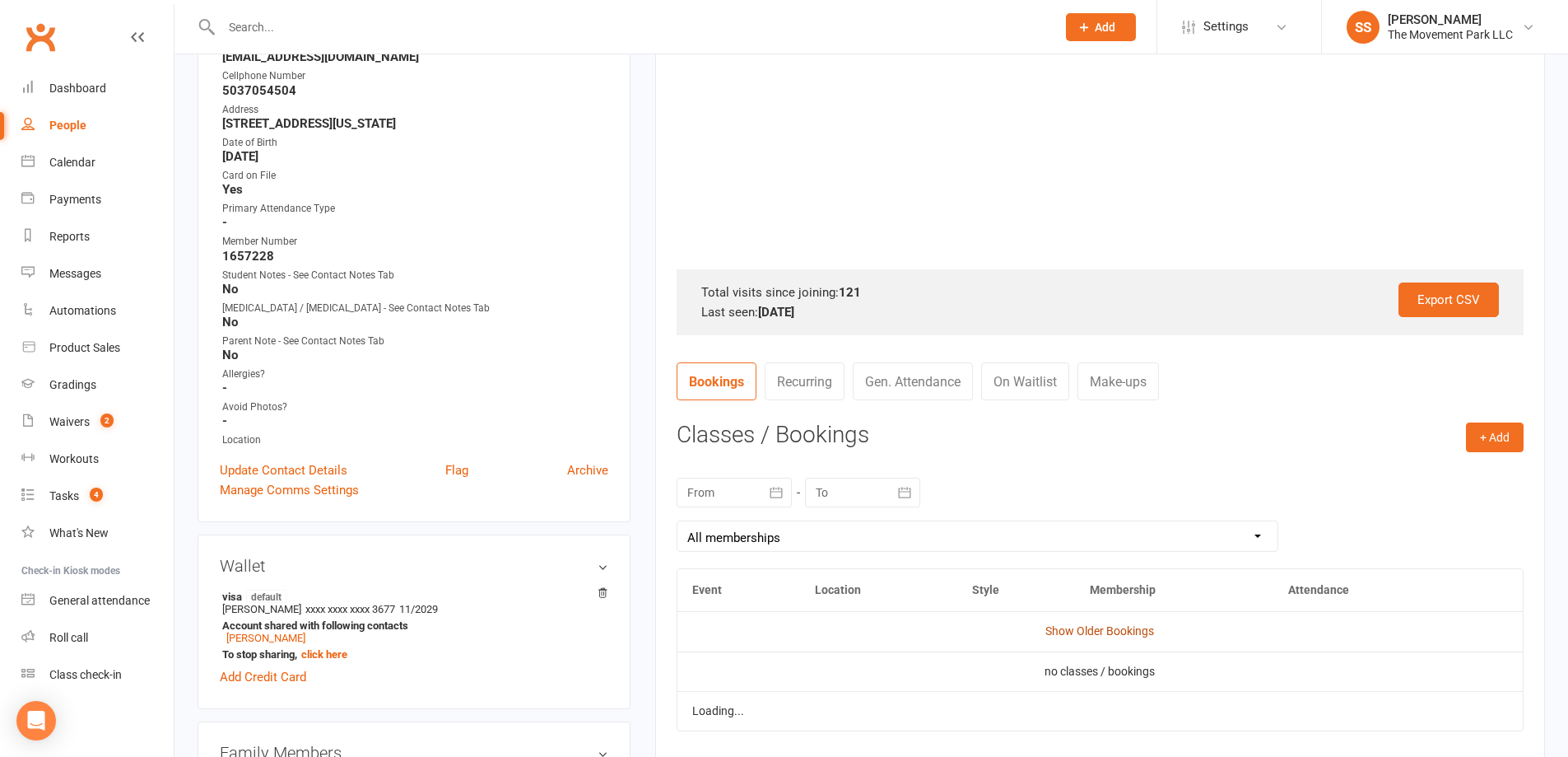
click at [1097, 636] on link "Show Older Bookings" at bounding box center [1100, 630] width 109 height 13
click at [1070, 626] on link "Hide Older Bookings" at bounding box center [1100, 630] width 103 height 13
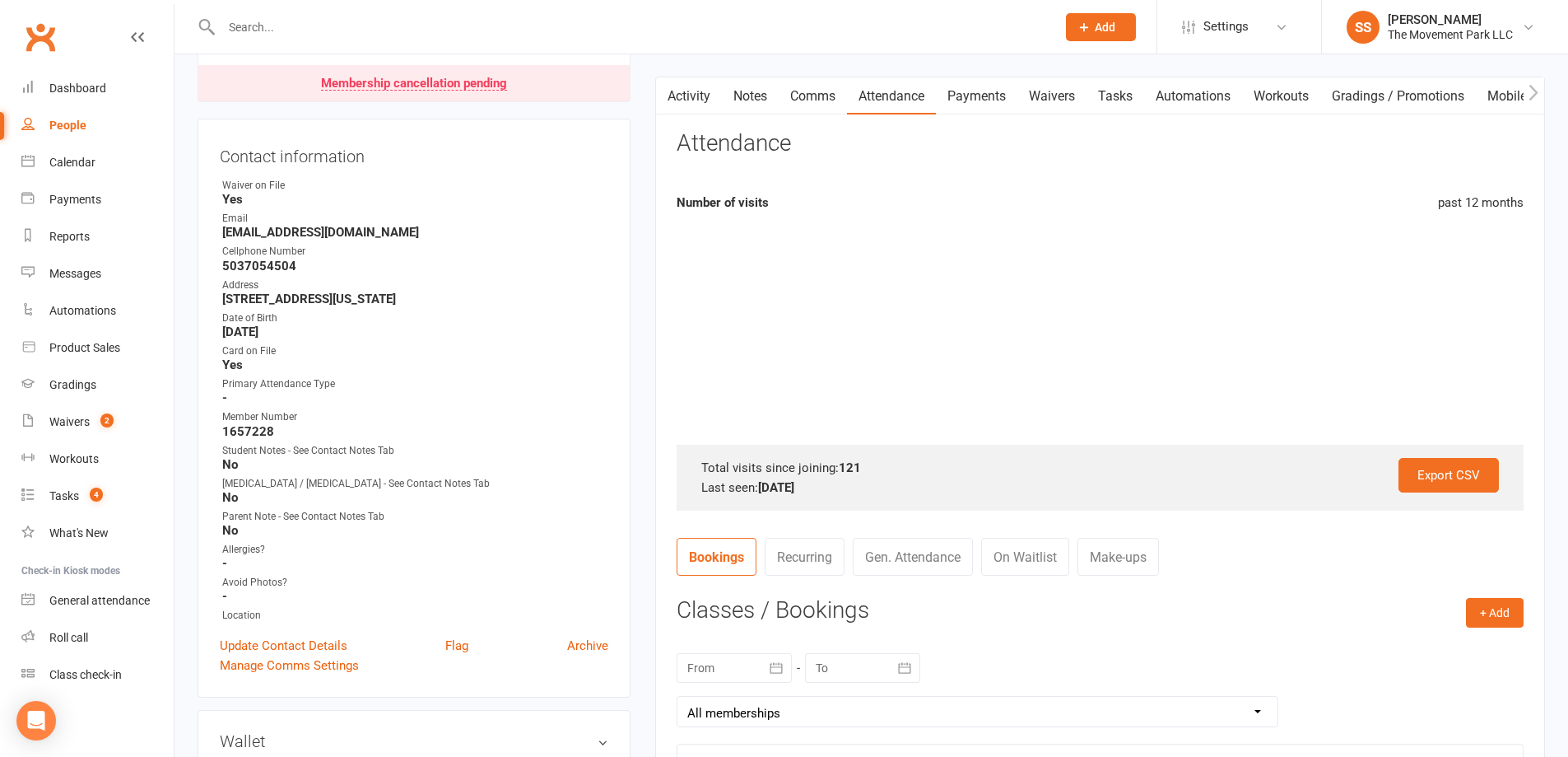
scroll to position [0, 0]
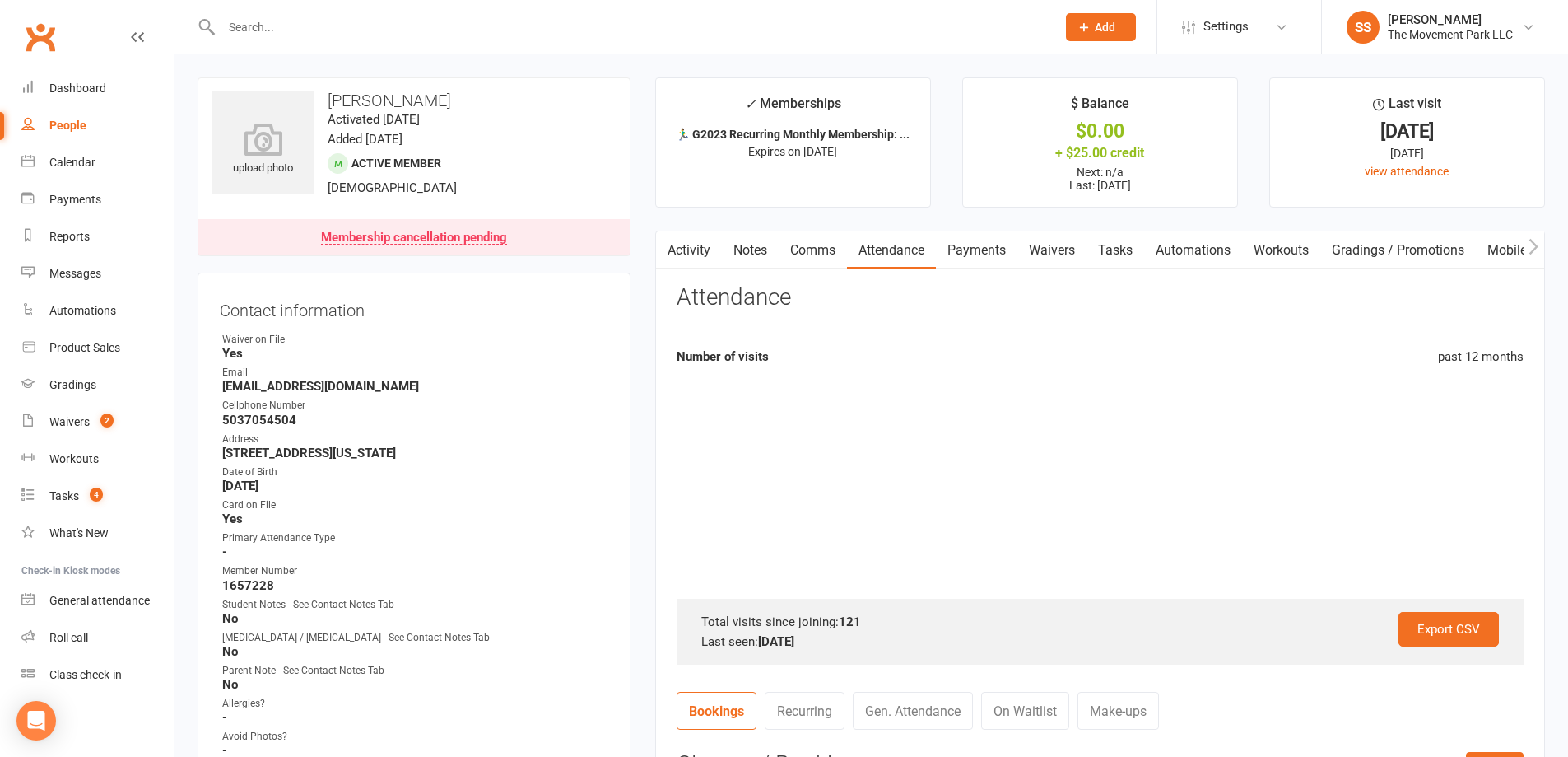
click at [689, 261] on link "Activity" at bounding box center [689, 250] width 66 height 38
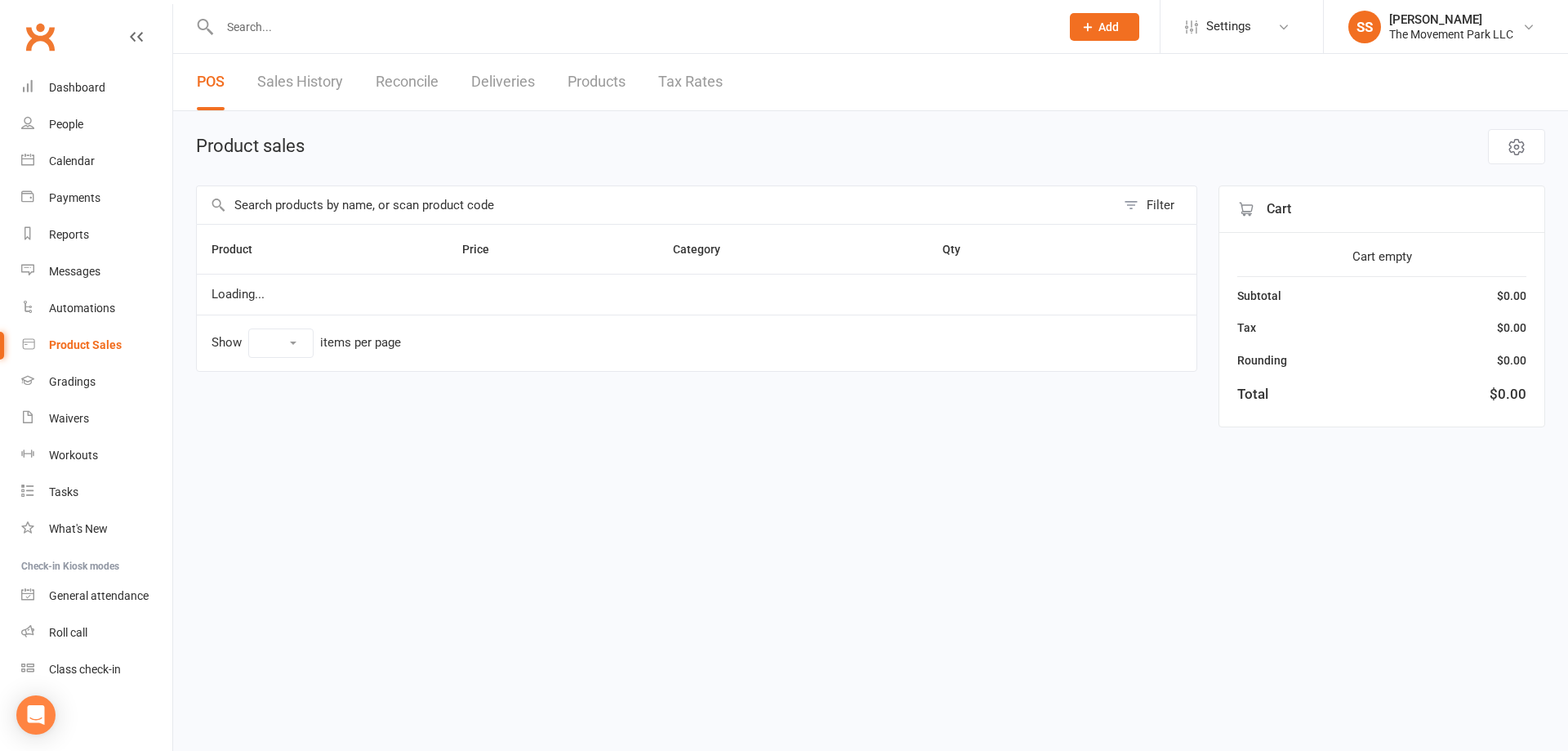
click at [494, 208] on input "text" at bounding box center [657, 205] width 919 height 37
type input "t-shirt"
click at [301, 278] on td "Loading..." at bounding box center [697, 295] width 1000 height 41
click at [301, 279] on td "Loading..." at bounding box center [697, 295] width 1000 height 41
select select "10"
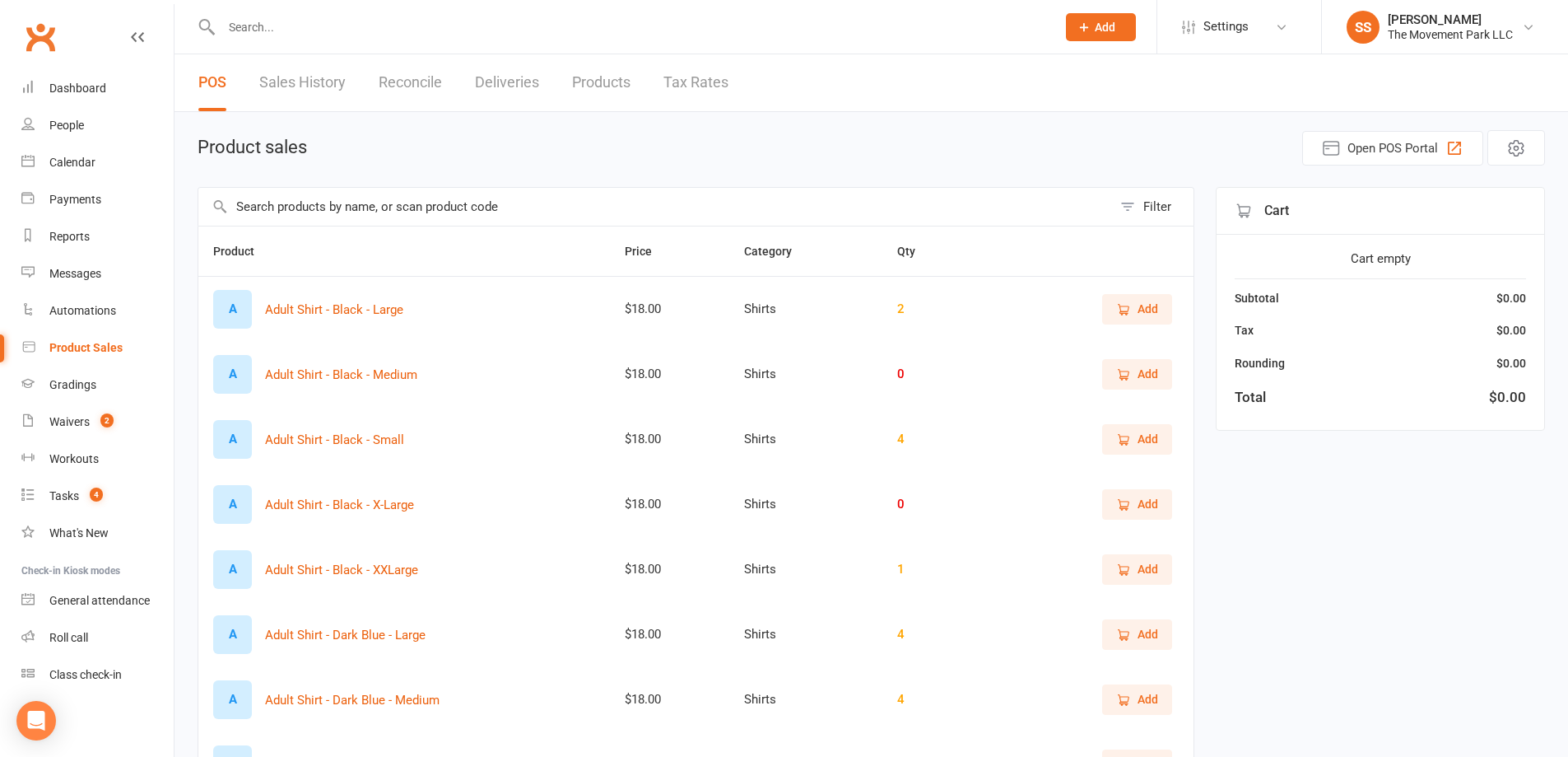
click at [362, 205] on input "text" at bounding box center [656, 207] width 914 height 38
type input "shirt"
click at [1136, 196] on button "Filter" at bounding box center [1153, 207] width 81 height 38
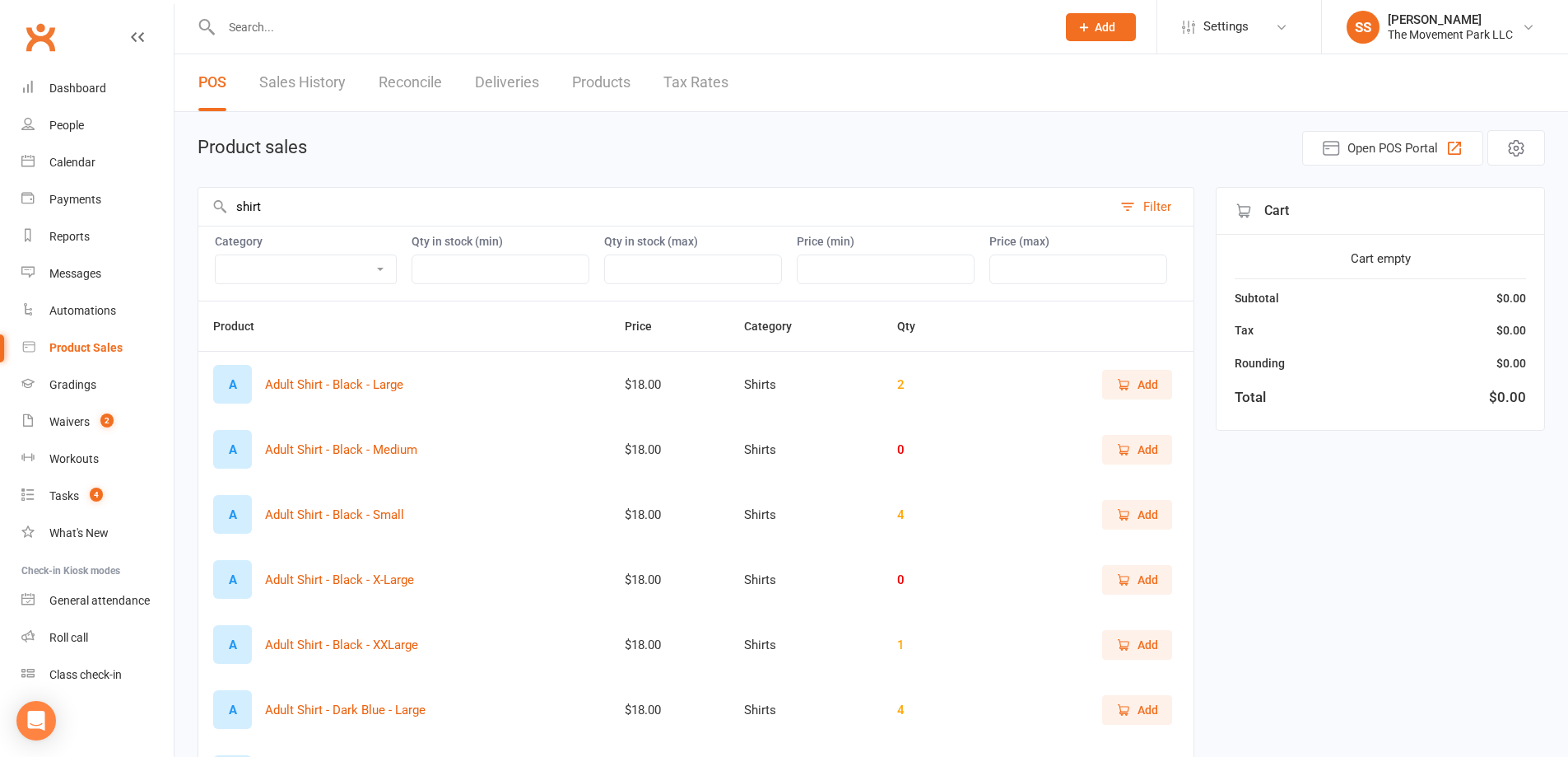
click at [375, 271] on select "Accessories Bags Branded Misc Merchandise Camp & Events Employee Apparel Purcha…" at bounding box center [306, 269] width 180 height 28
click at [216, 255] on select "Accessories Bags Branded Misc Merchandise Camp & Events Employee Apparel Purcha…" at bounding box center [306, 269] width 180 height 28
click at [352, 278] on select "Accessories Bags Branded Misc Merchandise Camp & Events Employee Apparel Purcha…" at bounding box center [306, 269] width 180 height 28
select select "2400"
click at [216, 255] on select "Accessories Bags Branded Misc Merchandise Camp & Events Employee Apparel Purcha…" at bounding box center [306, 269] width 180 height 28
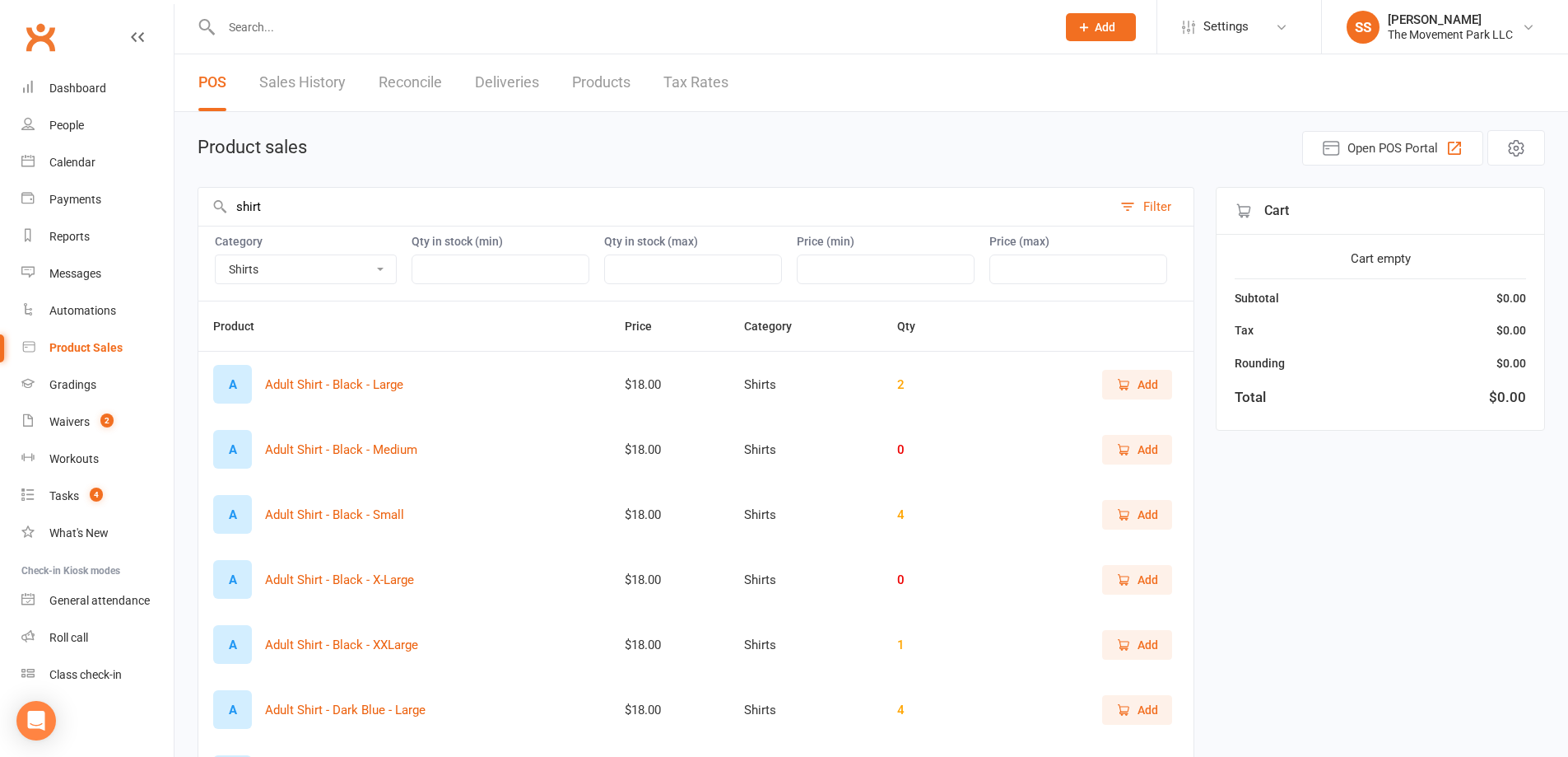
drag, startPoint x: 295, startPoint y: 210, endPoint x: 186, endPoint y: 195, distance: 110.0
click at [178, 193] on div "Product sales Open POS Portal shirt Filter Category Accessories Bags Branded Mi…" at bounding box center [871, 609] width 1394 height 994
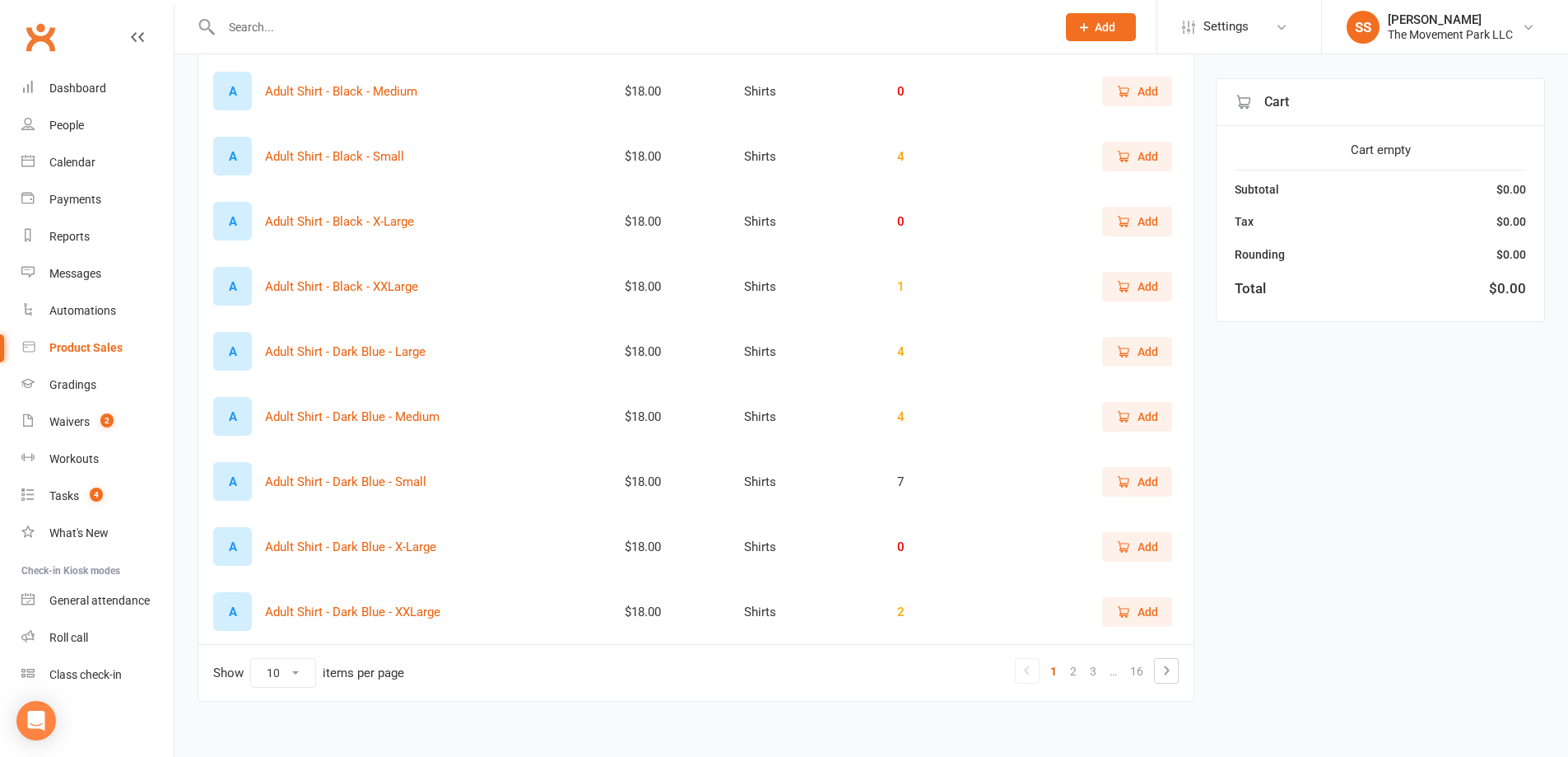
scroll to position [374, 0]
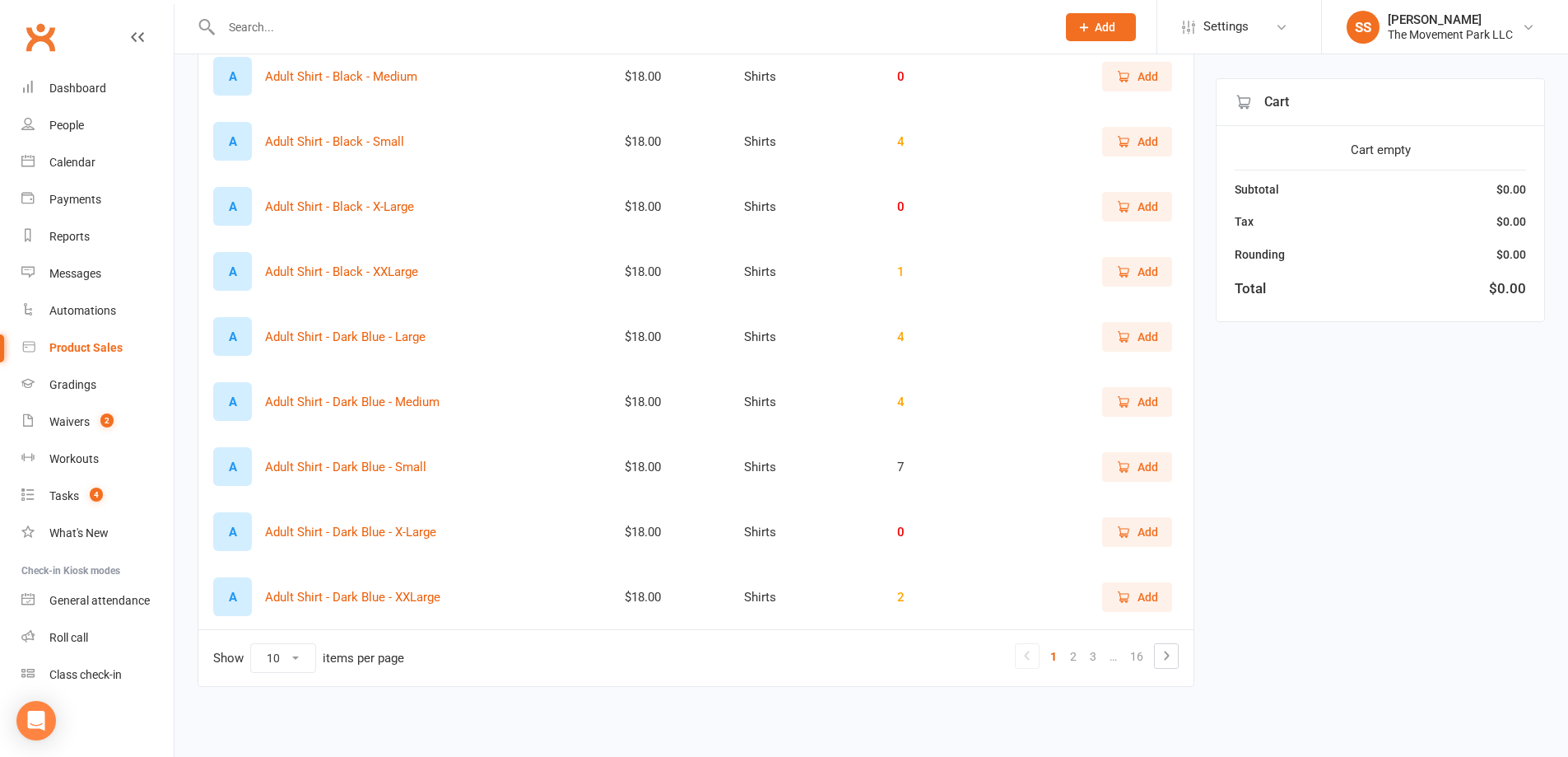
click at [284, 661] on select "10 25 50 100" at bounding box center [283, 658] width 64 height 28
select select "100"
click at [251, 644] on select "10 25 50 100" at bounding box center [283, 658] width 64 height 28
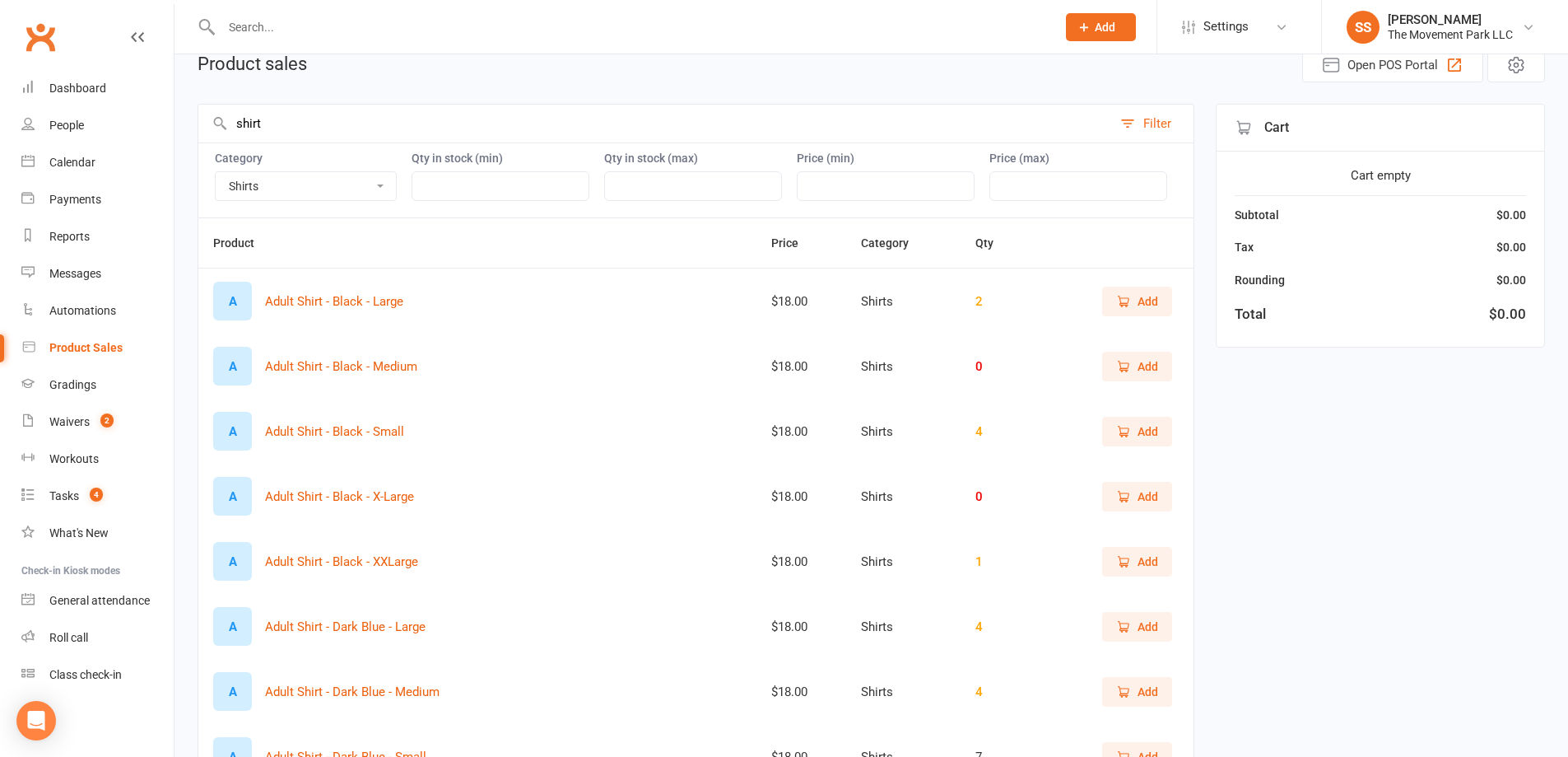
scroll to position [0, 0]
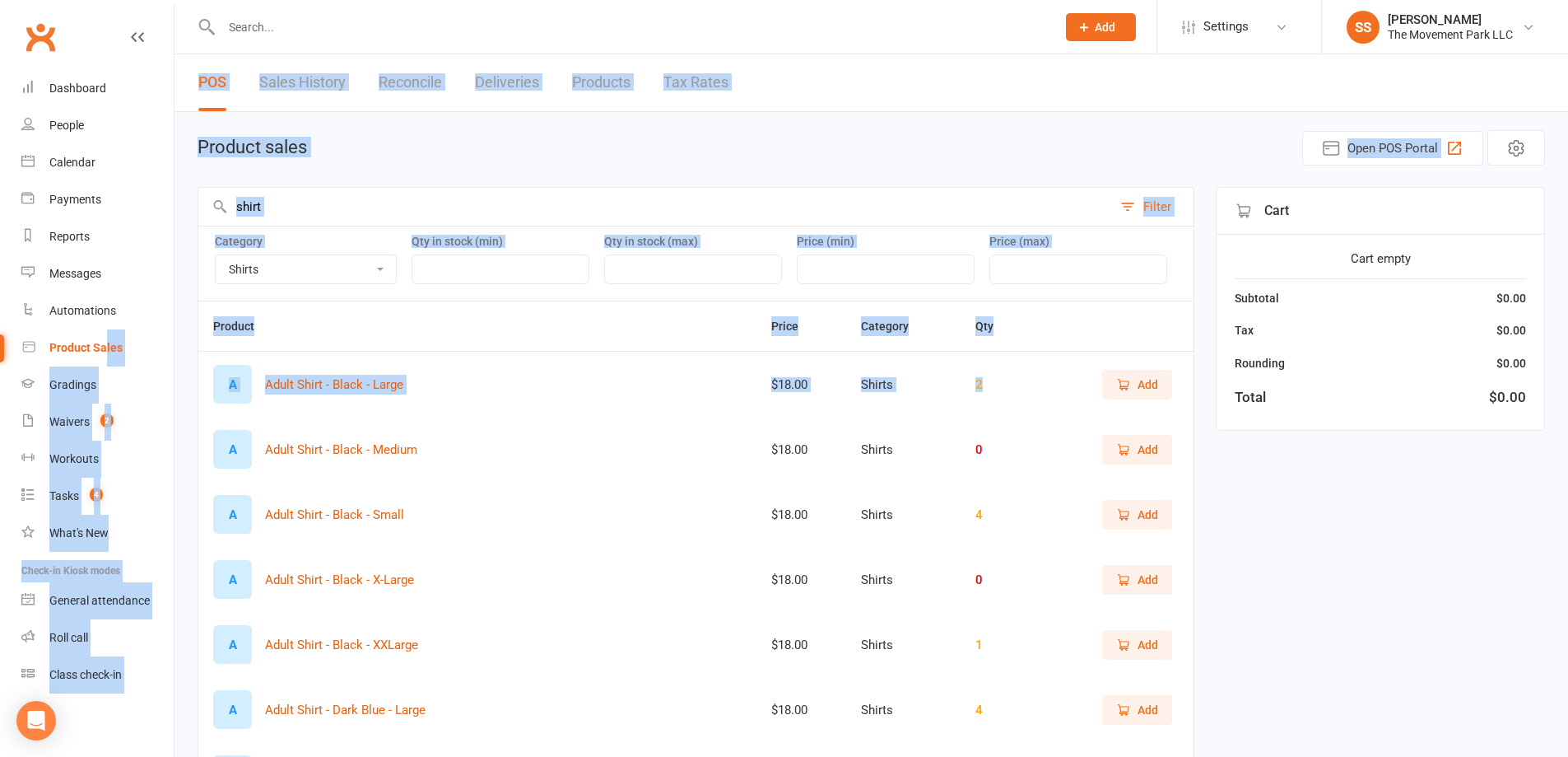
drag, startPoint x: 972, startPoint y: 384, endPoint x: 428, endPoint y: 396, distance: 544.1
click at [570, 382] on div "A Adult Shirt - Black - Large" at bounding box center [477, 384] width 528 height 39
click at [528, 409] on td "A Adult Shirt - Black - Large" at bounding box center [478, 383] width 558 height 66
click at [417, 311] on th "Product" at bounding box center [478, 327] width 558 height 49
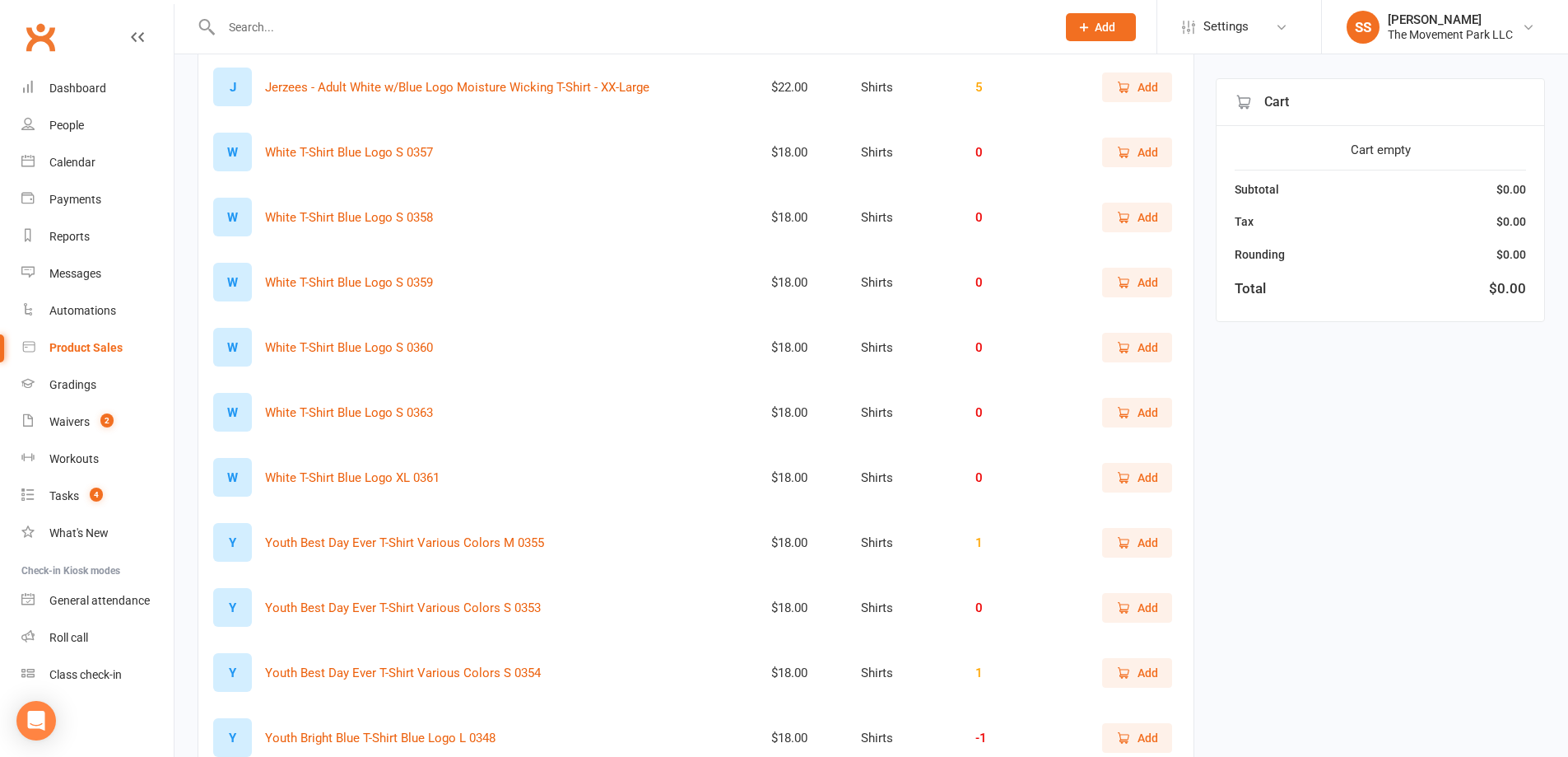
scroll to position [2799, 0]
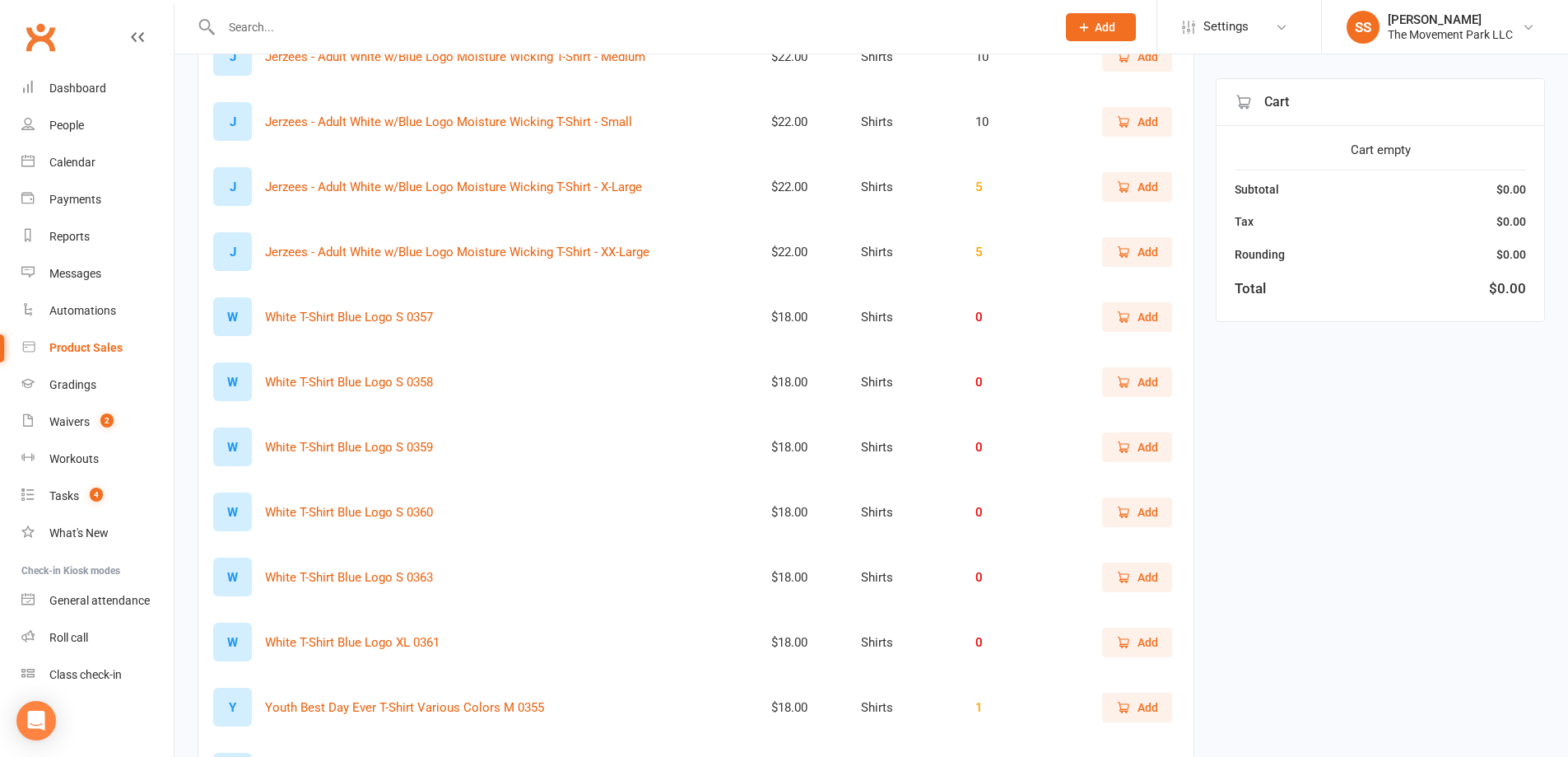
drag, startPoint x: 761, startPoint y: 264, endPoint x: 680, endPoint y: 261, distance: 81.1
click at [680, 261] on tr "J Jerzees - Adult White w/Blue Logo Moisture Wicking T-Shirt - XX-Large $22.00 …" at bounding box center [696, 251] width 995 height 65
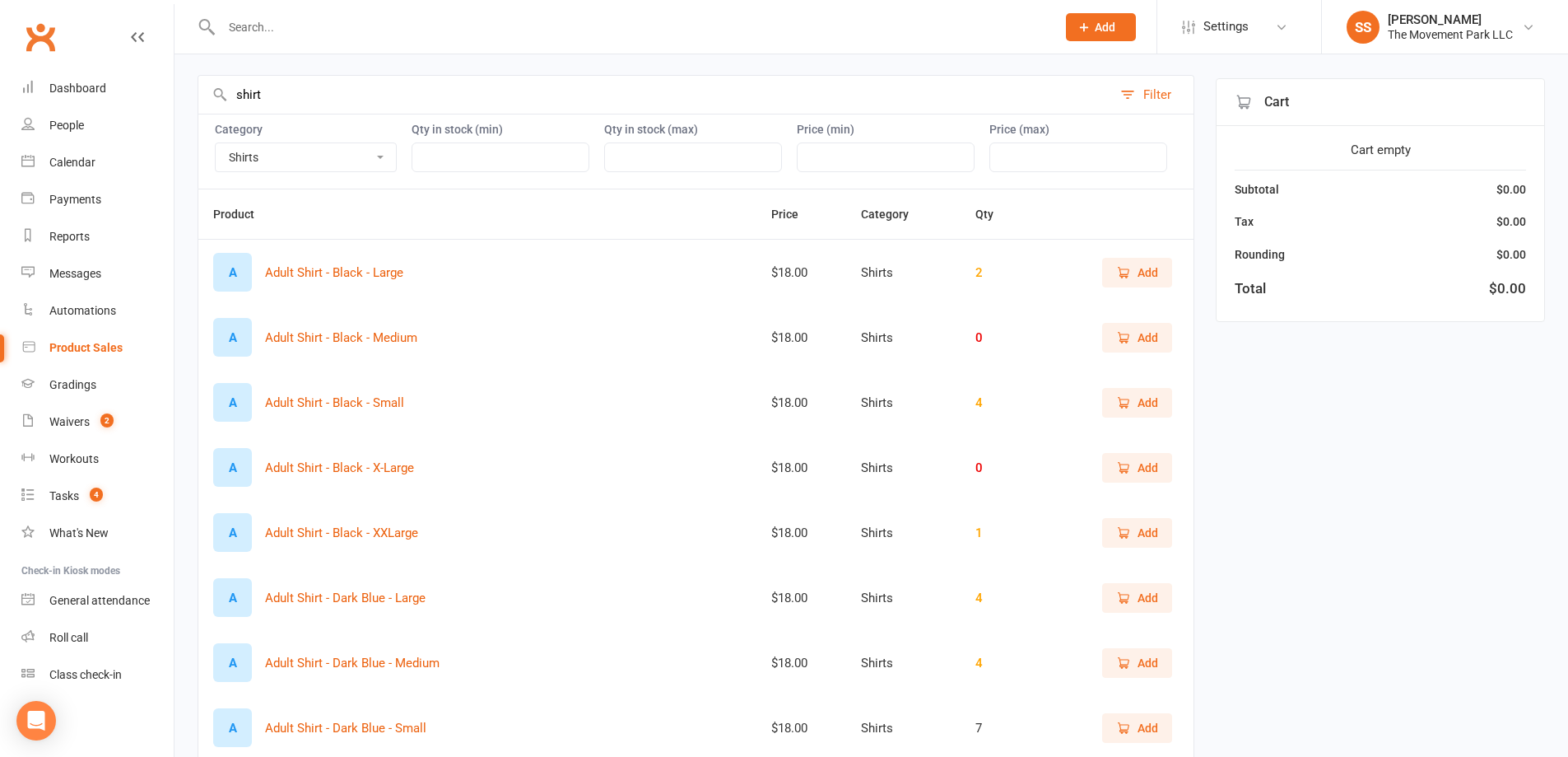
scroll to position [0, 0]
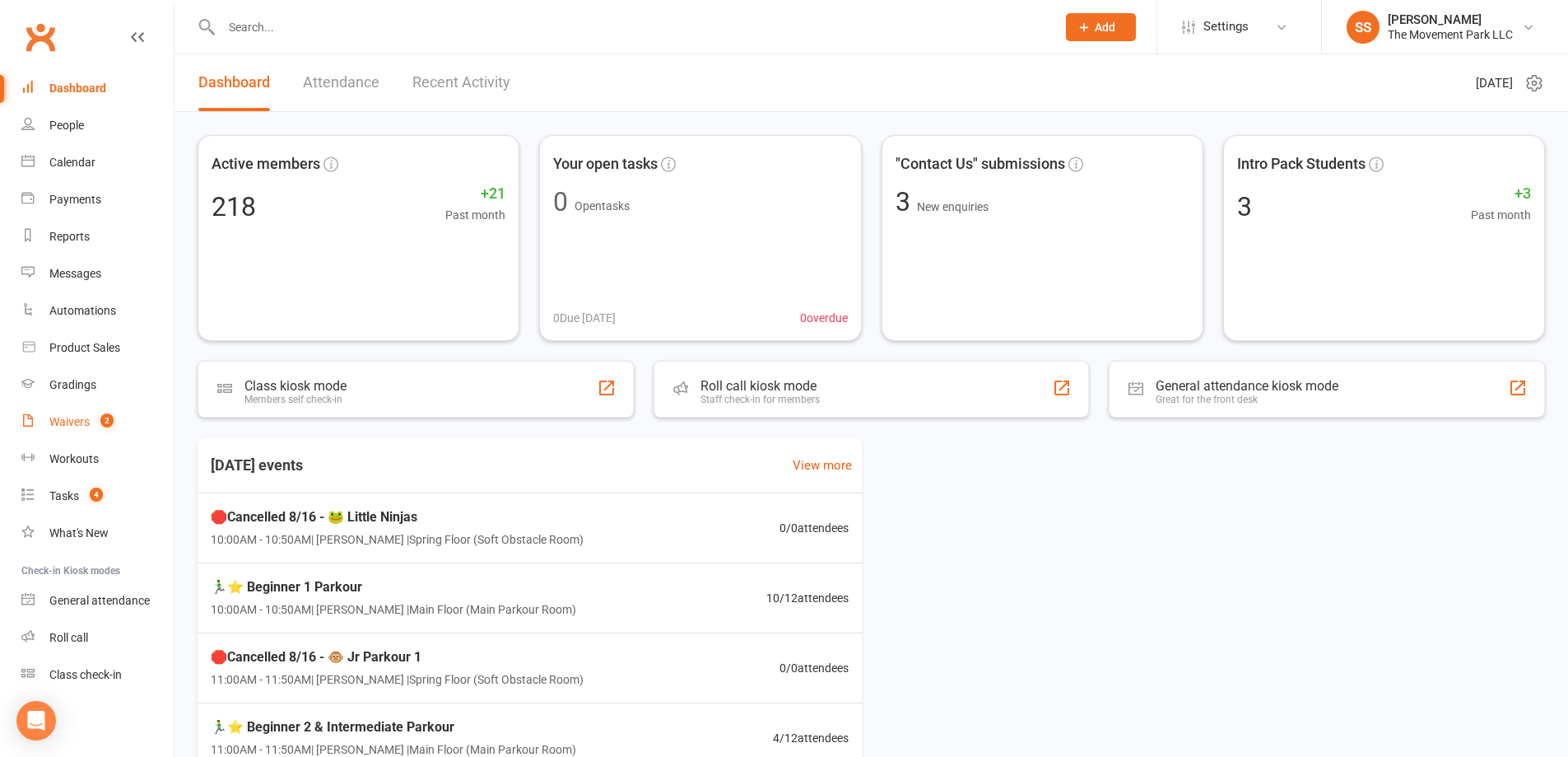
click at [51, 424] on div "Waivers" at bounding box center [69, 421] width 41 height 13
select select "100"
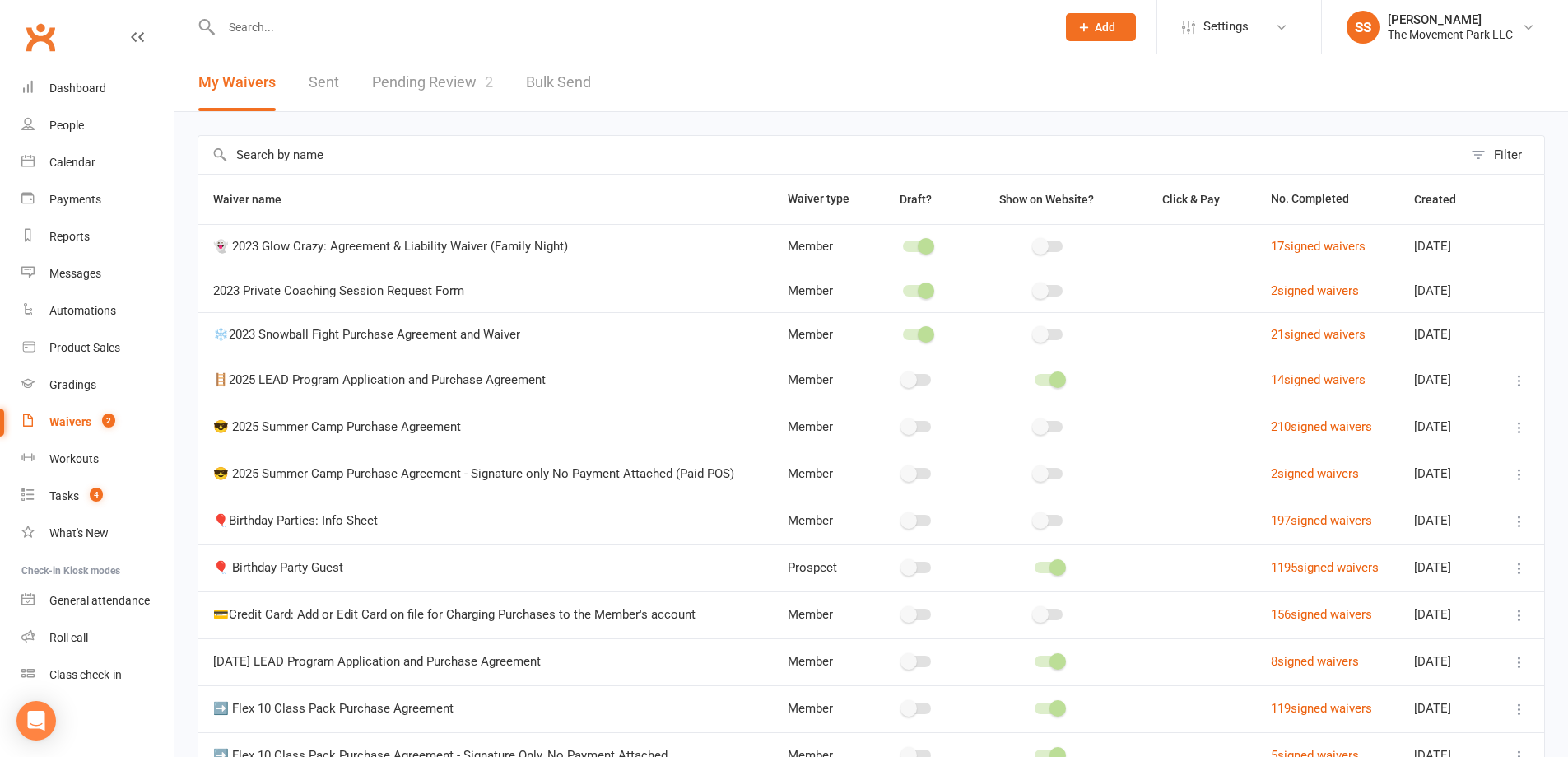
click at [392, 81] on link "Pending Review 2" at bounding box center [432, 82] width 121 height 56
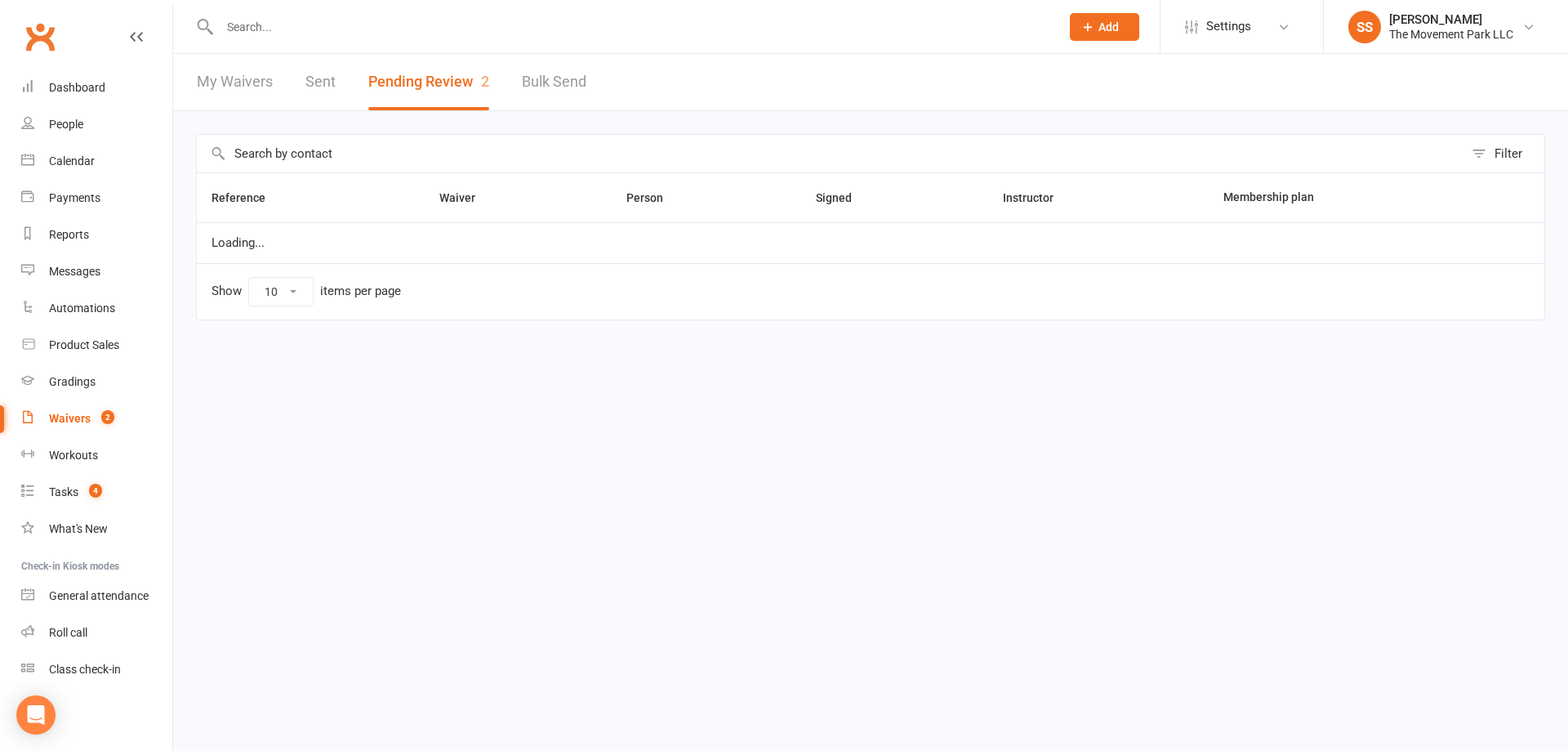
select select "100"
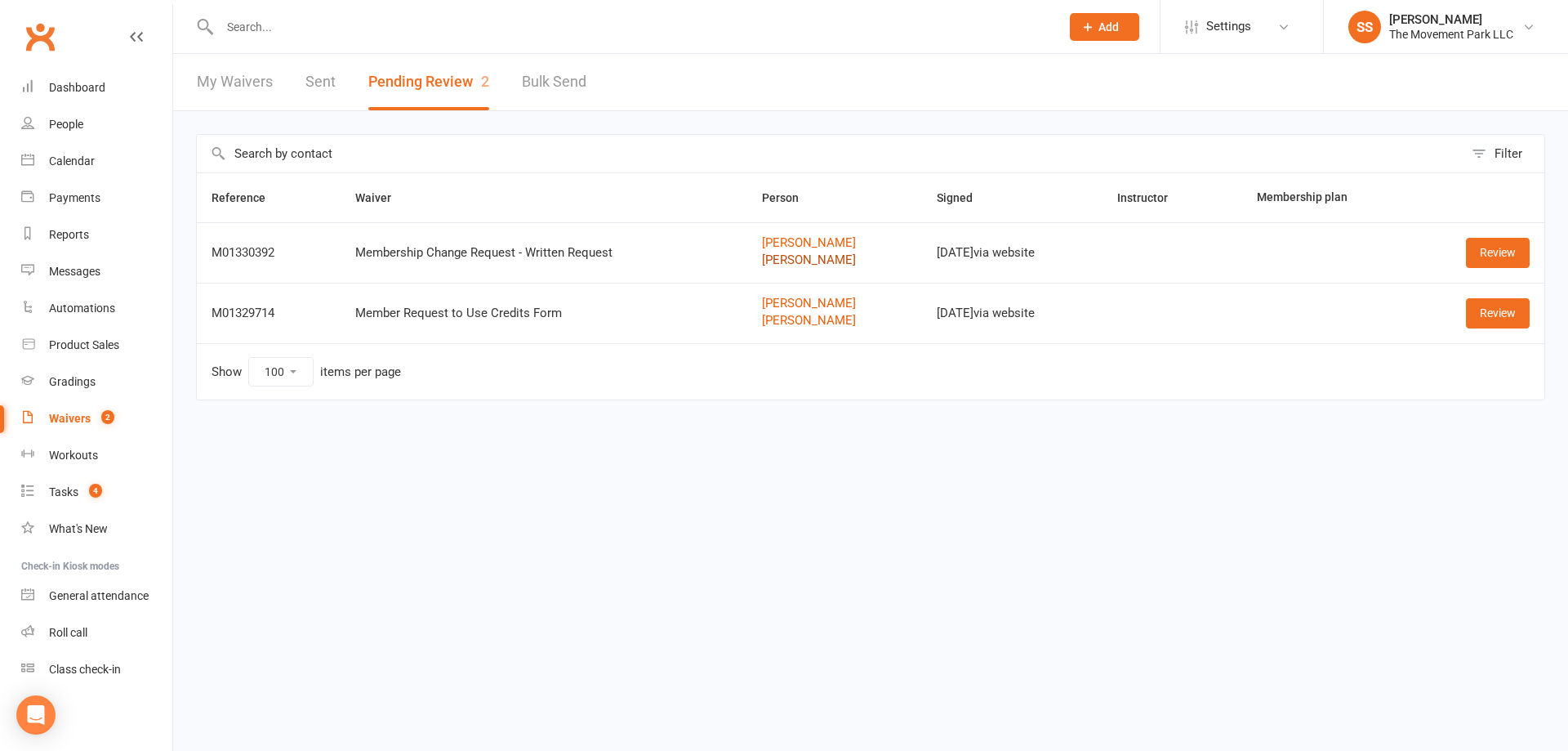
click at [762, 256] on link "[PERSON_NAME]" at bounding box center [835, 260] width 145 height 14
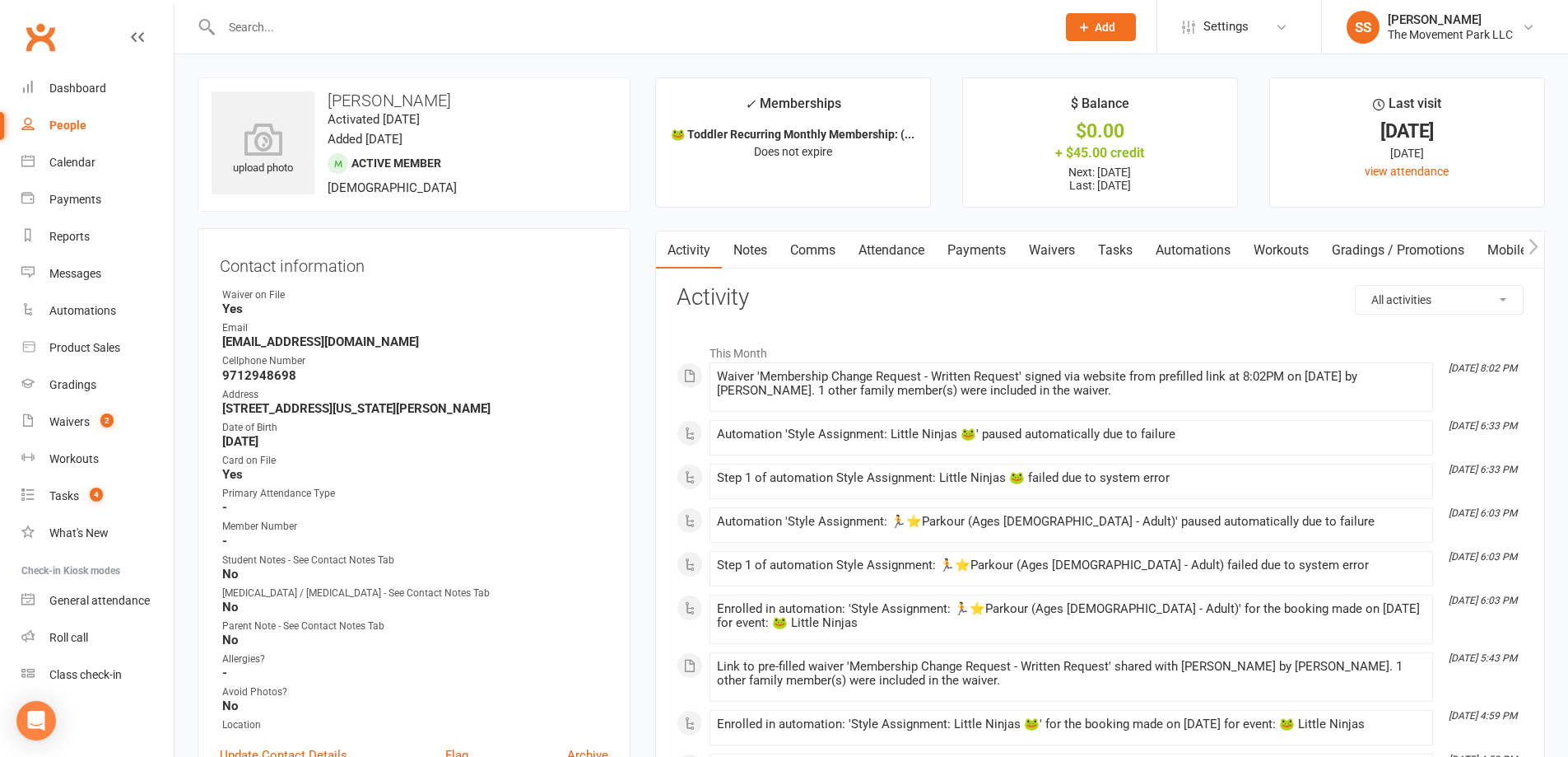
click at [894, 253] on link "Attendance" at bounding box center [891, 250] width 89 height 38
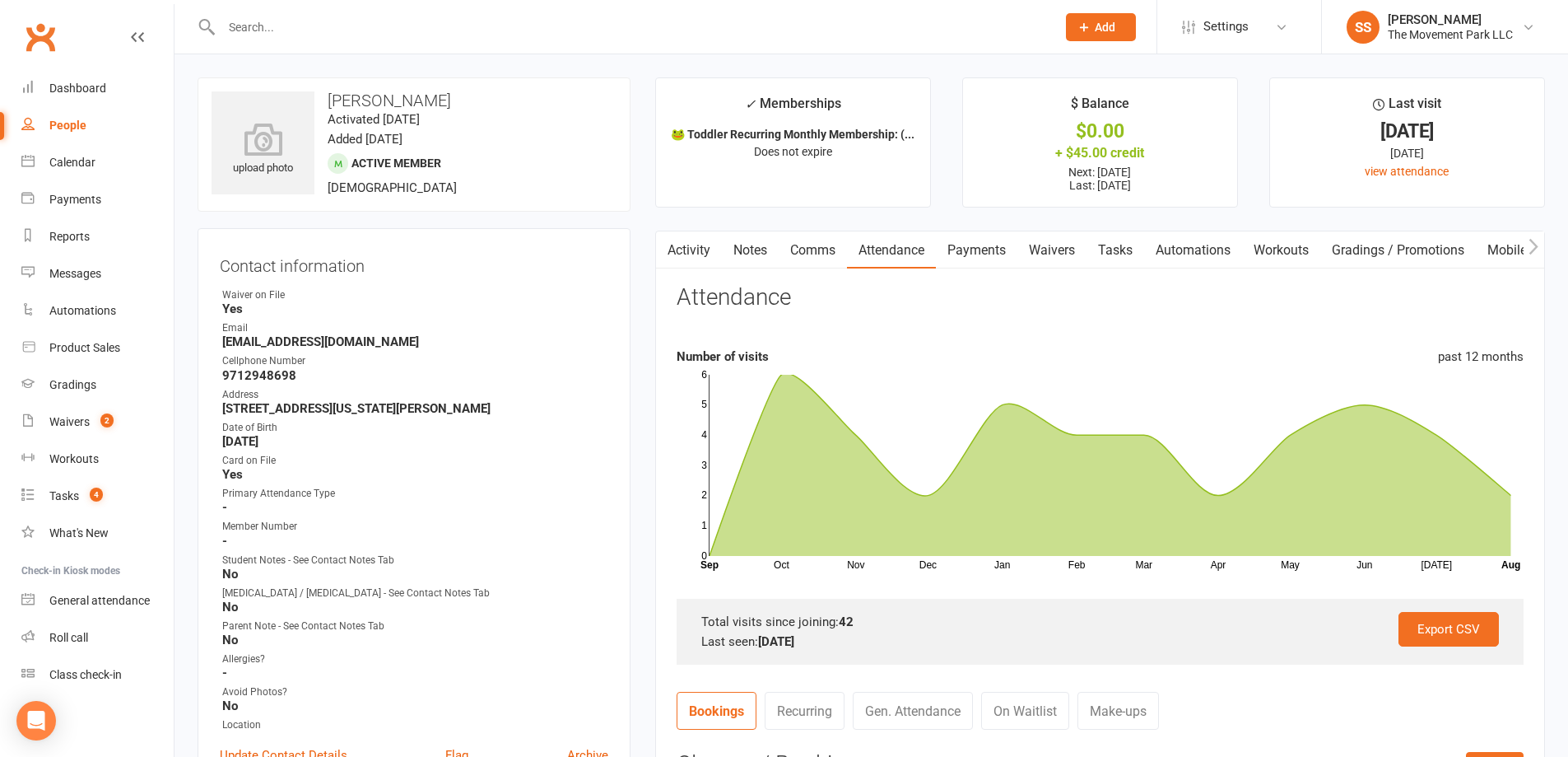
click at [774, 257] on link "Notes" at bounding box center [750, 250] width 56 height 38
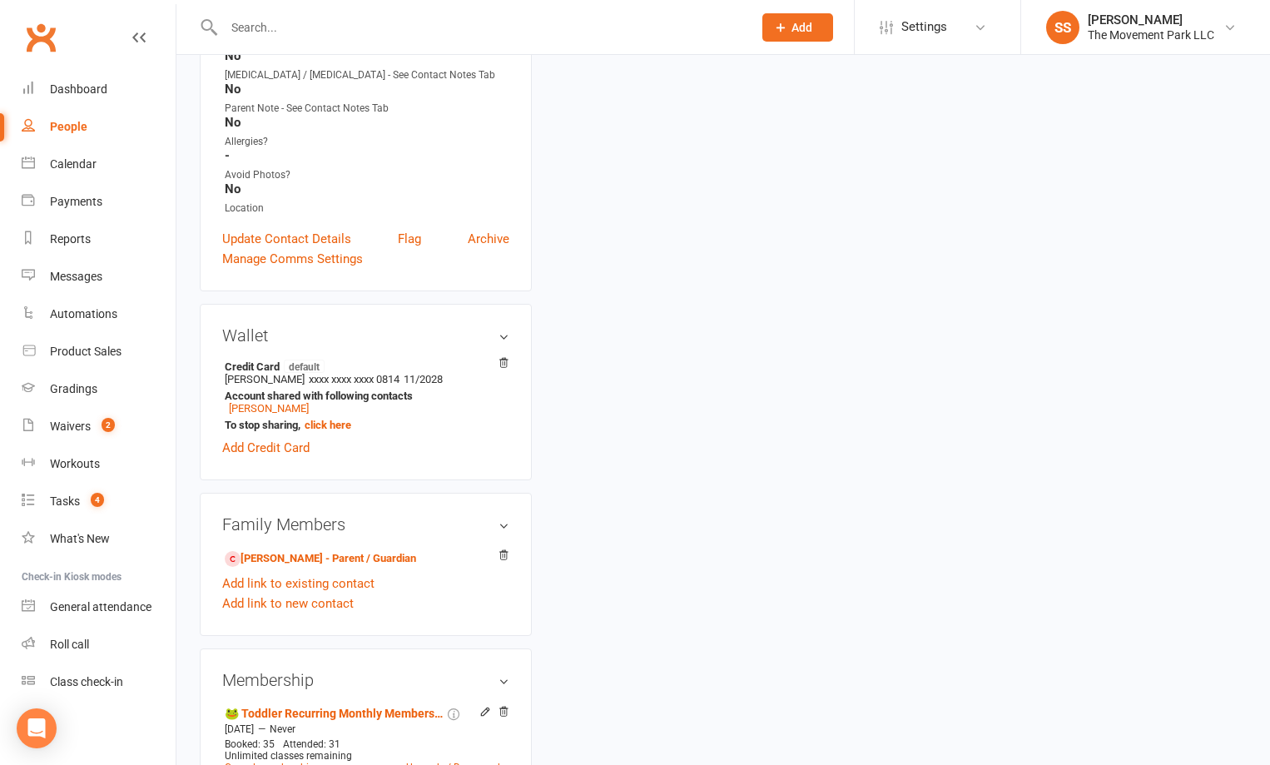
scroll to position [666, 0]
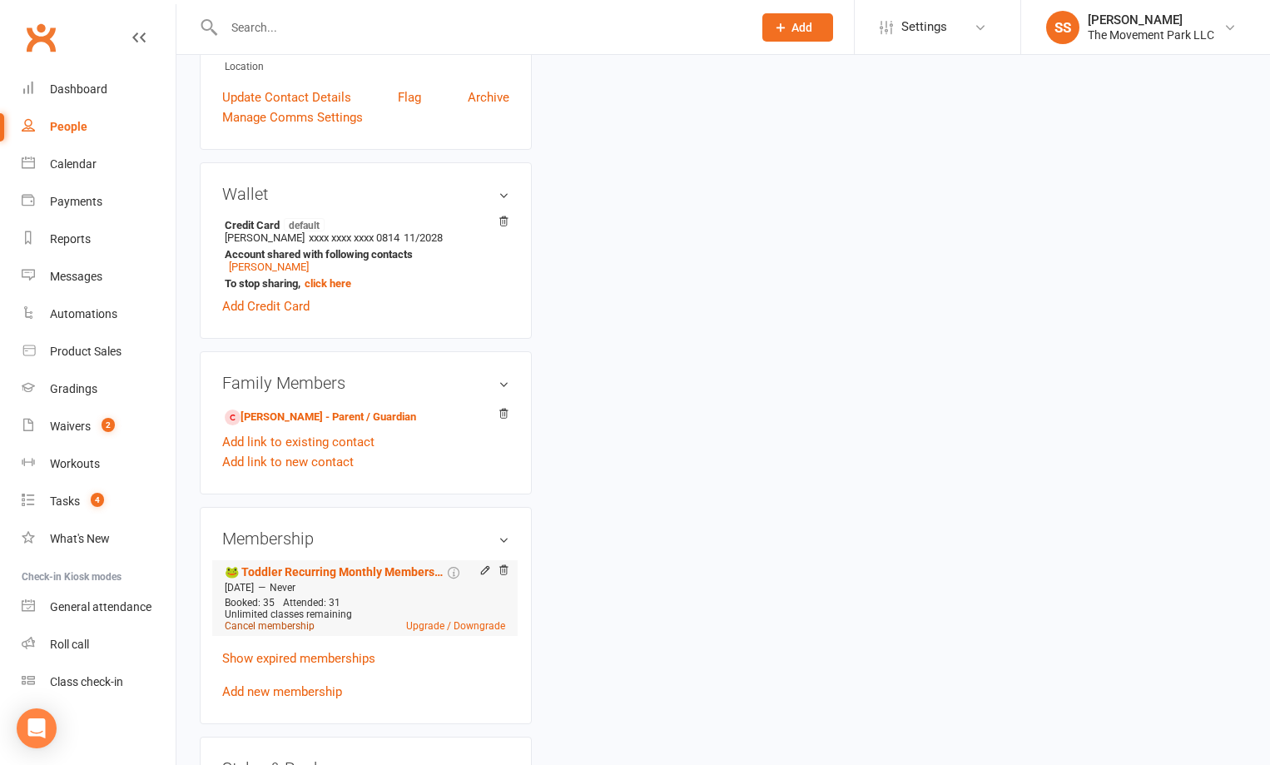
click at [275, 627] on link "Cancel membership" at bounding box center [270, 626] width 90 height 12
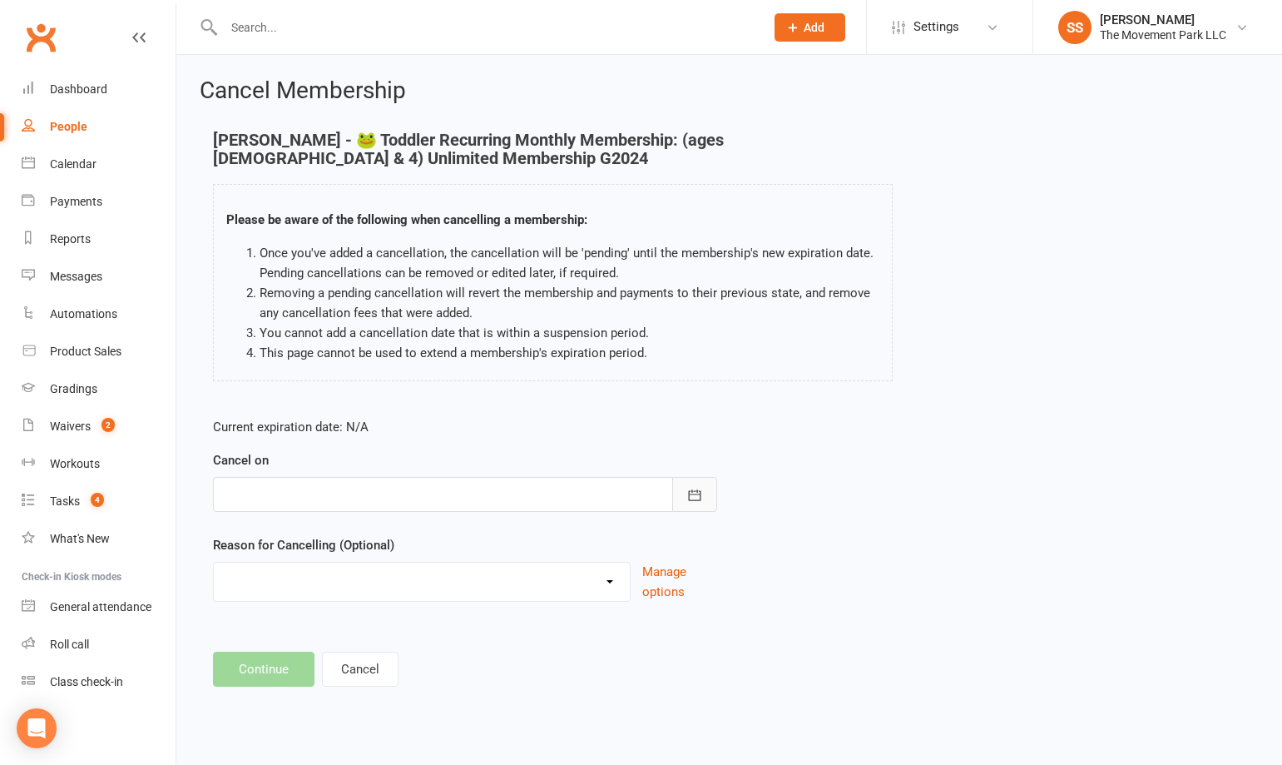
click at [694, 502] on icon "button" at bounding box center [694, 495] width 17 height 17
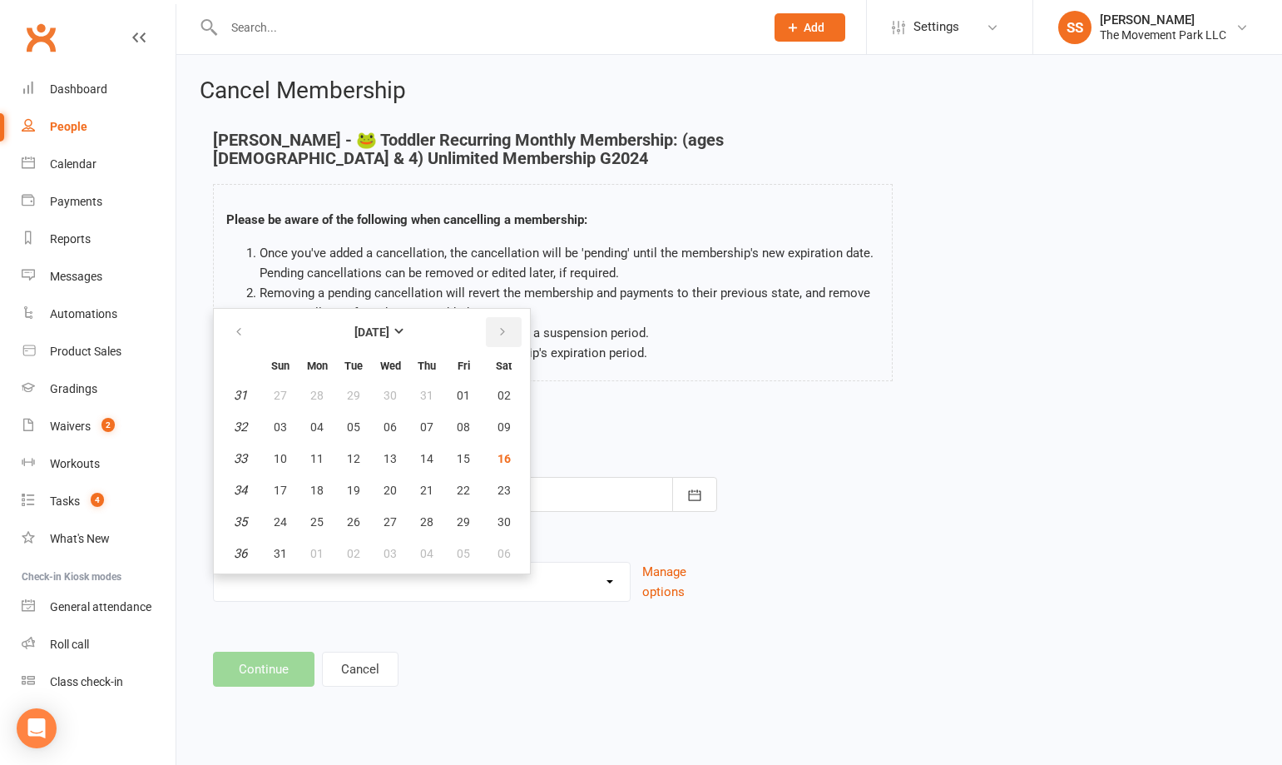
click at [503, 325] on icon "button" at bounding box center [503, 331] width 12 height 13
click at [321, 393] on span "01" at bounding box center [316, 395] width 13 height 13
type input "[DATE]"
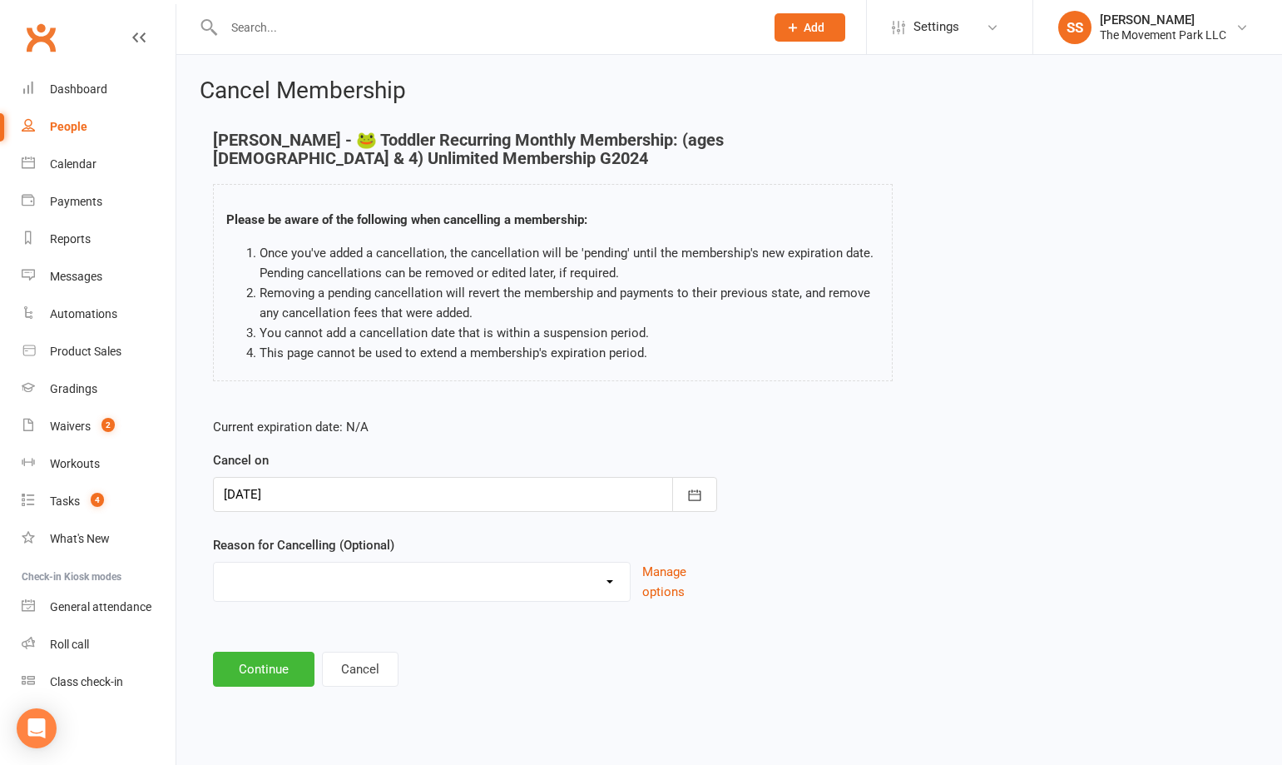
click at [533, 592] on select "Aged Up Bad Experience Behavior Issues Budget Downgrading Membership Error Corr…" at bounding box center [422, 578] width 416 height 33
click at [268, 567] on select "Aged Up Bad Experience Behavior Issues Budget Downgrading Membership Error Corr…" at bounding box center [422, 578] width 416 height 33
select select "10"
click at [214, 562] on select "Aged Up Bad Experience Behavior Issues Budget Downgrading Membership Error Corr…" at bounding box center [422, 578] width 416 height 33
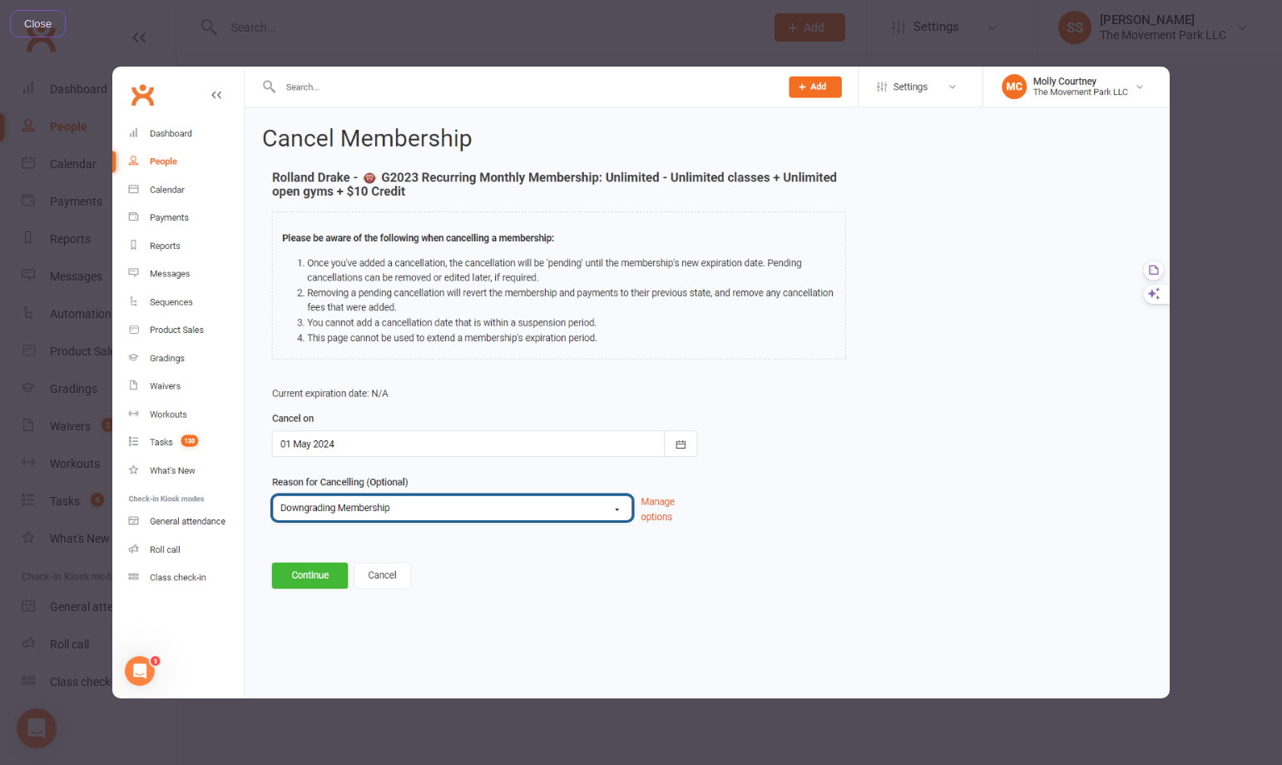
click at [1202, 466] on div "Close" at bounding box center [641, 382] width 1282 height 765
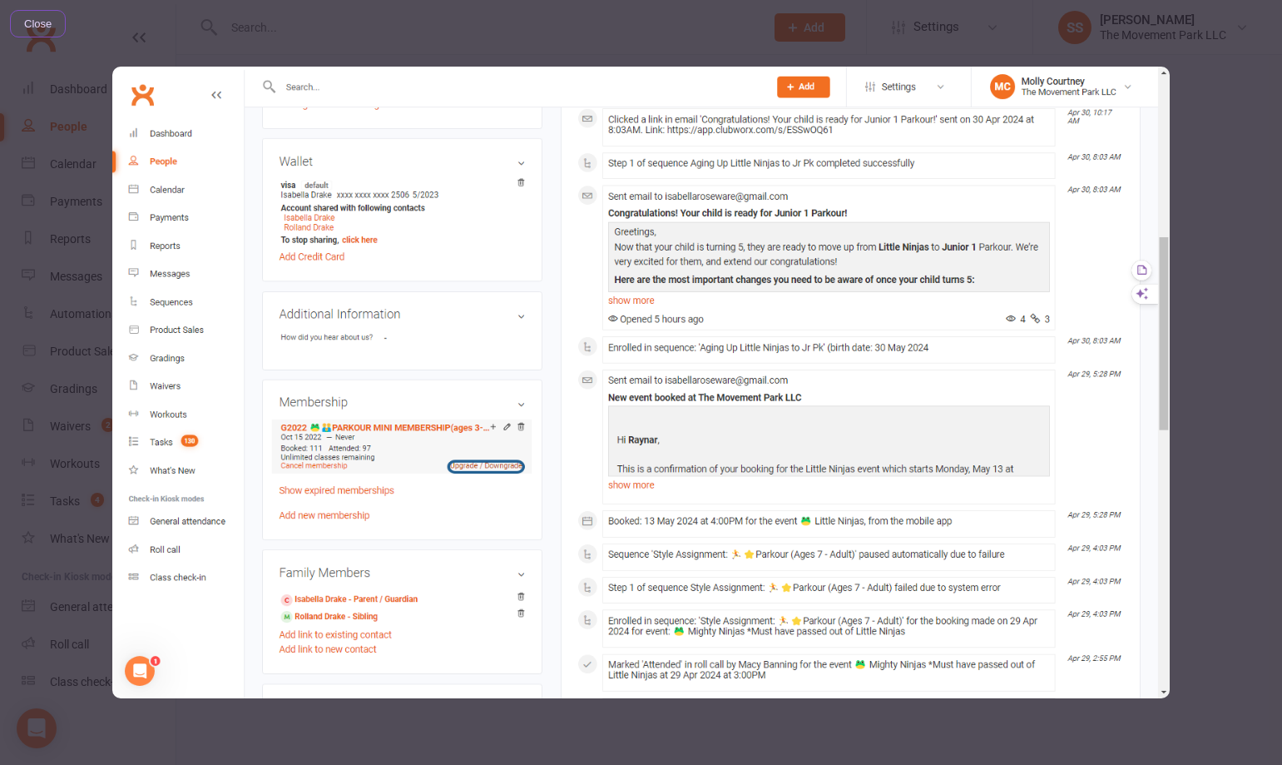
click at [1252, 476] on div "Close" at bounding box center [641, 382] width 1282 height 765
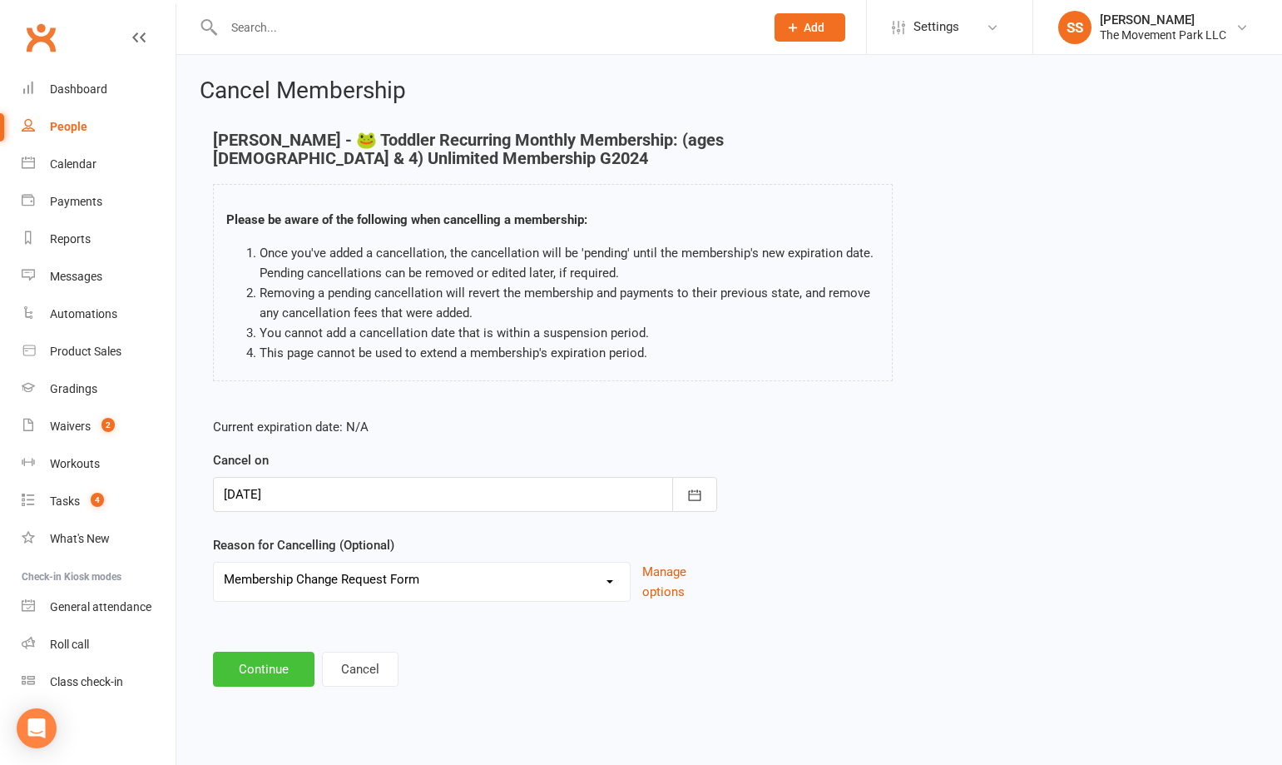
click at [235, 658] on button "Continue" at bounding box center [264, 668] width 102 height 35
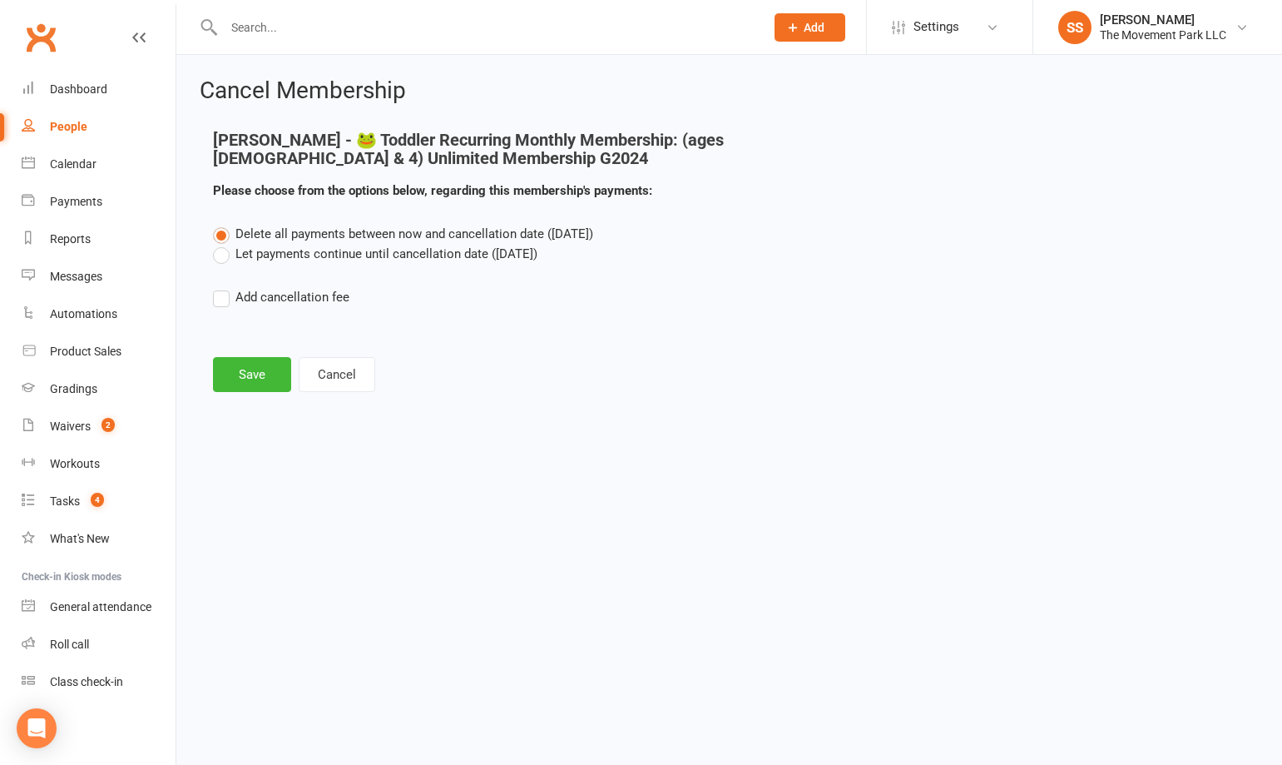
drag, startPoint x: 316, startPoint y: 231, endPoint x: 552, endPoint y: 231, distance: 235.5
click at [552, 231] on span "Delete all payments between now and cancellation date (Sep 1, 2025)" at bounding box center [414, 233] width 358 height 15
click at [224, 224] on input "Delete all payments between now and cancellation date (Sep 1, 2025)" at bounding box center [218, 224] width 11 height 0
drag, startPoint x: 749, startPoint y: 240, endPoint x: 203, endPoint y: 189, distance: 548.2
click at [213, 189] on div "Ana Sanchez Cabrera - 🐸 Toddler Recurring Monthly Membership: (ages 3 & 4) Unli…" at bounding box center [729, 231] width 1033 height 200
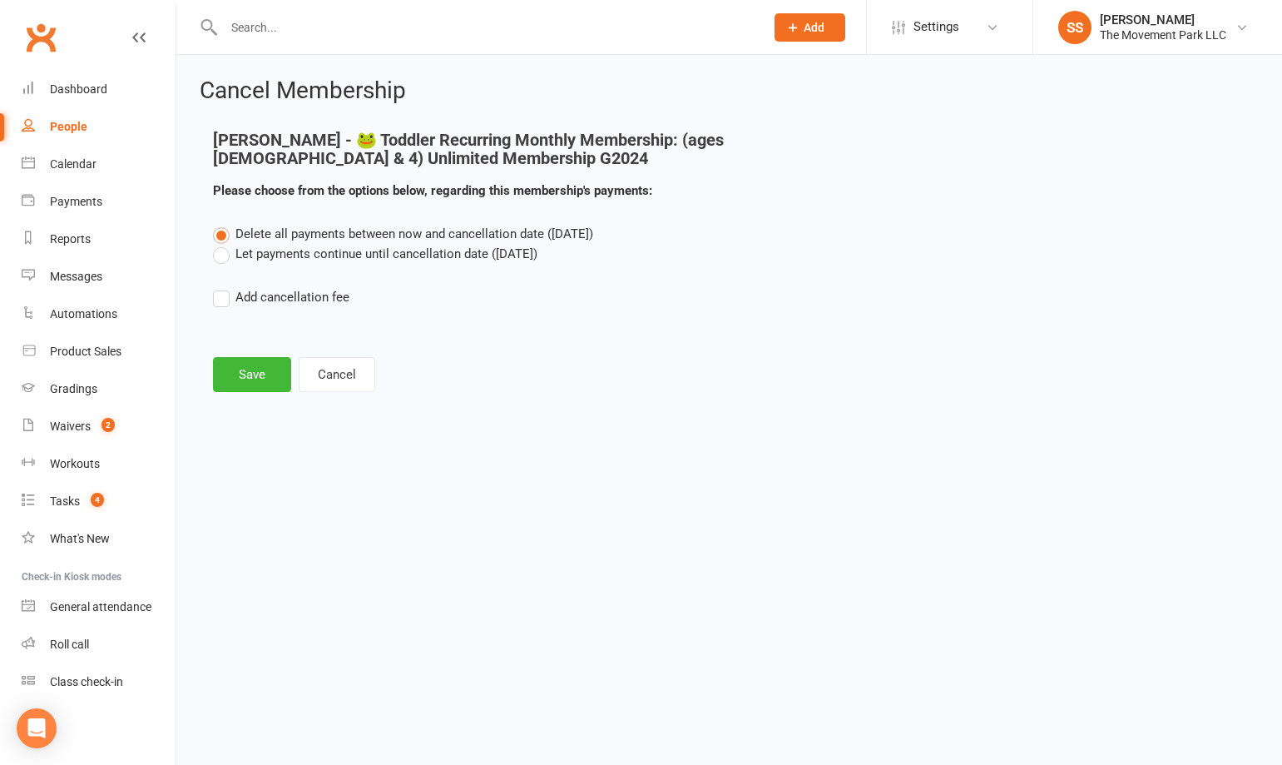
click at [203, 189] on div "Ana Sanchez Cabrera - 🐸 Toddler Recurring Monthly Membership: (ages 3 & 4) Unli…" at bounding box center [553, 177] width 705 height 93
drag, startPoint x: 203, startPoint y: 189, endPoint x: 673, endPoint y: 181, distance: 470.2
click at [673, 181] on div "Ana Sanchez Cabrera - 🐸 Toddler Recurring Monthly Membership: (ages 3 & 4) Unli…" at bounding box center [553, 177] width 705 height 93
click at [673, 181] on p "Please choose from the options below, regarding this membership's payments:" at bounding box center [553, 191] width 680 height 20
click at [346, 258] on label "Let payments continue until cancellation date (Sep 1, 2025)" at bounding box center [375, 254] width 324 height 20
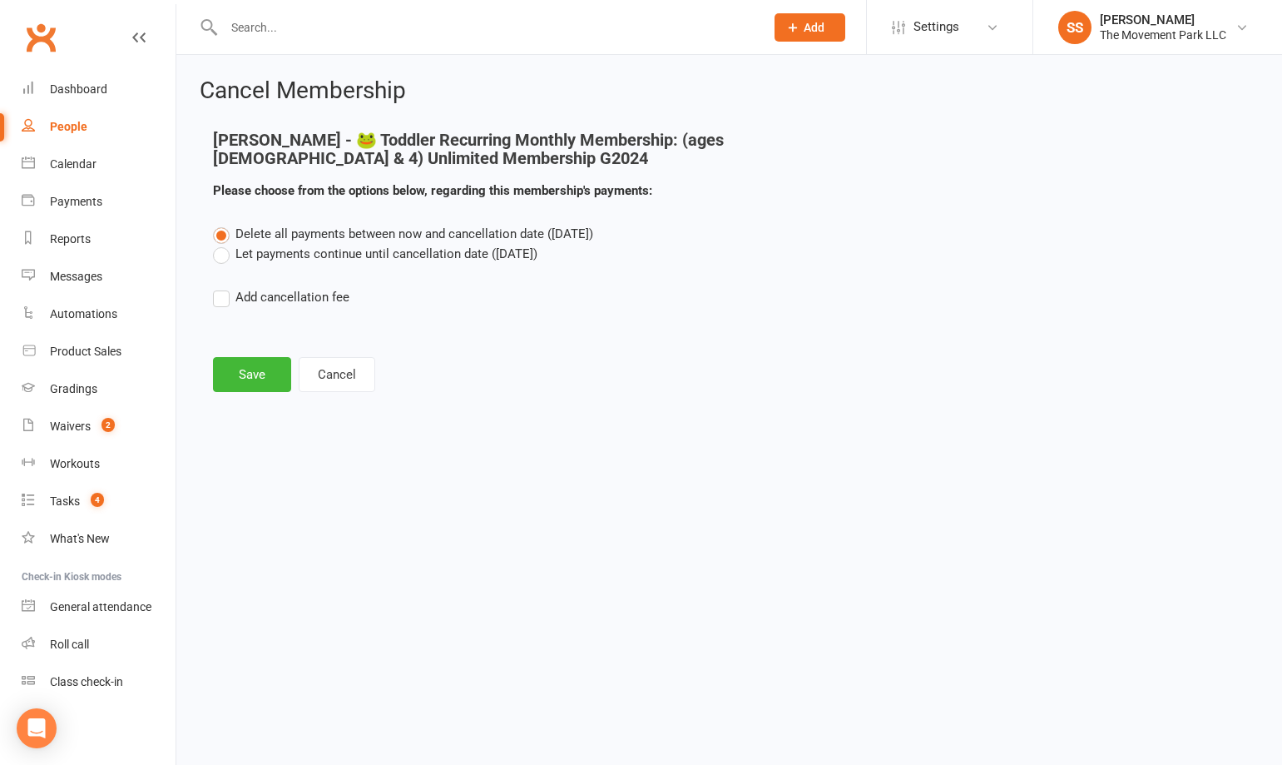
click at [224, 244] on input "Let payments continue until cancellation date (Sep 1, 2025)" at bounding box center [218, 244] width 11 height 0
click at [347, 236] on span "Delete all payments between now and cancellation date (Sep 1, 2025)" at bounding box center [414, 233] width 358 height 15
click at [224, 224] on input "Delete all payments between now and cancellation date (Sep 1, 2025)" at bounding box center [218, 224] width 11 height 0
click at [258, 369] on button "Save" at bounding box center [252, 374] width 78 height 35
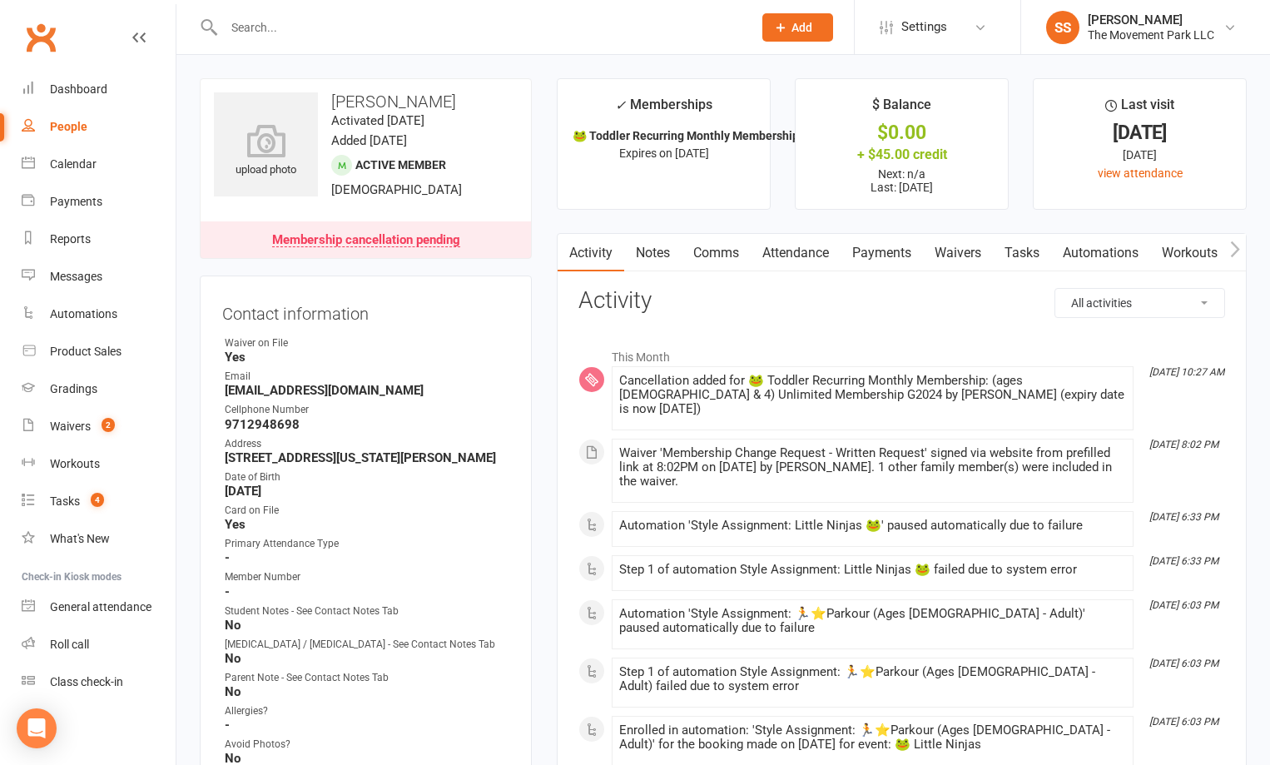
click at [784, 248] on link "Attendance" at bounding box center [795, 253] width 90 height 38
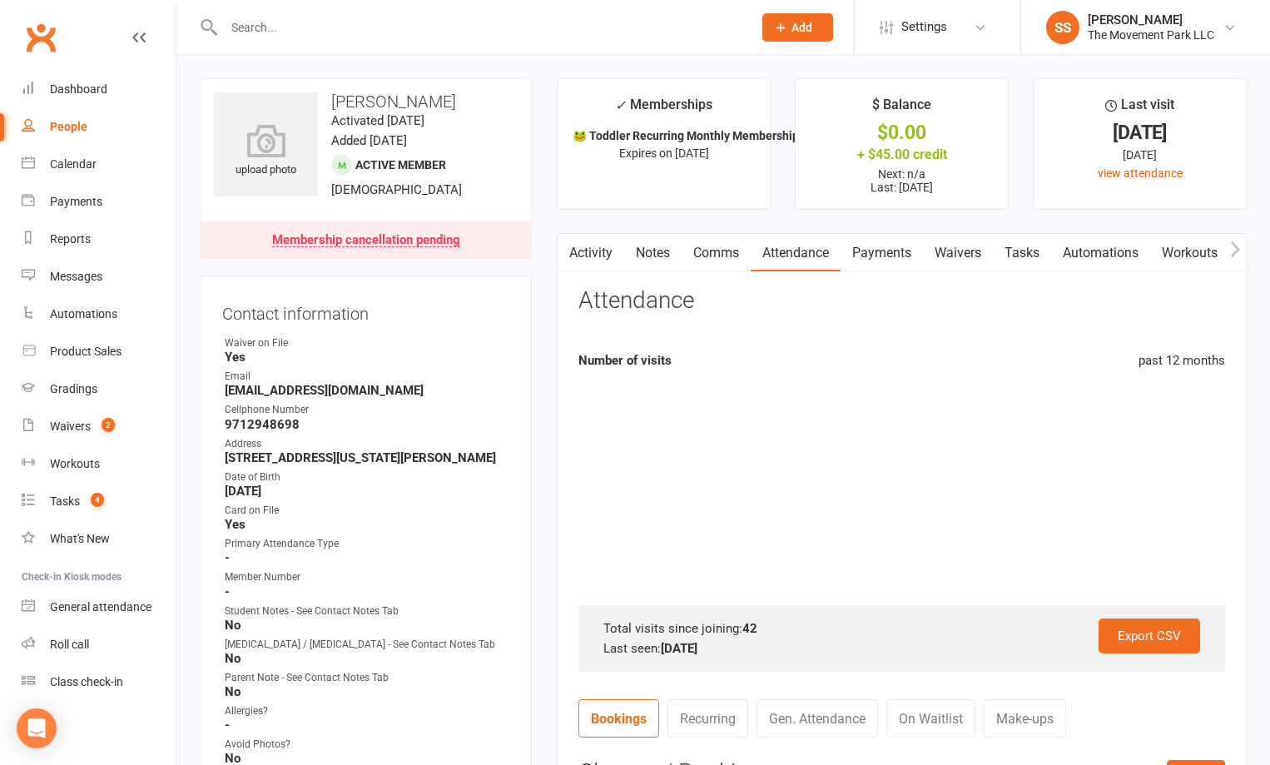
click at [920, 264] on link "Payments" at bounding box center [881, 253] width 82 height 38
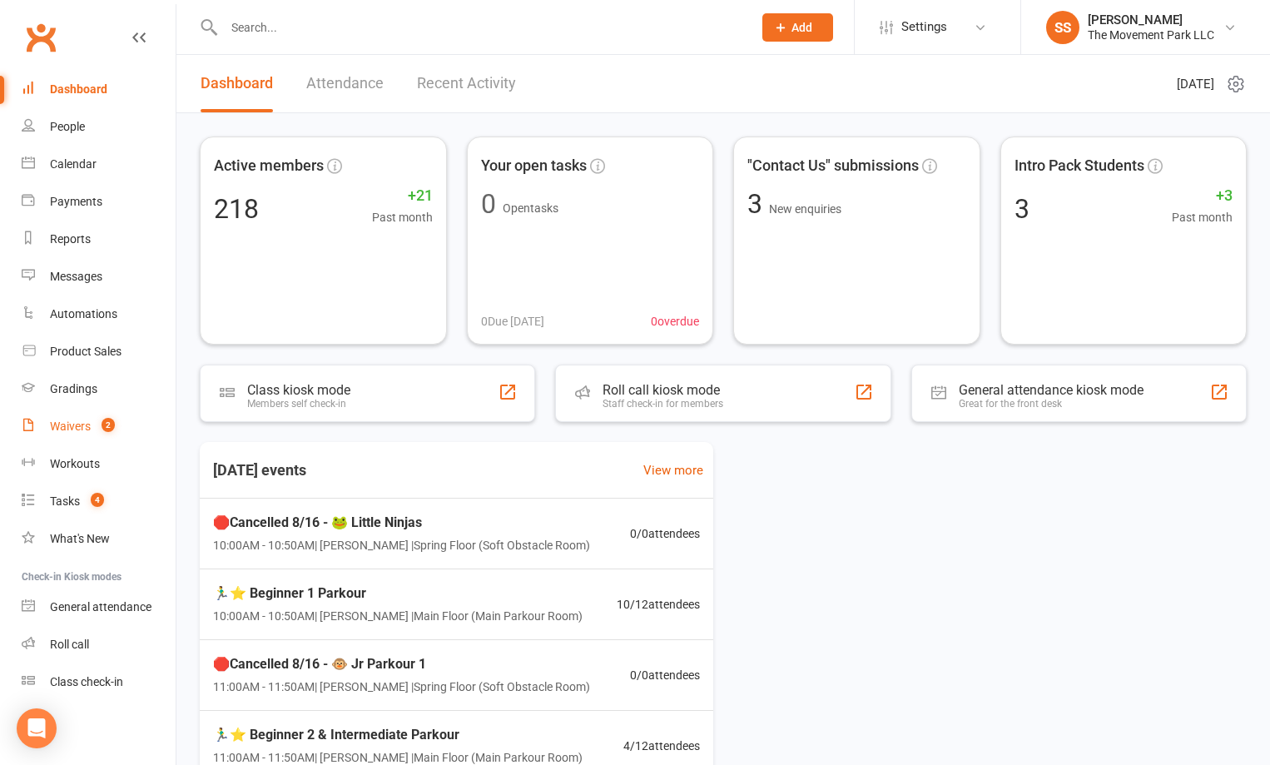
click at [33, 438] on link "Waivers 2" at bounding box center [99, 426] width 154 height 37
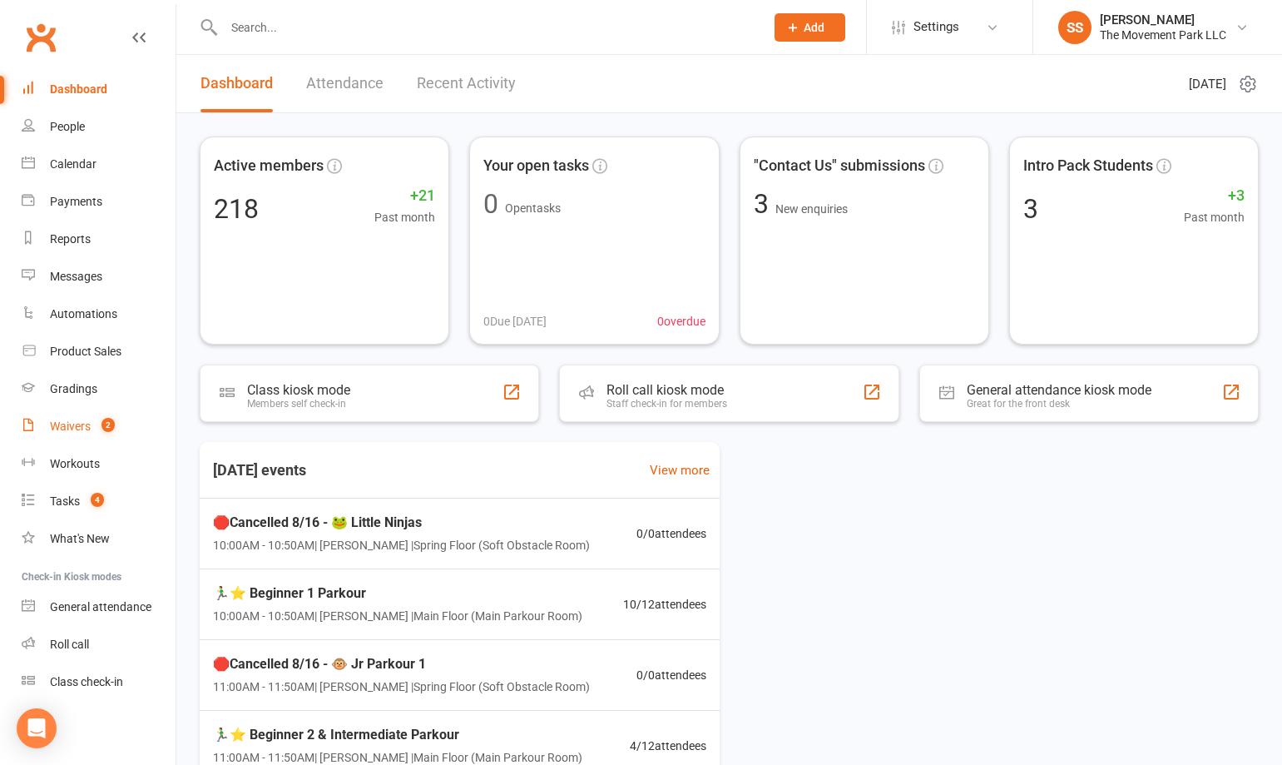
select select "100"
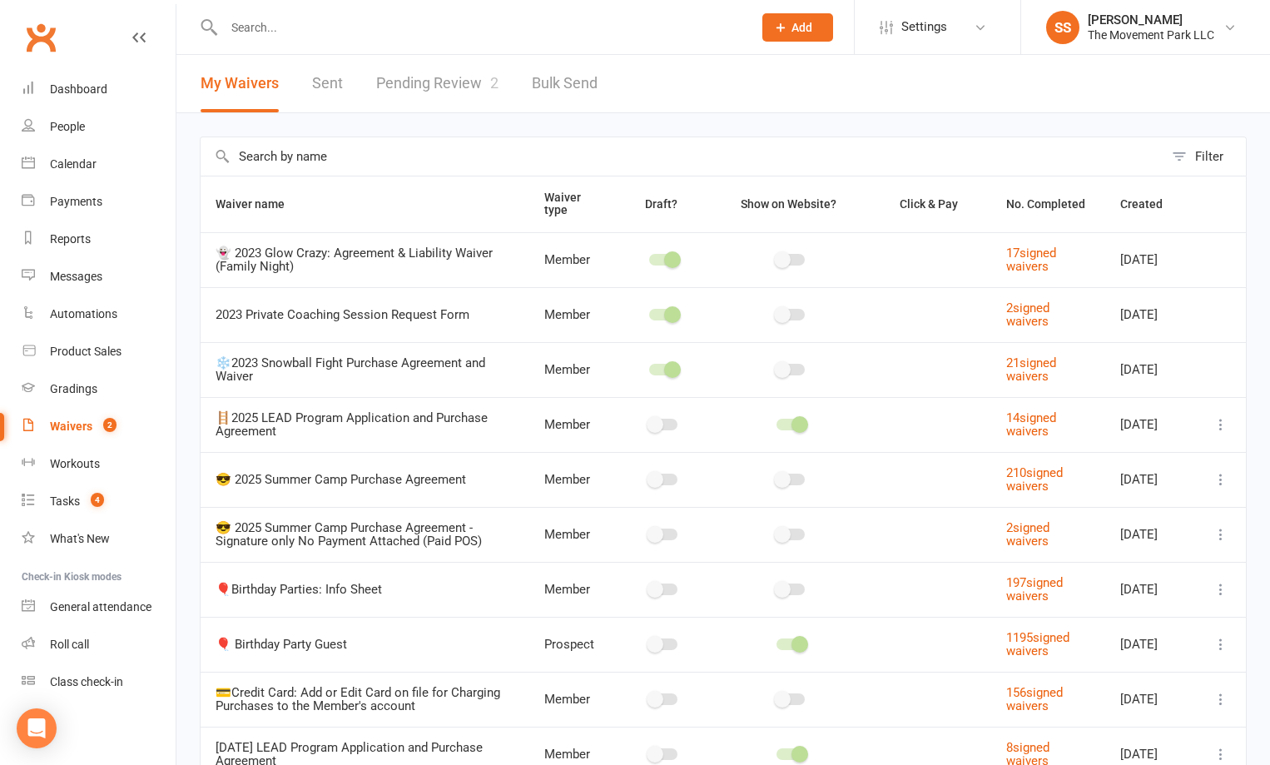
click at [439, 102] on link "Pending Review 2" at bounding box center [437, 83] width 122 height 57
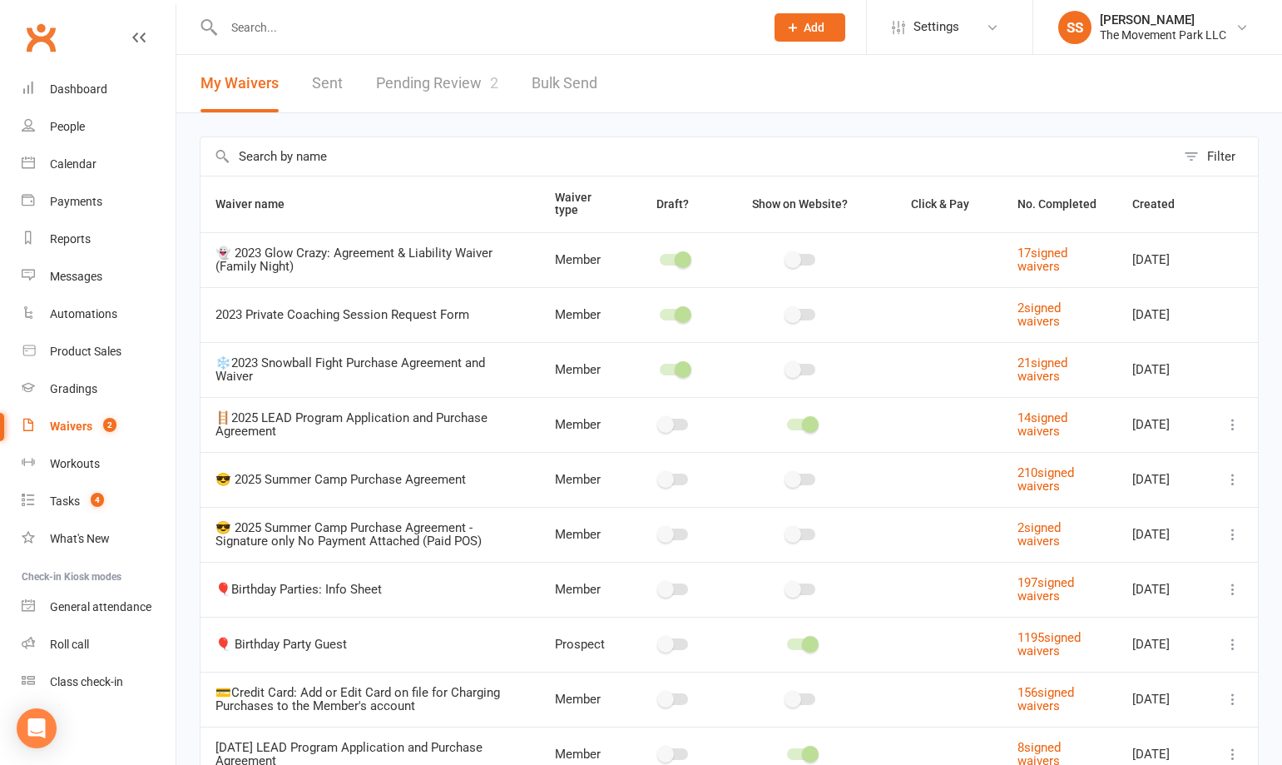
select select "100"
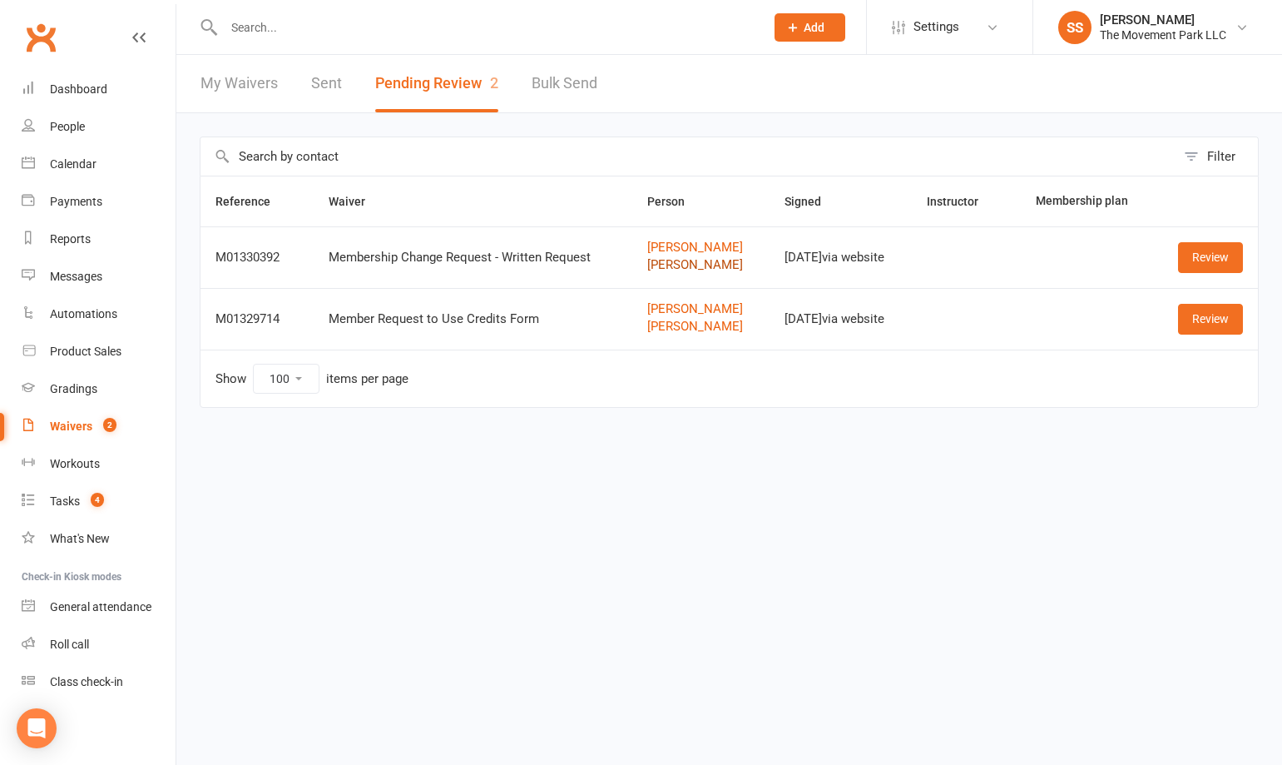
click at [659, 261] on link "[PERSON_NAME]" at bounding box center [700, 265] width 107 height 14
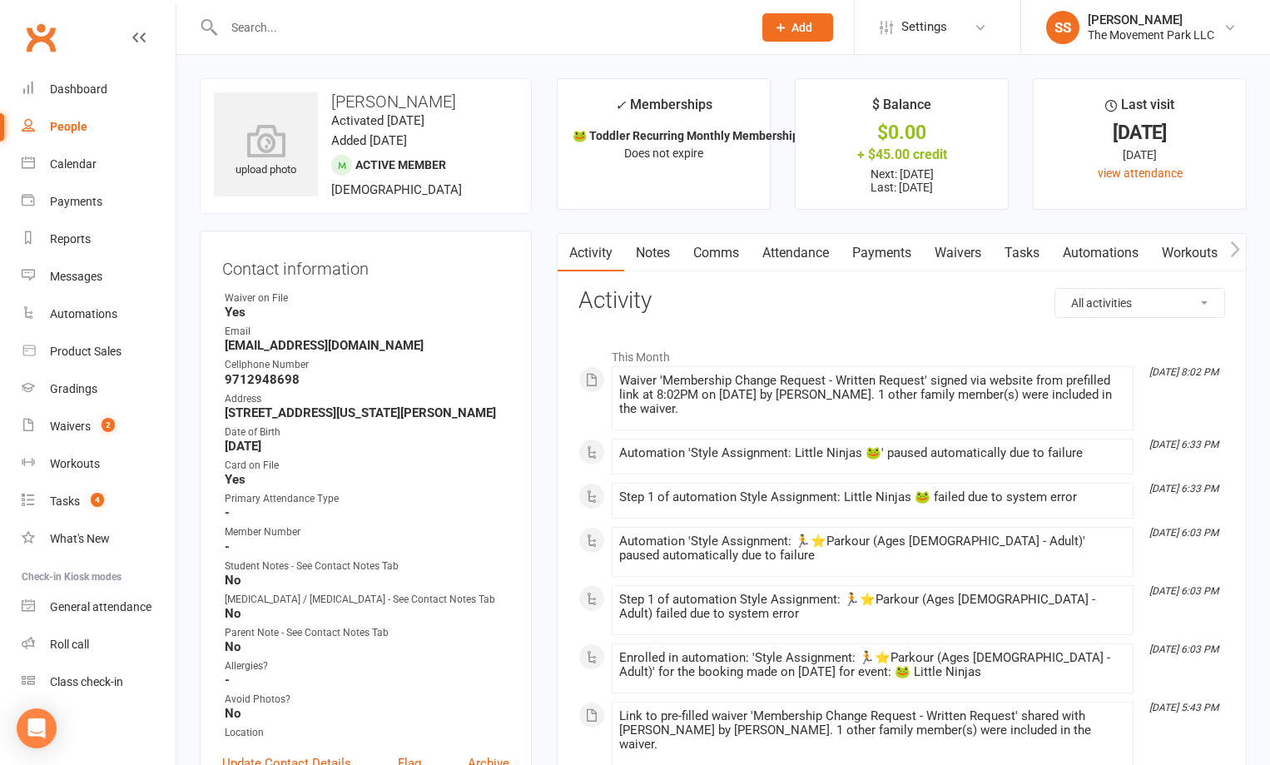
click at [899, 255] on link "Payments" at bounding box center [881, 253] width 82 height 38
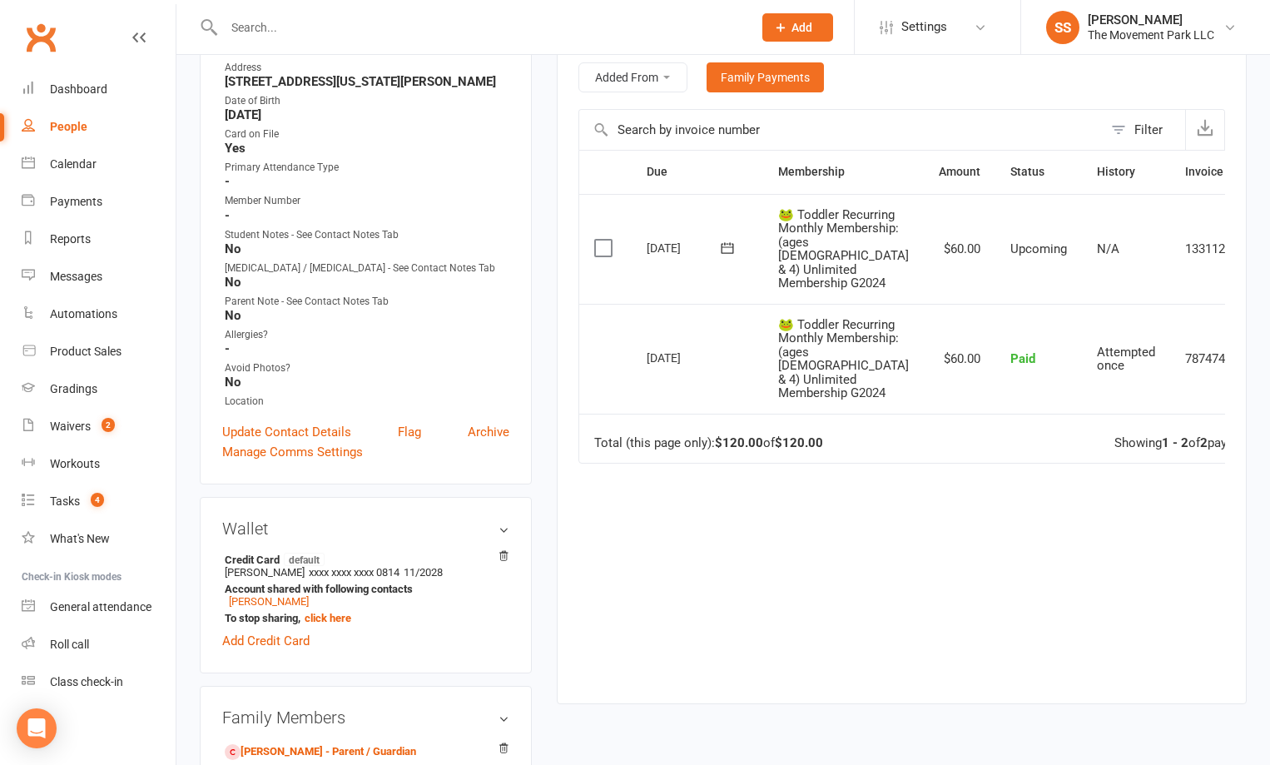
scroll to position [333, 0]
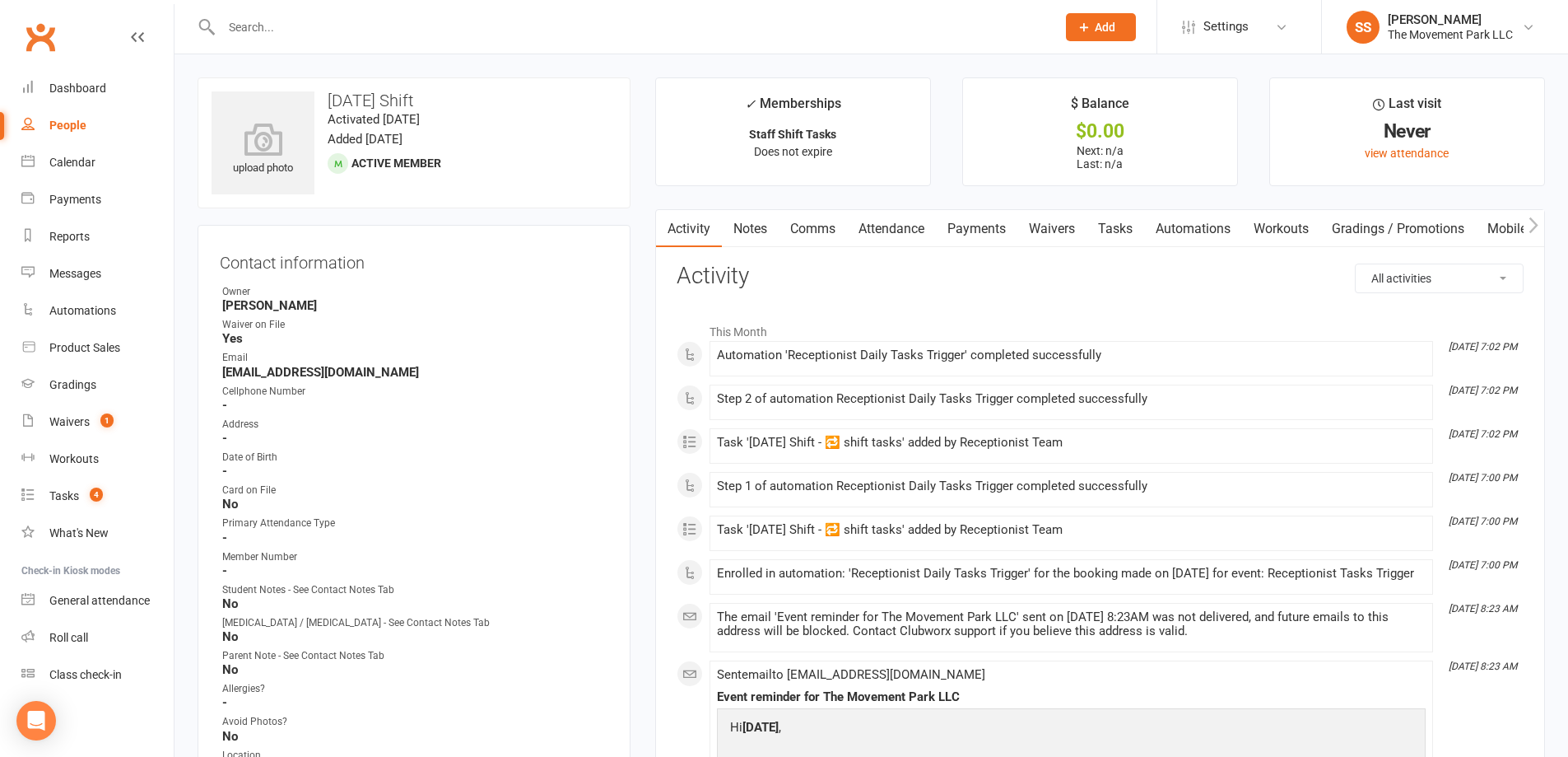
click at [1135, 227] on link "Tasks" at bounding box center [1115, 229] width 57 height 38
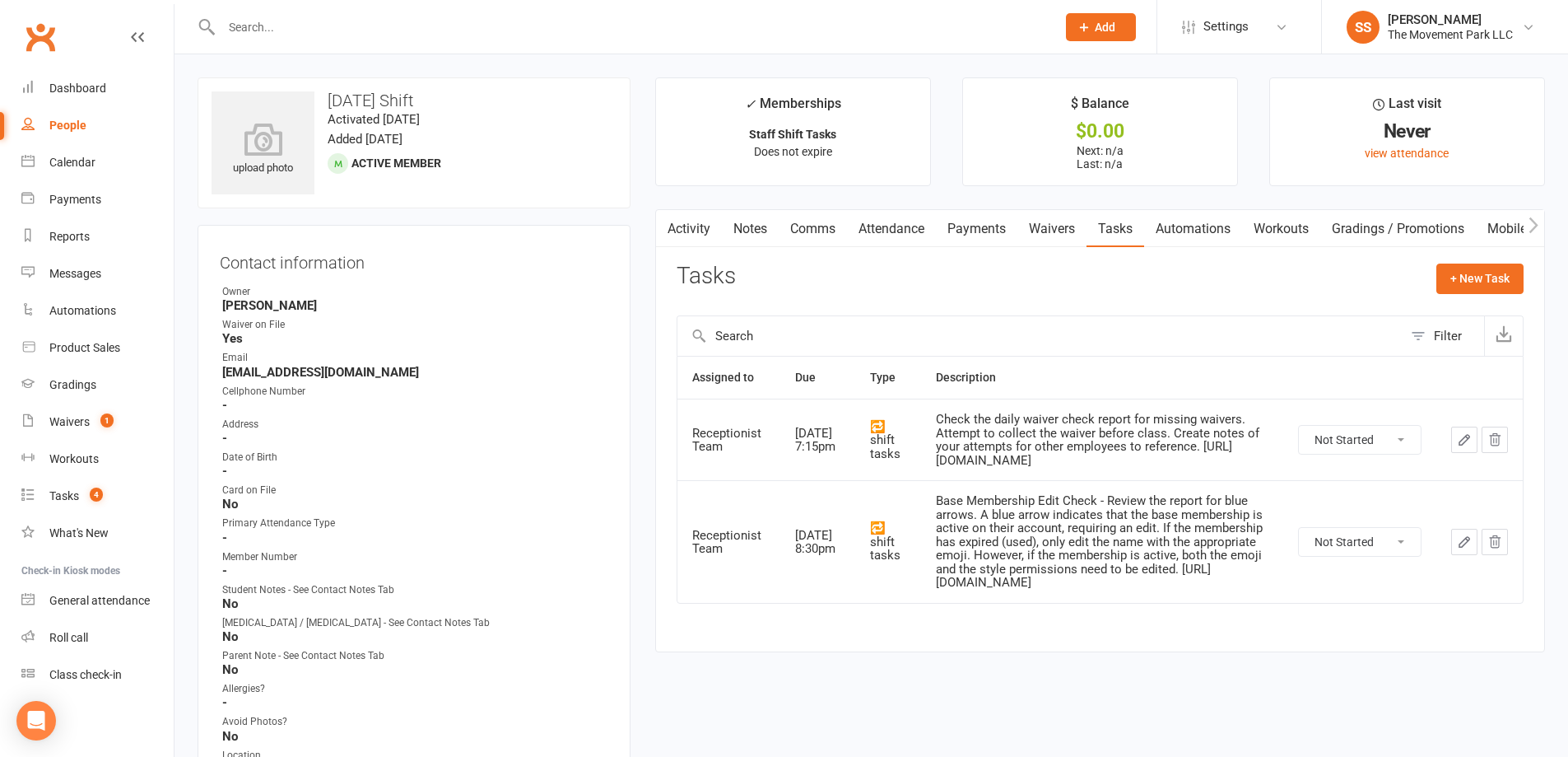
drag, startPoint x: 920, startPoint y: 460, endPoint x: 1266, endPoint y: 461, distance: 346.0
click at [1266, 461] on td "Check the daily waiver check report for missing waivers. Attempt to collect the…" at bounding box center [1102, 439] width 362 height 81
copy div "[URL][DOMAIN_NAME]"
drag, startPoint x: 906, startPoint y: 585, endPoint x: 1246, endPoint y: 587, distance: 340.0
click at [1246, 587] on tr "Receptionist Team [DATE] 8:30pm 🔁 shift tasks Base Membership Edit Check - Revi…" at bounding box center [1100, 541] width 845 height 123
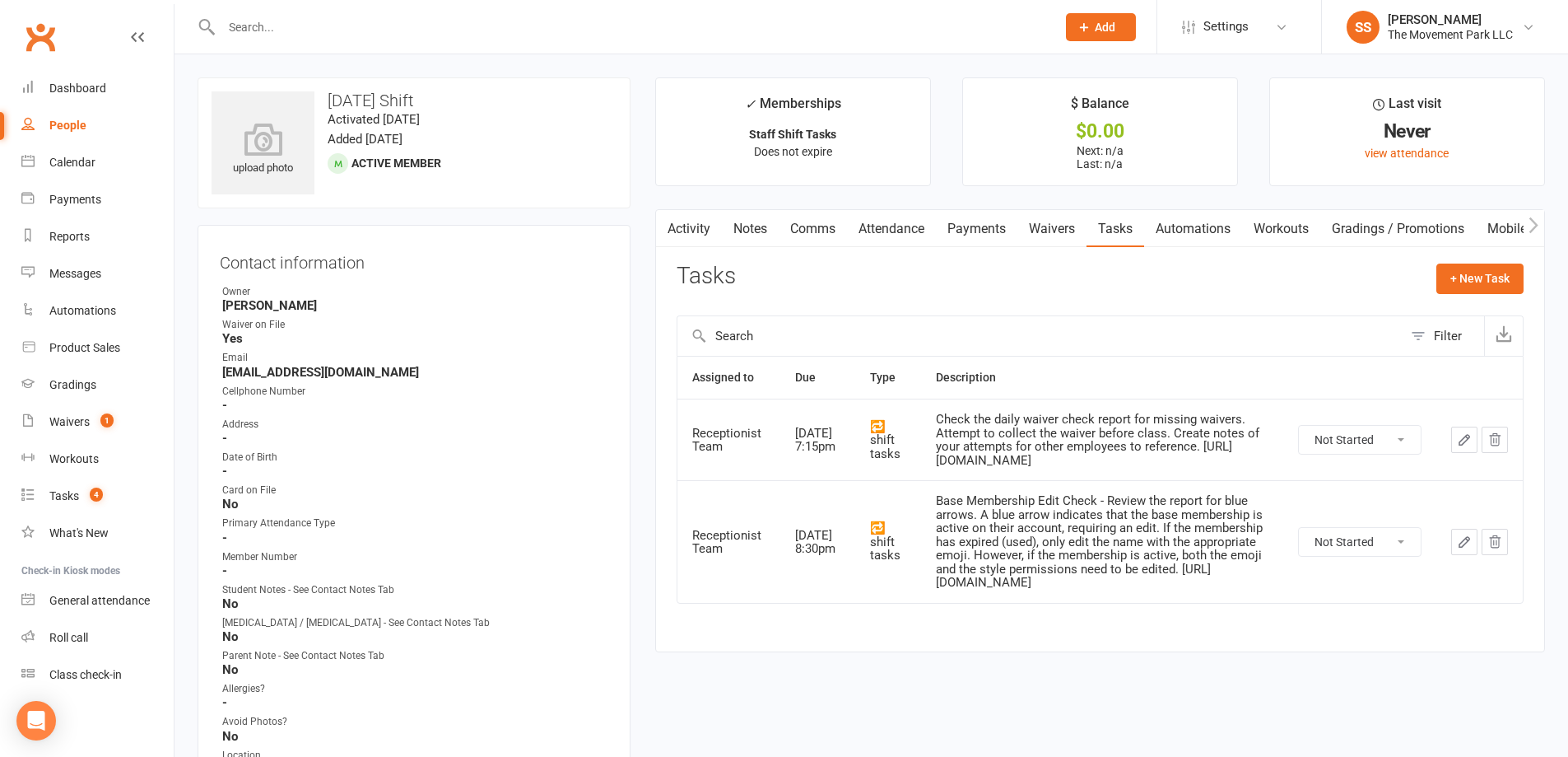
click at [1246, 587] on div "Base Membership Edit Check - Review the report for blue arrows. A blue arrow in…" at bounding box center [1102, 541] width 332 height 96
drag, startPoint x: 1192, startPoint y: 594, endPoint x: 918, endPoint y: 589, distance: 274.0
click at [921, 589] on td "Base Membership Edit Check - Review the report for blue arrows. A blue arrow in…" at bounding box center [1102, 541] width 362 height 123
copy div "[URL][DOMAIN_NAME]"
click at [1329, 453] on select "Not Started In Progress Waiting Complete" at bounding box center [1359, 439] width 122 height 28
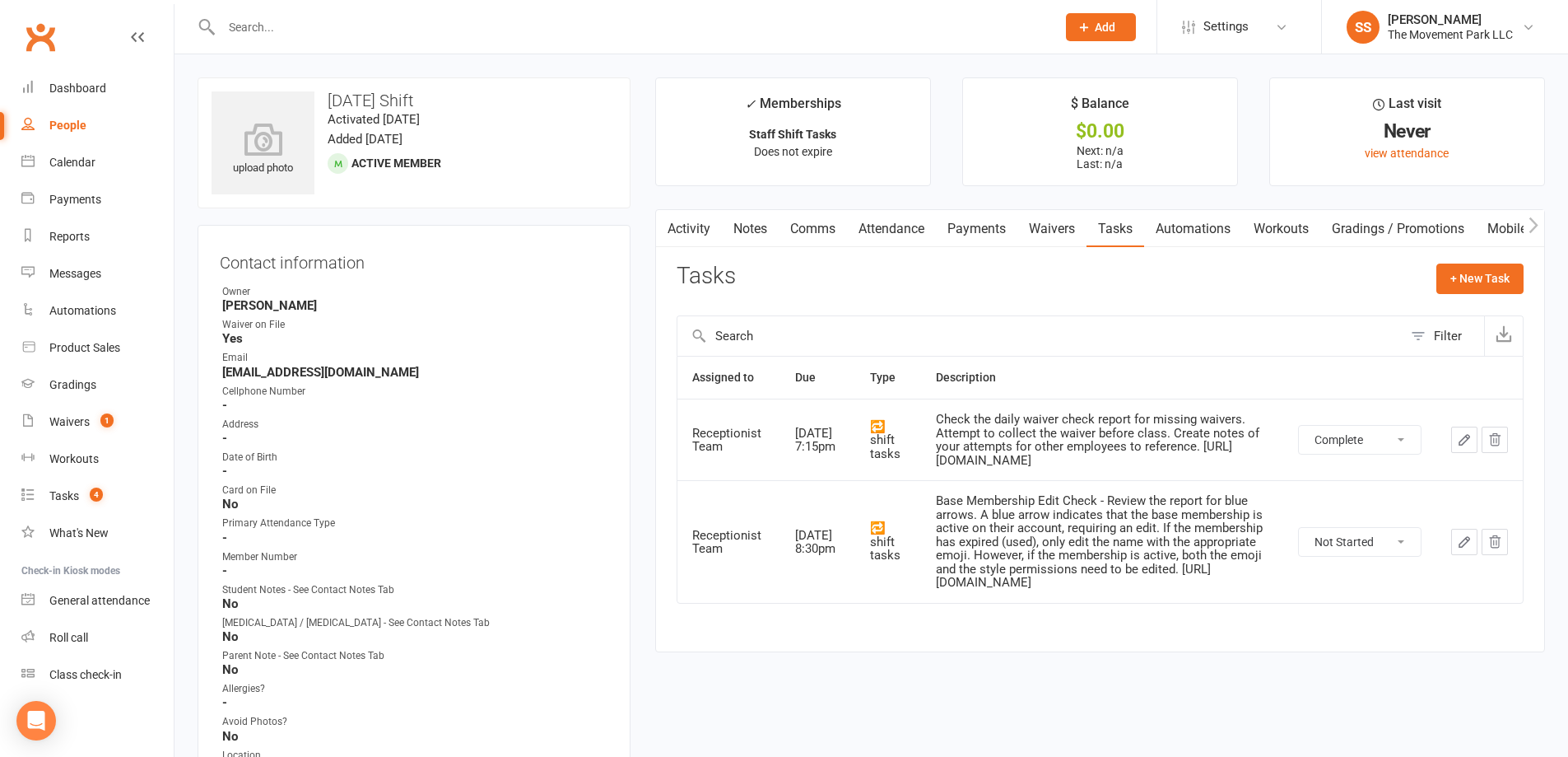
click at [1299, 426] on select "Not Started In Progress Waiting Complete" at bounding box center [1359, 439] width 122 height 28
select select "unstarted"
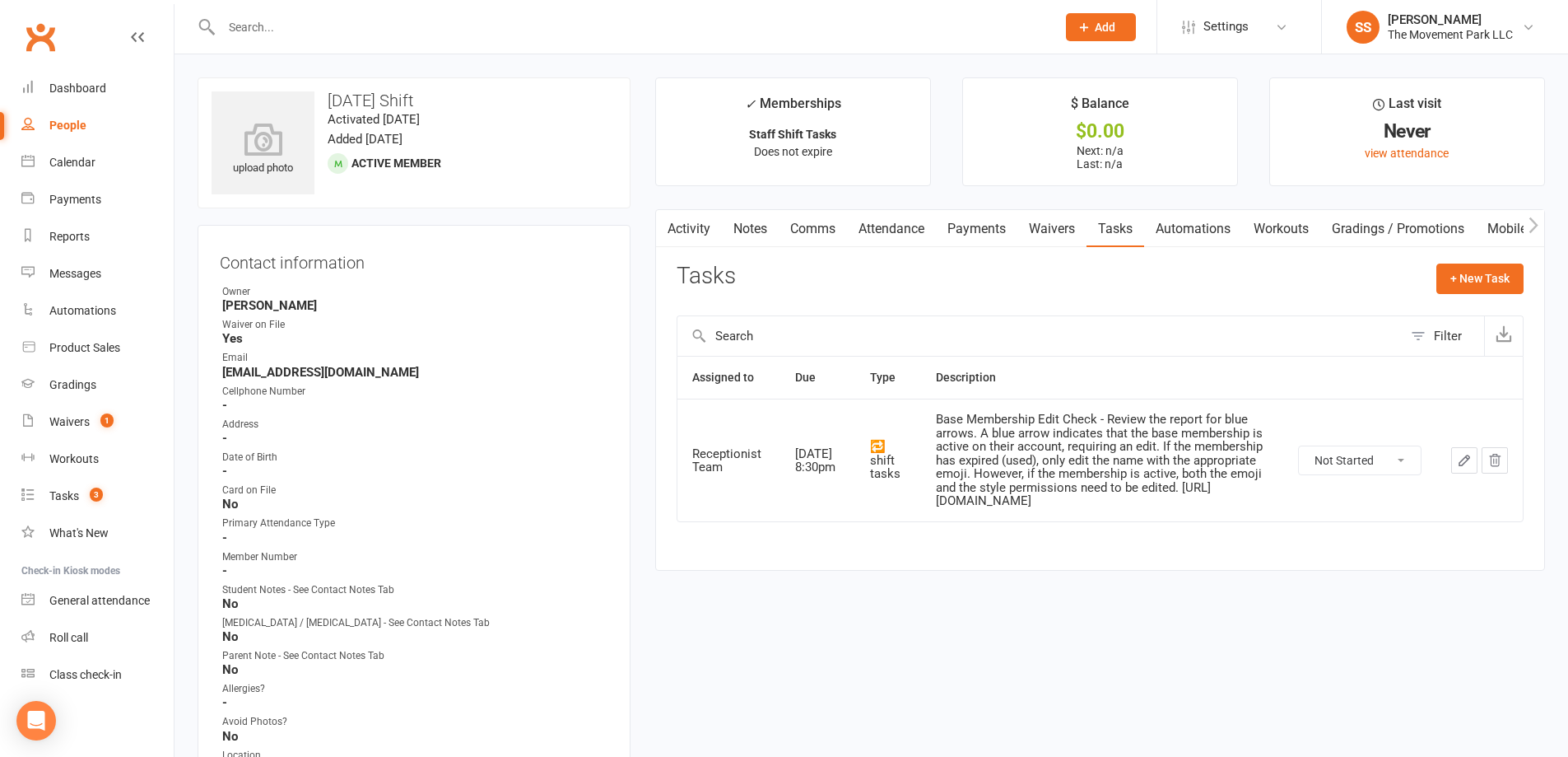
drag, startPoint x: 1400, startPoint y: 466, endPoint x: 1362, endPoint y: 466, distance: 38.0
click at [1400, 466] on select "Not Started In Progress Waiting Complete" at bounding box center [1359, 460] width 122 height 28
click at [1299, 446] on select "Not Started In Progress Waiting Complete" at bounding box center [1359, 460] width 122 height 28
select select "unstarted"
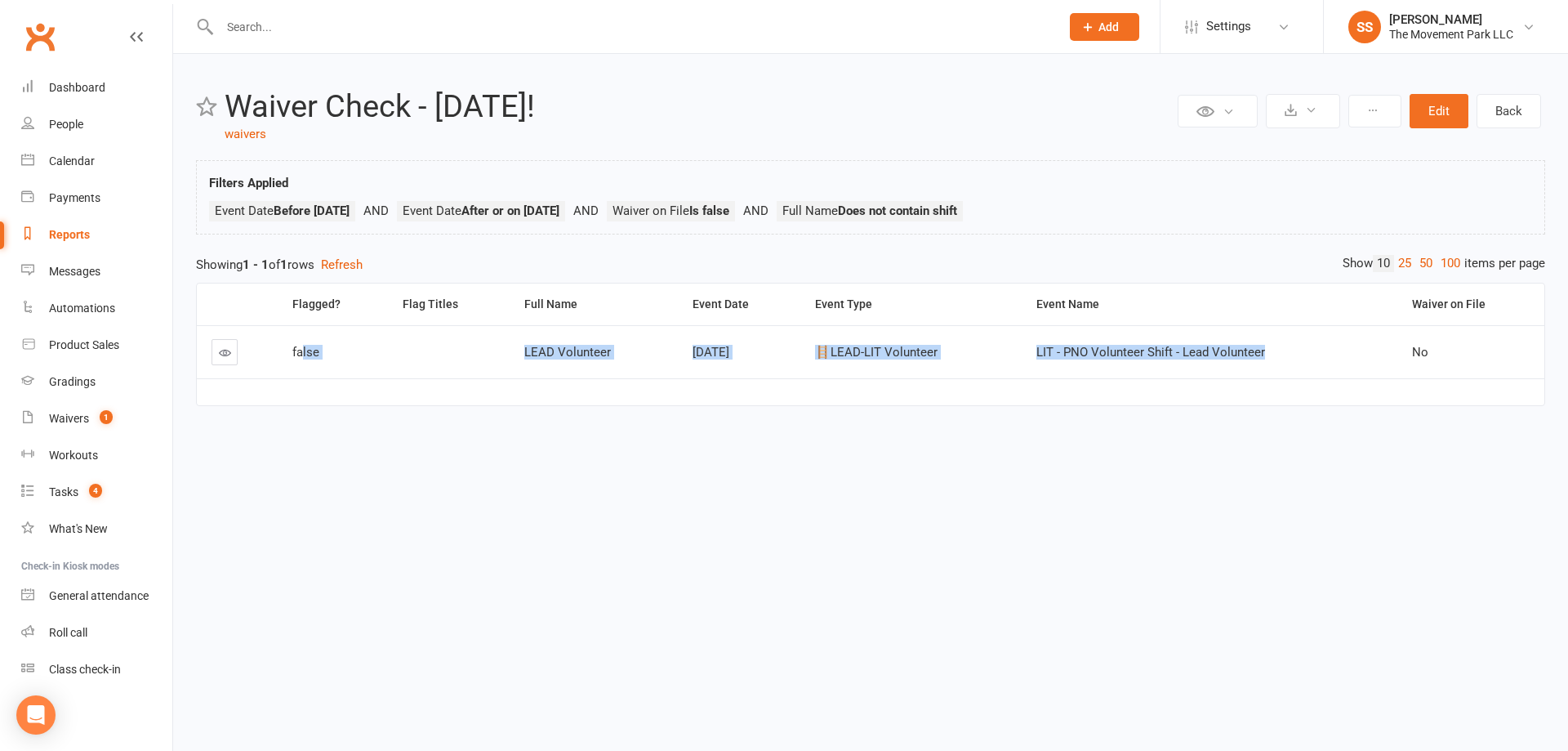
drag, startPoint x: 1298, startPoint y: 352, endPoint x: 302, endPoint y: 363, distance: 996.1
click at [302, 363] on tr "false LEAD Volunteer Aug 16, 2025 🪜LEAD-LIT Volunteer LIT - PNO Volunteer Shift…" at bounding box center [871, 351] width 1348 height 53
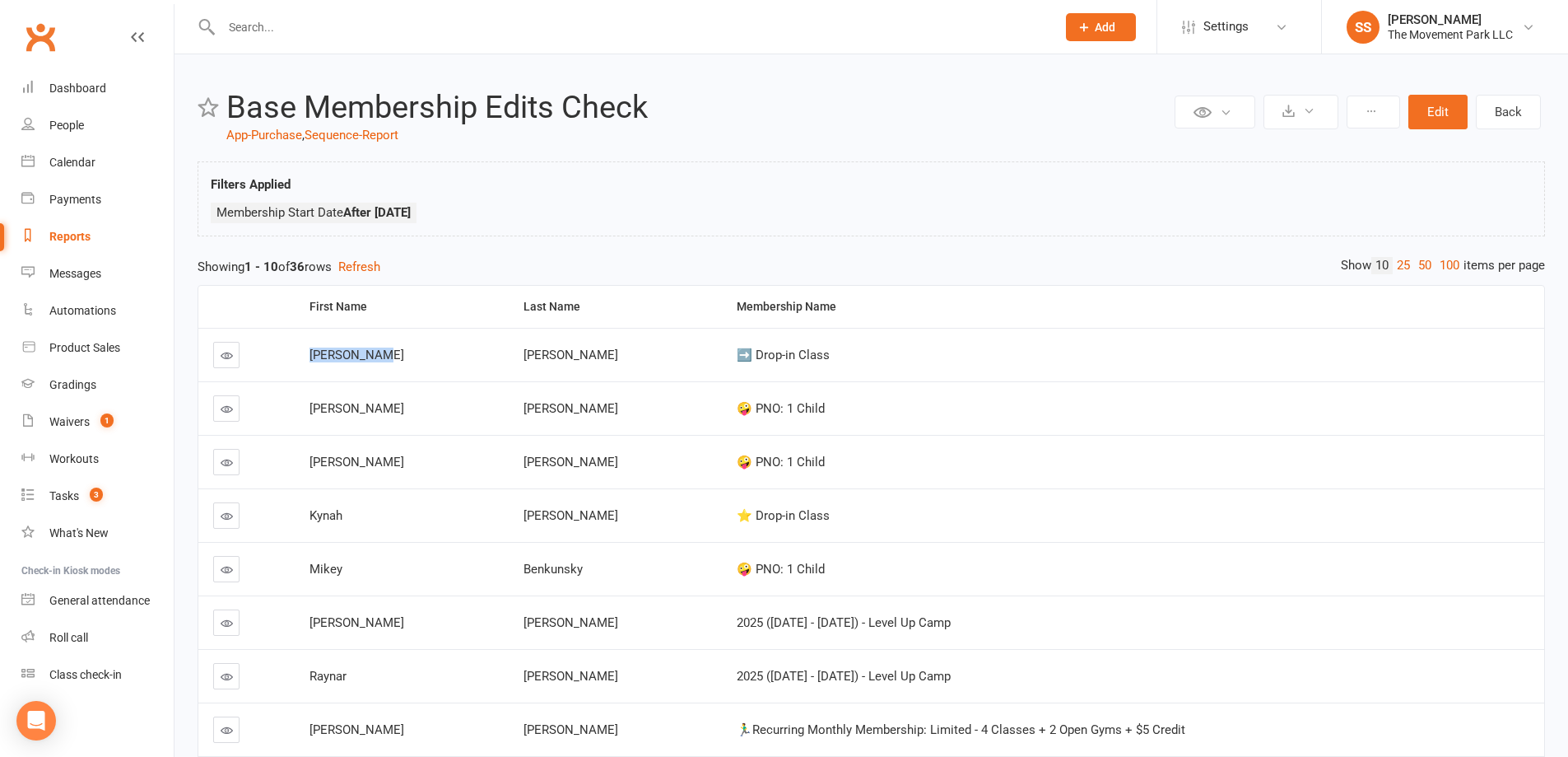
drag, startPoint x: 314, startPoint y: 354, endPoint x: 420, endPoint y: 355, distance: 106.0
click at [420, 355] on td "Parker Luke" at bounding box center [402, 354] width 214 height 53
copy span "Parker Luke"
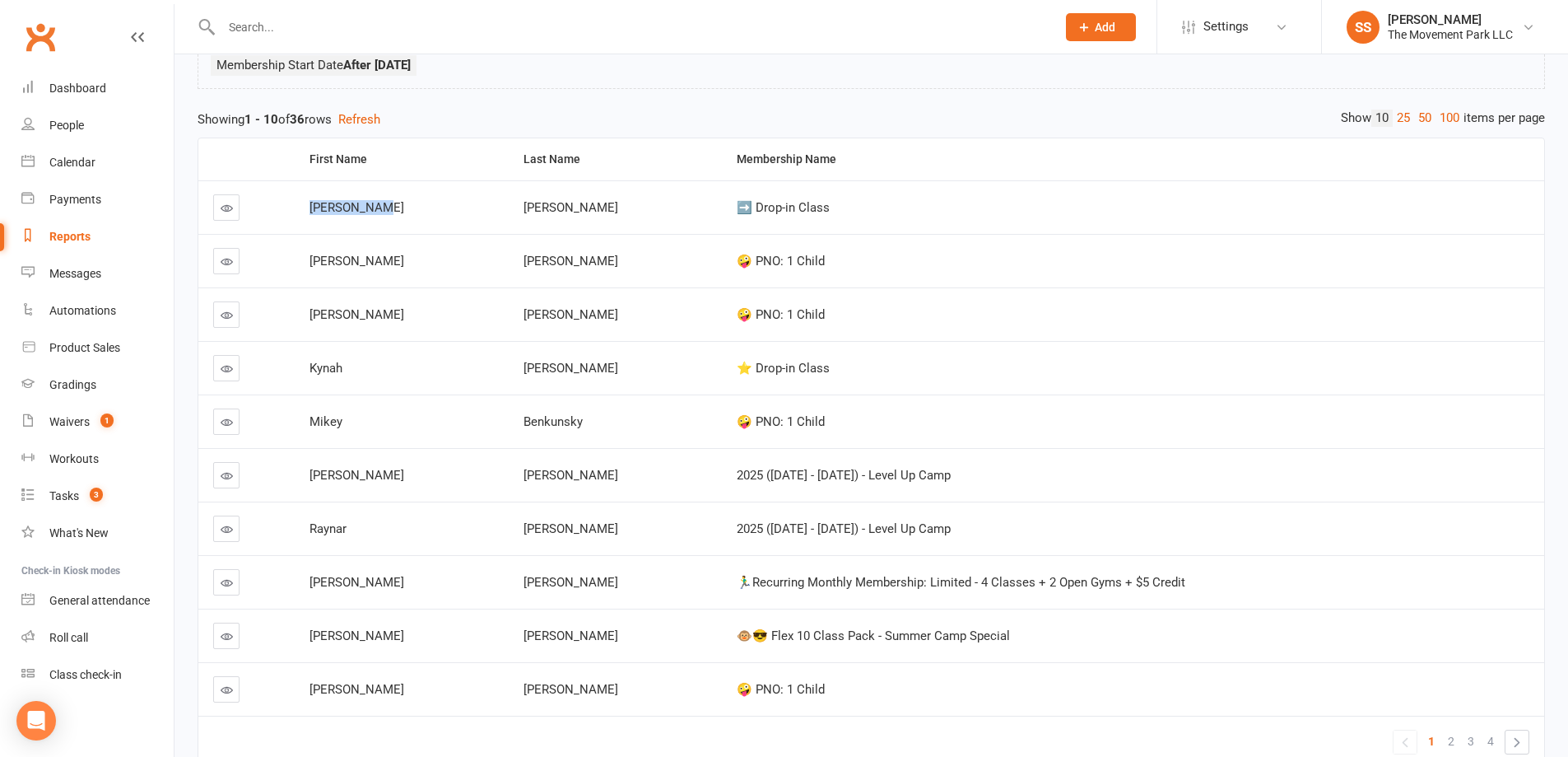
scroll to position [237, 0]
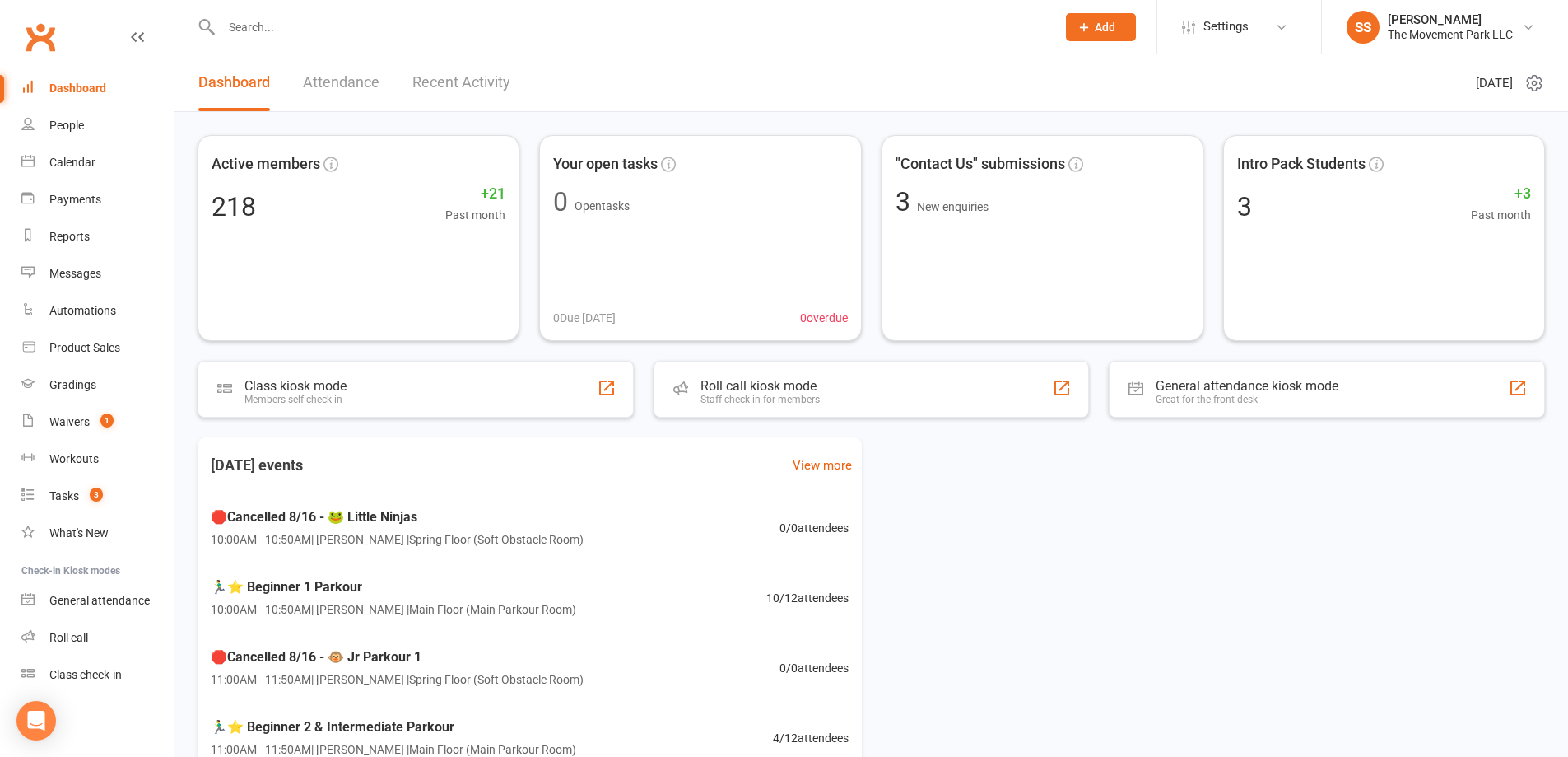
click at [406, 25] on input "text" at bounding box center [630, 27] width 828 height 23
paste input "[PERSON_NAME]"
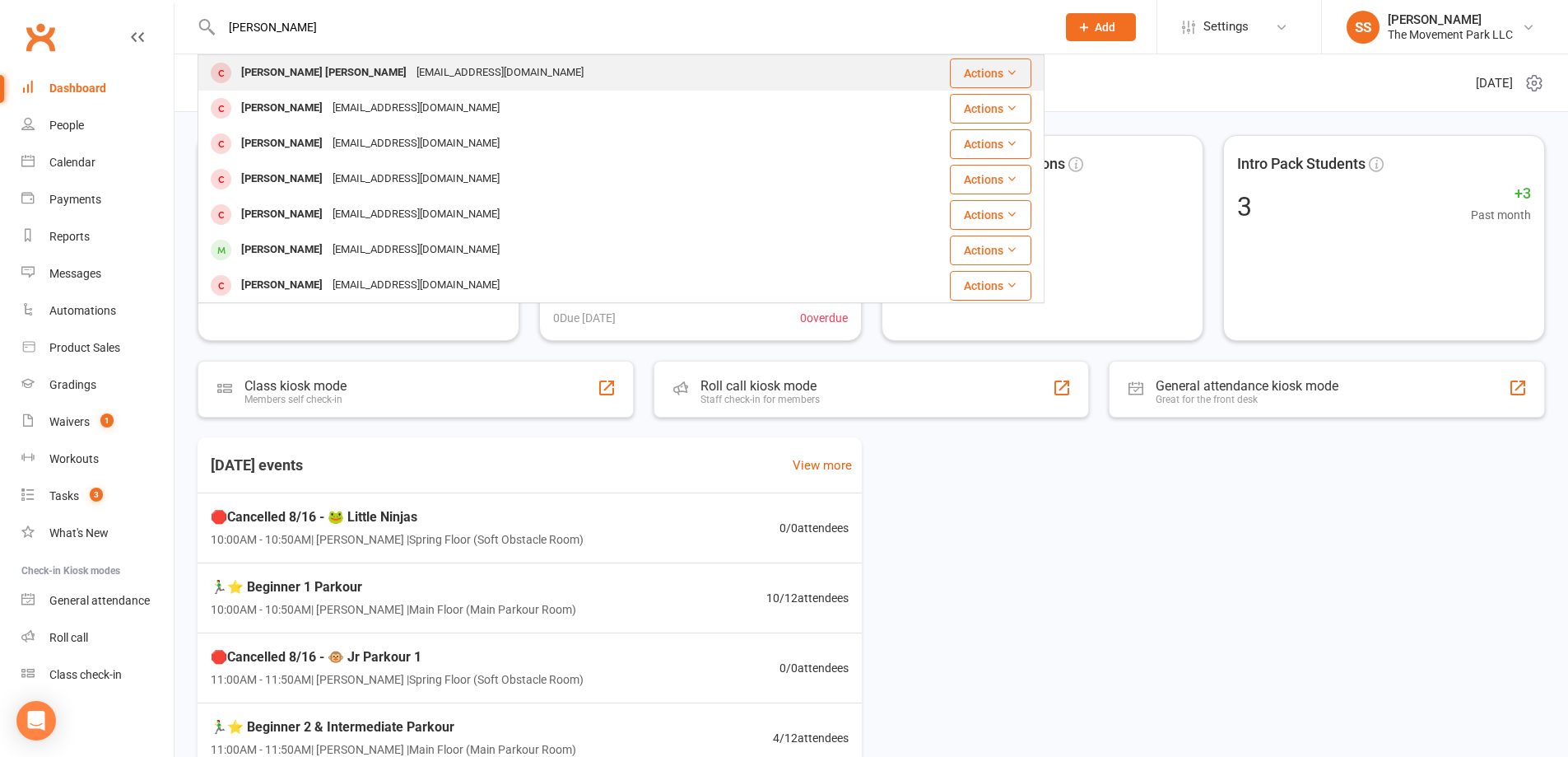
type input "[PERSON_NAME]"
click at [412, 71] on div "[EMAIL_ADDRESS][DOMAIN_NAME]" at bounding box center [500, 73] width 177 height 24
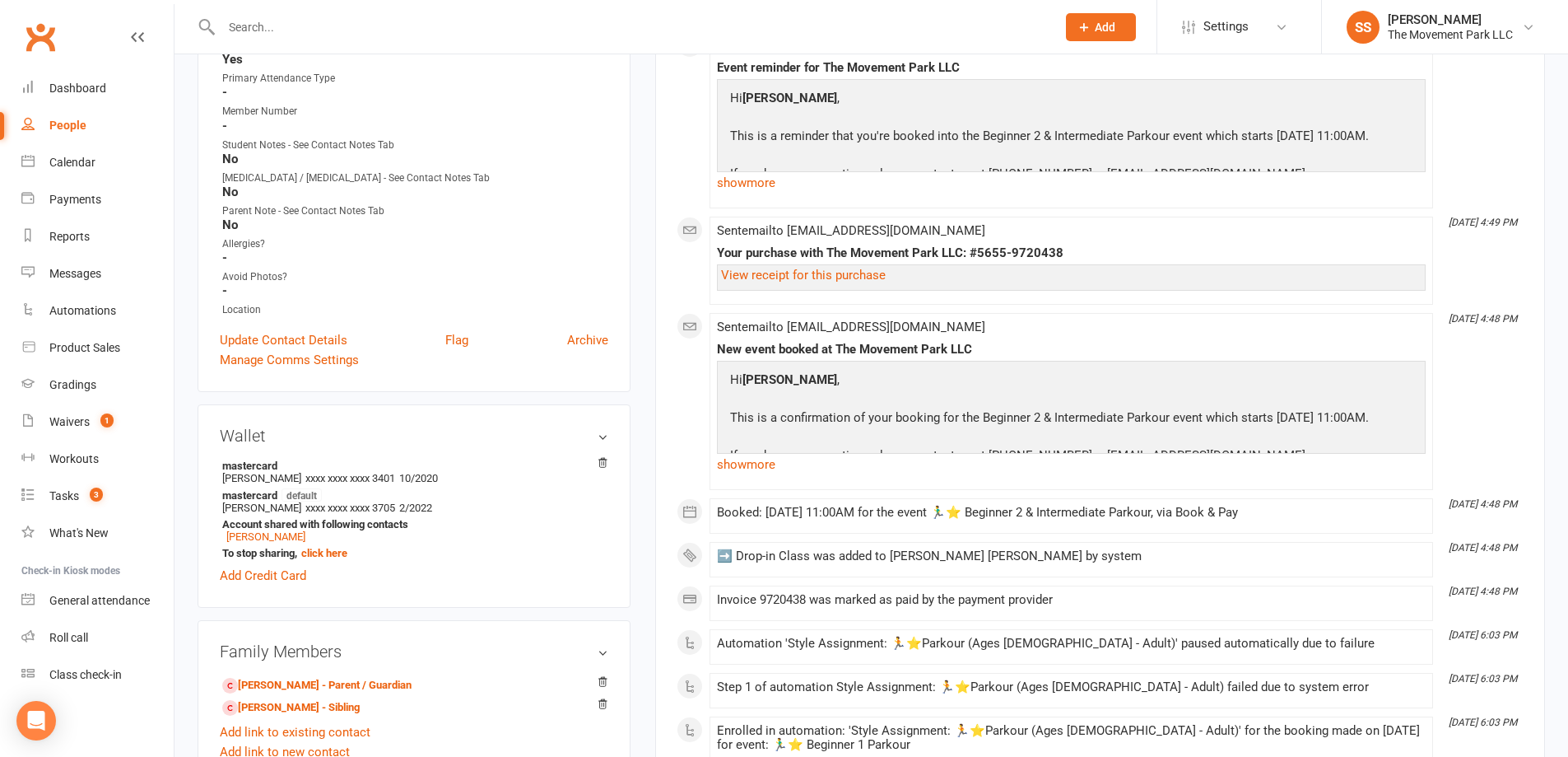
scroll to position [741, 0]
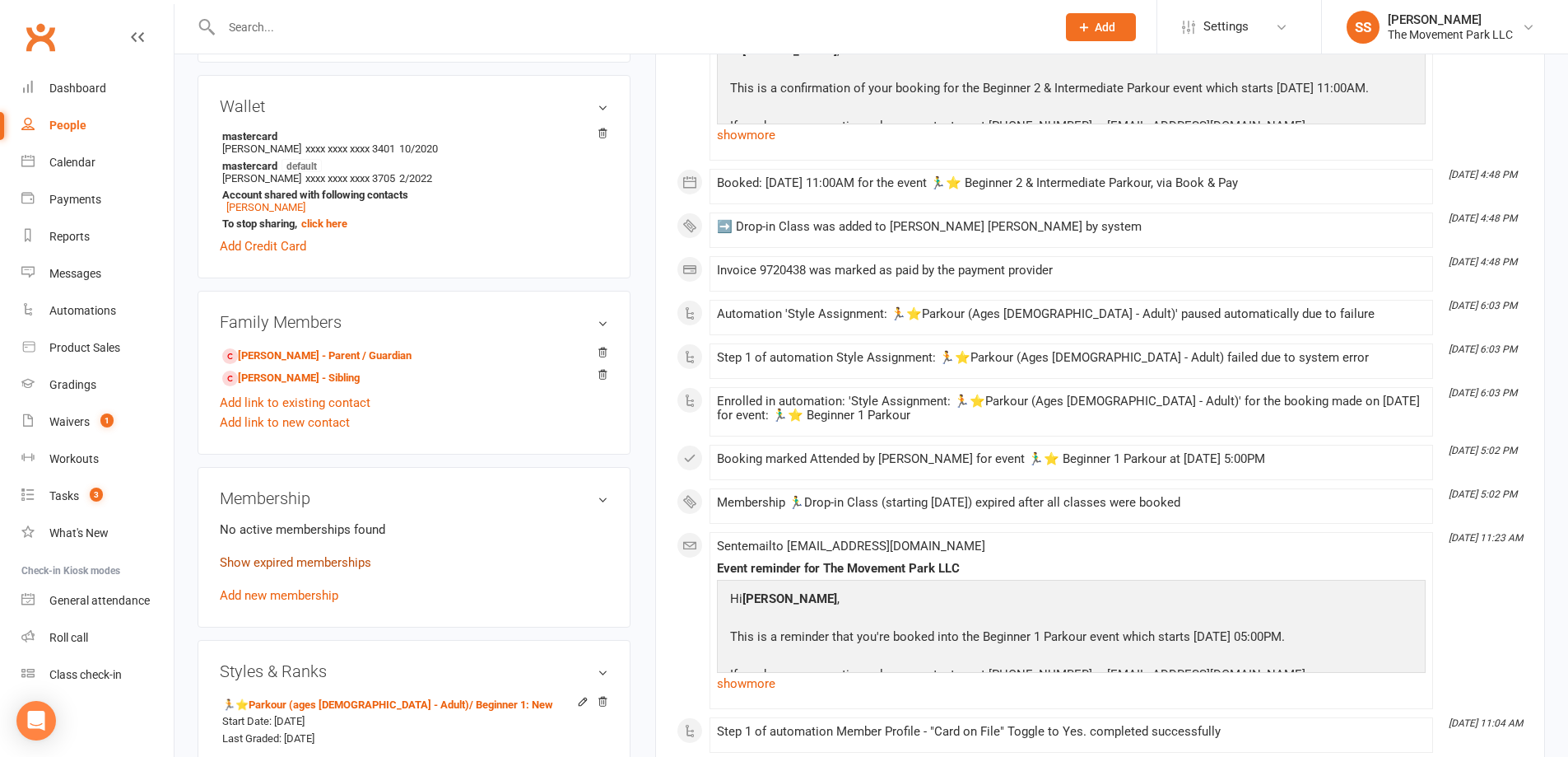
click at [305, 559] on link "Show expired memberships" at bounding box center [295, 562] width 151 height 15
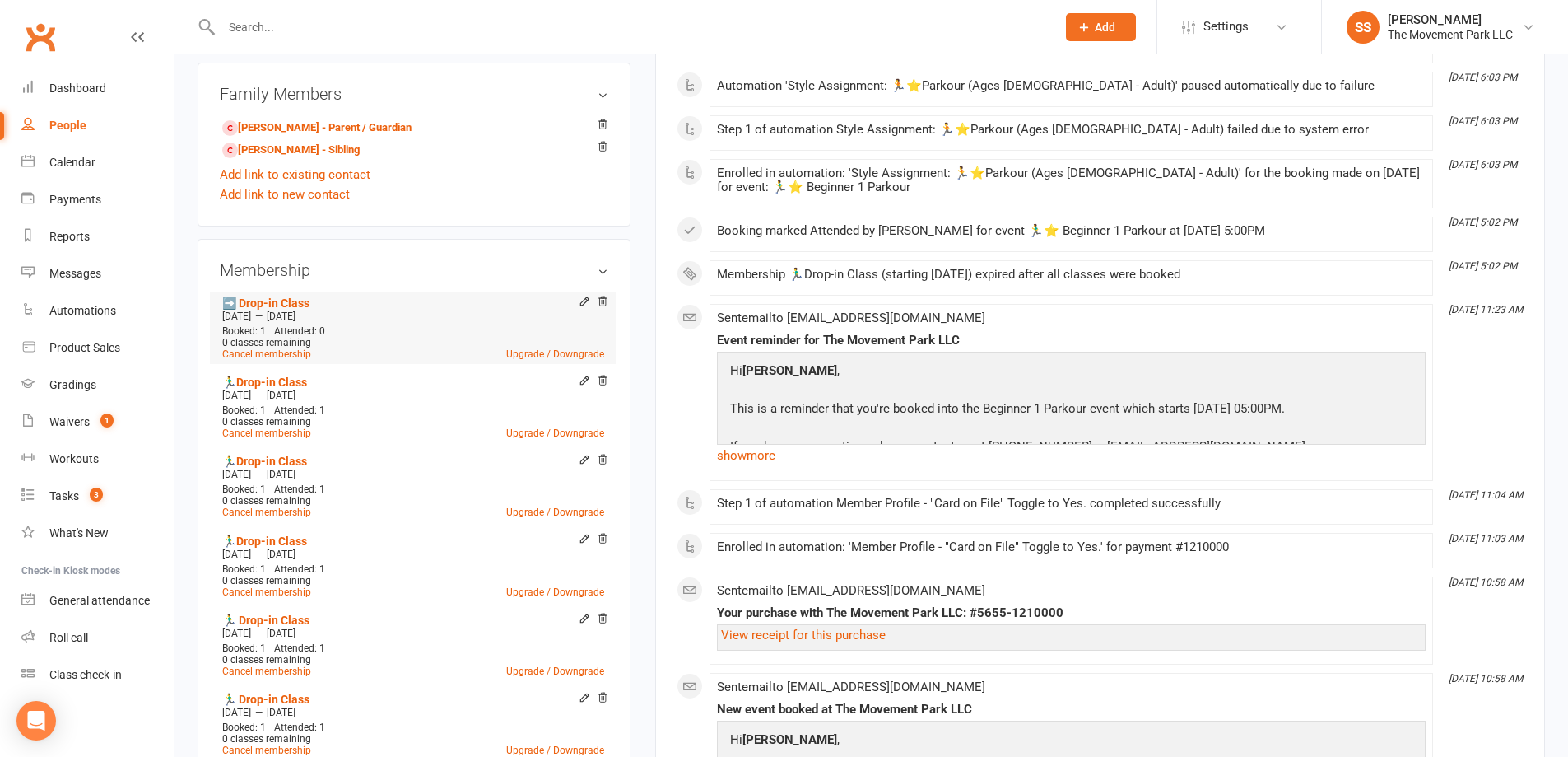
scroll to position [1071, 0]
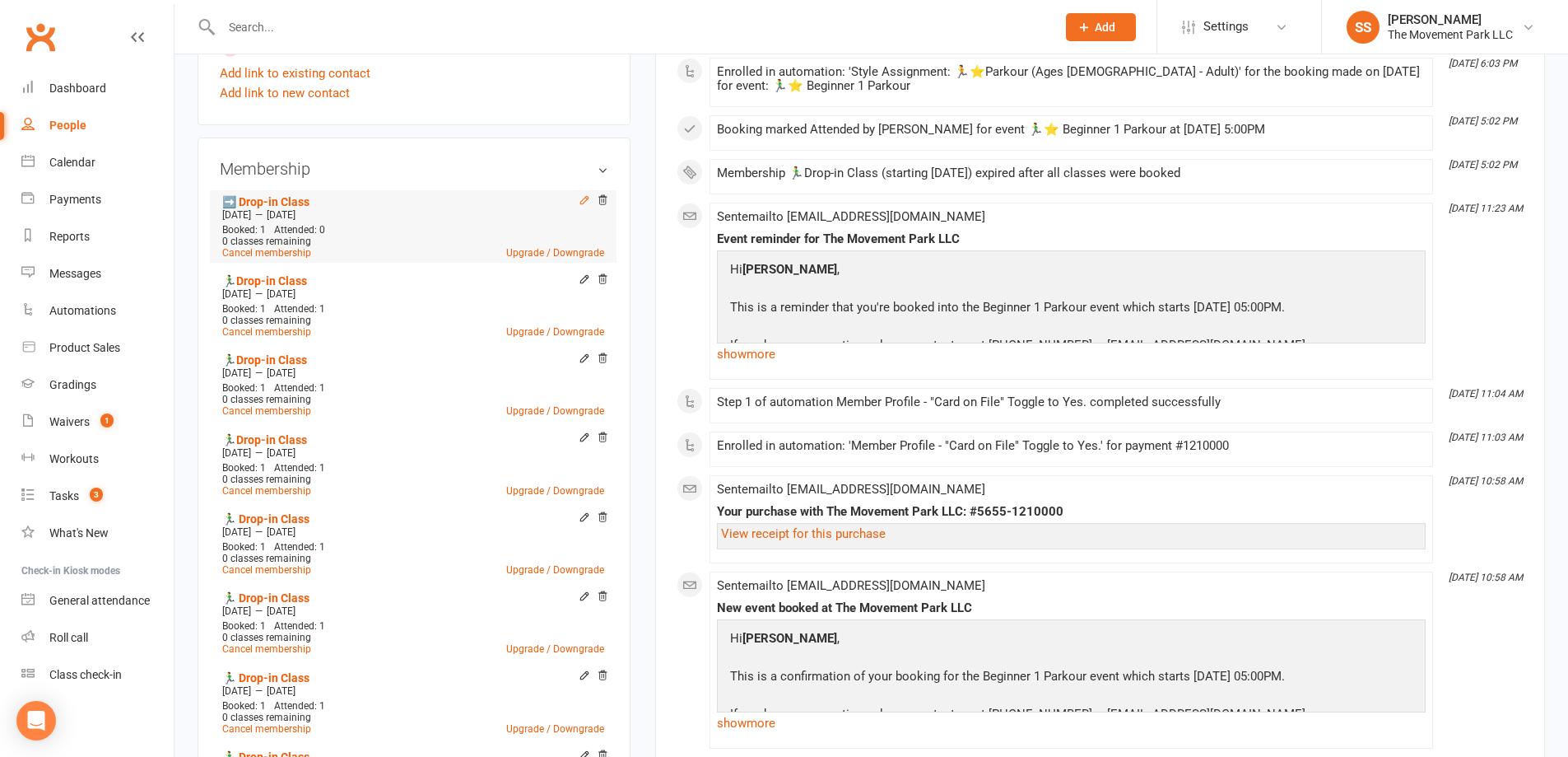
click at [583, 199] on icon at bounding box center [585, 200] width 12 height 12
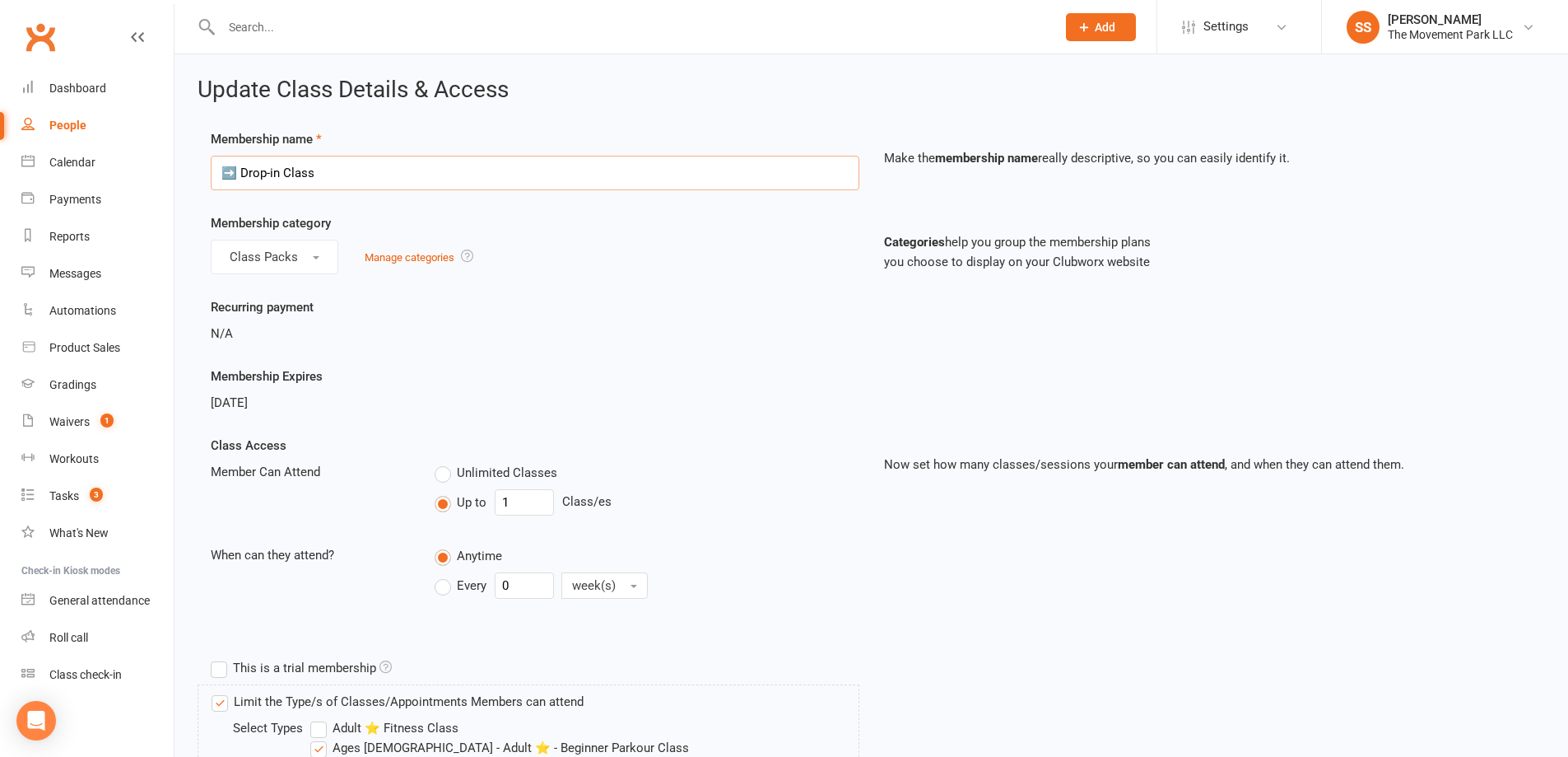
click at [243, 171] on input "➡️ Drop-in Class" at bounding box center [535, 172] width 649 height 35
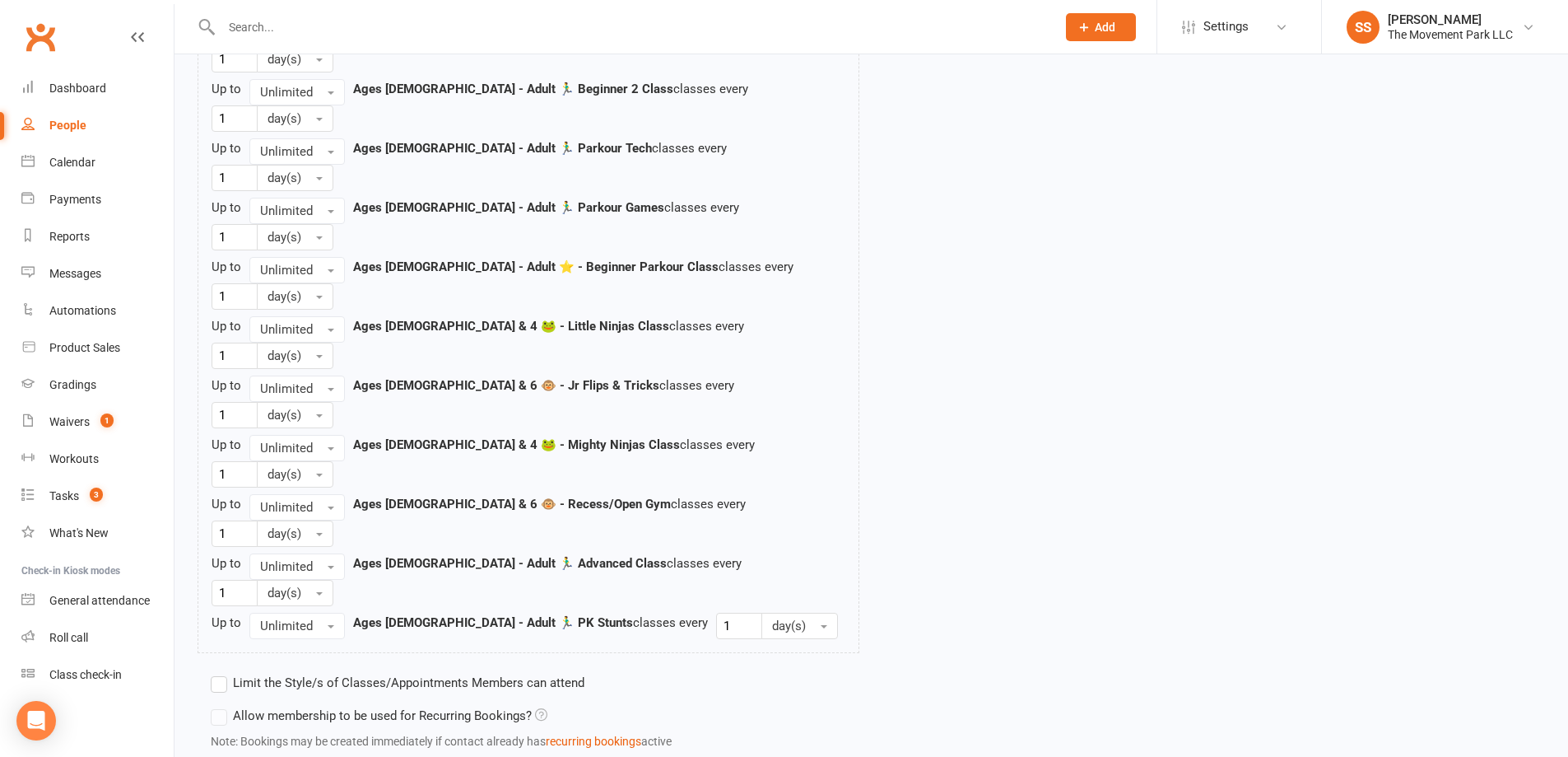
scroll to position [1903, 0]
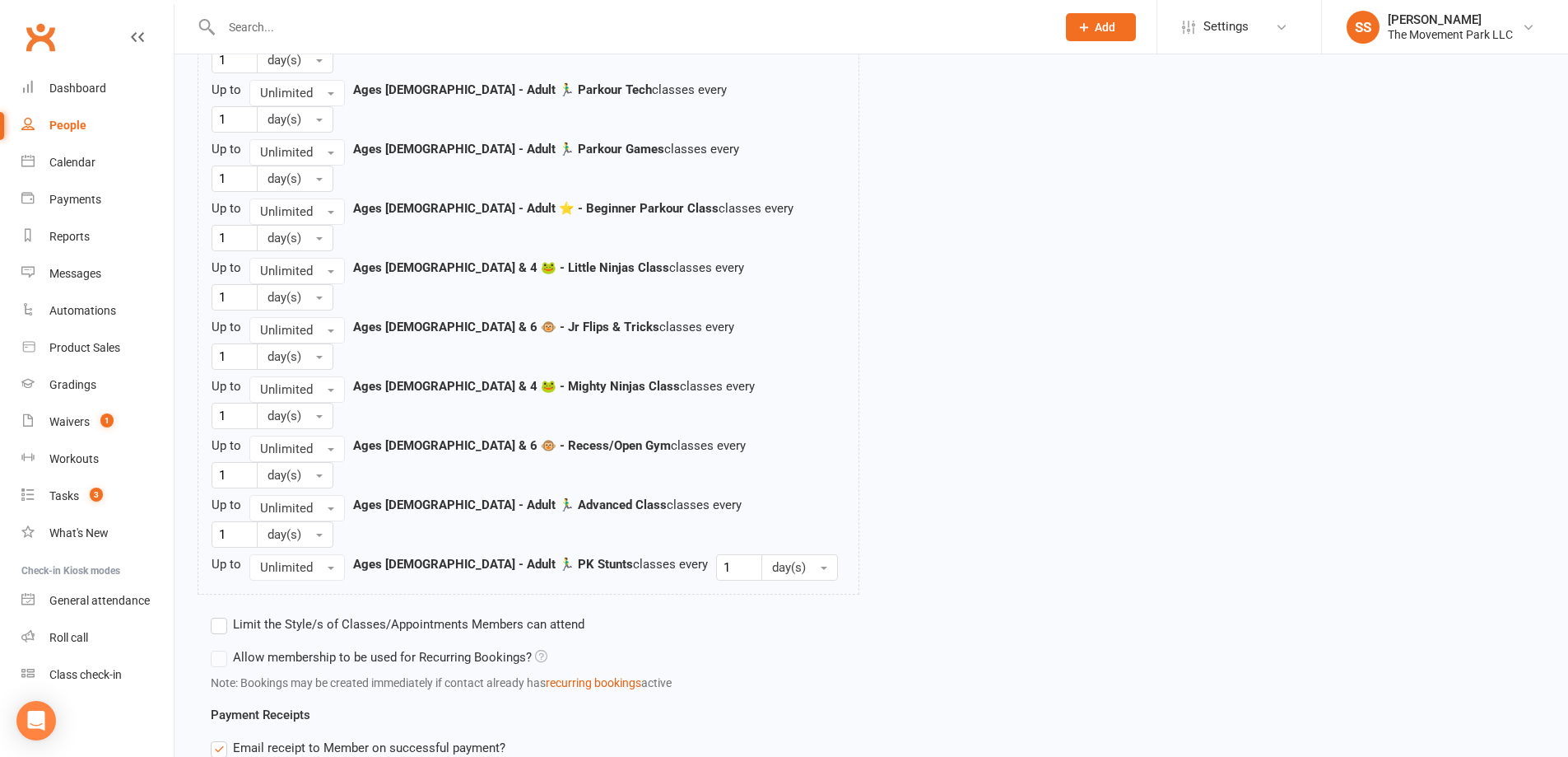
type input "🏃‍♂️Drop-in Class"
drag, startPoint x: 231, startPoint y: 692, endPoint x: 271, endPoint y: 695, distance: 40.1
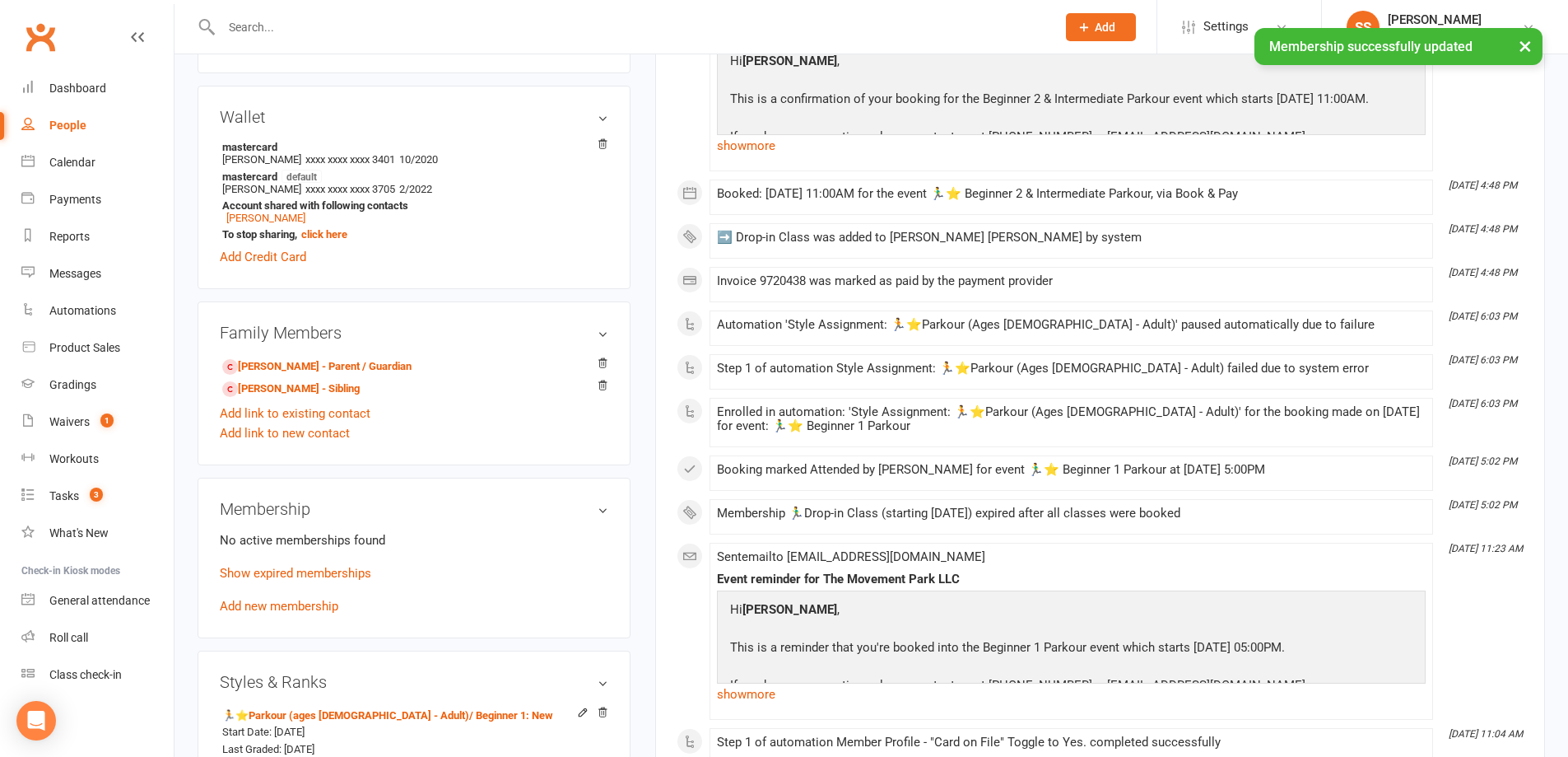
scroll to position [741, 0]
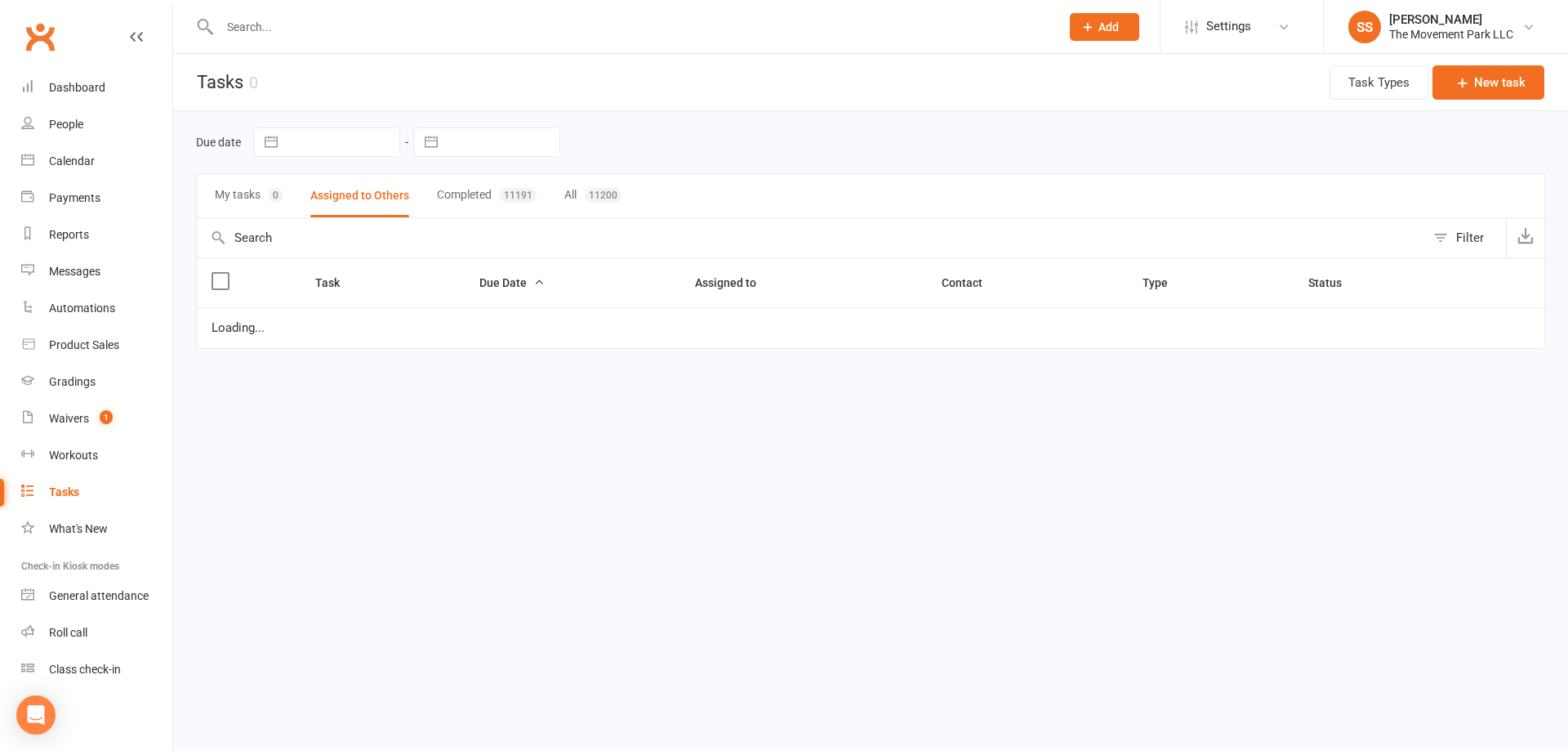
select select "waiting"
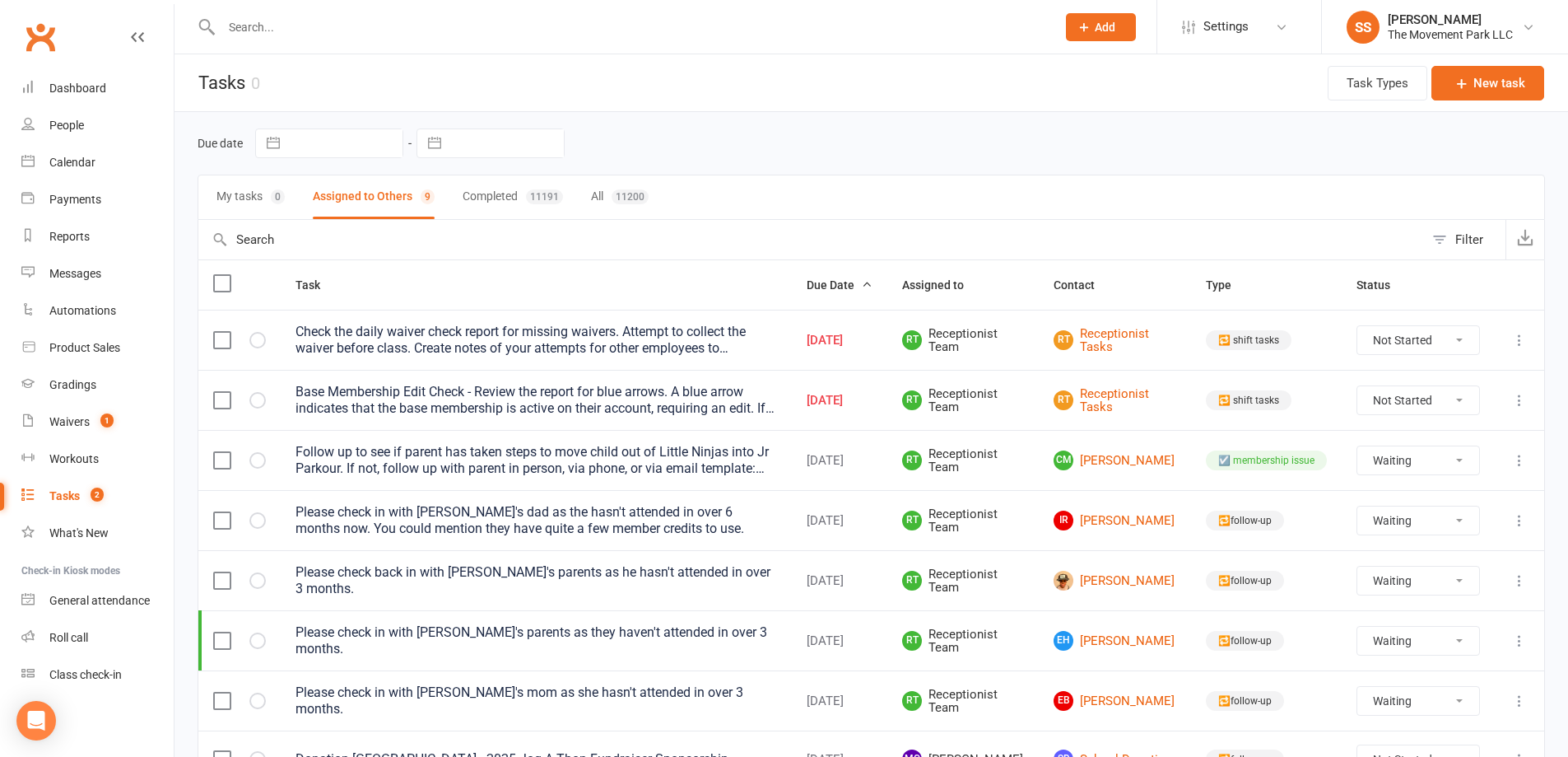
click at [1398, 341] on select "Not Started In Progress Waiting Complete" at bounding box center [1418, 339] width 122 height 28
click at [1357, 326] on select "Not Started In Progress Waiting Complete" at bounding box center [1418, 339] width 122 height 28
select select "unstarted"
select select "waiting"
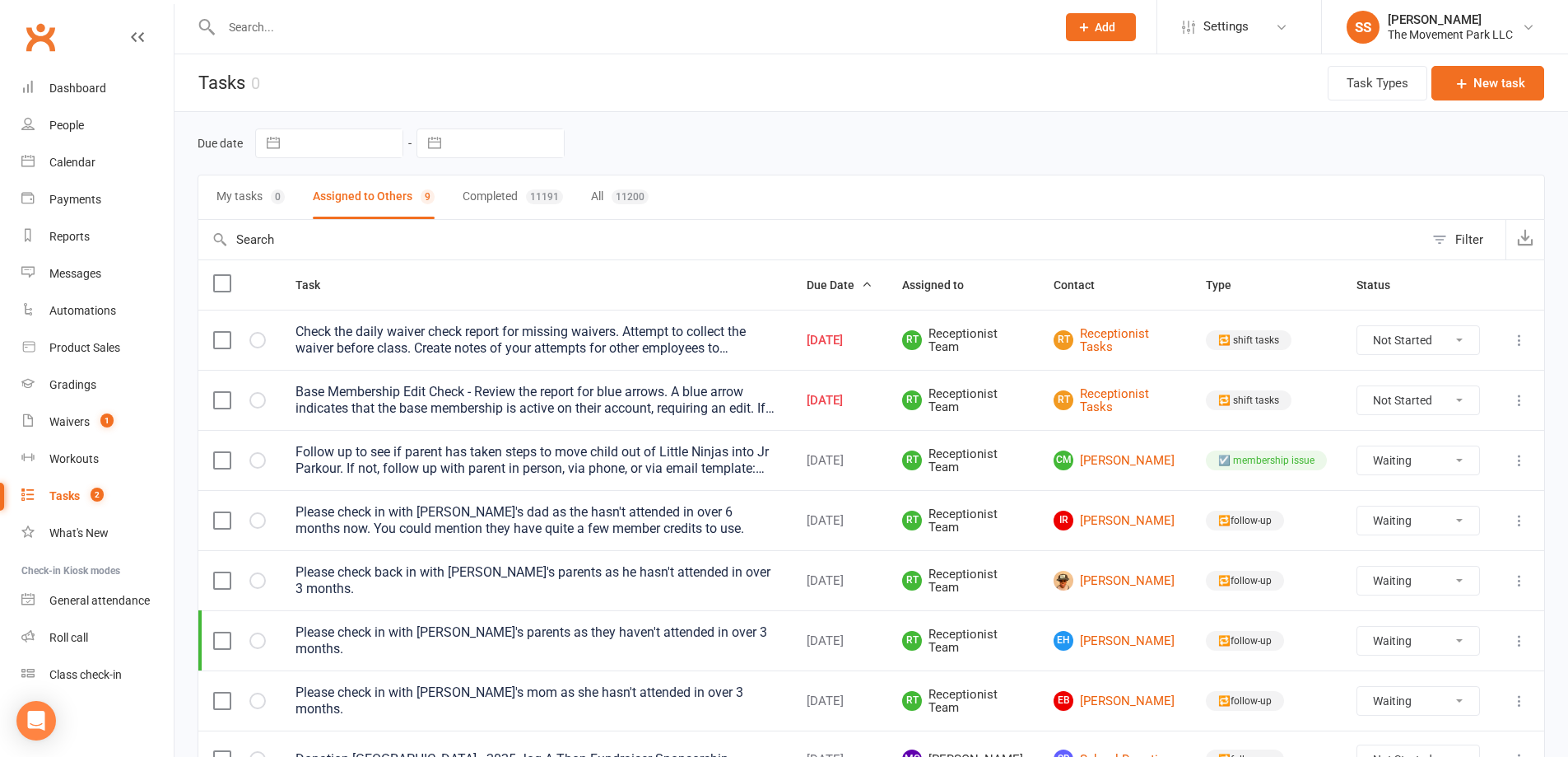
select select "waiting"
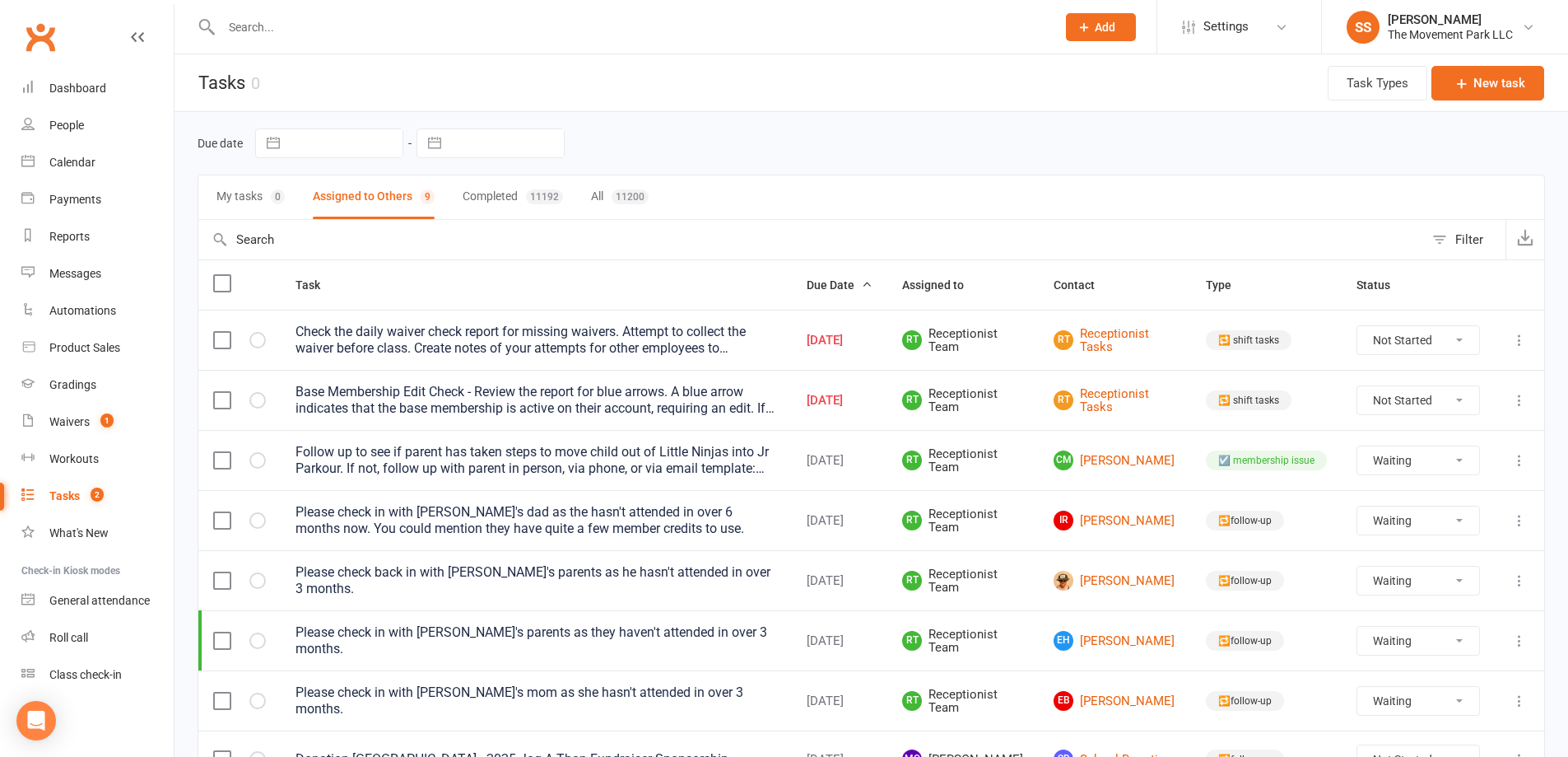
select select "waiting"
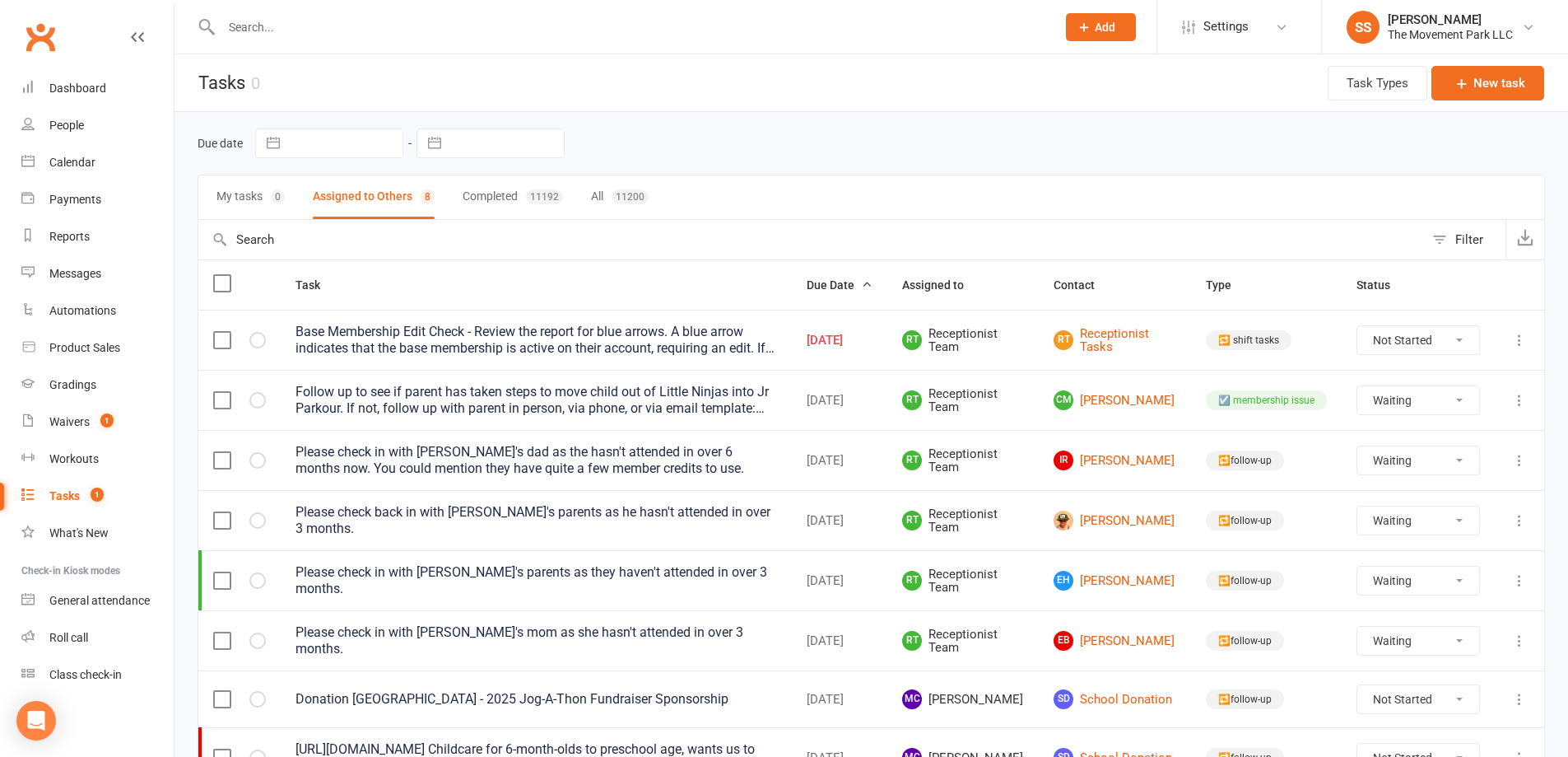
drag, startPoint x: 1413, startPoint y: 331, endPoint x: 1410, endPoint y: 343, distance: 12.4
click at [1413, 331] on select "Not Started In Progress Waiting Complete" at bounding box center [1418, 339] width 122 height 28
click at [1357, 326] on select "Not Started In Progress Waiting Complete" at bounding box center [1418, 339] width 122 height 28
select select "unstarted"
select select "waiting"
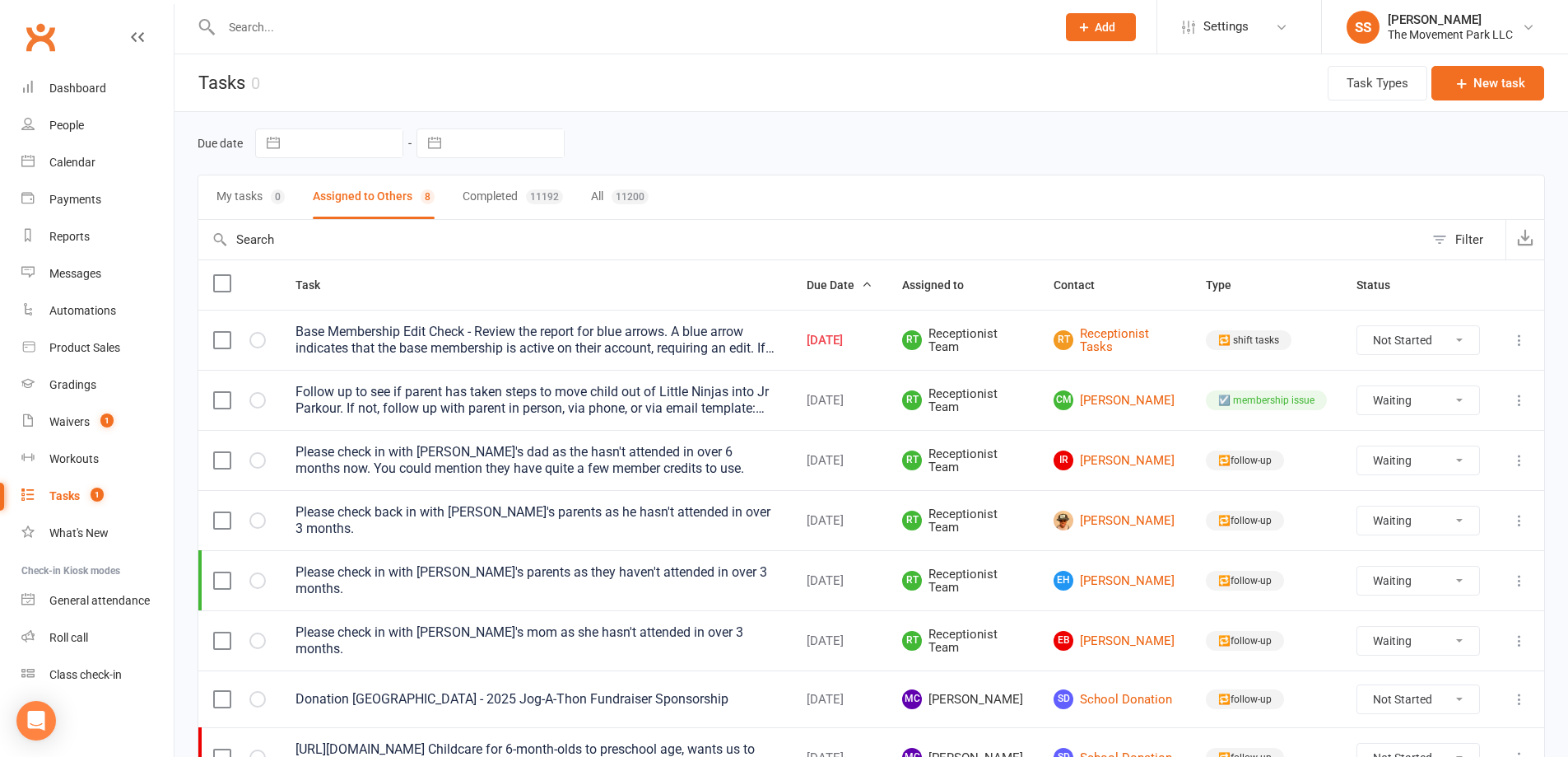
select select "waiting"
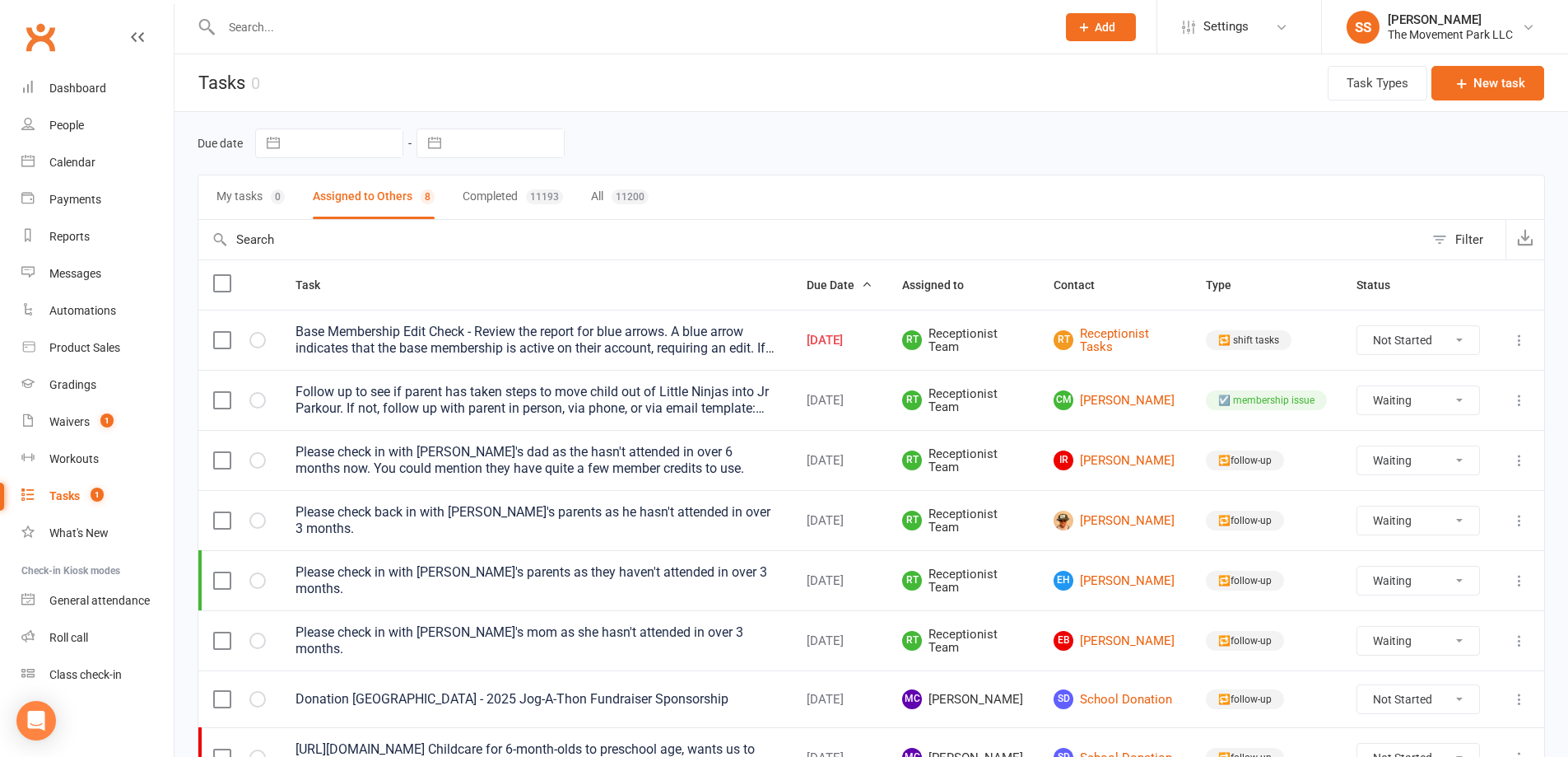
select select "waiting"
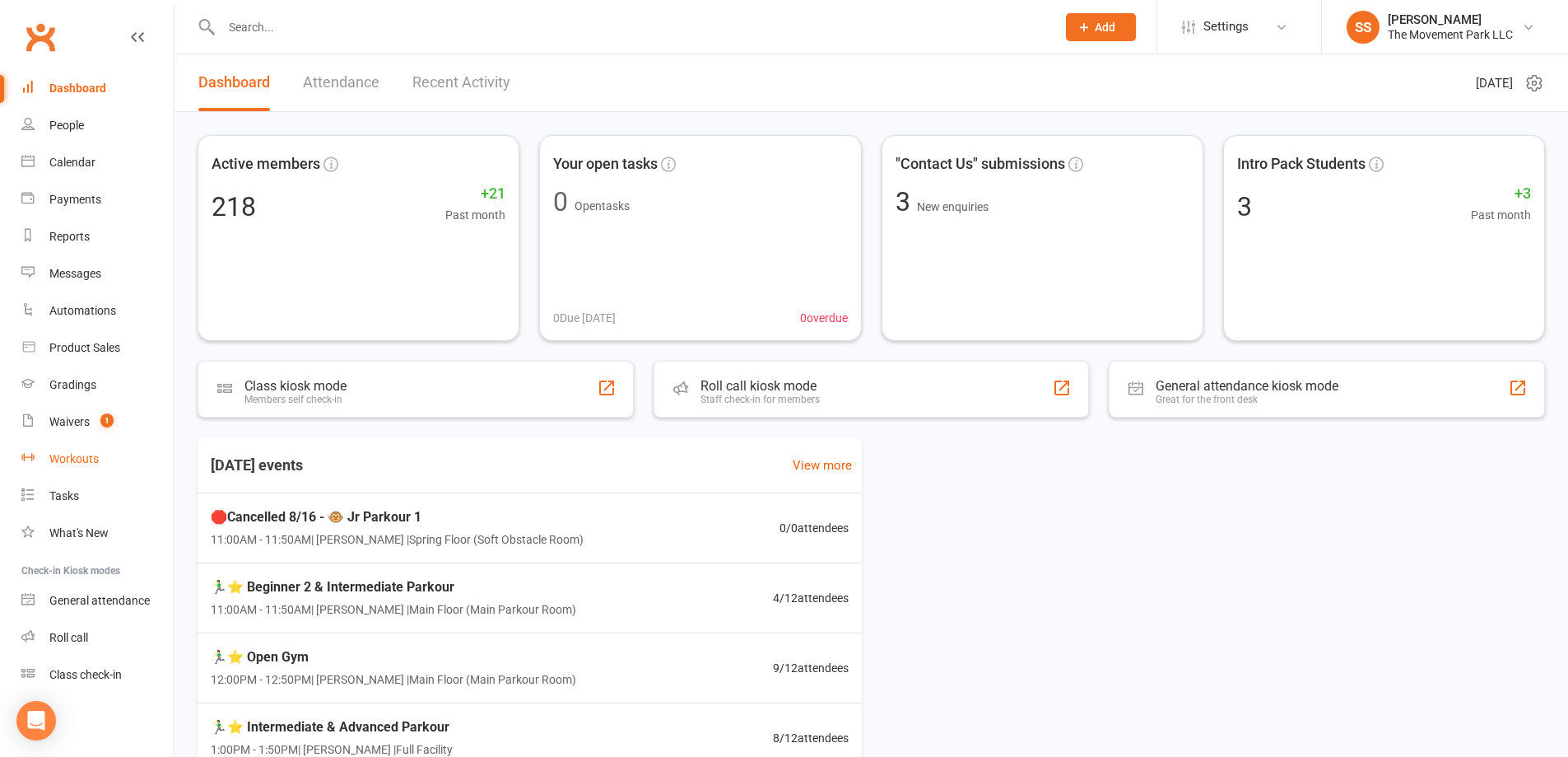
click at [113, 443] on link "Workouts" at bounding box center [98, 458] width 152 height 37
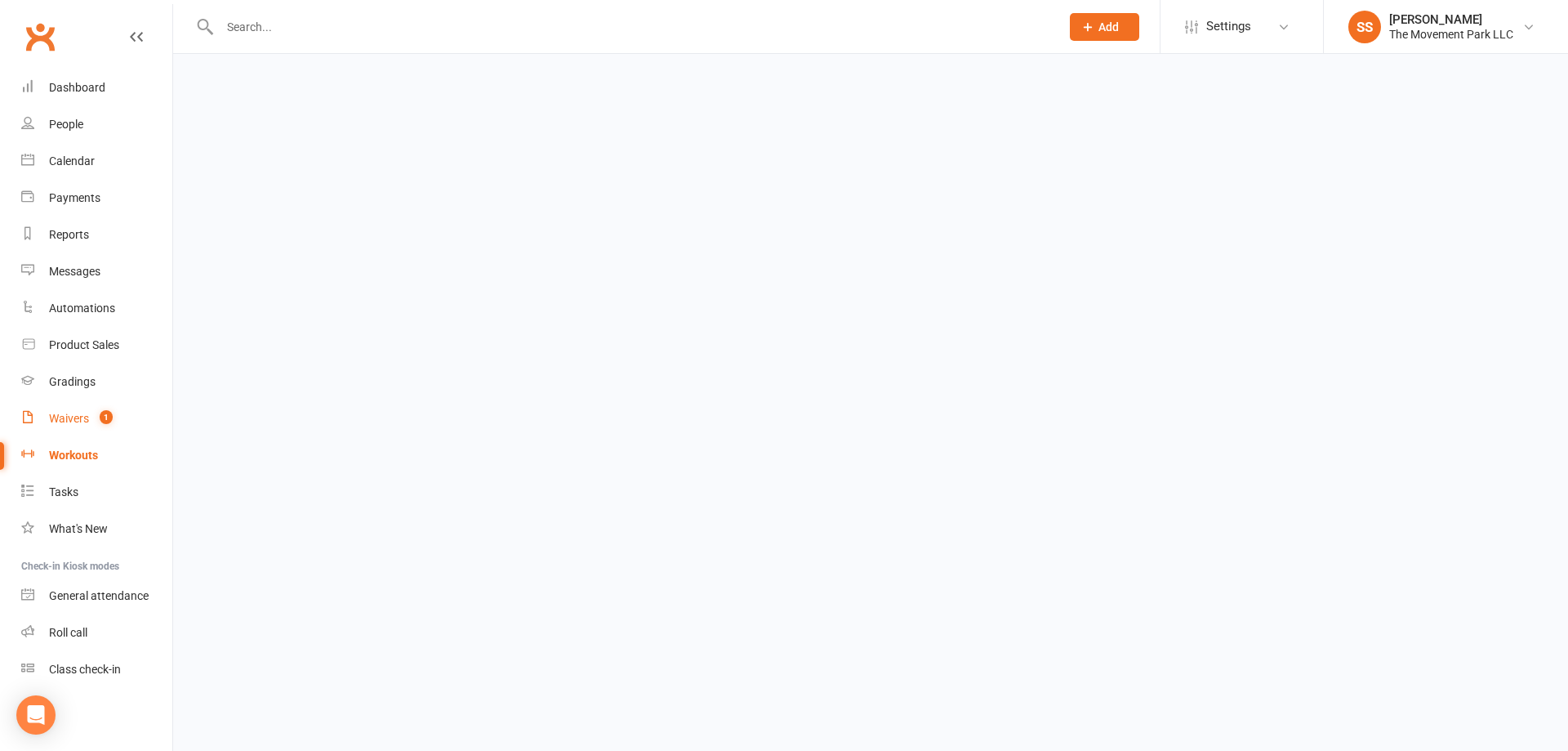
click at [113, 429] on link "Waivers 1" at bounding box center [97, 418] width 151 height 36
select select "100"
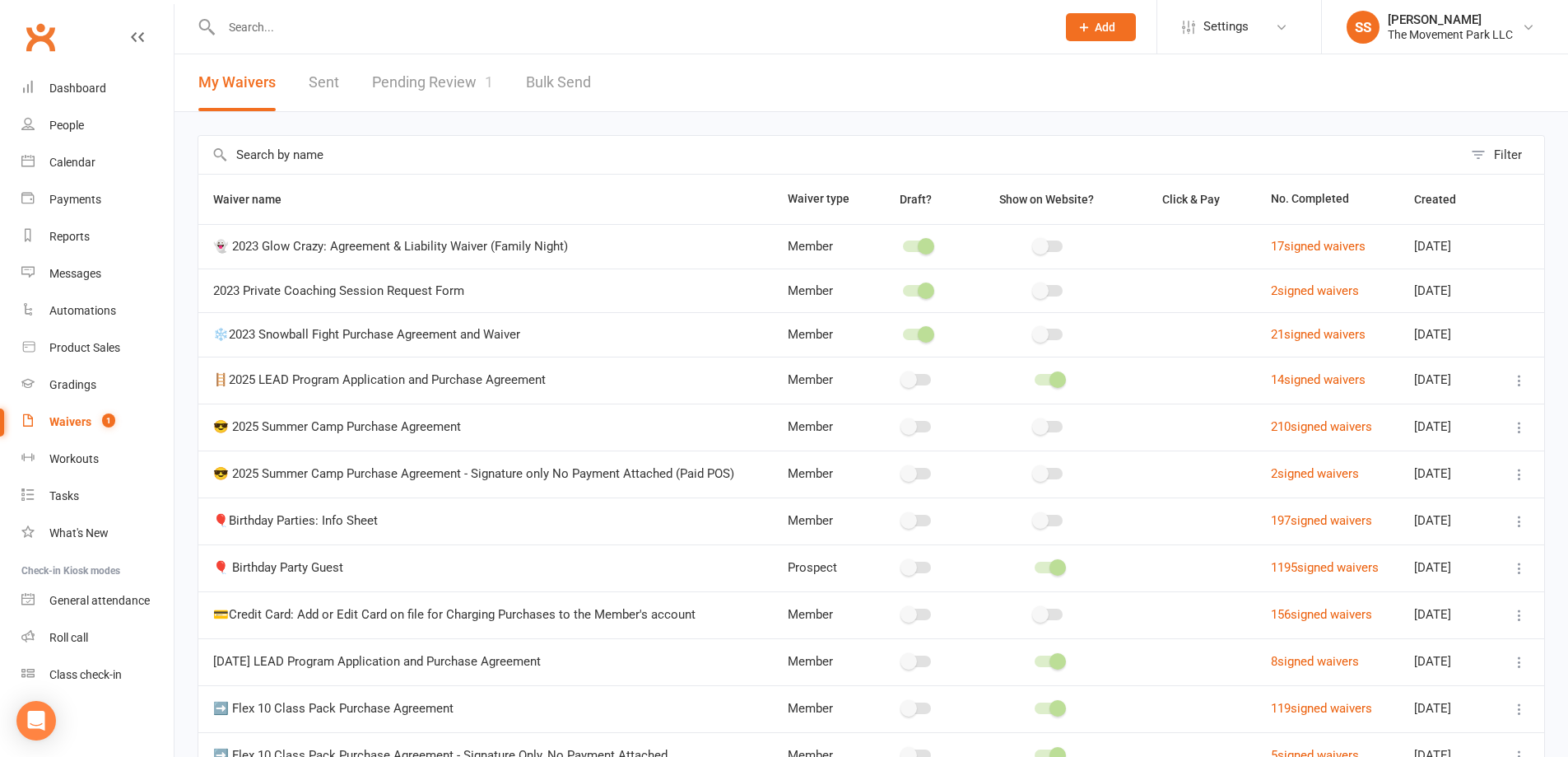
click at [396, 91] on link "Pending Review 1" at bounding box center [432, 82] width 121 height 56
select select "100"
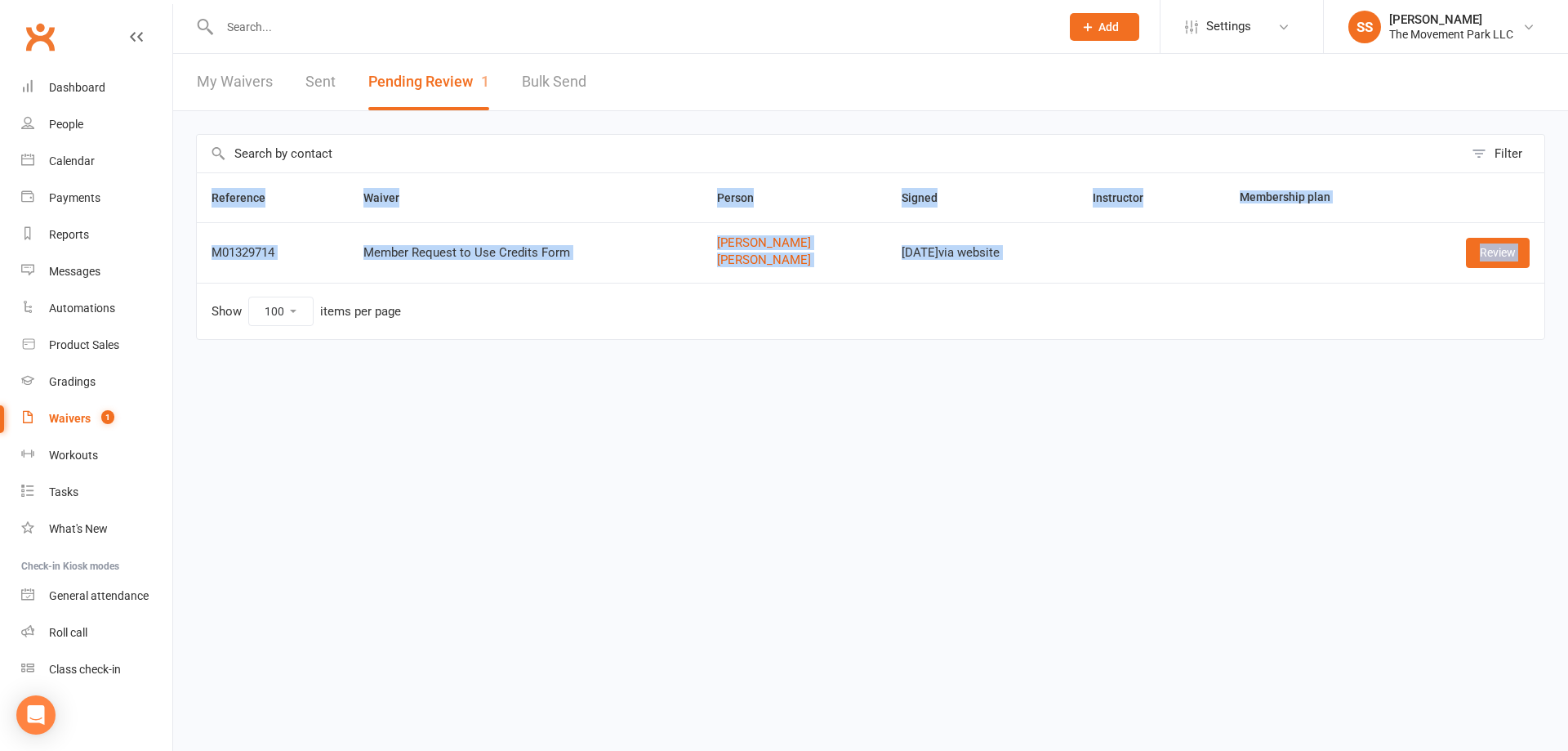
drag, startPoint x: 381, startPoint y: 500, endPoint x: 596, endPoint y: 283, distance: 305.5
click at [596, 283] on html "Prospect Member Non-attending contact Class / event Appointment Grading event T…" at bounding box center [784, 204] width 1568 height 408
click at [596, 281] on td "Member Request to Use Credits Form" at bounding box center [525, 252] width 353 height 61
drag, startPoint x: 592, startPoint y: 265, endPoint x: 285, endPoint y: 155, distance: 326.1
click at [285, 155] on main "Filter Reference Waiver Person Signed Instructor Membership plan M01329714 Memb…" at bounding box center [871, 247] width 1349 height 229
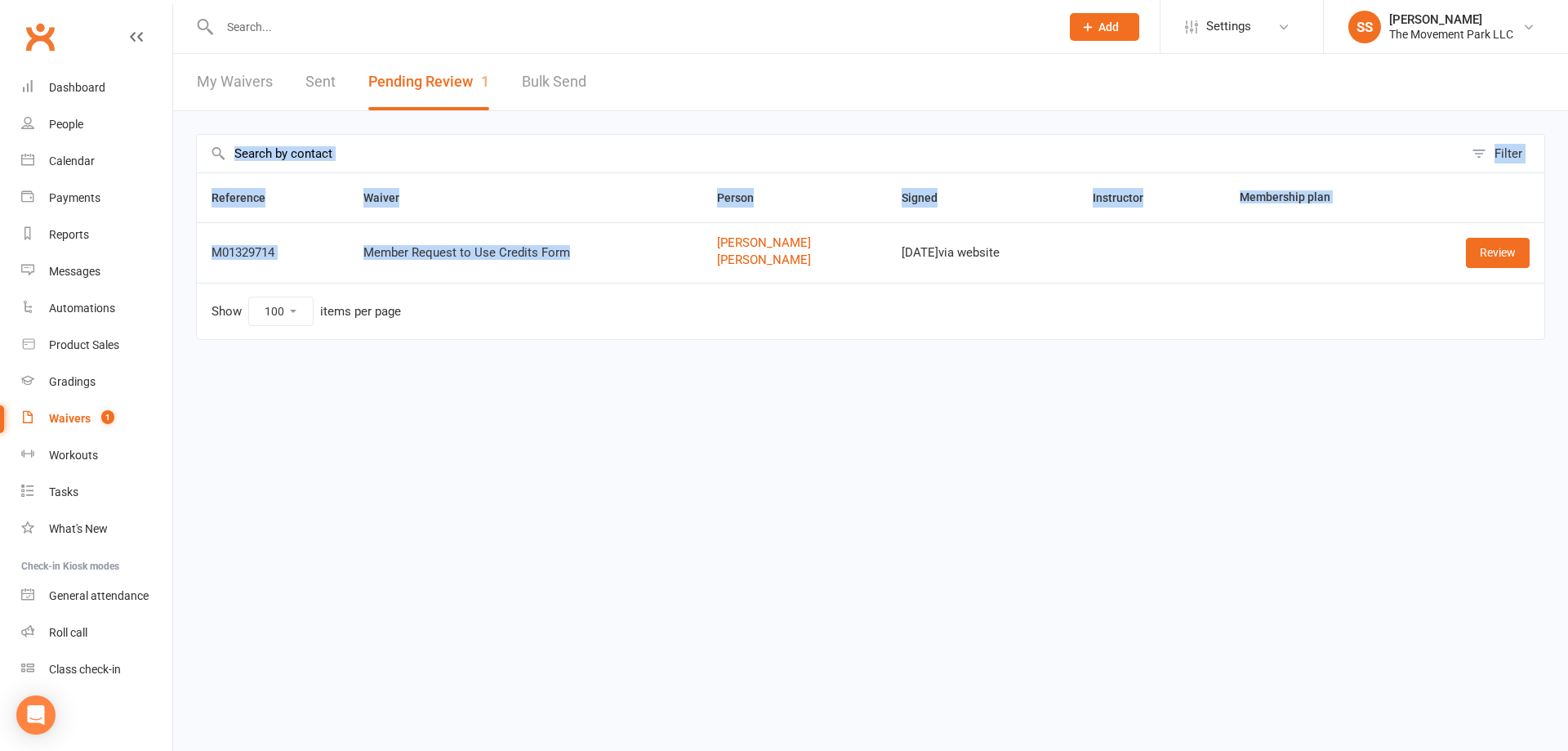
click at [357, 219] on th "Waiver" at bounding box center [525, 197] width 353 height 49
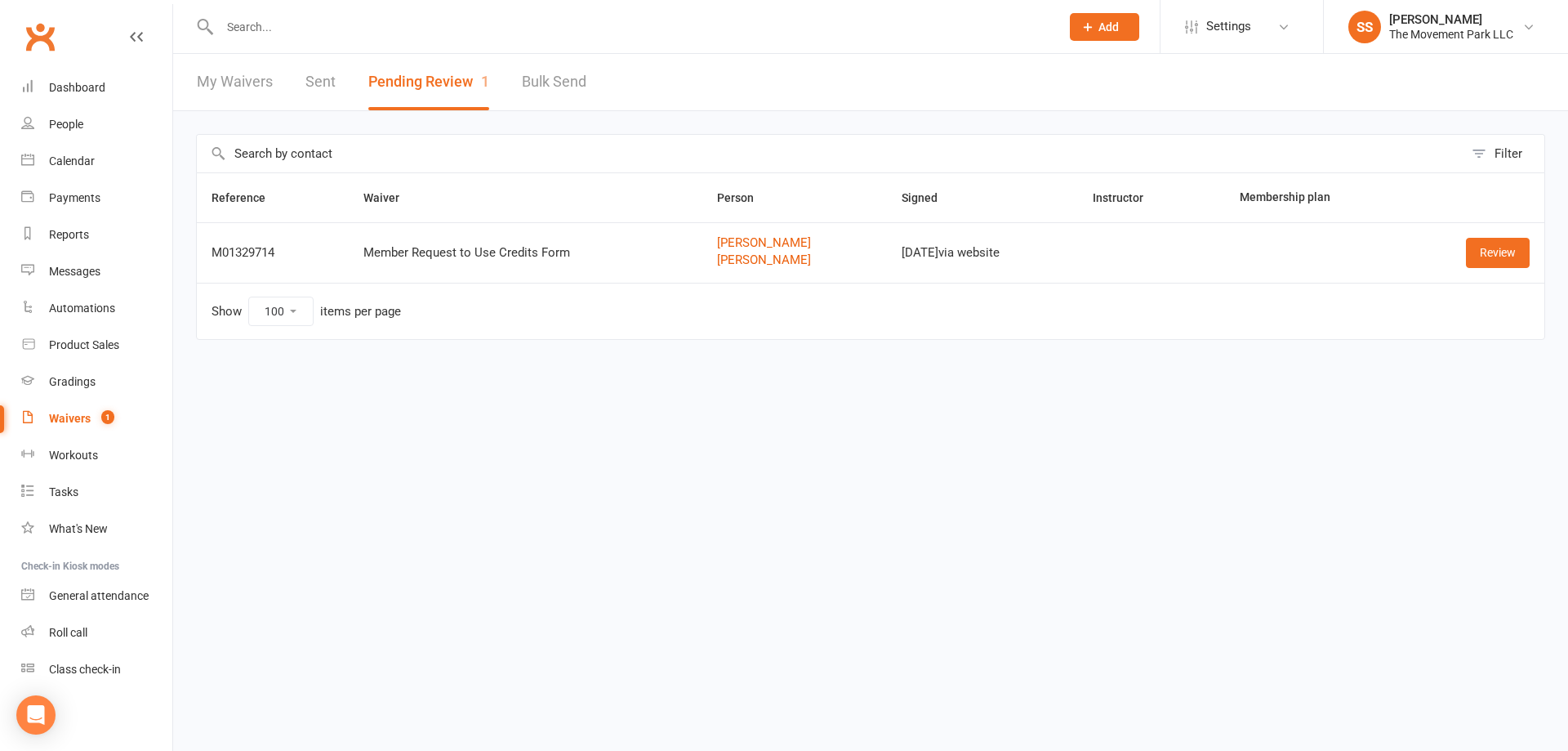
click at [78, 434] on link "Waivers 1" at bounding box center [97, 418] width 151 height 36
select select "100"
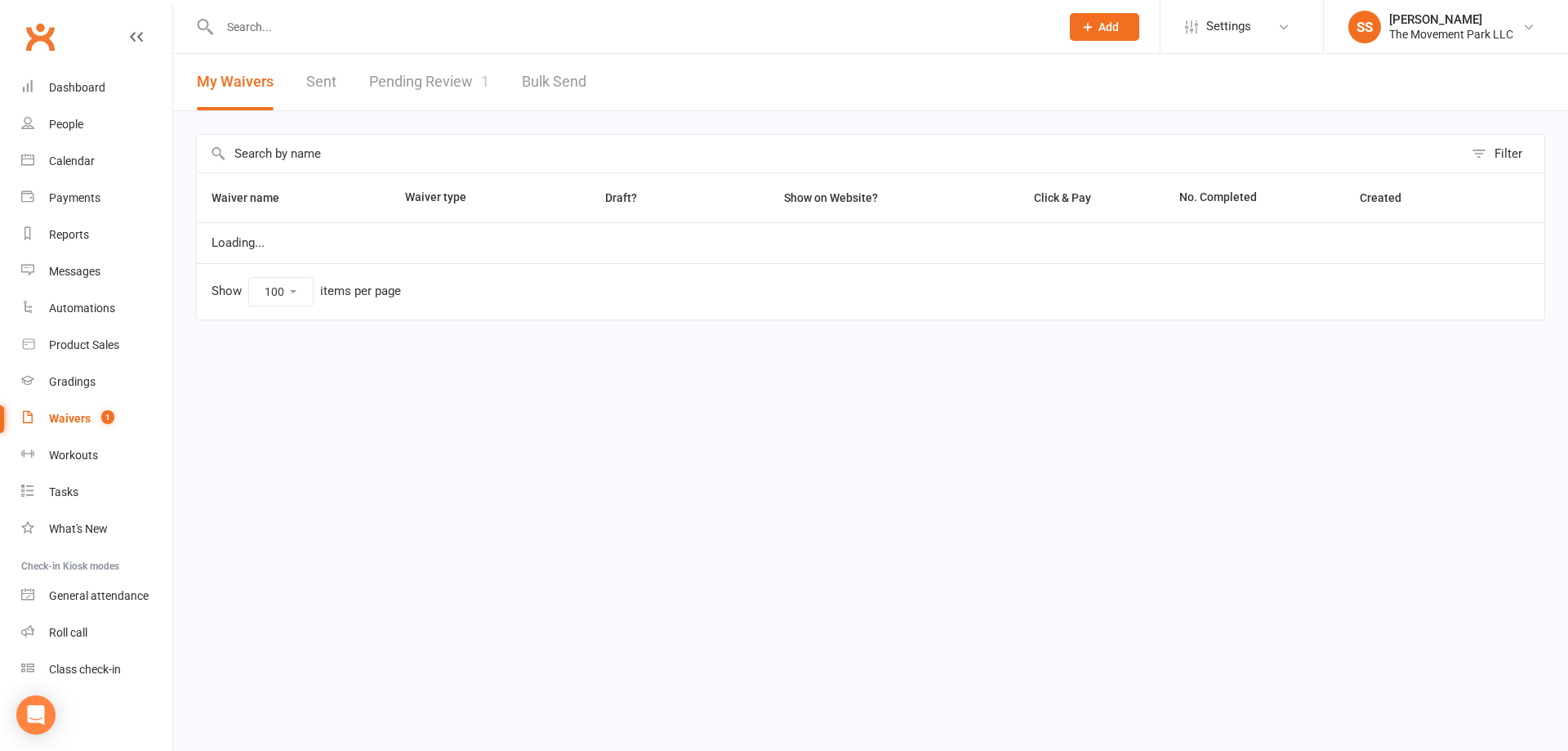
click at [346, 80] on div "My Waivers Sent Pending Review 1 Bulk Send" at bounding box center [391, 81] width 437 height 56
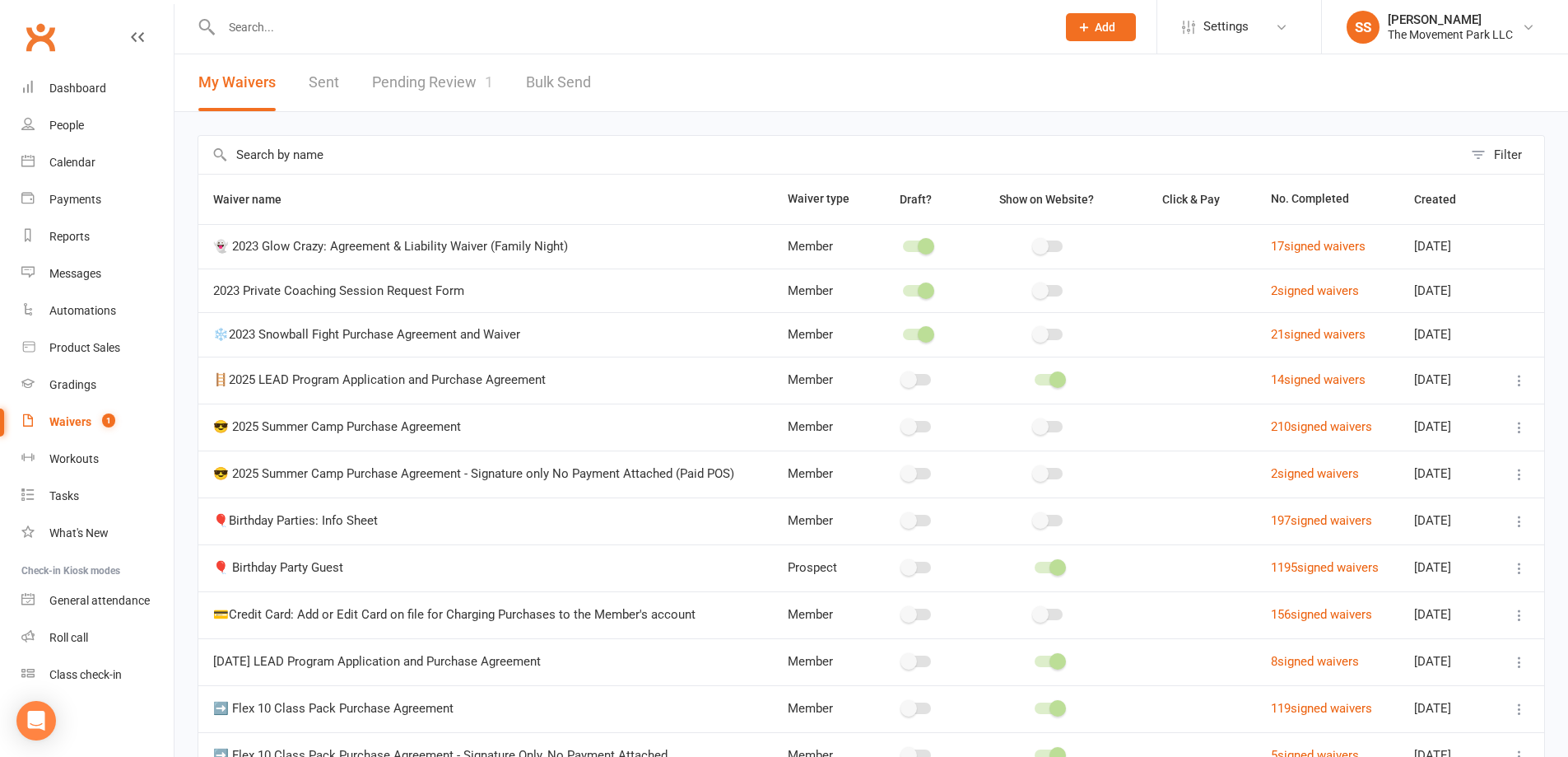
click at [406, 82] on link "Pending Review 1" at bounding box center [432, 82] width 121 height 56
select select "100"
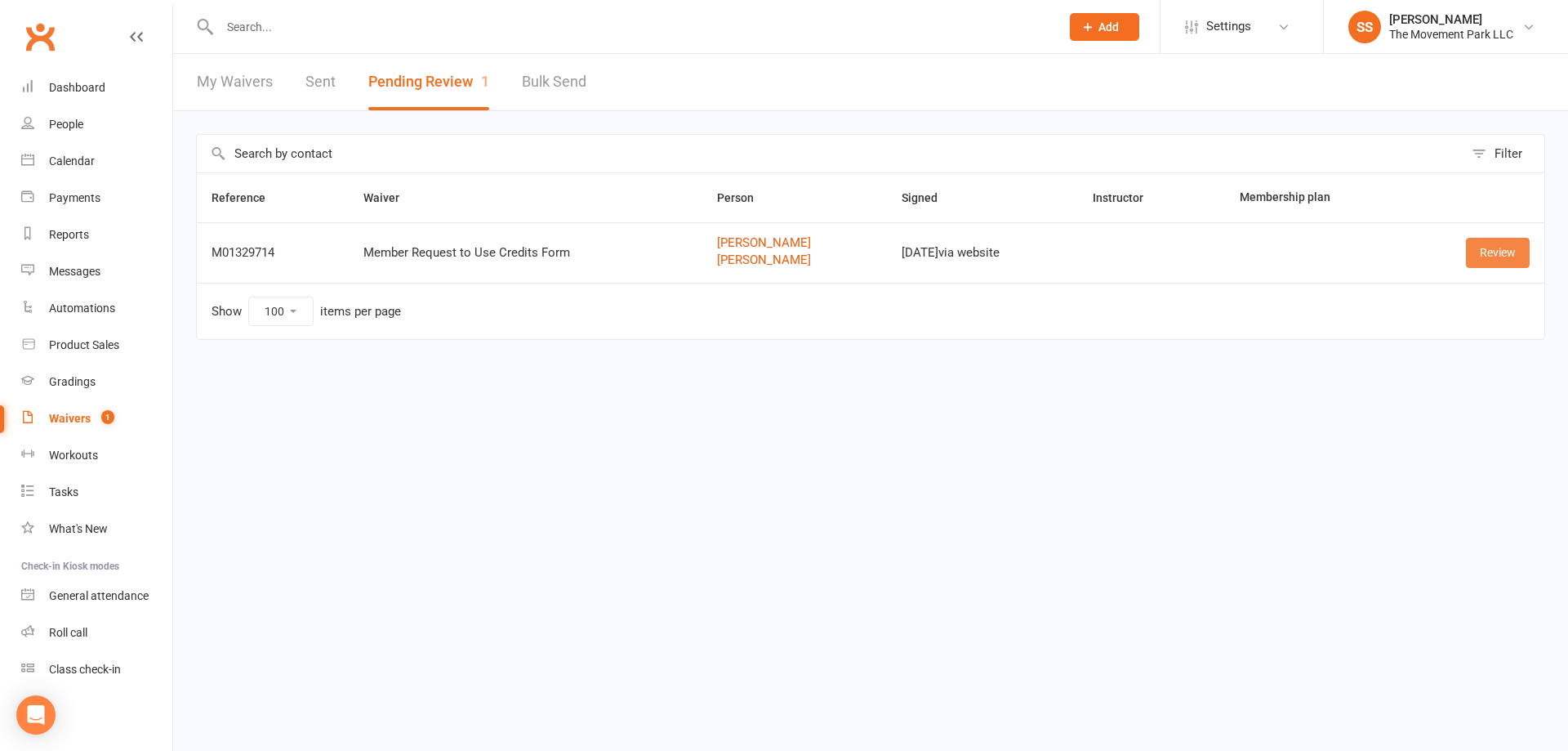
click at [1495, 256] on link "Review" at bounding box center [1497, 252] width 64 height 29
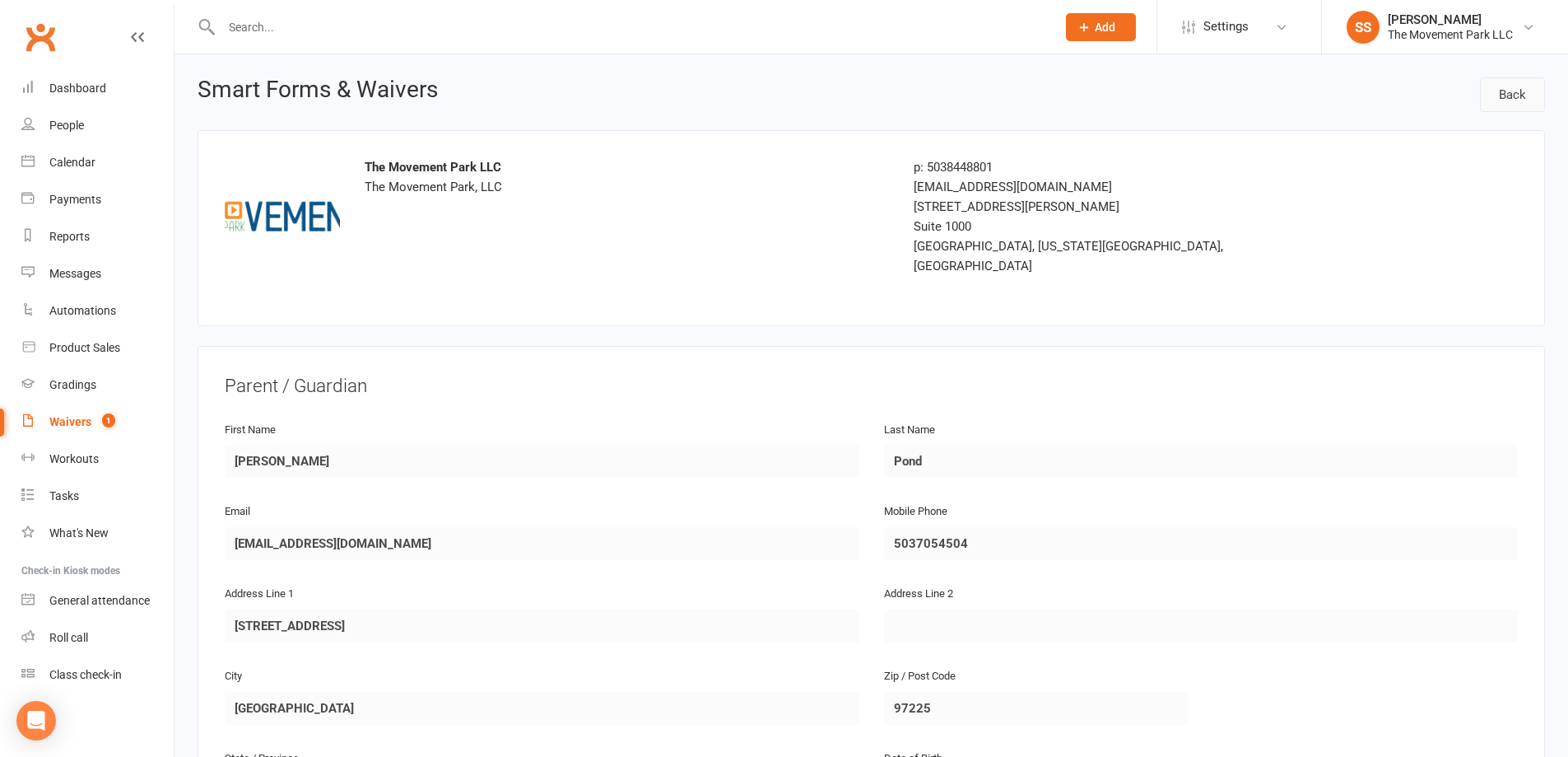
click at [1515, 86] on link "Back" at bounding box center [1513, 94] width 65 height 35
select select "100"
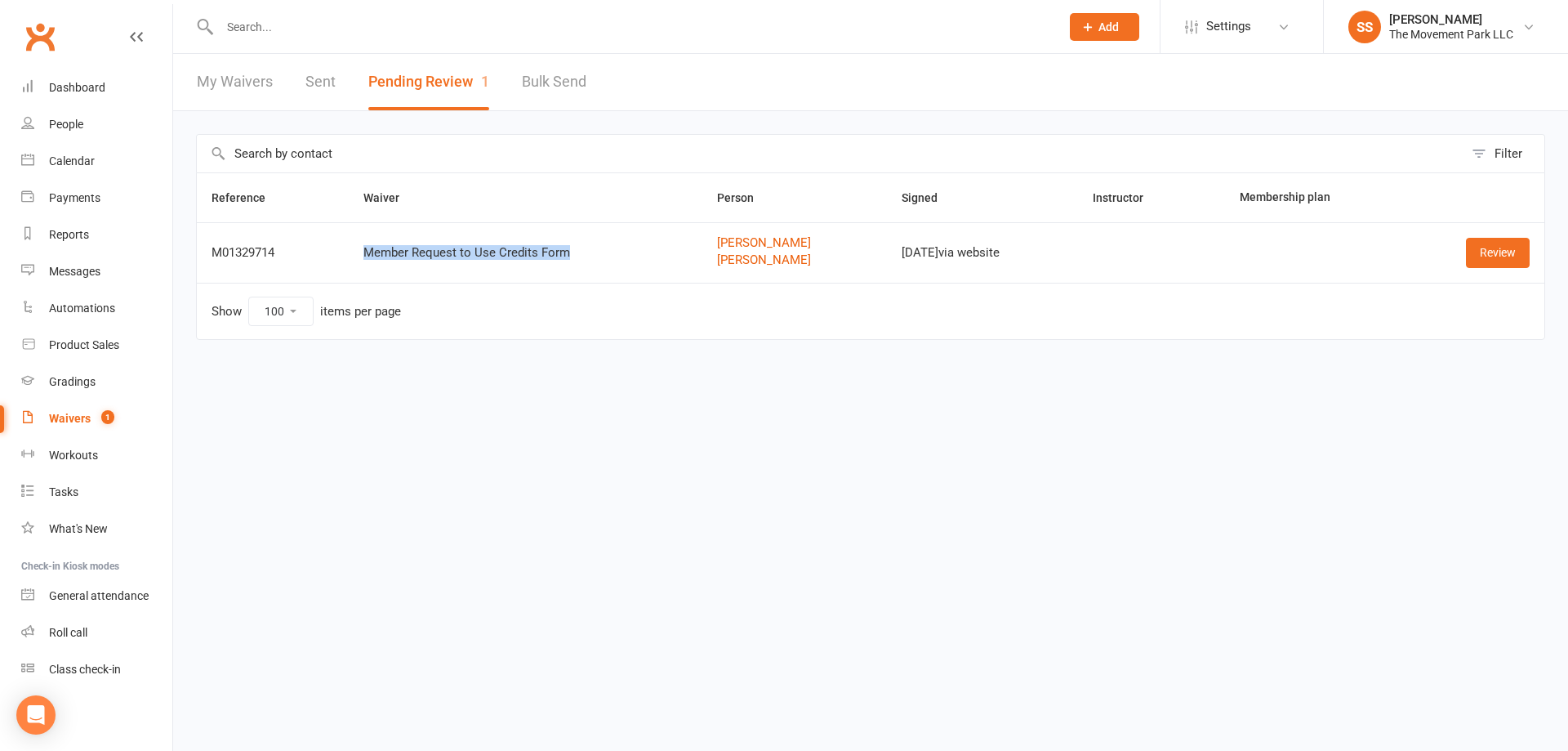
drag, startPoint x: 353, startPoint y: 254, endPoint x: 636, endPoint y: 258, distance: 283.0
click at [636, 258] on td "Member Request to Use Credits Form" at bounding box center [525, 252] width 353 height 61
copy div "Member Request to Use Credits Form"
click at [1486, 250] on link "Review" at bounding box center [1497, 252] width 64 height 29
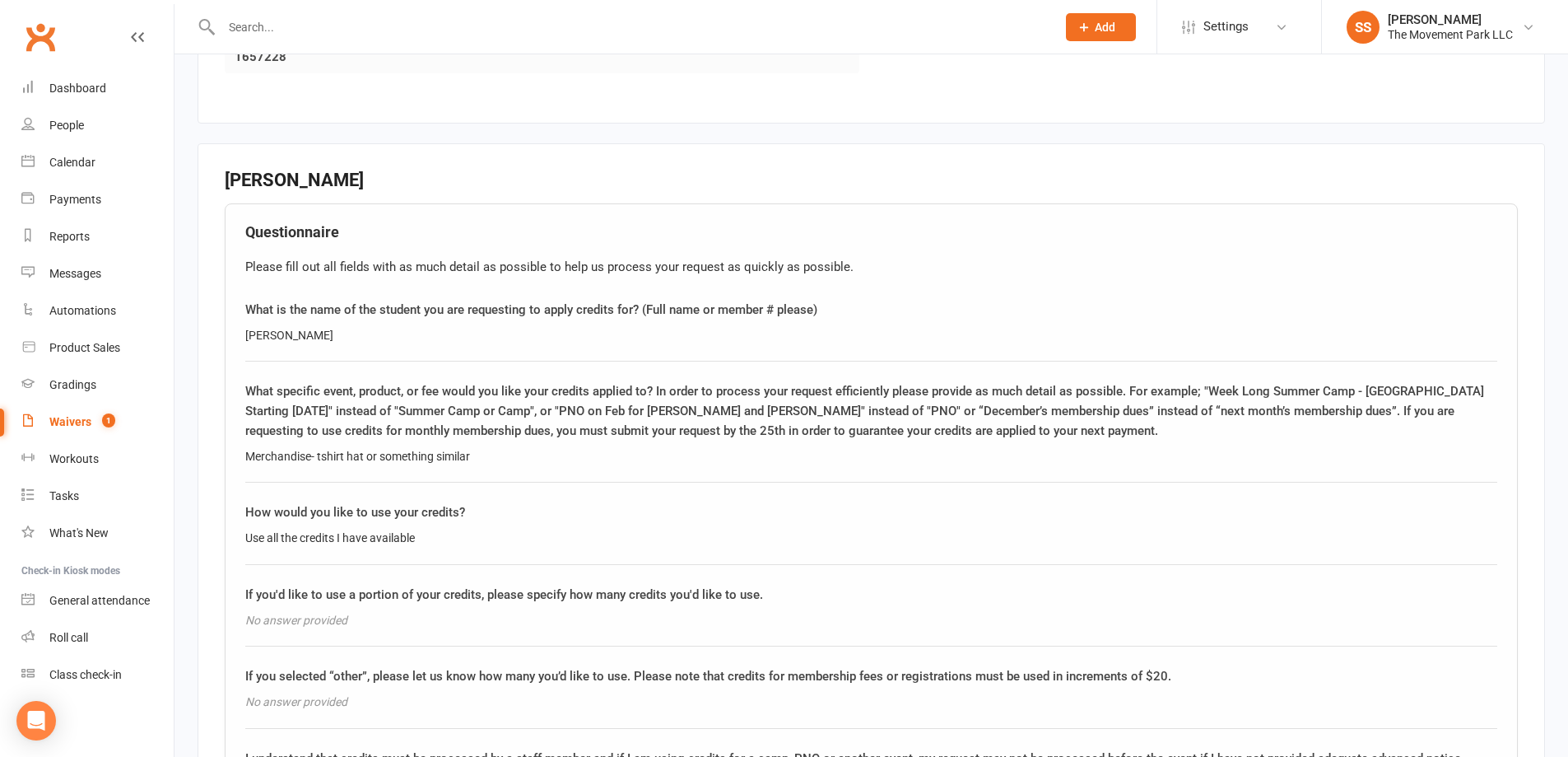
scroll to position [1647, 0]
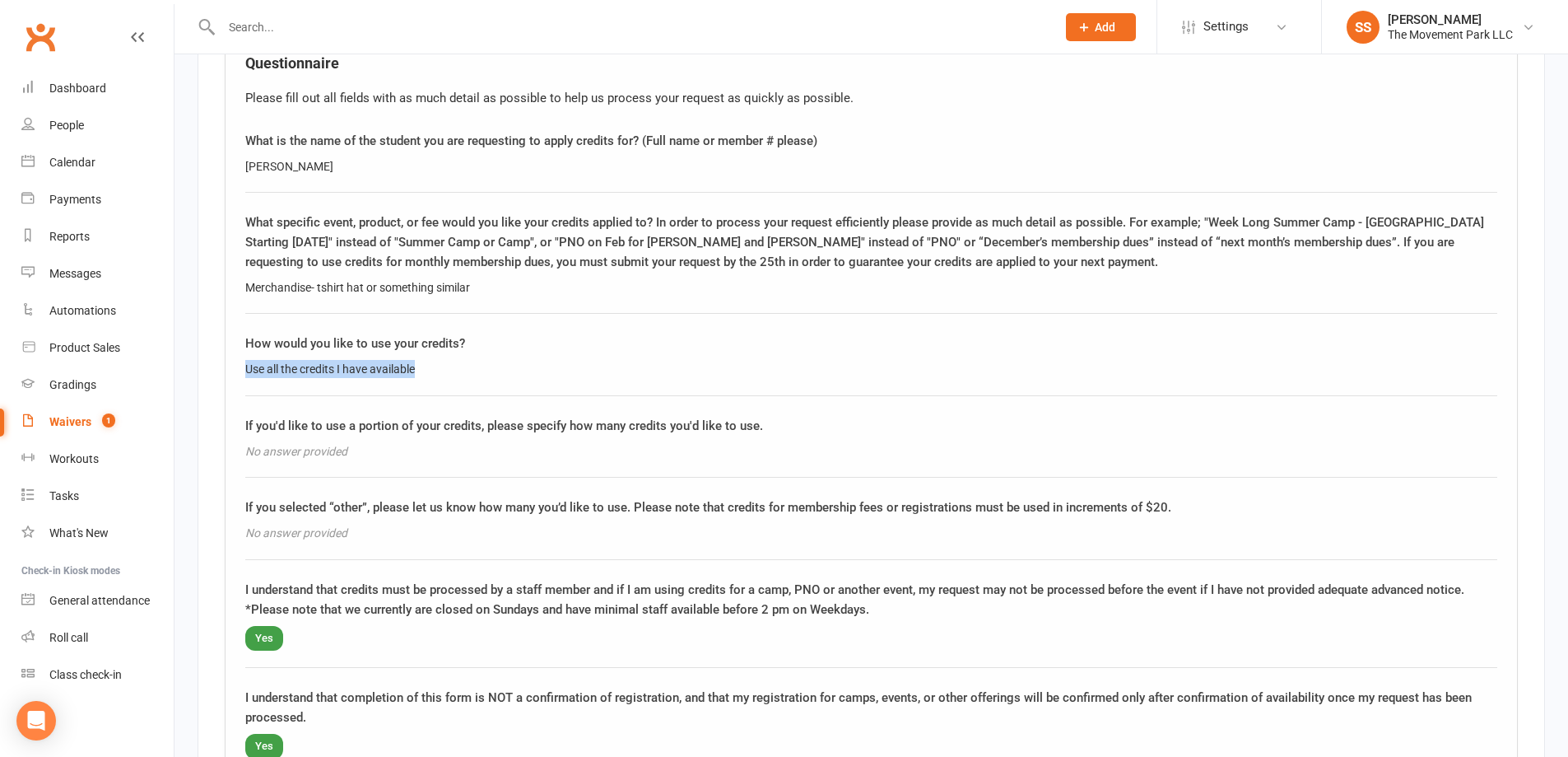
drag, startPoint x: 708, startPoint y: 338, endPoint x: 619, endPoint y: 309, distance: 93.6
click at [619, 309] on div "Questionnaire Please fill out all fields with as much detail as possible to hel…" at bounding box center [871, 417] width 1293 height 765
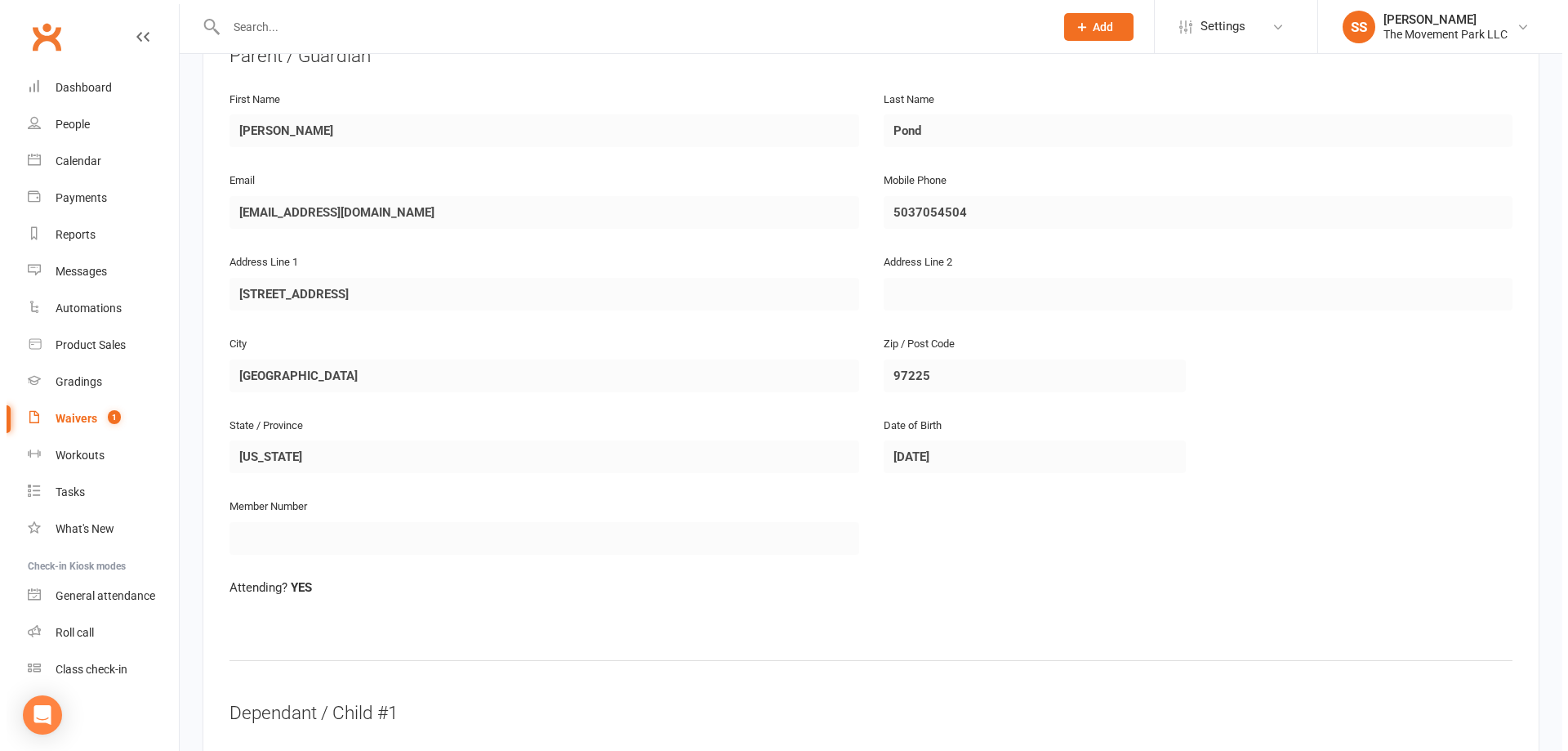
scroll to position [0, 0]
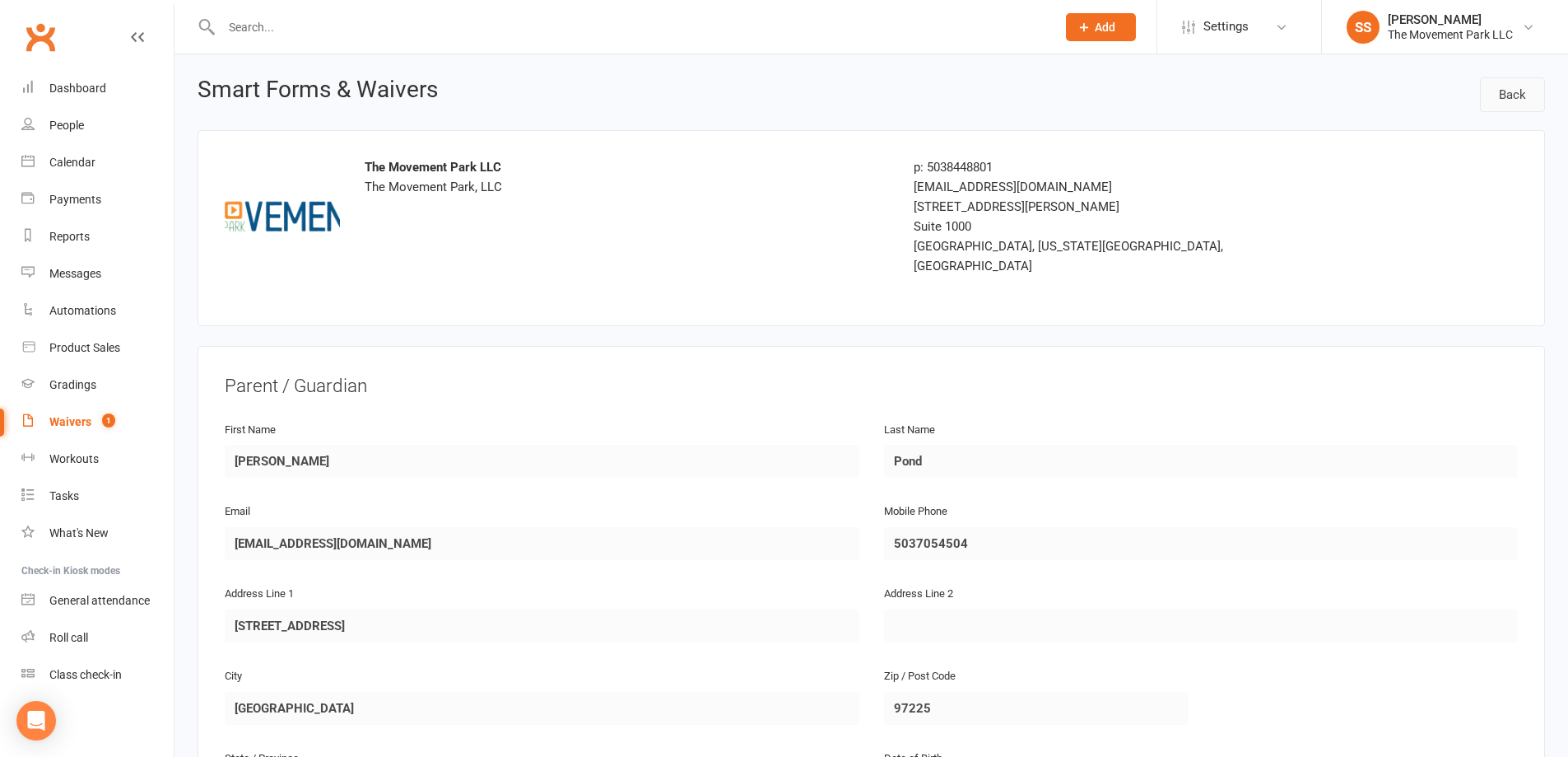
click at [1515, 103] on link "Back" at bounding box center [1513, 94] width 65 height 35
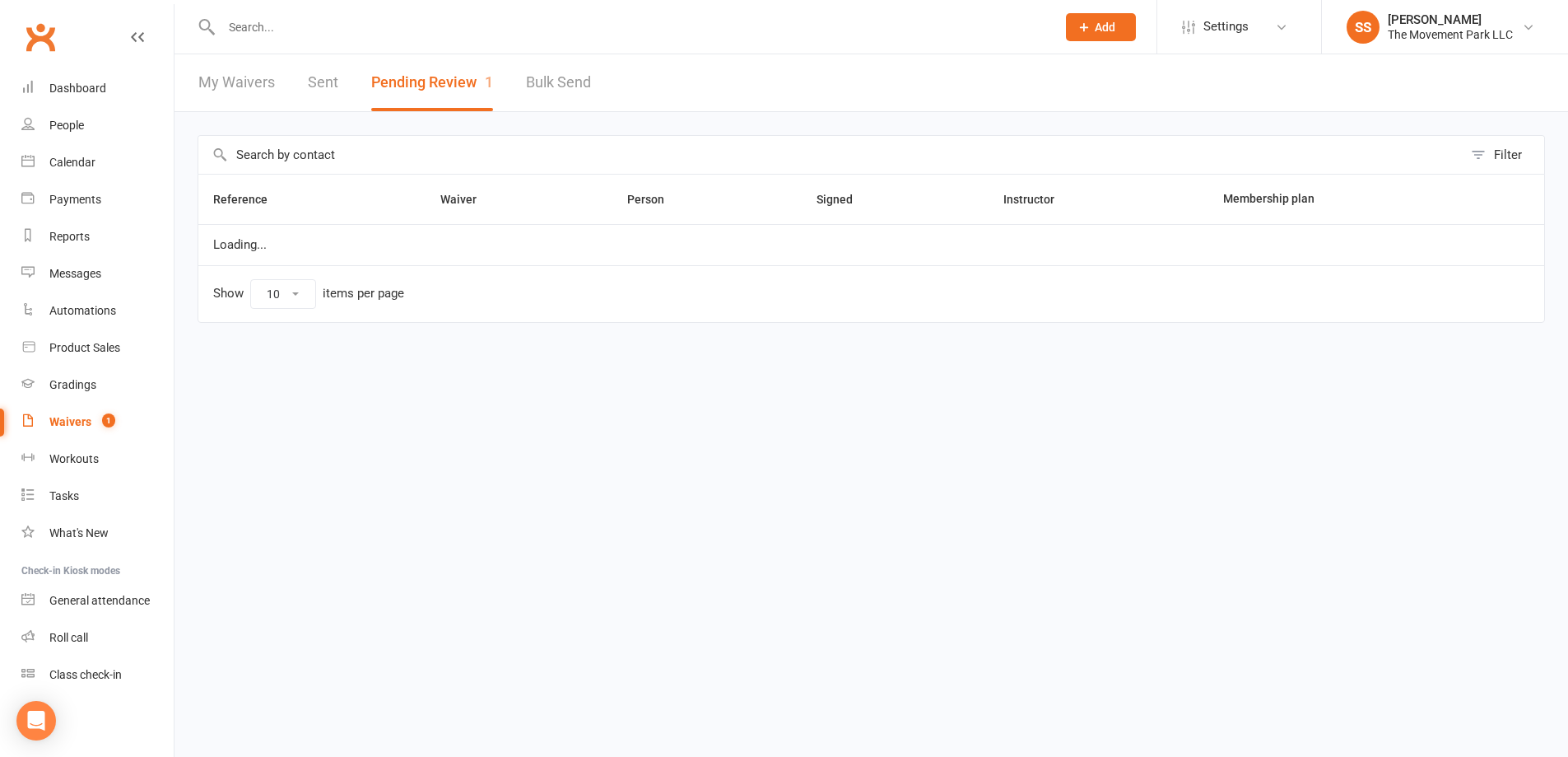
select select "100"
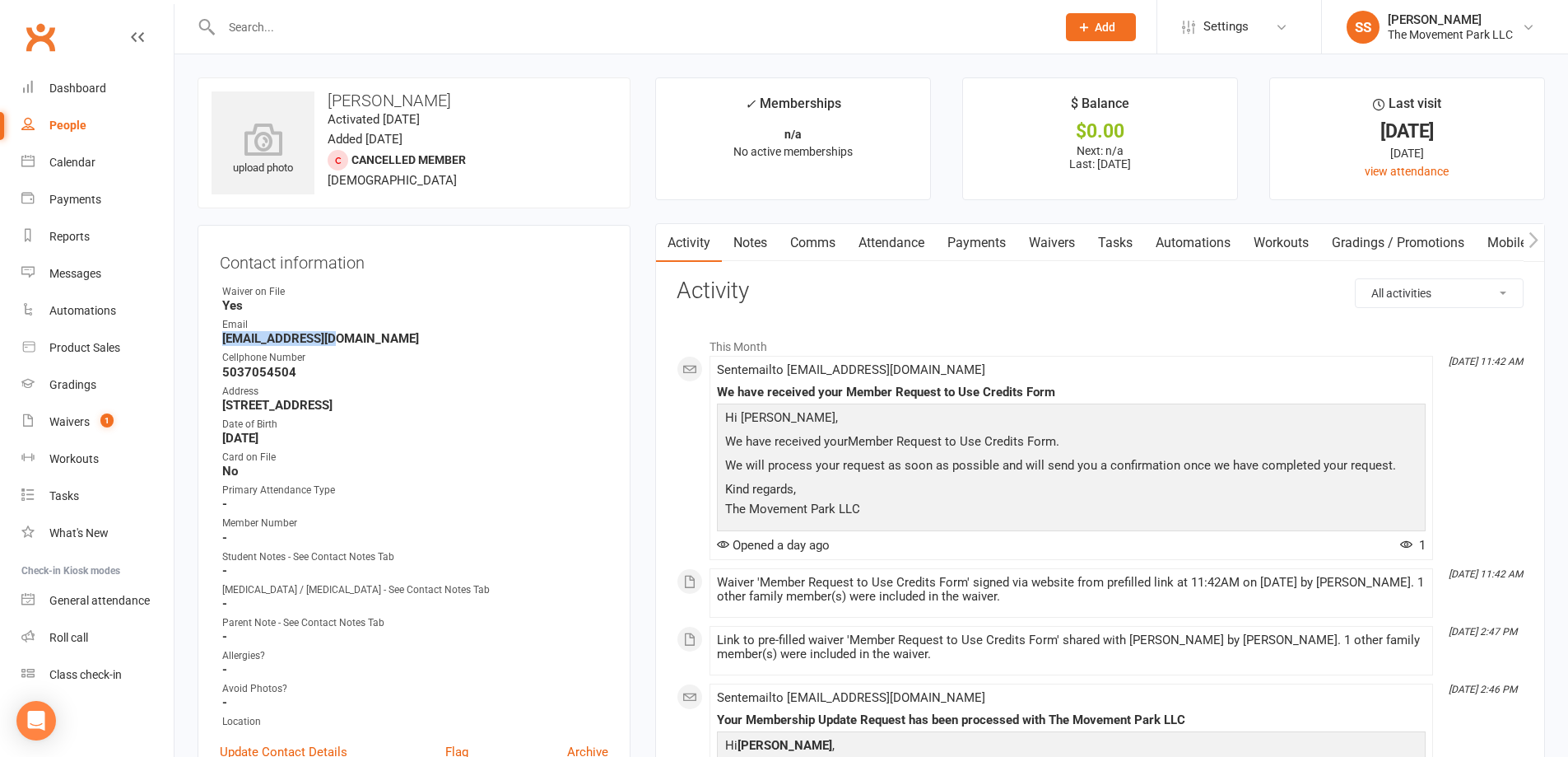
drag, startPoint x: 225, startPoint y: 340, endPoint x: 440, endPoint y: 340, distance: 215.0
click at [440, 340] on div "Contact information Owner Waiver on File Yes Email Hpond81@gmail.com Cellphone …" at bounding box center [415, 514] width 433 height 579
copy strong "Hpond81@gmail.com"
click at [503, 532] on strong "-" at bounding box center [415, 537] width 386 height 15
click at [407, 22] on input "text" at bounding box center [630, 27] width 828 height 23
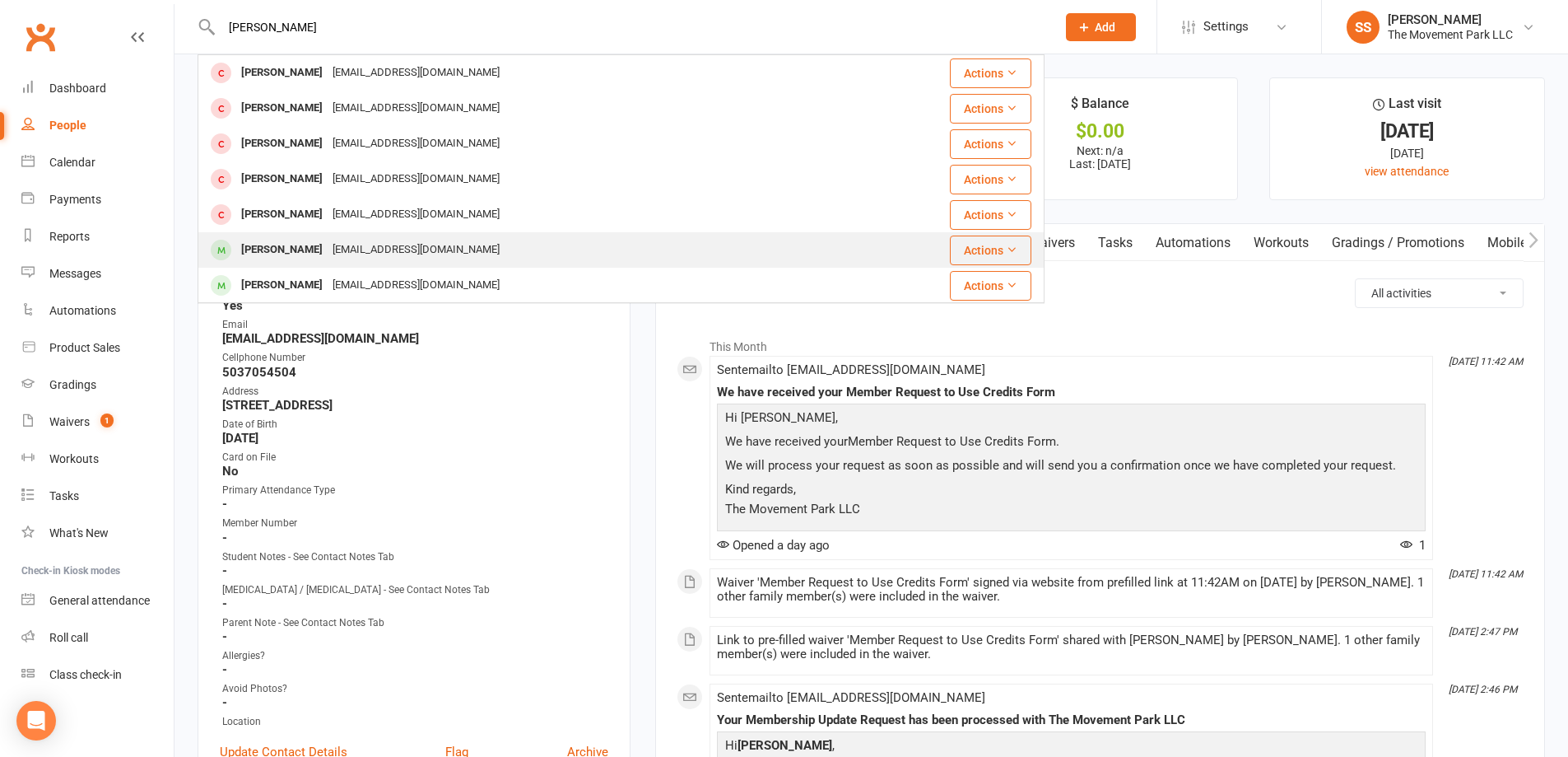
type input "parker ch"
click at [531, 242] on div "Parker Christensen lmk1411@hotmail.com" at bounding box center [556, 249] width 715 height 34
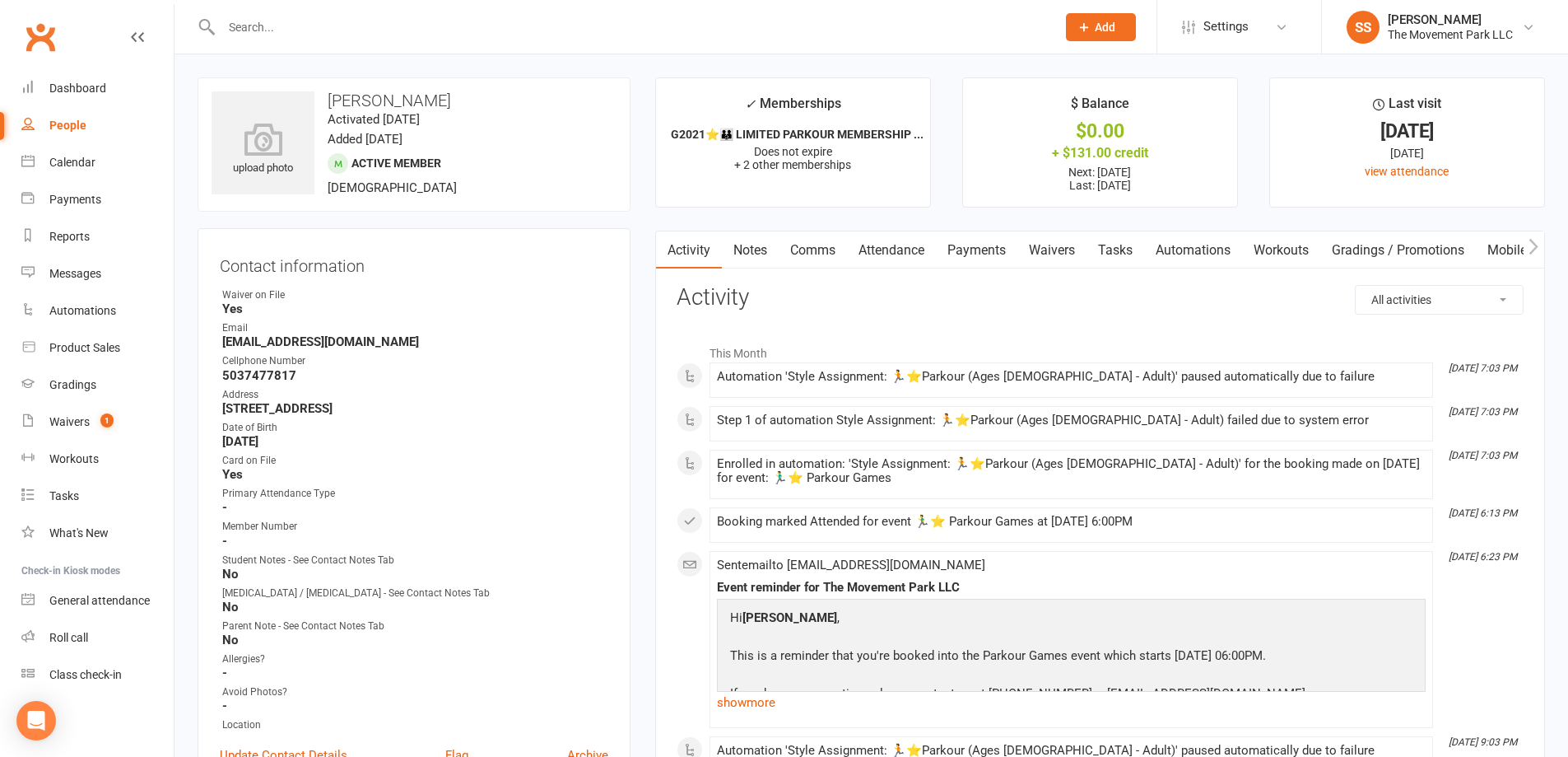
click at [880, 245] on link "Attendance" at bounding box center [891, 250] width 89 height 38
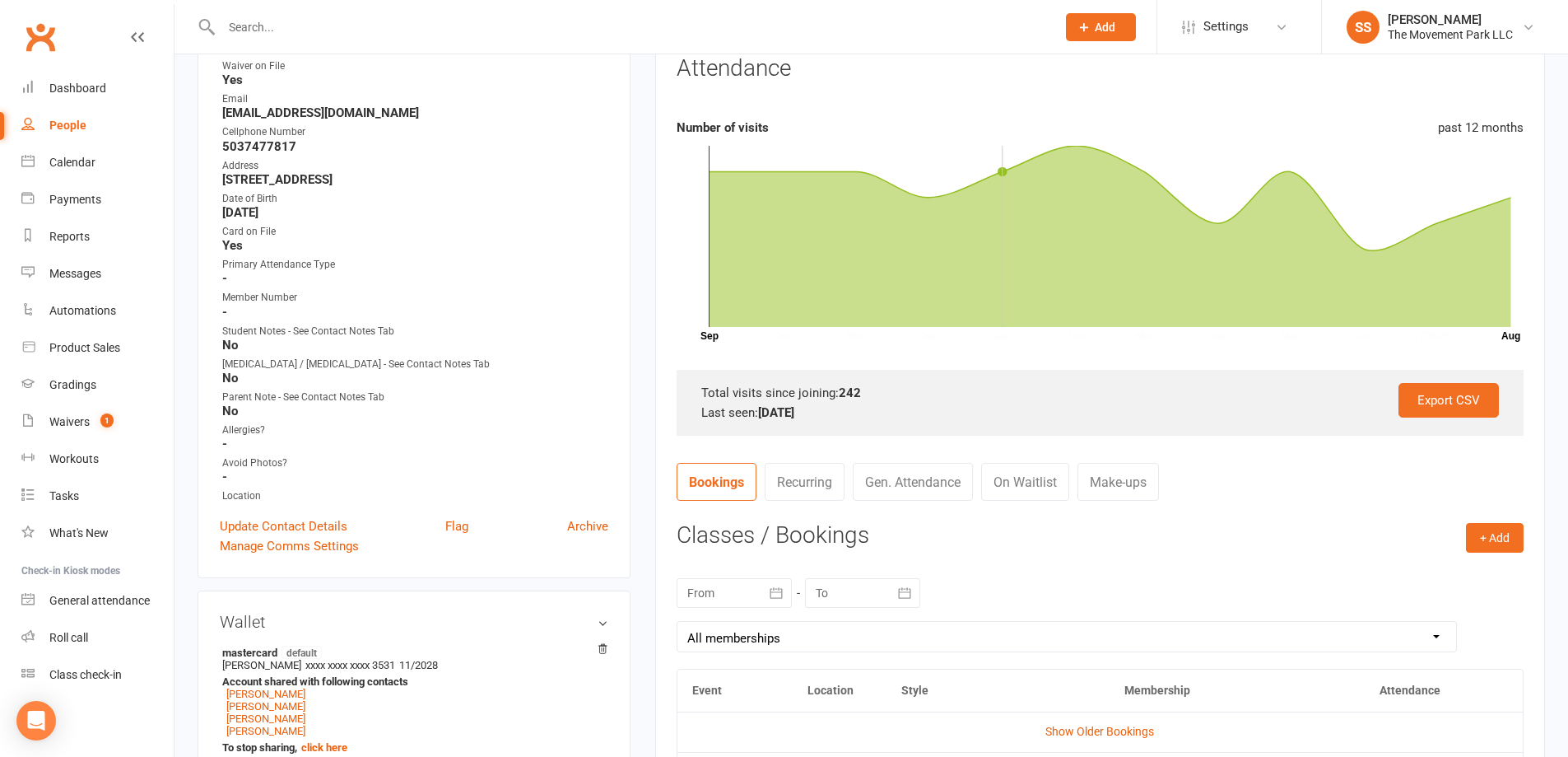
scroll to position [494, 0]
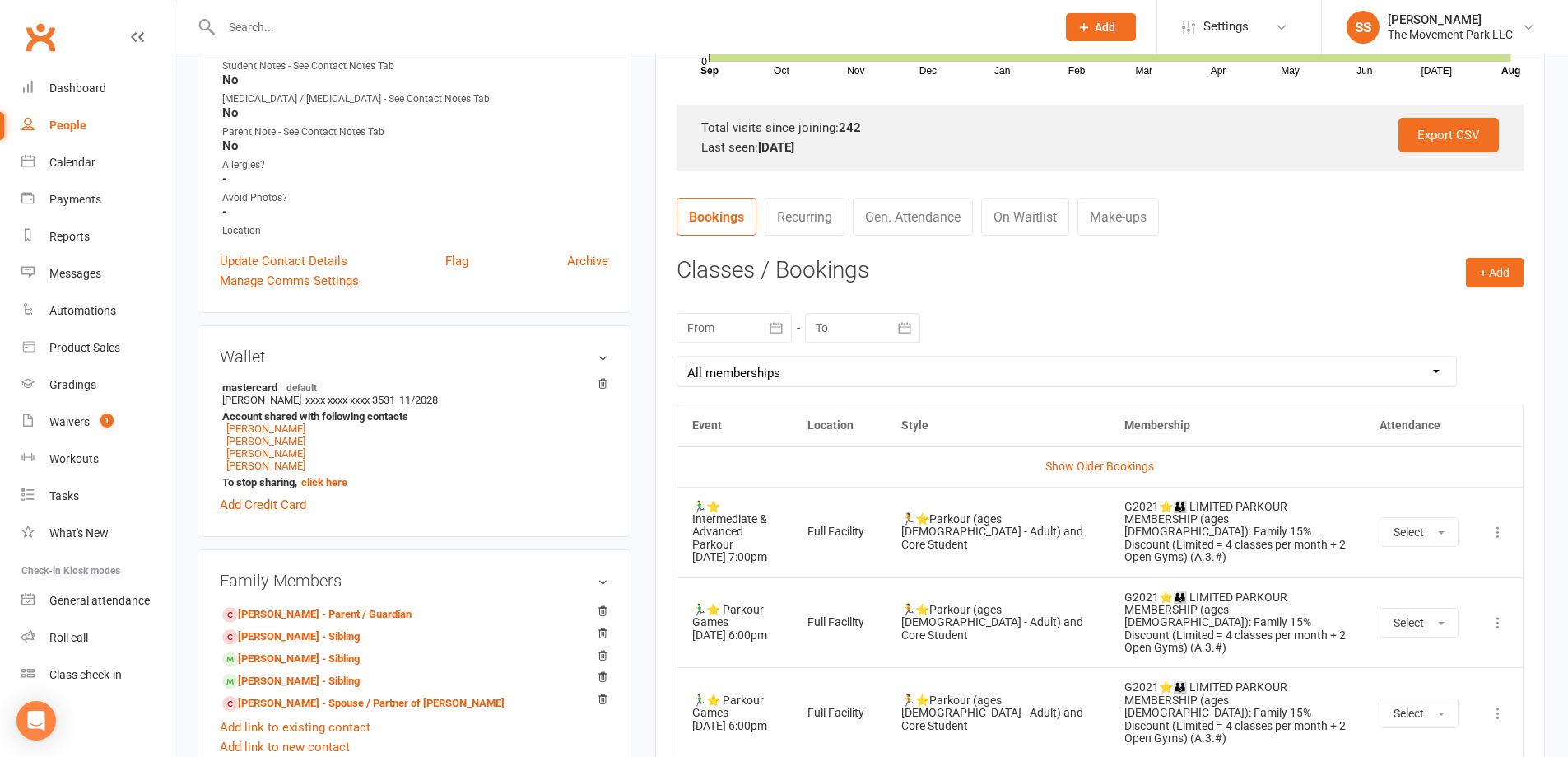
click at [782, 332] on icon "button" at bounding box center [777, 327] width 12 height 11
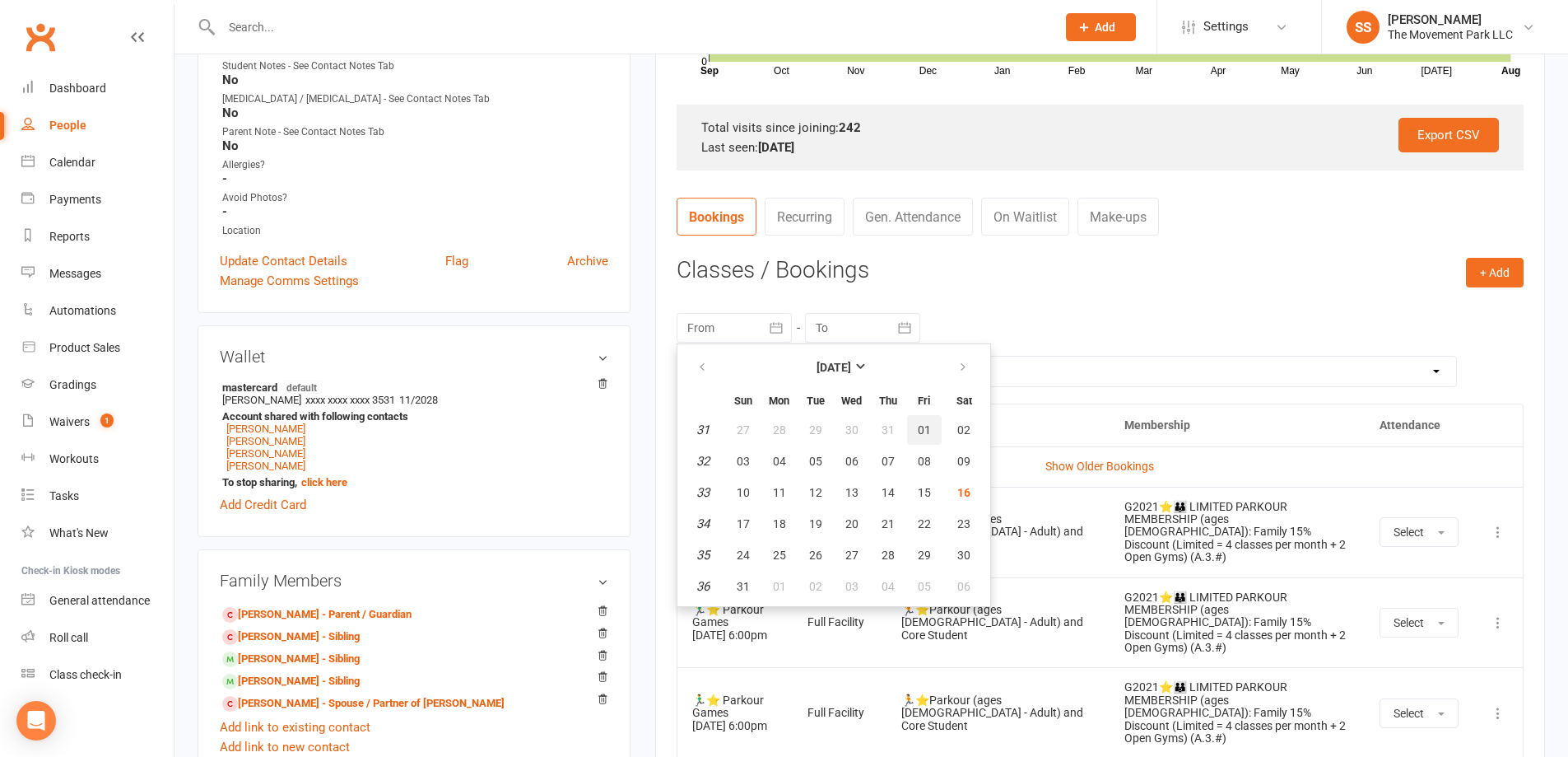
click at [925, 429] on span "01" at bounding box center [924, 429] width 13 height 13
type input "01 Aug 2025"
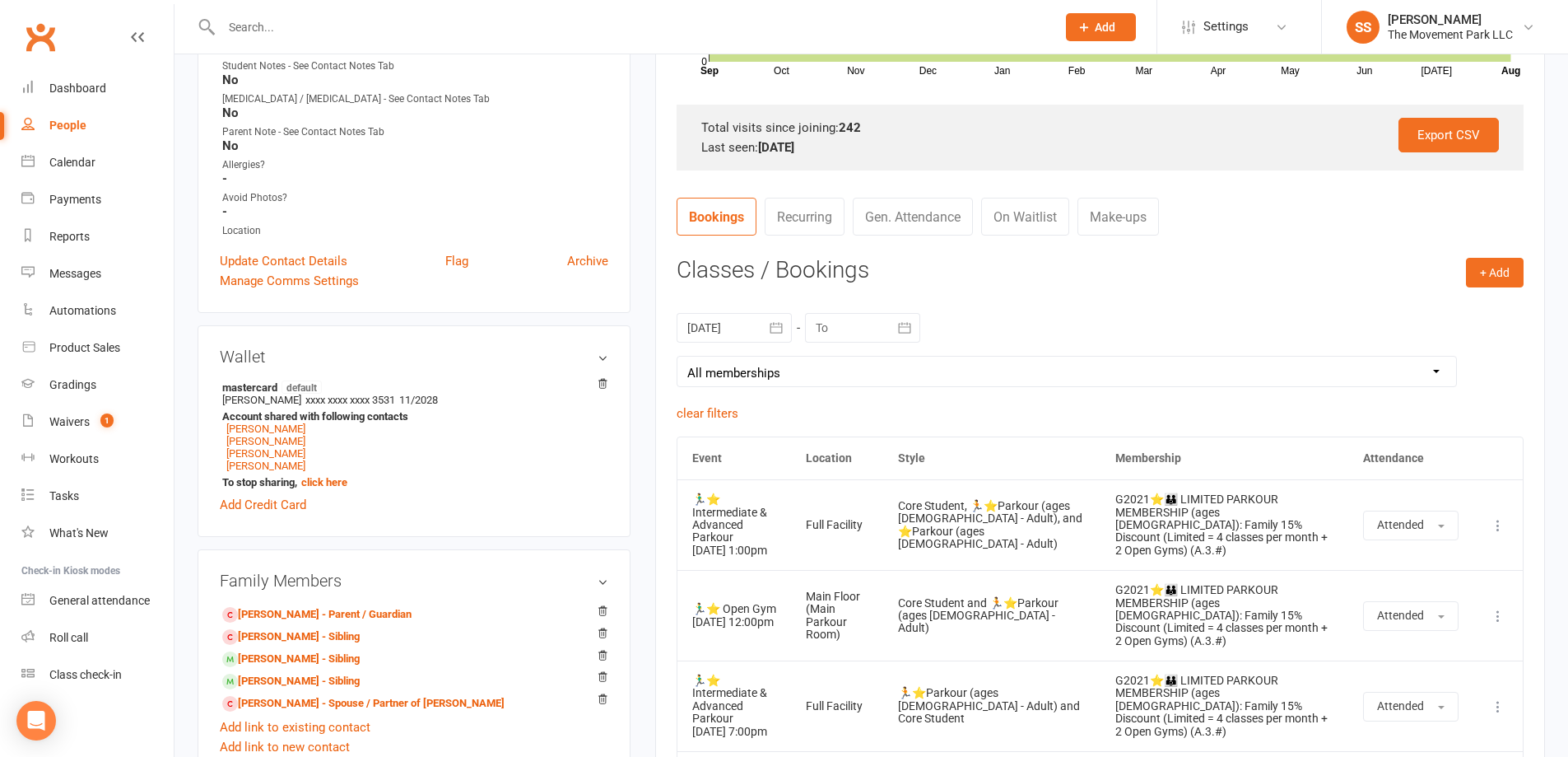
click at [914, 328] on button "button" at bounding box center [905, 328] width 30 height 30
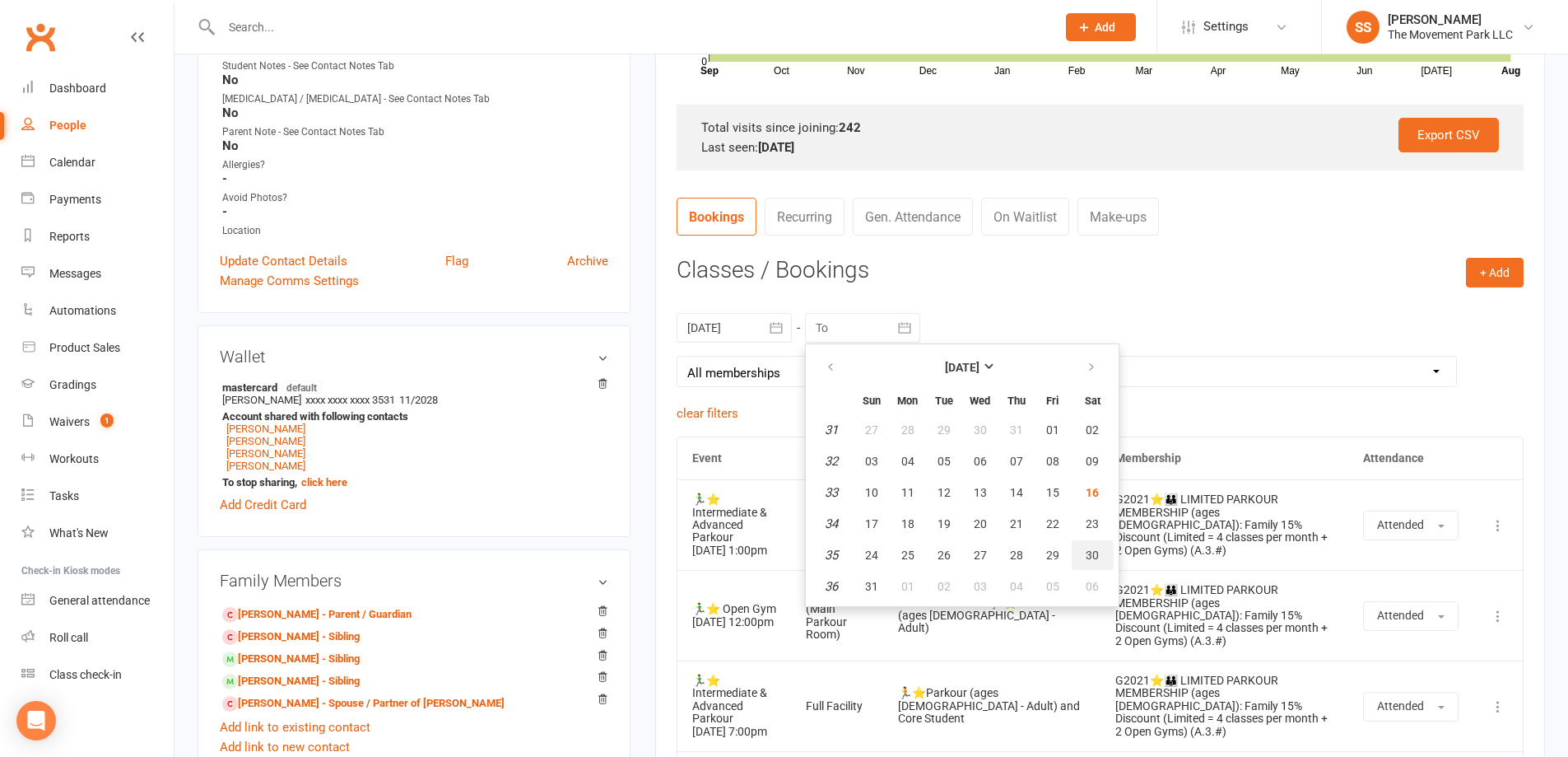
click at [1096, 549] on span "30" at bounding box center [1091, 554] width 13 height 13
type input "30 Aug 2025"
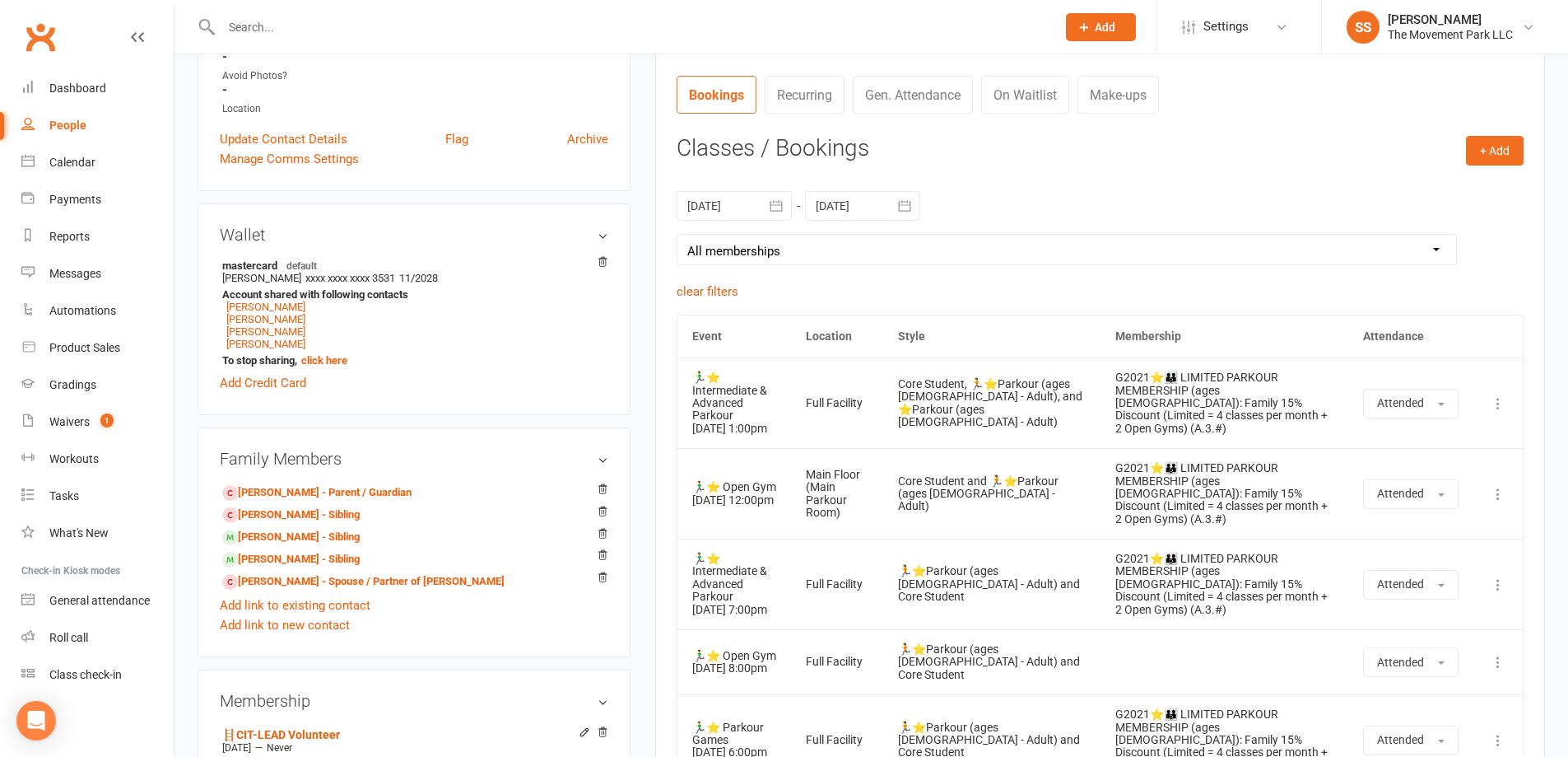
scroll to position [659, 0]
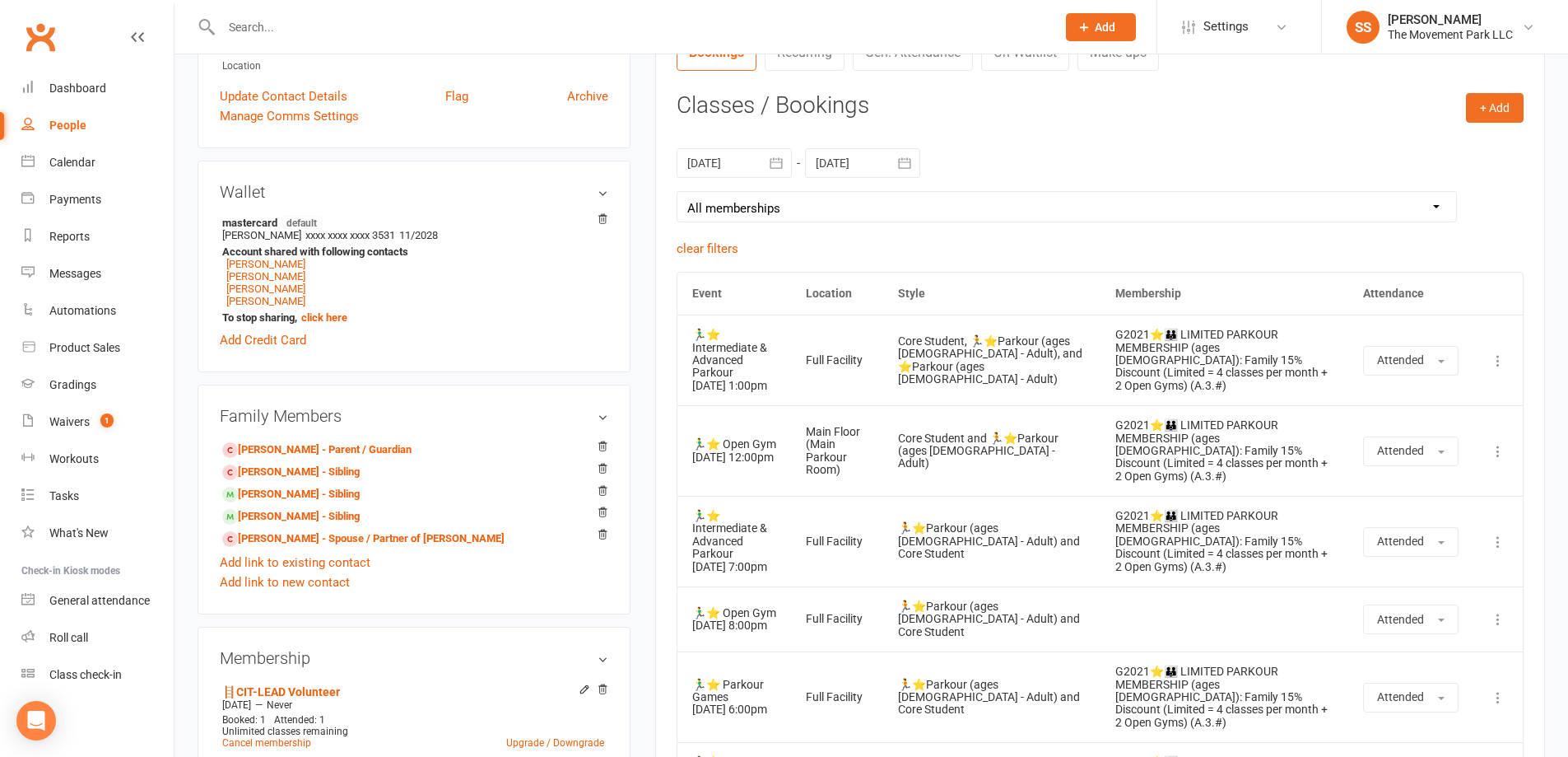
click at [1122, 229] on div "01 Aug 2025 July 2025 Sun Mon Tue Wed Thu Fri Sat 27 29 30 01 02 03 04 05 28 06…" at bounding box center [1100, 185] width 847 height 107
drag, startPoint x: 872, startPoint y: 572, endPoint x: 773, endPoint y: 571, distance: 99.0
click at [752, 519] on tr "🏃‍♂️⭐ Intermediate & Advanced Parkour 13 Aug 2025 7:00pm Full Facility 🏃⭐Parkou…" at bounding box center [1100, 541] width 845 height 91
click at [773, 571] on td "🏃‍♂️⭐ Intermediate & Advanced Parkour 13 Aug 2025 7:00pm" at bounding box center [734, 541] width 114 height 91
drag, startPoint x: 771, startPoint y: 631, endPoint x: 682, endPoint y: 594, distance: 96.4
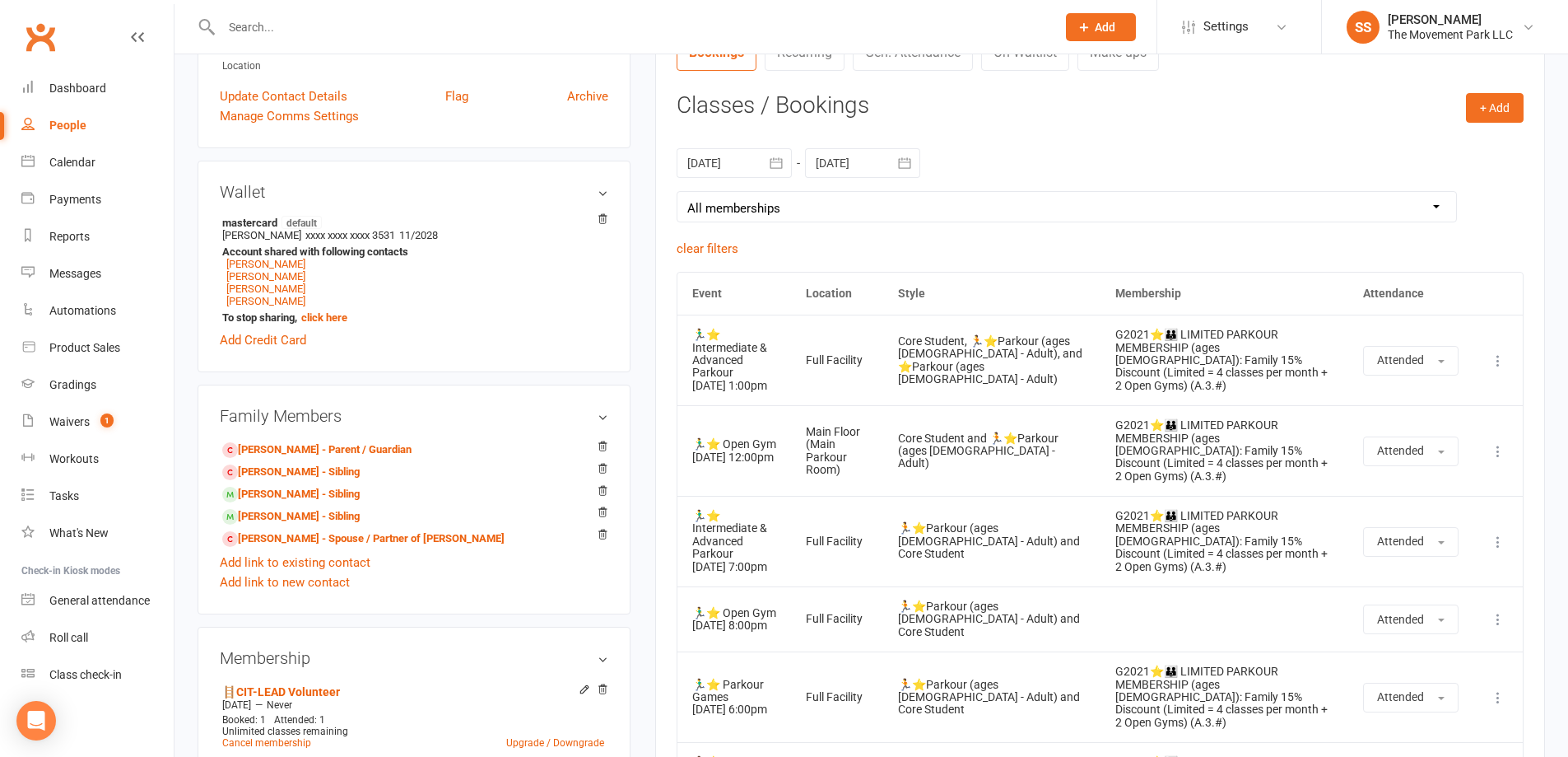
click at [682, 594] on td "🏃‍♂️⭐ Open Gym 13 Aug 2025 8:00pm" at bounding box center [734, 618] width 114 height 65
click at [764, 621] on td "🏃‍♂️⭐ Open Gym 13 Aug 2025 8:00pm" at bounding box center [734, 618] width 114 height 65
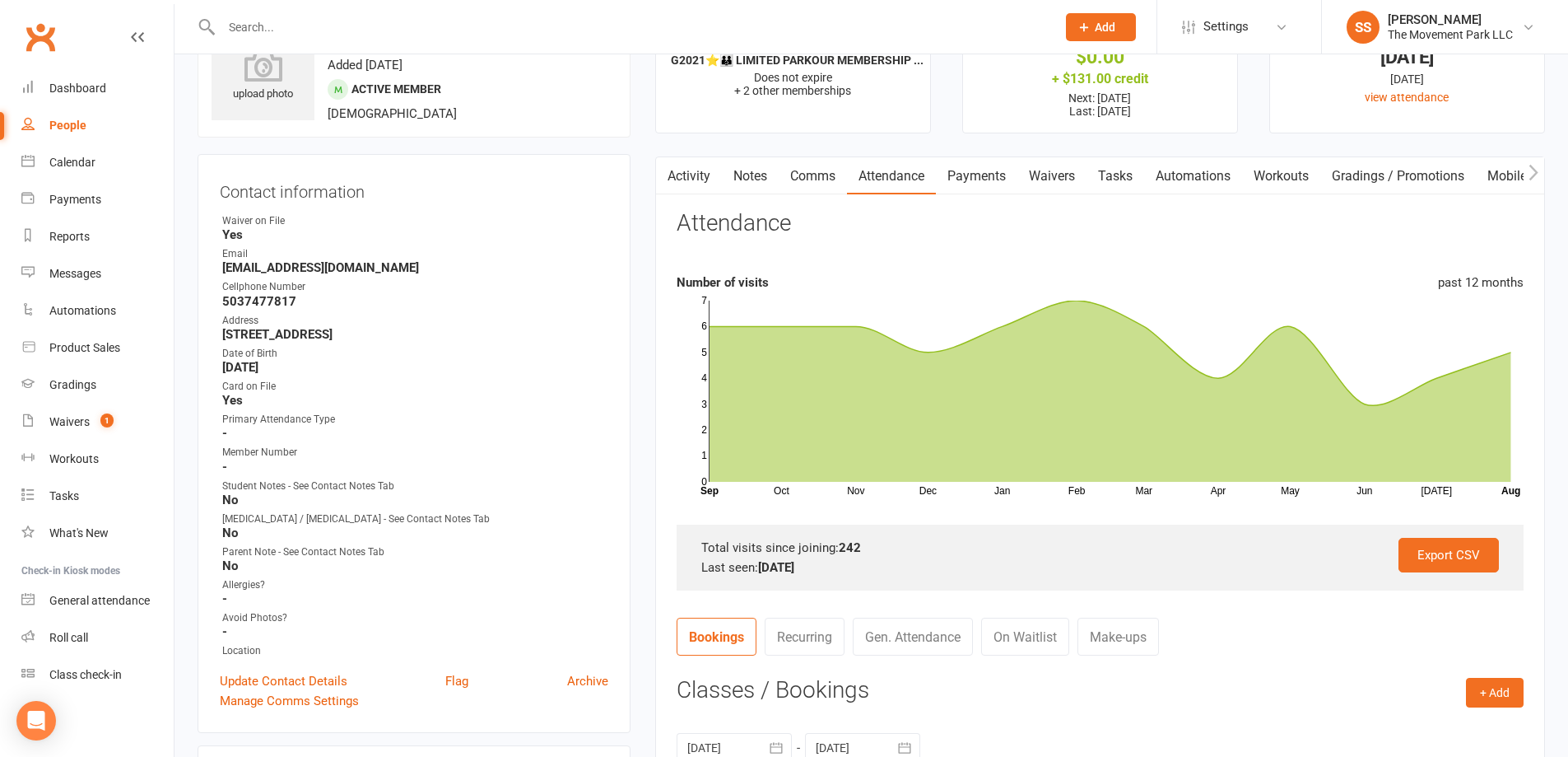
scroll to position [0, 0]
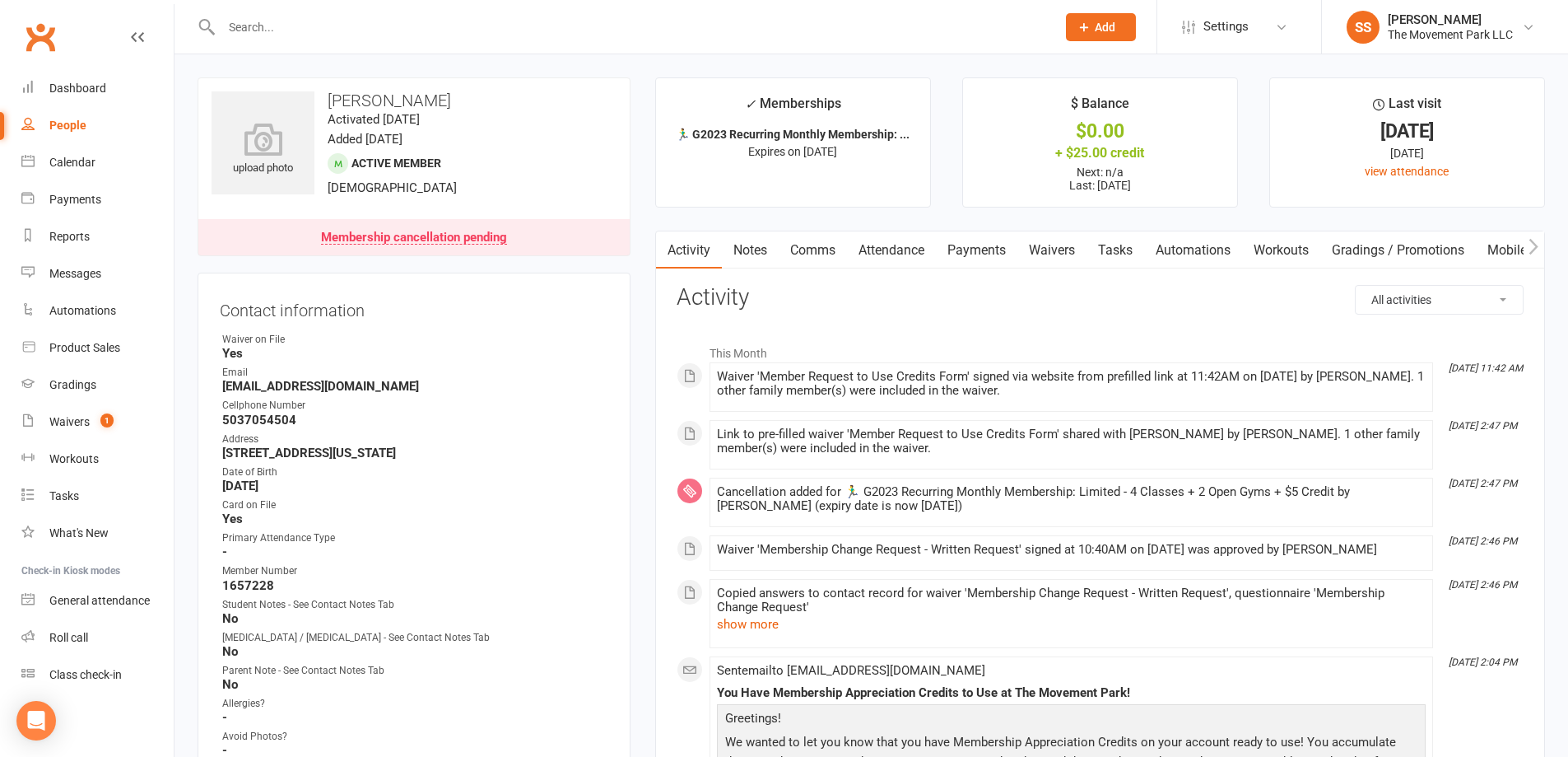
scroll to position [0, 5]
click at [905, 256] on link "Attendance" at bounding box center [886, 250] width 89 height 38
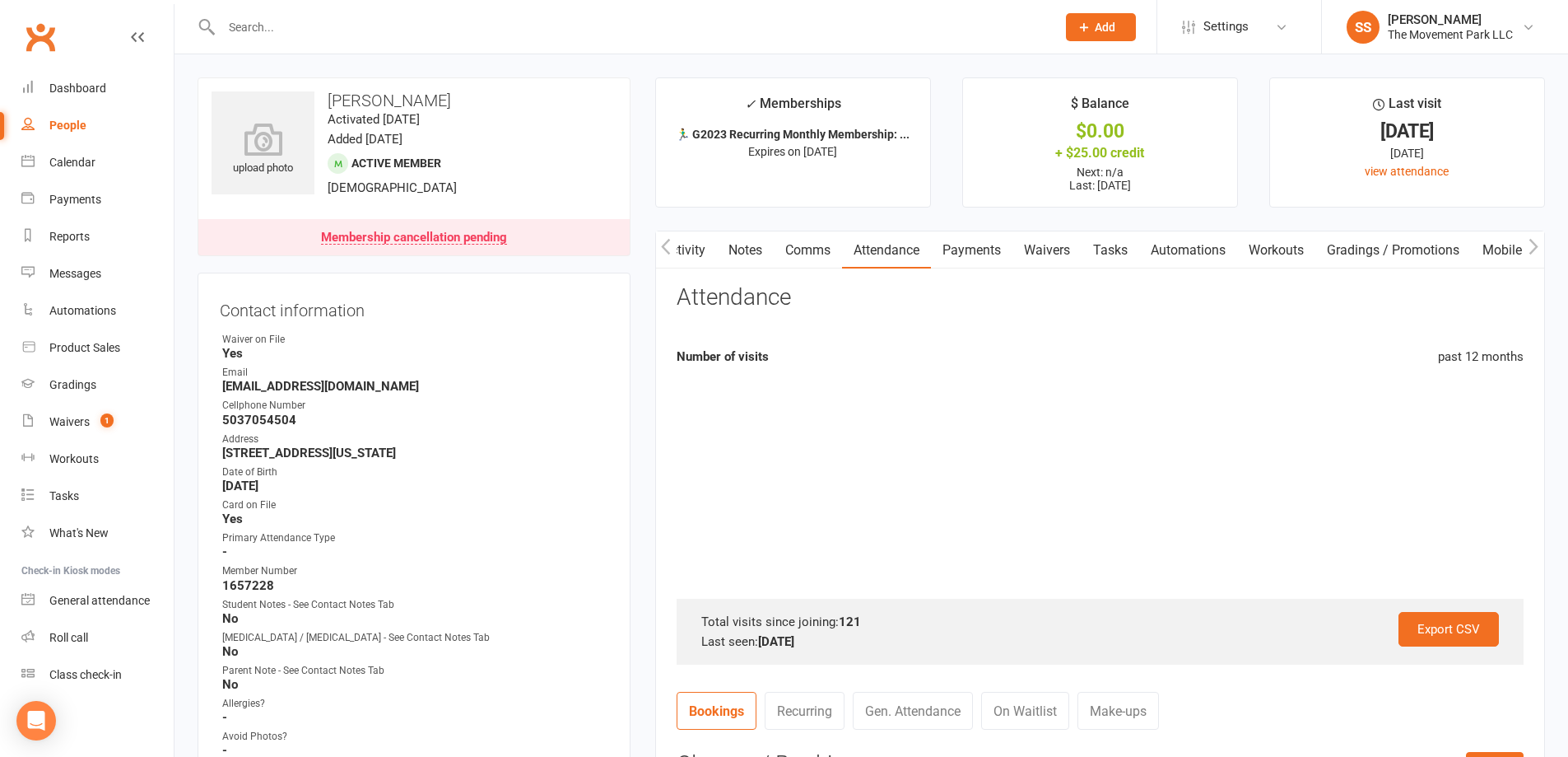
click at [904, 257] on link "Attendance" at bounding box center [886, 250] width 89 height 38
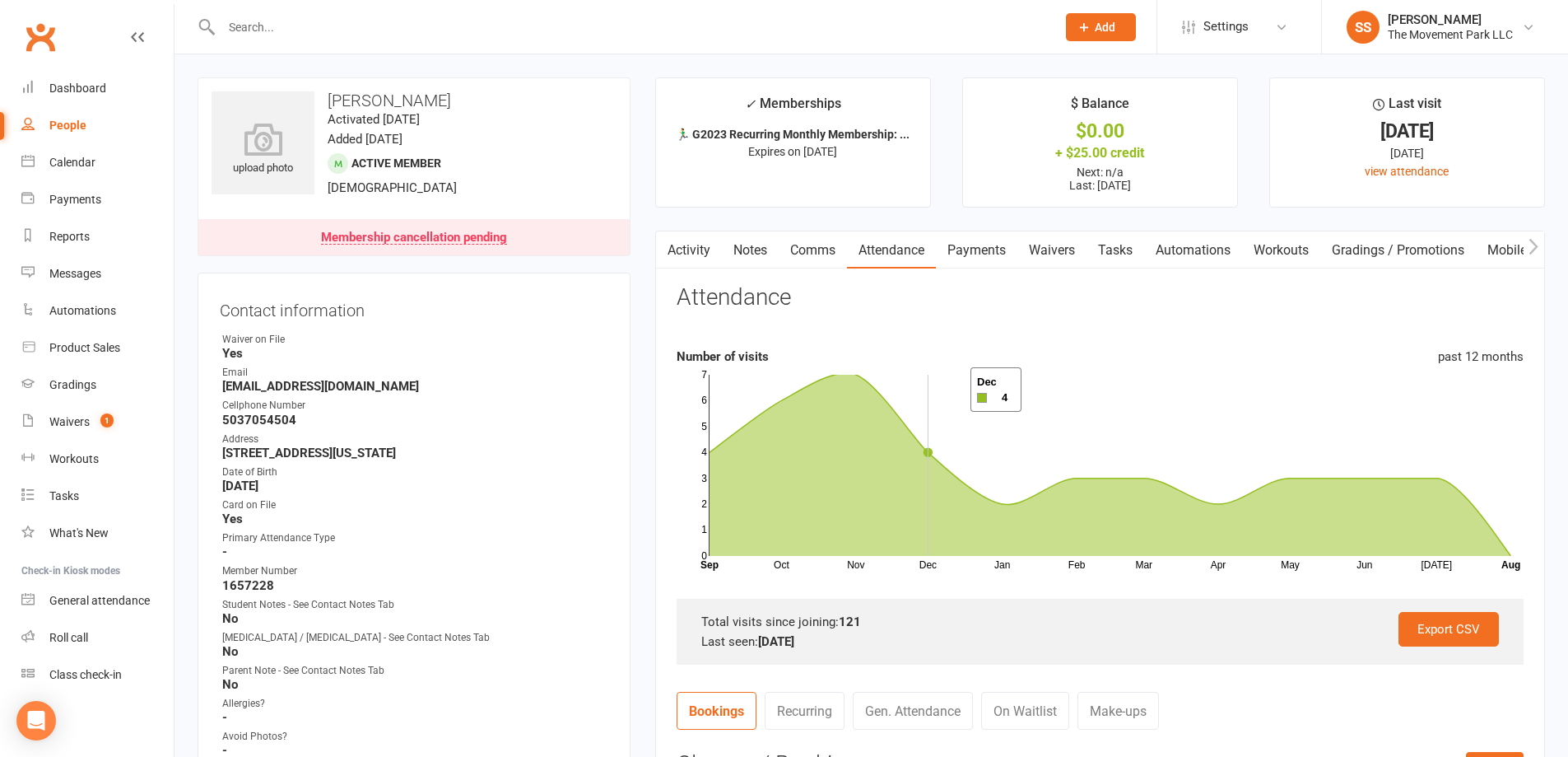
drag, startPoint x: 697, startPoint y: 244, endPoint x: 951, endPoint y: 390, distance: 293.0
click at [951, 390] on div "Activity Notes Comms Attendance Payments Waivers Tasks Automations Workouts Gra…" at bounding box center [1099, 691] width 889 height 921
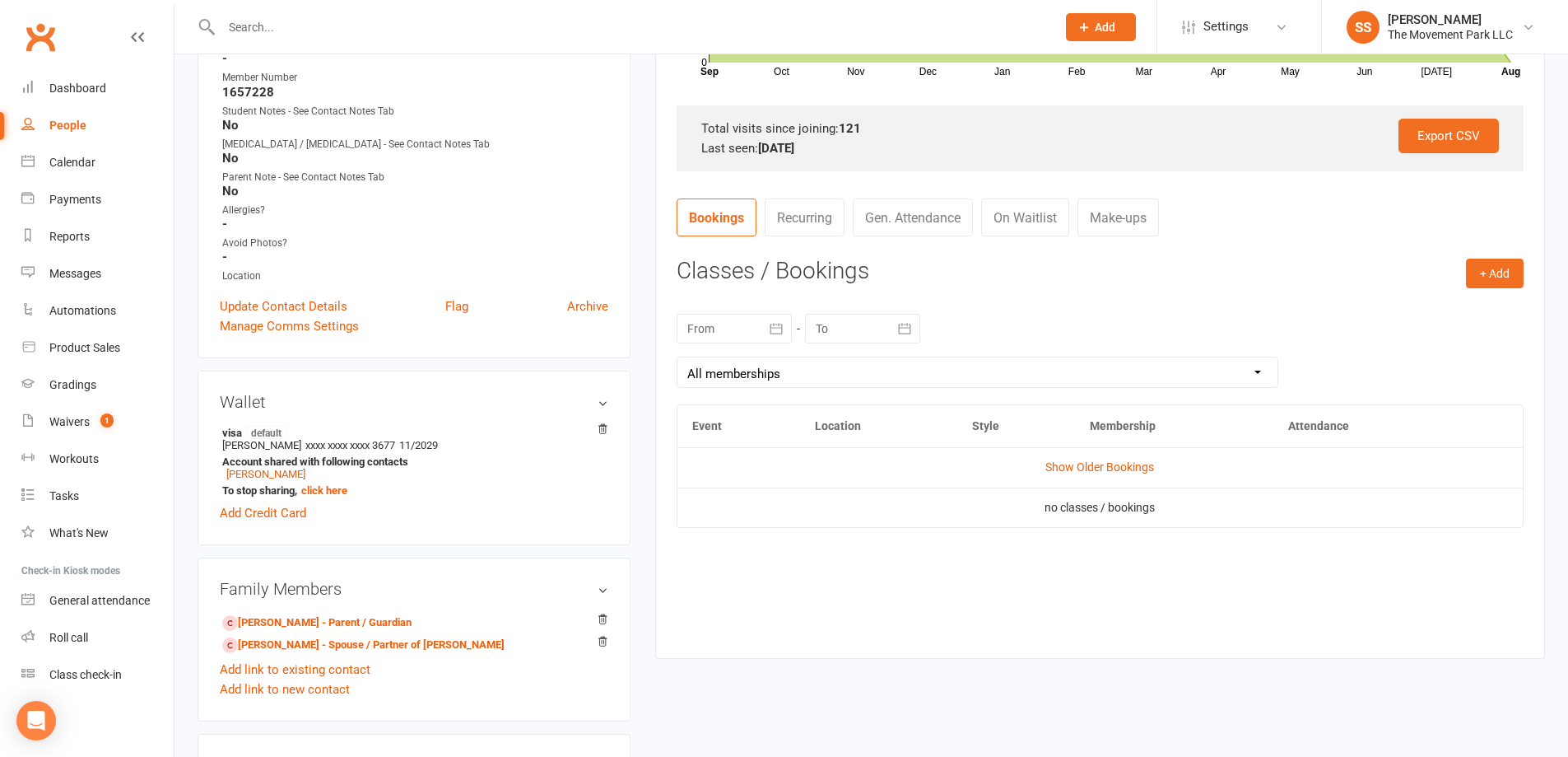
scroll to position [494, 0]
click at [1076, 467] on link "Show Older Bookings" at bounding box center [1100, 465] width 109 height 13
click at [1094, 468] on link "Hide Older Bookings" at bounding box center [1100, 465] width 103 height 13
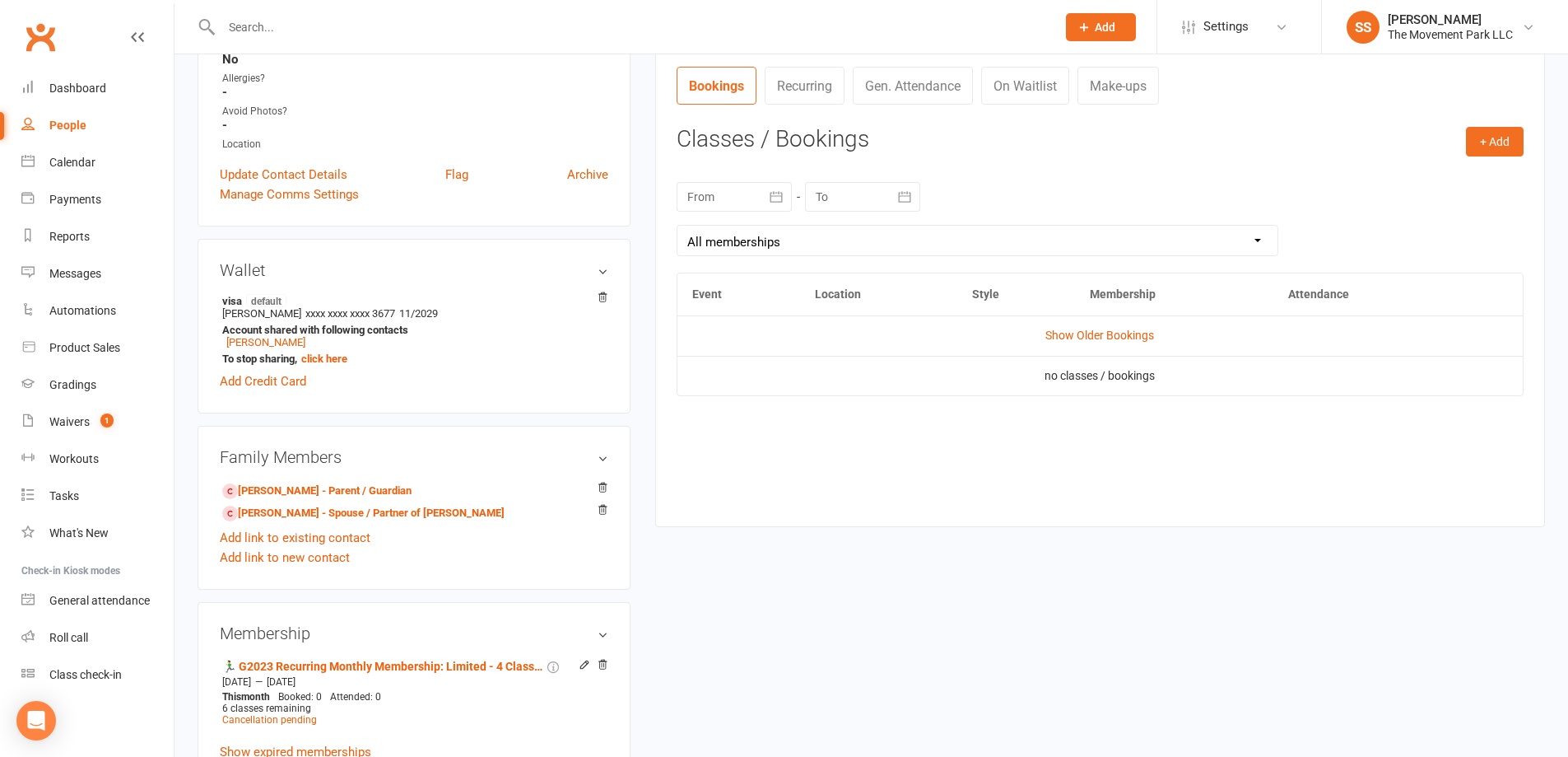
scroll to position [741, 0]
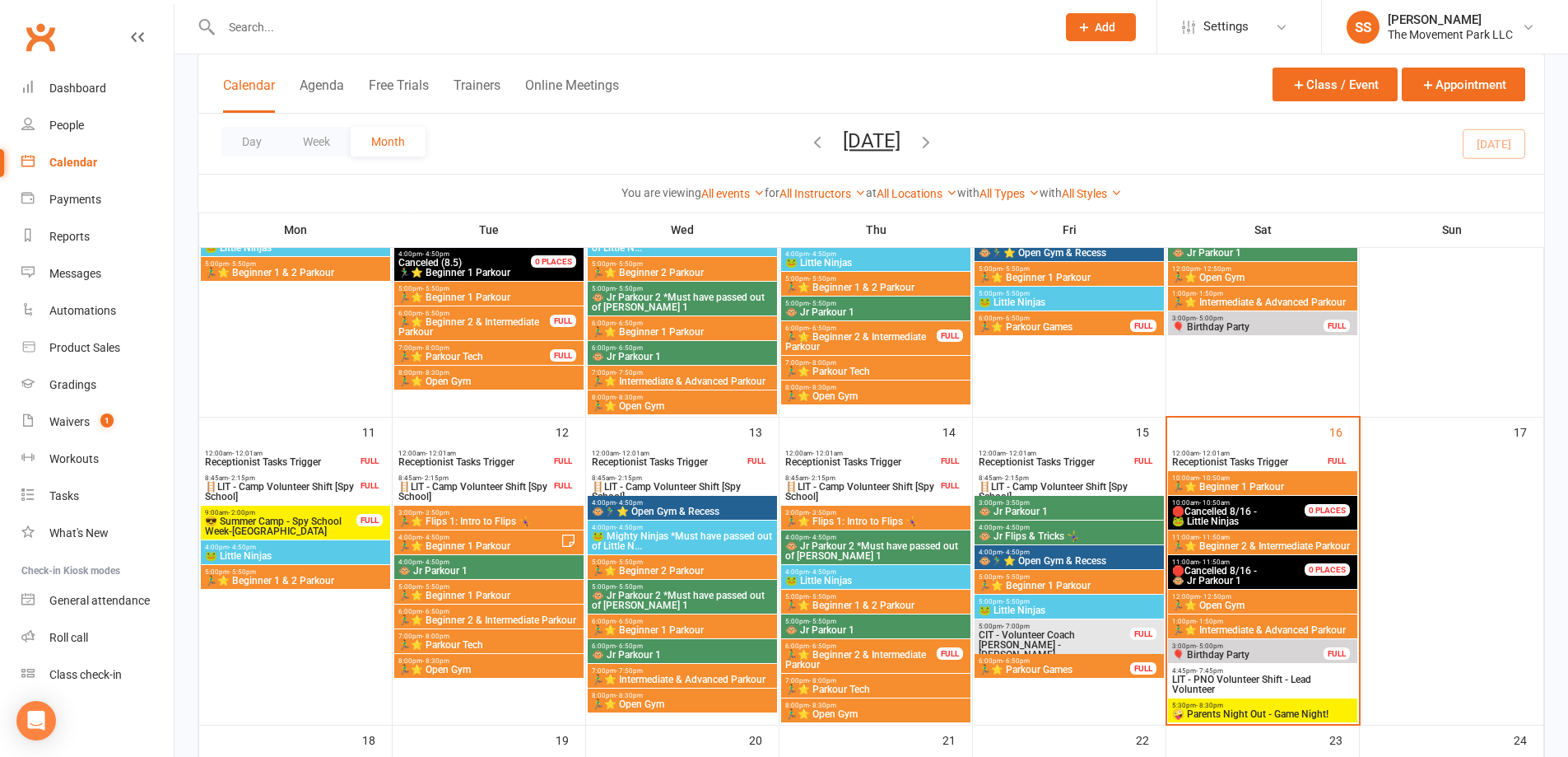
scroll to position [576, 0]
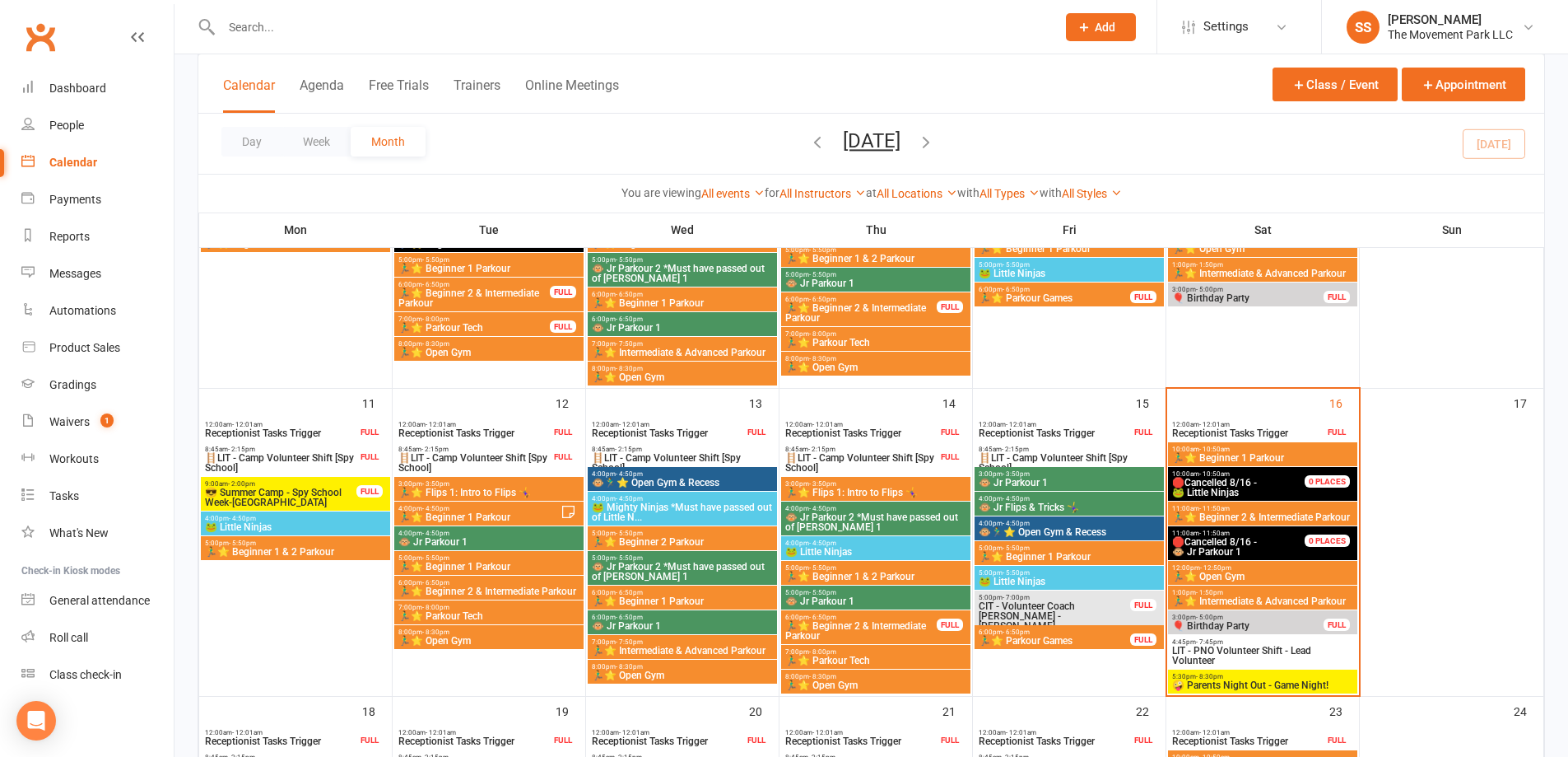
click at [684, 669] on span "8:00pm - 8:30pm" at bounding box center [682, 666] width 183 height 7
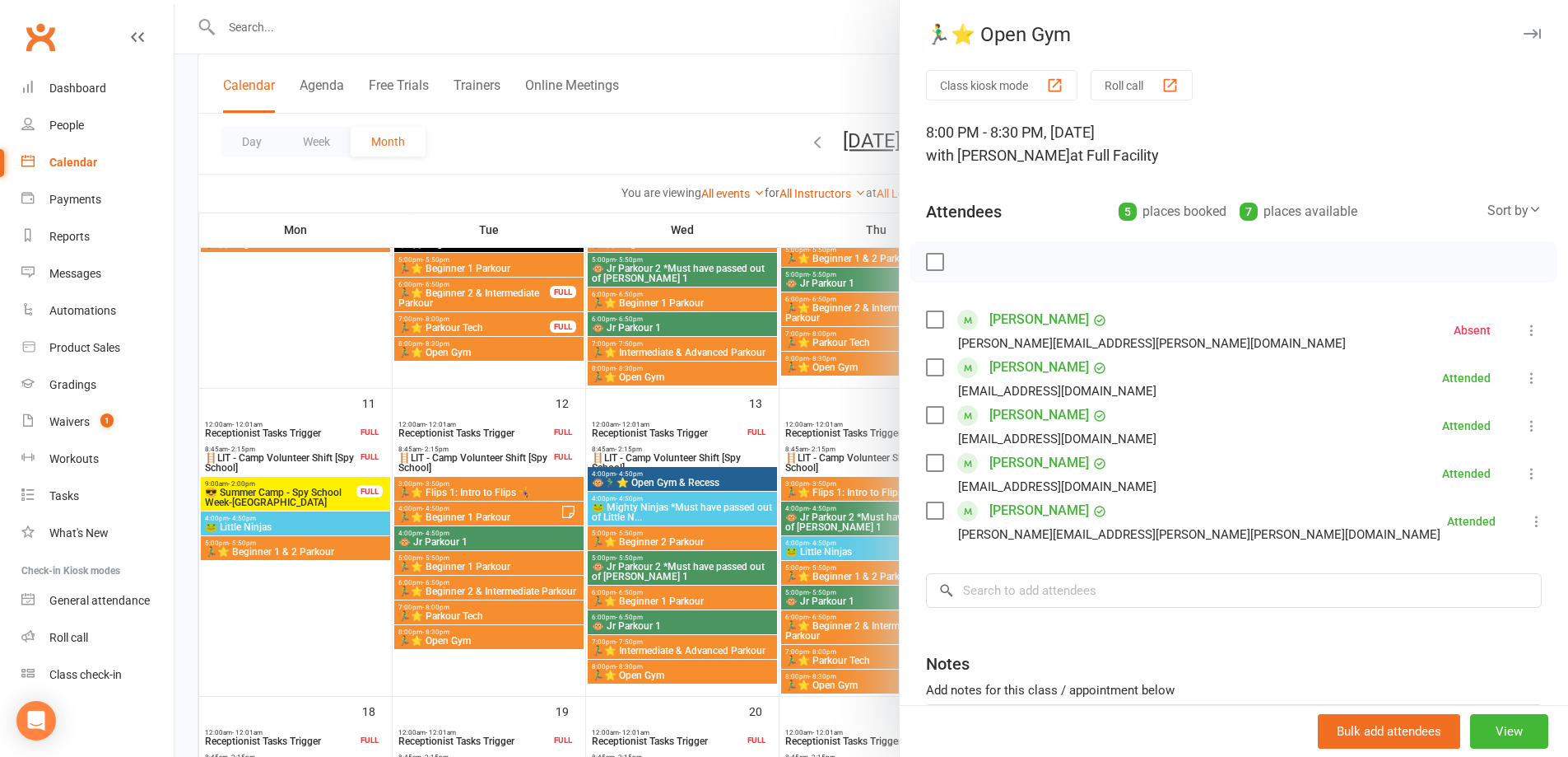
click at [1523, 474] on icon at bounding box center [1531, 473] width 17 height 17
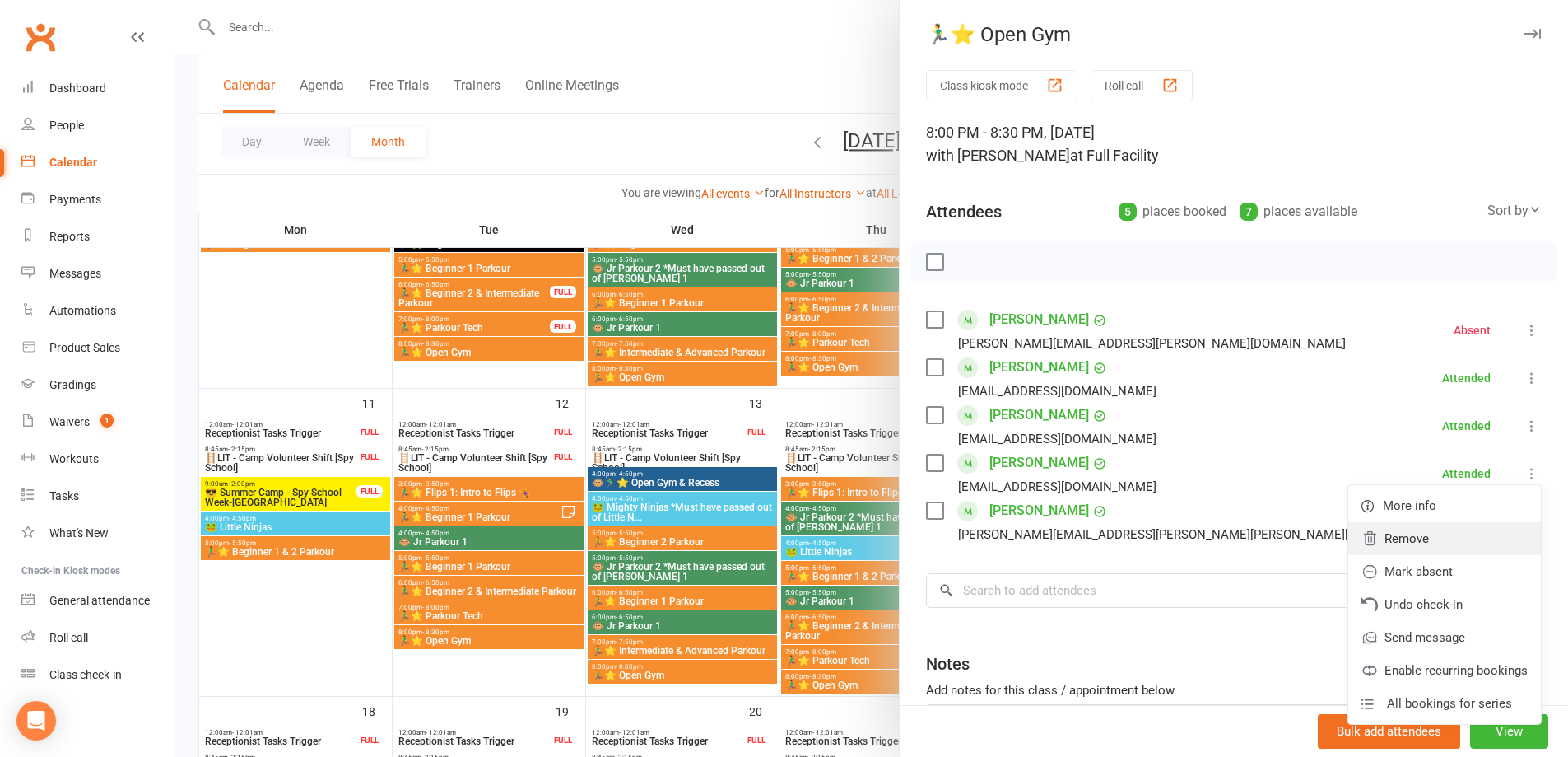
click at [1470, 539] on link "Remove" at bounding box center [1444, 537] width 193 height 33
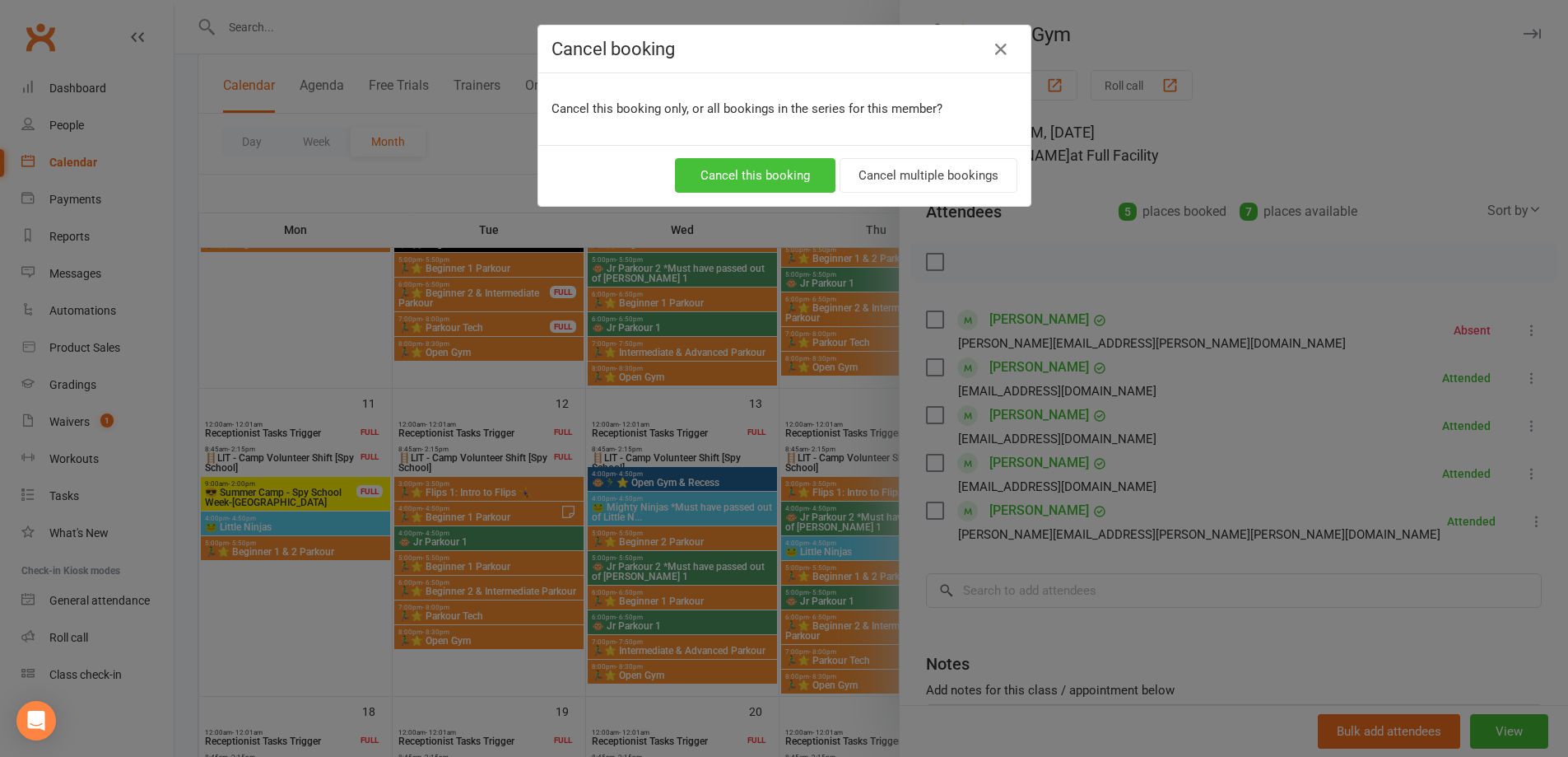
click at [785, 178] on button "Cancel this booking" at bounding box center [755, 175] width 160 height 35
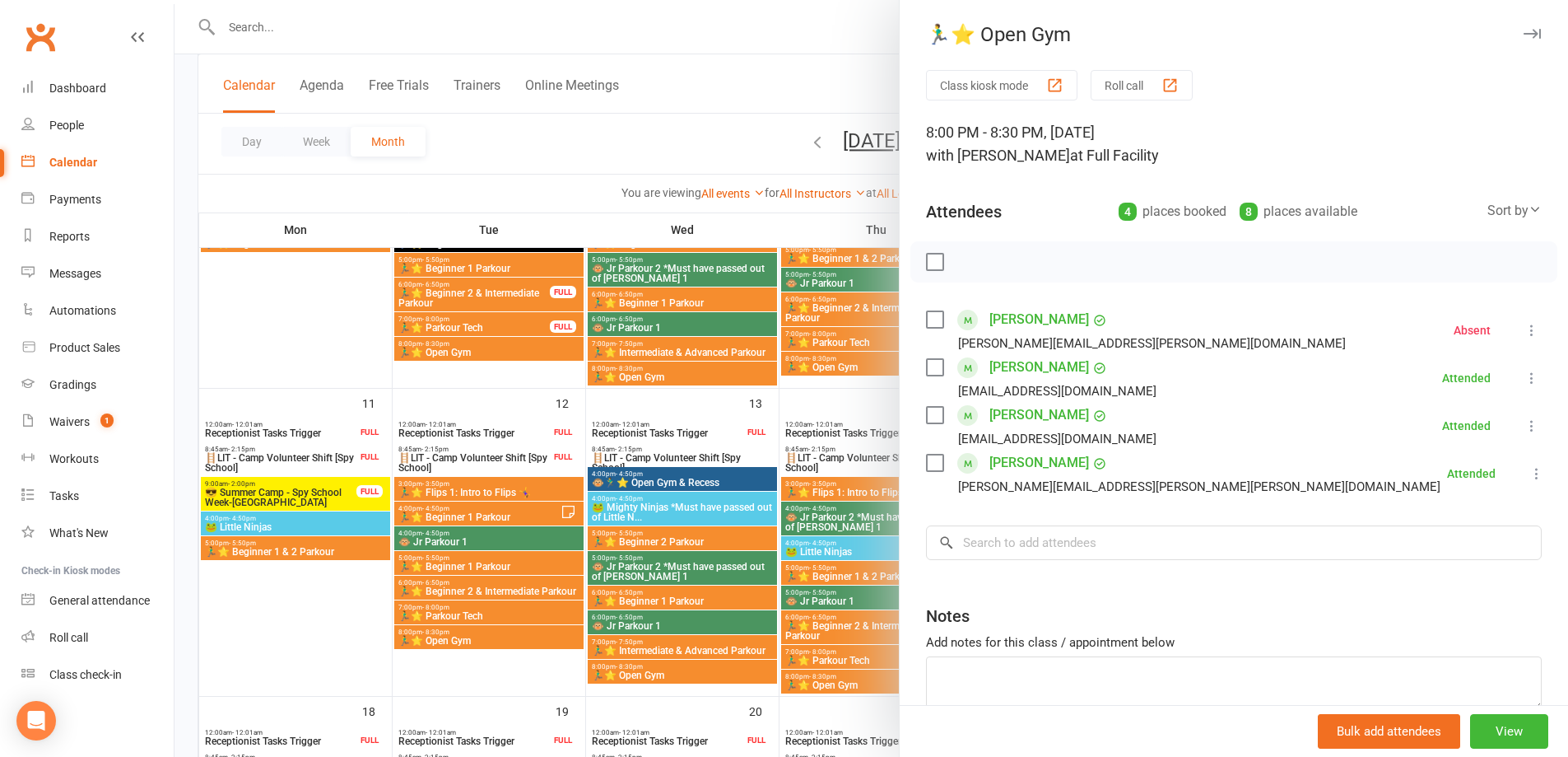
click at [567, 149] on div at bounding box center [871, 378] width 1394 height 757
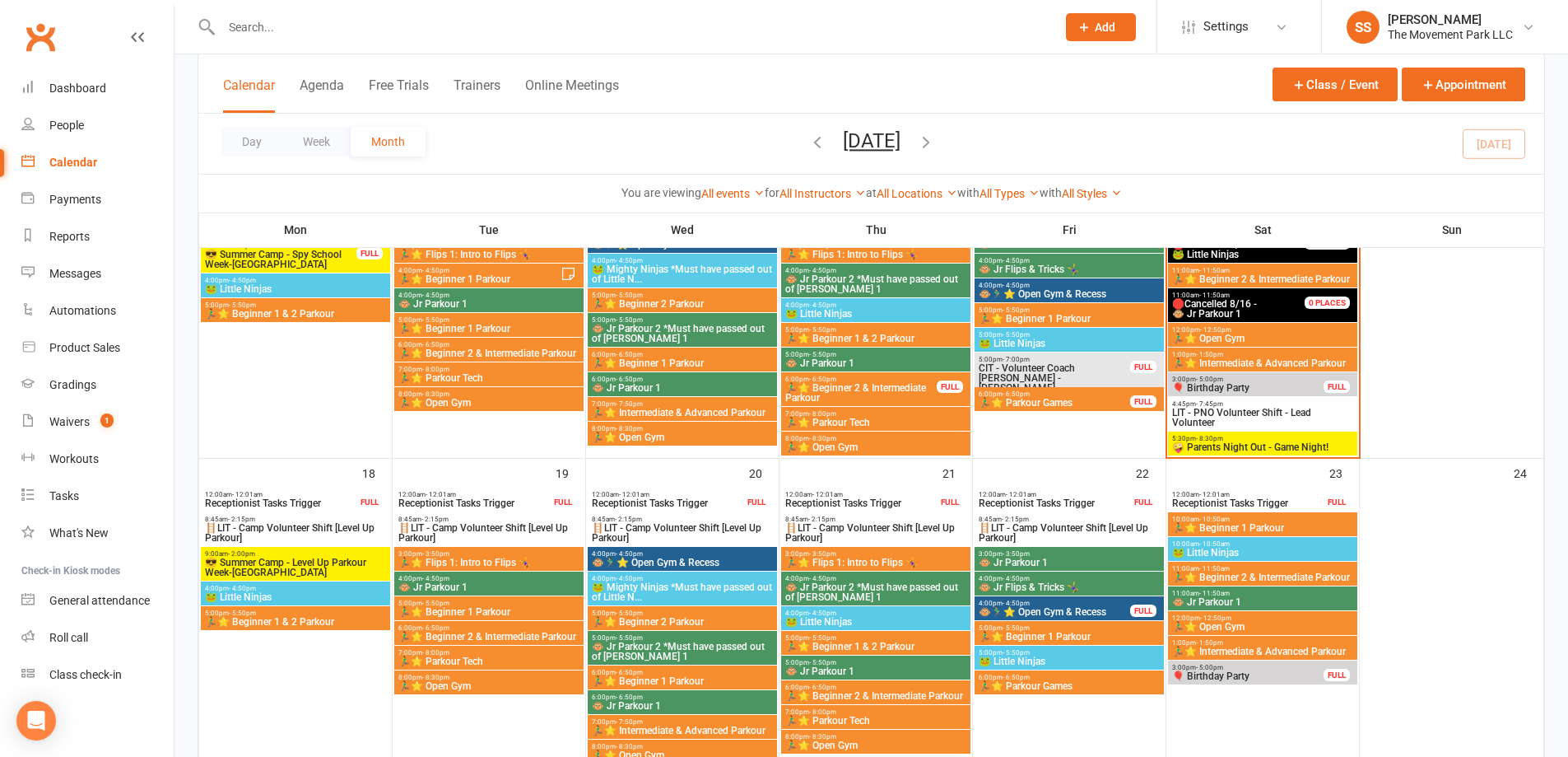
scroll to position [823, 0]
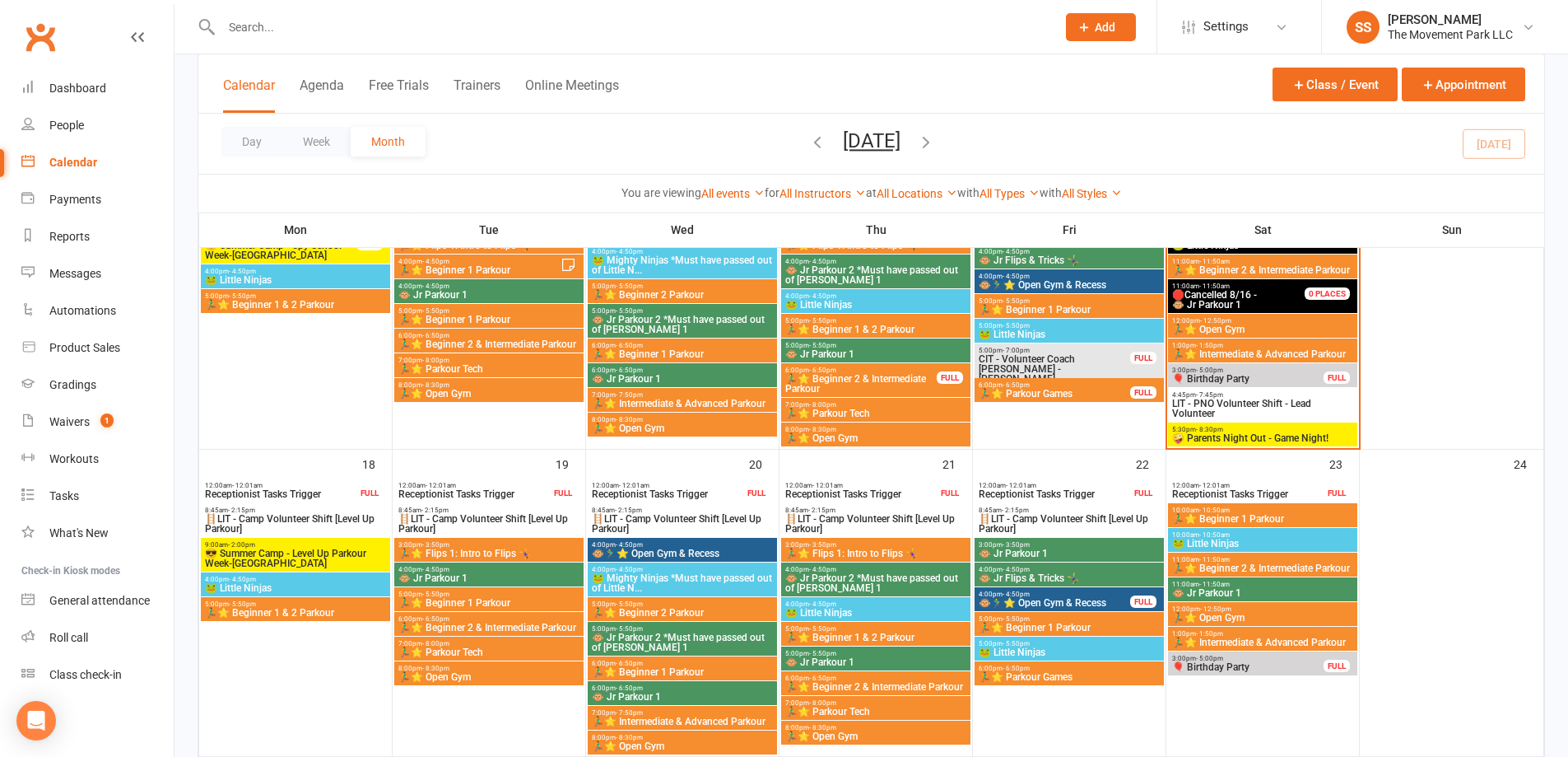
click at [1242, 329] on span "🏃‍♂️⭐ Open Gym" at bounding box center [1262, 330] width 183 height 10
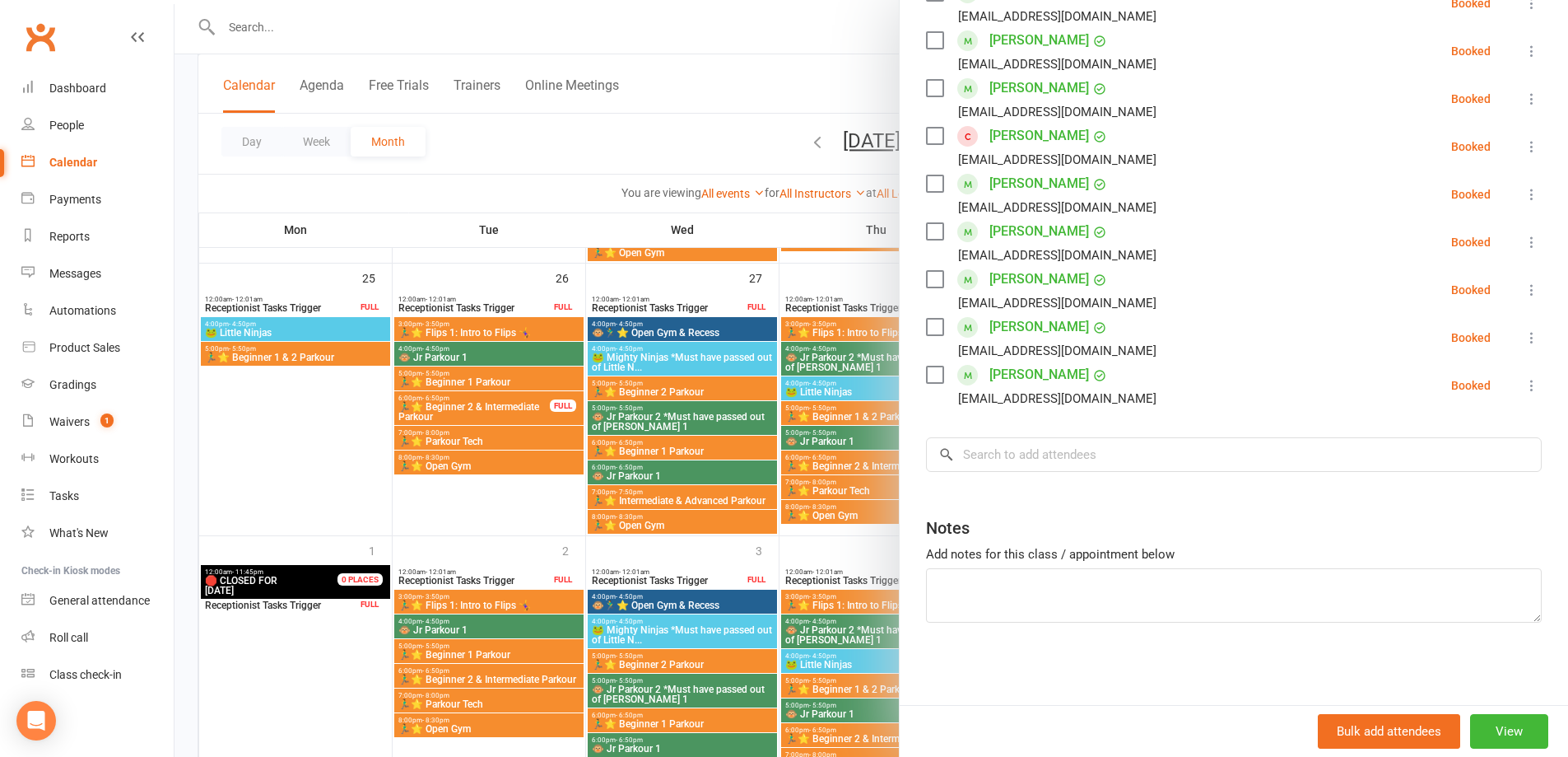
scroll to position [1416, 0]
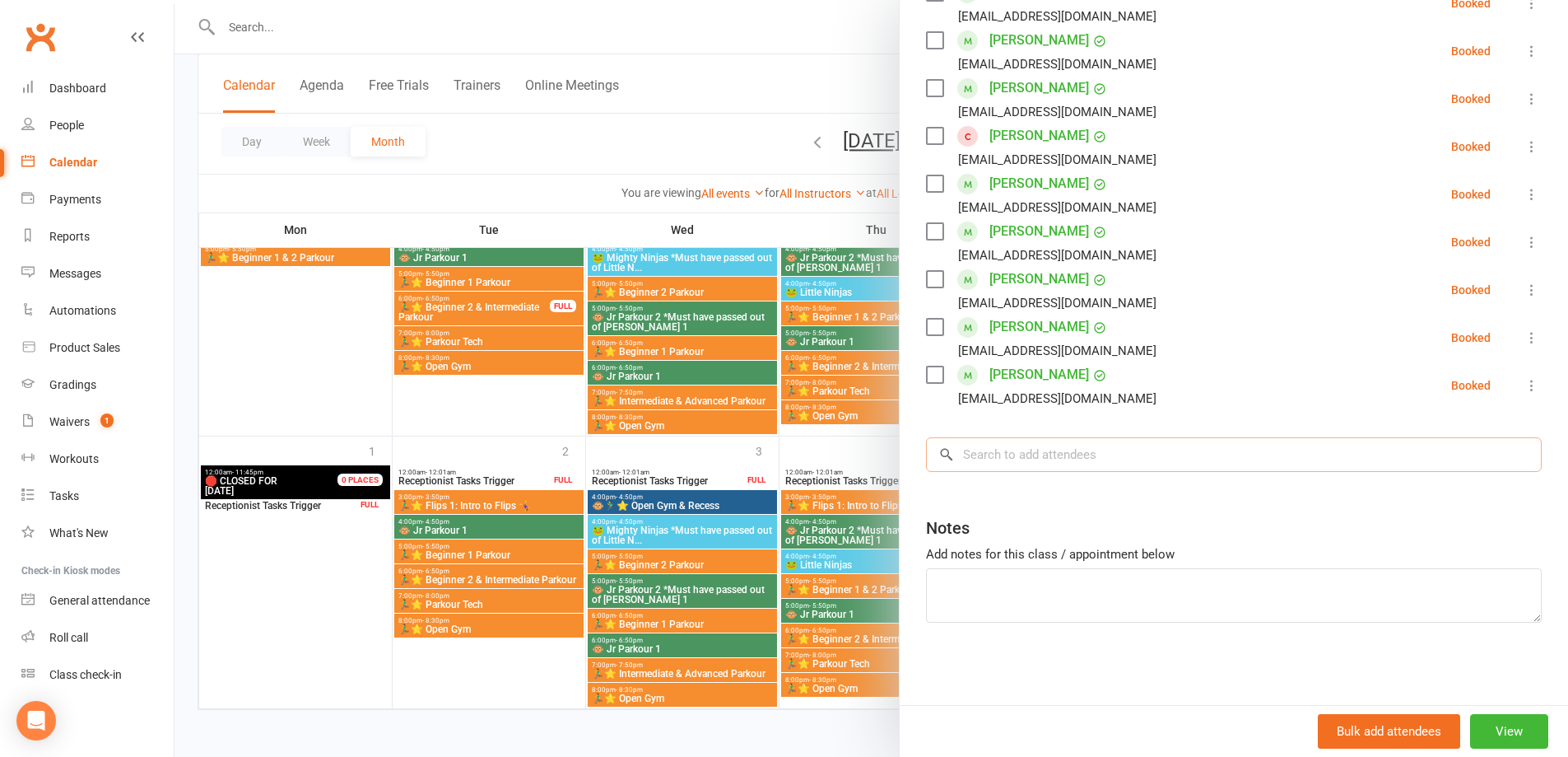
click at [987, 462] on input "search" at bounding box center [1234, 454] width 615 height 35
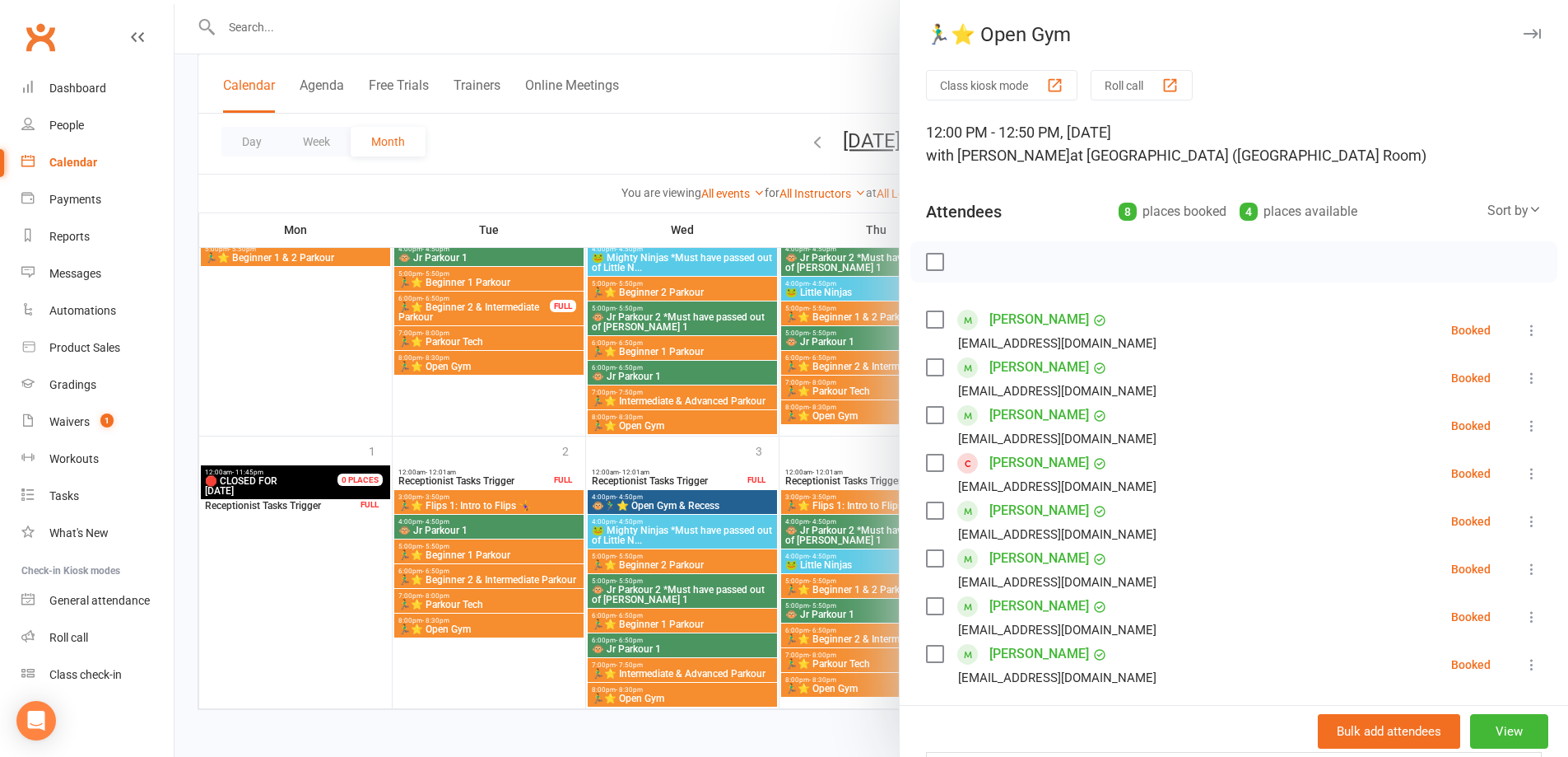
scroll to position [279, 0]
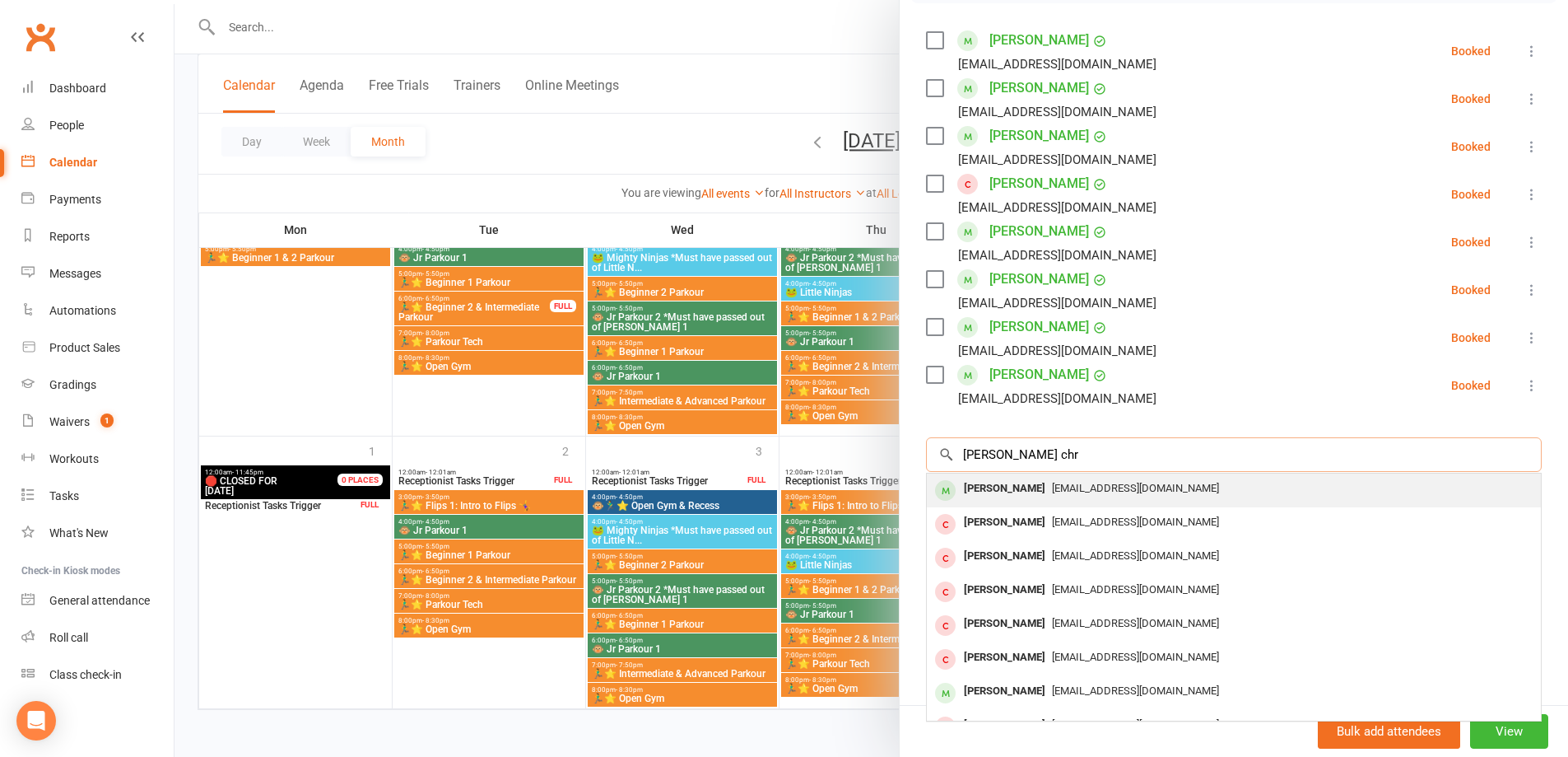
type input "[PERSON_NAME] chr"
click at [1052, 492] on div "[PERSON_NAME]" at bounding box center [1005, 489] width 95 height 24
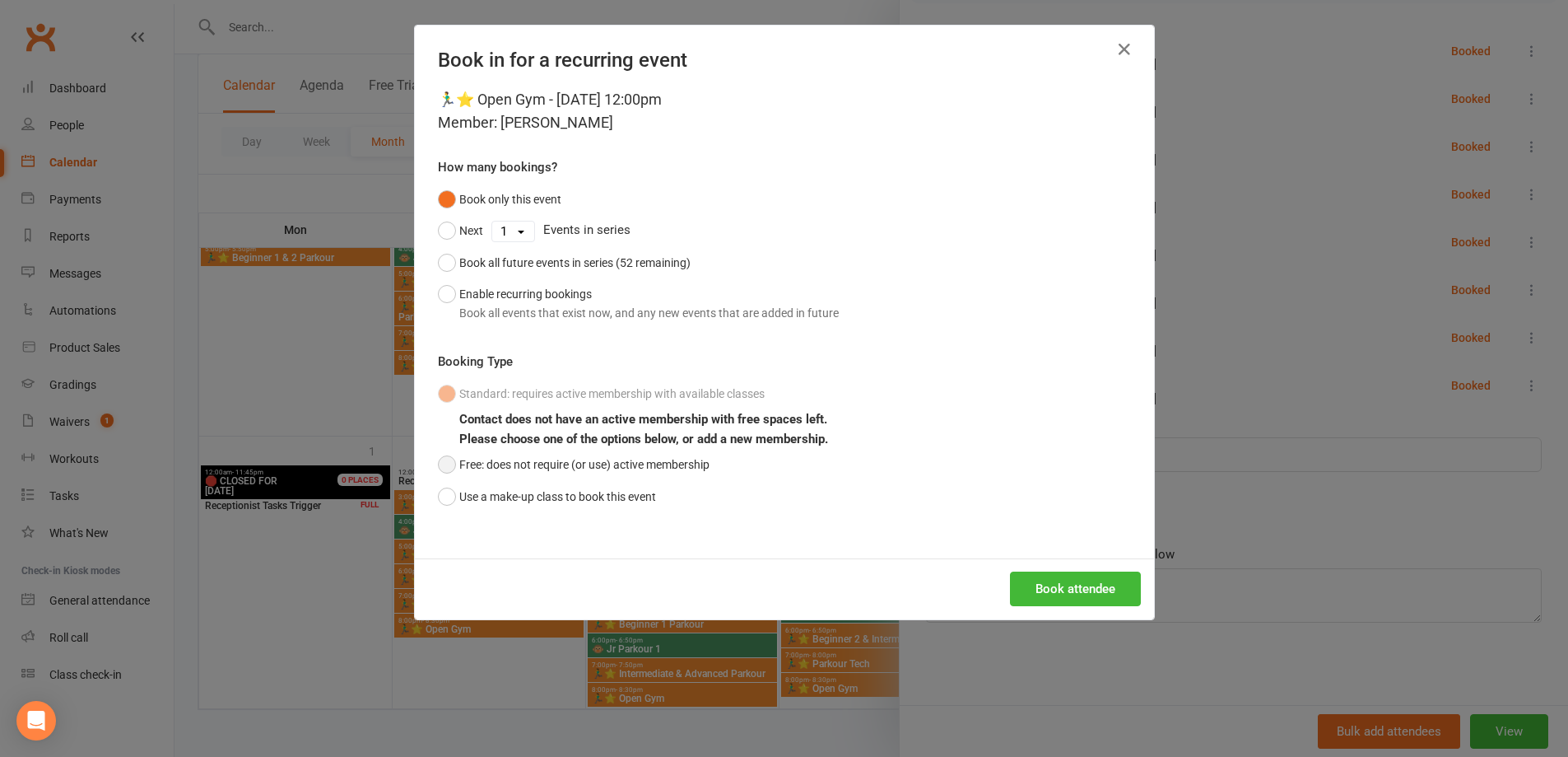
click at [448, 471] on button "Free: does not require (or use) active membership" at bounding box center [574, 464] width 272 height 32
click at [1101, 593] on button "Book attendee" at bounding box center [1075, 588] width 131 height 35
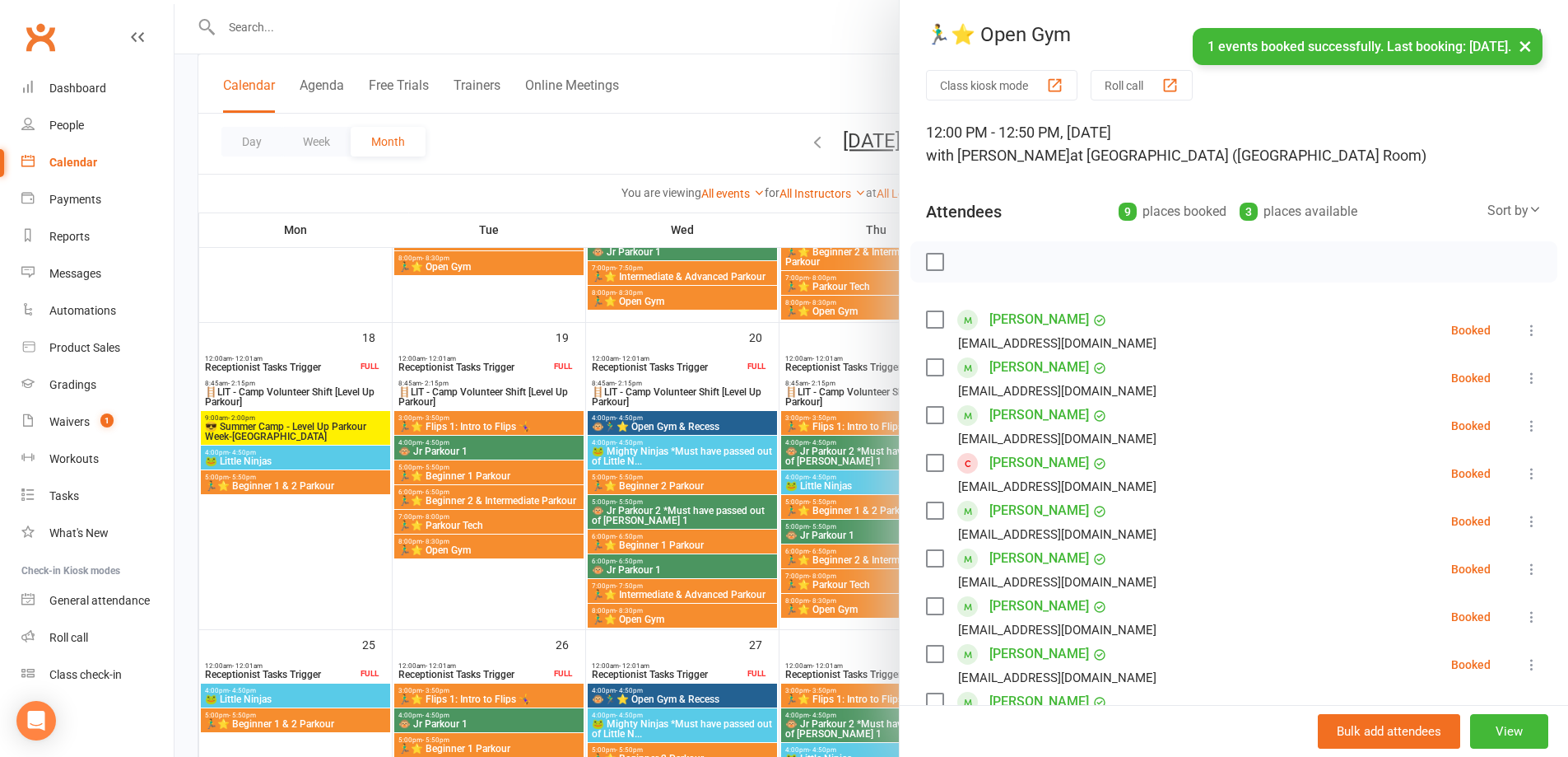
scroll to position [757, 0]
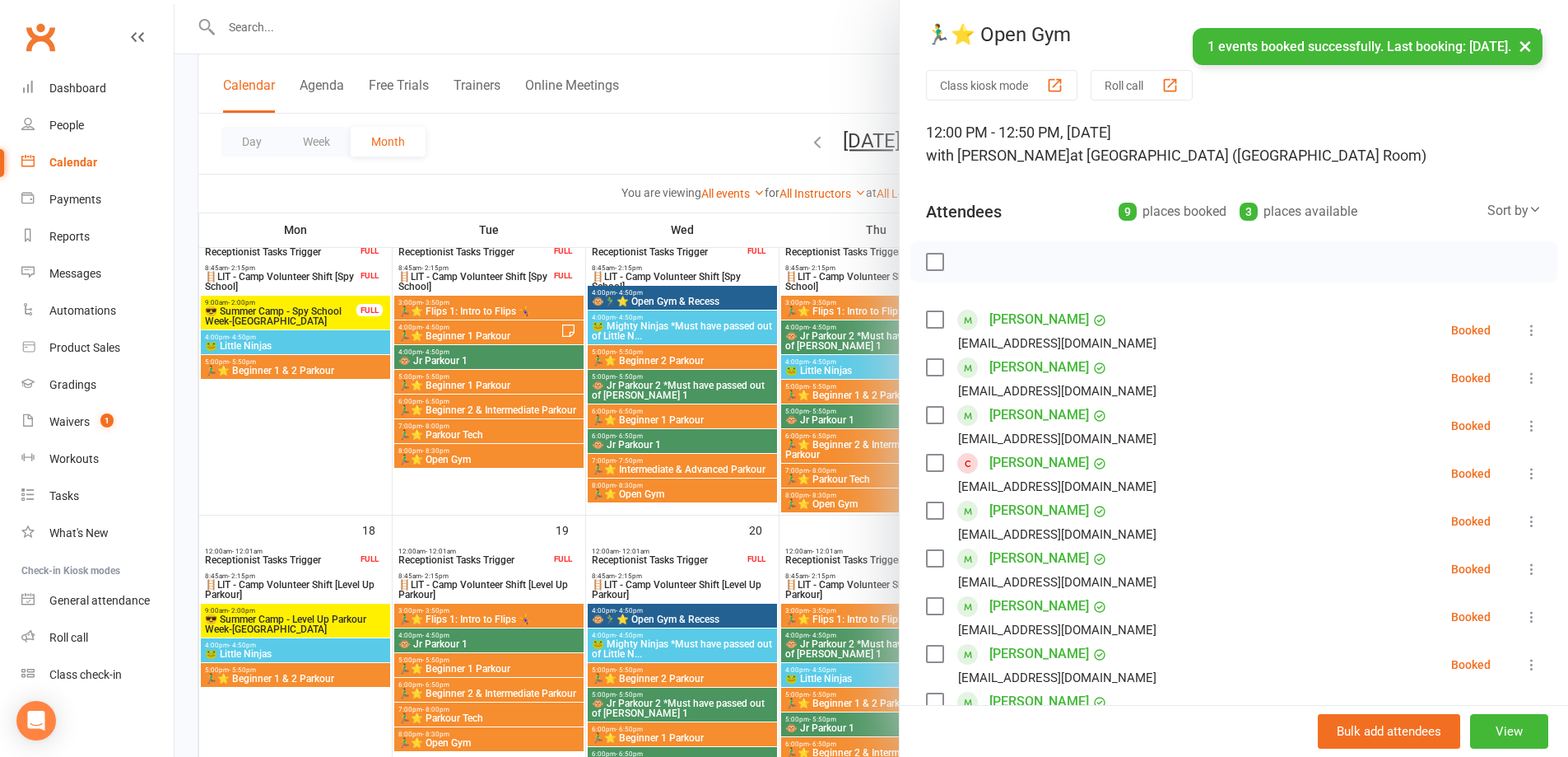
click at [1526, 44] on button "×" at bounding box center [1525, 46] width 30 height 36
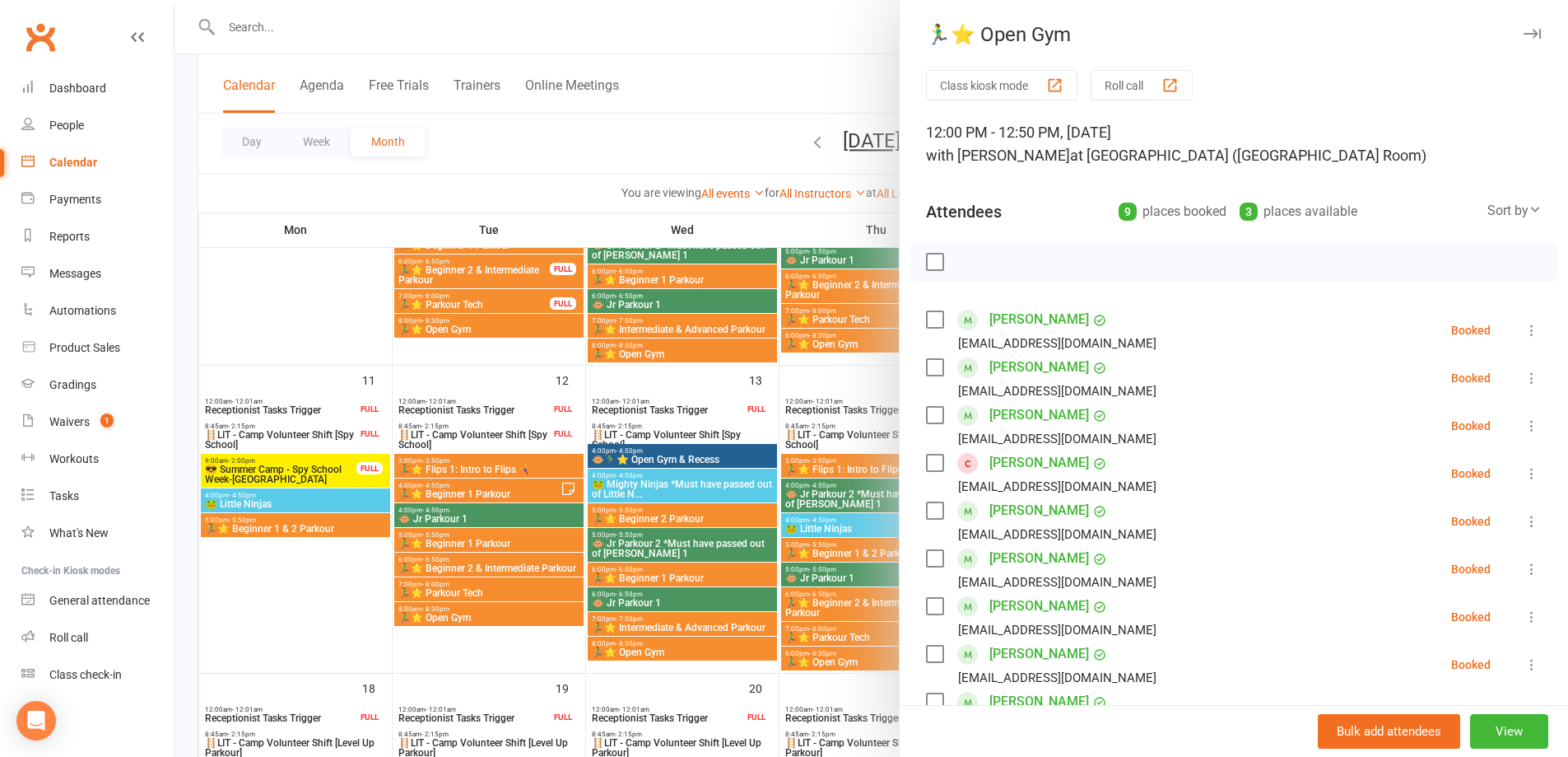
scroll to position [428, 0]
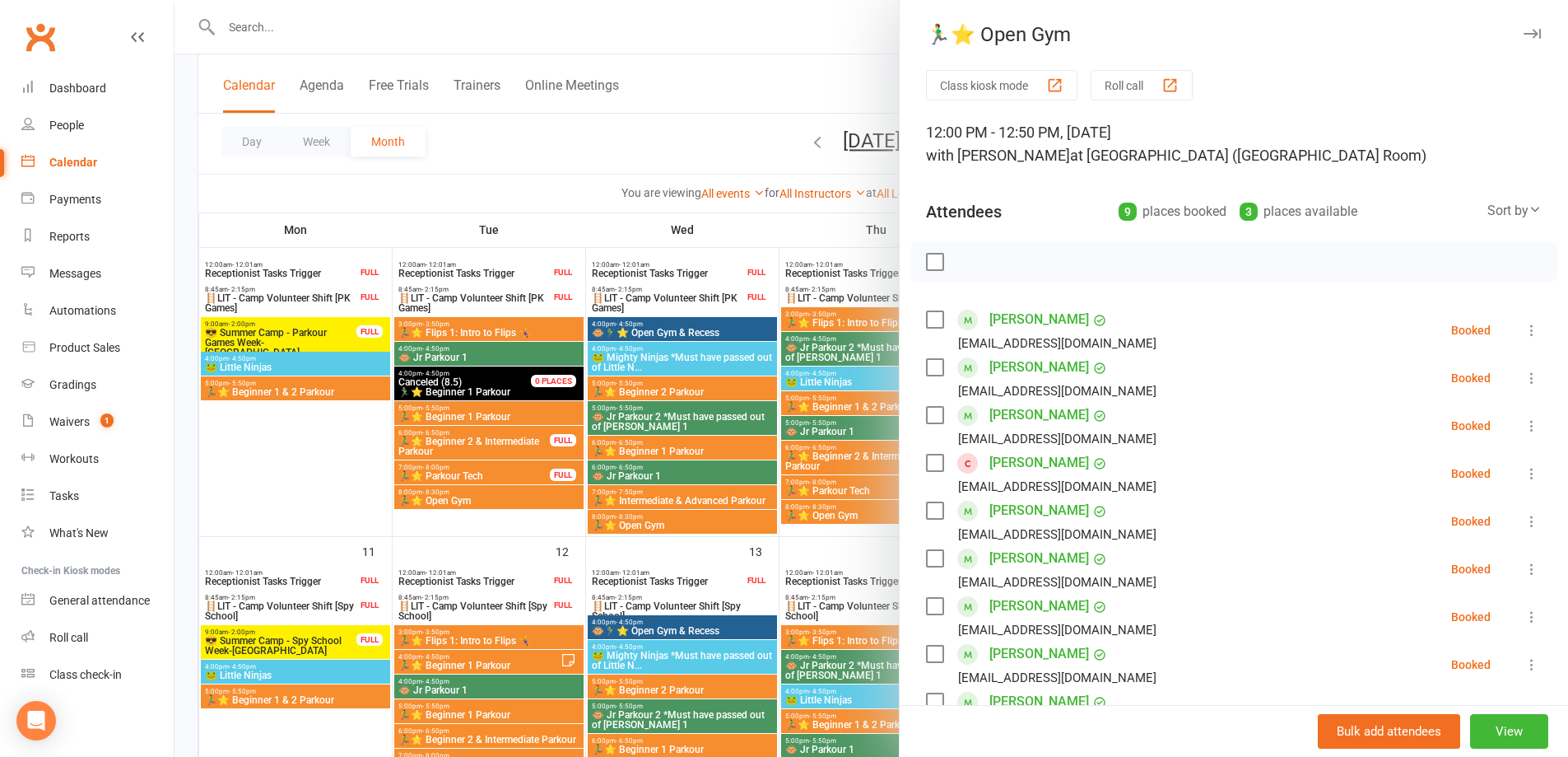
click at [1523, 36] on icon "button" at bounding box center [1531, 34] width 17 height 10
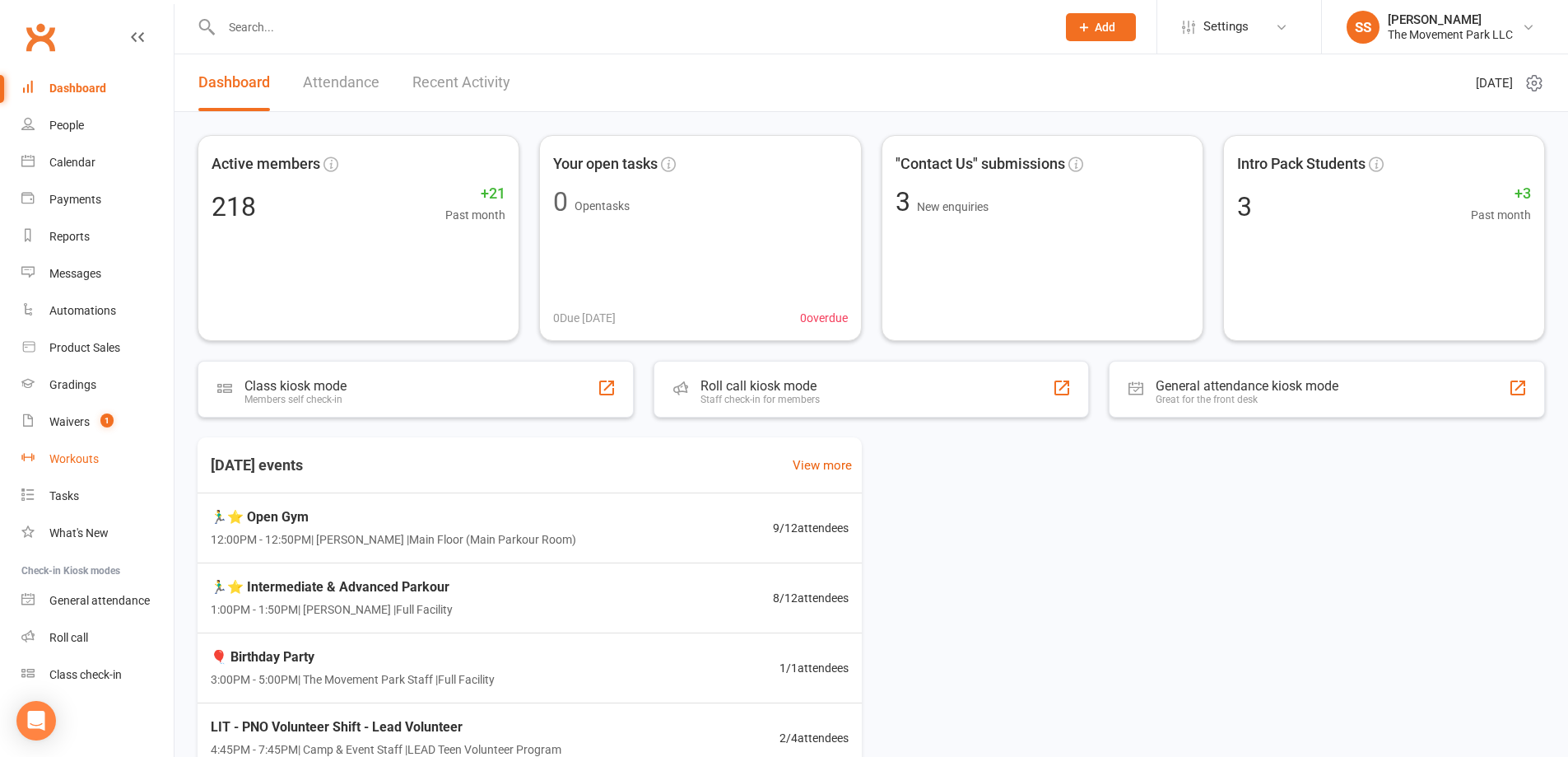
click at [94, 441] on link "Workouts" at bounding box center [98, 458] width 152 height 37
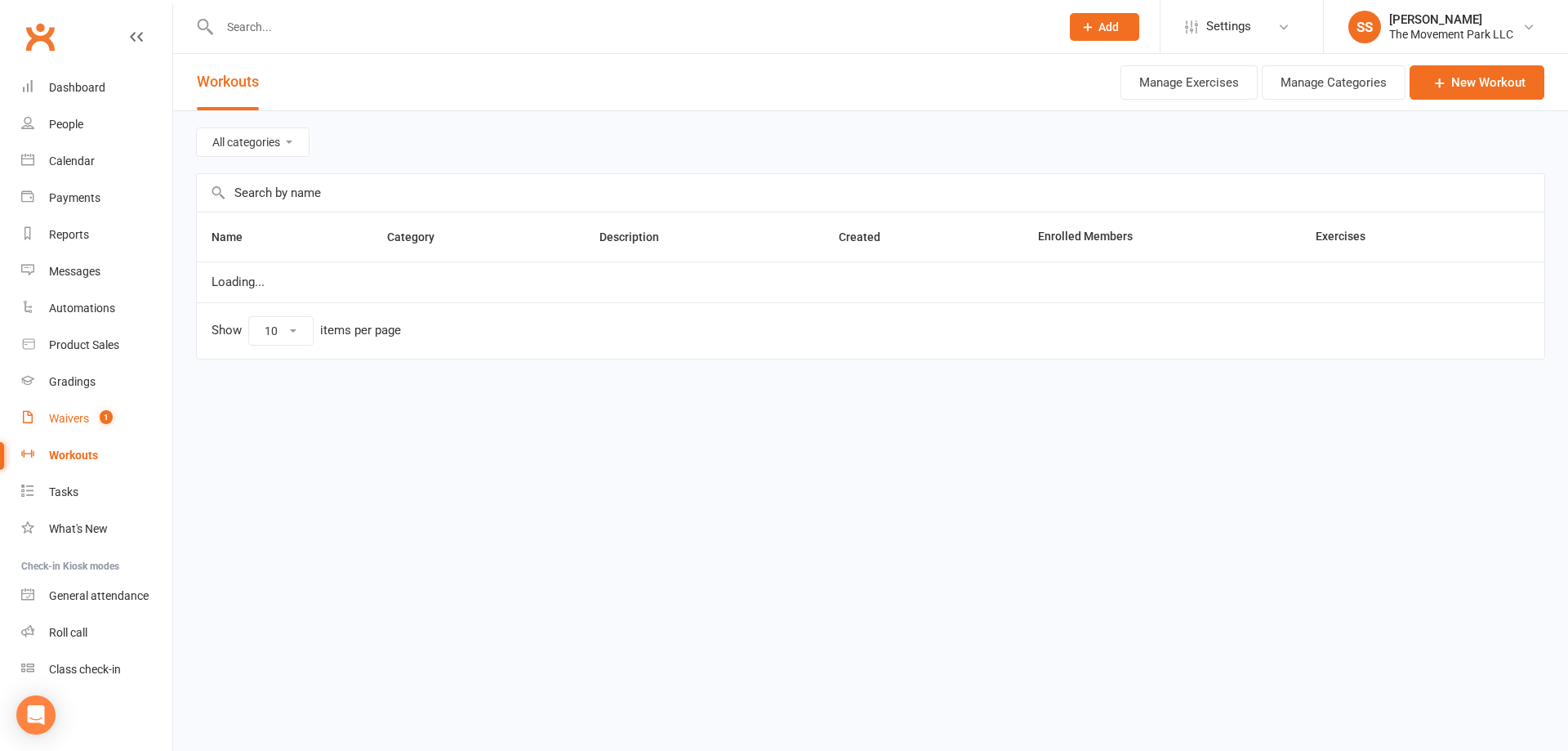
click at [102, 420] on span "1" at bounding box center [106, 417] width 13 height 14
select select "100"
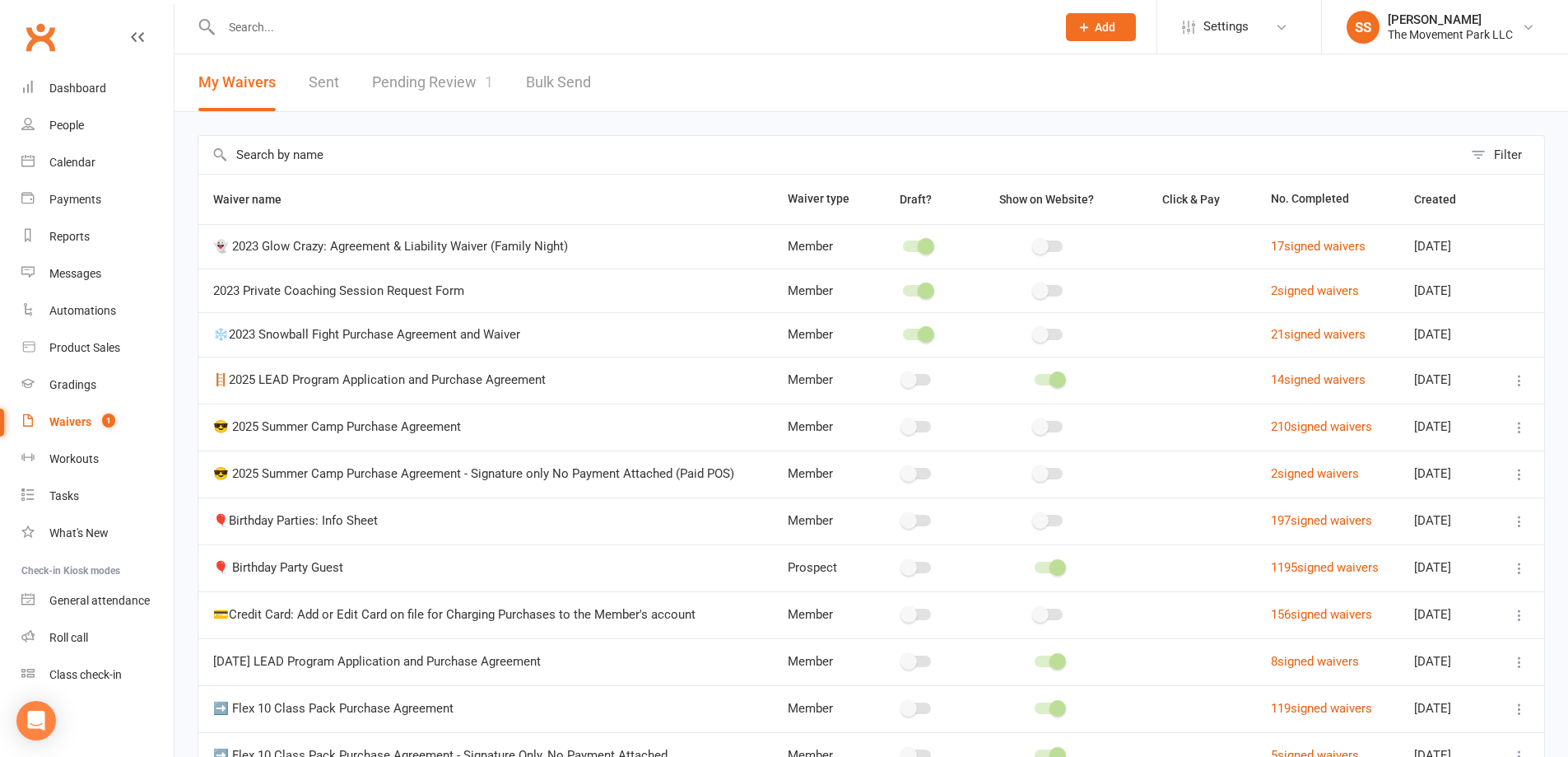
click at [400, 81] on link "Pending Review 1" at bounding box center [432, 82] width 121 height 56
select select "100"
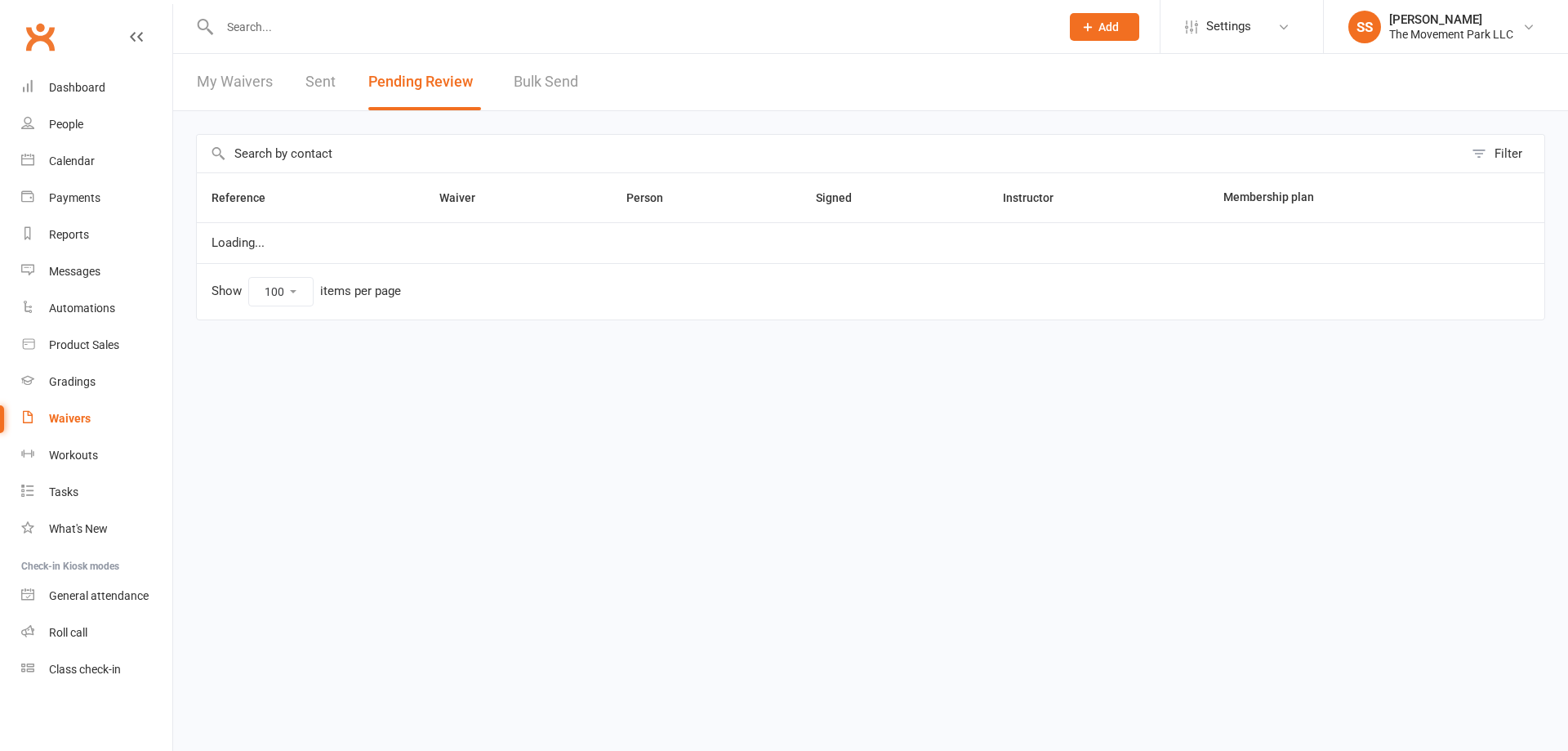
select select "100"
